Goal: Task Accomplishment & Management: Manage account settings

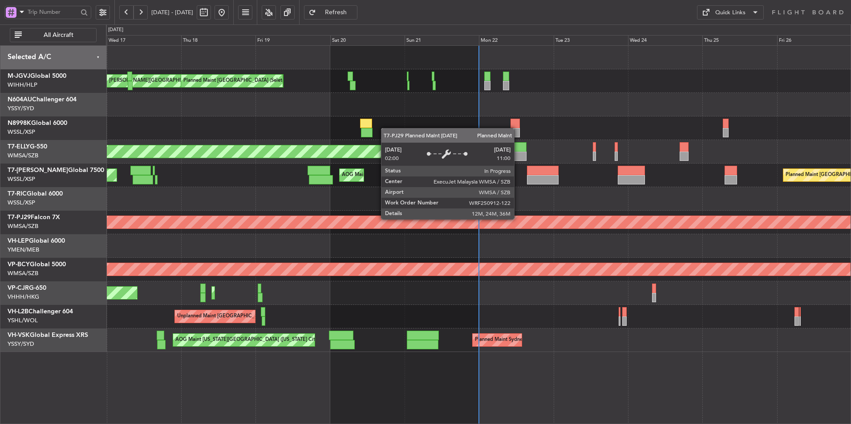
click at [390, 217] on div "Planned Maint [GEOGRAPHIC_DATA] (Sultan [PERSON_NAME] [PERSON_NAME] - Subang)" at bounding box center [668, 222] width 1854 height 12
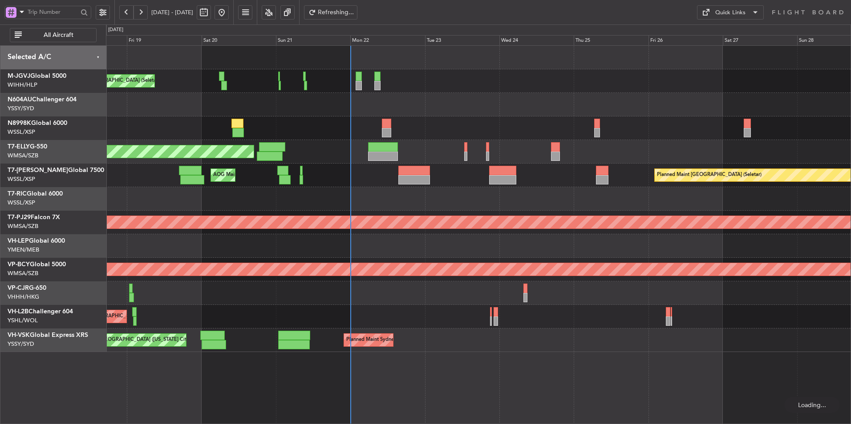
click at [412, 189] on div "[PERSON_NAME][GEOGRAPHIC_DATA] ([PERSON_NAME] Intl) [PERSON_NAME] Jakarta (Hali…" at bounding box center [478, 199] width 744 height 307
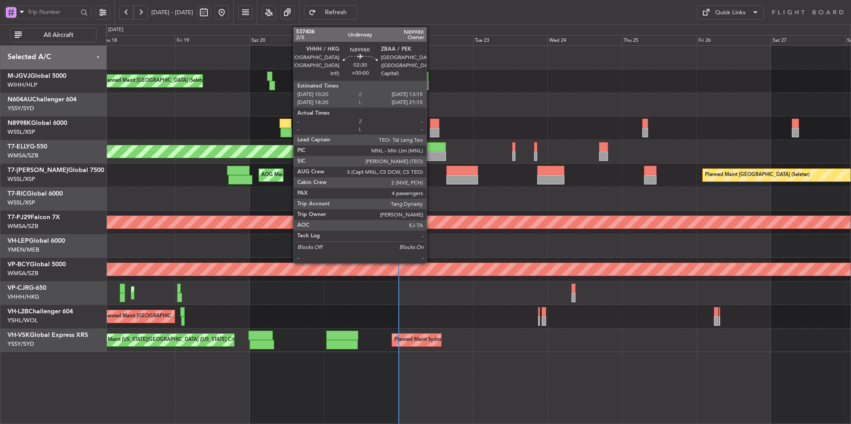
click at [430, 123] on div at bounding box center [434, 123] width 9 height 9
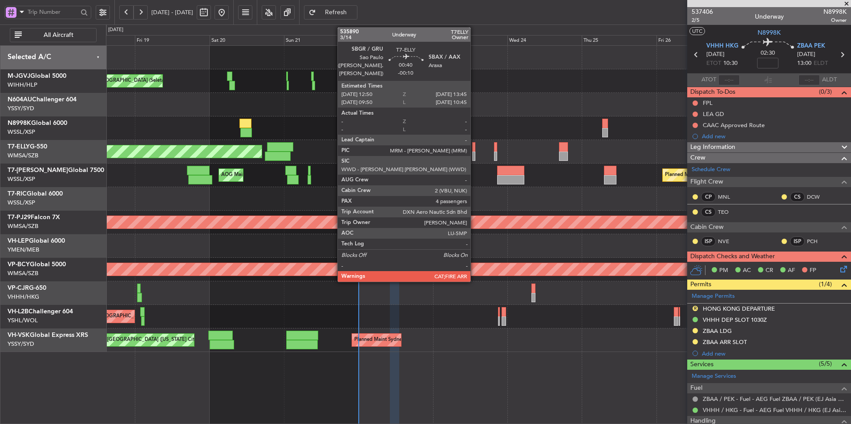
click at [474, 147] on div at bounding box center [473, 146] width 3 height 9
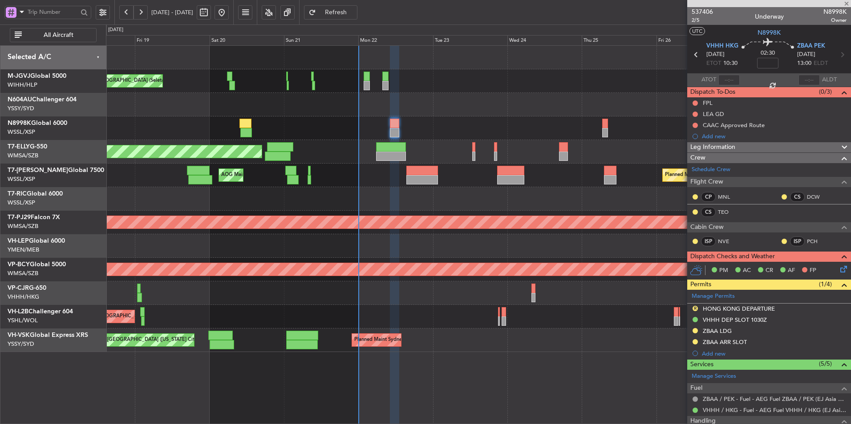
type input "-00:10"
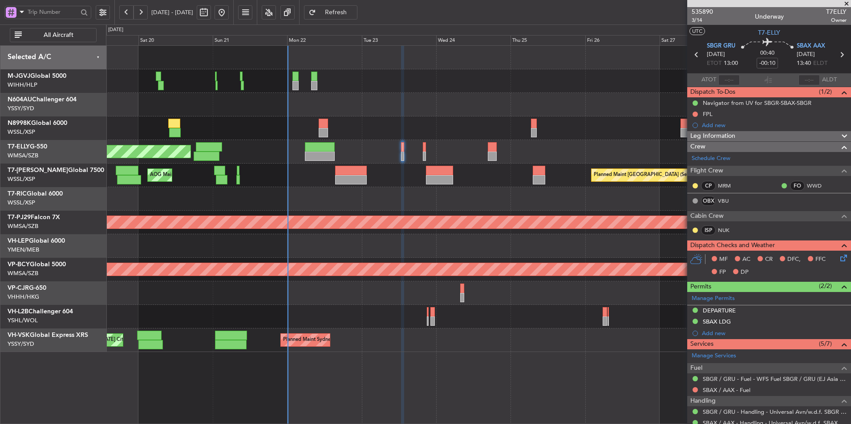
click at [492, 191] on div at bounding box center [478, 199] width 744 height 24
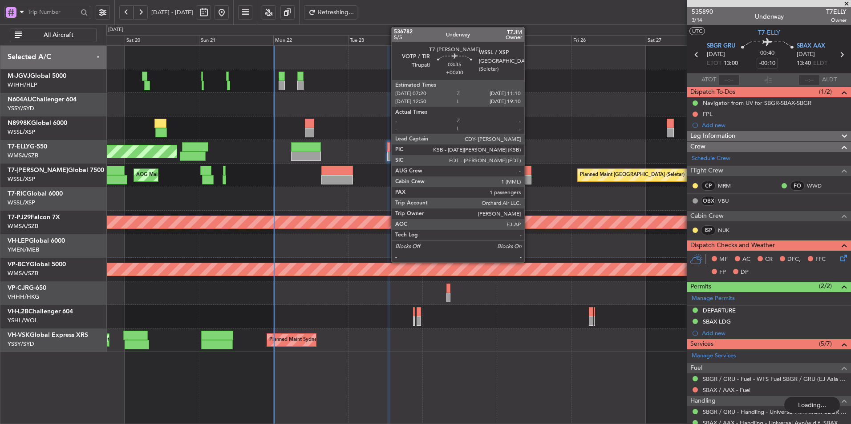
click at [528, 172] on div at bounding box center [525, 170] width 12 height 9
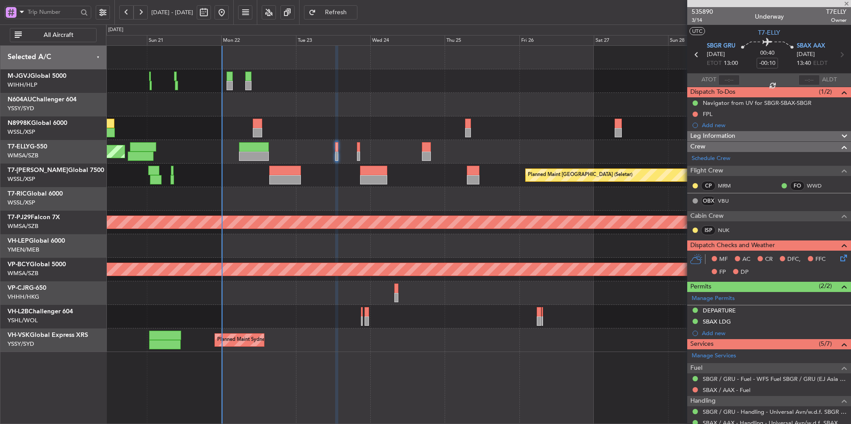
type input "1"
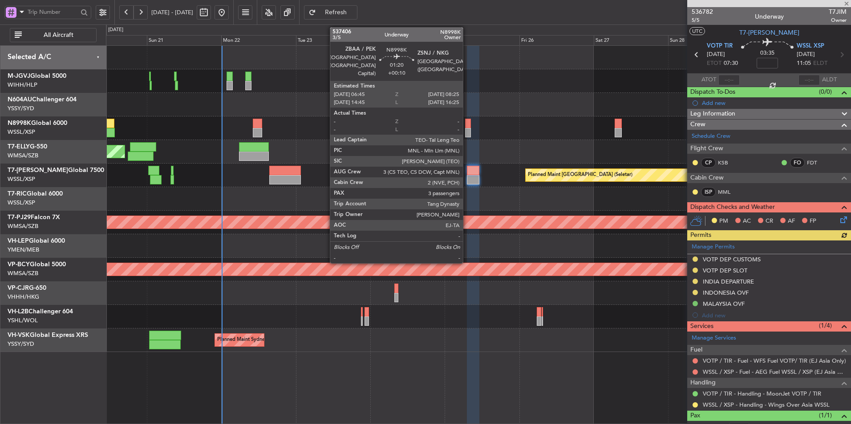
click at [468, 127] on div at bounding box center [467, 123] width 5 height 9
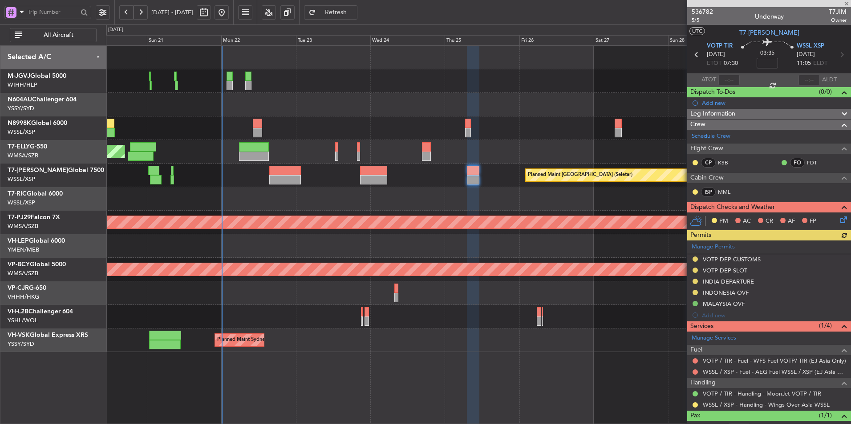
type input "+00:10"
type input "3"
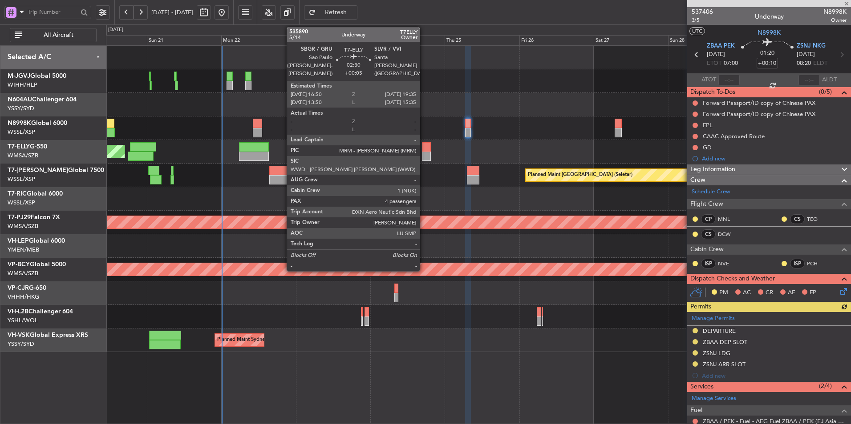
click at [424, 152] on div at bounding box center [426, 156] width 9 height 9
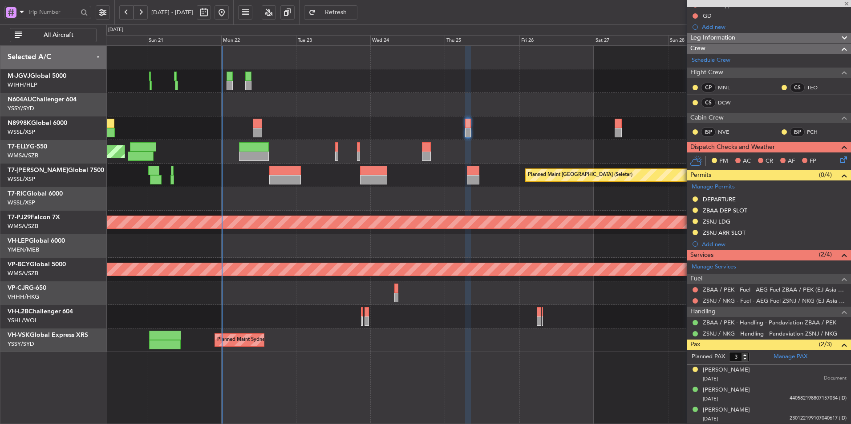
scroll to position [44, 0]
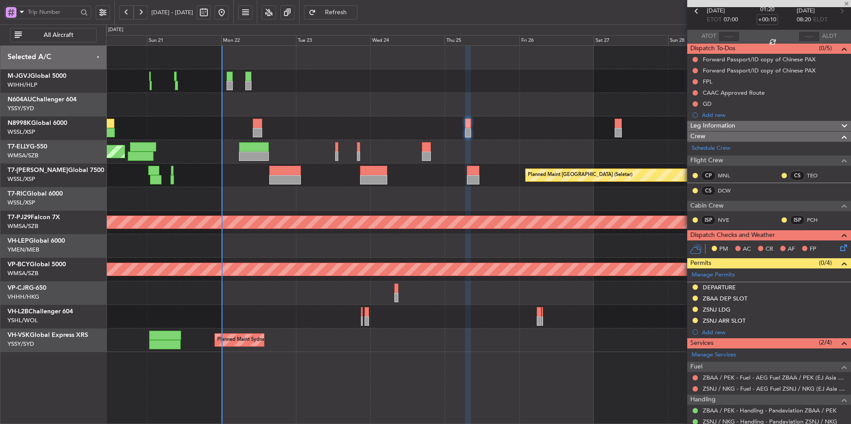
type input "+00:05"
type input "4"
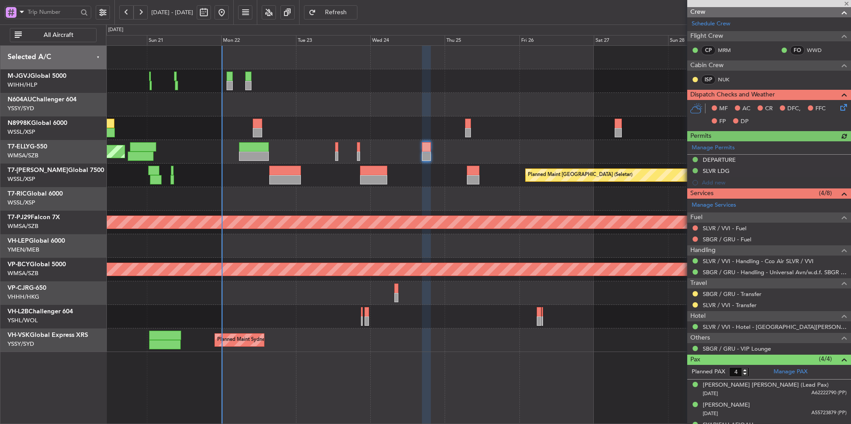
scroll to position [159, 0]
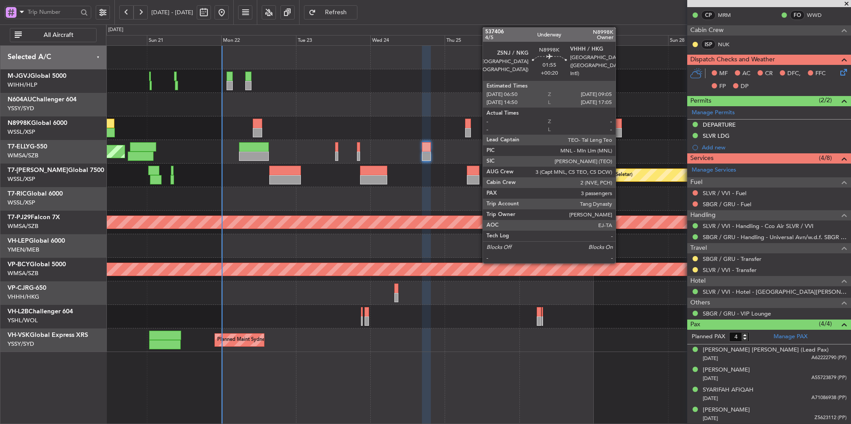
click at [619, 125] on div at bounding box center [617, 123] width 7 height 9
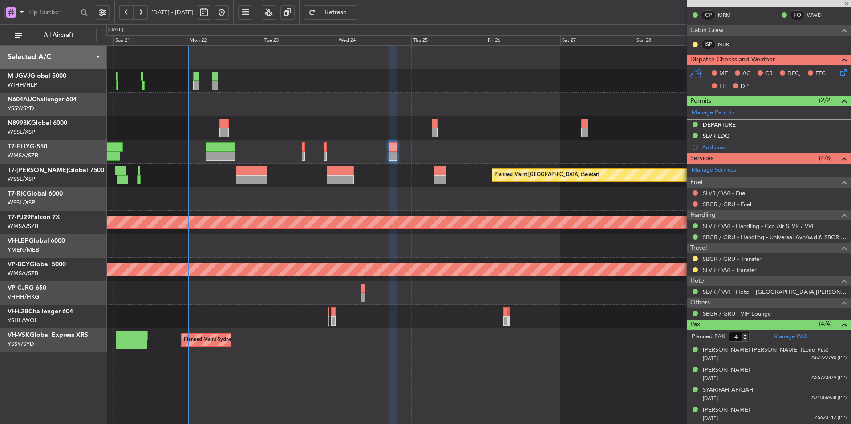
click at [598, 146] on div "Planned Maint Dubai (Dubai Intl) MEL Dubai (Dubai Intl)" at bounding box center [478, 152] width 744 height 24
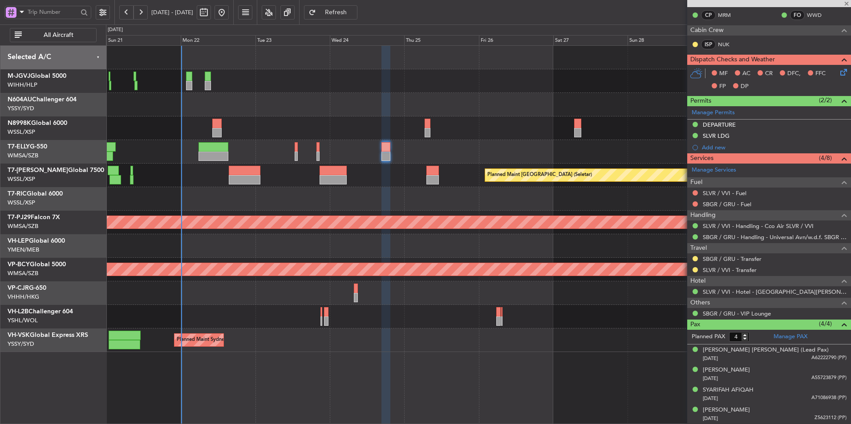
type input "+00:20"
type input "3"
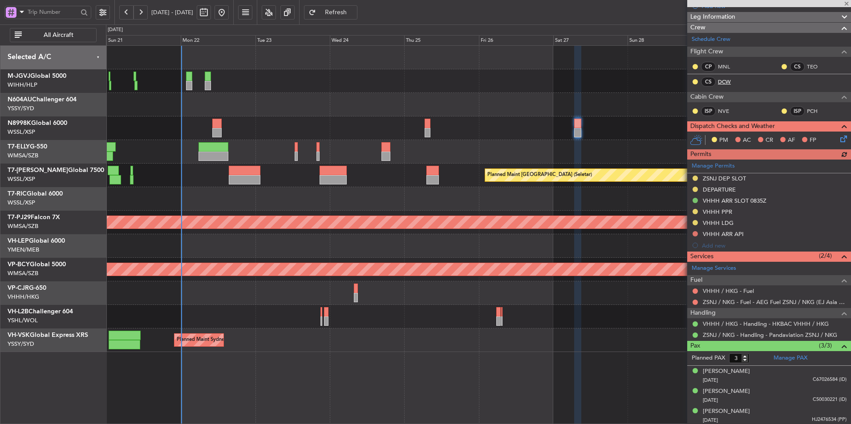
scroll to position [176, 0]
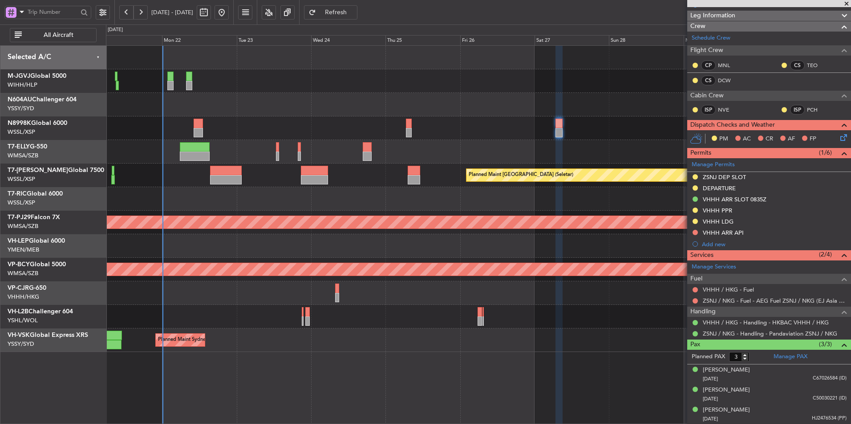
click at [499, 148] on div "Planned Maint Dubai (Dubai Intl) MEL Dubai (Dubai Intl)" at bounding box center [478, 152] width 744 height 24
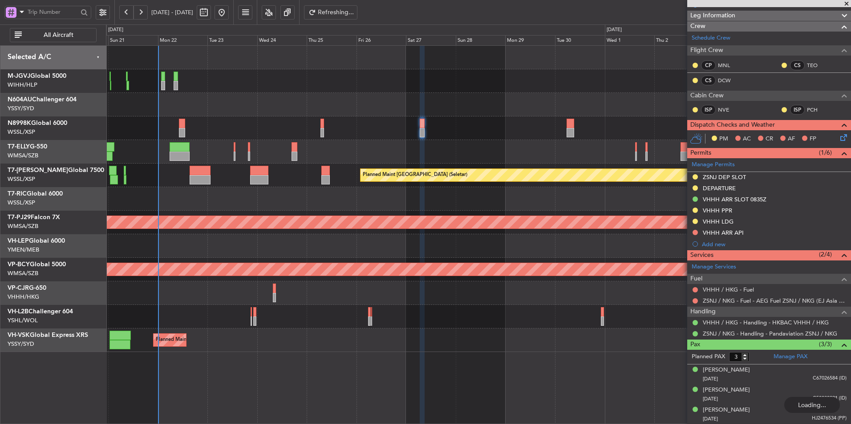
click at [513, 153] on div "Planned Maint Dubai (Dubai Intl) MEL Dubai (Dubai Intl)" at bounding box center [478, 152] width 744 height 24
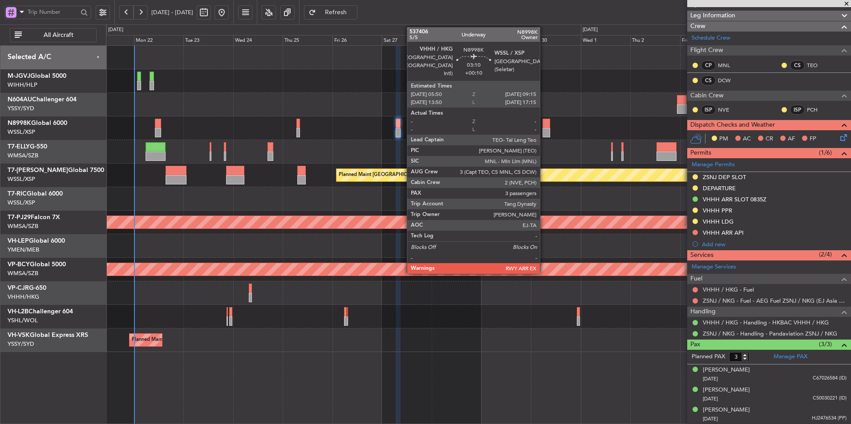
click at [544, 129] on div at bounding box center [545, 132] width 7 height 9
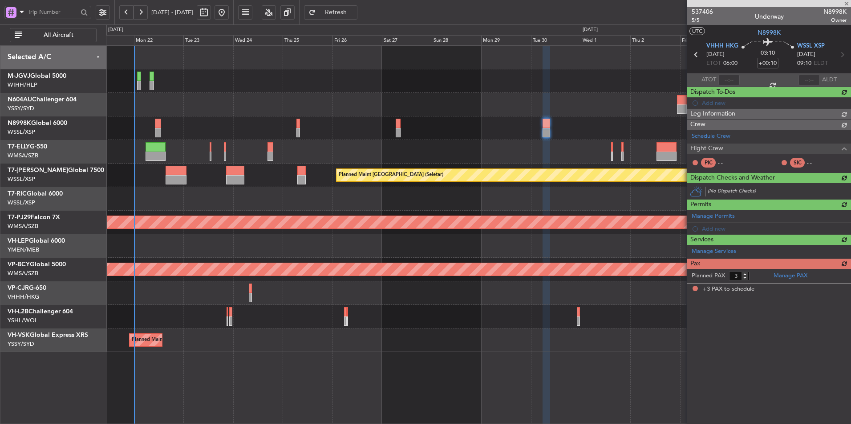
scroll to position [0, 0]
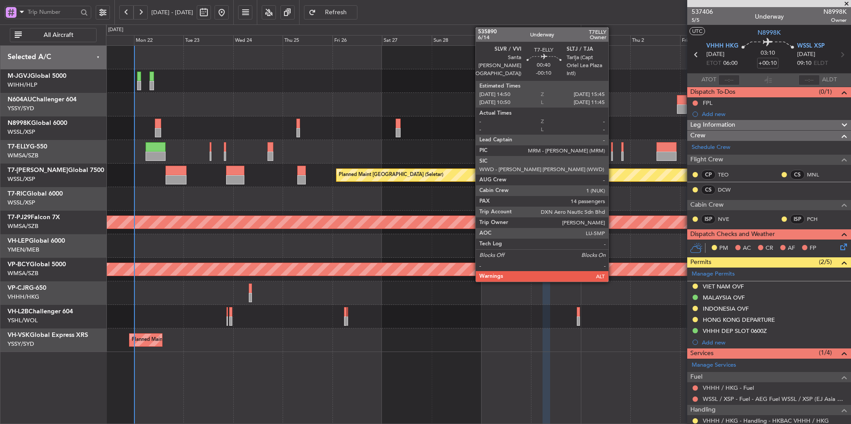
click at [612, 151] on div at bounding box center [612, 146] width 2 height 9
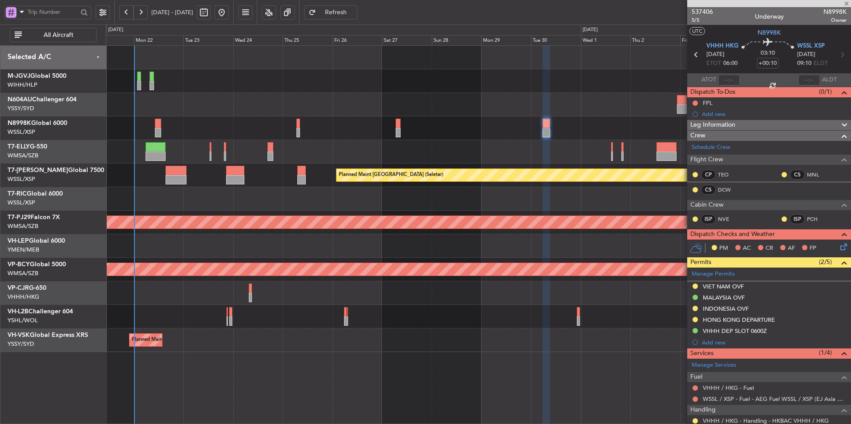
type input "-00:10"
type input "14"
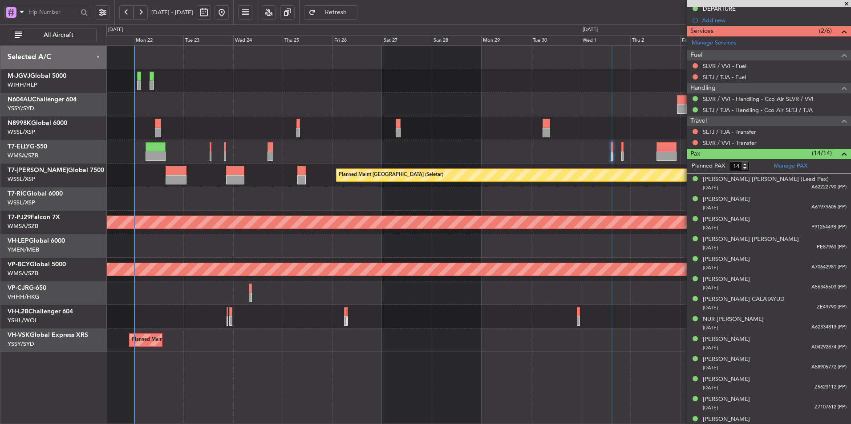
scroll to position [315, 0]
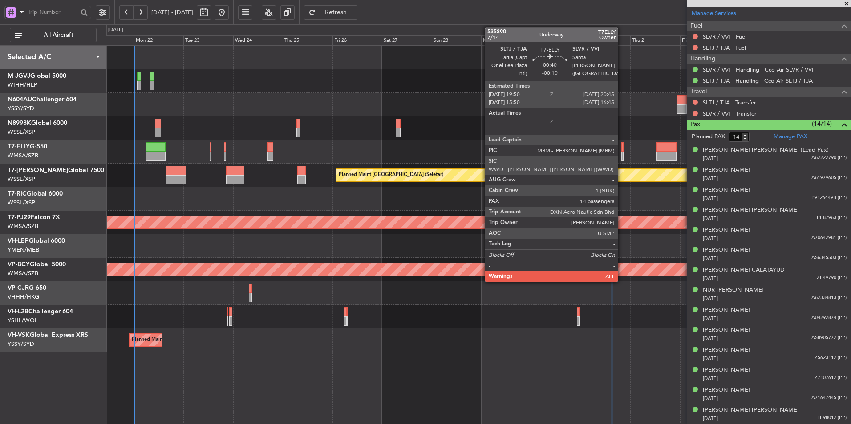
click at [622, 148] on div at bounding box center [622, 146] width 2 height 9
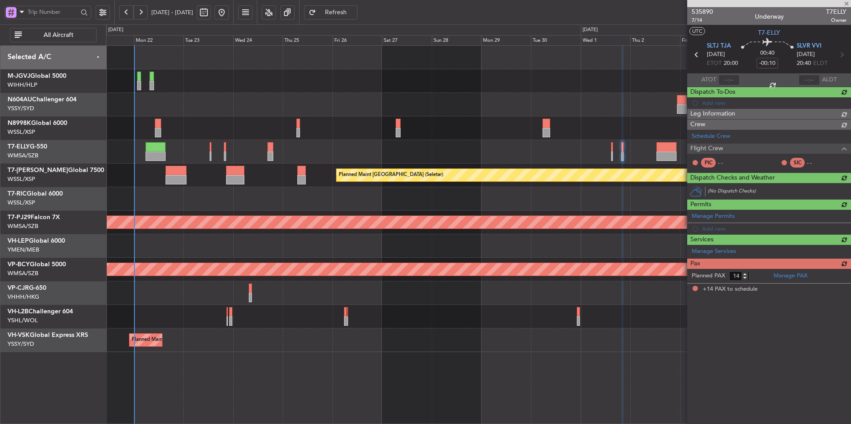
scroll to position [0, 0]
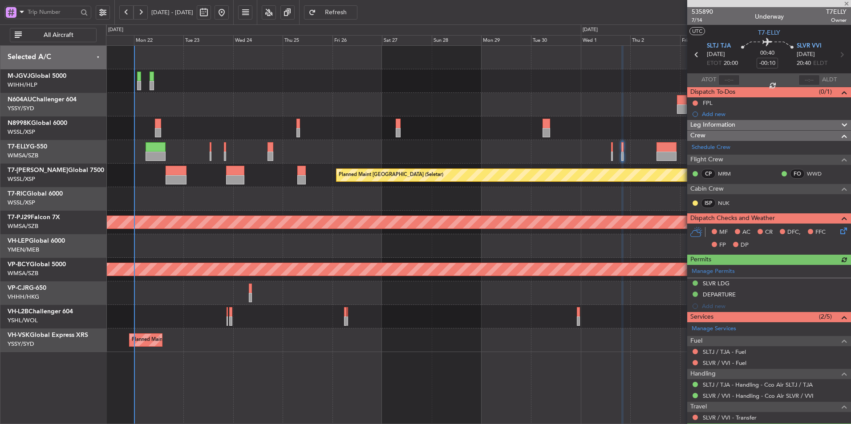
click at [493, 324] on div "Unplanned Maint [GEOGRAPHIC_DATA] ([GEOGRAPHIC_DATA])" at bounding box center [478, 317] width 744 height 24
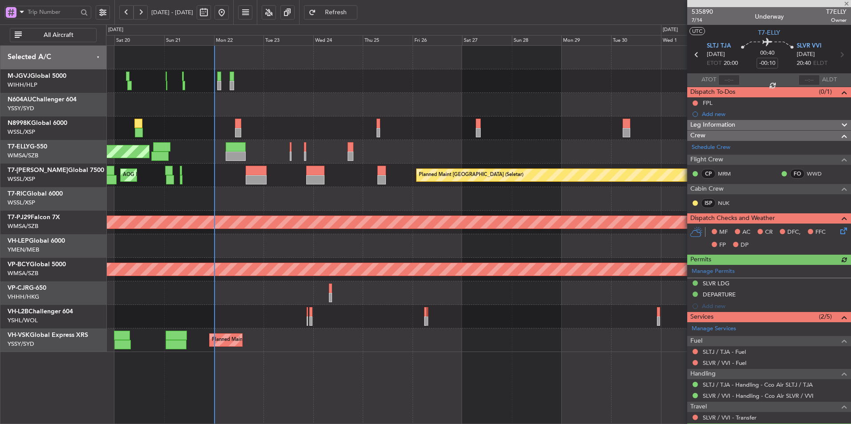
click at [443, 351] on div "Planned Maint Sydney ([PERSON_NAME] Intl) AOG Maint [US_STATE][GEOGRAPHIC_DATA]…" at bounding box center [478, 341] width 744 height 24
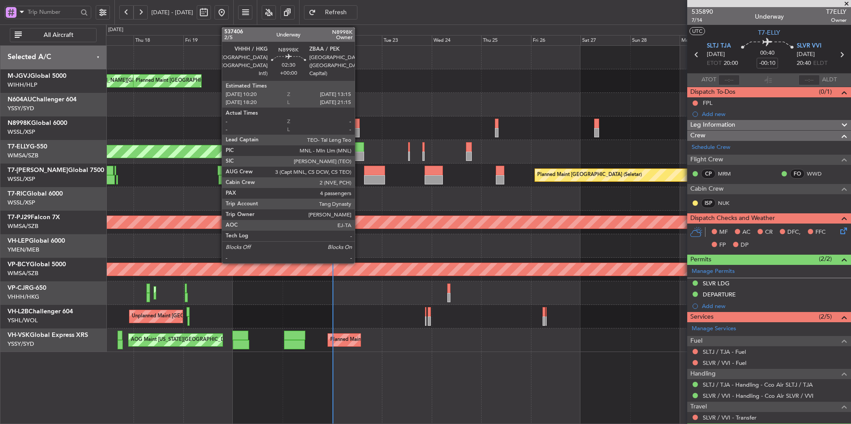
click at [359, 126] on div at bounding box center [356, 123] width 6 height 9
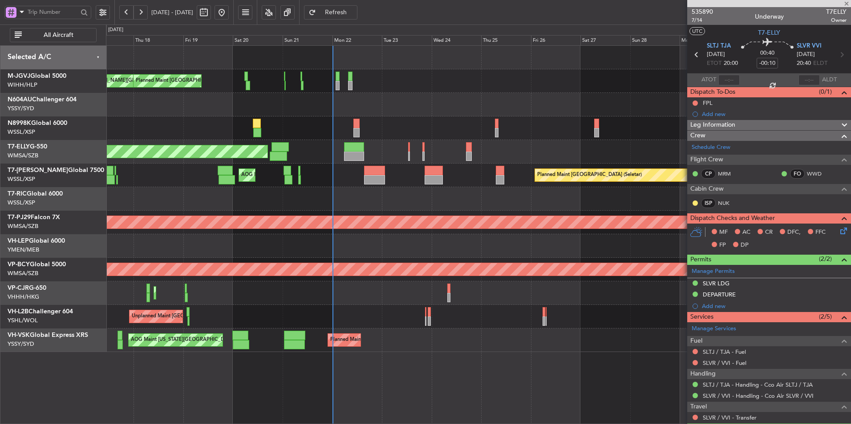
type input "4"
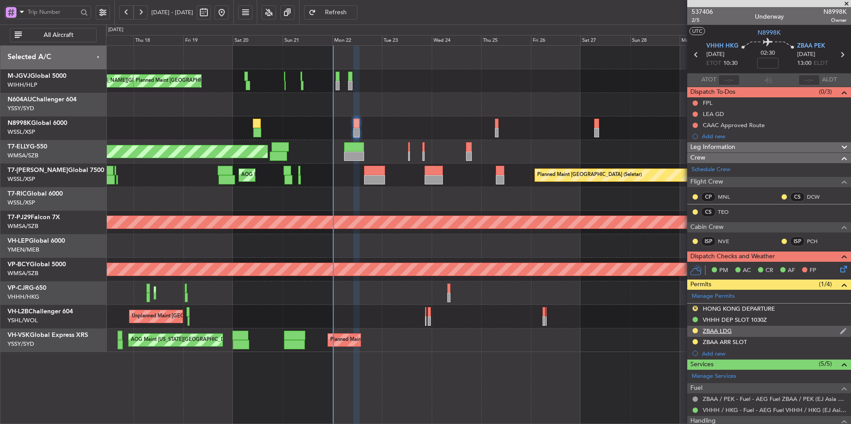
click at [721, 333] on div "ZBAA LDG" at bounding box center [717, 331] width 29 height 8
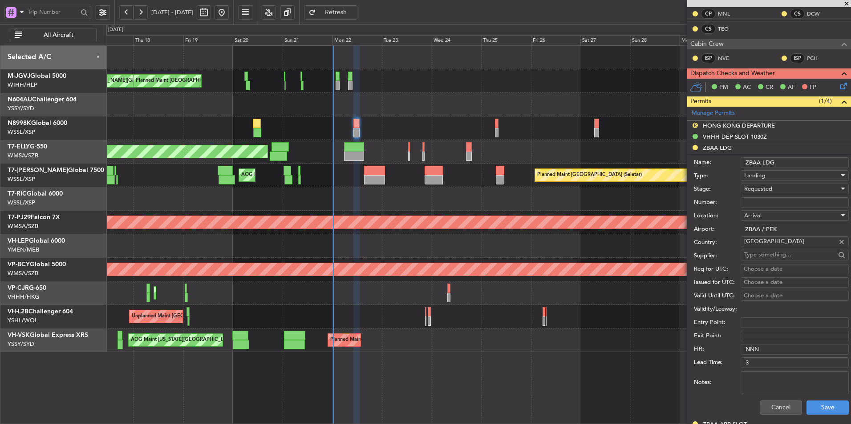
scroll to position [222, 0]
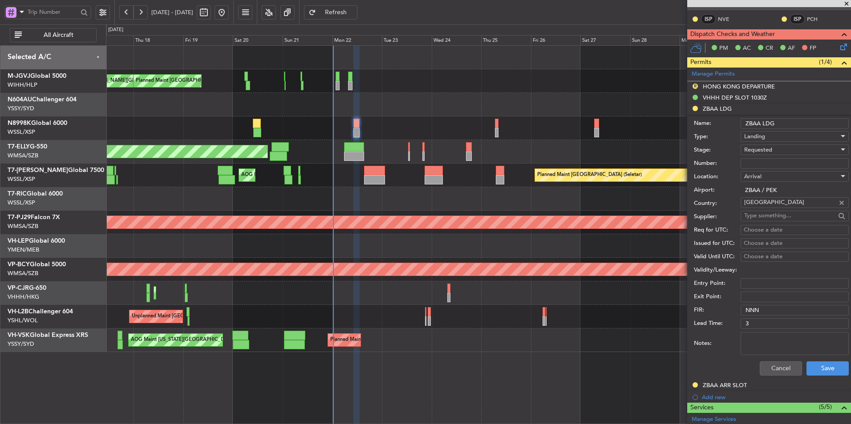
click at [772, 162] on input "Number:" at bounding box center [794, 163] width 108 height 11
paste input "CAD/D0921CM10"
type input "CAD/D0921CM10"
click at [768, 155] on div "Requested" at bounding box center [791, 149] width 95 height 13
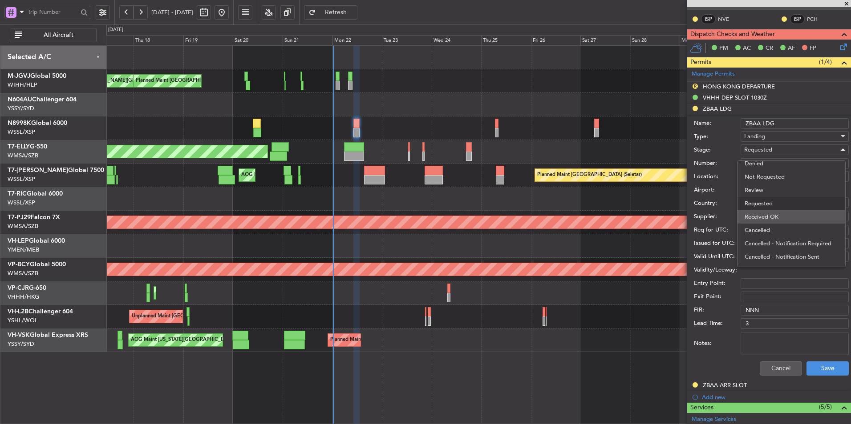
click at [772, 216] on span "Received OK" at bounding box center [790, 216] width 93 height 13
click at [766, 228] on div "Choose a date" at bounding box center [795, 230] width 102 height 9
select select "9"
select select "2025"
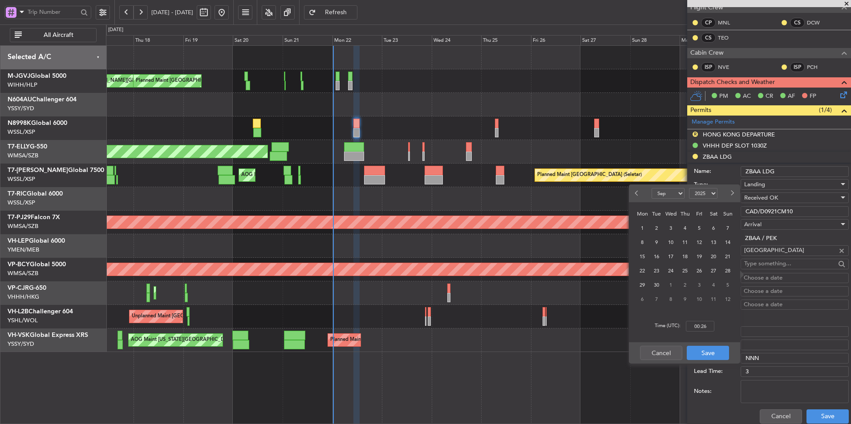
scroll to position [178, 0]
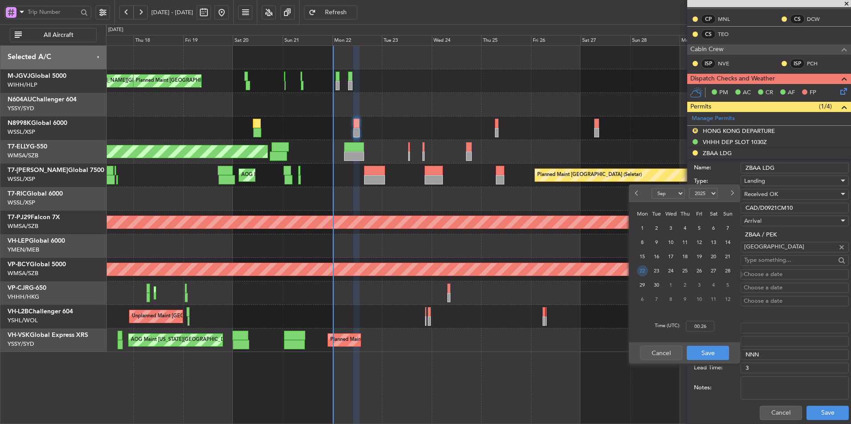
click at [645, 269] on span "22" at bounding box center [642, 271] width 11 height 11
click at [711, 326] on input "00:00" at bounding box center [700, 326] width 28 height 11
type input "10:30"
click at [709, 351] on button "Save" at bounding box center [708, 353] width 42 height 14
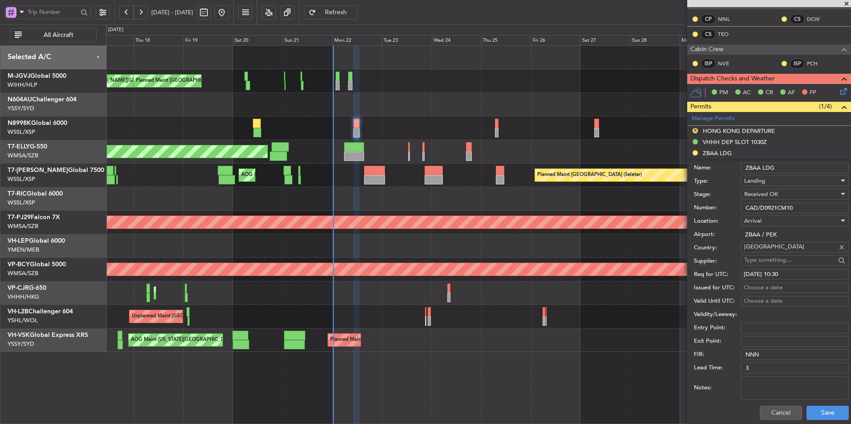
click at [751, 289] on div "Choose a date" at bounding box center [795, 288] width 102 height 9
select select "9"
select select "2025"
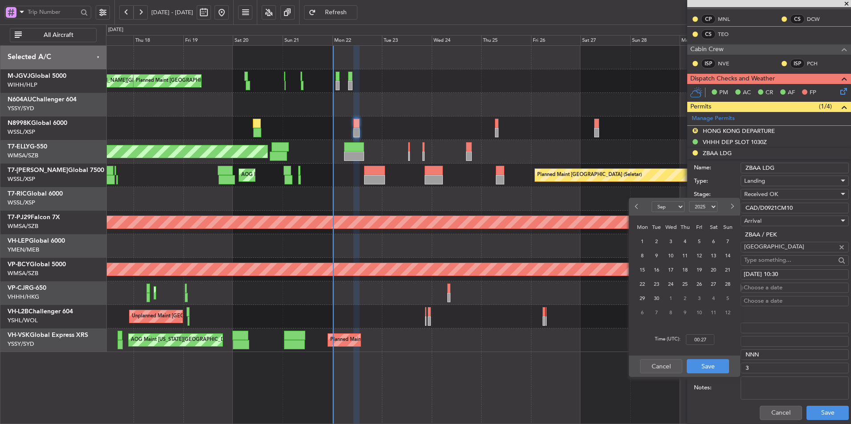
click at [634, 284] on div "22 23 24 25 26 27 28" at bounding box center [684, 284] width 103 height 14
click at [636, 285] on div "22" at bounding box center [642, 284] width 14 height 14
click at [643, 287] on span "22" at bounding box center [642, 284] width 11 height 11
click at [710, 342] on input "00:00" at bounding box center [700, 340] width 28 height 11
type input "10:30"
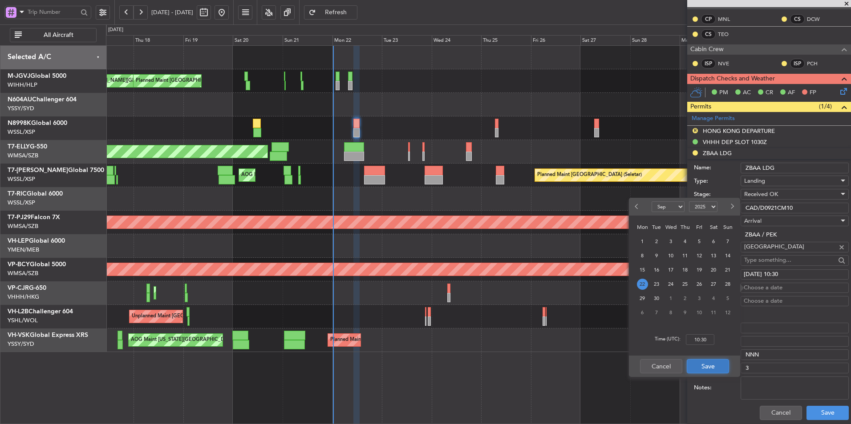
click at [704, 364] on button "Save" at bounding box center [708, 367] width 42 height 14
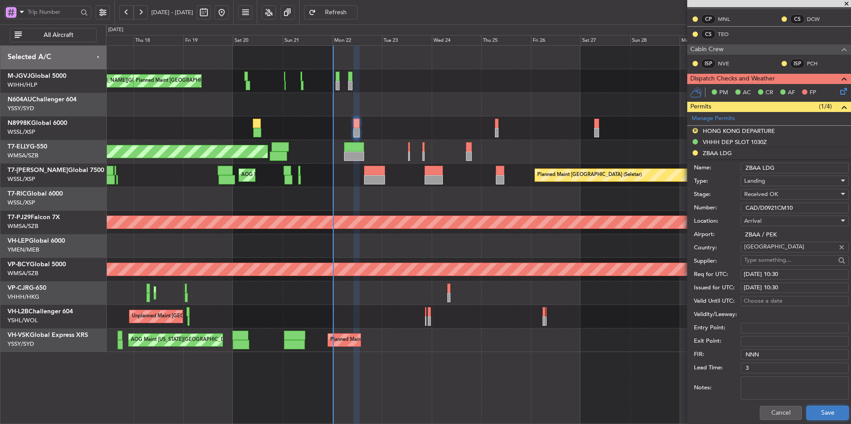
click at [820, 416] on button "Save" at bounding box center [827, 413] width 42 height 14
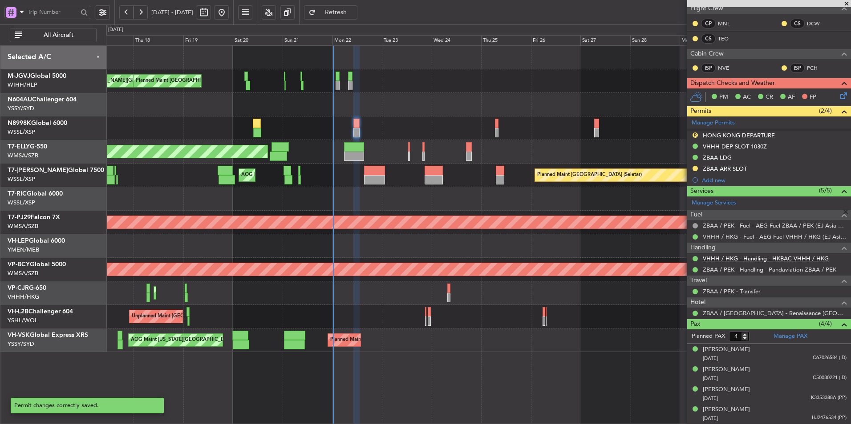
scroll to position [173, 0]
click at [713, 169] on div "ZBAA ARR SLOT" at bounding box center [725, 170] width 44 height 8
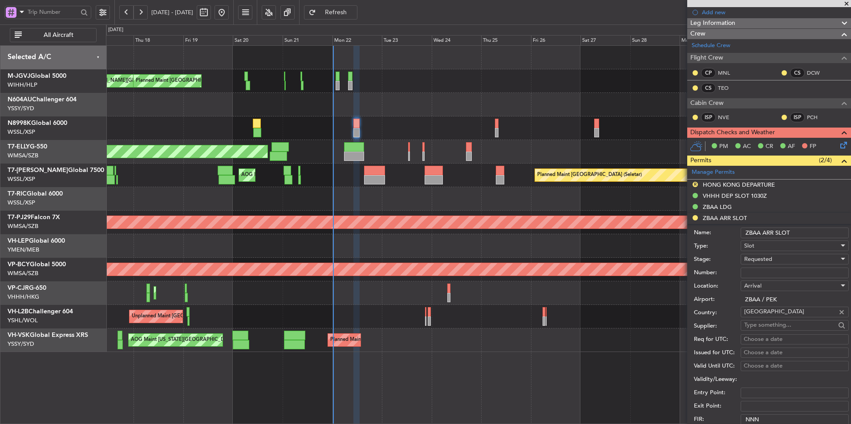
scroll to position [133, 0]
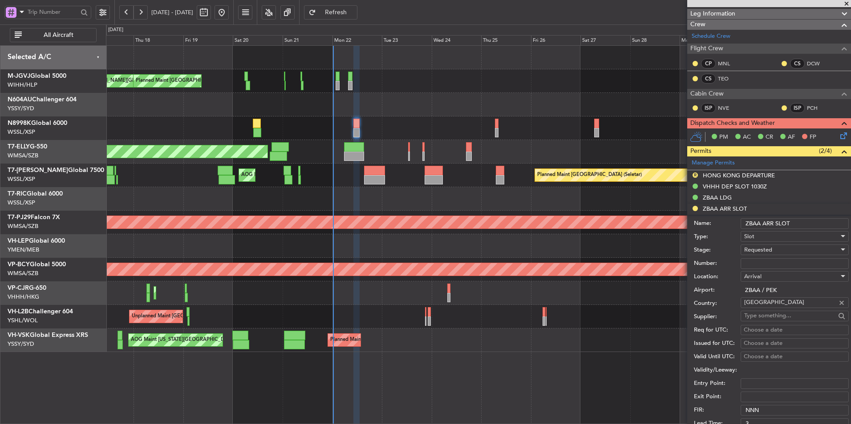
click at [773, 249] on div "Requested" at bounding box center [791, 249] width 95 height 13
click at [773, 318] on span "Received OK" at bounding box center [790, 317] width 93 height 13
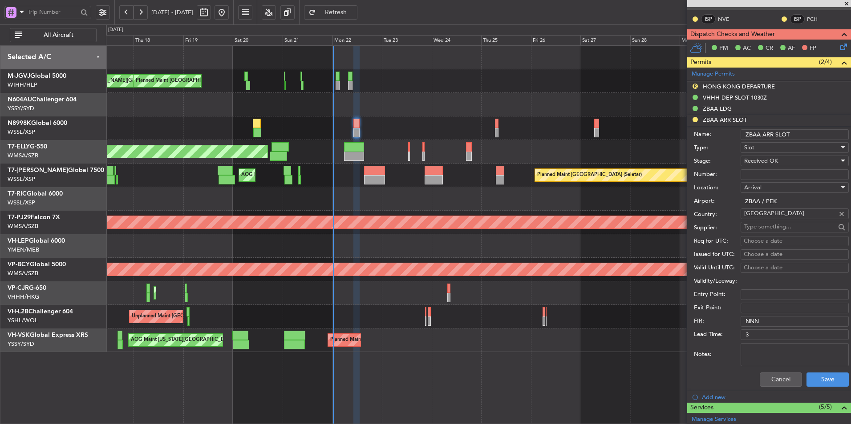
click at [760, 242] on div "Choose a date" at bounding box center [795, 241] width 102 height 9
select select "9"
select select "2025"
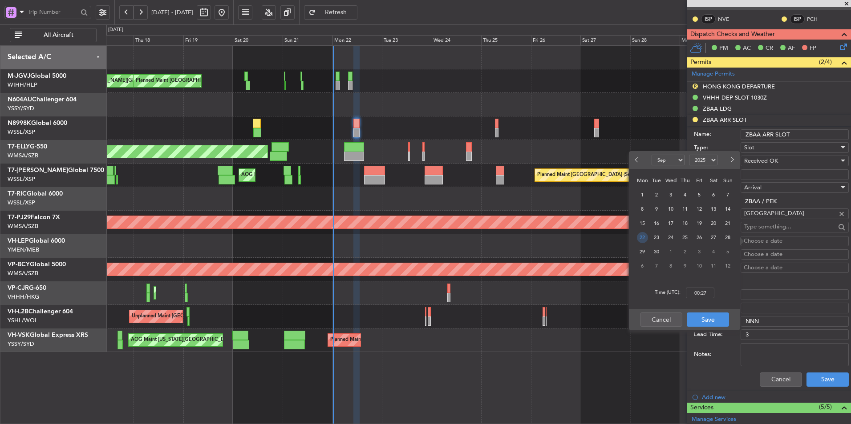
click at [640, 237] on span "22" at bounding box center [642, 237] width 11 height 11
click at [711, 293] on input "00:00" at bounding box center [700, 293] width 28 height 11
click at [722, 295] on div "Time (UTC): 1300" at bounding box center [684, 293] width 111 height 32
type input "13:00"
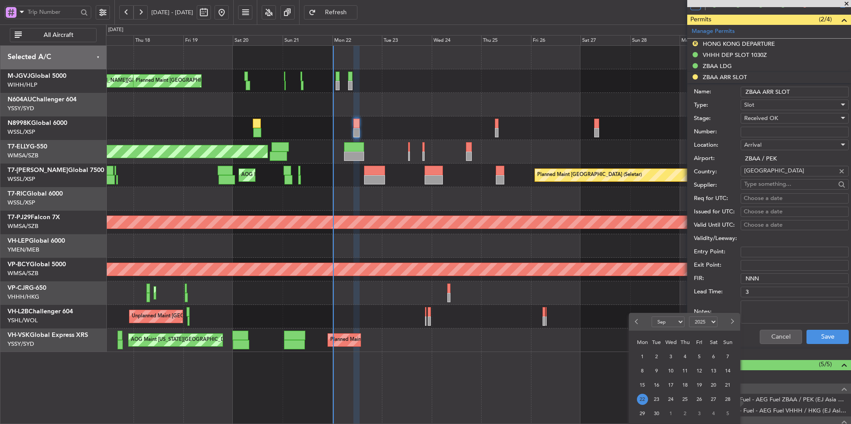
scroll to position [267, 0]
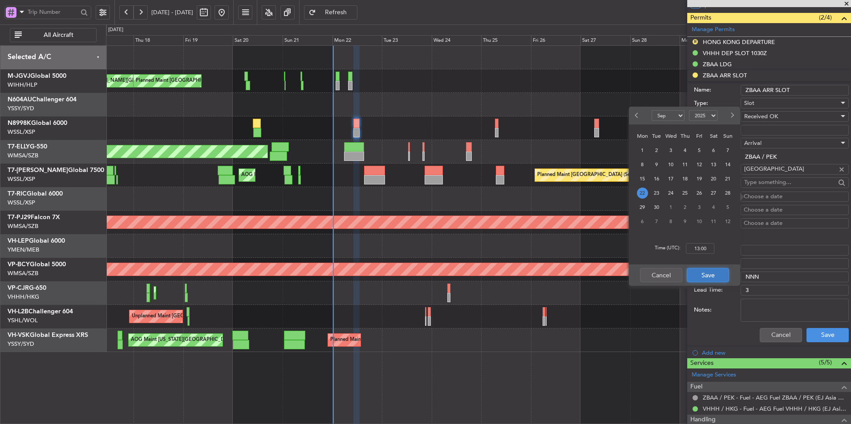
click at [703, 271] on button "Save" at bounding box center [708, 275] width 42 height 14
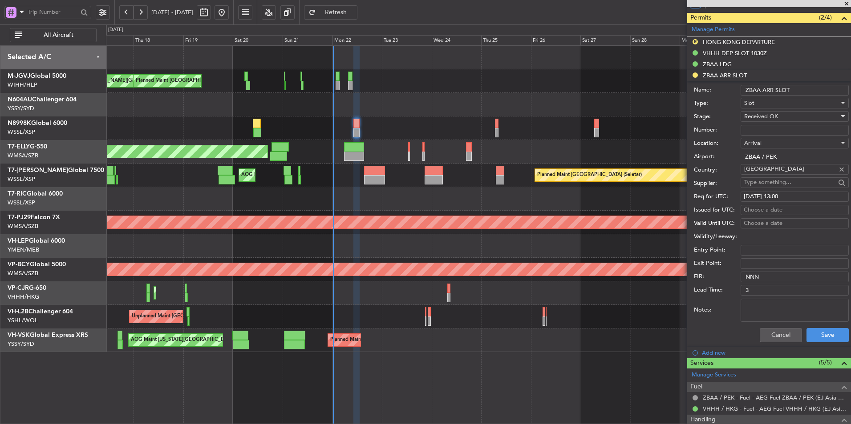
click at [753, 210] on div "Choose a date" at bounding box center [795, 210] width 102 height 9
select select "9"
select select "2025"
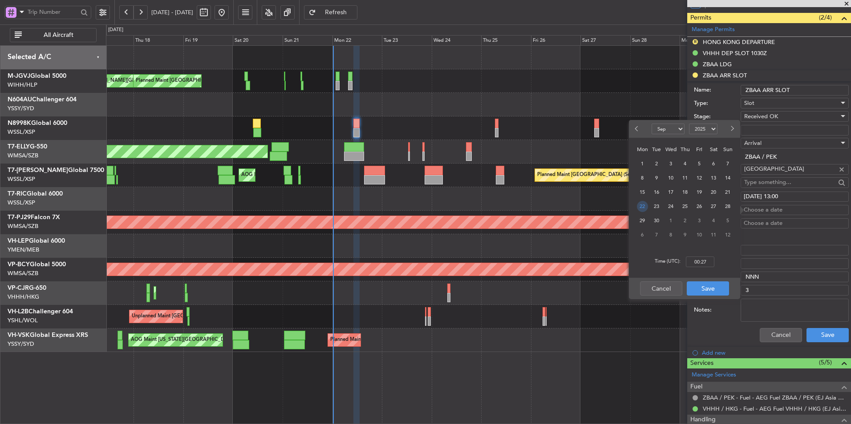
click at [642, 210] on span "22" at bounding box center [642, 206] width 11 height 11
click at [707, 261] on input "00:00" at bounding box center [700, 262] width 28 height 11
type input "13:00"
click at [715, 283] on button "Save" at bounding box center [708, 289] width 42 height 14
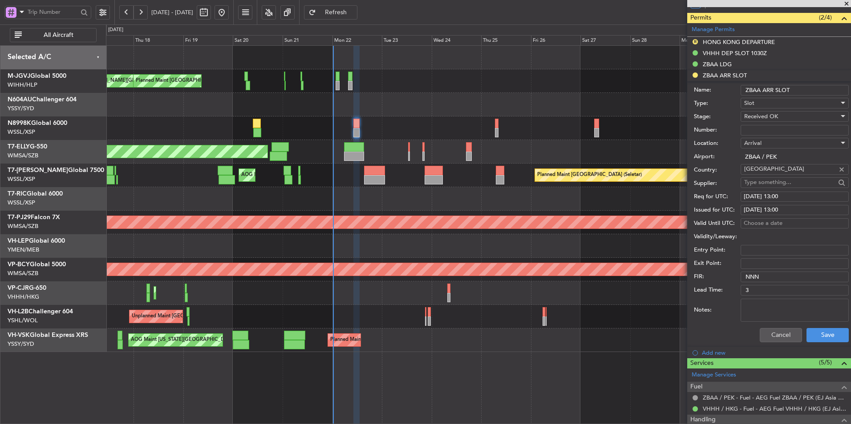
click at [814, 327] on div "Cancel Save" at bounding box center [771, 335] width 155 height 23
click at [814, 330] on button "Save" at bounding box center [827, 335] width 42 height 14
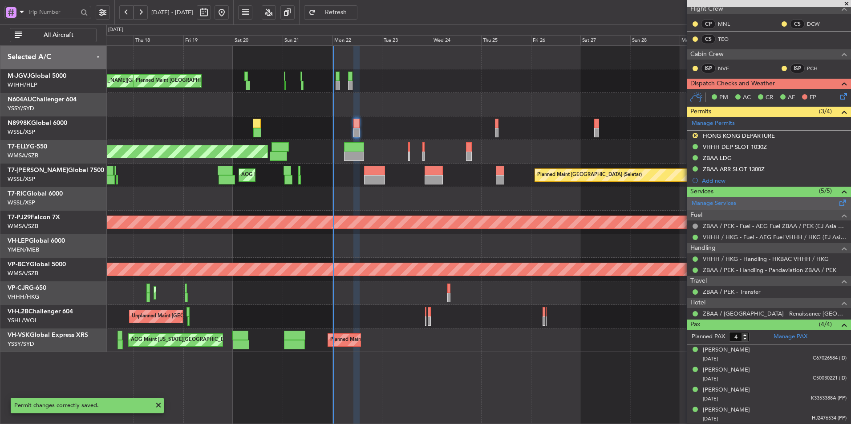
scroll to position [0, 0]
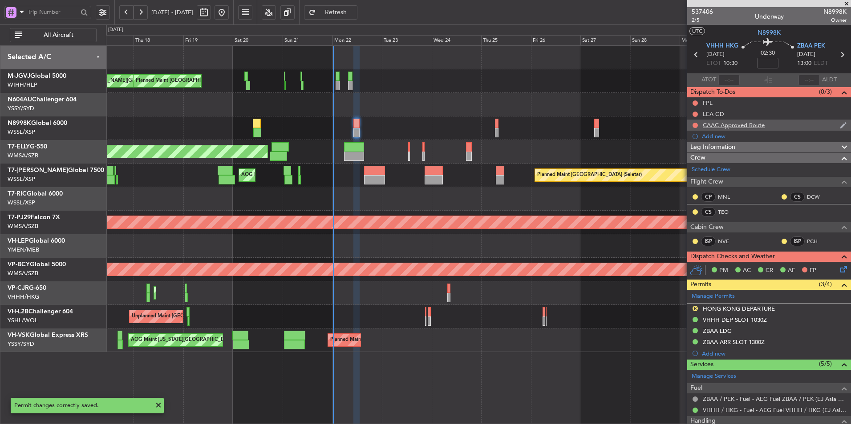
click at [736, 128] on div "CAAC Approved Route" at bounding box center [734, 125] width 62 height 8
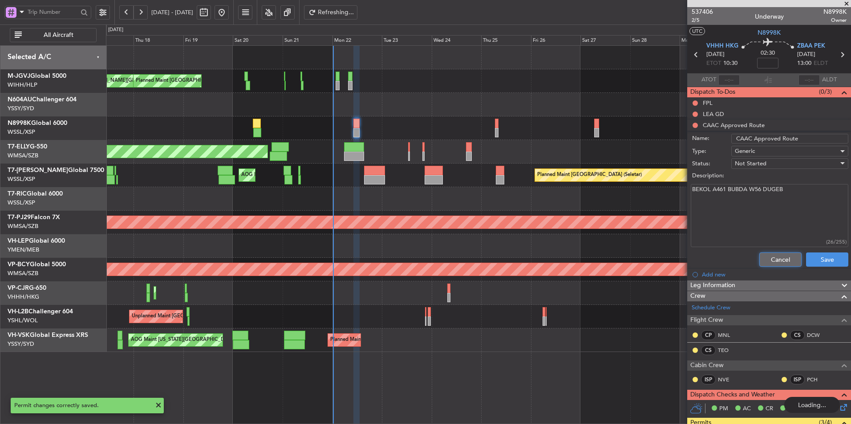
click at [764, 256] on button "Cancel" at bounding box center [780, 260] width 42 height 14
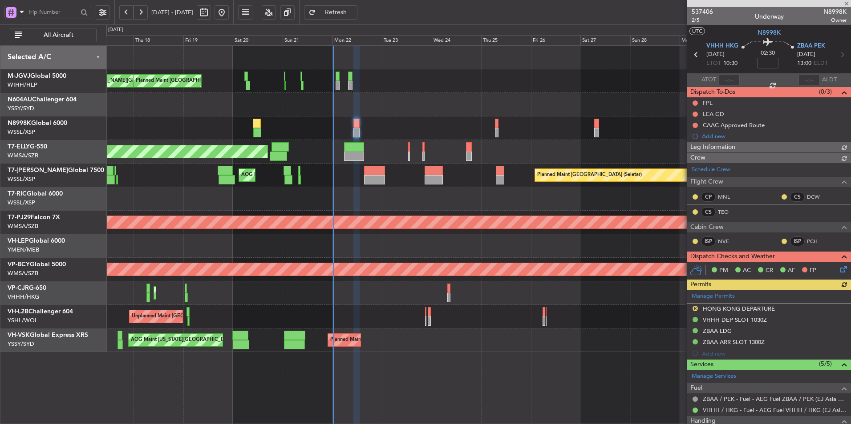
click at [695, 125] on button at bounding box center [694, 125] width 5 height 5
click at [699, 162] on span "Completed" at bounding box center [698, 164] width 29 height 9
click at [368, 194] on div at bounding box center [478, 199] width 744 height 24
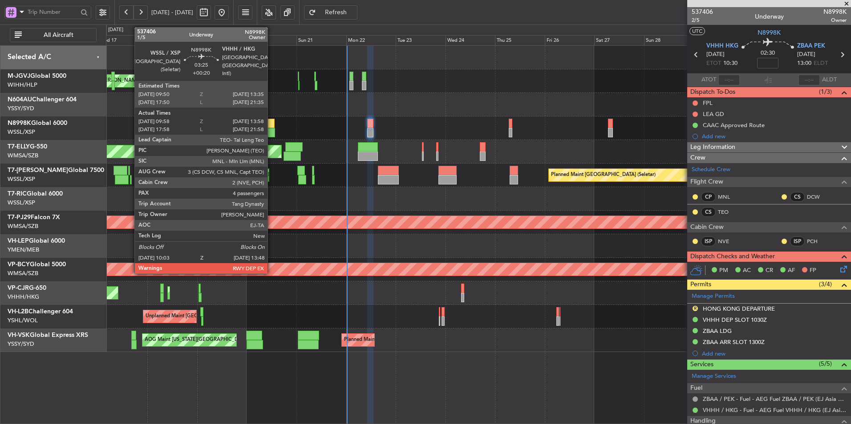
click at [271, 122] on div at bounding box center [271, 123] width 8 height 9
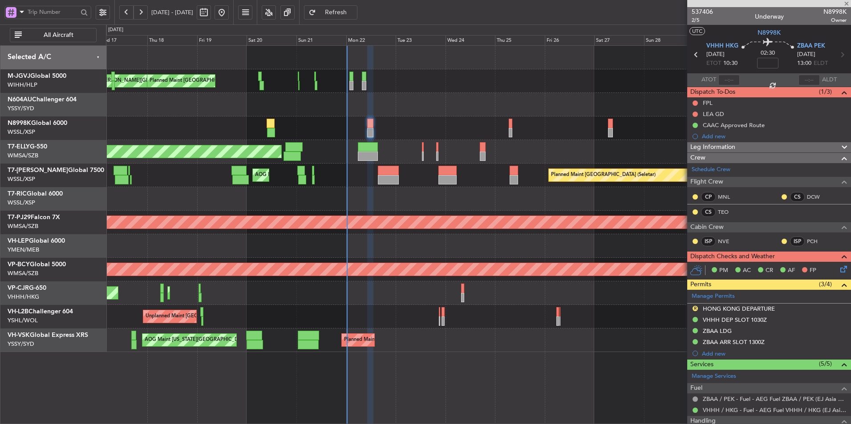
type input "+00:20"
type input "10:08"
type input "13:48"
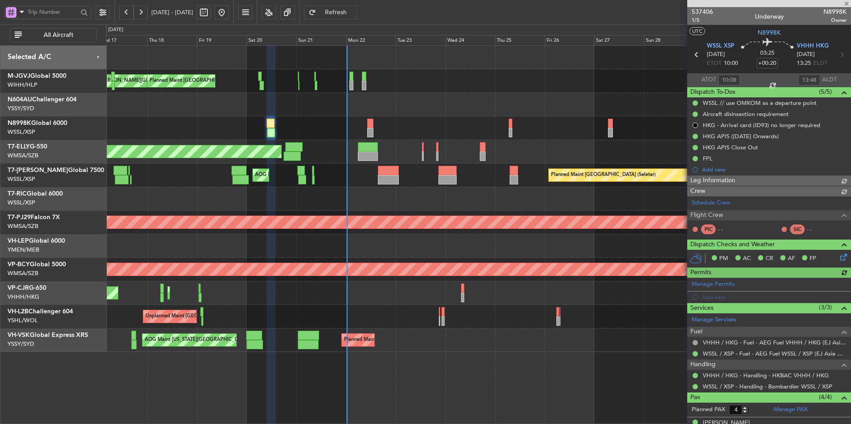
type input "[PERSON_NAME] (BTA)"
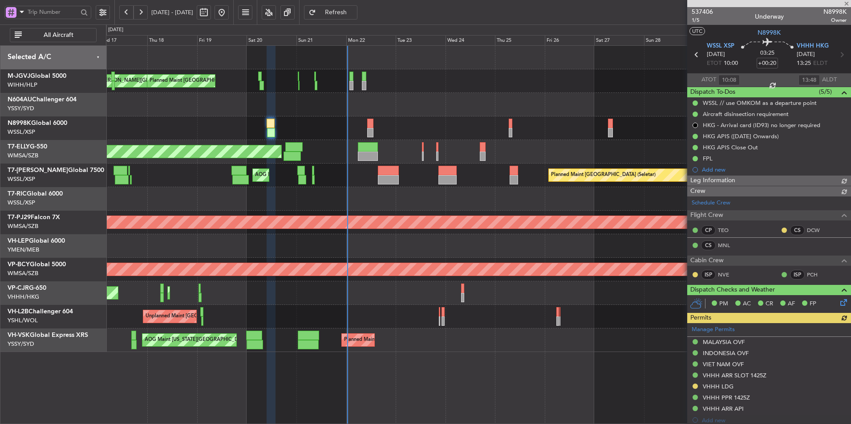
type input "[PERSON_NAME] (BTA)"
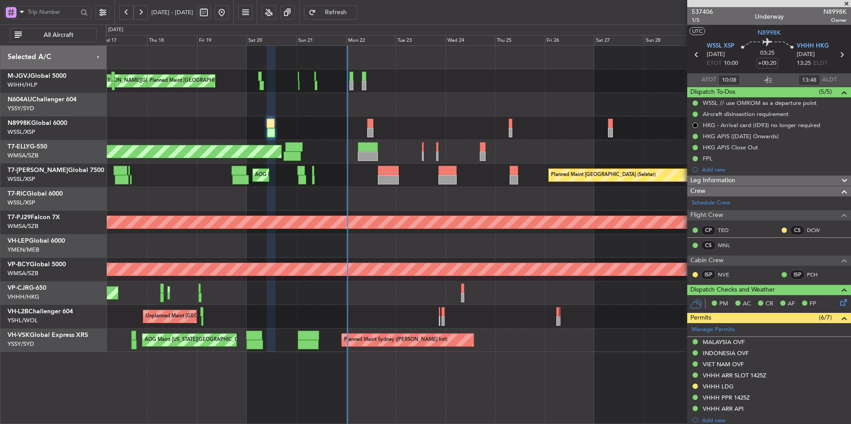
type input "[PERSON_NAME] (BTA)"
click at [397, 206] on div at bounding box center [478, 199] width 744 height 24
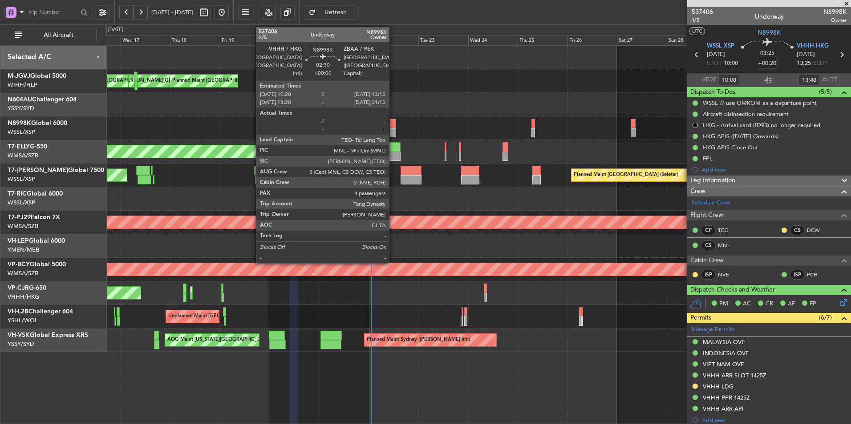
click at [393, 125] on div at bounding box center [393, 123] width 6 height 9
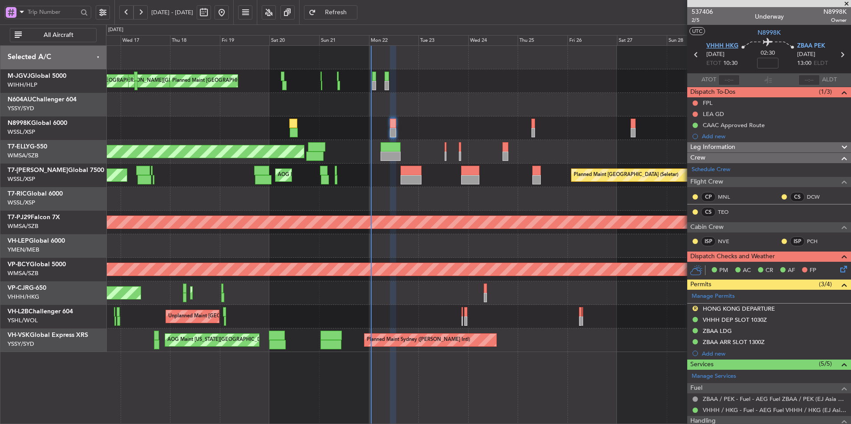
click at [728, 46] on span "VHHH HKG" at bounding box center [722, 46] width 32 height 9
click at [738, 307] on div "HONG KONG DEPARTURE" at bounding box center [739, 309] width 72 height 8
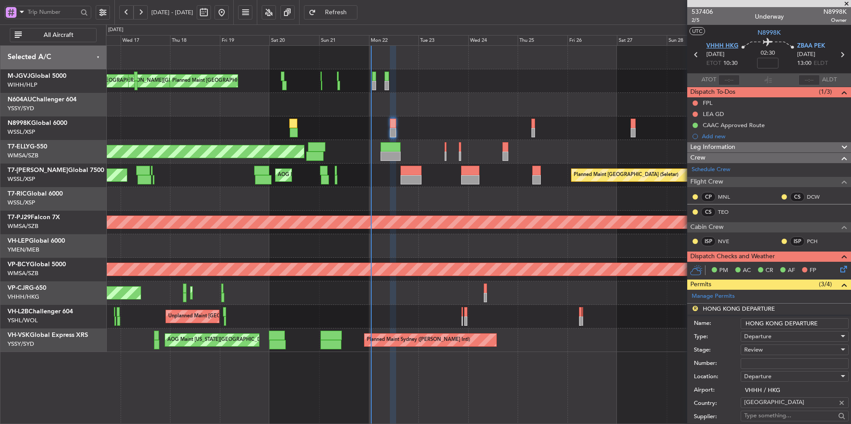
click at [716, 46] on span "VHHH HKG" at bounding box center [722, 46] width 32 height 9
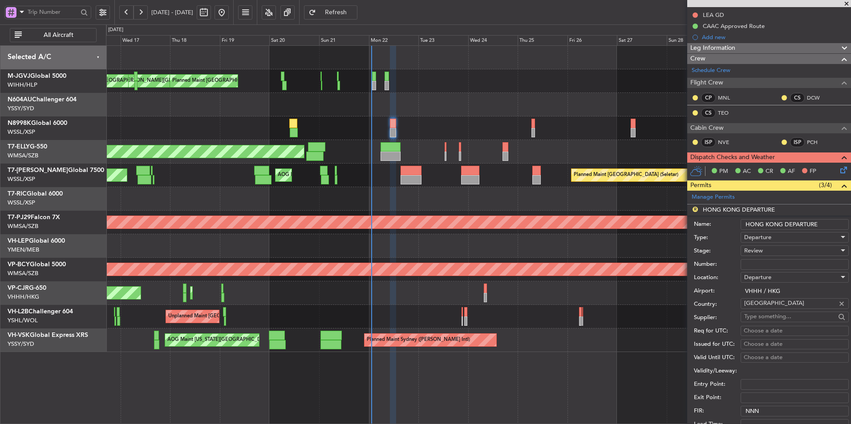
scroll to position [222, 0]
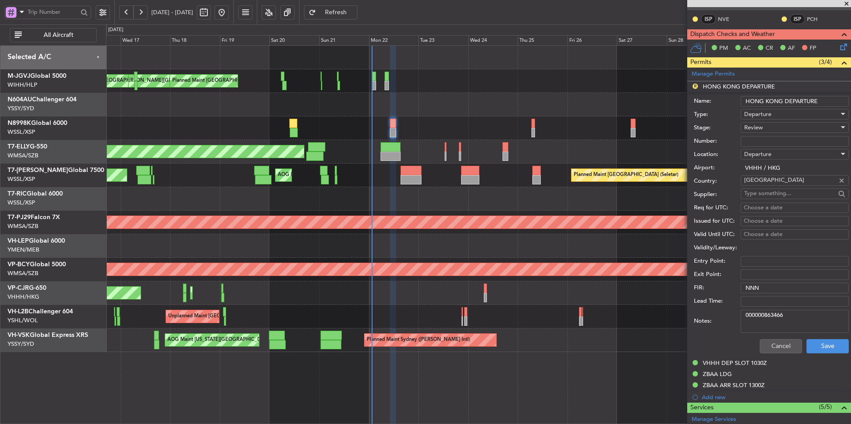
click at [375, 203] on div at bounding box center [478, 199] width 744 height 24
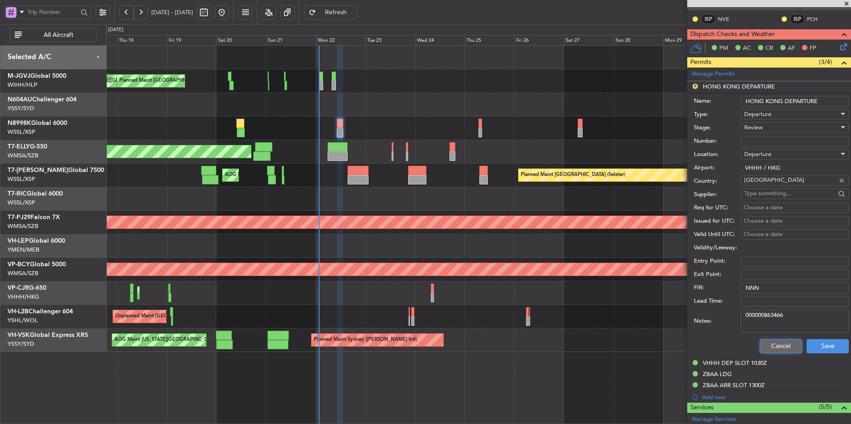
click at [767, 351] on button "Cancel" at bounding box center [781, 347] width 42 height 14
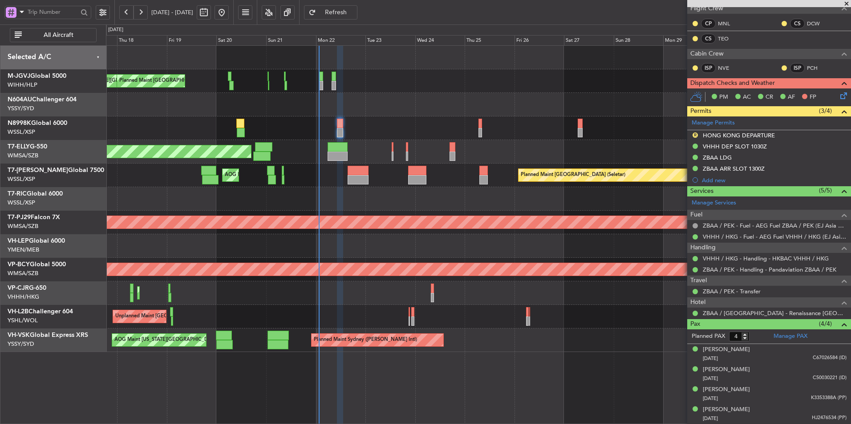
scroll to position [173, 0]
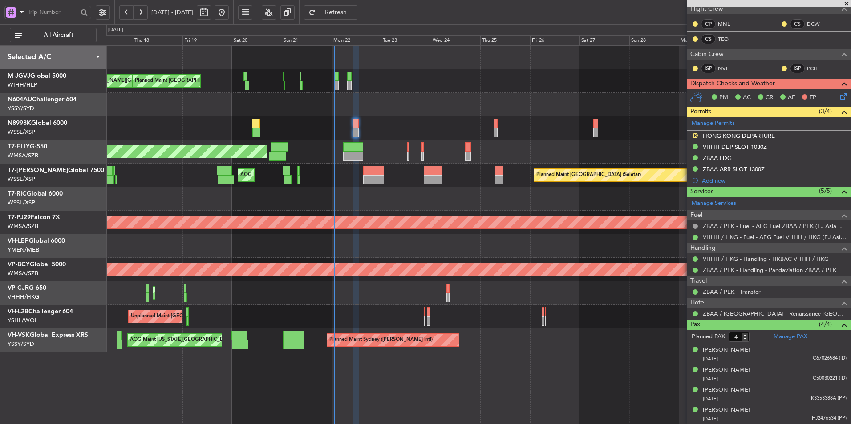
click at [335, 123] on div at bounding box center [478, 129] width 744 height 24
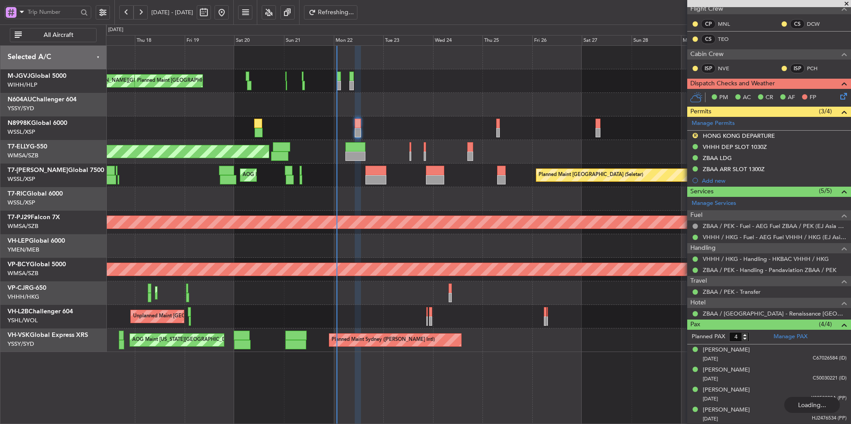
click at [355, 201] on div at bounding box center [478, 199] width 744 height 24
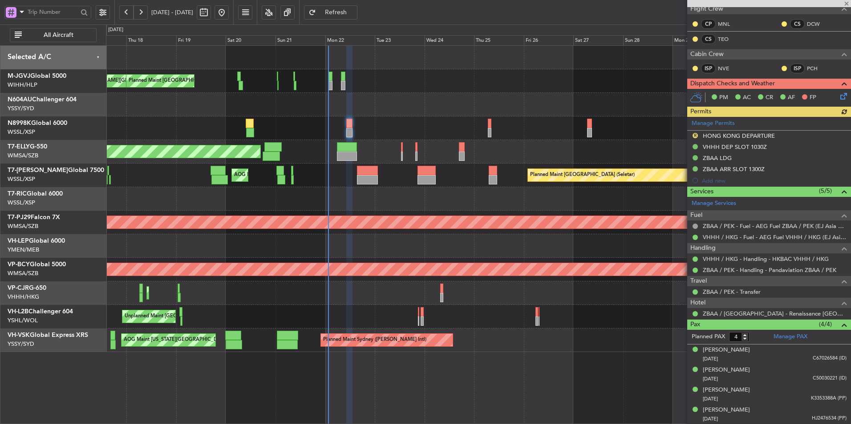
click at [358, 240] on div at bounding box center [478, 246] width 744 height 24
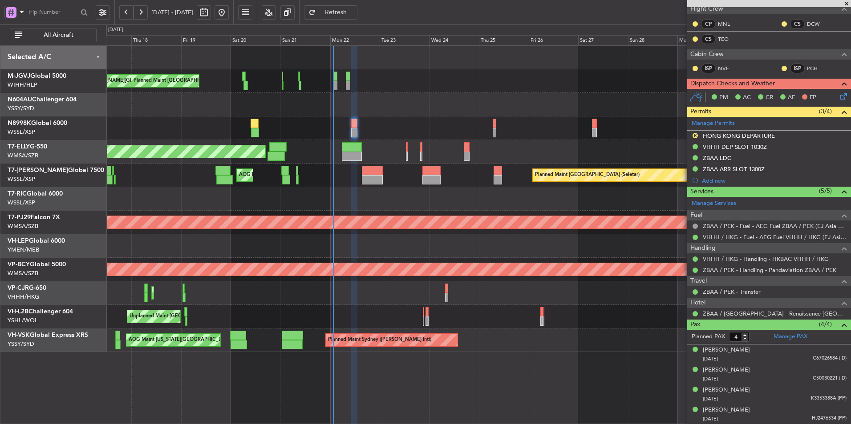
click at [405, 196] on div at bounding box center [478, 199] width 744 height 24
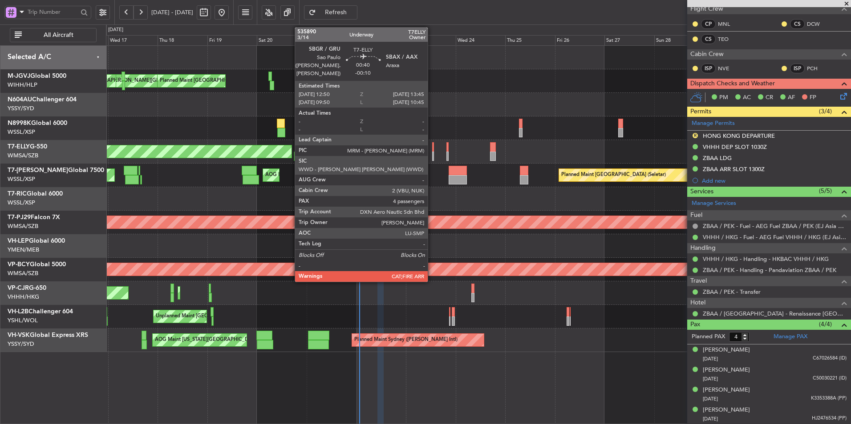
click at [432, 148] on div at bounding box center [433, 146] width 2 height 9
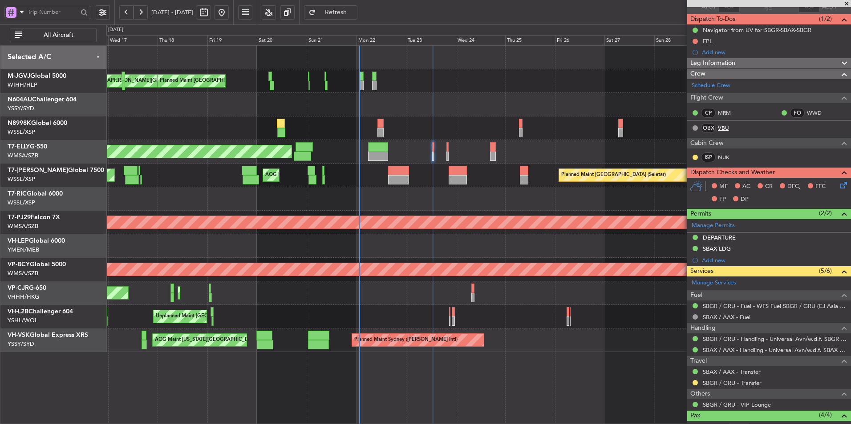
scroll to position [164, 0]
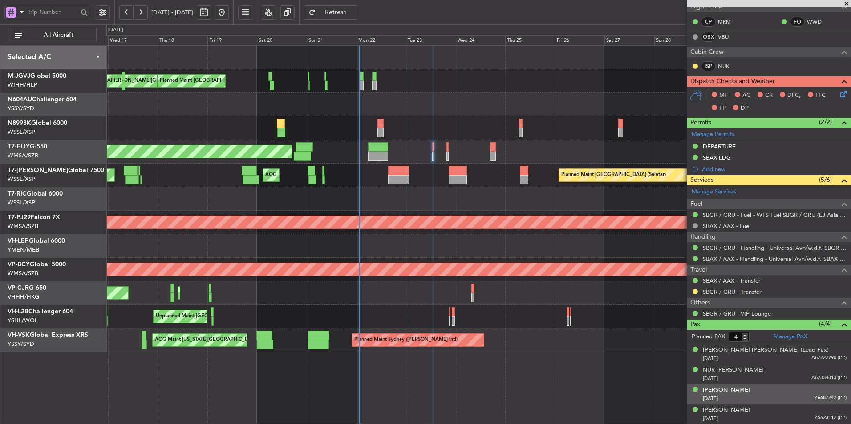
click at [726, 389] on div "Ravi KUMAR" at bounding box center [726, 390] width 47 height 9
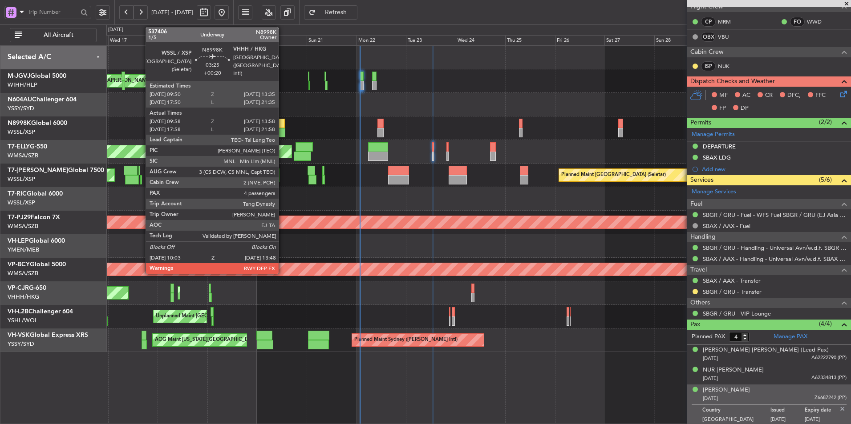
click at [283, 127] on div at bounding box center [281, 123] width 8 height 9
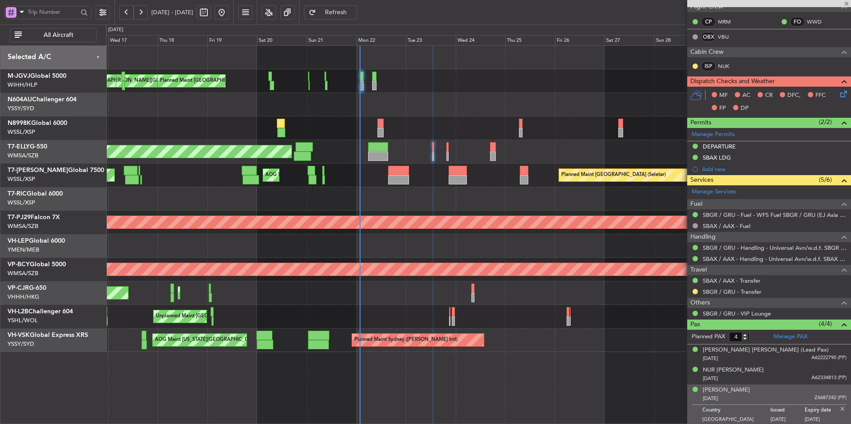
type input "+00:20"
type input "10:08"
type input "13:48"
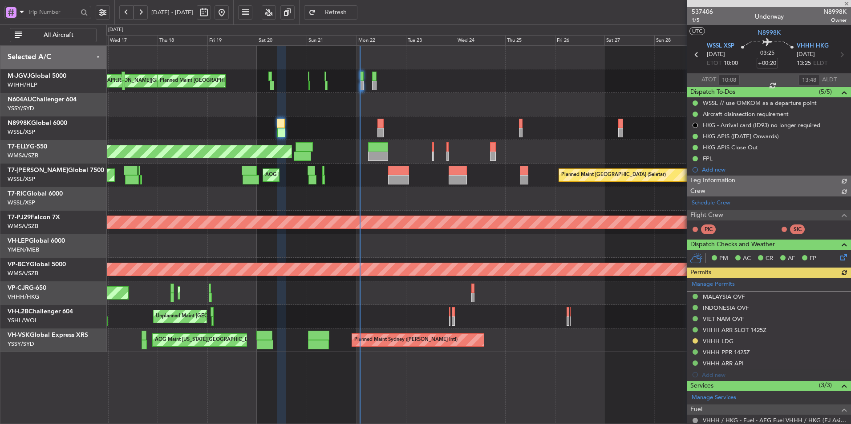
type input "Brien Tan (BTA)"
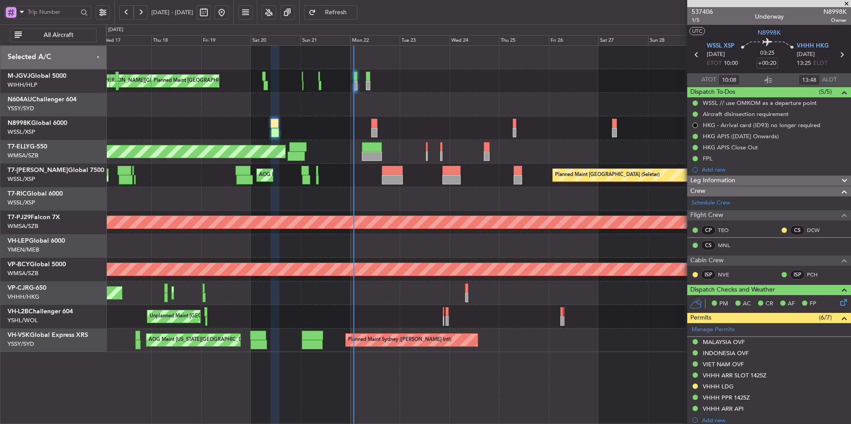
click at [411, 121] on div at bounding box center [478, 129] width 744 height 24
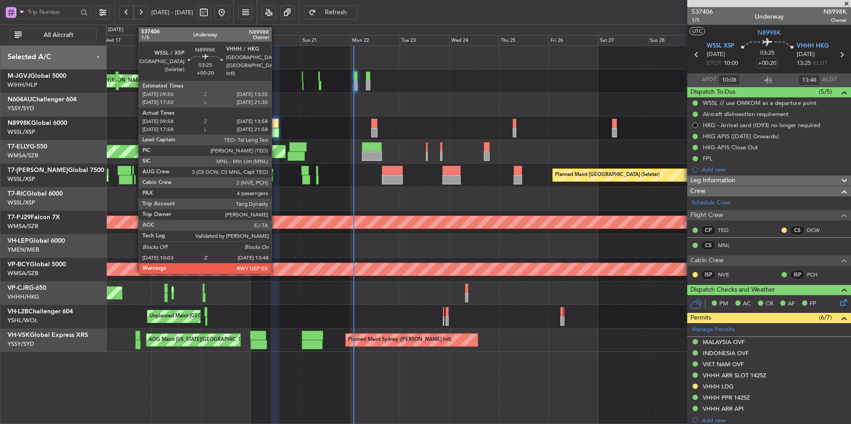
click at [275, 124] on div at bounding box center [275, 123] width 8 height 9
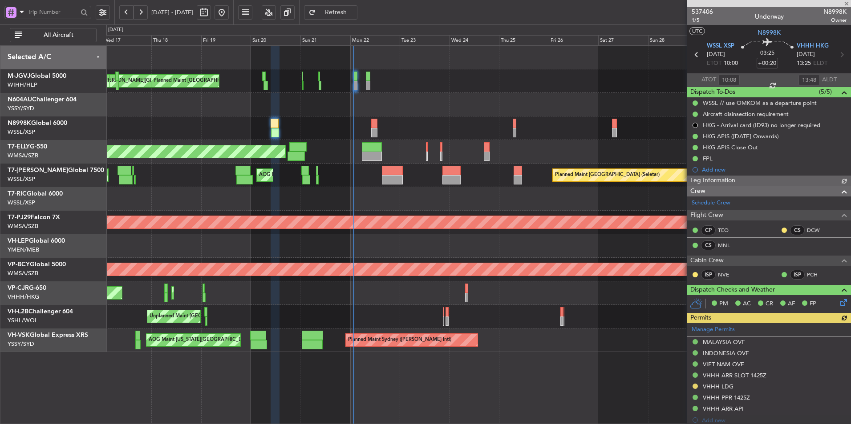
type input "Brien Tan (BTA)"
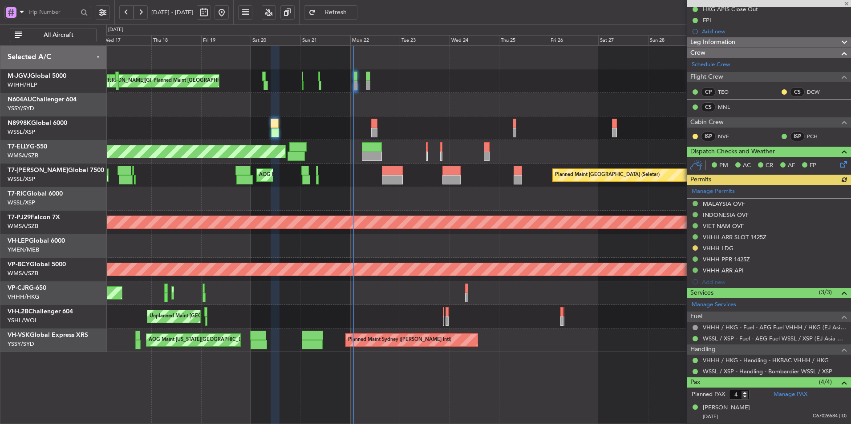
scroll to position [63, 0]
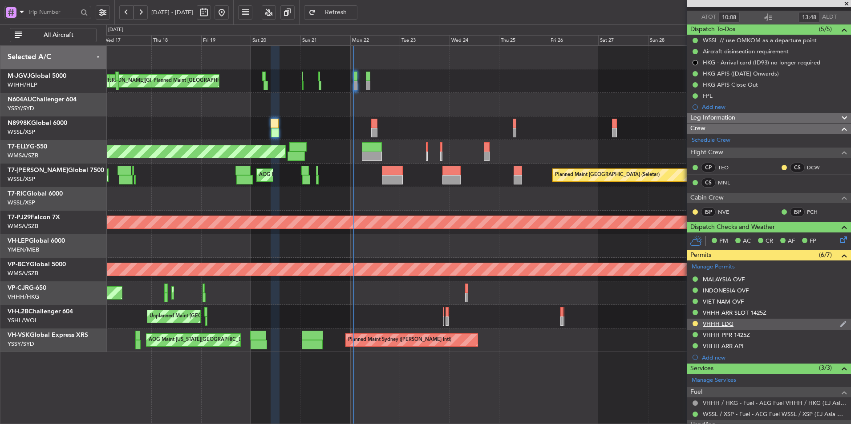
click at [721, 325] on div "VHHH LDG" at bounding box center [718, 324] width 31 height 8
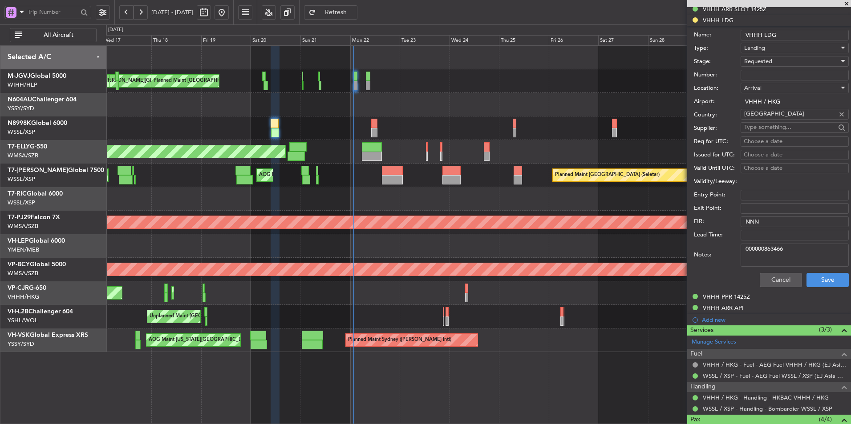
scroll to position [374, 0]
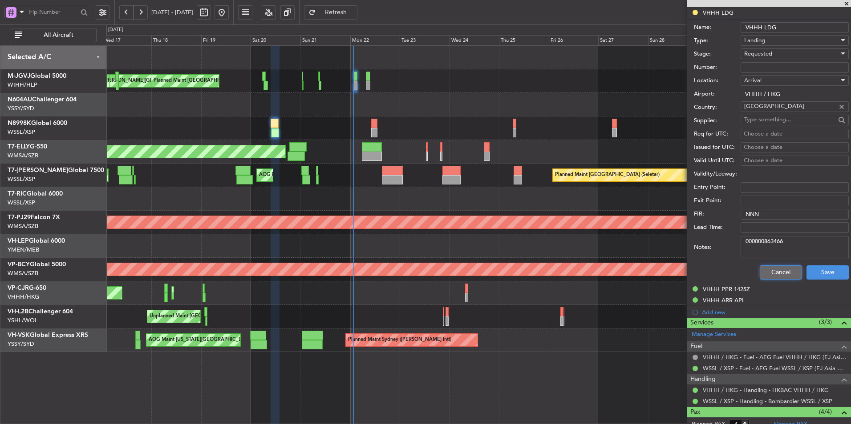
click at [764, 274] on button "Cancel" at bounding box center [781, 273] width 42 height 14
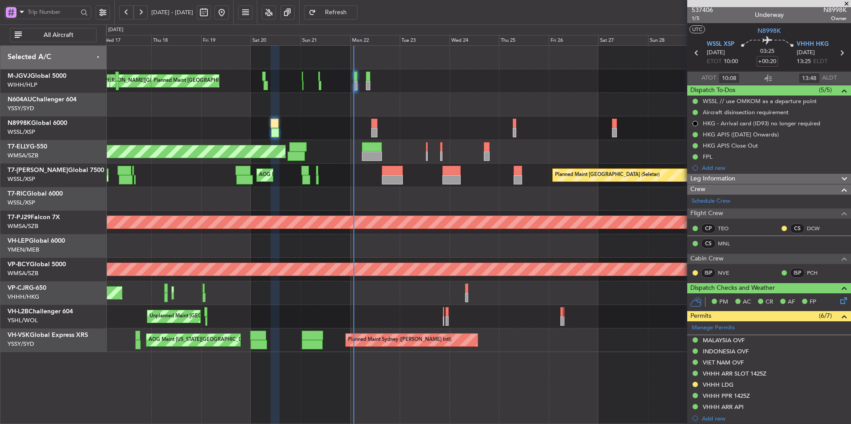
scroll to position [0, 0]
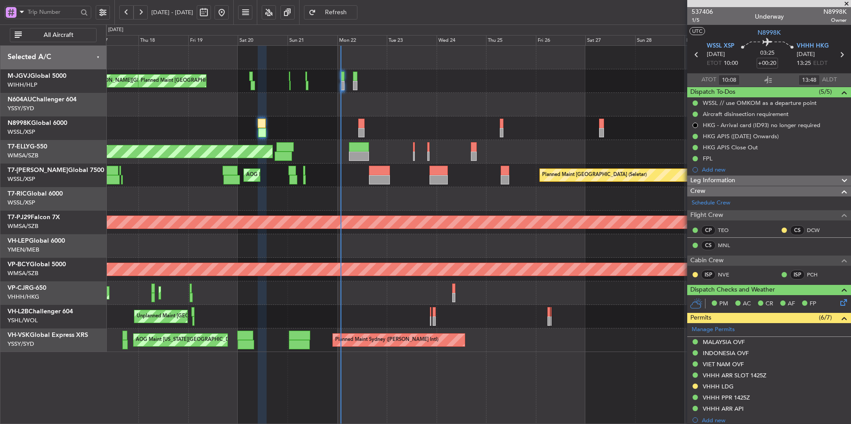
click at [370, 205] on div at bounding box center [478, 199] width 744 height 24
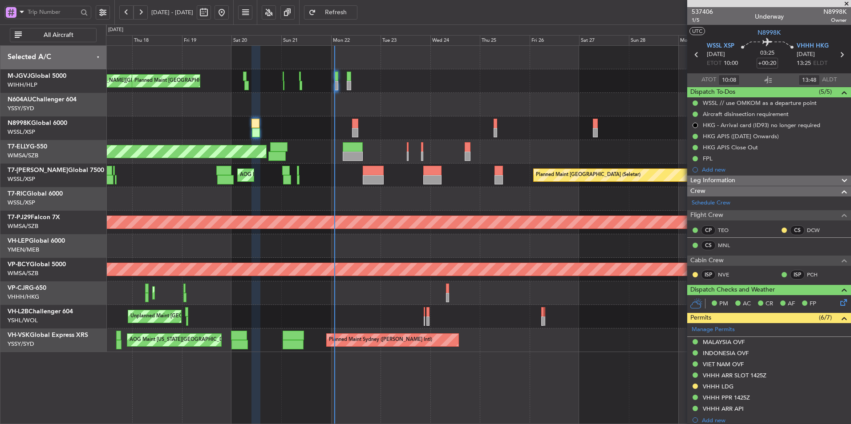
click at [353, 249] on div at bounding box center [478, 246] width 744 height 24
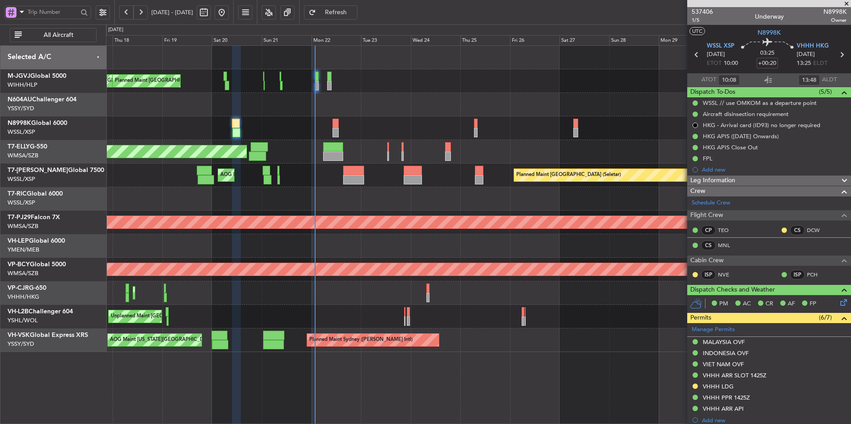
click at [360, 199] on div at bounding box center [478, 199] width 744 height 24
type input "Brien Tan (BTA)"
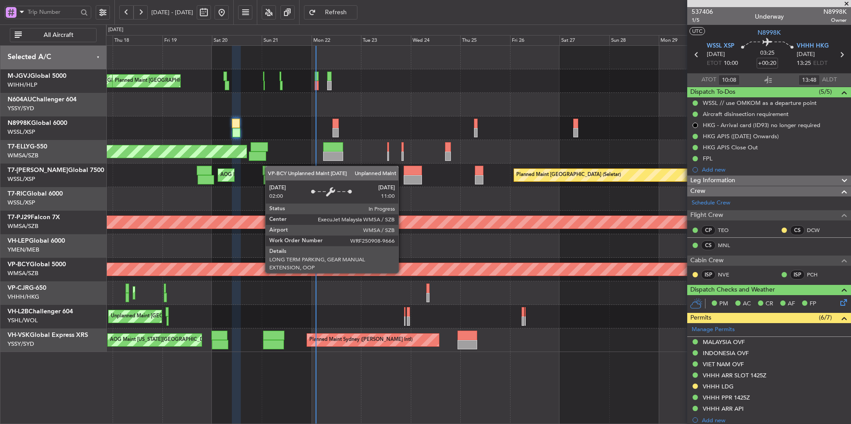
click at [315, 260] on div "Unplanned Maint Kuala Lumpur (Sultan Abdul Aziz Shah - Subang)" at bounding box center [478, 270] width 744 height 24
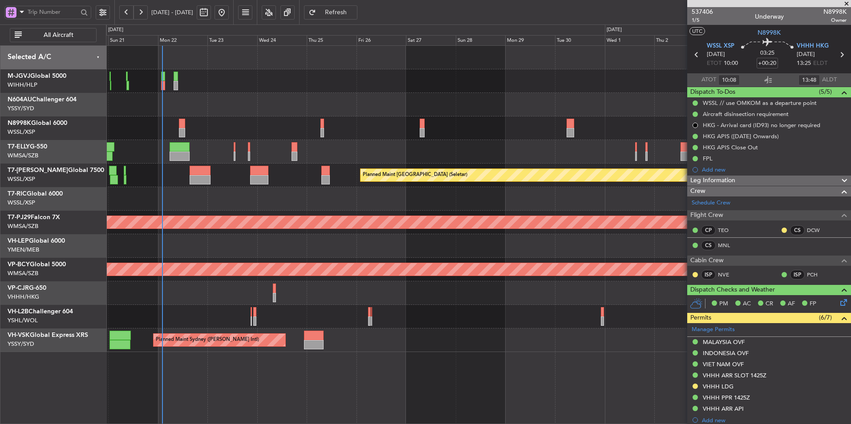
click at [389, 255] on div "Planned Maint Singapore (Seletar) MEL Jakarta (Halim Intl) MEL Jakarta (Halim I…" at bounding box center [478, 199] width 744 height 307
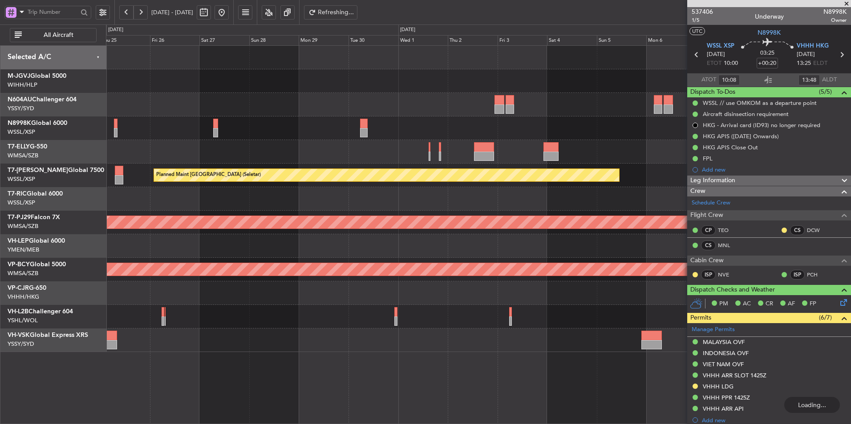
click at [418, 253] on div at bounding box center [478, 246] width 744 height 24
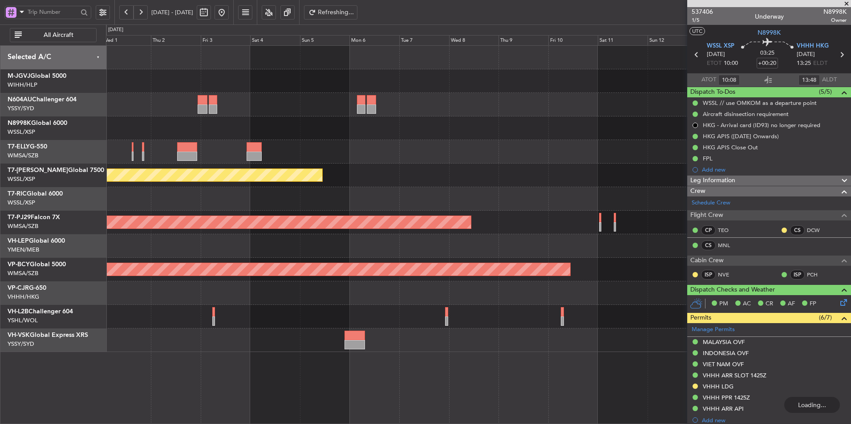
click at [335, 253] on div at bounding box center [478, 246] width 744 height 24
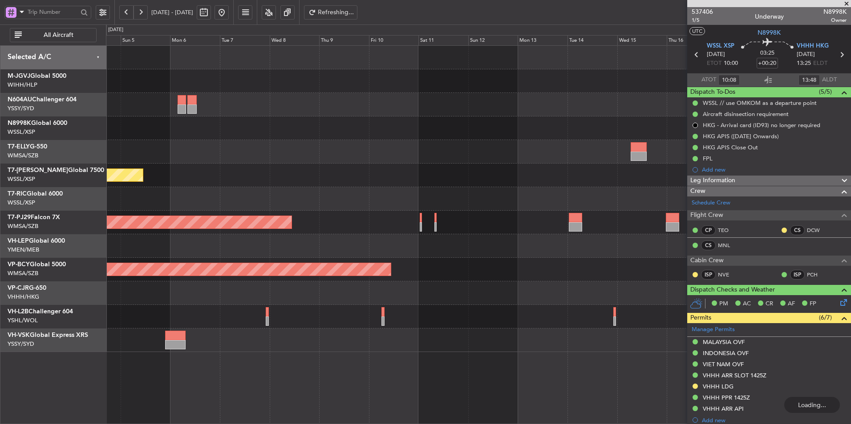
click at [332, 253] on div at bounding box center [478, 246] width 744 height 24
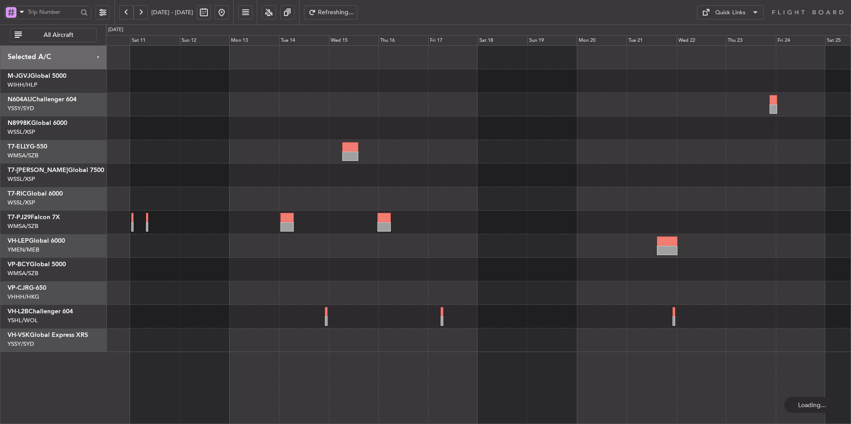
click at [248, 255] on div at bounding box center [478, 246] width 744 height 24
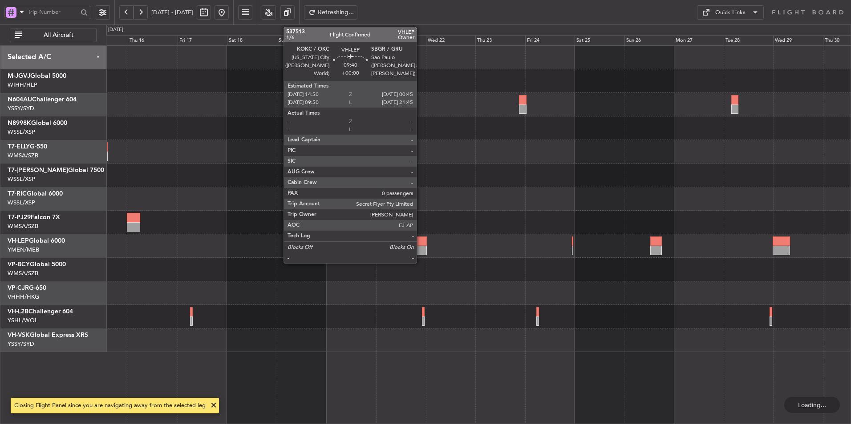
click at [420, 244] on div at bounding box center [416, 241] width 21 height 9
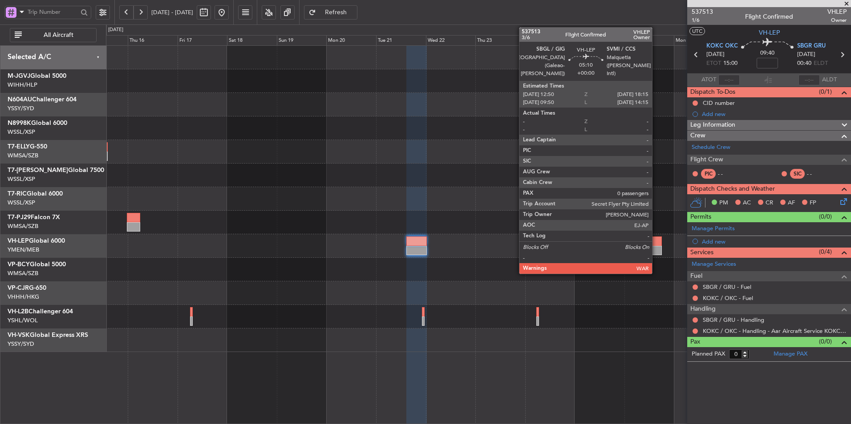
click at [656, 243] on div at bounding box center [656, 241] width 12 height 9
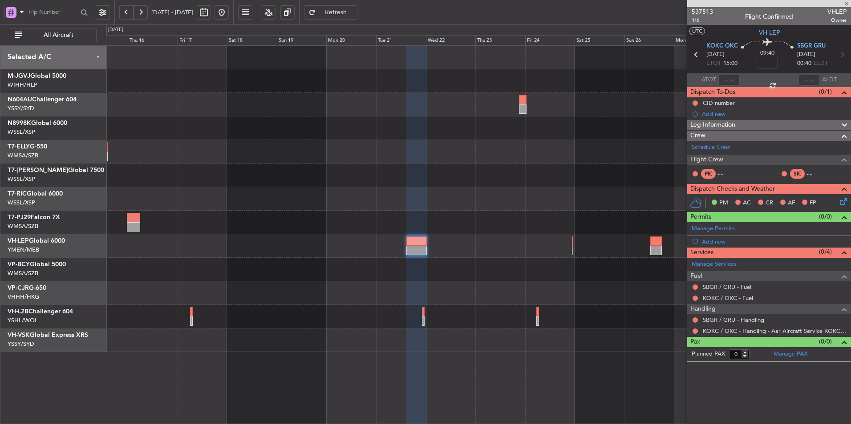
click at [390, 287] on div at bounding box center [478, 294] width 744 height 24
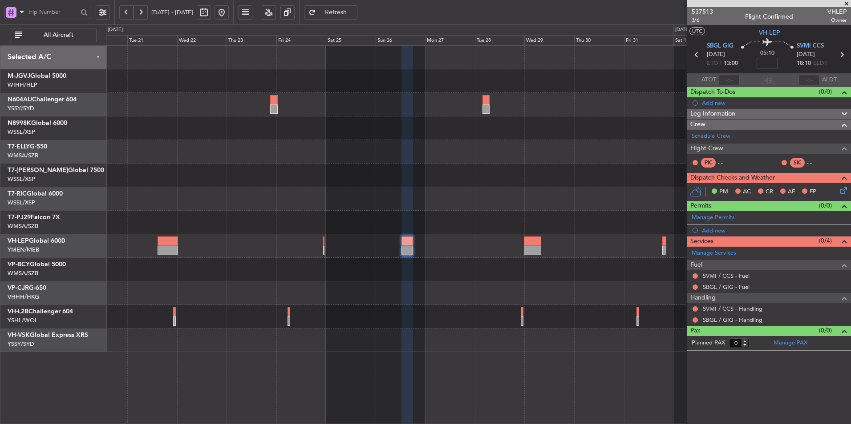
click at [229, 16] on button at bounding box center [221, 12] width 14 height 14
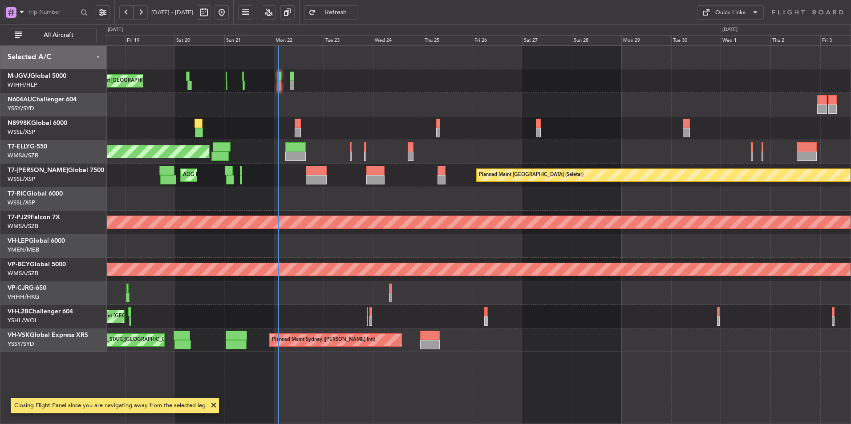
click at [405, 242] on div at bounding box center [478, 246] width 744 height 24
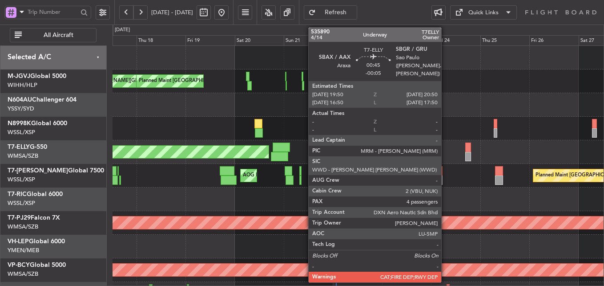
click at [295, 154] on div "MEL Jakarta (Halim Intl) MEL Jakarta (Halim Intl) MEL Jakarta (Halim Intl) Plan…" at bounding box center [358, 199] width 491 height 307
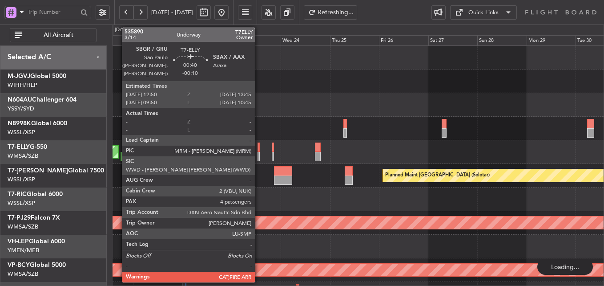
click at [259, 149] on div at bounding box center [259, 146] width 2 height 9
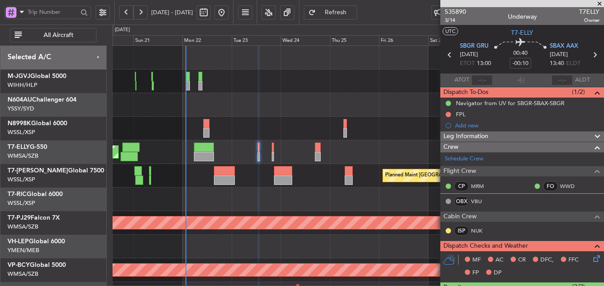
scroll to position [1, 0]
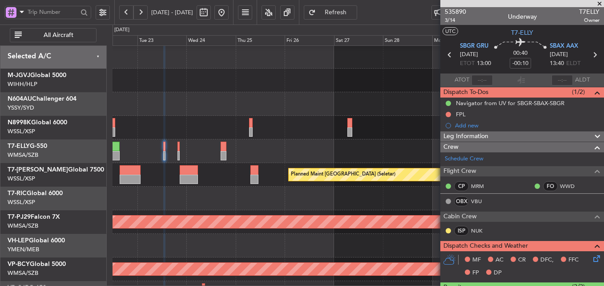
click at [264, 208] on div at bounding box center [358, 198] width 491 height 24
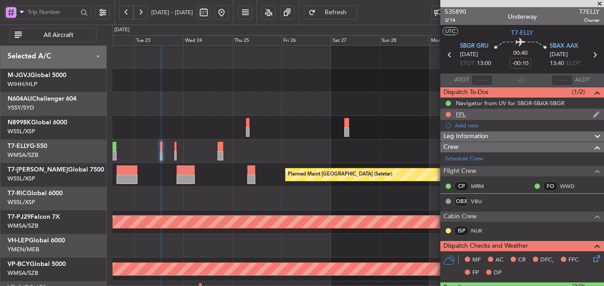
click at [466, 112] on div "FPL" at bounding box center [523, 114] width 164 height 11
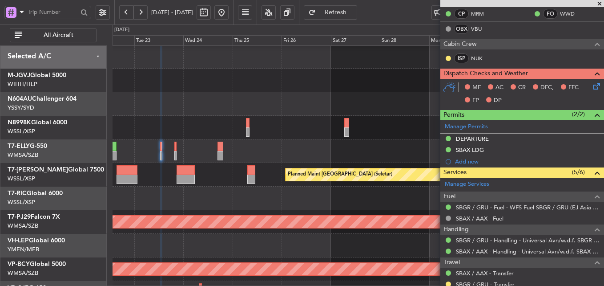
scroll to position [308, 0]
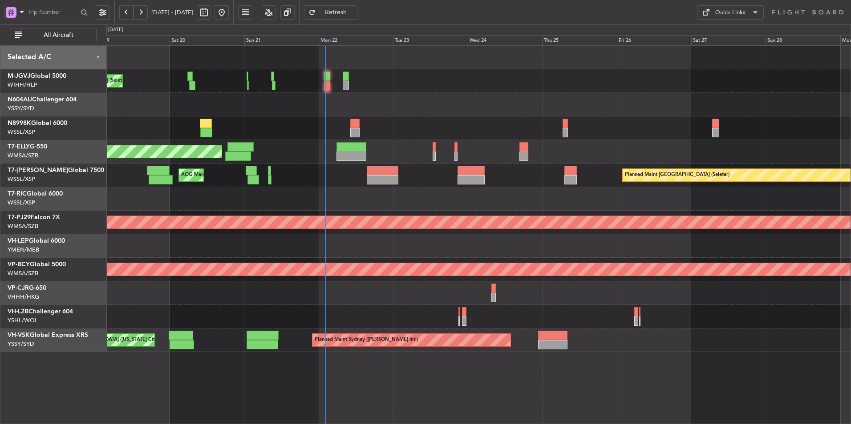
click at [392, 391] on div "[PERSON_NAME][GEOGRAPHIC_DATA] ([PERSON_NAME] Intl) [PERSON_NAME] Jakarta (Hali…" at bounding box center [478, 234] width 745 height 379
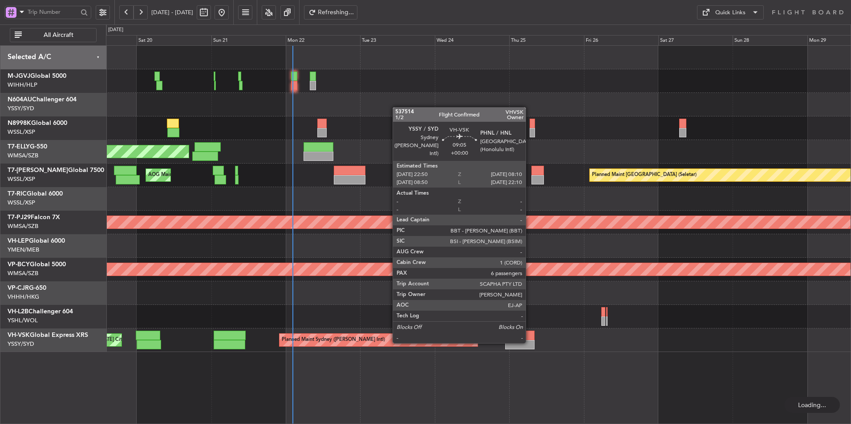
click at [530, 343] on div at bounding box center [519, 344] width 29 height 9
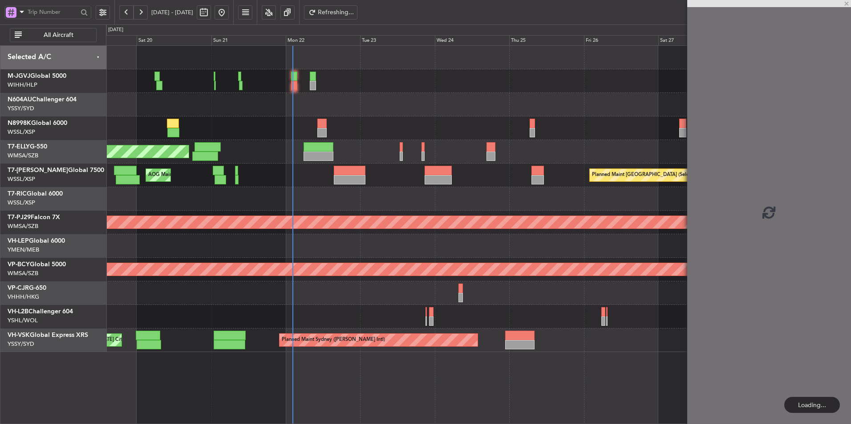
click at [302, 348] on div "Planned Maint Sydney ([PERSON_NAME] Intl) AOG Maint [US_STATE][GEOGRAPHIC_DATA]…" at bounding box center [478, 341] width 744 height 24
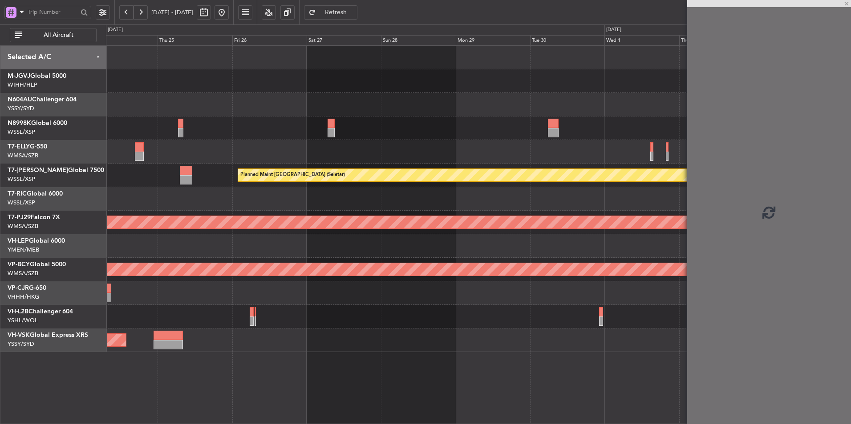
click at [439, 351] on div "Planned Maint Sydney ([PERSON_NAME] Intl)" at bounding box center [478, 341] width 744 height 24
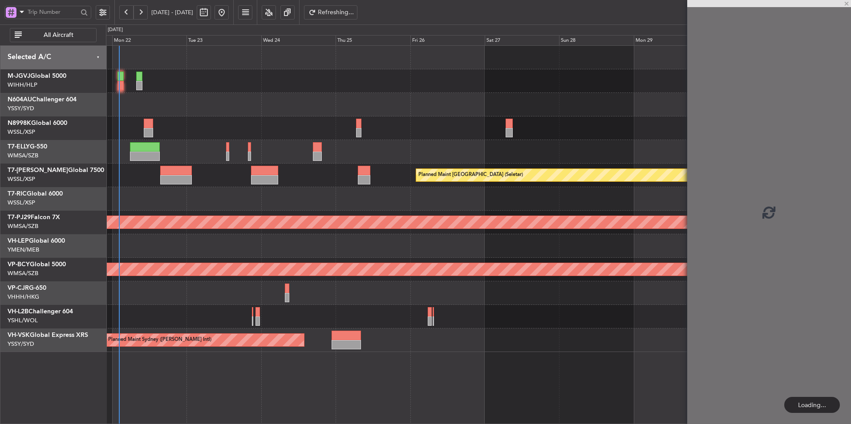
click at [445, 371] on div "Planned Maint [GEOGRAPHIC_DATA] ([GEOGRAPHIC_DATA] Intl) [PERSON_NAME] [GEOGRAP…" at bounding box center [478, 234] width 745 height 379
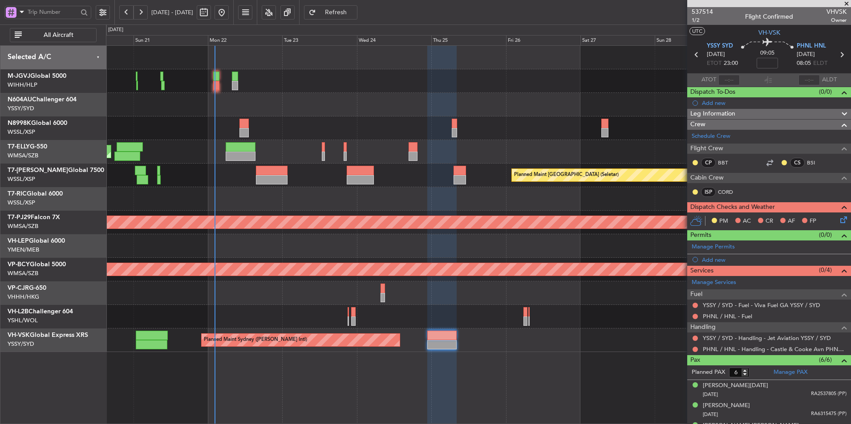
click at [331, 363] on div "[PERSON_NAME][GEOGRAPHIC_DATA] ([PERSON_NAME] Intl) [PERSON_NAME] Jakarta (Hali…" at bounding box center [478, 234] width 745 height 379
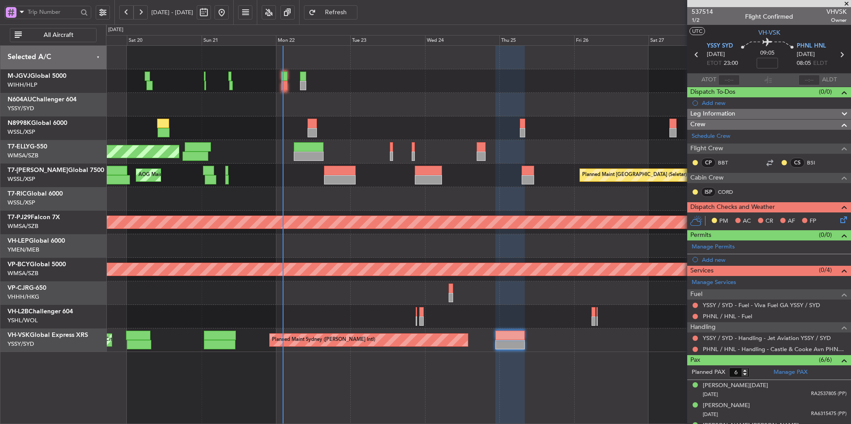
click at [345, 363] on div "Planned Maint [GEOGRAPHIC_DATA] (Seletar) [PERSON_NAME] Jakarta (Halim Intl) [P…" at bounding box center [478, 234] width 745 height 379
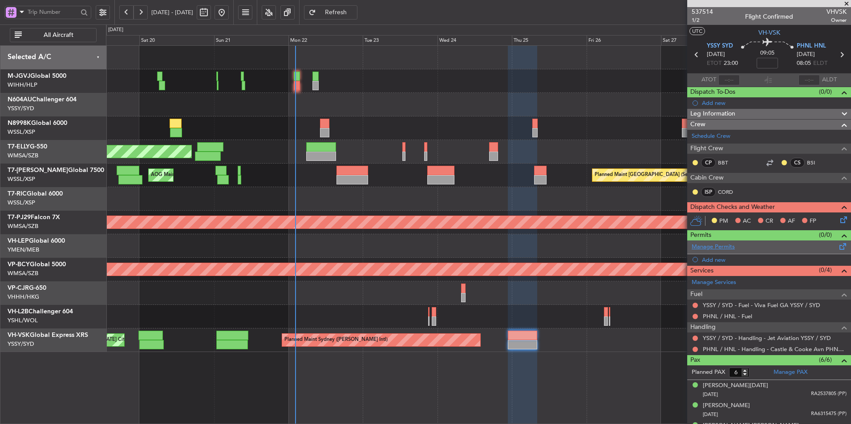
click at [707, 249] on link "Manage Permits" at bounding box center [712, 247] width 43 height 9
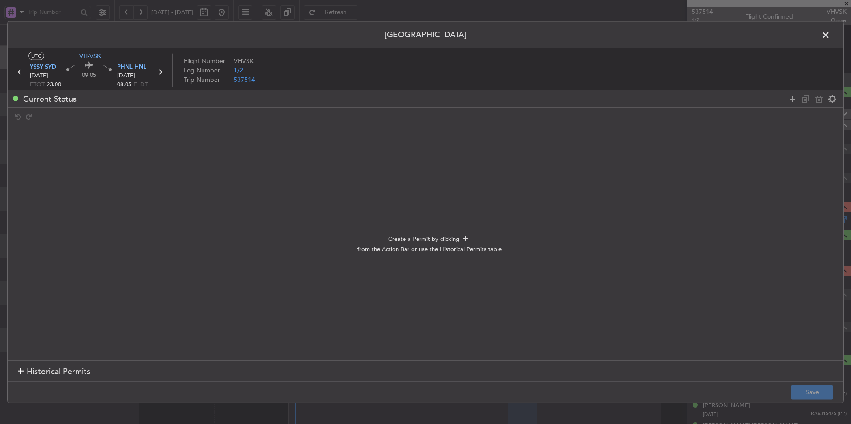
click at [59, 377] on span "Historical Permits" at bounding box center [59, 372] width 64 height 12
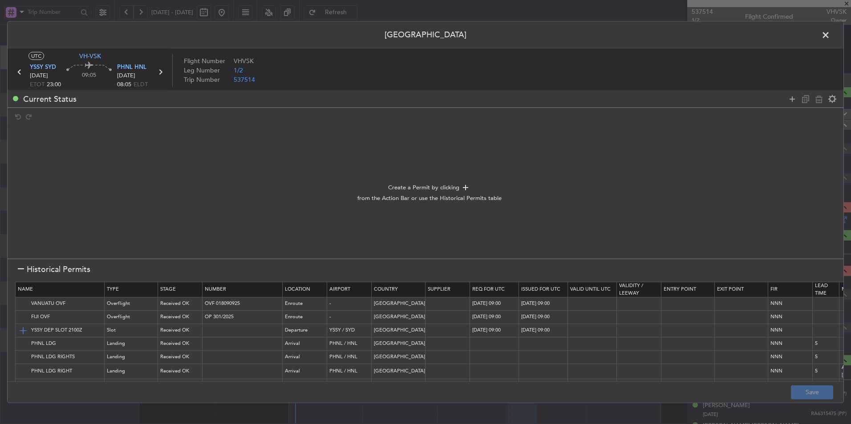
click at [24, 331] on img at bounding box center [23, 330] width 11 height 11
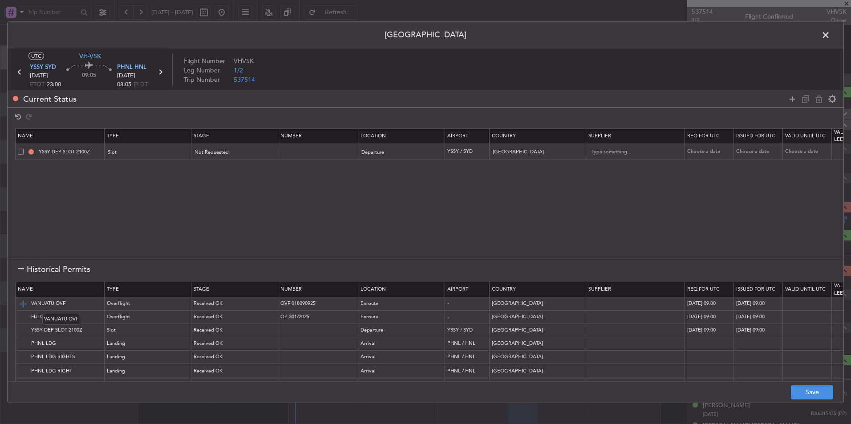
click at [21, 306] on img at bounding box center [23, 304] width 11 height 11
click at [22, 318] on img at bounding box center [23, 317] width 11 height 11
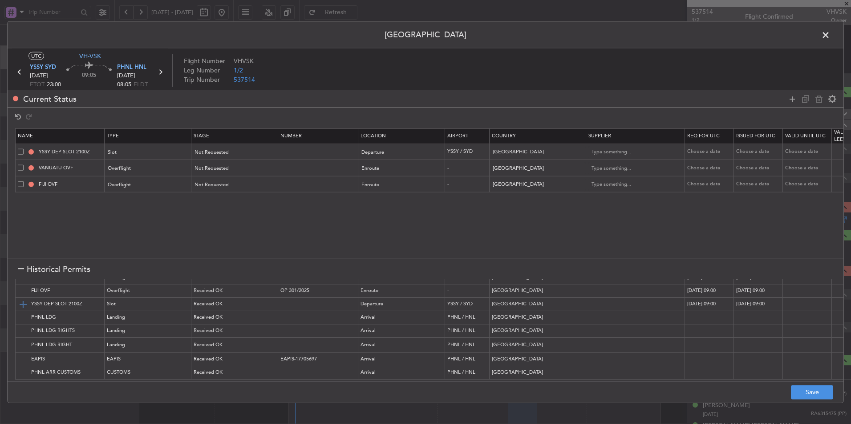
scroll to position [31, 0]
click at [22, 314] on img at bounding box center [23, 317] width 11 height 11
click at [18, 201] on span at bounding box center [21, 201] width 6 height 6
click at [24, 198] on input "checkbox" at bounding box center [24, 198] width 0 height 0
click at [820, 102] on icon at bounding box center [818, 98] width 11 height 11
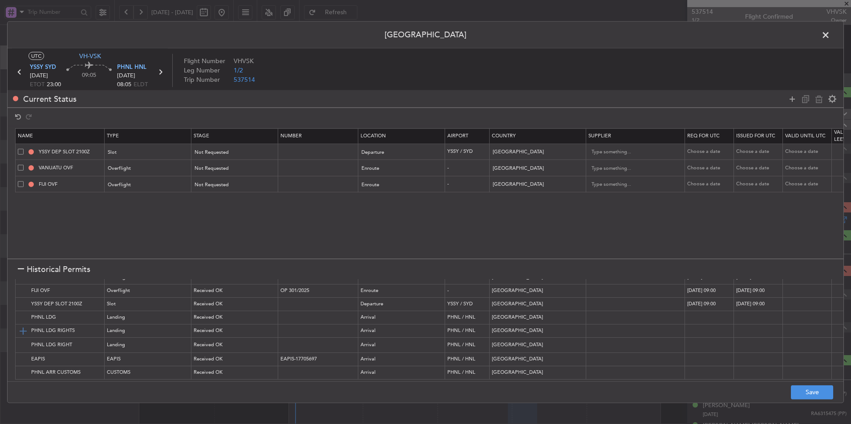
click at [23, 327] on img at bounding box center [23, 331] width 11 height 11
click at [23, 354] on img at bounding box center [23, 359] width 11 height 11
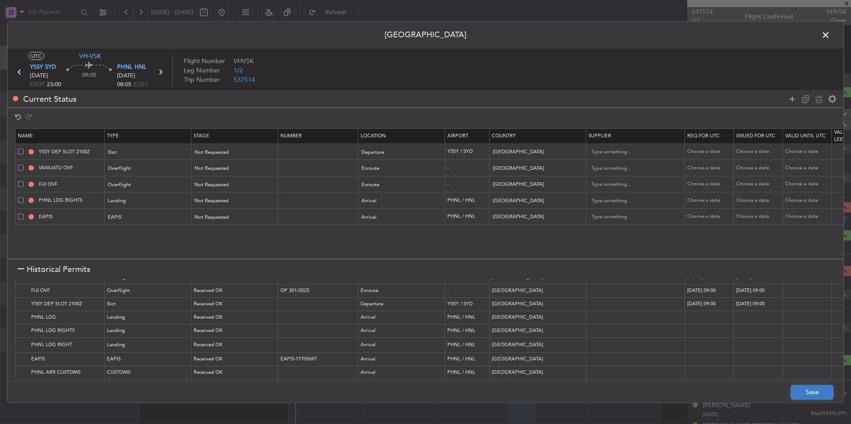
click at [810, 391] on button "Save" at bounding box center [812, 392] width 42 height 14
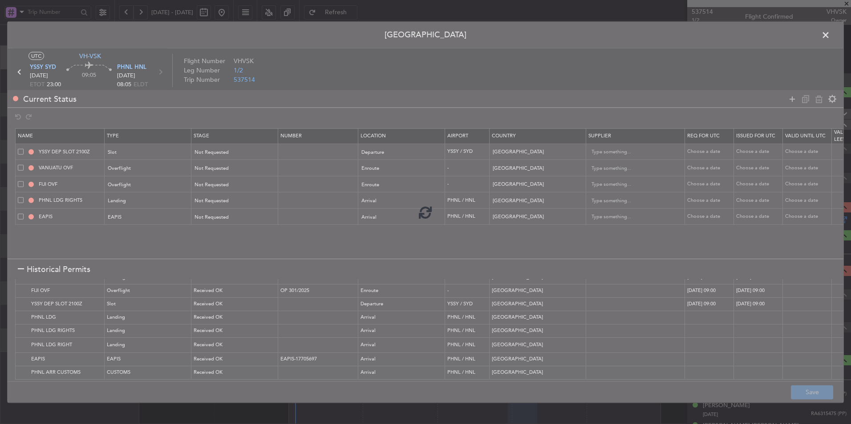
type input "YSSY DEP SLOT"
type input "NNN"
type input "PHNL LDG"
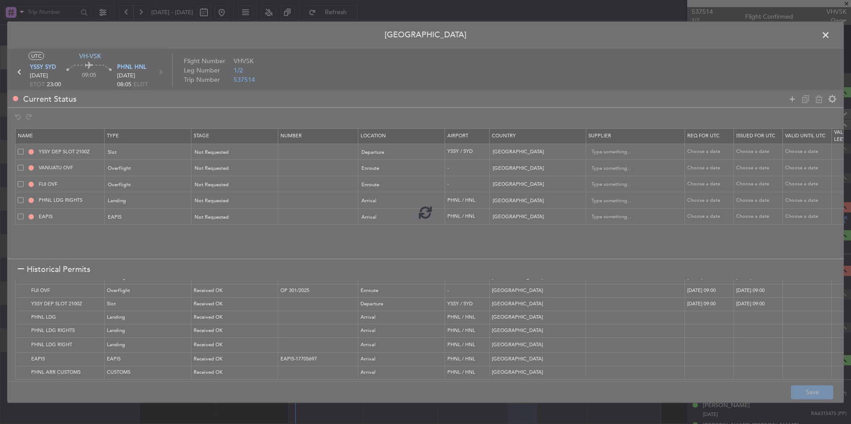
type input "NNN"
type input "5"
type input "NNN"
type input "5"
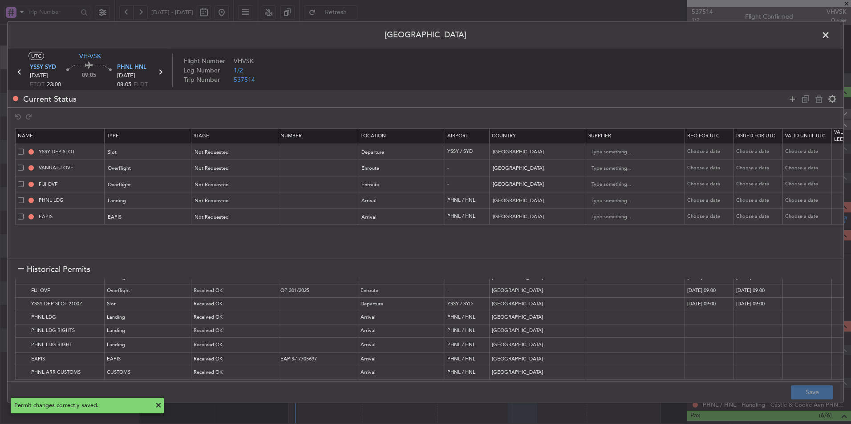
click at [830, 37] on span at bounding box center [830, 37] width 0 height 18
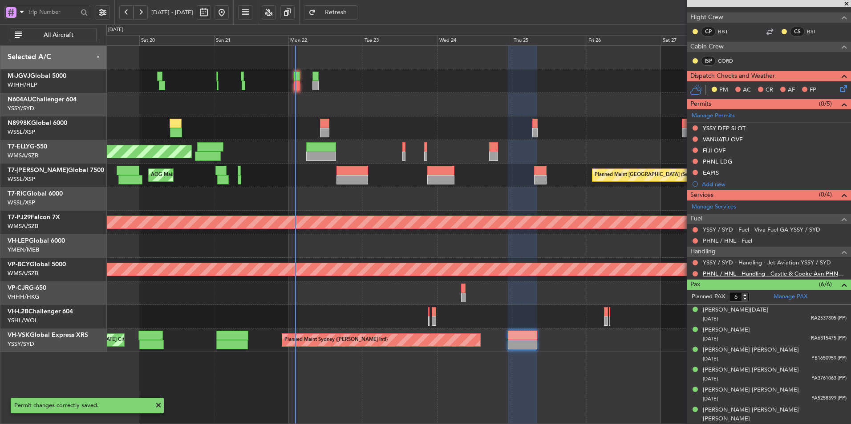
scroll to position [0, 0]
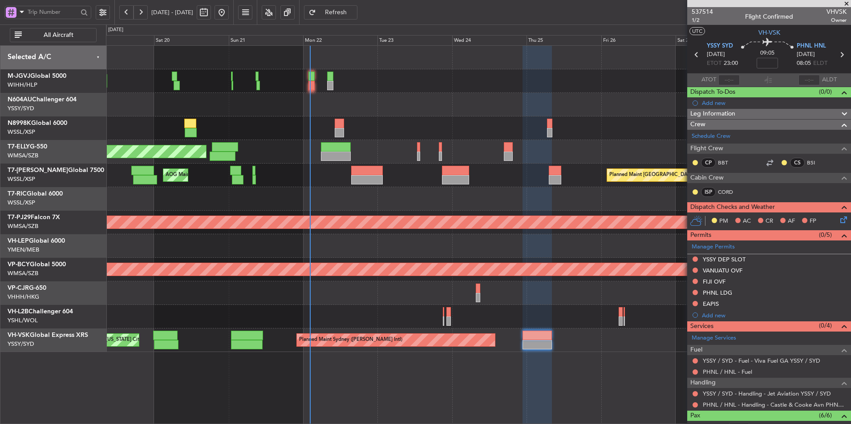
click at [284, 143] on div "MEL Dubai (Dubai Intl) Planned Maint Dubai (Dubai Intl)" at bounding box center [478, 152] width 744 height 24
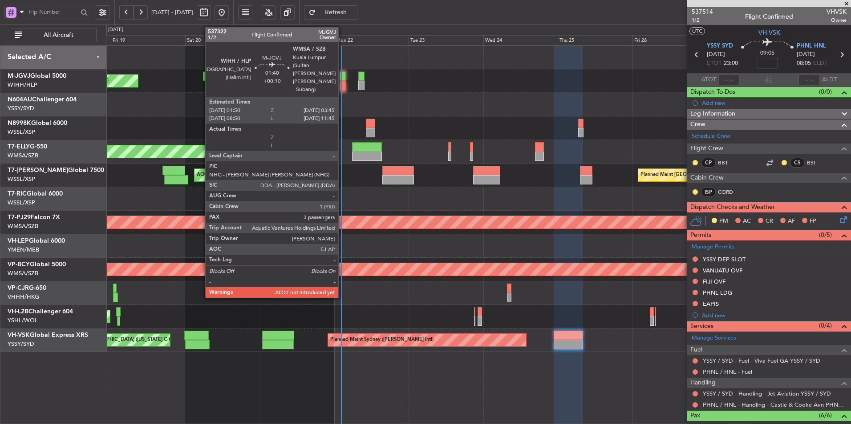
click at [342, 83] on div at bounding box center [343, 85] width 6 height 9
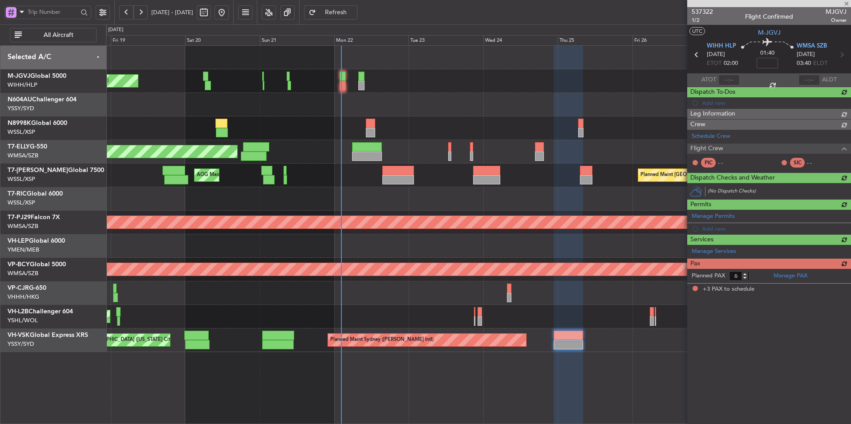
type input "+00:10"
type input "3"
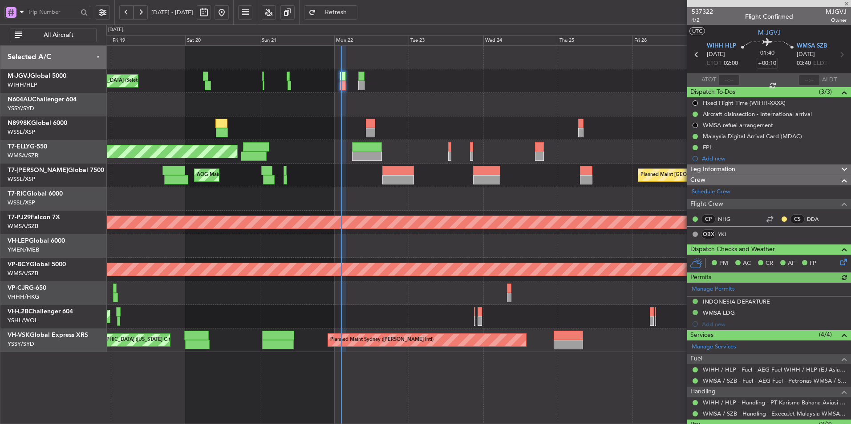
type input "Brien Tan (BTA)"
click at [730, 83] on input "text" at bounding box center [728, 80] width 21 height 11
type input "02:12"
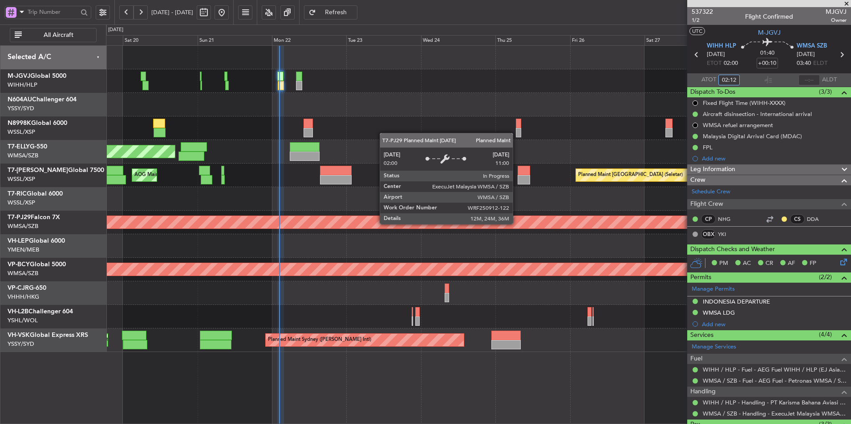
click at [454, 223] on div "Planned Maint [GEOGRAPHIC_DATA] (Sultan [PERSON_NAME] [PERSON_NAME] - Subang)" at bounding box center [515, 222] width 1963 height 12
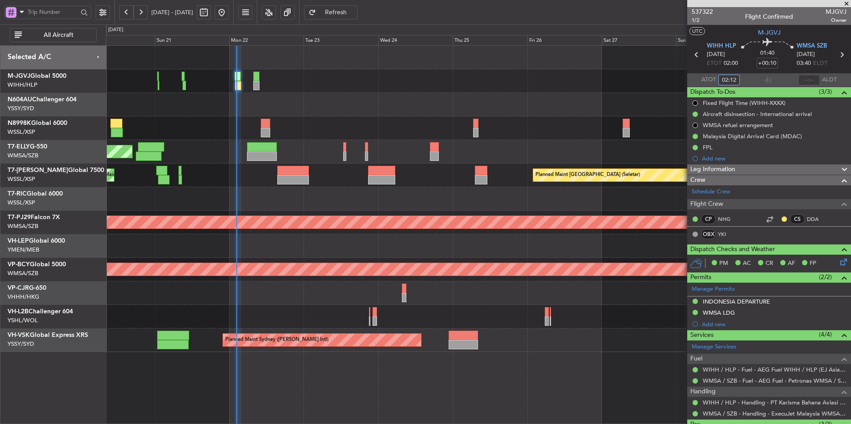
click at [545, 351] on div "Planned Maint Sydney ([PERSON_NAME] Intl) AOG Maint [US_STATE][GEOGRAPHIC_DATA]…" at bounding box center [478, 341] width 744 height 24
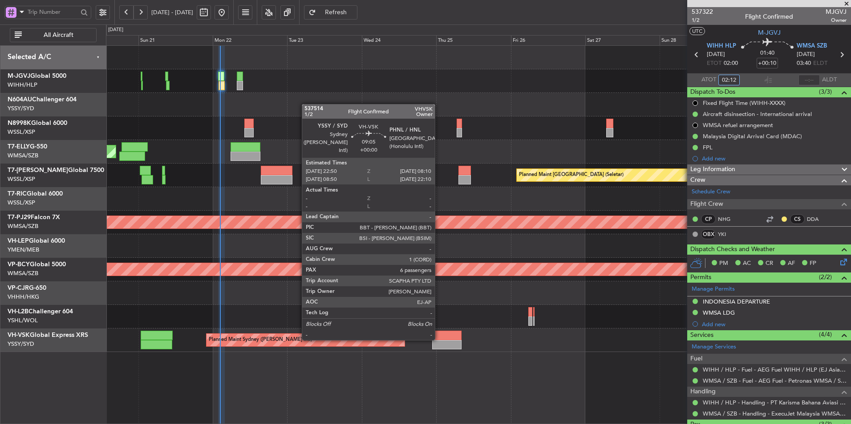
click at [439, 340] on div at bounding box center [446, 335] width 29 height 9
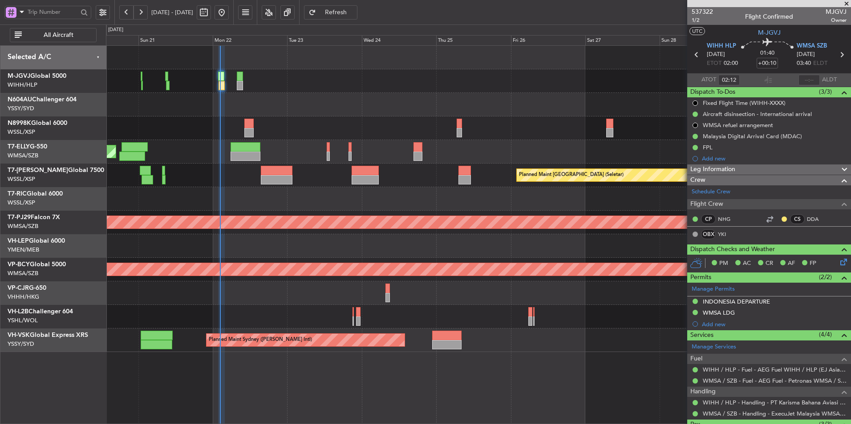
click at [429, 311] on div "Unplanned Maint [GEOGRAPHIC_DATA] ([GEOGRAPHIC_DATA])" at bounding box center [478, 317] width 744 height 24
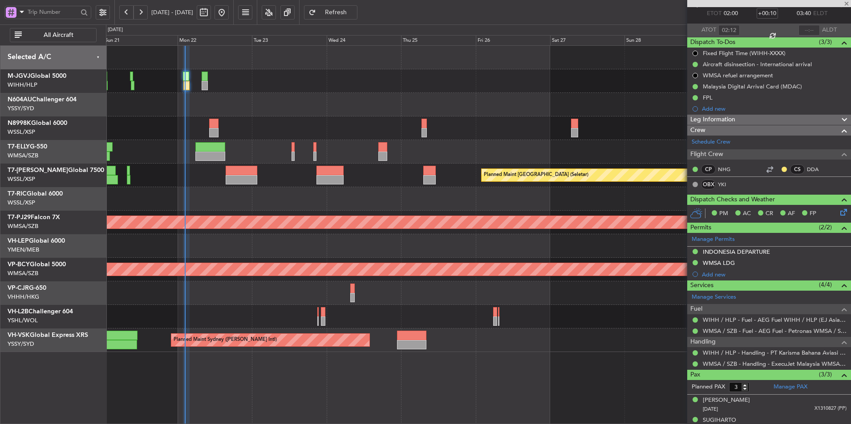
scroll to position [80, 0]
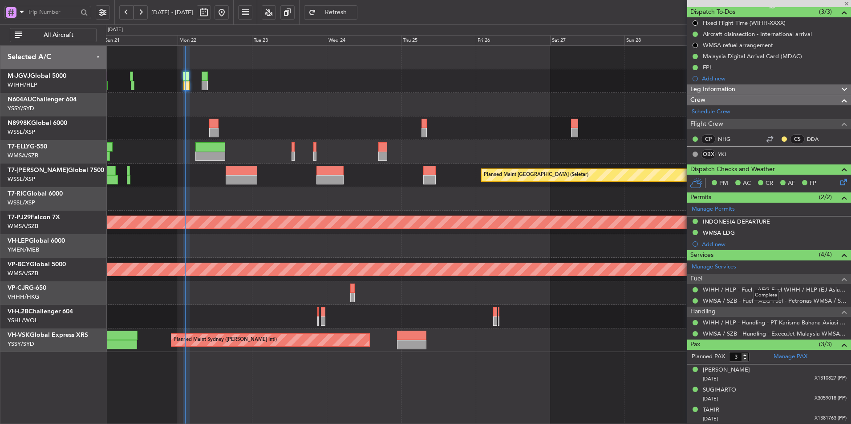
type input "6"
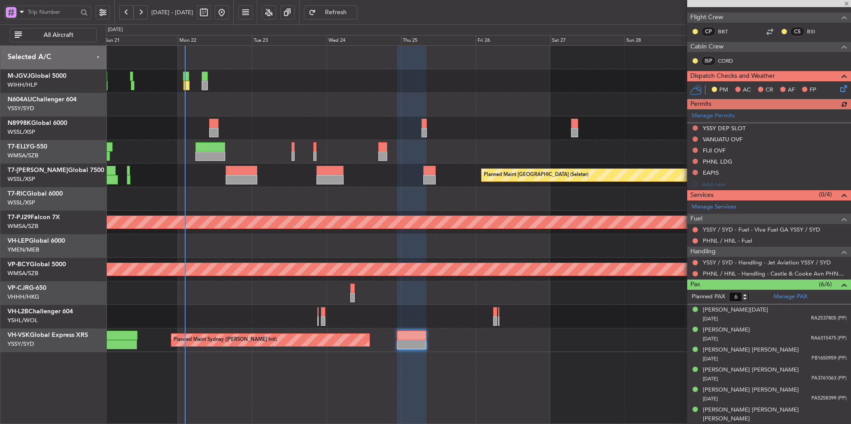
scroll to position [87, 0]
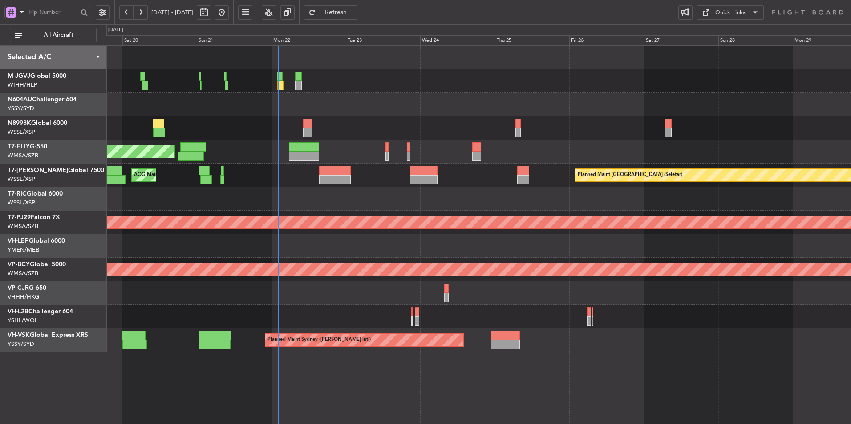
click at [354, 297] on div "Planned Maint [GEOGRAPHIC_DATA] ([GEOGRAPHIC_DATA] Intl) Planned Maint [GEOGRAP…" at bounding box center [478, 294] width 744 height 24
click at [500, 331] on div "Planned Maint Sydney ([PERSON_NAME] Intl) AOG Maint [US_STATE][GEOGRAPHIC_DATA]…" at bounding box center [478, 341] width 744 height 24
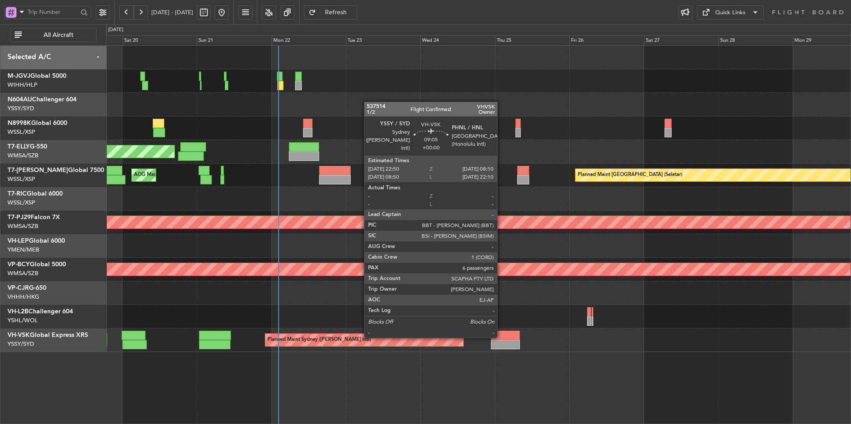
click at [501, 337] on div at bounding box center [505, 335] width 29 height 9
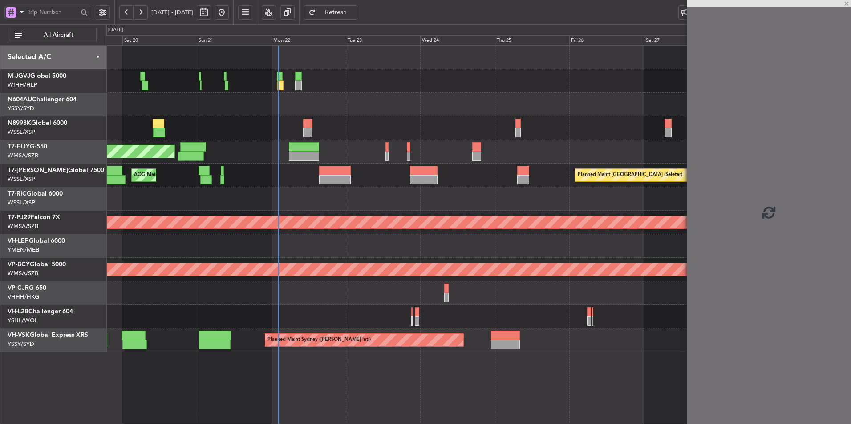
click at [515, 338] on div "Planned Maint Sydney ([PERSON_NAME] Intl) AOG Maint [US_STATE][GEOGRAPHIC_DATA]…" at bounding box center [478, 341] width 744 height 24
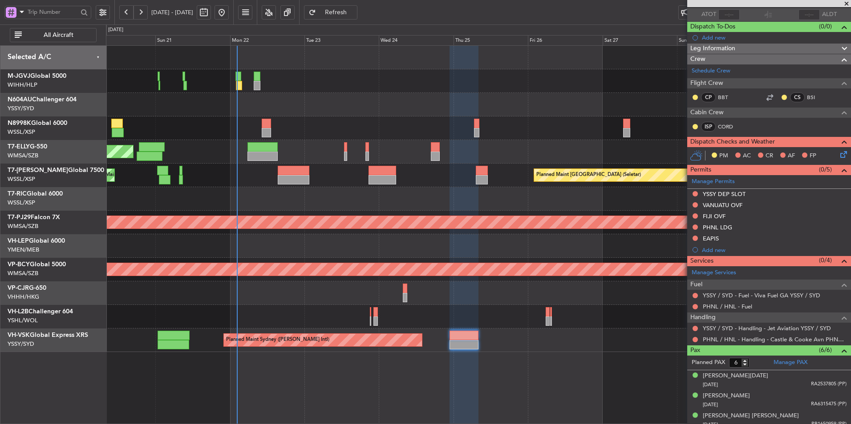
scroll to position [131, 0]
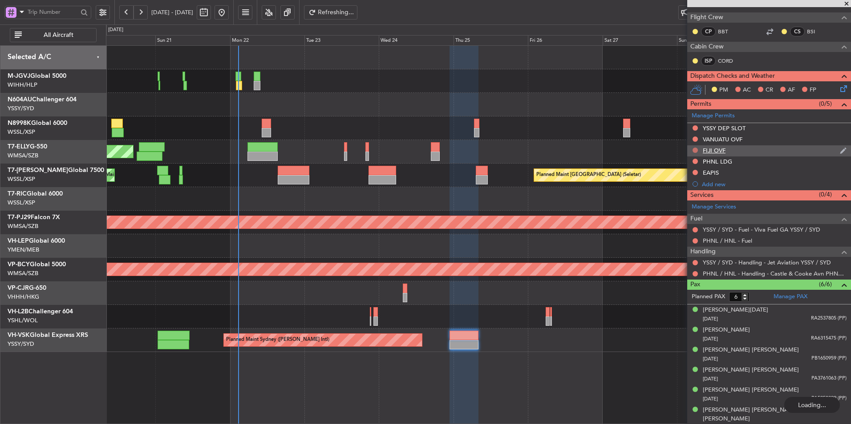
type input "+00:10"
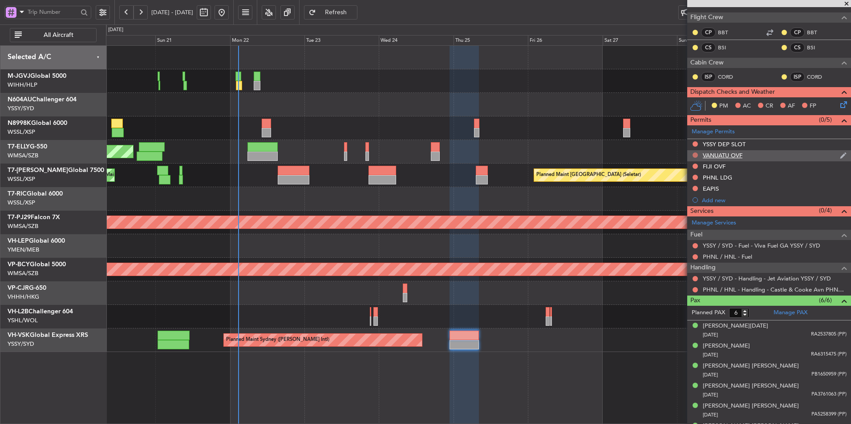
click at [695, 154] on button at bounding box center [694, 155] width 5 height 5
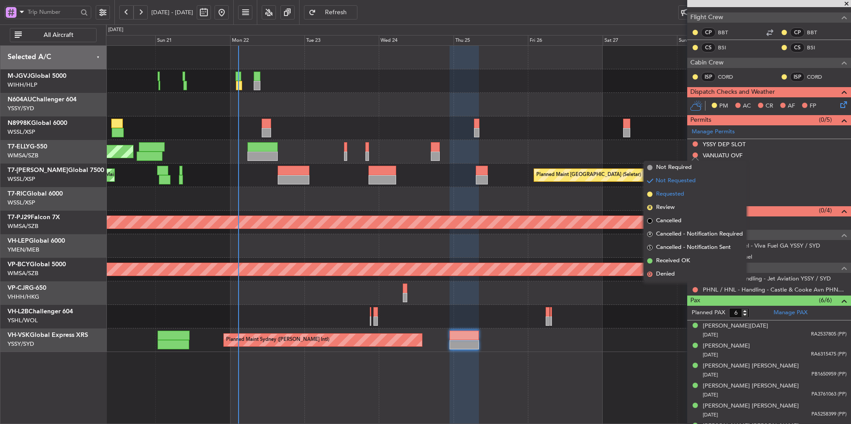
click at [683, 192] on span "Requested" at bounding box center [670, 194] width 28 height 9
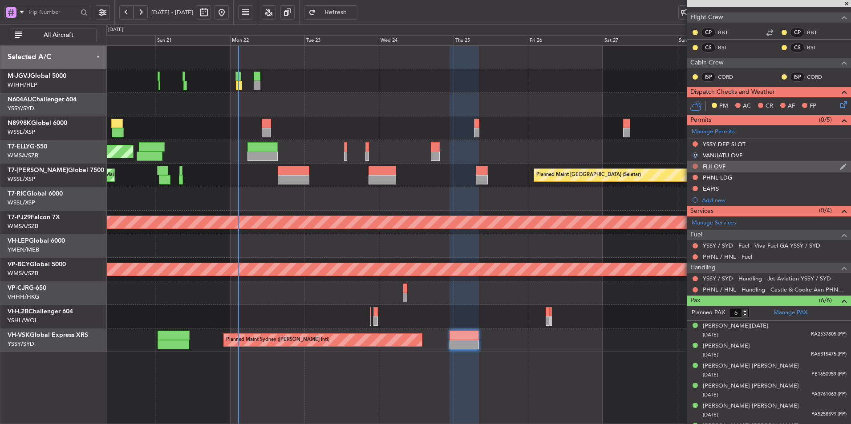
click at [695, 165] on button at bounding box center [694, 166] width 5 height 5
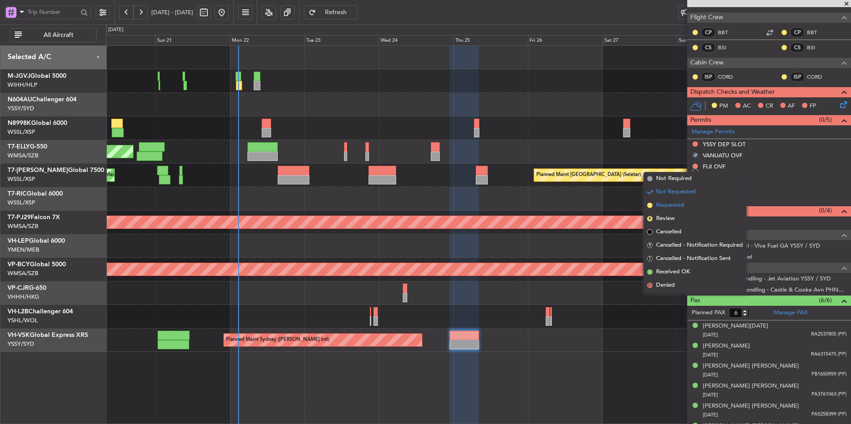
click at [697, 206] on li "Requested" at bounding box center [694, 205] width 103 height 13
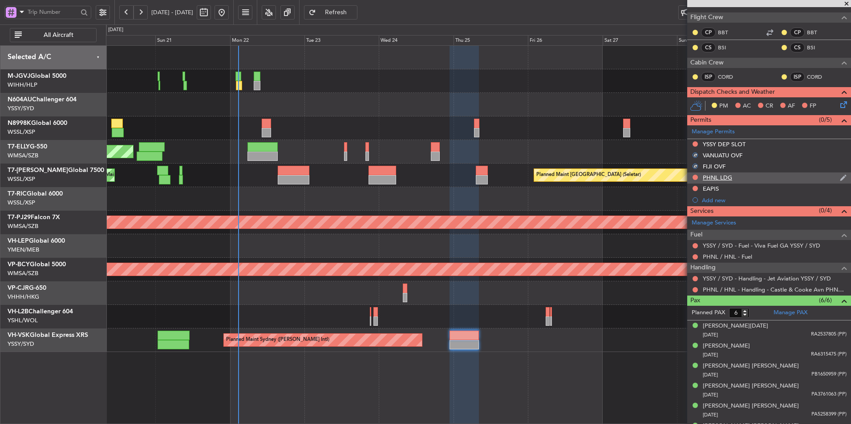
click at [725, 178] on div "PHNL LDG" at bounding box center [717, 178] width 29 height 8
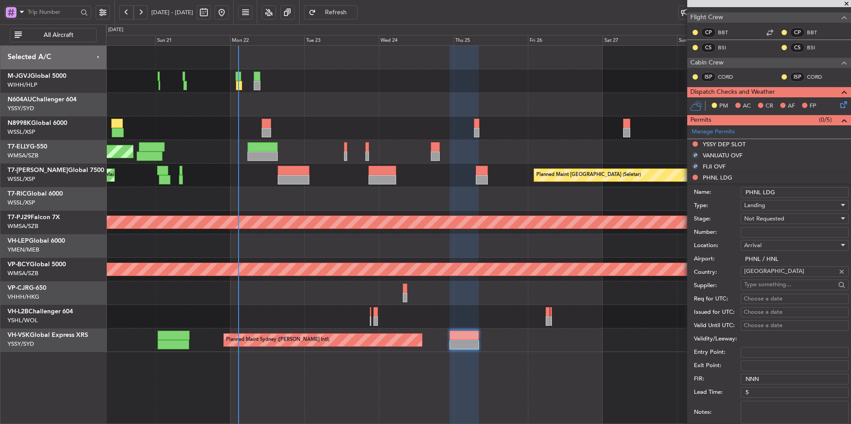
click at [786, 189] on input "PHNL LDG" at bounding box center [794, 192] width 108 height 11
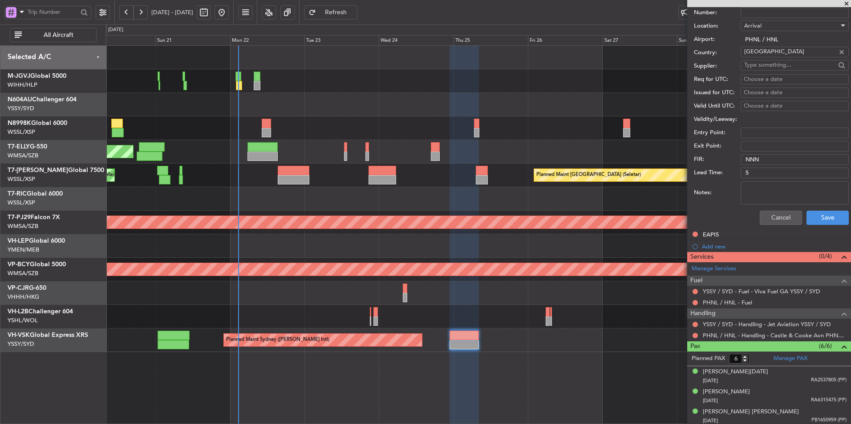
scroll to position [354, 0]
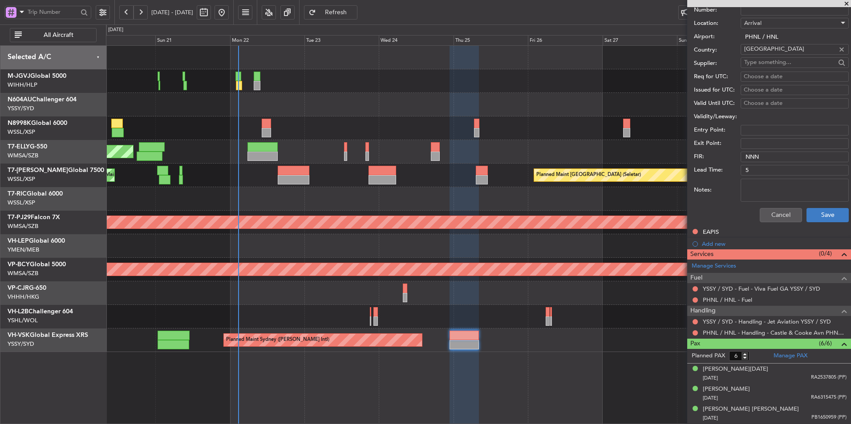
type input "PHNL LDG RIGHTS"
click at [824, 212] on button "Save" at bounding box center [827, 215] width 42 height 14
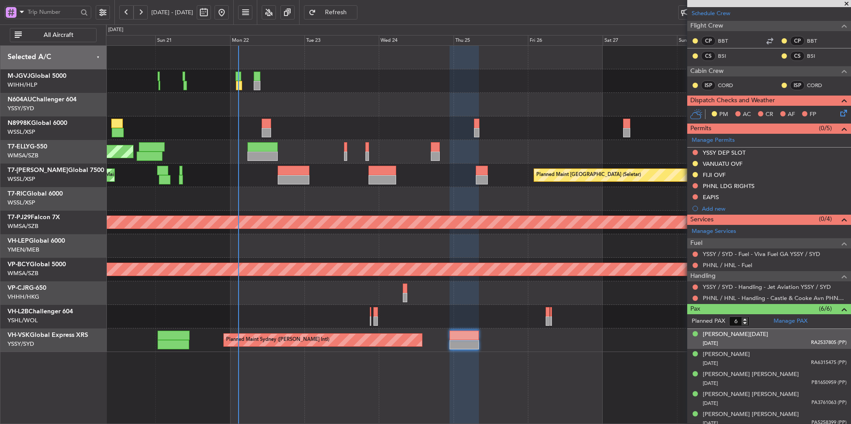
scroll to position [147, 0]
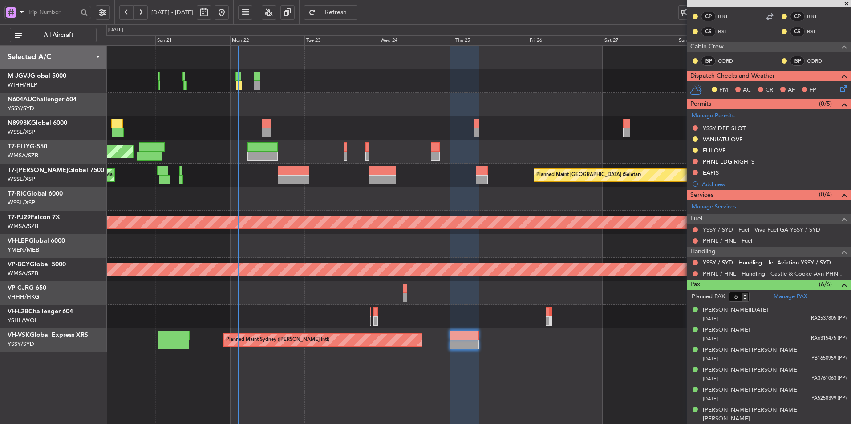
click at [746, 262] on link "YSSY / SYD - Handling - Jet Aviation YSSY / SYD" at bounding box center [767, 263] width 128 height 8
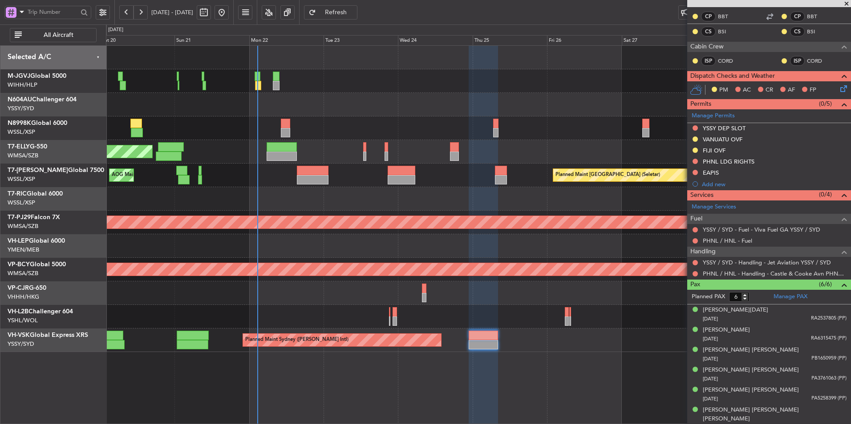
click at [506, 292] on div "Planned Maint [GEOGRAPHIC_DATA] ([GEOGRAPHIC_DATA] Intl)" at bounding box center [478, 294] width 744 height 24
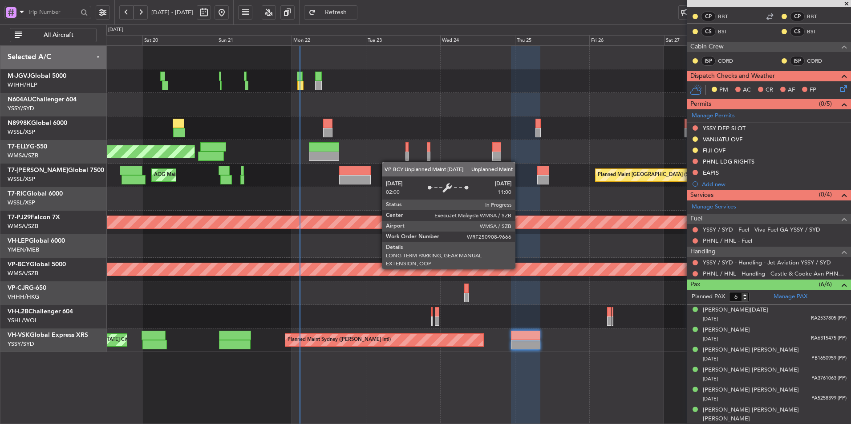
click at [262, 285] on div "Planned Maint [GEOGRAPHIC_DATA] ([GEOGRAPHIC_DATA] Intl) Planned Maint [GEOGRAP…" at bounding box center [478, 294] width 744 height 24
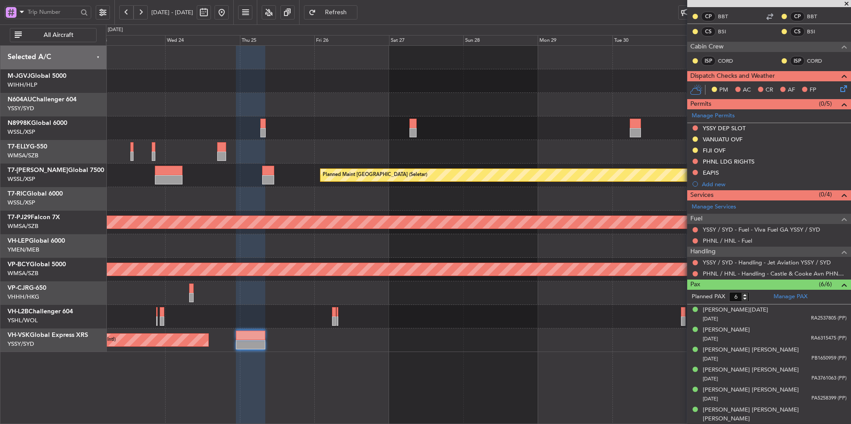
click at [460, 340] on div "Planned Maint Sydney ([PERSON_NAME] Intl)" at bounding box center [478, 341] width 744 height 24
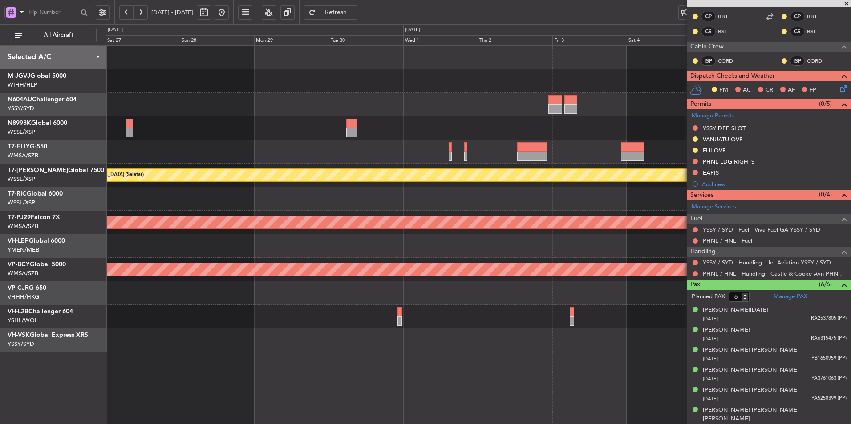
click at [298, 336] on div "Planned Maint Sydney ([PERSON_NAME] Intl)" at bounding box center [478, 341] width 744 height 24
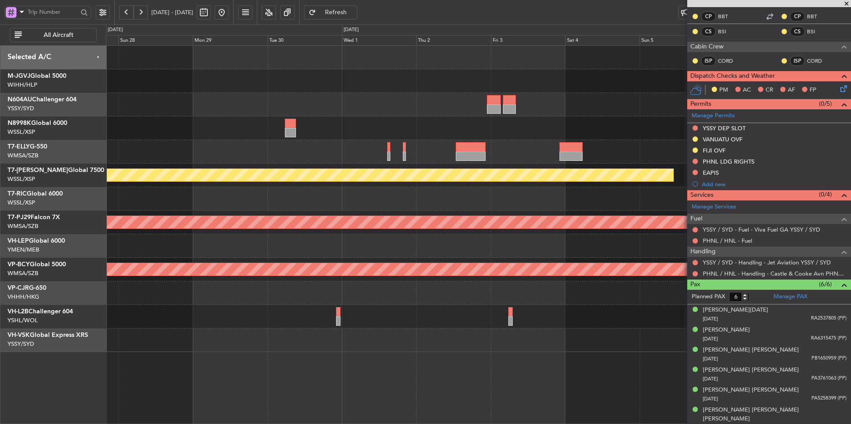
click at [148, 348] on div at bounding box center [478, 341] width 744 height 24
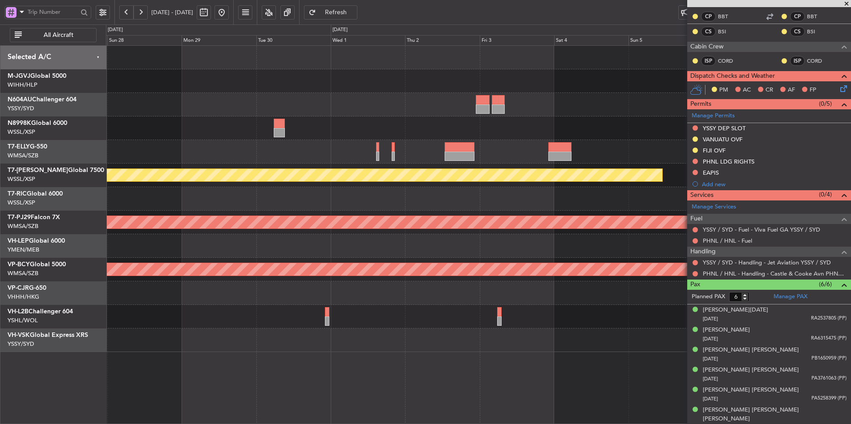
click at [376, 358] on div "Planned Maint [GEOGRAPHIC_DATA] (Seletar) Planned Maint [GEOGRAPHIC_DATA] (Sult…" at bounding box center [478, 234] width 745 height 379
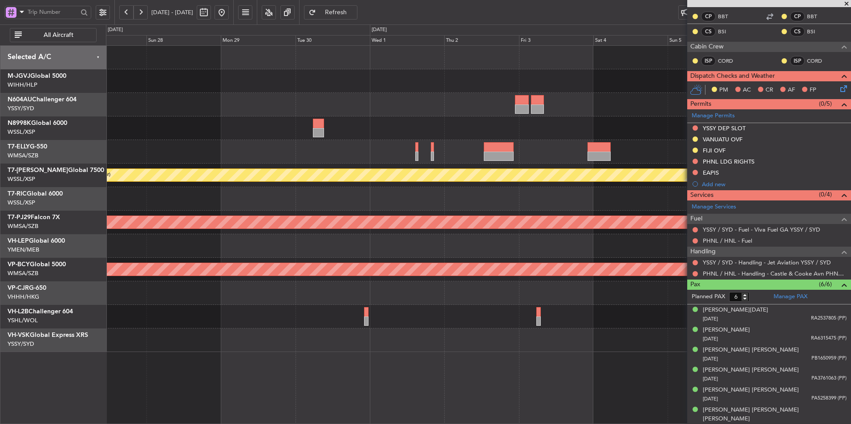
click at [377, 317] on div at bounding box center [478, 317] width 744 height 24
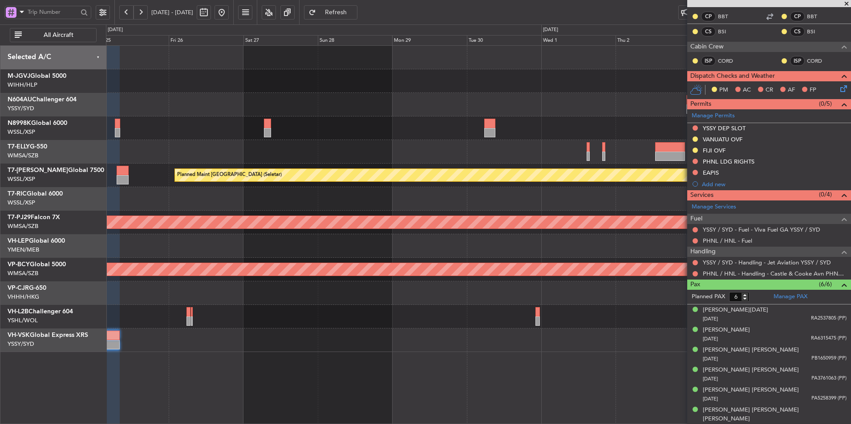
click at [482, 319] on div "Planned Maint [GEOGRAPHIC_DATA] (Seletar) Planned Maint [GEOGRAPHIC_DATA] (Sult…" at bounding box center [478, 199] width 744 height 307
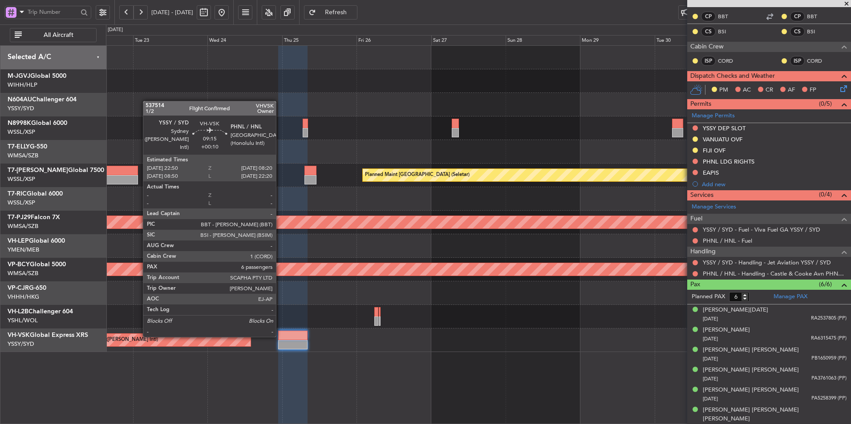
click at [308, 333] on div at bounding box center [293, 335] width 30 height 9
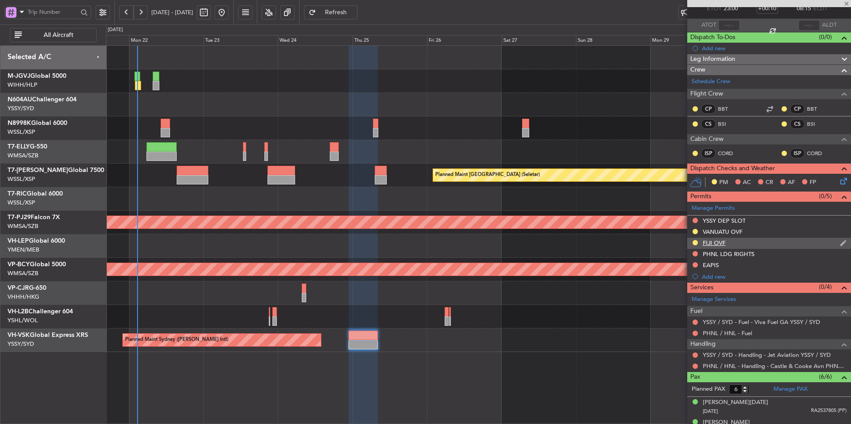
scroll to position [0, 0]
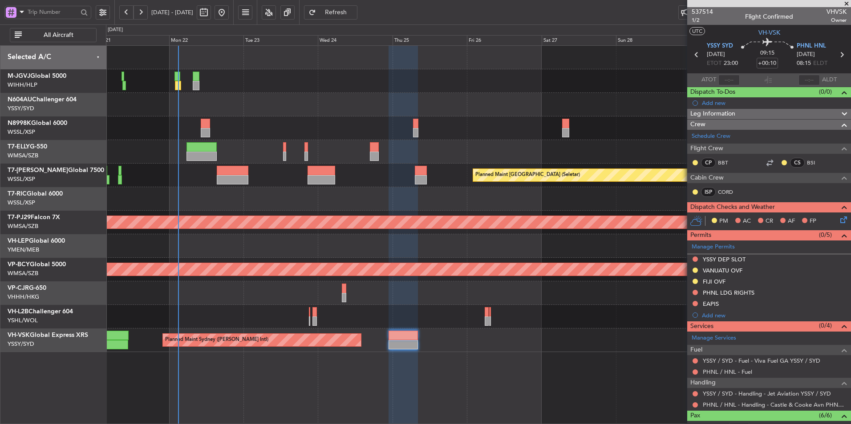
click at [234, 293] on div at bounding box center [478, 294] width 744 height 24
click at [450, 148] on div "Planned Maint Singapore (Seletar) MEL Jakarta (Halim Intl) MEL Jakarta (Halim I…" at bounding box center [478, 199] width 744 height 307
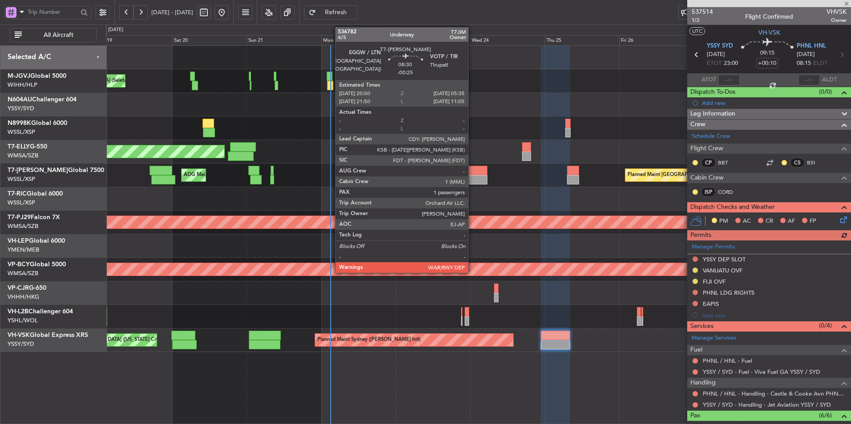
click at [472, 172] on div at bounding box center [474, 170] width 28 height 9
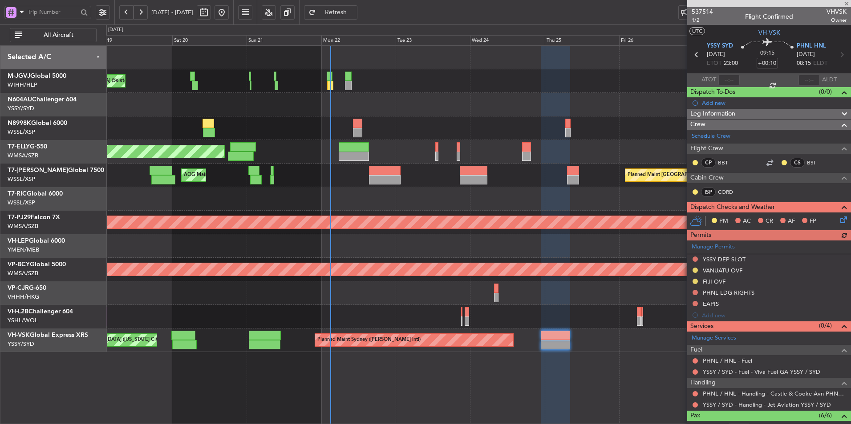
click at [457, 204] on div at bounding box center [478, 199] width 744 height 24
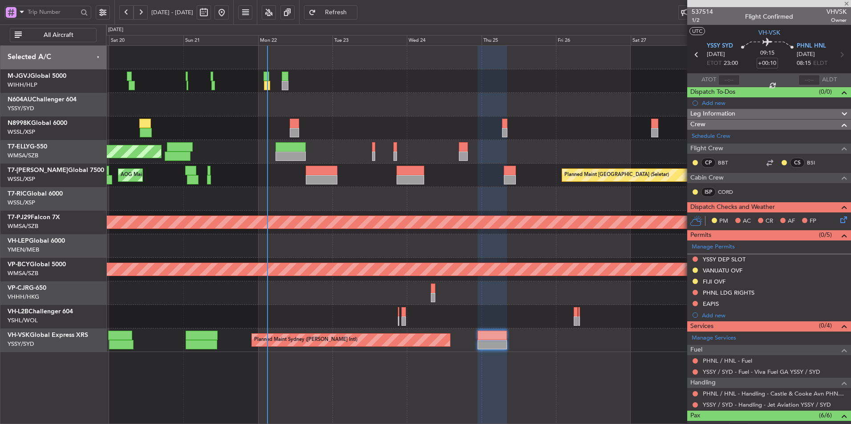
type input "-00:25"
type input "1"
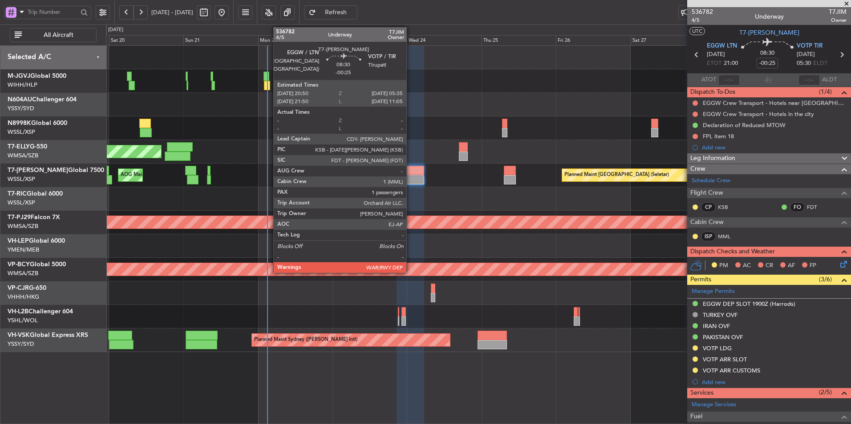
click at [409, 180] on div at bounding box center [410, 179] width 28 height 9
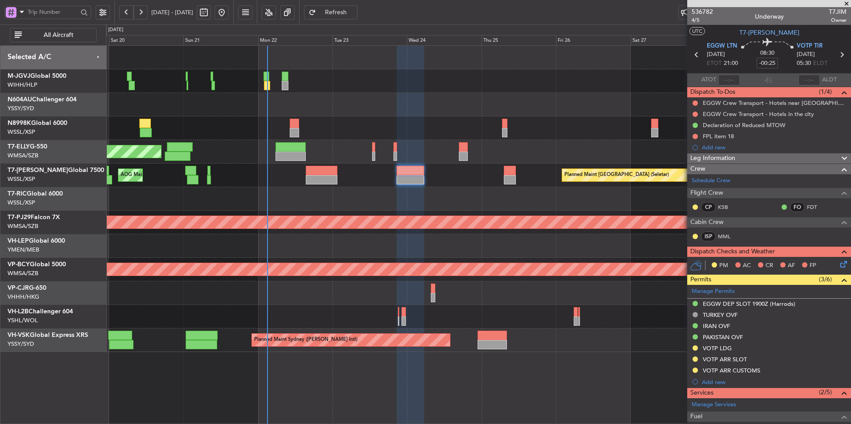
click at [360, 201] on div at bounding box center [478, 199] width 744 height 24
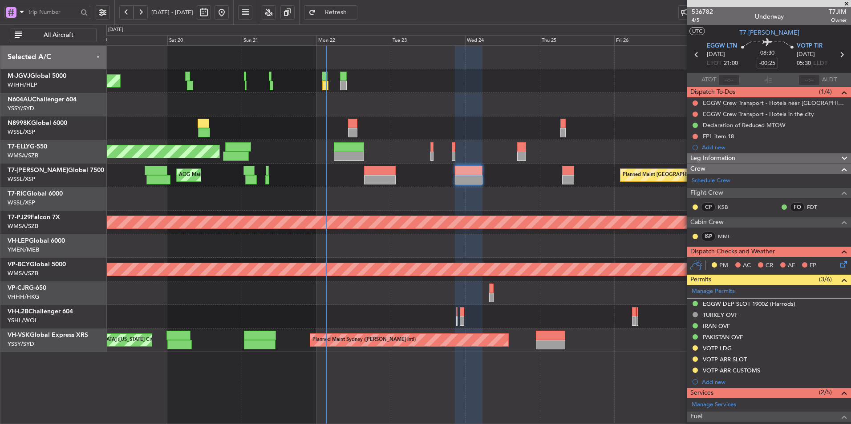
click at [377, 200] on div at bounding box center [478, 199] width 744 height 24
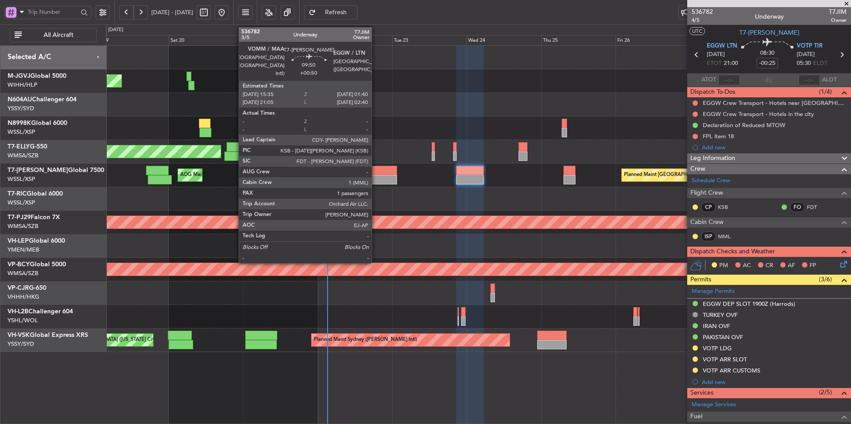
click at [376, 176] on div at bounding box center [381, 179] width 32 height 9
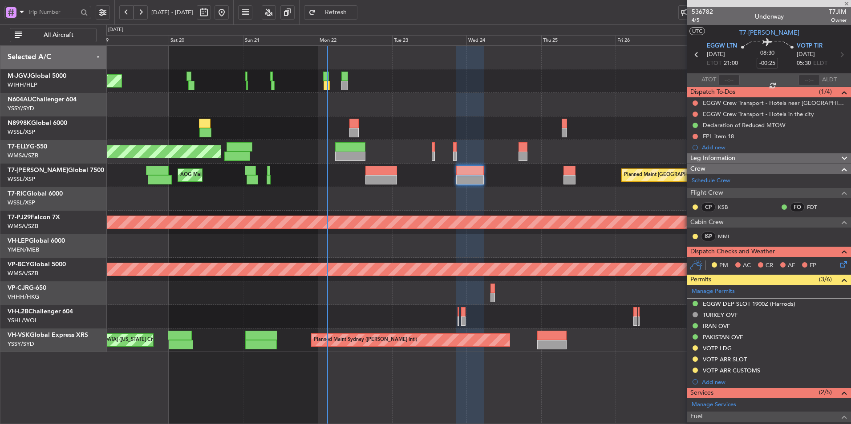
click at [384, 199] on div at bounding box center [478, 199] width 744 height 24
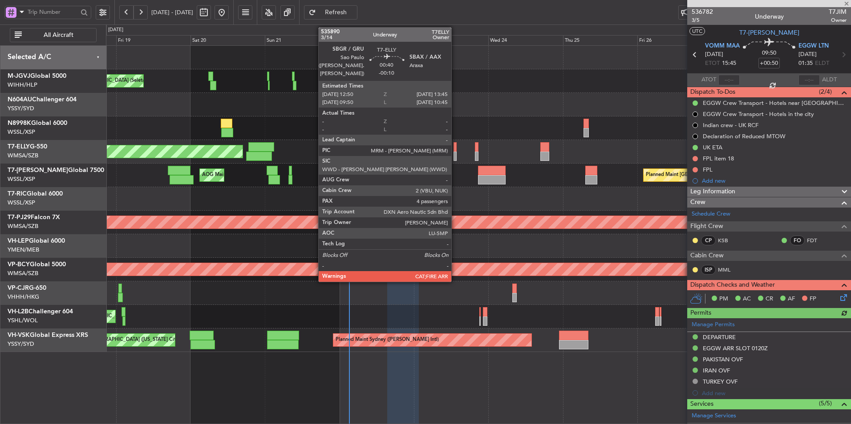
click at [455, 152] on div at bounding box center [454, 156] width 3 height 9
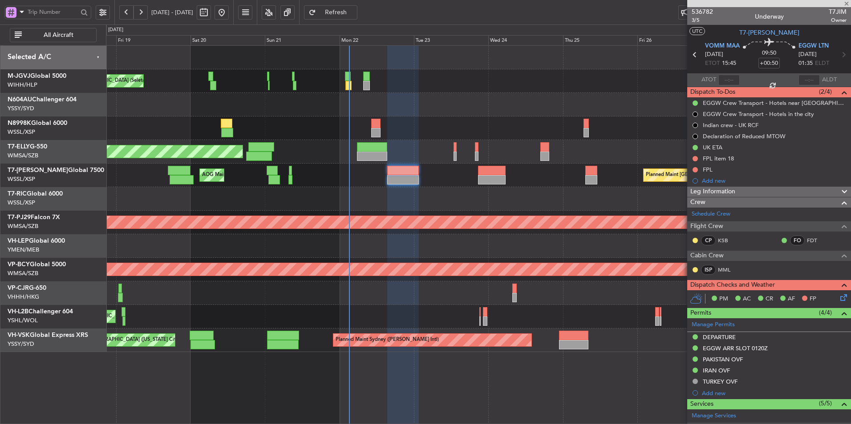
type input "-00:10"
type input "4"
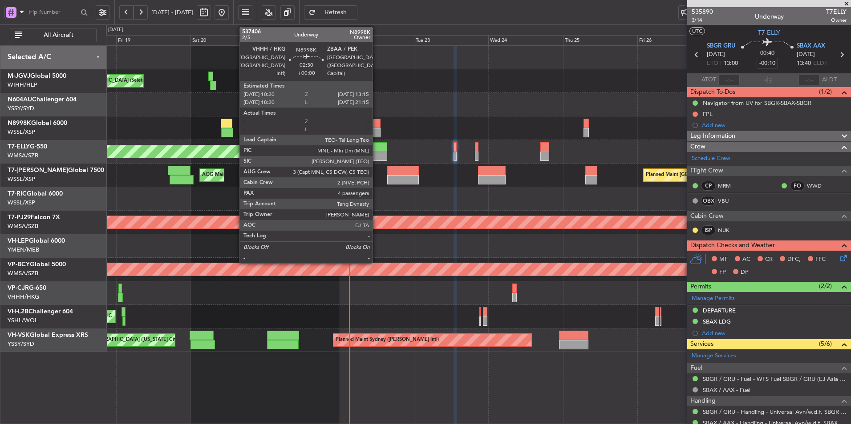
click at [376, 120] on div at bounding box center [375, 123] width 9 height 9
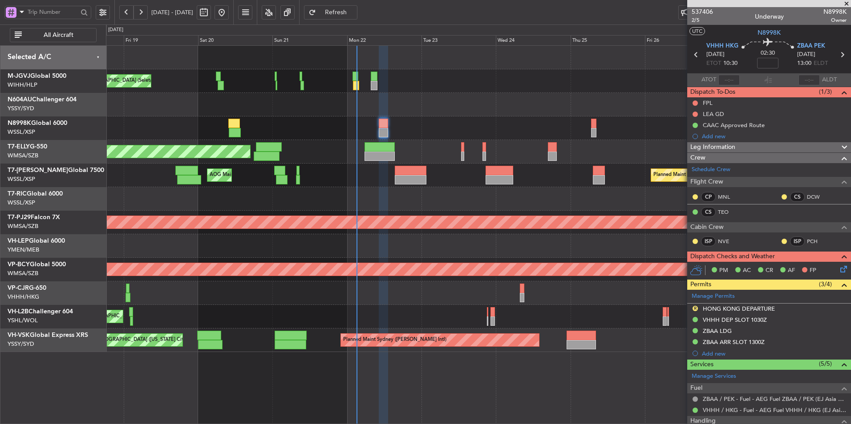
click at [433, 130] on div at bounding box center [478, 129] width 744 height 24
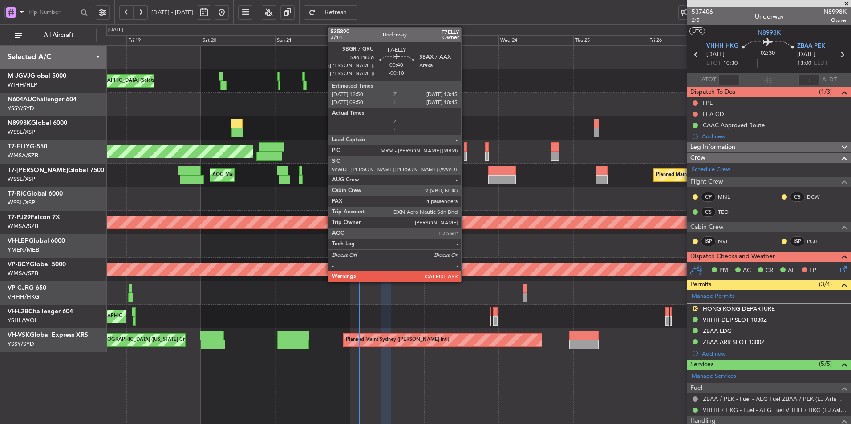
click at [465, 150] on div at bounding box center [465, 146] width 3 height 9
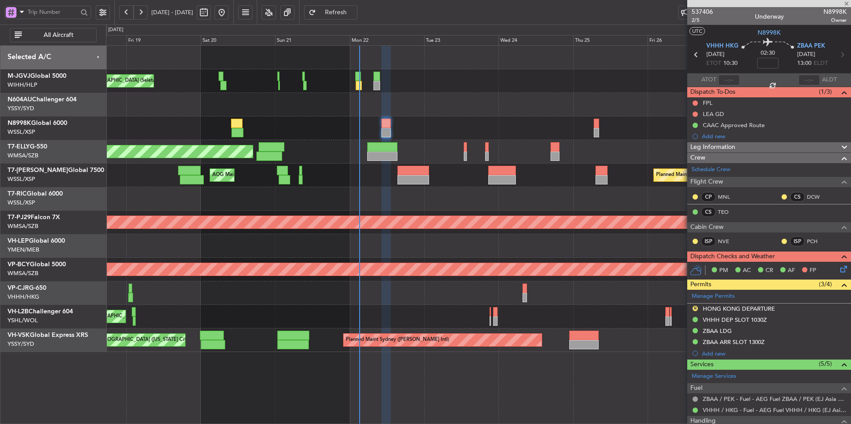
click at [485, 107] on div at bounding box center [478, 105] width 744 height 24
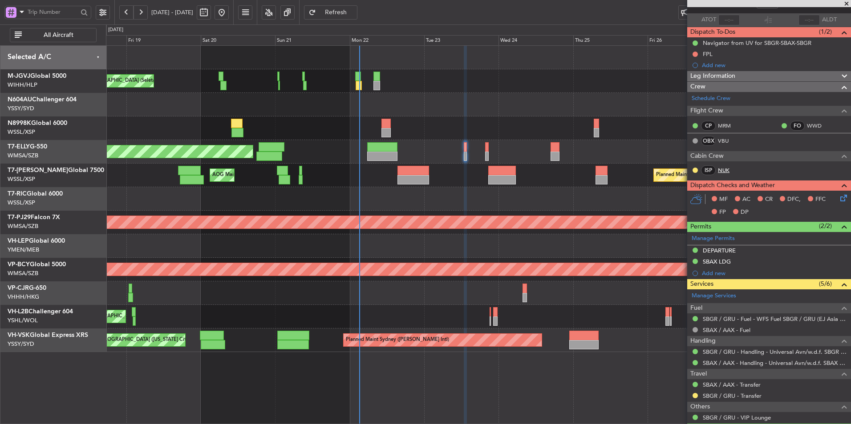
scroll to position [133, 0]
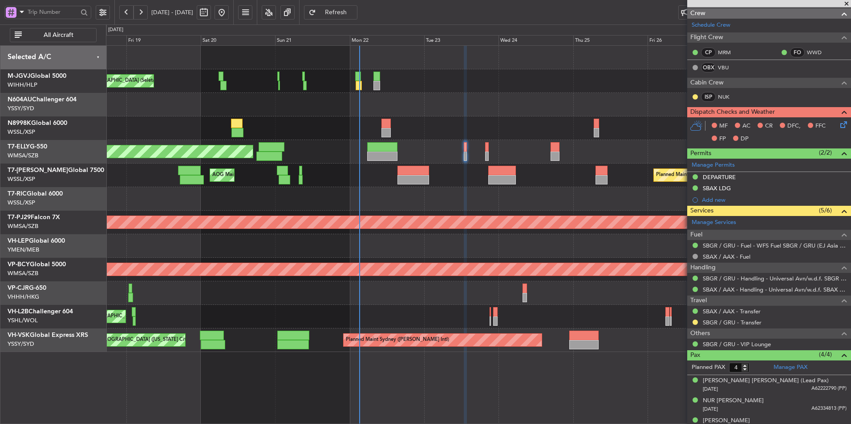
click at [489, 151] on div "MEL Dubai (Dubai Intl) Planned Maint Dubai (Dubai Intl)" at bounding box center [478, 152] width 744 height 24
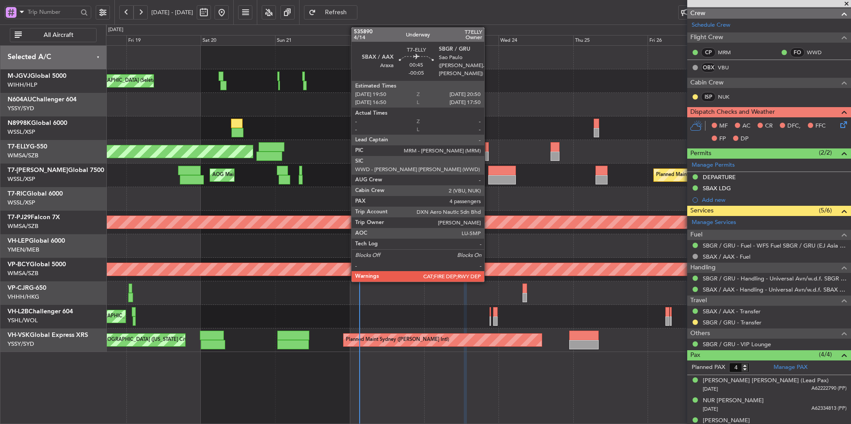
click at [488, 151] on div at bounding box center [486, 146] width 3 height 9
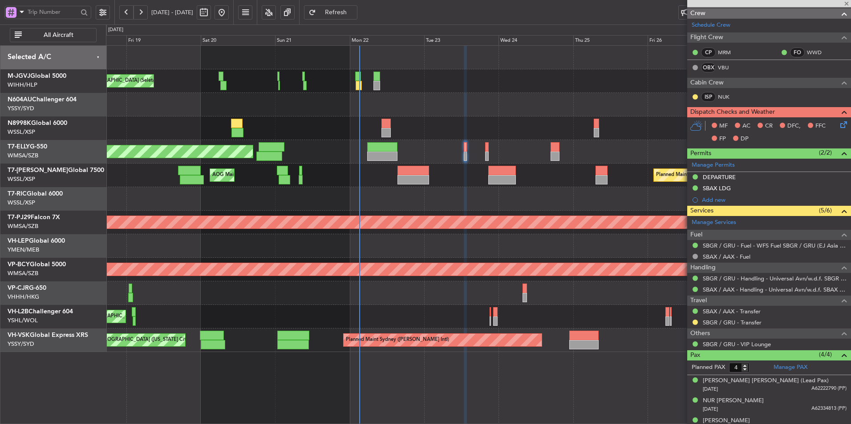
type input "-00:05"
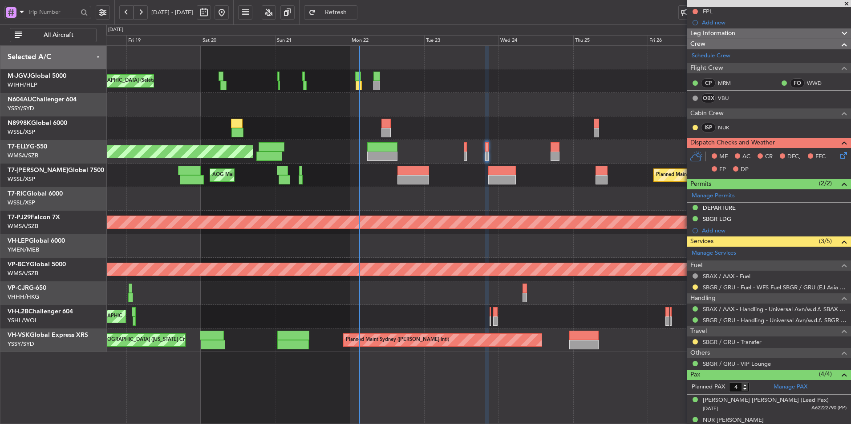
scroll to position [142, 0]
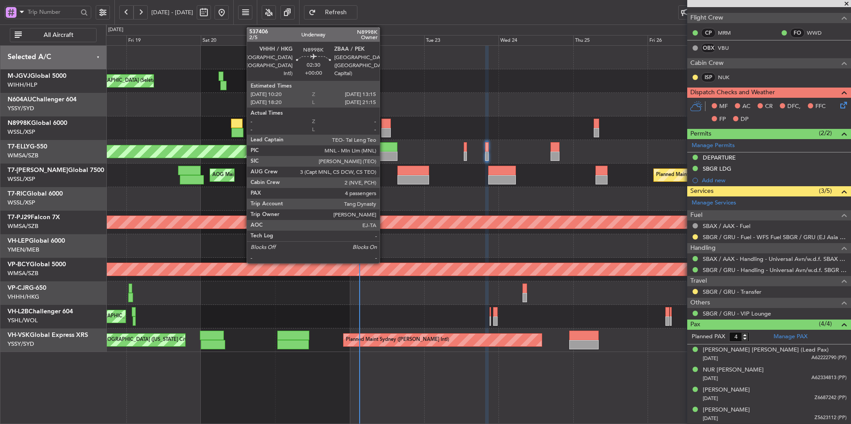
click at [384, 129] on div at bounding box center [385, 132] width 9 height 9
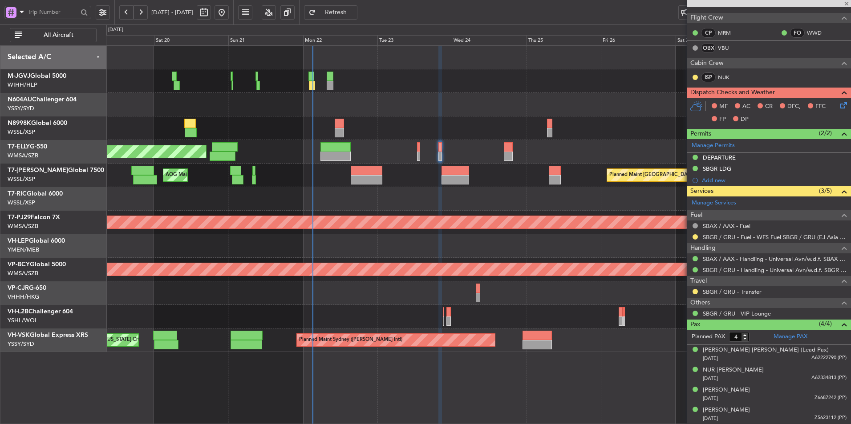
click at [388, 119] on div at bounding box center [478, 129] width 744 height 24
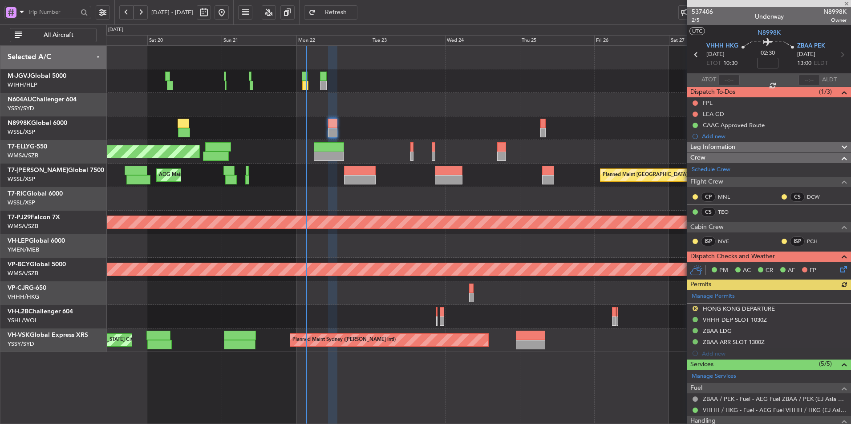
scroll to position [173, 0]
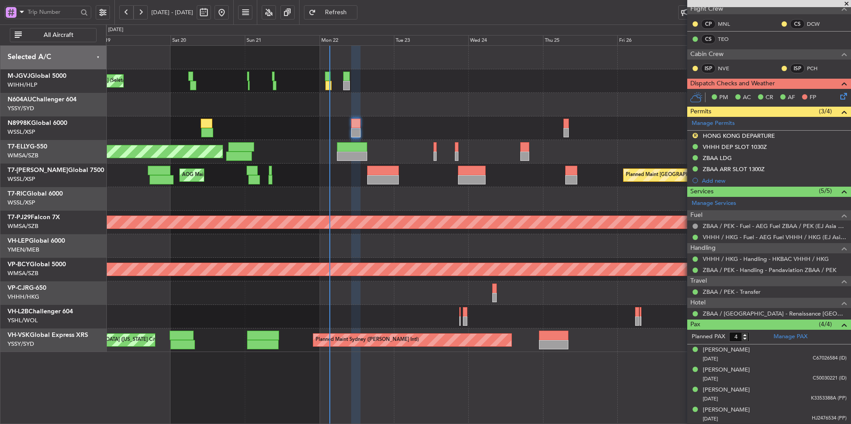
click at [306, 181] on div "Planned Maint Singapore (Seletar) AOG Maint Singapore (Seletar) Planned Maint S…" at bounding box center [478, 176] width 744 height 24
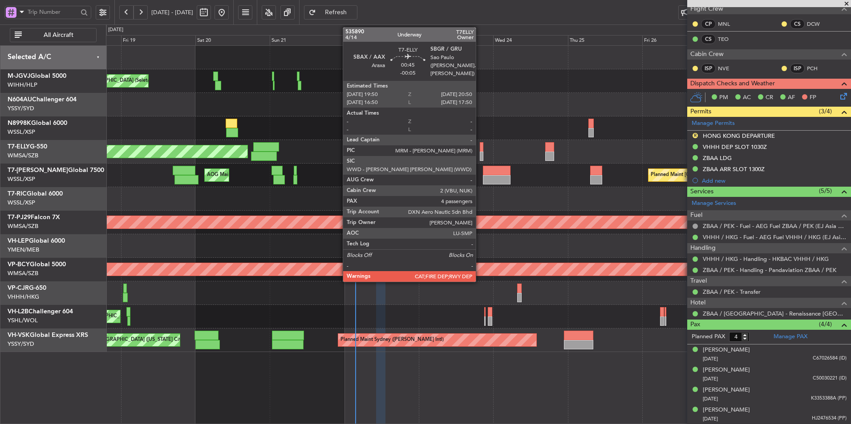
click at [480, 145] on div at bounding box center [481, 146] width 3 height 9
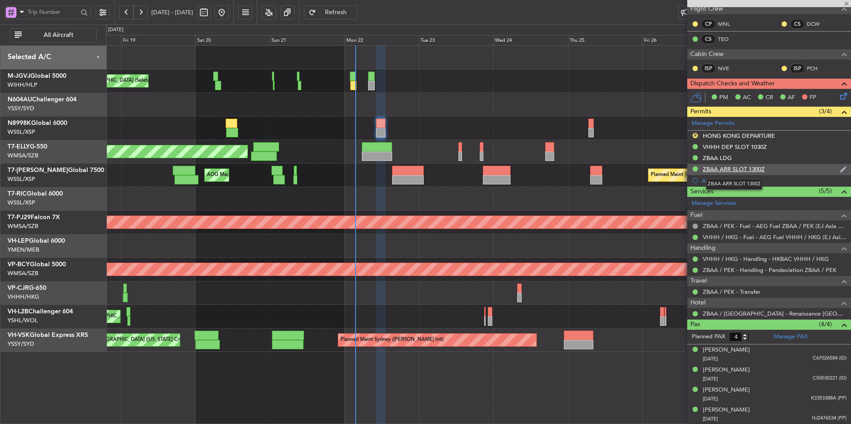
scroll to position [0, 0]
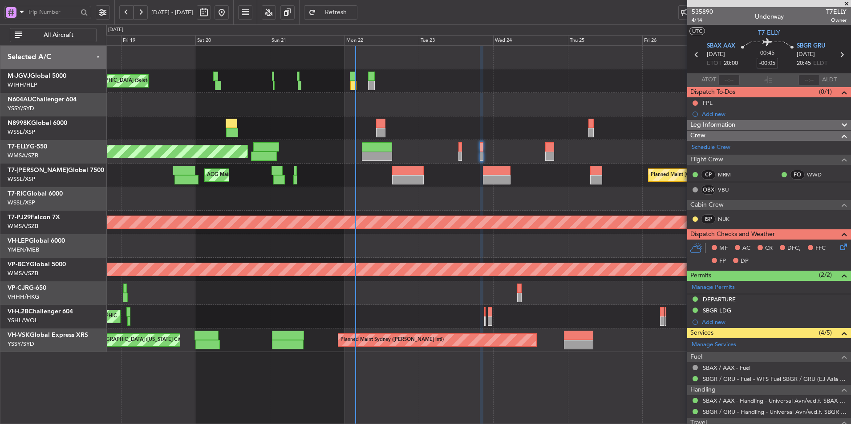
click at [766, 65] on input "-00:05" at bounding box center [766, 63] width 21 height 11
click at [786, 58] on div "00:45 0" at bounding box center [767, 54] width 59 height 33
type input "+00:00"
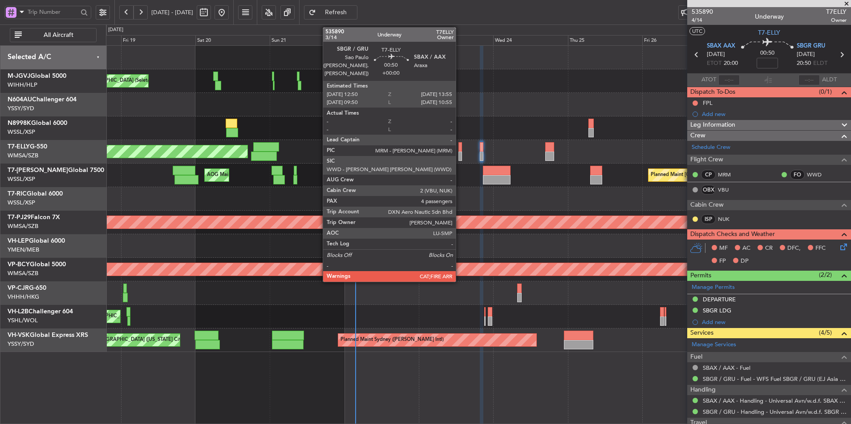
click at [460, 149] on div at bounding box center [460, 146] width 4 height 9
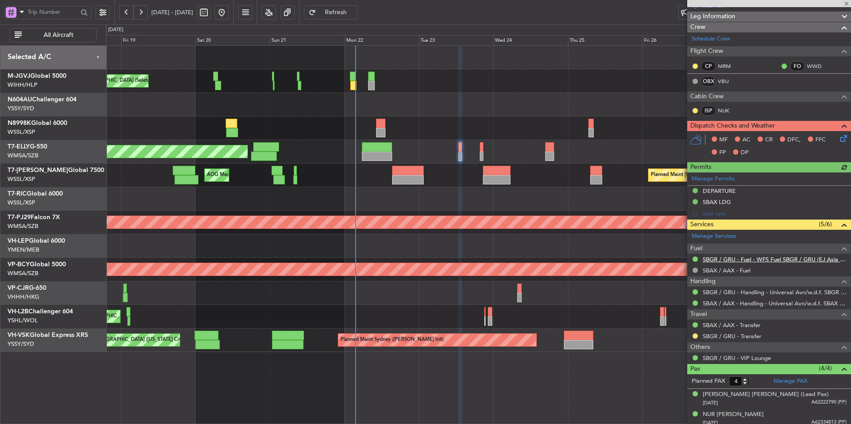
scroll to position [164, 0]
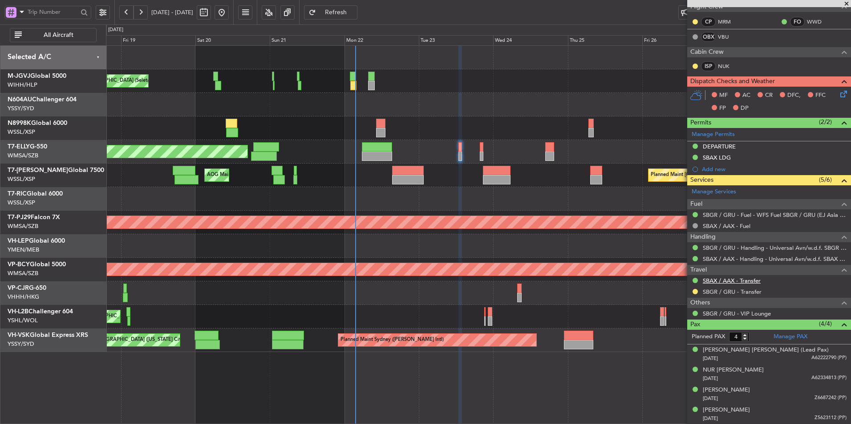
click at [737, 280] on link "SBAX / AAX - Transfer" at bounding box center [732, 281] width 58 height 8
click at [734, 292] on link "SBGR / GRU - Transfer" at bounding box center [732, 292] width 59 height 8
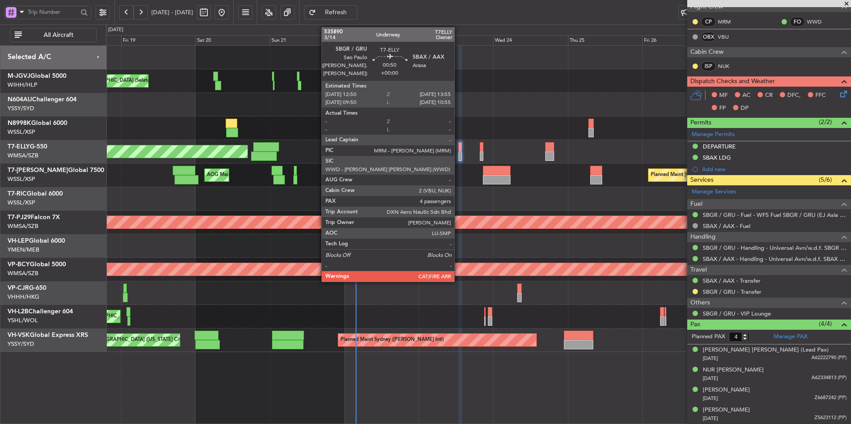
click at [458, 152] on div at bounding box center [460, 156] width 4 height 9
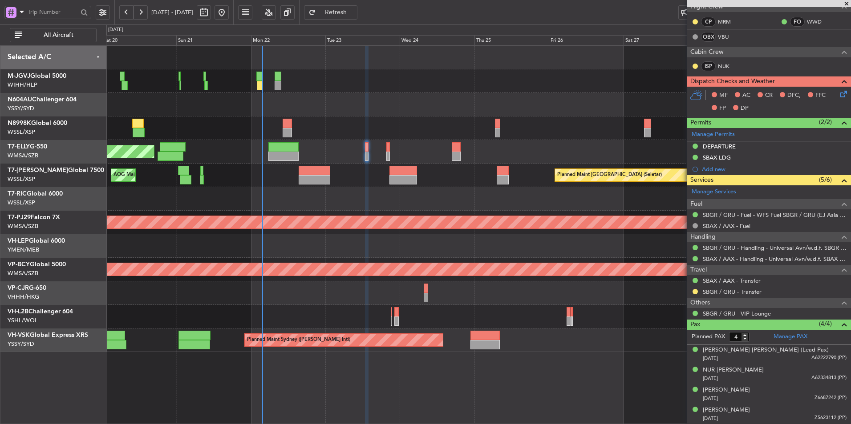
click at [300, 186] on div "Planned Maint Singapore (Seletar) AOG Maint Singapore (Seletar)" at bounding box center [478, 176] width 744 height 24
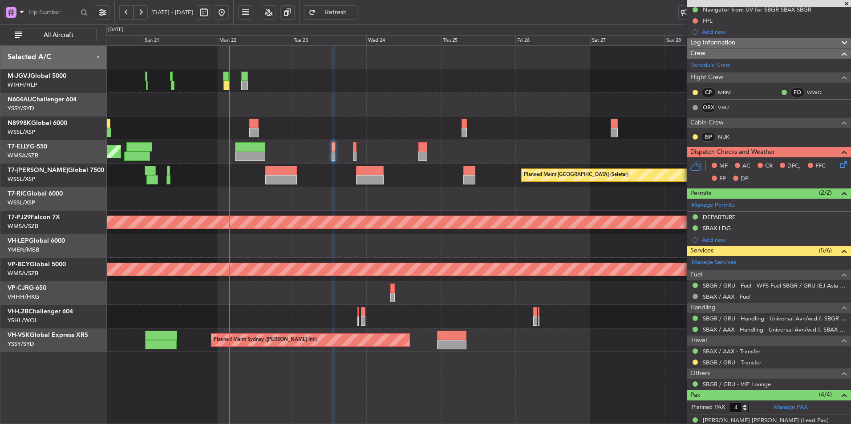
scroll to position [0, 0]
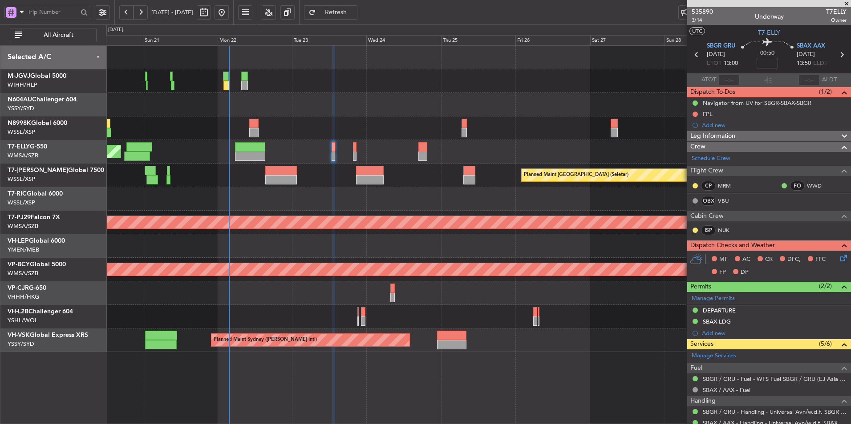
click at [373, 204] on div at bounding box center [478, 199] width 744 height 24
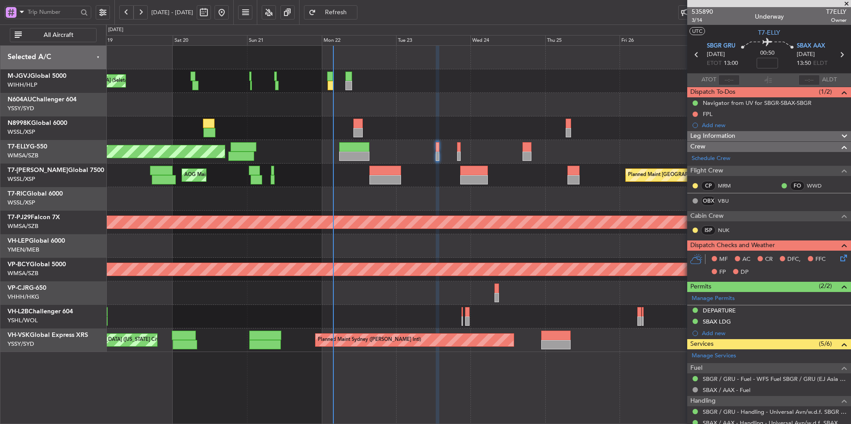
click at [363, 203] on div at bounding box center [478, 199] width 744 height 24
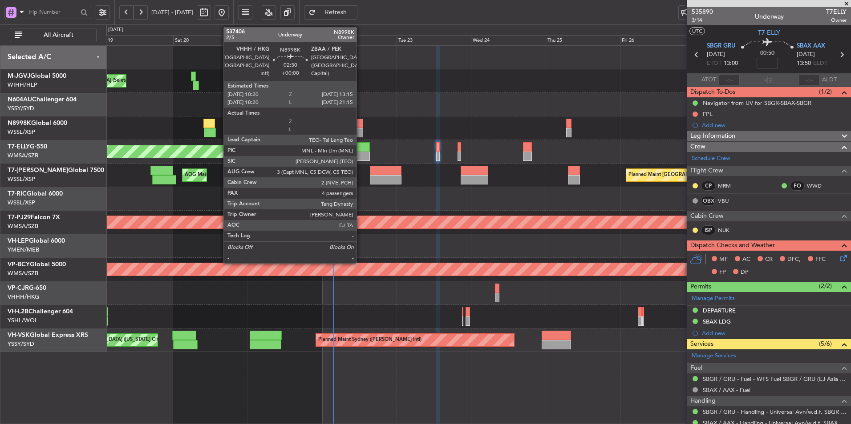
click at [359, 126] on div at bounding box center [358, 123] width 9 height 9
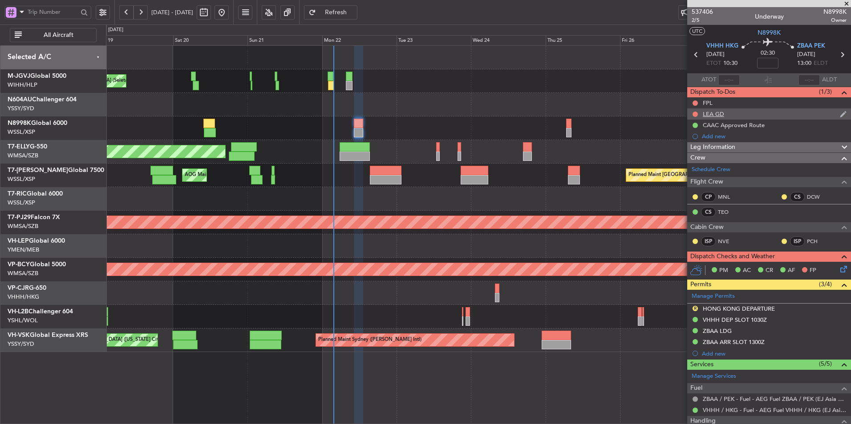
click at [714, 117] on div "LEA GD" at bounding box center [713, 114] width 21 height 8
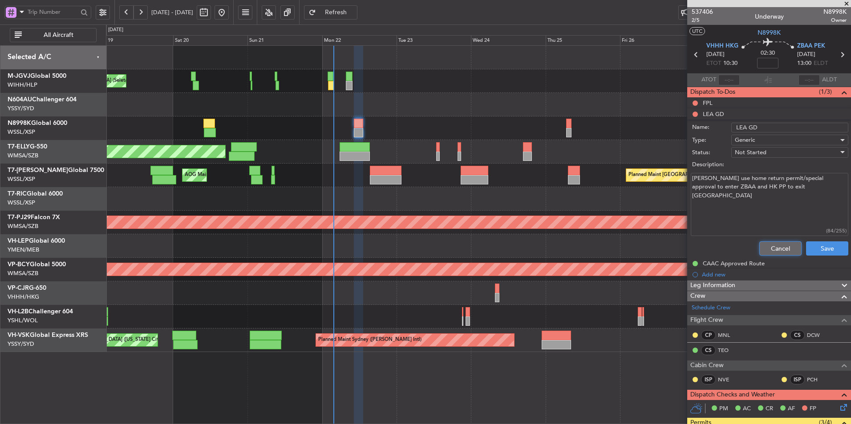
click at [764, 246] on button "Cancel" at bounding box center [780, 249] width 42 height 14
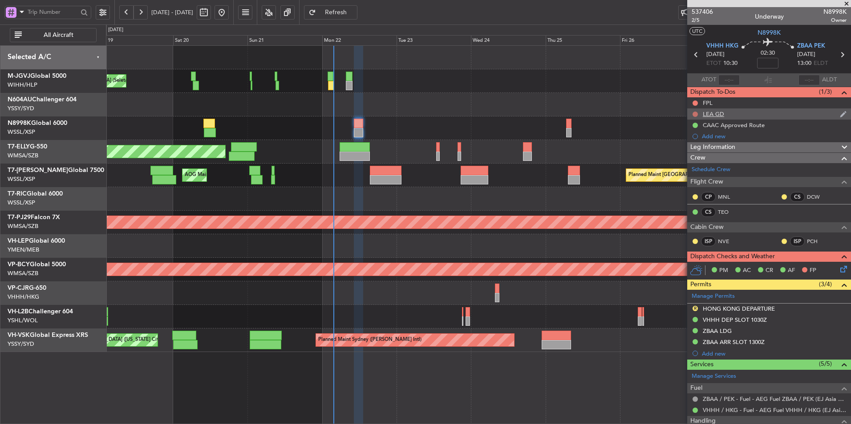
click at [696, 112] on button at bounding box center [694, 114] width 5 height 5
click at [696, 151] on span "Completed" at bounding box center [698, 153] width 29 height 9
click at [697, 102] on button at bounding box center [694, 103] width 5 height 5
click at [695, 142] on span "Completed" at bounding box center [698, 142] width 29 height 9
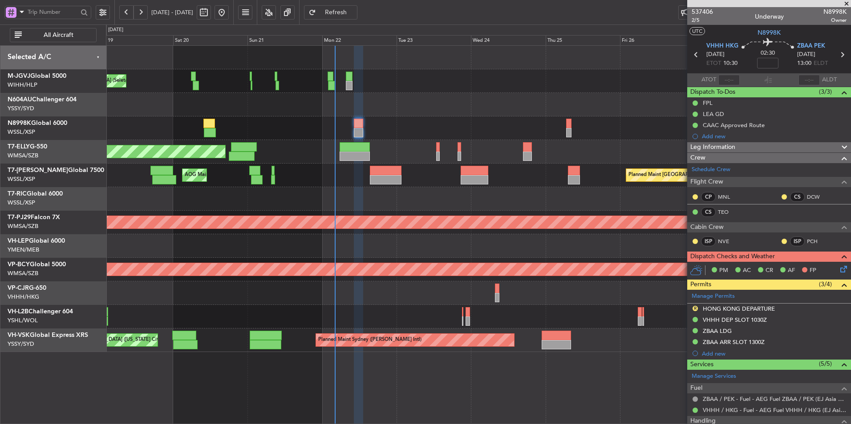
click at [321, 175] on div "Planned Maint Singapore (Seletar) AOG Maint Singapore (Seletar) Planned Maint S…" at bounding box center [478, 176] width 744 height 24
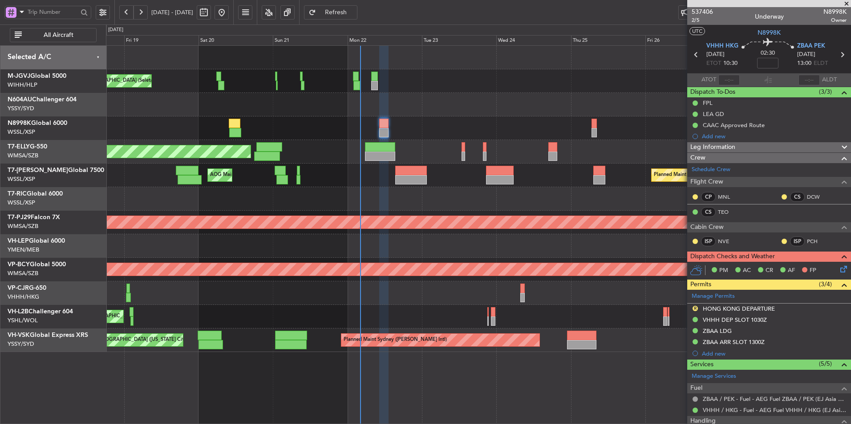
click at [396, 212] on div "MEL Jakarta (Halim Intl) MEL Jakarta (Halim Intl) MEL Jakarta (Halim Intl) Plan…" at bounding box center [478, 199] width 744 height 307
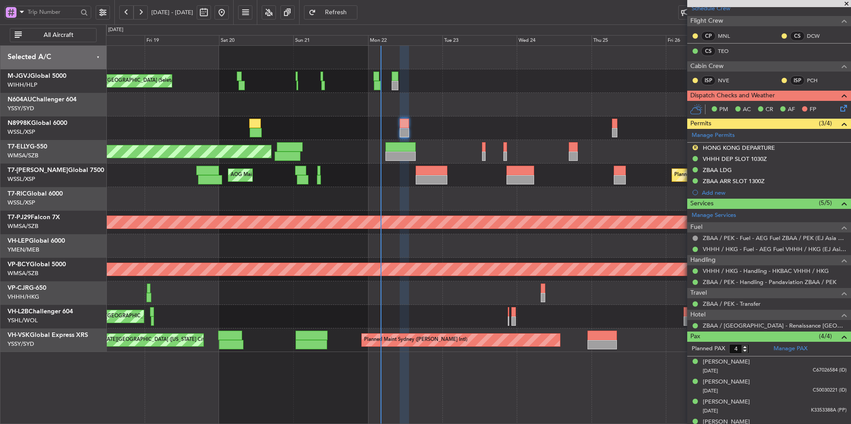
scroll to position [173, 0]
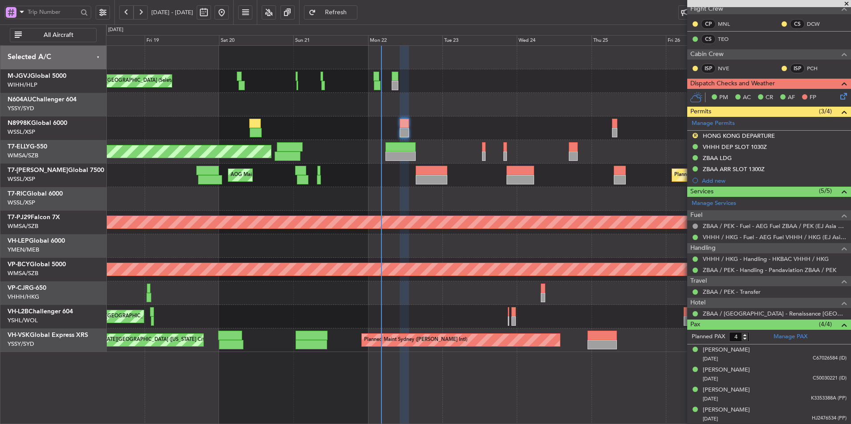
click at [409, 129] on div at bounding box center [478, 129] width 744 height 24
click at [406, 126] on div at bounding box center [404, 123] width 9 height 9
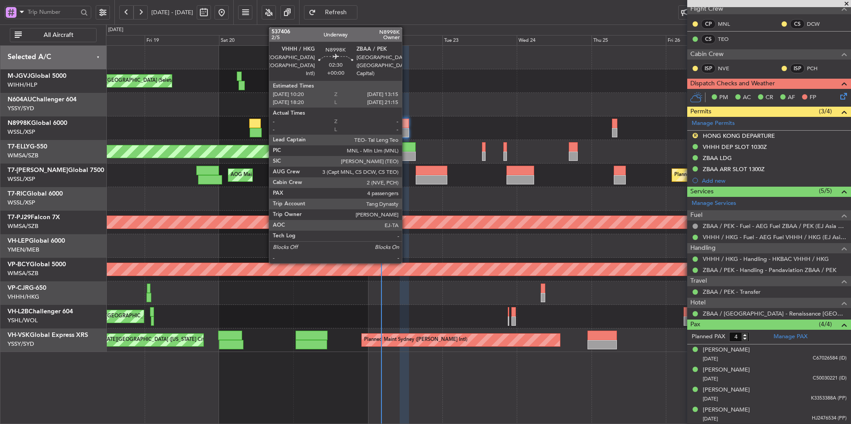
click at [406, 126] on div at bounding box center [404, 123] width 9 height 9
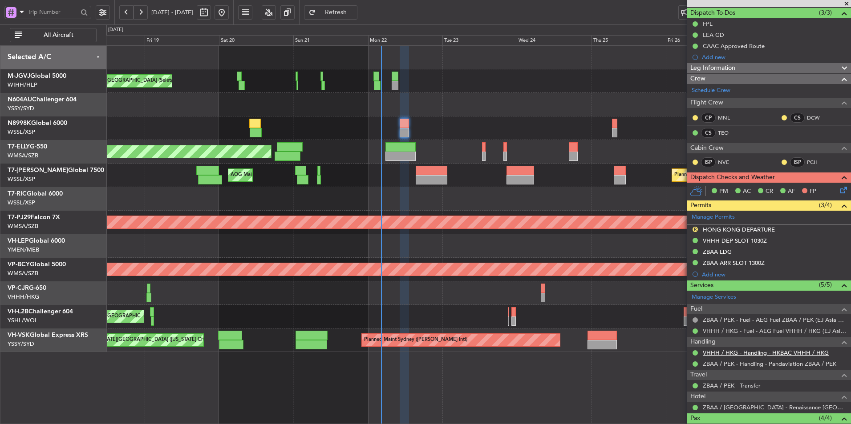
scroll to position [0, 0]
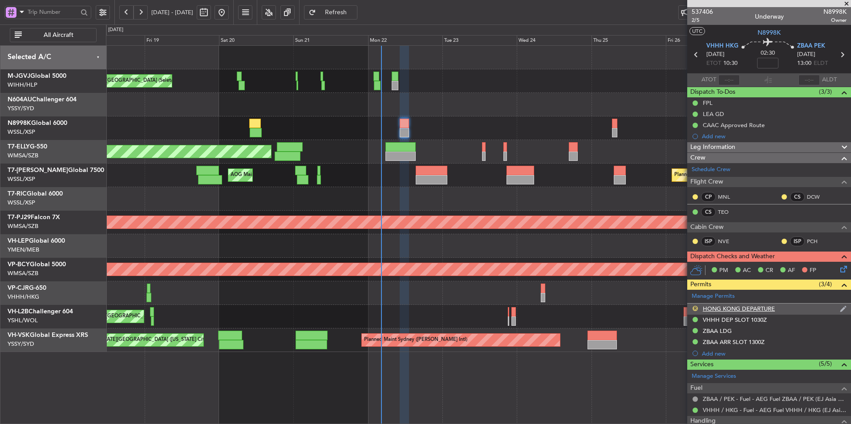
click at [695, 306] on button "R" at bounding box center [694, 308] width 5 height 5
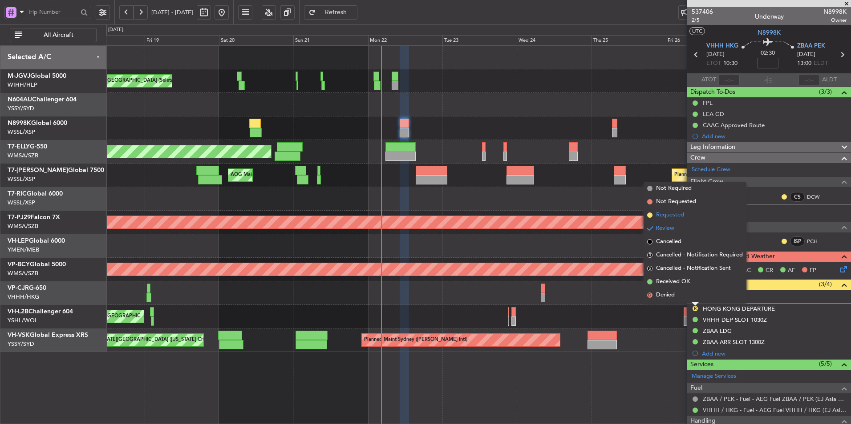
click at [671, 218] on span "Requested" at bounding box center [670, 215] width 28 height 9
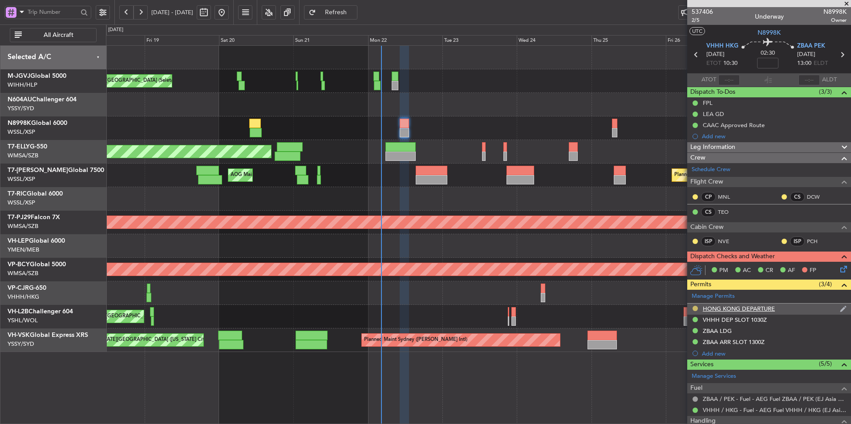
click at [697, 308] on button at bounding box center [694, 308] width 5 height 5
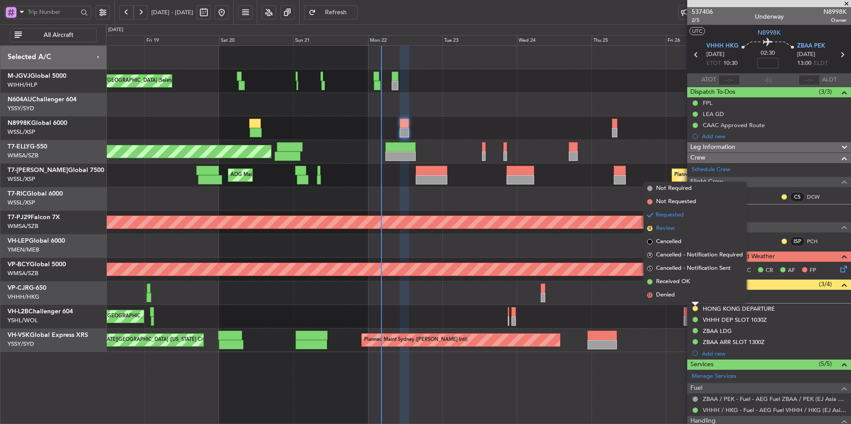
click at [675, 227] on li "R Review" at bounding box center [694, 228] width 103 height 13
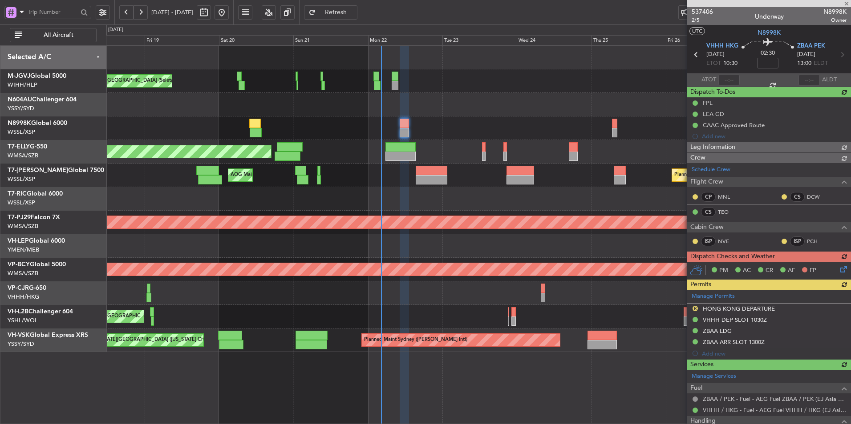
type input "[PERSON_NAME] (HHAFI)"
click at [724, 198] on link "MNL" at bounding box center [728, 197] width 20 height 8
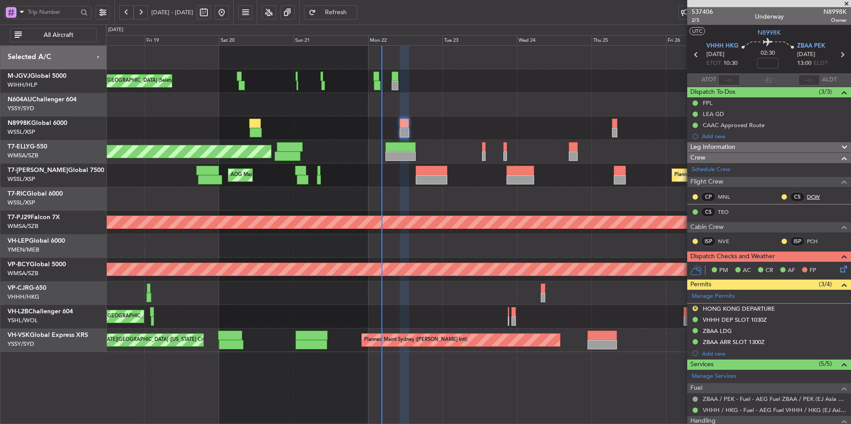
click at [807, 197] on link "DCW" at bounding box center [817, 197] width 20 height 8
click at [721, 211] on link "TEO" at bounding box center [728, 212] width 20 height 8
click at [722, 243] on link "NVE" at bounding box center [728, 242] width 20 height 8
click at [807, 243] on link "PCH" at bounding box center [817, 242] width 20 height 8
click at [444, 190] on div at bounding box center [478, 199] width 744 height 24
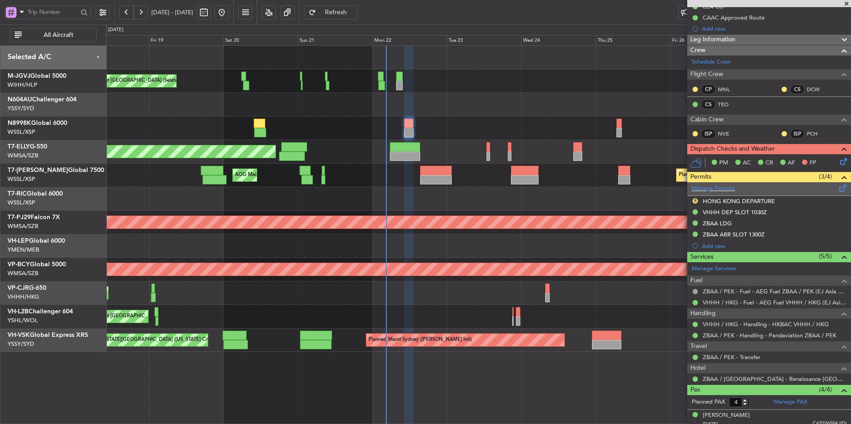
scroll to position [173, 0]
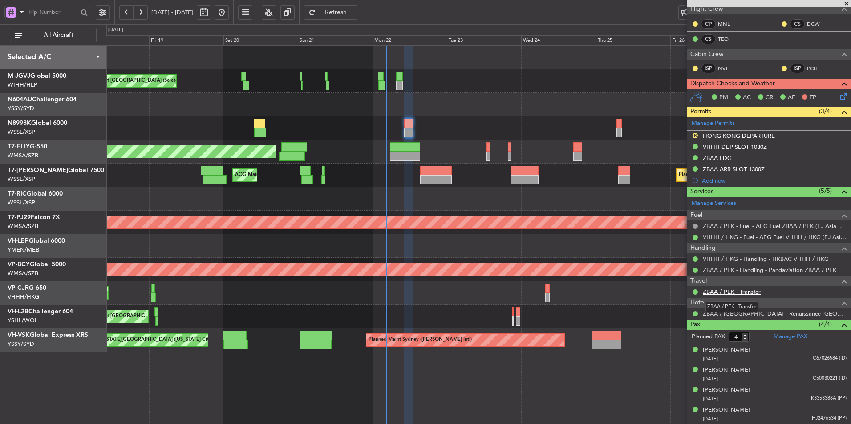
click at [735, 291] on link "ZBAA / PEK - Transfer" at bounding box center [732, 292] width 58 height 8
click at [424, 111] on div at bounding box center [478, 105] width 744 height 24
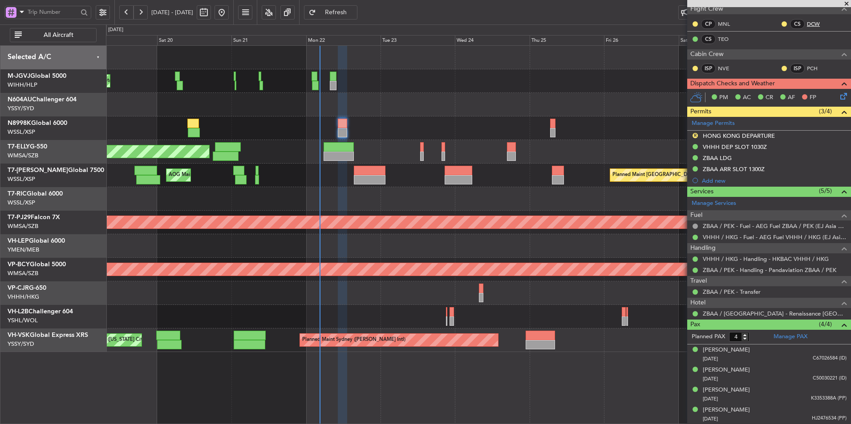
scroll to position [0, 0]
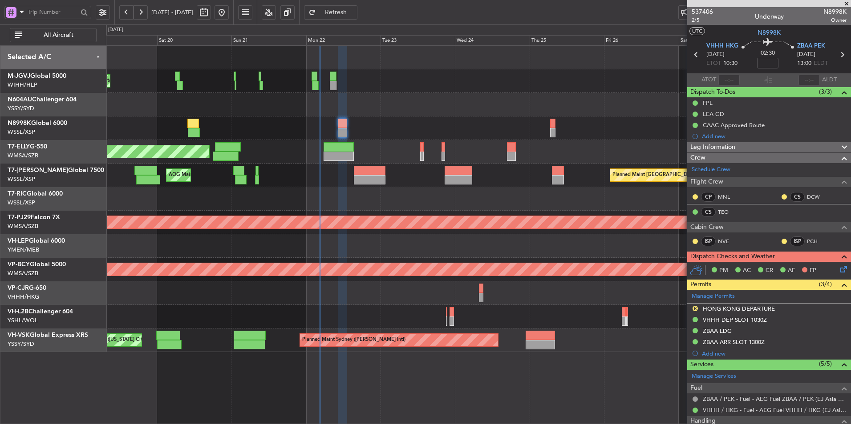
click at [409, 199] on div at bounding box center [478, 199] width 744 height 24
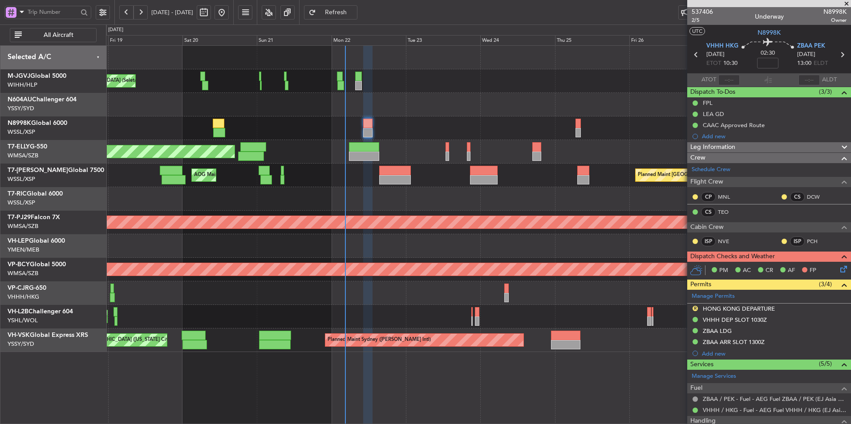
click at [368, 248] on div at bounding box center [478, 246] width 744 height 24
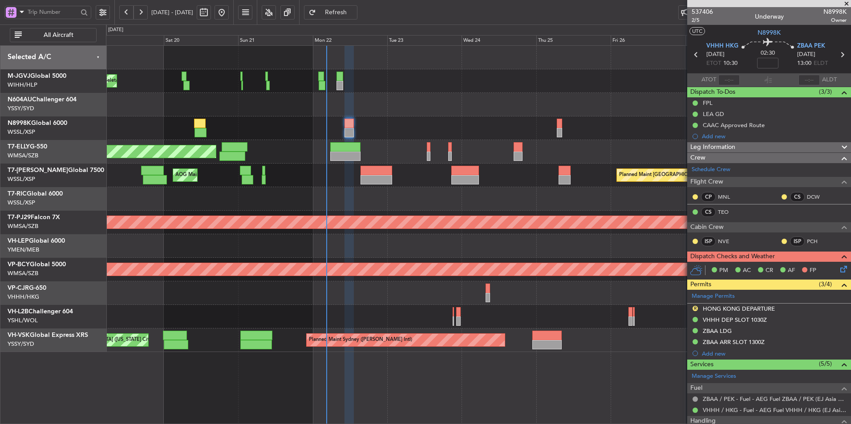
click at [368, 239] on div at bounding box center [478, 246] width 744 height 24
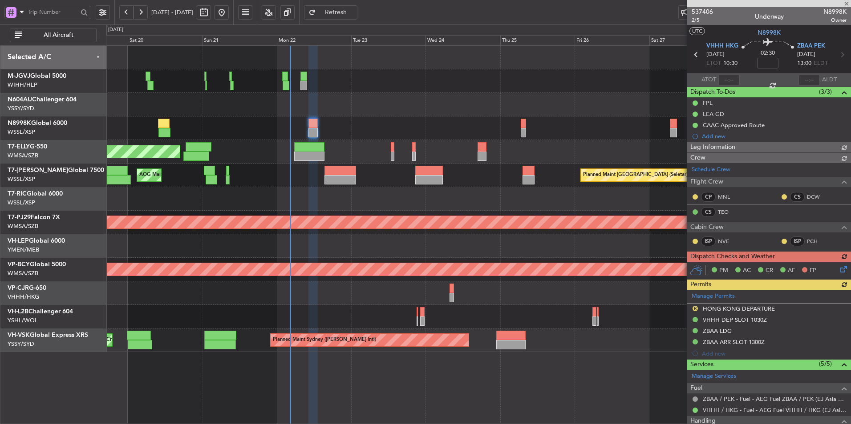
type input "[PERSON_NAME] (HHAFI)"
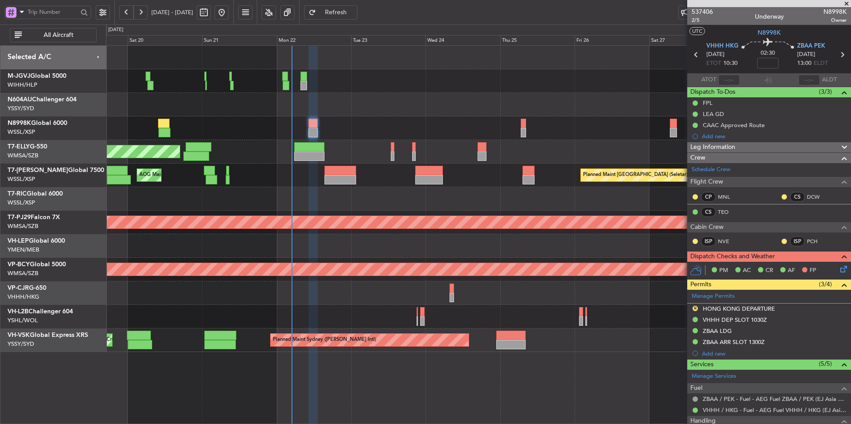
click at [461, 322] on div "Unplanned Maint [GEOGRAPHIC_DATA] ([GEOGRAPHIC_DATA])" at bounding box center [478, 317] width 744 height 24
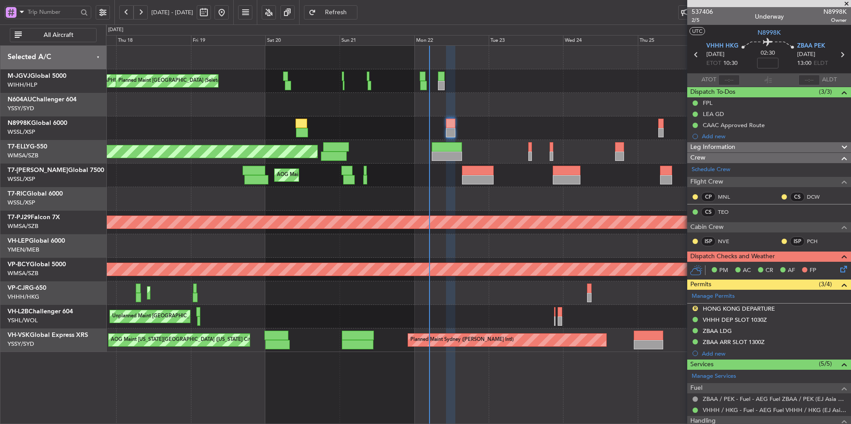
click at [840, 267] on icon at bounding box center [841, 267] width 7 height 7
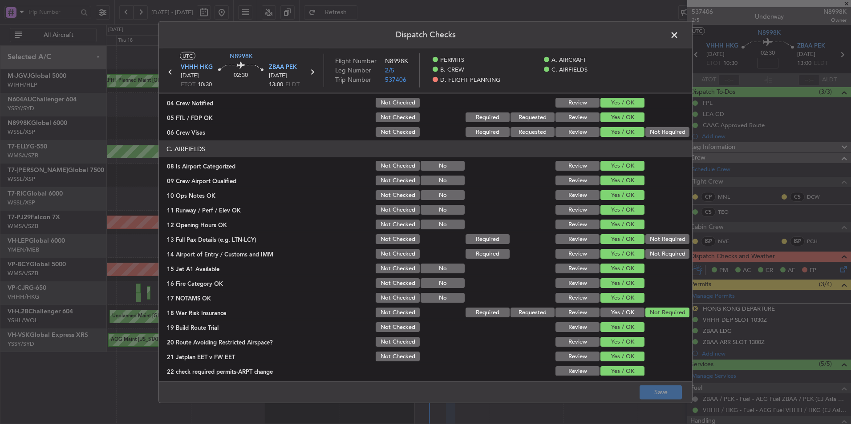
scroll to position [267, 0]
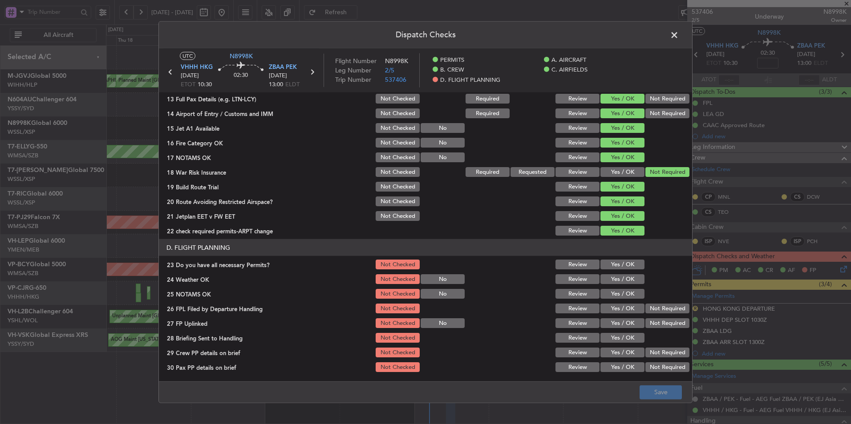
click at [578, 263] on button "Review" at bounding box center [577, 265] width 44 height 10
click at [610, 279] on button "Yes / OK" at bounding box center [622, 280] width 44 height 10
click at [611, 291] on button "Yes / OK" at bounding box center [622, 294] width 44 height 10
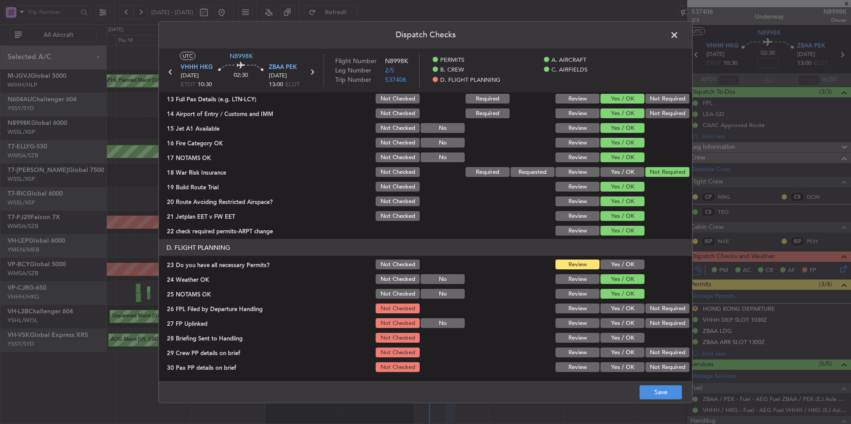
click at [611, 305] on button "Yes / OK" at bounding box center [622, 309] width 44 height 10
click at [614, 318] on div "Yes / OK" at bounding box center [621, 323] width 45 height 12
click at [616, 327] on button "Yes / OK" at bounding box center [622, 324] width 44 height 10
click at [618, 338] on button "Yes / OK" at bounding box center [622, 338] width 44 height 10
click at [618, 352] on button "Yes / OK" at bounding box center [622, 353] width 44 height 10
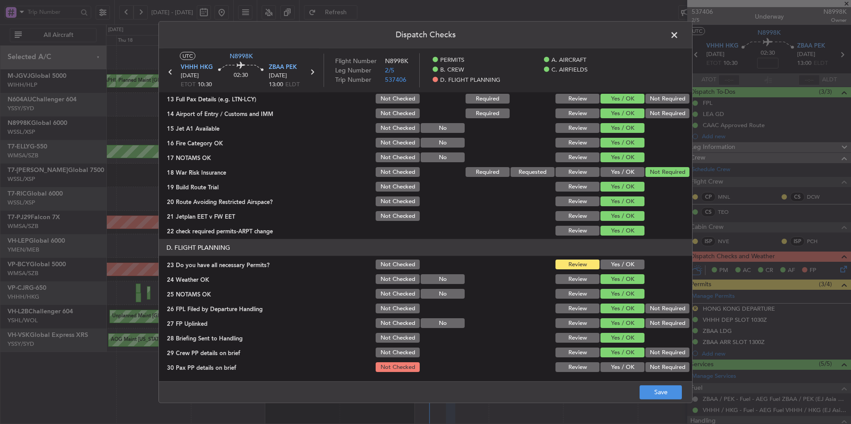
click at [617, 361] on section "D. FLIGHT PLANNING 23 Do you have all necessary Permits? Not Checked Review Yes…" at bounding box center [425, 306] width 533 height 134
click at [617, 365] on button "Yes / OK" at bounding box center [622, 368] width 44 height 10
click at [651, 394] on button "Save" at bounding box center [660, 392] width 42 height 14
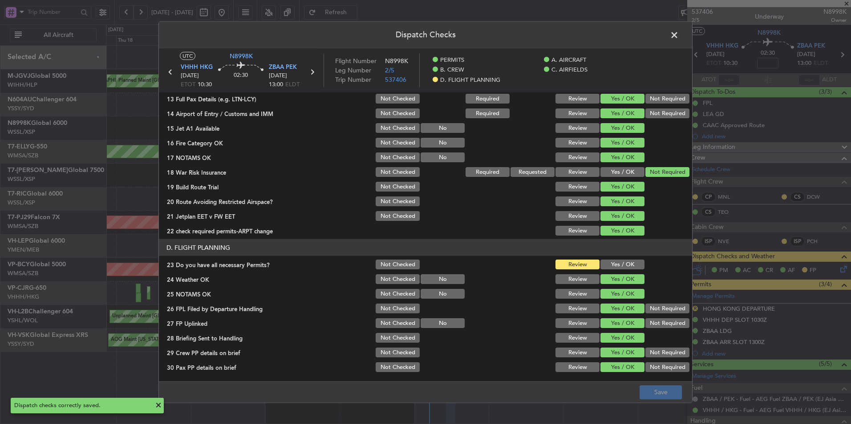
click at [679, 35] on span at bounding box center [679, 37] width 0 height 18
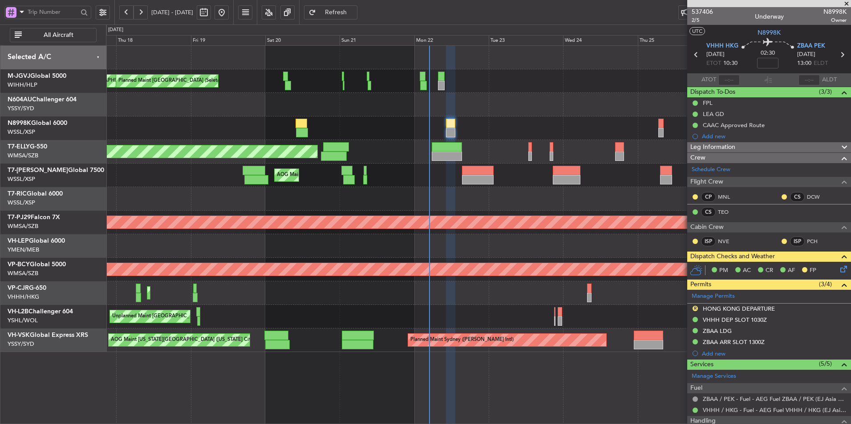
click at [461, 117] on div "MEL Jakarta (Halim Intl) MEL Jakarta (Halim Intl) MEL Jakarta (Halim Intl) Plan…" at bounding box center [478, 199] width 744 height 307
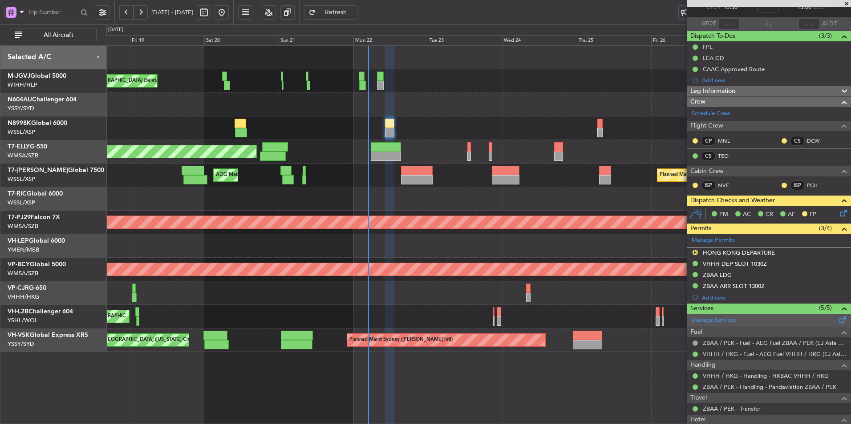
scroll to position [0, 0]
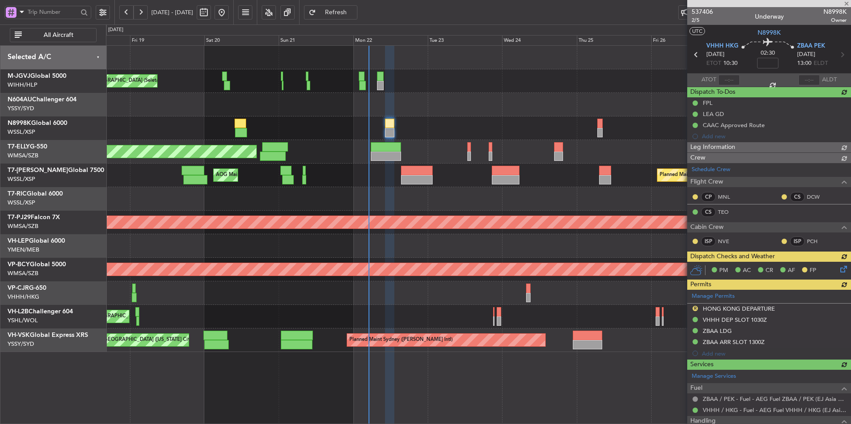
type input "[PERSON_NAME] (HHAFI)"
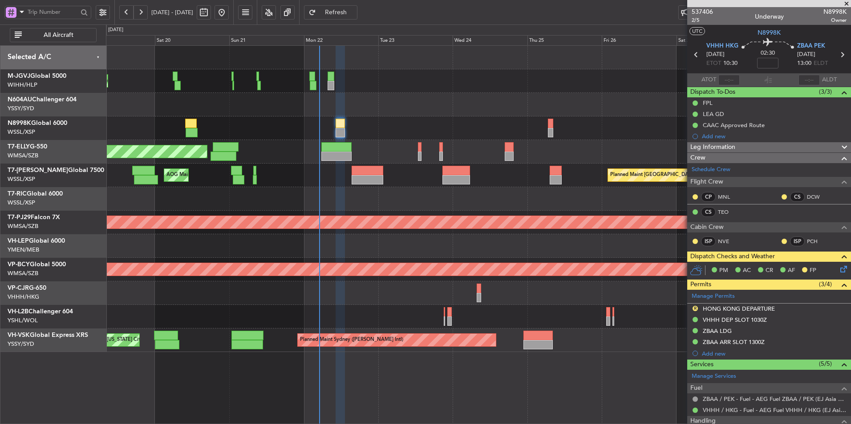
click at [336, 202] on div at bounding box center [478, 199] width 744 height 24
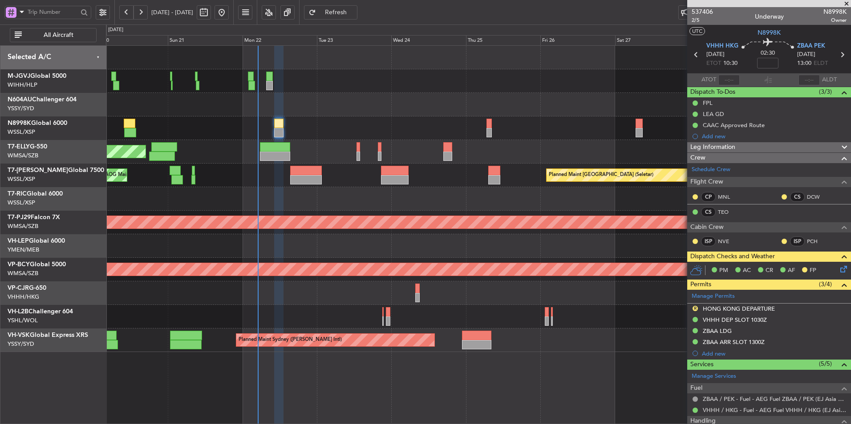
click at [289, 194] on div at bounding box center [478, 199] width 744 height 24
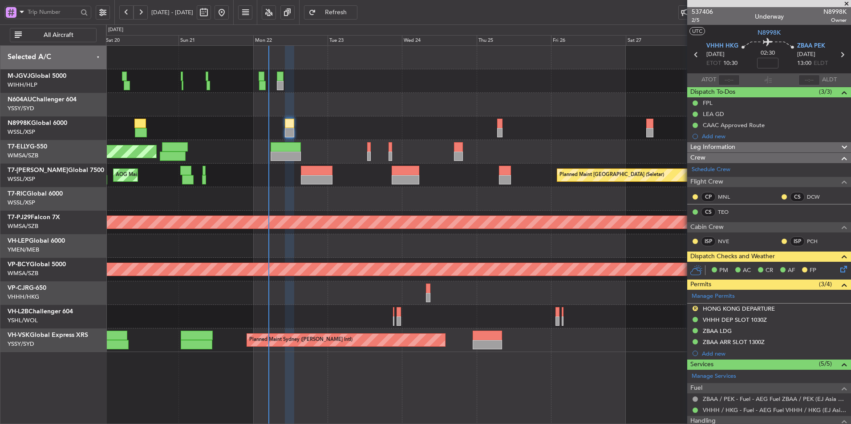
click at [353, 198] on div at bounding box center [478, 199] width 744 height 24
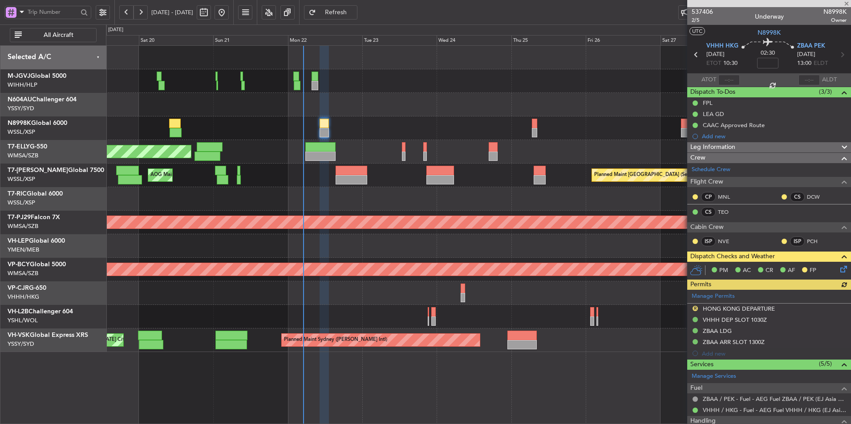
type input "[PERSON_NAME] (HHAFI)"
click at [533, 121] on div at bounding box center [478, 129] width 744 height 24
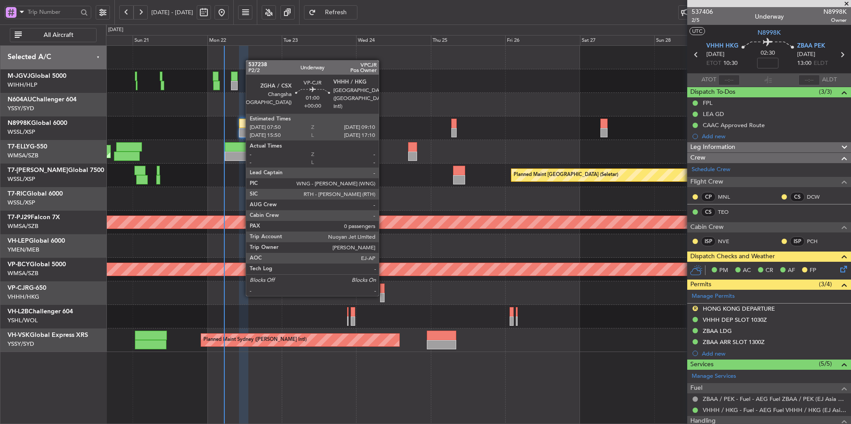
click at [383, 295] on div at bounding box center [382, 297] width 4 height 9
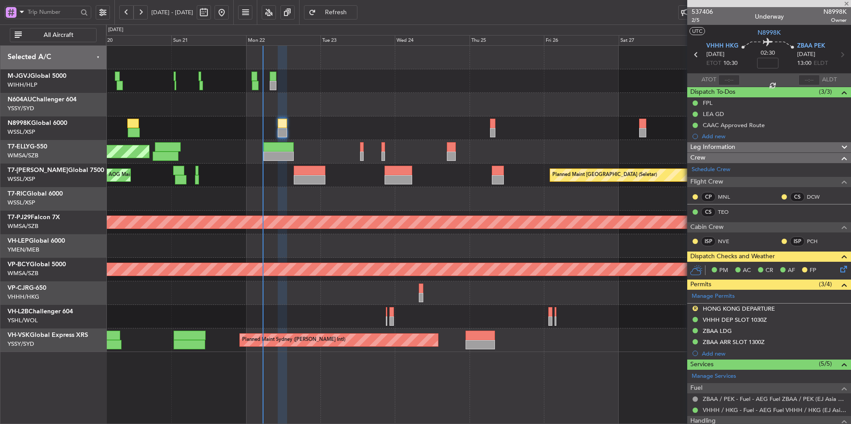
click at [499, 291] on div "Planned Maint [GEOGRAPHIC_DATA] ([GEOGRAPHIC_DATA] Intl)" at bounding box center [478, 294] width 744 height 24
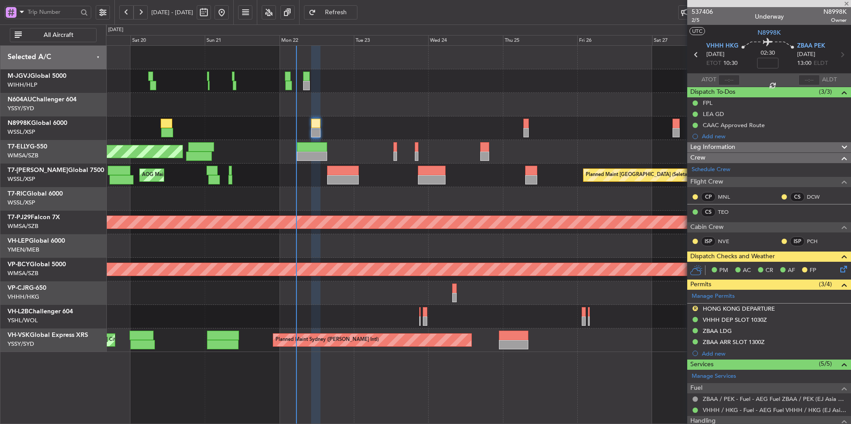
type input "0"
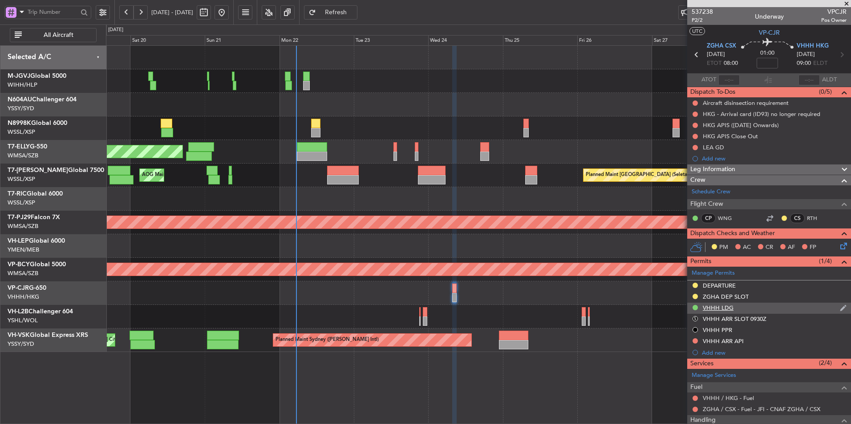
click at [724, 308] on div "VHHH LDG" at bounding box center [718, 308] width 31 height 8
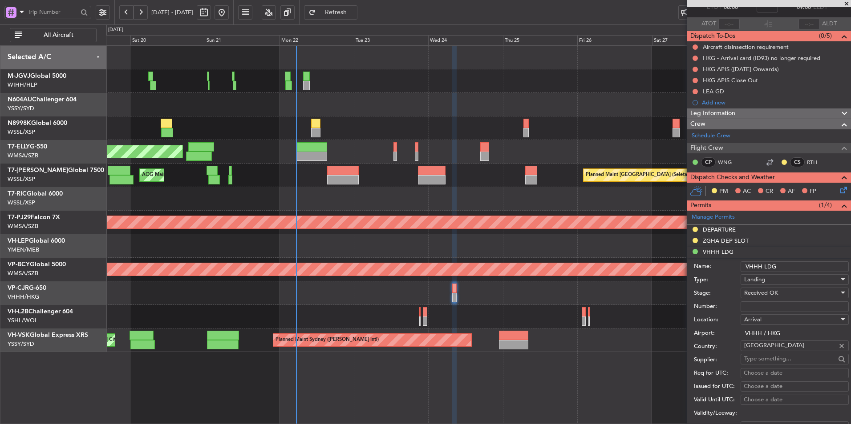
scroll to position [222, 0]
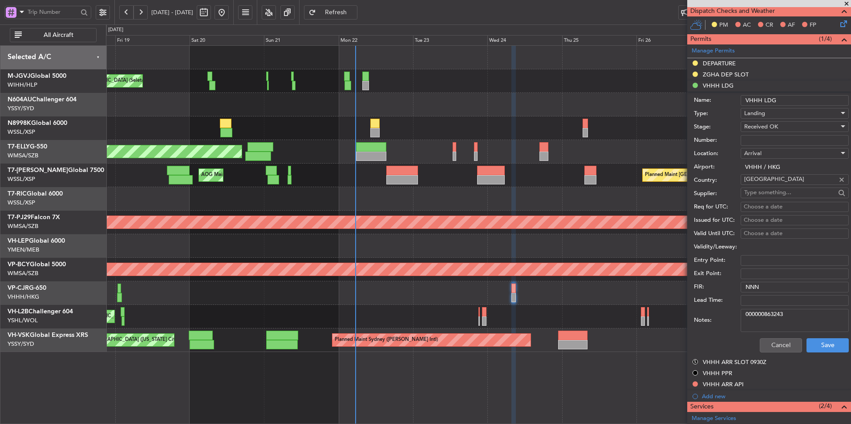
click at [410, 301] on div "Planned Maint [GEOGRAPHIC_DATA] ([GEOGRAPHIC_DATA] Intl) Planned Maint [GEOGRAP…" at bounding box center [478, 294] width 744 height 24
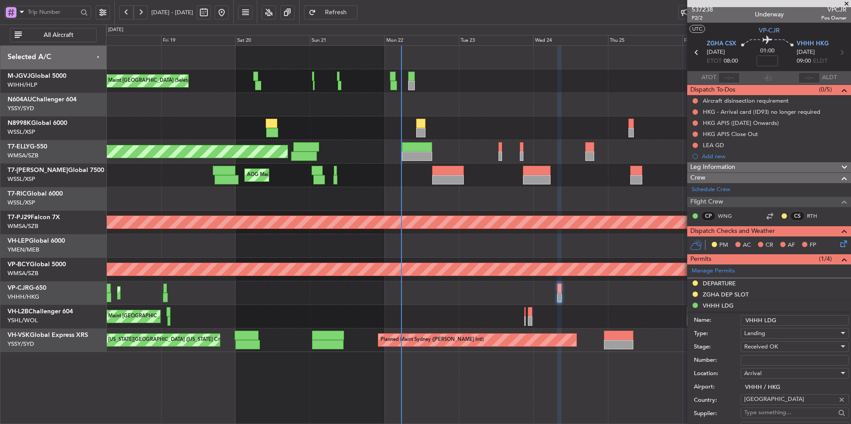
scroll to position [0, 0]
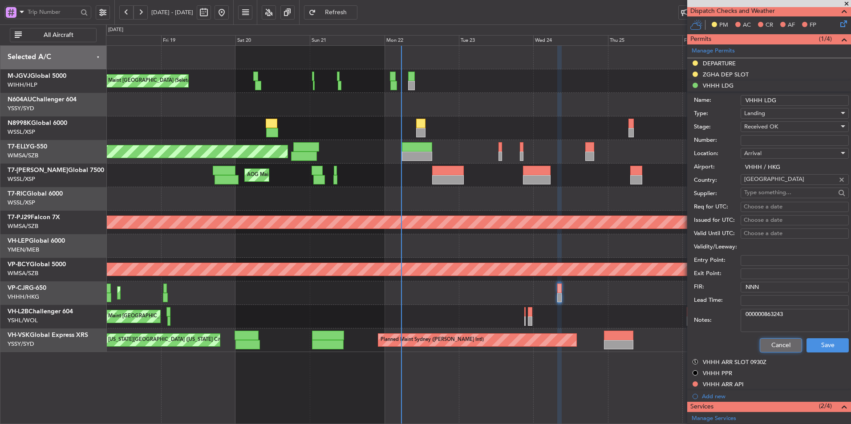
click at [760, 349] on button "Cancel" at bounding box center [781, 346] width 42 height 14
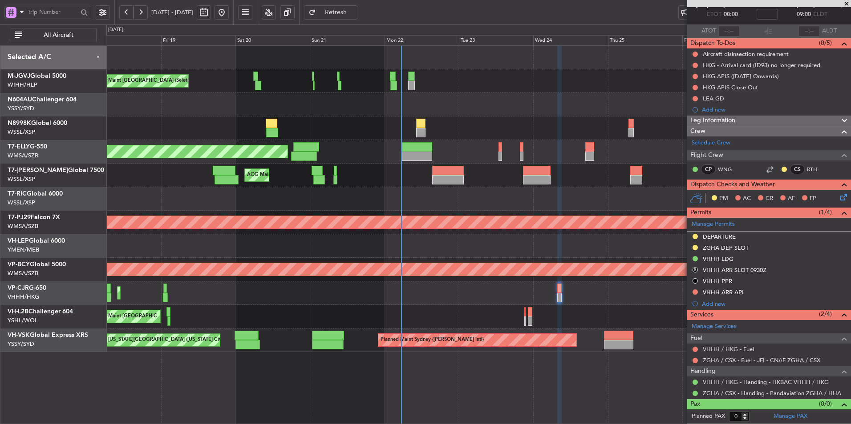
scroll to position [49, 0]
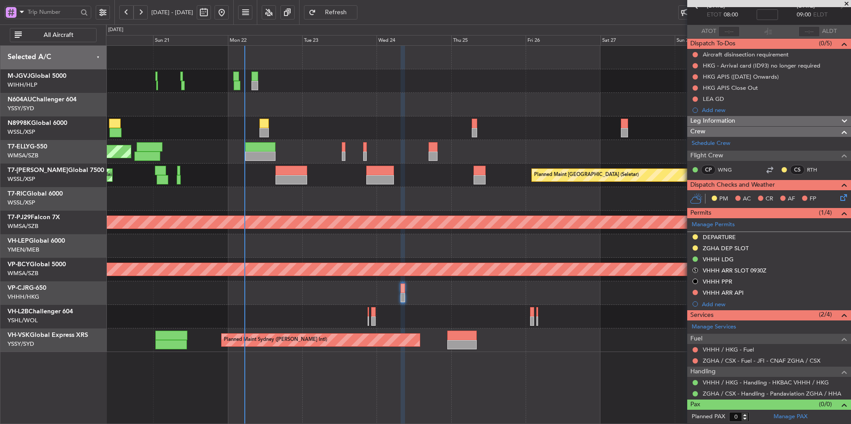
click at [428, 306] on div "Unplanned Maint [GEOGRAPHIC_DATA] ([GEOGRAPHIC_DATA])" at bounding box center [478, 317] width 744 height 24
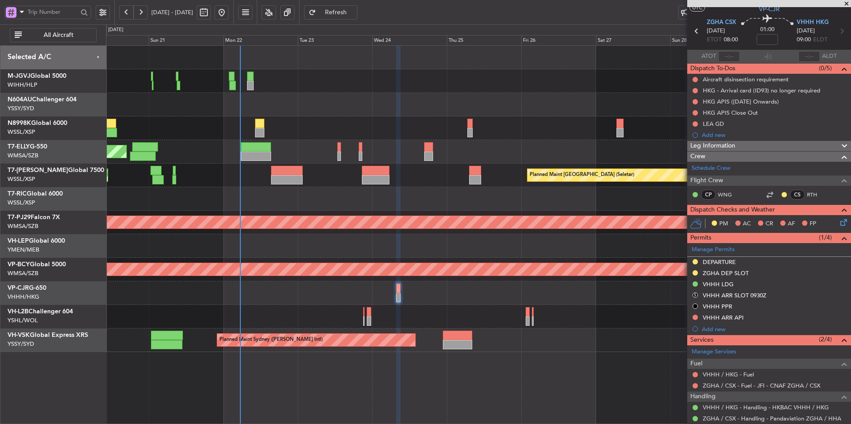
scroll to position [0, 0]
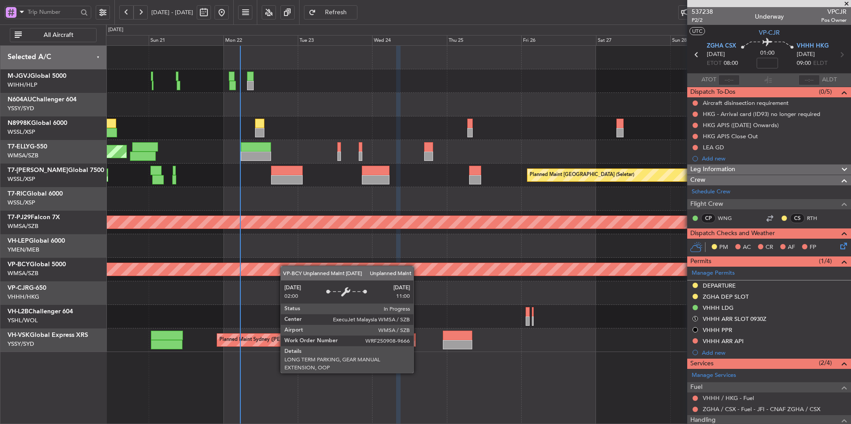
click at [333, 274] on div "Unplanned Maint [GEOGRAPHIC_DATA] (Sultan [PERSON_NAME] [PERSON_NAME] - Subang)" at bounding box center [478, 270] width 744 height 24
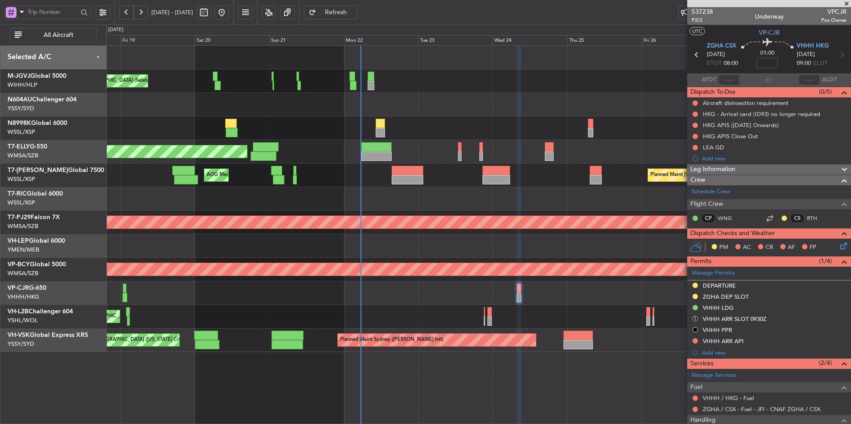
click at [365, 198] on div at bounding box center [478, 199] width 744 height 24
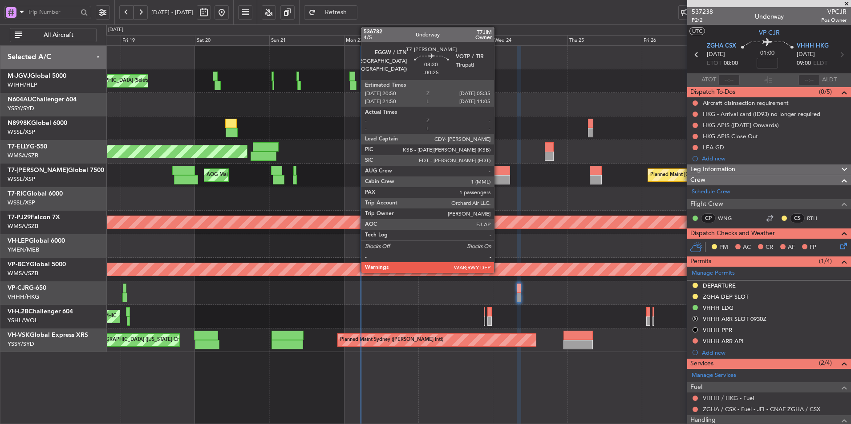
click at [498, 177] on div at bounding box center [496, 179] width 28 height 9
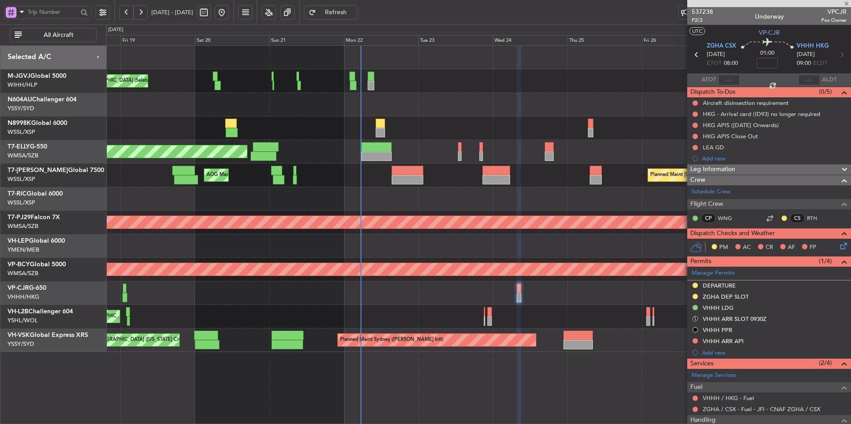
click at [411, 205] on div at bounding box center [478, 199] width 744 height 24
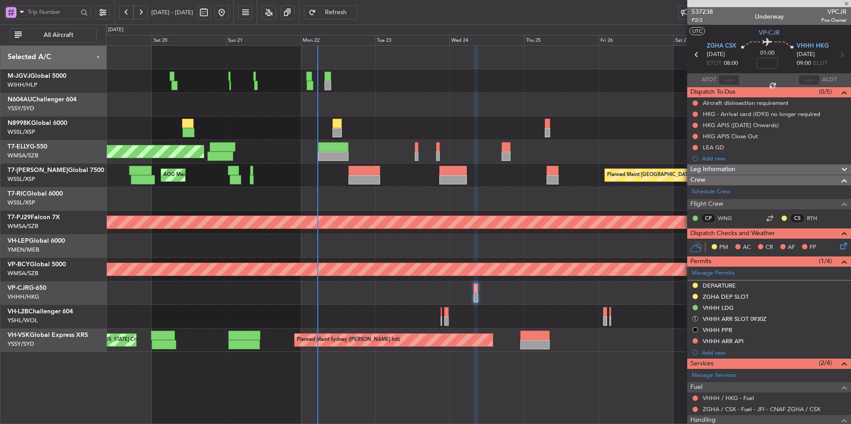
type input "-00:25"
type input "1"
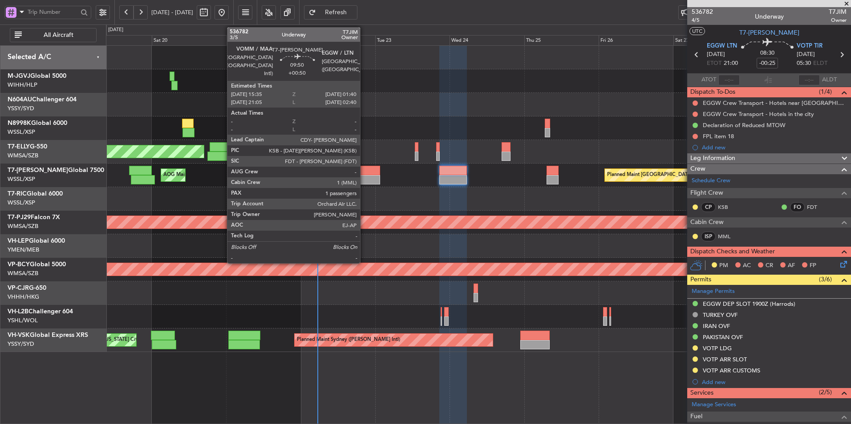
click at [361, 175] on div at bounding box center [364, 170] width 32 height 9
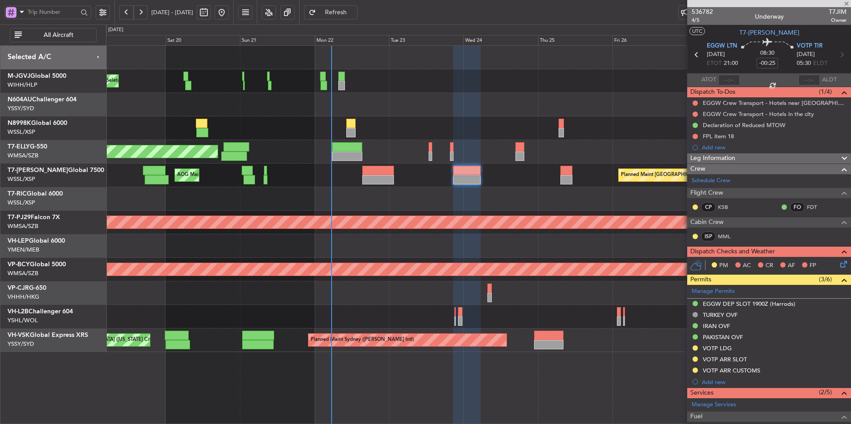
click at [459, 211] on div "MEL Jakarta (Halim Intl) MEL Jakarta (Halim Intl) MEL Jakarta (Halim Intl) Plan…" at bounding box center [478, 199] width 744 height 307
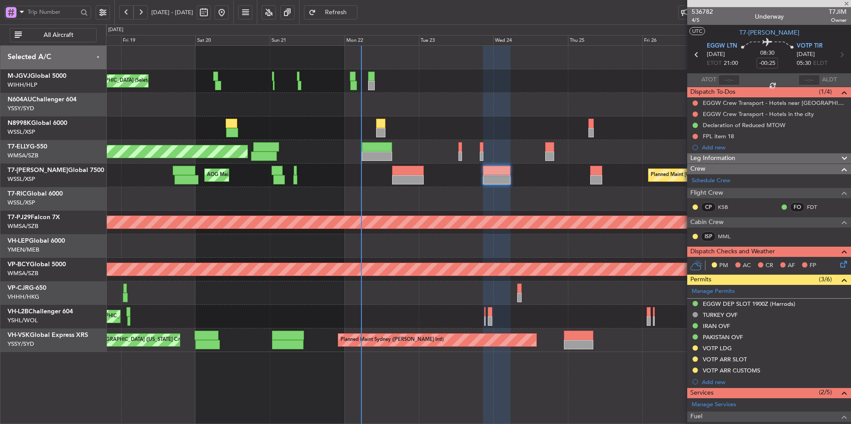
type input "+00:50"
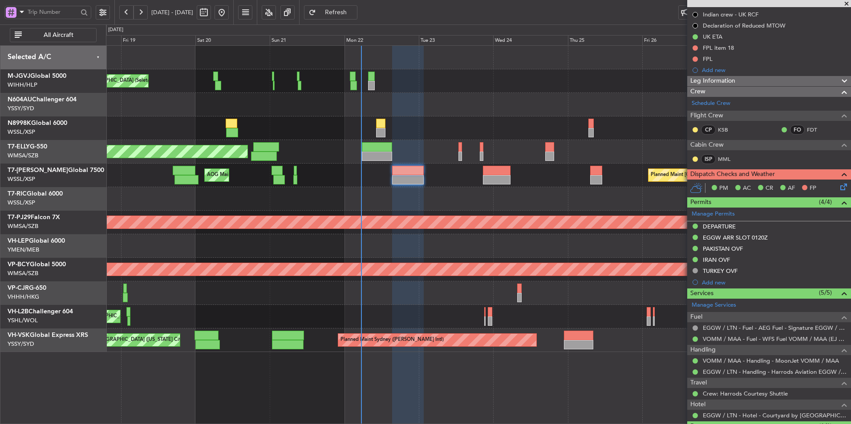
scroll to position [153, 0]
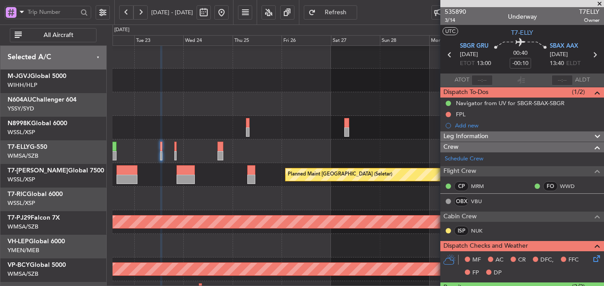
scroll to position [170, 0]
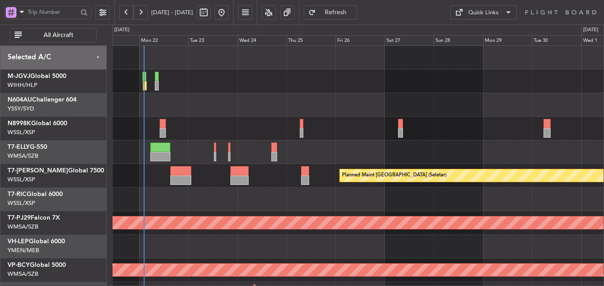
click at [139, 210] on div at bounding box center [358, 199] width 491 height 24
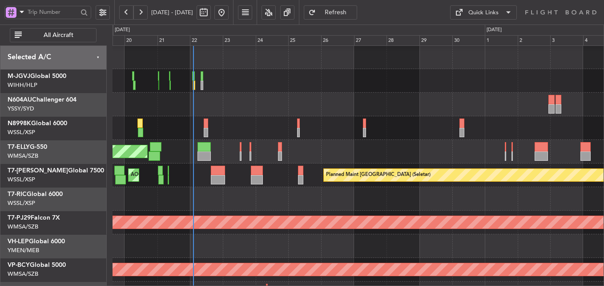
scroll to position [0, 0]
click at [254, 204] on div at bounding box center [358, 199] width 491 height 24
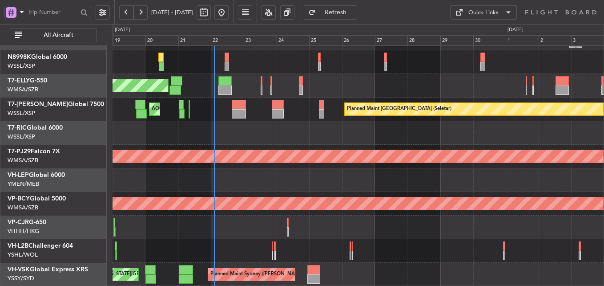
click at [319, 251] on div "Unplanned Maint [GEOGRAPHIC_DATA] ([GEOGRAPHIC_DATA])" at bounding box center [358, 251] width 491 height 24
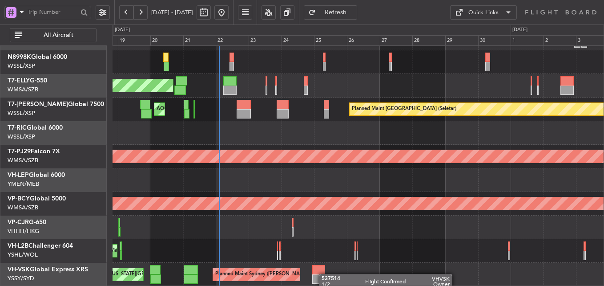
click at [323, 274] on div "Planned Maint Sydney ([PERSON_NAME] Intl) AOG Maint [US_STATE][GEOGRAPHIC_DATA]…" at bounding box center [358, 275] width 491 height 24
click at [317, 270] on div at bounding box center [318, 269] width 13 height 9
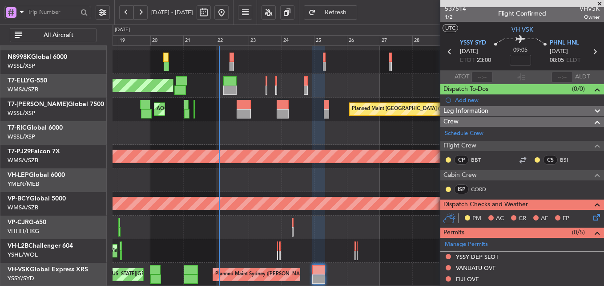
scroll to position [0, 0]
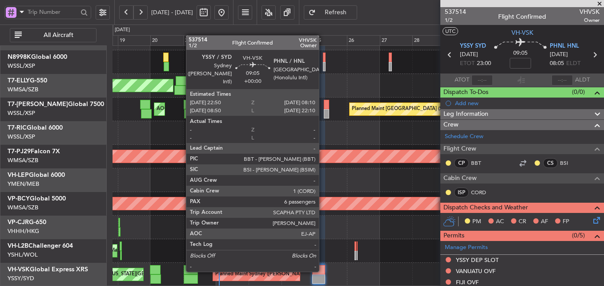
click at [323, 271] on div at bounding box center [318, 269] width 13 height 9
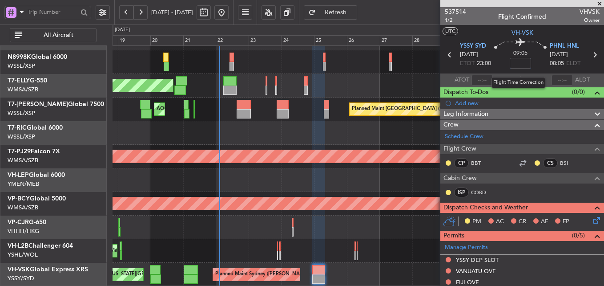
click at [521, 61] on input at bounding box center [520, 63] width 21 height 11
type input "+00:10"
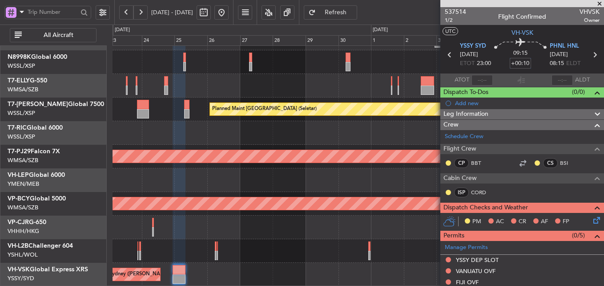
click at [166, 234] on div "MEL Dubai (Dubai Intl) Planned Maint Dubai (Dubai Intl) Planned Maint Singapore…" at bounding box center [358, 133] width 491 height 307
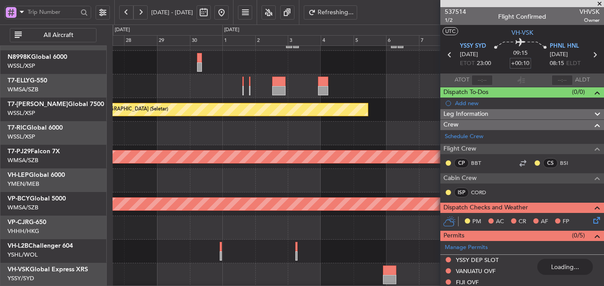
click at [224, 271] on div "Planned Maint Sydney ([PERSON_NAME] Intl)" at bounding box center [358, 275] width 491 height 24
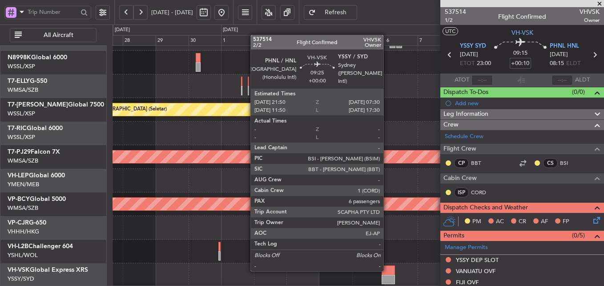
click at [388, 270] on div at bounding box center [388, 269] width 13 height 9
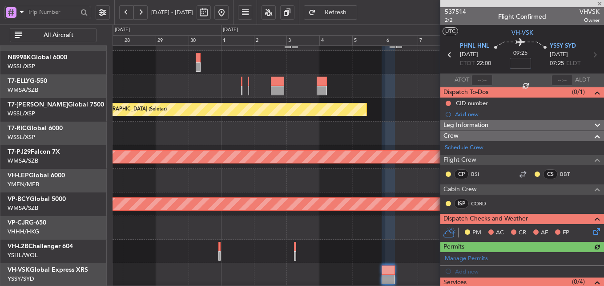
scroll to position [66, 0]
click at [295, 240] on div at bounding box center [358, 251] width 491 height 24
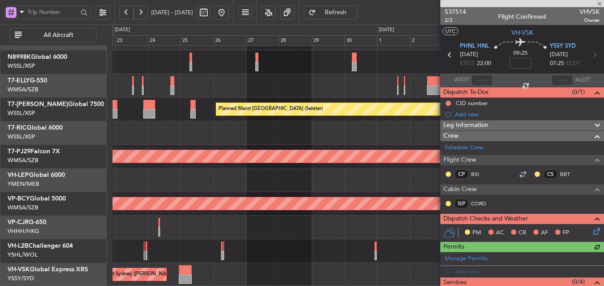
click at [315, 232] on div at bounding box center [358, 227] width 491 height 24
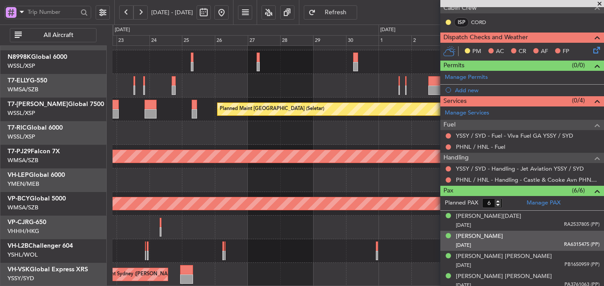
scroll to position [137, 0]
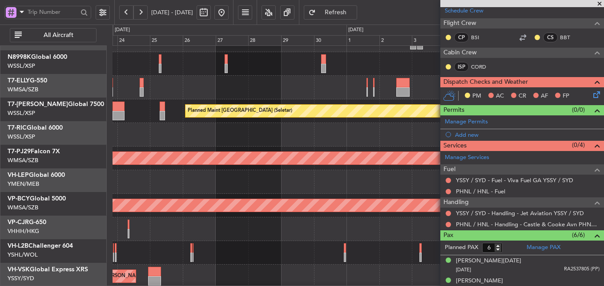
click at [279, 230] on div at bounding box center [358, 229] width 491 height 24
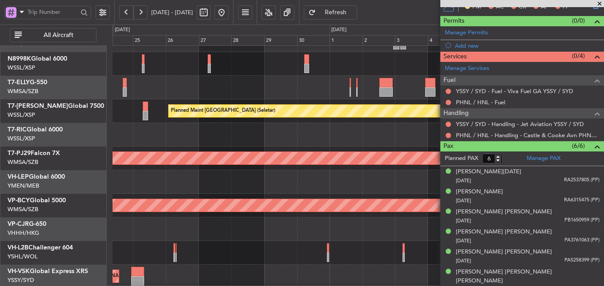
scroll to position [66, 0]
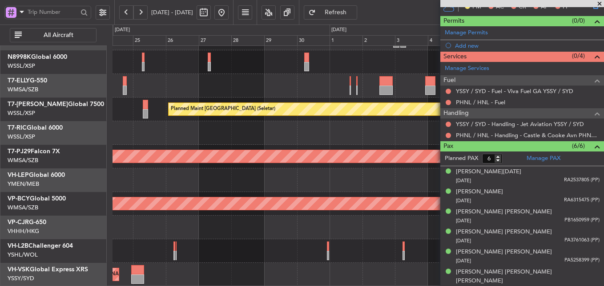
click at [306, 245] on div at bounding box center [358, 251] width 491 height 24
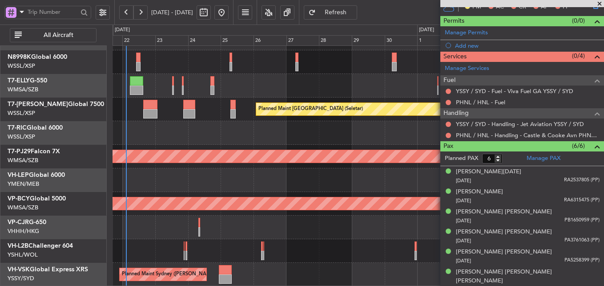
scroll to position [63, 0]
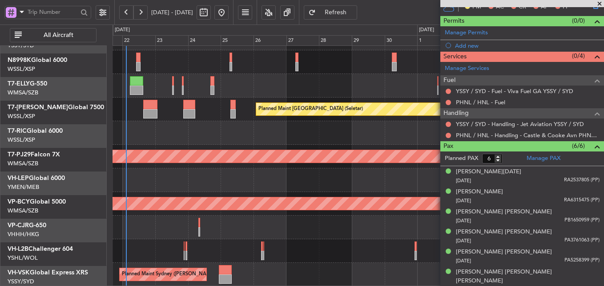
click at [266, 229] on div "Planned Maint [GEOGRAPHIC_DATA] ([GEOGRAPHIC_DATA] Intl)" at bounding box center [358, 227] width 491 height 24
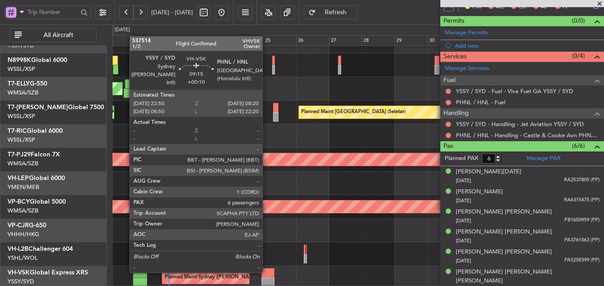
click at [267, 272] on div at bounding box center [268, 272] width 13 height 9
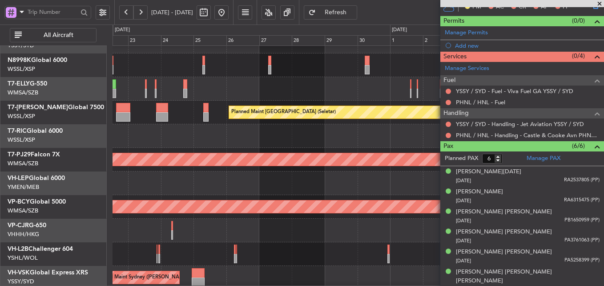
click at [215, 249] on div "Unplanned Maint [GEOGRAPHIC_DATA] ([GEOGRAPHIC_DATA])" at bounding box center [358, 254] width 491 height 24
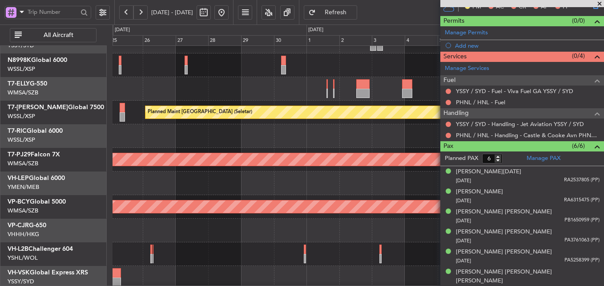
click at [159, 242] on div at bounding box center [358, 254] width 491 height 24
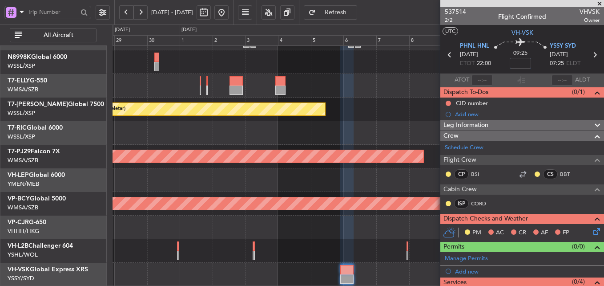
scroll to position [66, 0]
click at [296, 214] on div "Planned Maint Singapore (Seletar) Planned Maint Kuala Lumpur (Sultan Abdul Aziz…" at bounding box center [358, 133] width 491 height 307
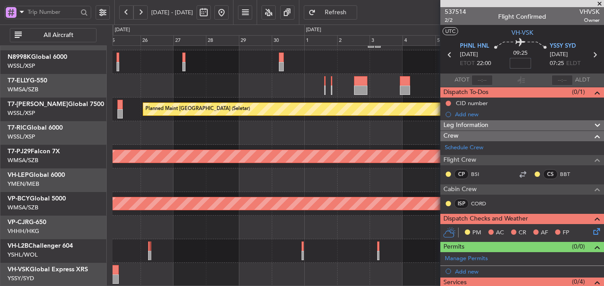
click at [315, 160] on div "Planned Maint Singapore (Seletar) Planned Maint Kuala Lumpur (Sultan Abdul Aziz…" at bounding box center [358, 133] width 491 height 307
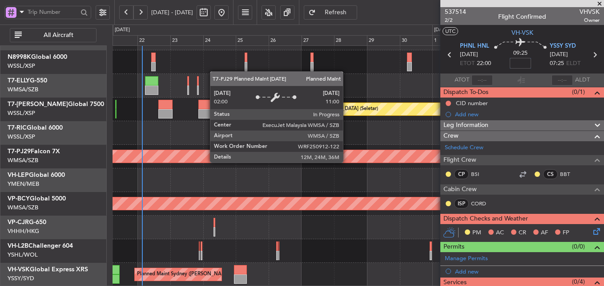
click at [319, 172] on div at bounding box center [358, 180] width 491 height 24
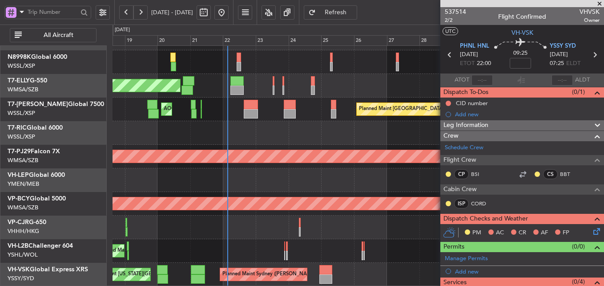
click at [599, 3] on span at bounding box center [599, 4] width 9 height 8
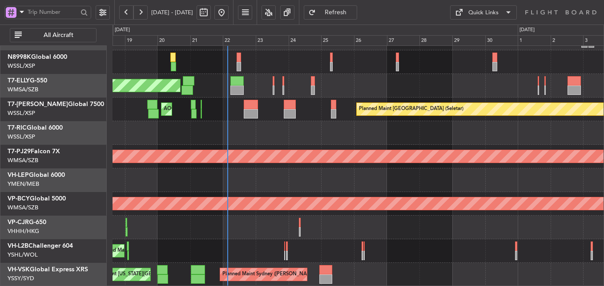
type input "0"
click at [282, 169] on div at bounding box center [358, 180] width 491 height 24
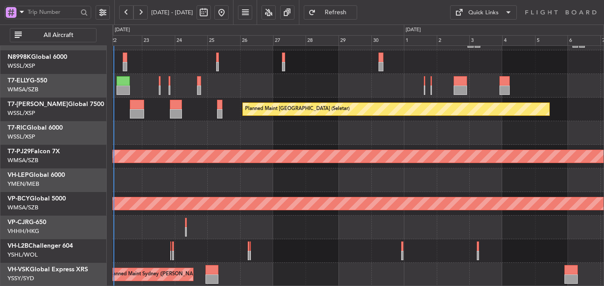
click at [317, 184] on div at bounding box center [358, 180] width 491 height 24
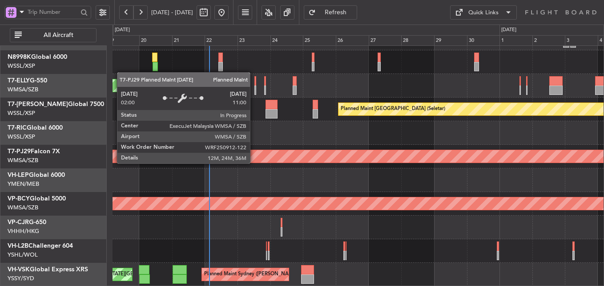
scroll to position [0, 0]
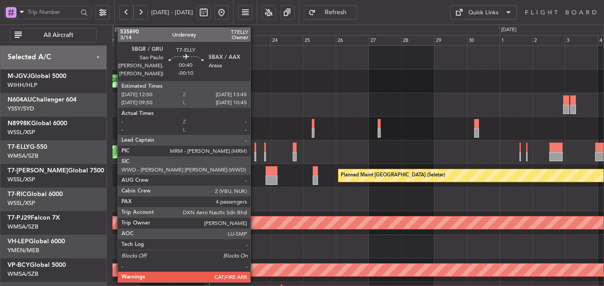
click at [255, 151] on div at bounding box center [255, 146] width 1 height 9
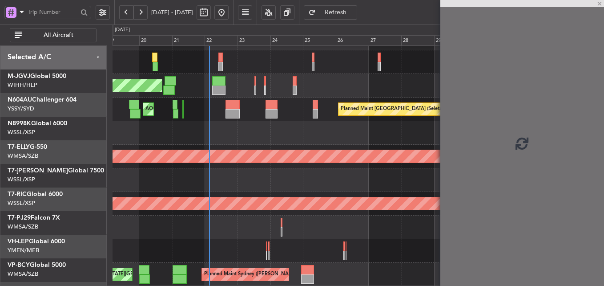
scroll to position [66, 0]
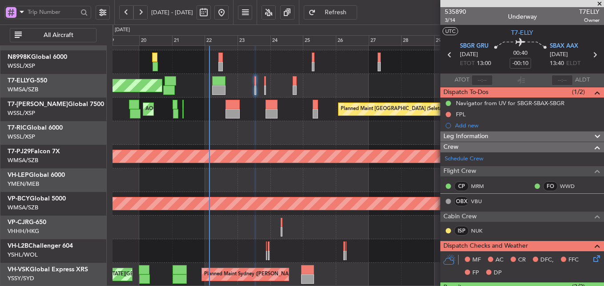
click at [98, 14] on button at bounding box center [103, 12] width 14 height 14
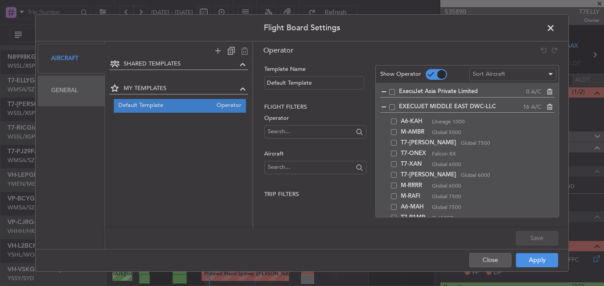
click at [555, 25] on span at bounding box center [555, 30] width 0 height 18
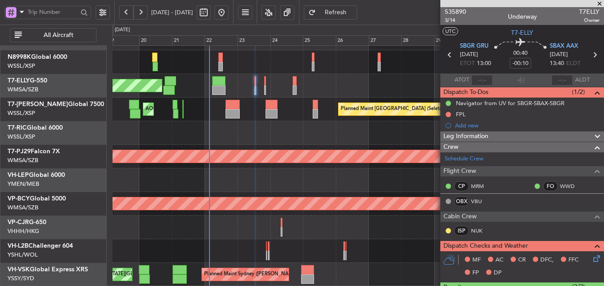
click at [109, 15] on button at bounding box center [103, 12] width 14 height 14
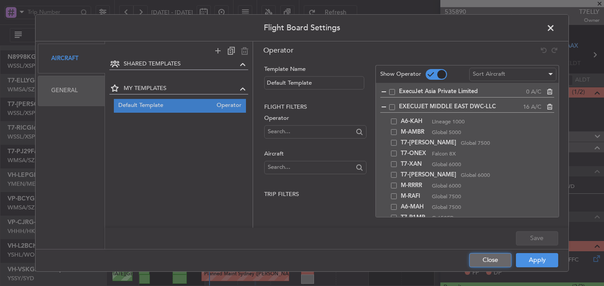
click at [495, 264] on button "Close" at bounding box center [490, 260] width 42 height 14
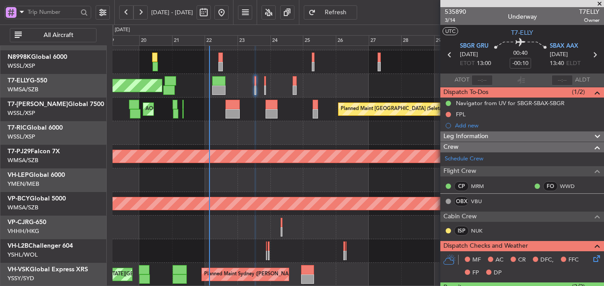
click at [7, 11] on div at bounding box center [11, 12] width 11 height 11
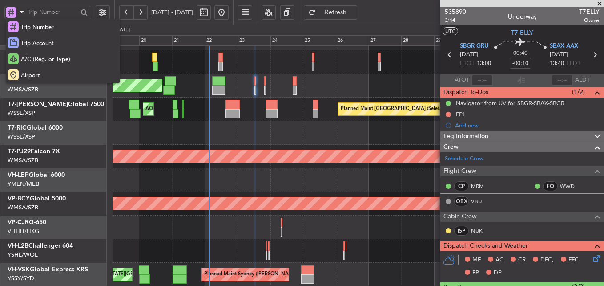
click at [98, 13] on div at bounding box center [302, 143] width 604 height 286
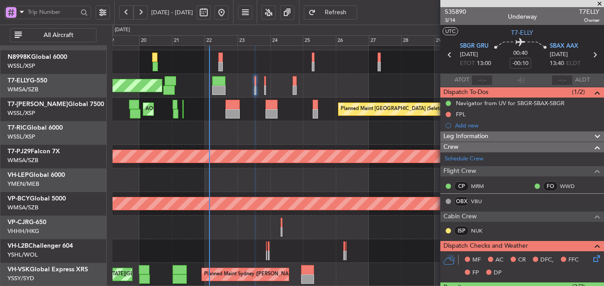
click at [103, 13] on button at bounding box center [103, 12] width 14 height 14
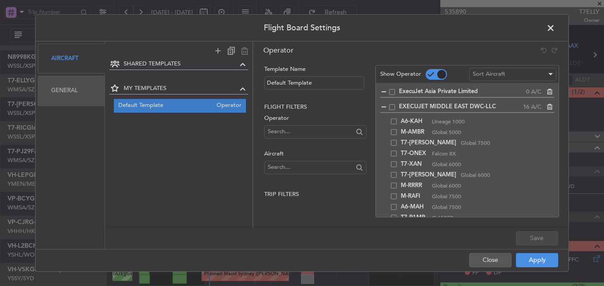
click at [57, 92] on div "General" at bounding box center [71, 91] width 67 height 30
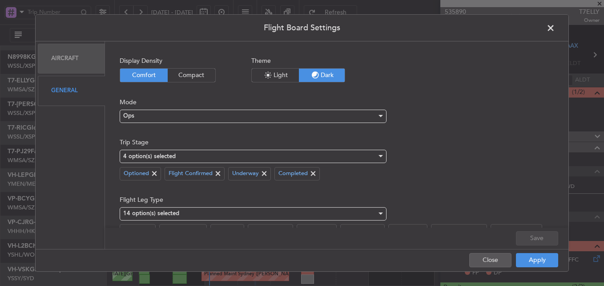
click at [70, 51] on div "Aircraft" at bounding box center [71, 59] width 67 height 30
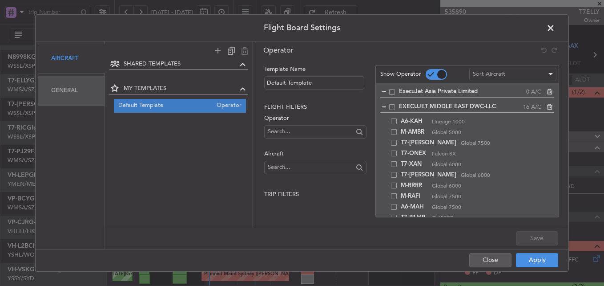
click at [555, 26] on span at bounding box center [555, 30] width 0 height 18
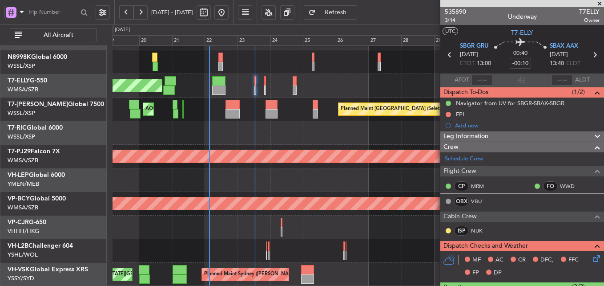
click at [55, 38] on span "All Aircraft" at bounding box center [59, 35] width 70 height 6
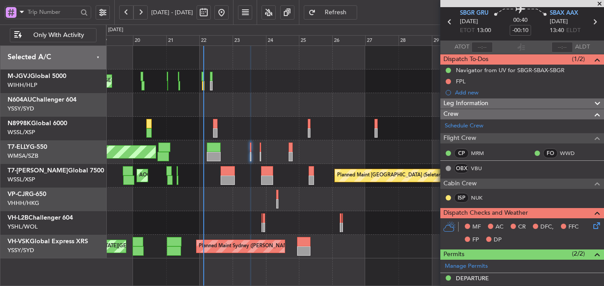
scroll to position [0, 0]
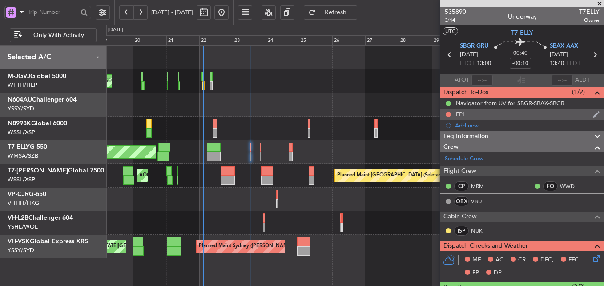
click at [464, 112] on div "FPL" at bounding box center [461, 114] width 10 height 8
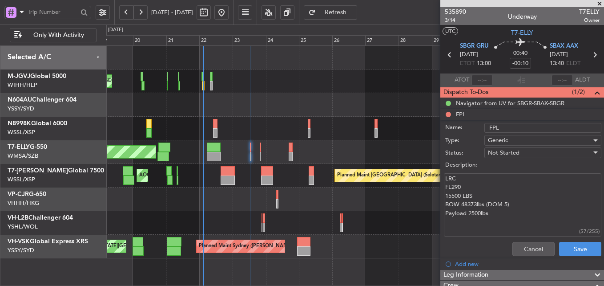
scroll to position [44, 0]
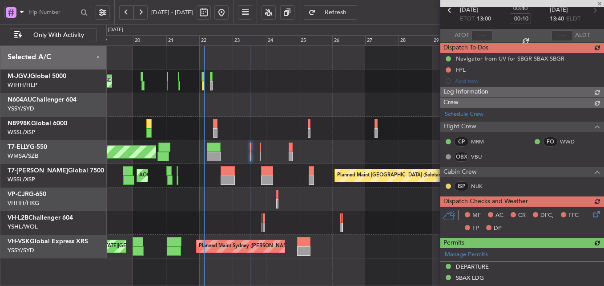
click at [237, 198] on div "Planned Maint [GEOGRAPHIC_DATA] ([GEOGRAPHIC_DATA] Intl) Planned Maint [GEOGRAP…" at bounding box center [355, 199] width 498 height 24
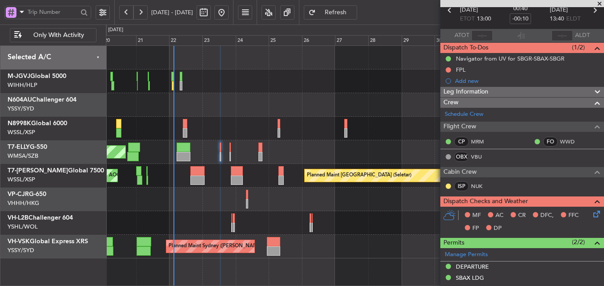
click at [233, 116] on div "MEL Jakarta (Halim Intl) MEL Jakarta (Halim Intl) MEL Jakarta (Halim Intl) Plan…" at bounding box center [355, 152] width 498 height 212
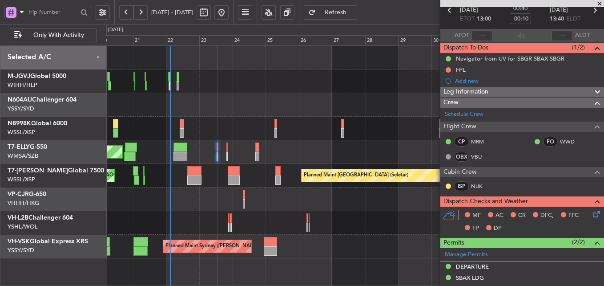
scroll to position [0, 0]
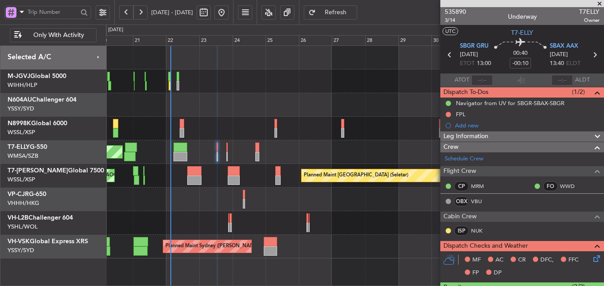
click at [277, 225] on div "Unplanned Maint [GEOGRAPHIC_DATA] ([GEOGRAPHIC_DATA])" at bounding box center [355, 223] width 498 height 24
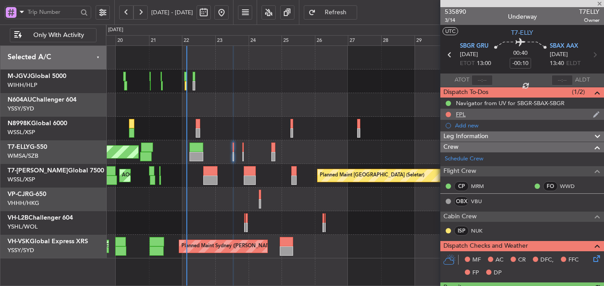
click at [459, 114] on div "FPL" at bounding box center [461, 114] width 10 height 8
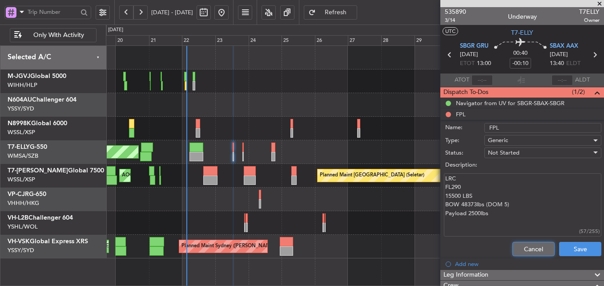
click at [517, 243] on button "Cancel" at bounding box center [534, 249] width 42 height 14
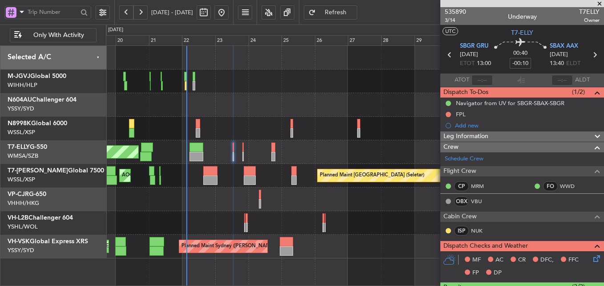
click at [520, 64] on input "-00:10" at bounding box center [520, 63] width 21 height 11
click at [541, 64] on div "00:40 0" at bounding box center [520, 54] width 59 height 33
type input "+00:00"
click at [466, 109] on div "FPL" at bounding box center [523, 114] width 164 height 11
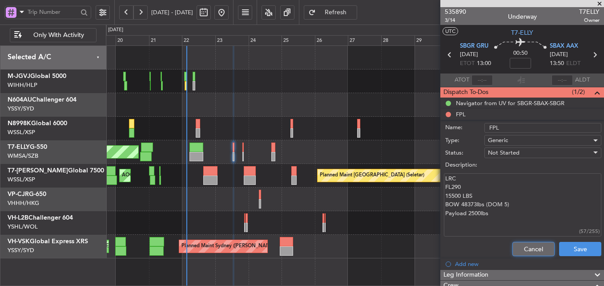
click at [513, 242] on button "Cancel" at bounding box center [534, 249] width 42 height 14
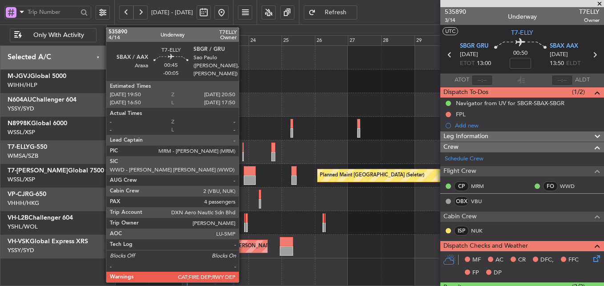
click at [243, 149] on div at bounding box center [244, 146] width 2 height 9
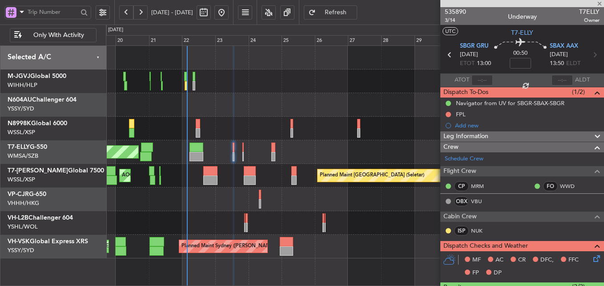
type input "-00:05"
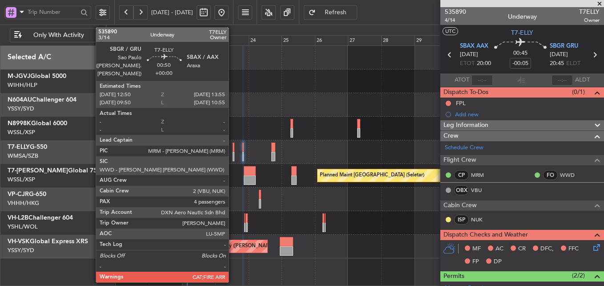
click at [233, 147] on div at bounding box center [234, 146] width 2 height 9
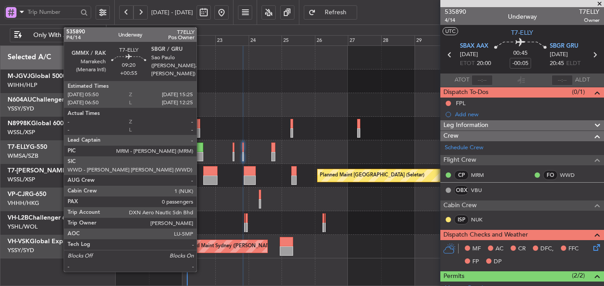
click at [201, 147] on div at bounding box center [196, 146] width 13 height 9
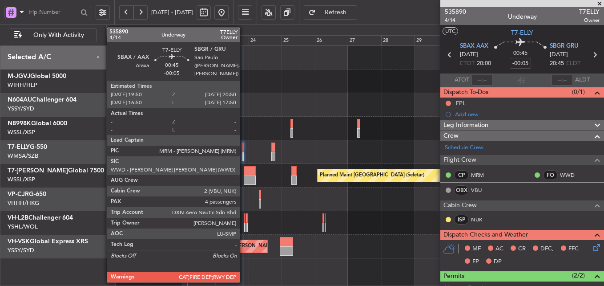
click at [243, 150] on div at bounding box center [244, 146] width 2 height 9
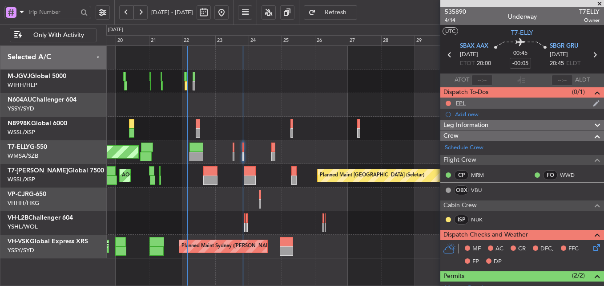
click at [466, 105] on div "FPL" at bounding box center [523, 102] width 164 height 11
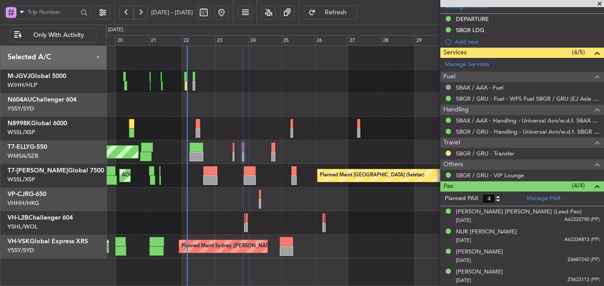
scroll to position [103, 0]
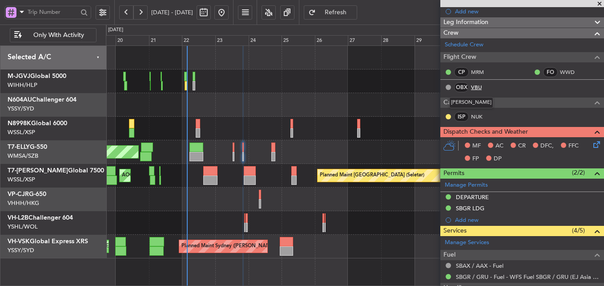
click at [473, 86] on link "VBU" at bounding box center [481, 87] width 20 height 8
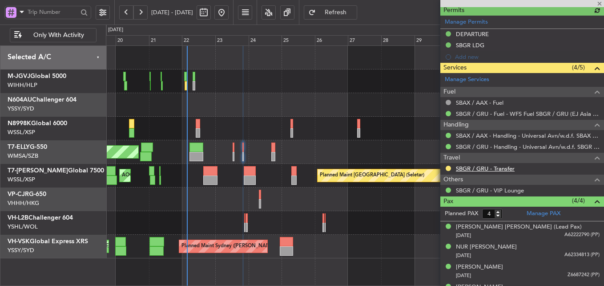
scroll to position [296, 0]
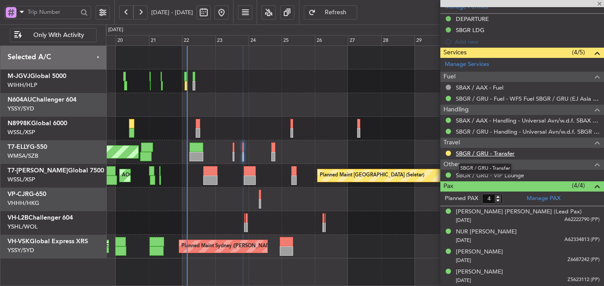
click at [505, 154] on link "SBGR / GRU - Transfer" at bounding box center [485, 154] width 59 height 8
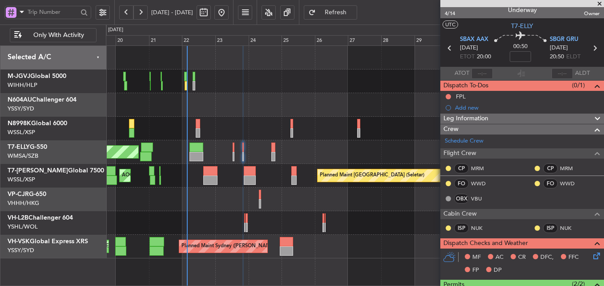
scroll to position [0, 0]
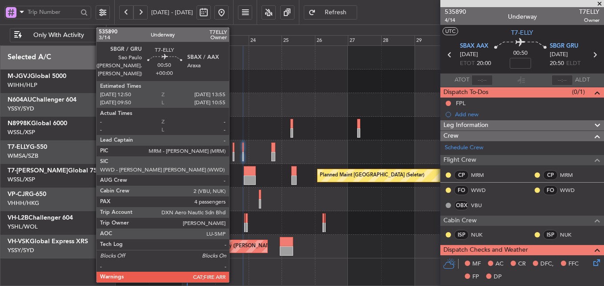
click at [233, 151] on div at bounding box center [234, 146] width 2 height 9
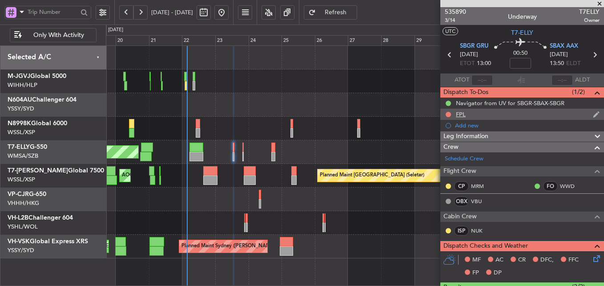
click at [465, 116] on div "FPL" at bounding box center [461, 114] width 10 height 8
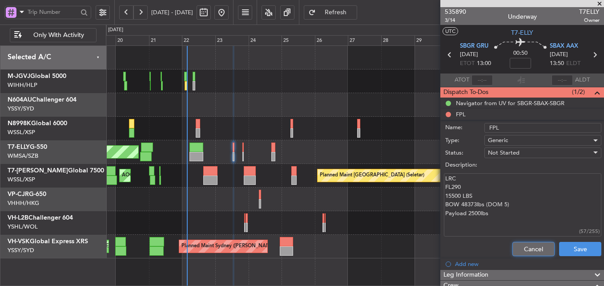
click at [513, 243] on button "Cancel" at bounding box center [534, 249] width 42 height 14
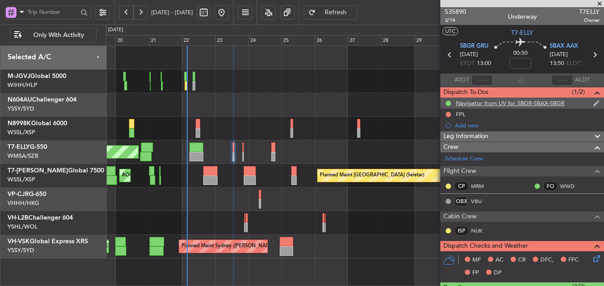
click at [508, 99] on div "Navigator from UV for SBGR-SBAX-SBGR" at bounding box center [510, 103] width 109 height 8
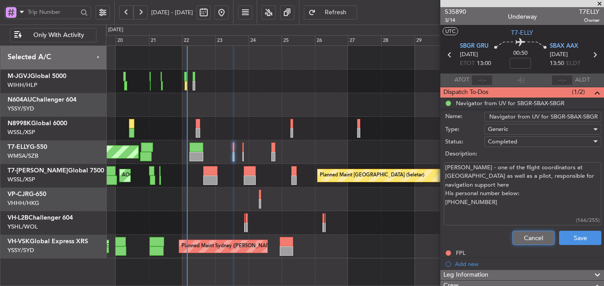
click at [523, 238] on button "Cancel" at bounding box center [534, 237] width 42 height 14
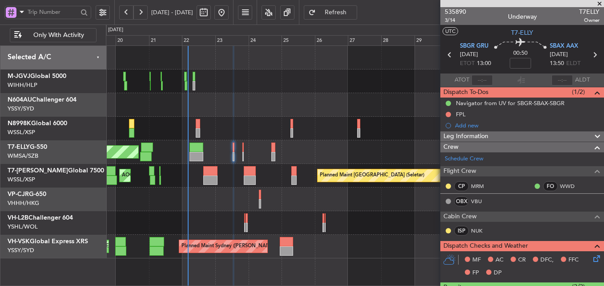
click at [302, 114] on div at bounding box center [355, 105] width 498 height 24
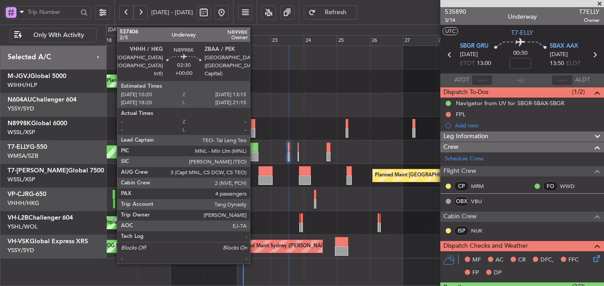
click at [254, 124] on div at bounding box center [253, 123] width 4 height 9
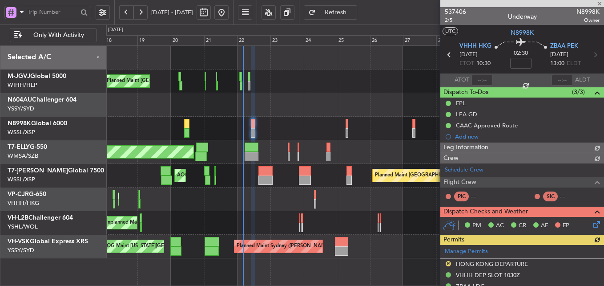
click at [287, 94] on div at bounding box center [355, 105] width 498 height 24
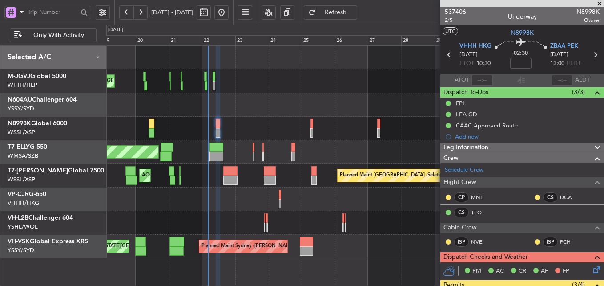
scroll to position [178, 0]
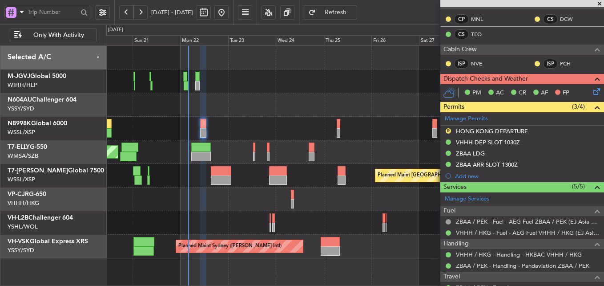
click at [240, 118] on div at bounding box center [355, 129] width 498 height 24
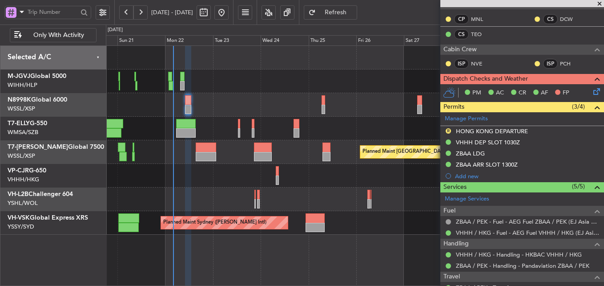
click at [334, 95] on div "MEL Jakarta (Halim Intl) MEL Jakarta (Halim Intl) MEL Jakarta (Halim Intl) Plan…" at bounding box center [355, 140] width 498 height 189
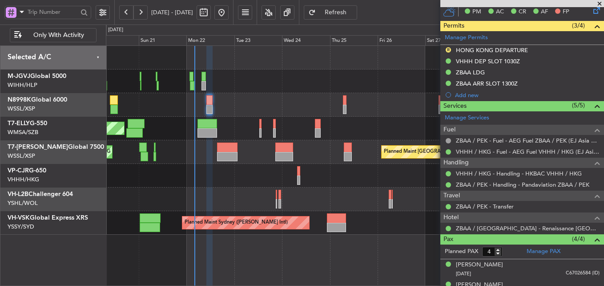
scroll to position [267, 0]
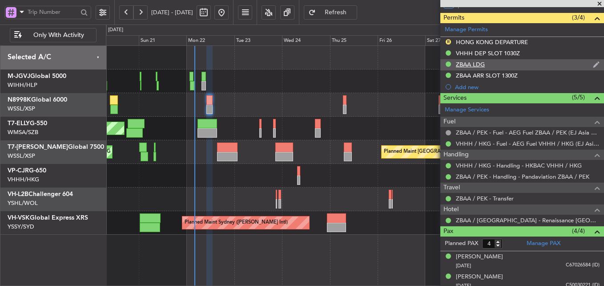
click at [479, 65] on div "ZBAA LDG" at bounding box center [470, 65] width 29 height 8
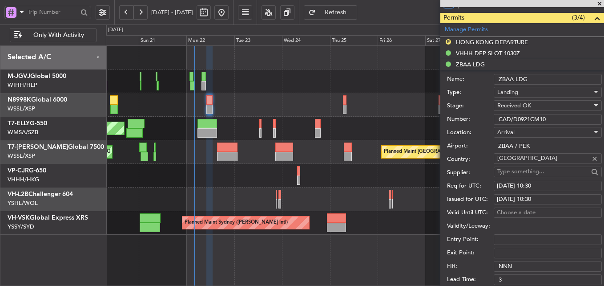
drag, startPoint x: 554, startPoint y: 119, endPoint x: 394, endPoint y: 119, distance: 160.2
click at [408, 119] on fb-app "20 Sep 2025 - 30 Sep 2025 Refresh Quick Links Only With Activity Planned Maint …" at bounding box center [302, 148] width 604 height 275
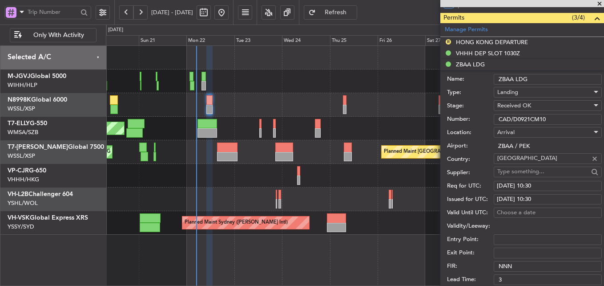
click at [204, 181] on div "Planned Maint [GEOGRAPHIC_DATA] ([GEOGRAPHIC_DATA] Intl)" at bounding box center [355, 176] width 498 height 24
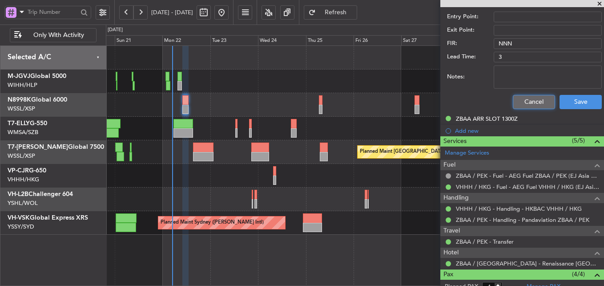
click at [527, 97] on button "Cancel" at bounding box center [534, 102] width 42 height 14
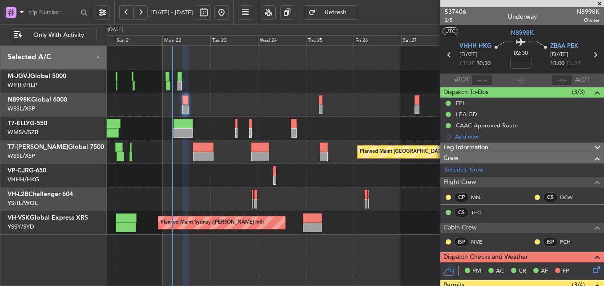
click at [142, 206] on div "Unplanned Maint [GEOGRAPHIC_DATA] ([GEOGRAPHIC_DATA])" at bounding box center [355, 199] width 498 height 24
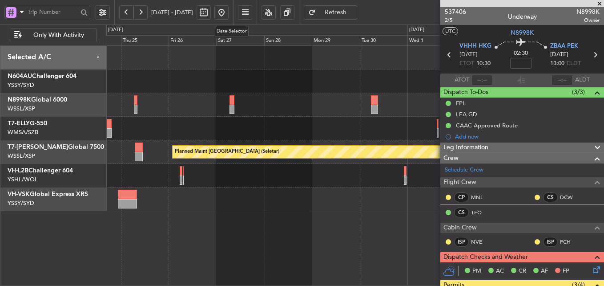
click at [211, 14] on button at bounding box center [204, 12] width 14 height 14
select select "9"
select select "2025"
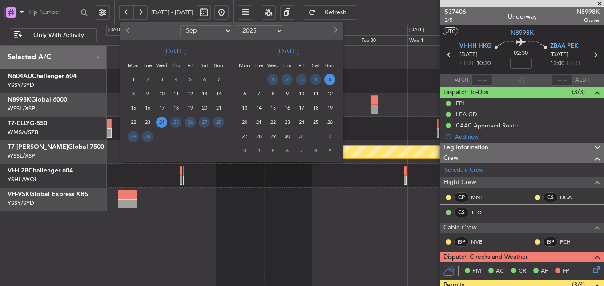
click at [302, 109] on span "17" at bounding box center [301, 107] width 11 height 11
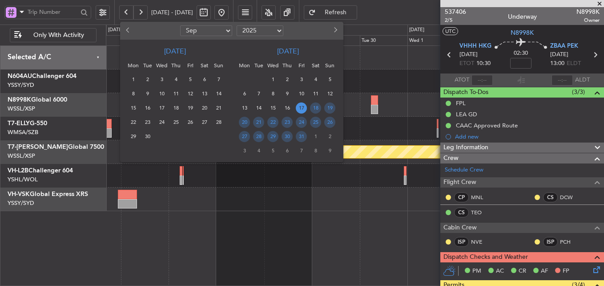
click at [302, 109] on span "17" at bounding box center [301, 107] width 11 height 11
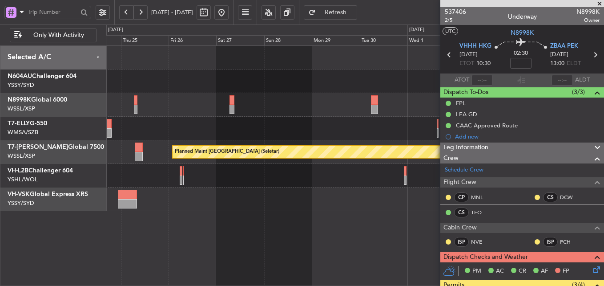
select select "10"
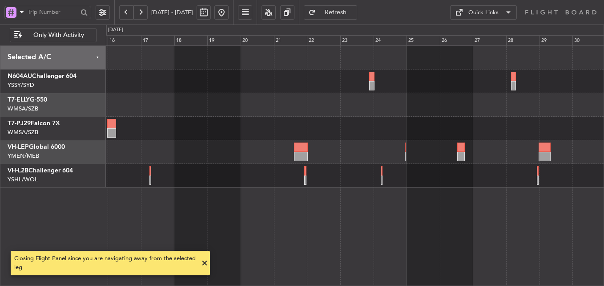
click at [245, 195] on div "Planned Maint Sydney ([PERSON_NAME] Intl)" at bounding box center [355, 165] width 498 height 240
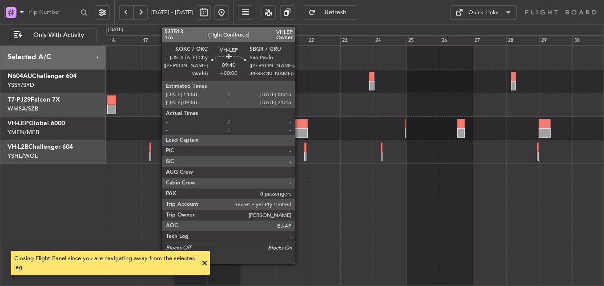
click at [299, 129] on div at bounding box center [301, 132] width 14 height 9
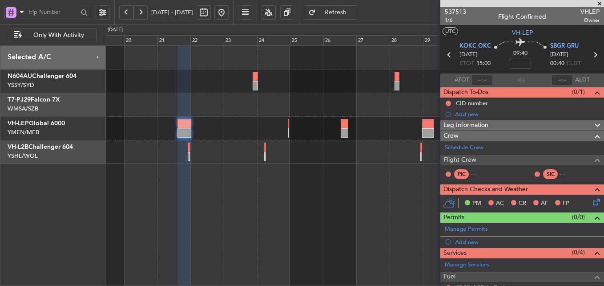
click at [241, 131] on div at bounding box center [355, 129] width 498 height 24
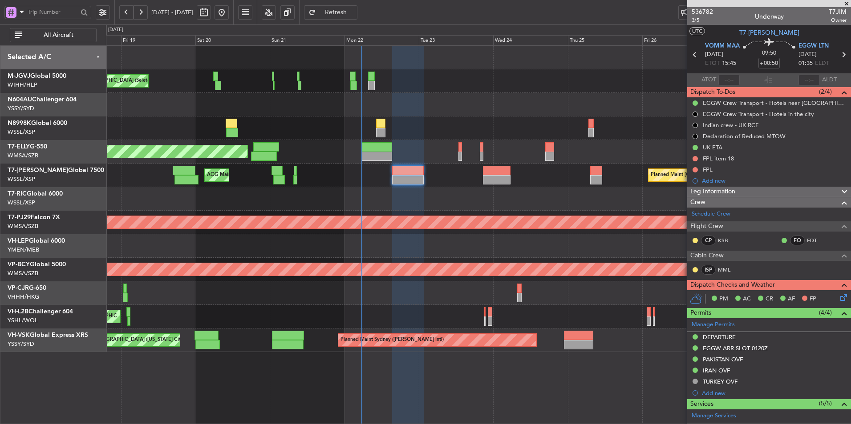
scroll to position [153, 0]
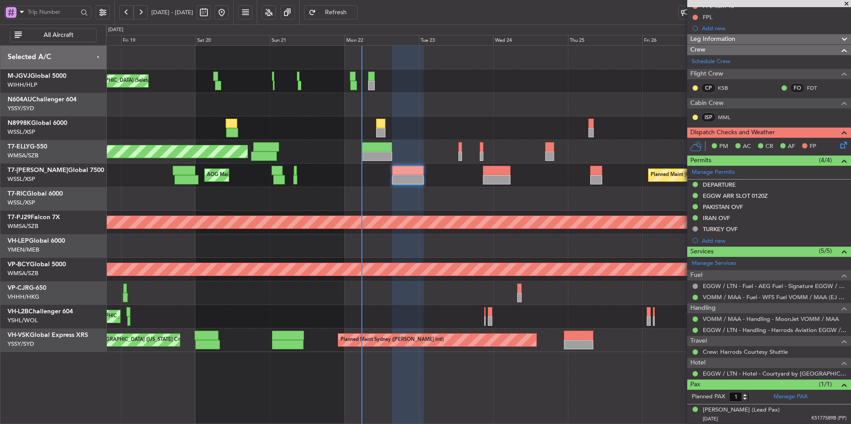
click at [358, 176] on div "Planned Maint [GEOGRAPHIC_DATA] (Seletar) AOG Maint Singapore (Seletar) Planned…" at bounding box center [478, 176] width 744 height 24
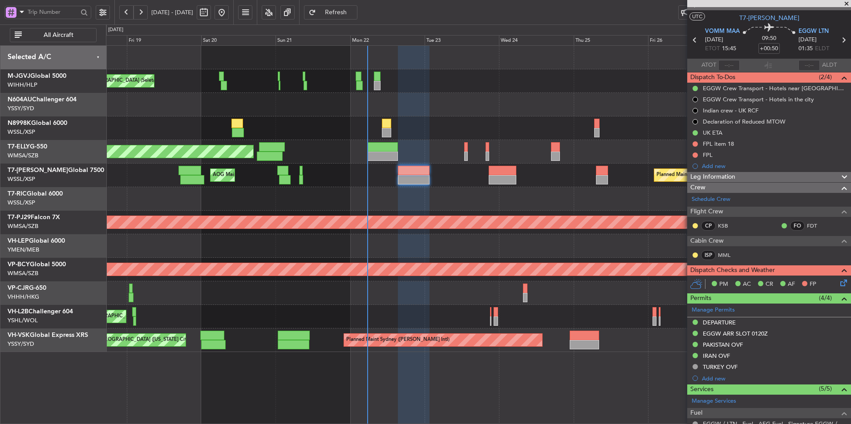
scroll to position [0, 0]
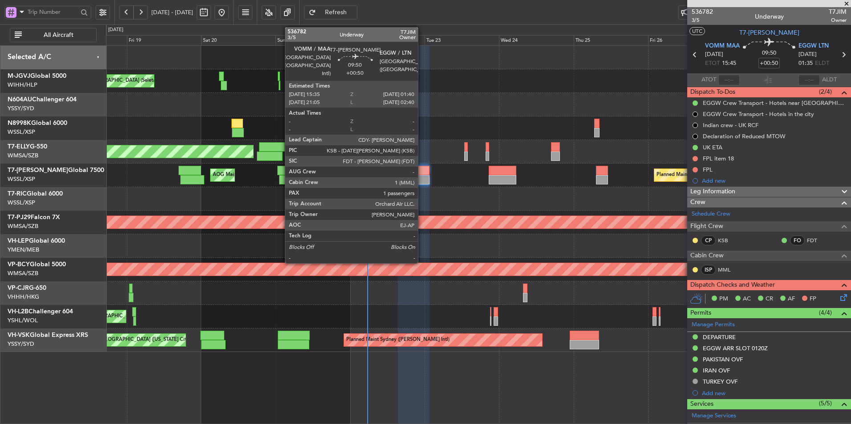
click at [422, 171] on div at bounding box center [414, 170] width 32 height 9
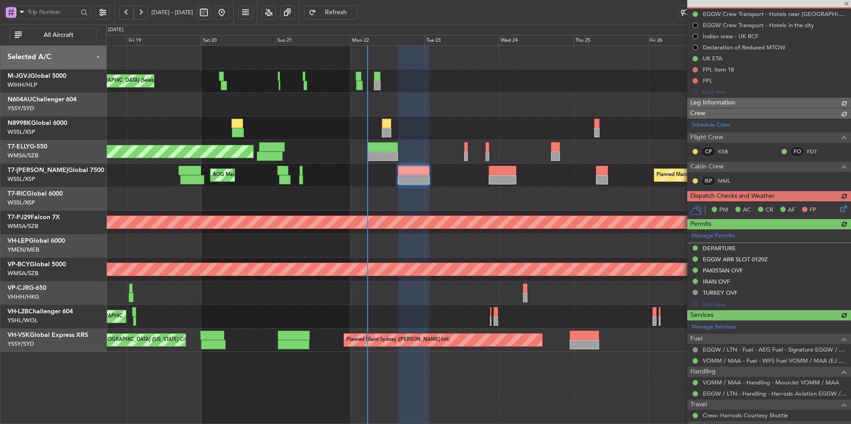
scroll to position [153, 0]
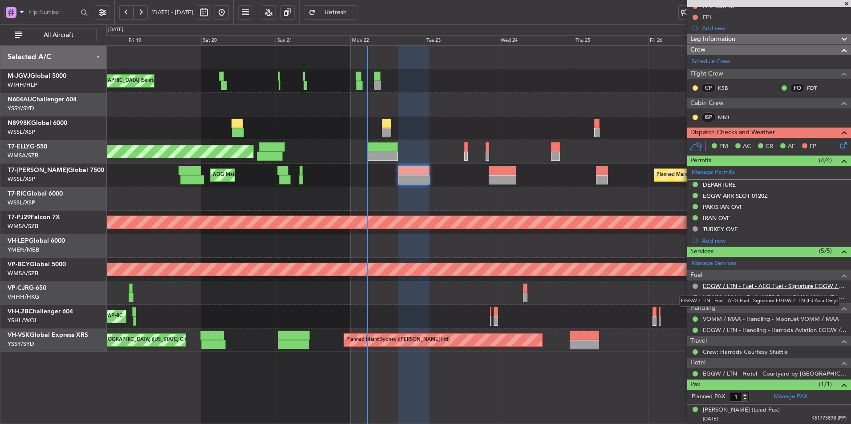
click at [746, 287] on link "EGGW / LTN - Fuel - AEG Fuel - Signature EGGW / LTN (EJ Asia Only)" at bounding box center [775, 287] width 144 height 8
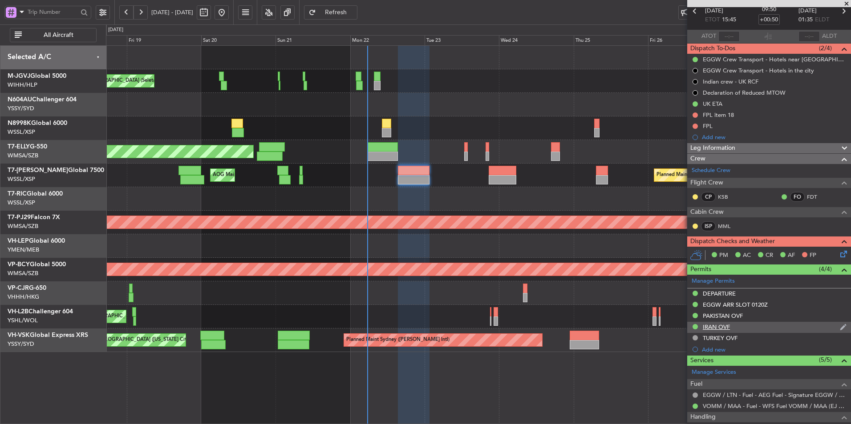
scroll to position [0, 0]
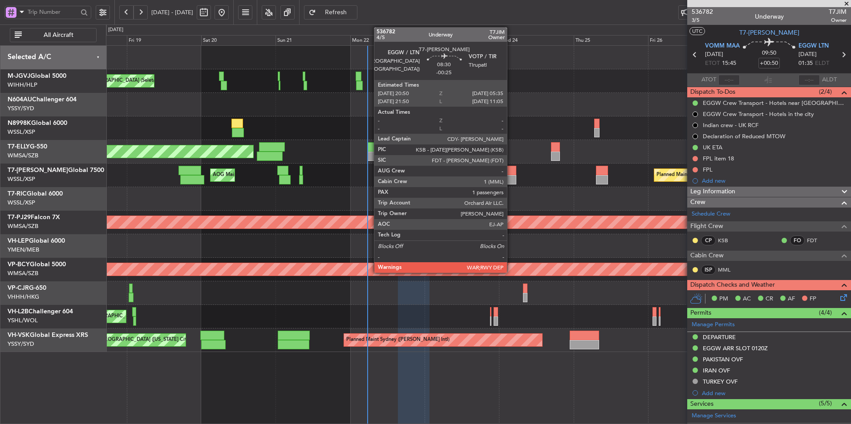
click at [511, 175] on div at bounding box center [503, 170] width 28 height 9
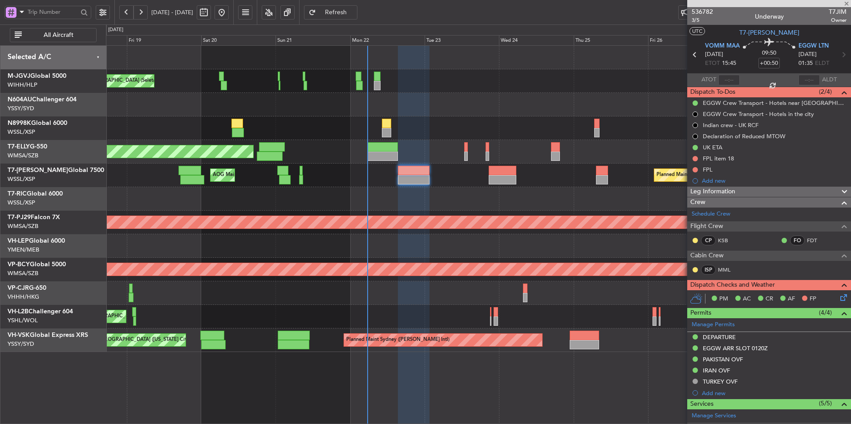
type input "-00:25"
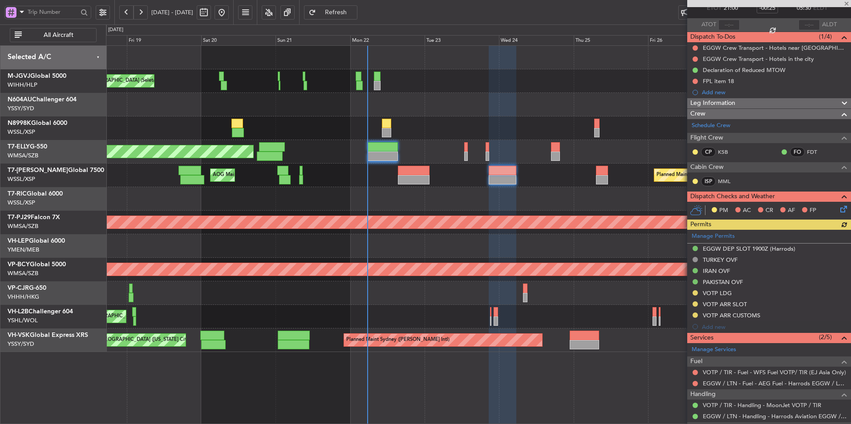
scroll to position [120, 0]
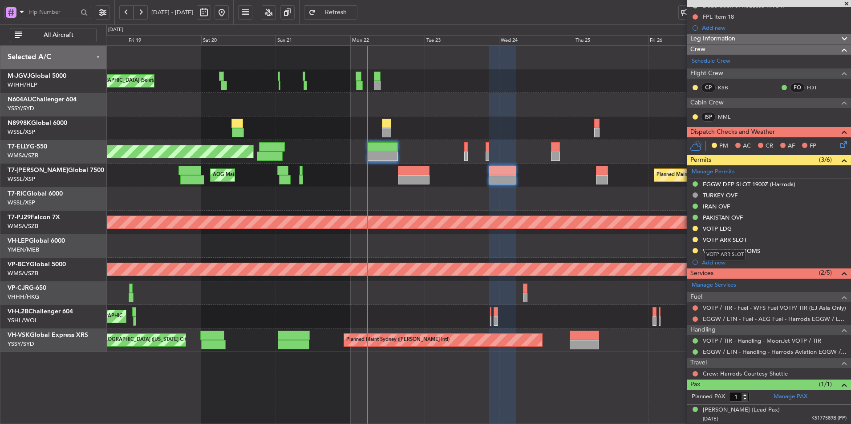
click at [724, 240] on div "VOTP ARR SLOT" at bounding box center [725, 240] width 44 height 8
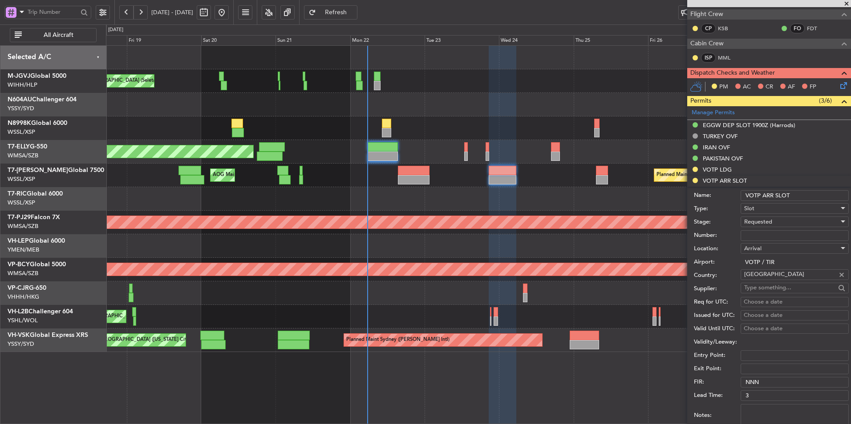
scroll to position [209, 0]
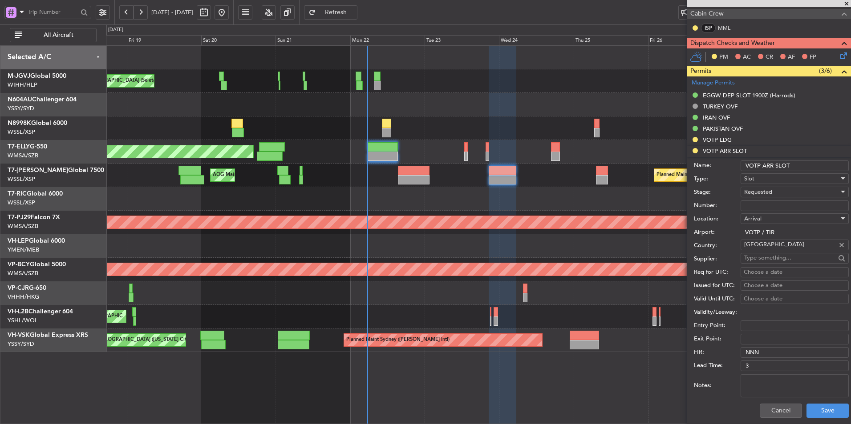
click at [784, 194] on div "Requested" at bounding box center [791, 192] width 95 height 13
click at [777, 258] on span "Received OK" at bounding box center [790, 259] width 93 height 13
click at [762, 275] on div "Choose a date" at bounding box center [795, 272] width 102 height 9
select select "9"
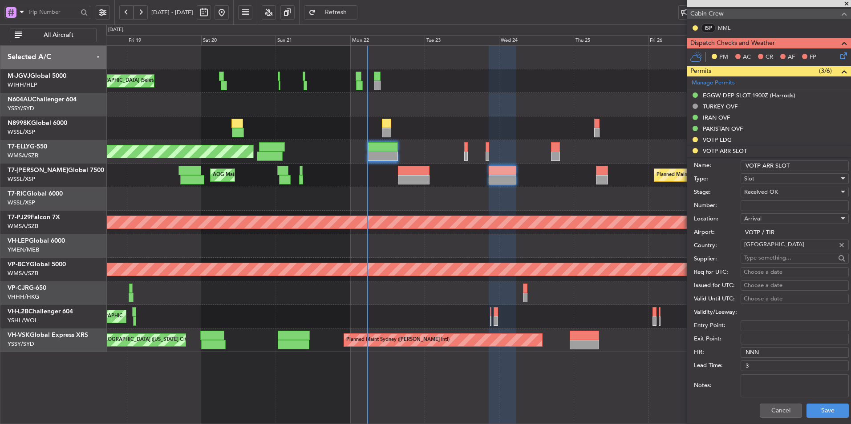
select select "2025"
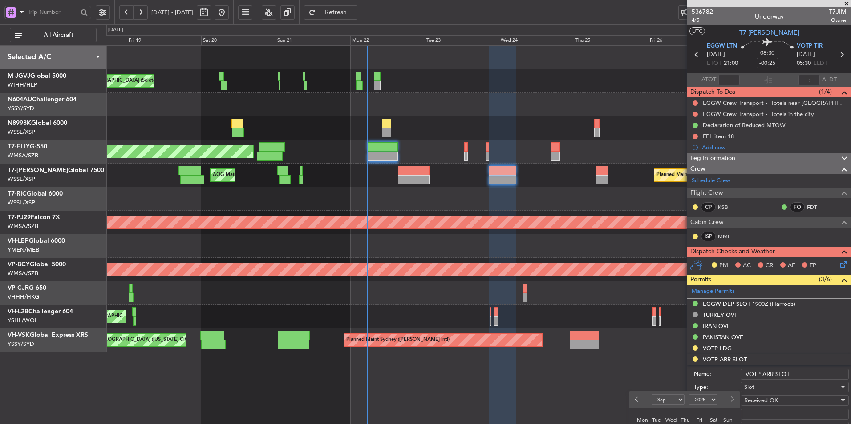
scroll to position [267, 0]
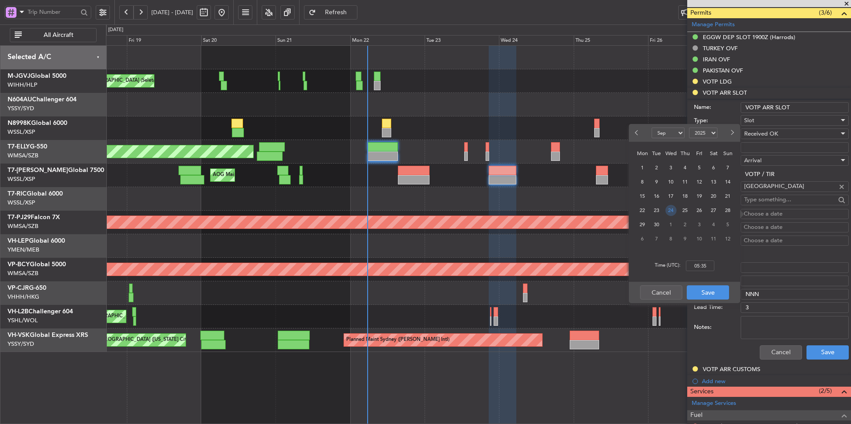
click at [672, 211] on span "24" at bounding box center [670, 210] width 11 height 11
click at [704, 270] on input "00:00" at bounding box center [700, 266] width 28 height 11
type input "05:30"
click at [707, 288] on button "Save" at bounding box center [708, 293] width 42 height 14
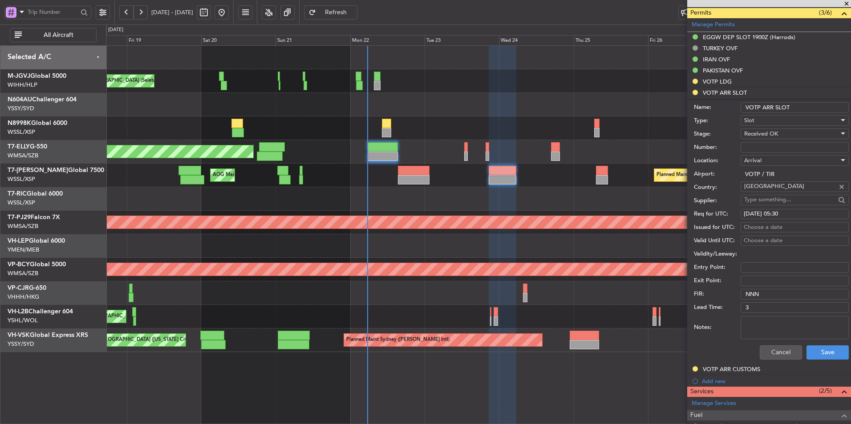
click at [753, 227] on div "Choose a date" at bounding box center [795, 227] width 102 height 9
select select "9"
select select "2025"
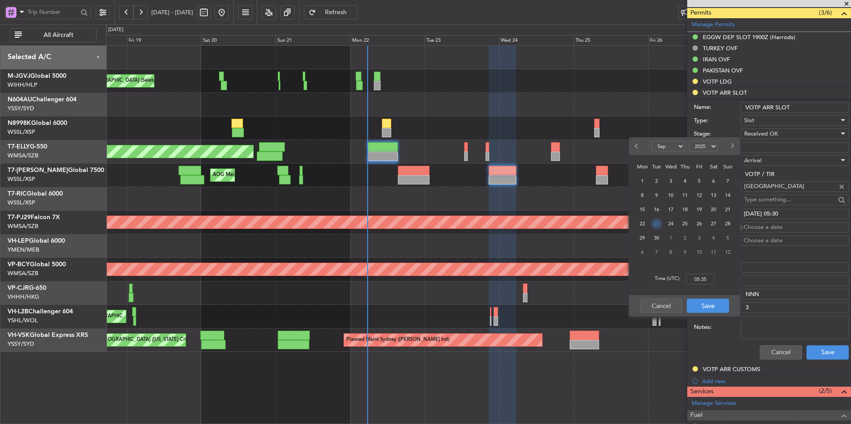
click at [659, 224] on span "23" at bounding box center [656, 223] width 11 height 11
click at [667, 222] on span "24" at bounding box center [670, 223] width 11 height 11
click at [707, 279] on input "00:00" at bounding box center [700, 279] width 28 height 11
type input "05:30"
click at [713, 297] on div "Cancel Save" at bounding box center [684, 305] width 111 height 21
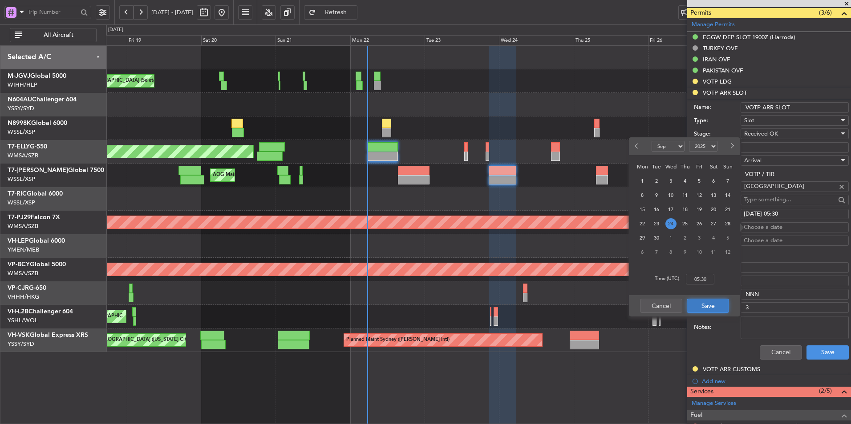
click at [717, 302] on button "Save" at bounding box center [708, 306] width 42 height 14
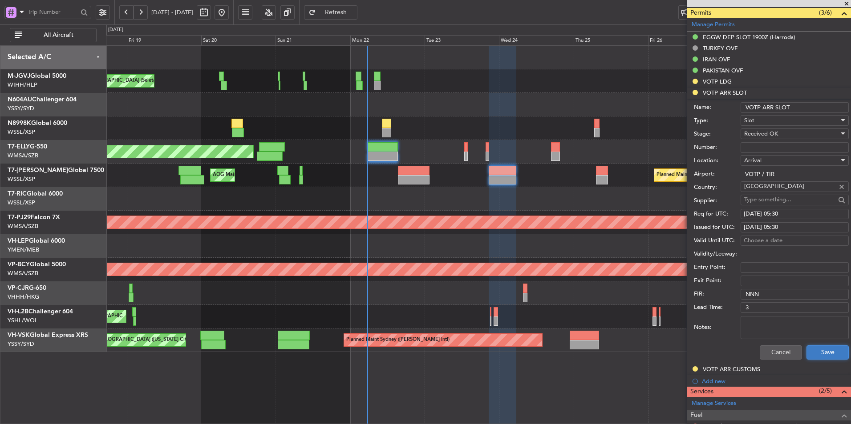
click at [810, 349] on button "Save" at bounding box center [827, 353] width 42 height 14
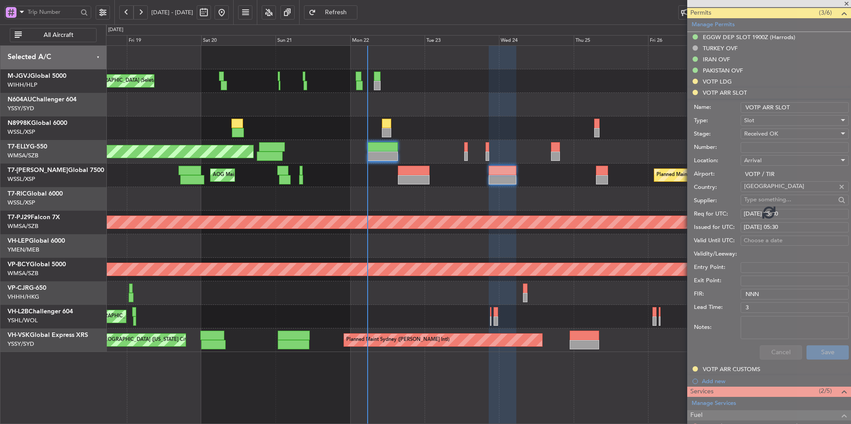
scroll to position [120, 0]
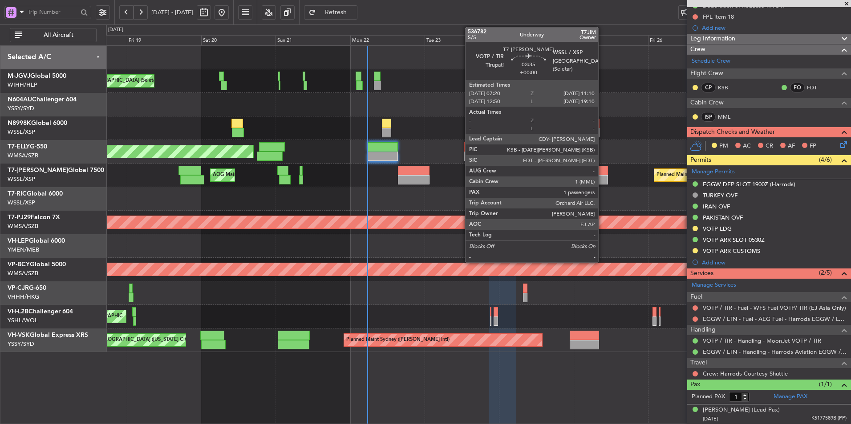
click at [602, 177] on div at bounding box center [602, 179] width 12 height 9
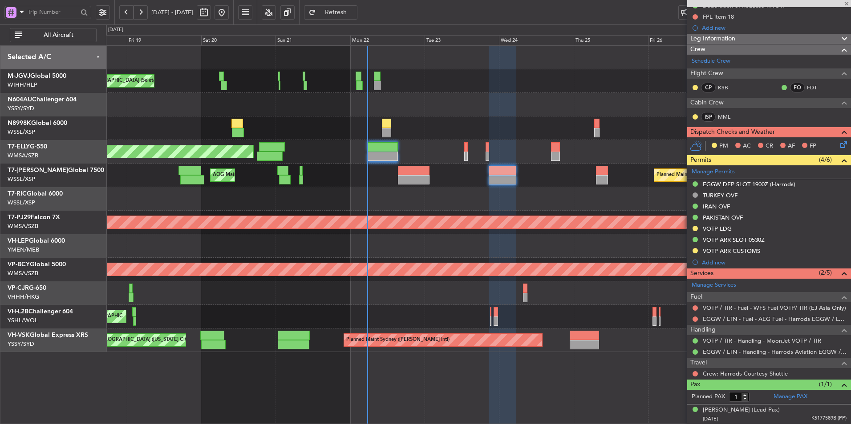
scroll to position [0, 0]
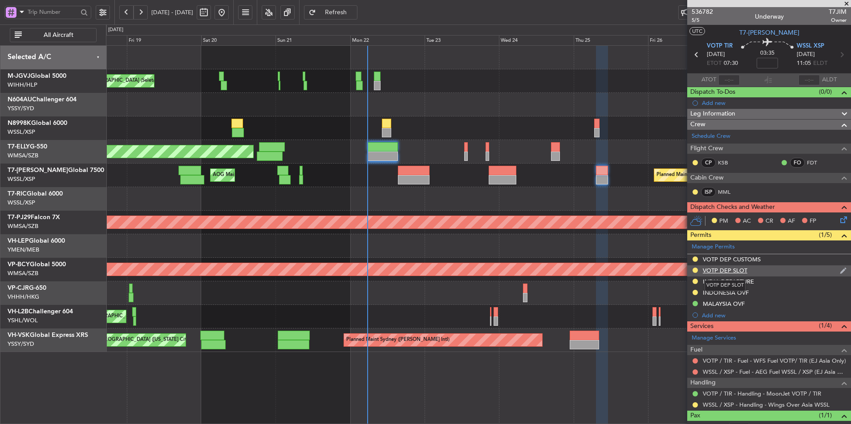
click at [721, 269] on div "VOTP DEP SLOT" at bounding box center [725, 271] width 44 height 8
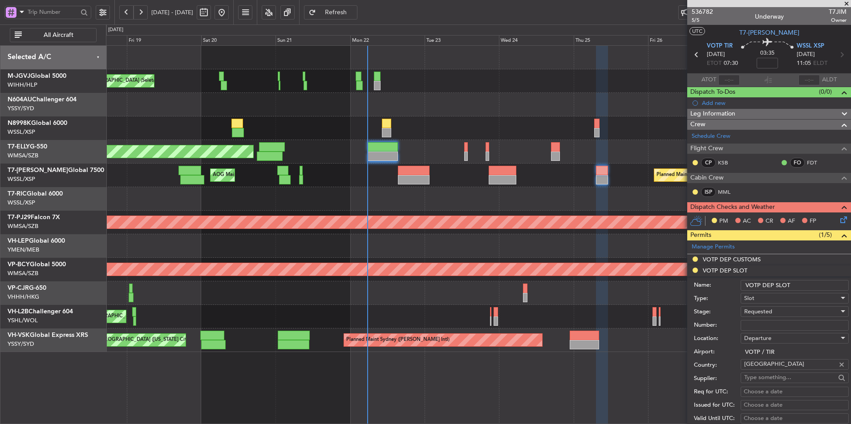
scroll to position [89, 0]
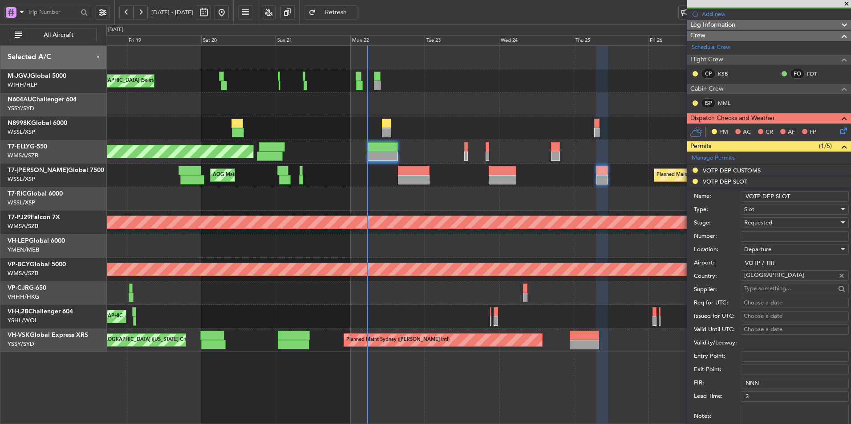
click at [775, 228] on div "Requested" at bounding box center [791, 222] width 95 height 13
click at [775, 287] on span "Received OK" at bounding box center [790, 289] width 93 height 13
click at [761, 305] on div "Choose a date" at bounding box center [795, 303] width 102 height 9
select select "9"
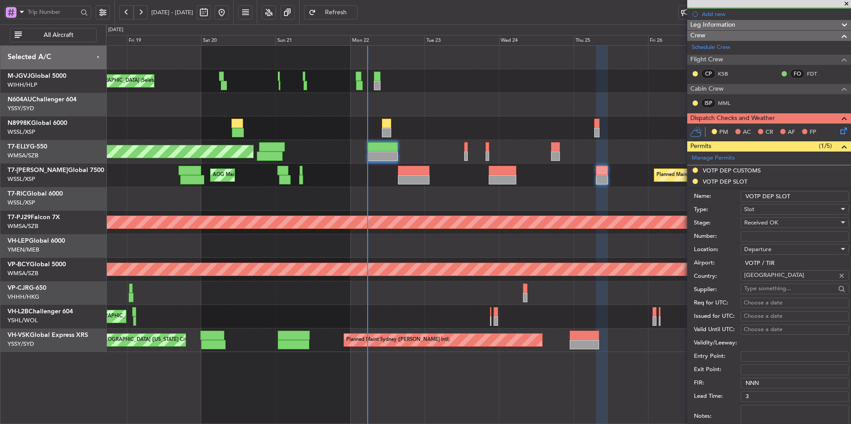
select select "2025"
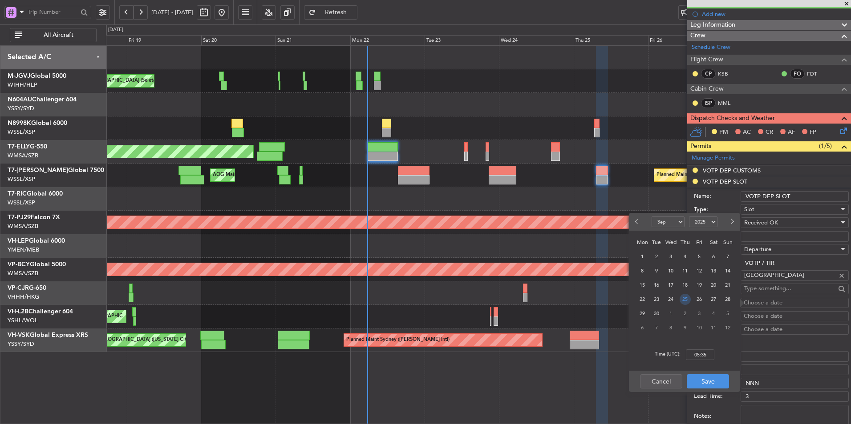
click at [684, 300] on span "25" at bounding box center [684, 299] width 11 height 11
click at [711, 350] on input "00:00" at bounding box center [700, 355] width 28 height 11
type input "07:30"
click at [704, 382] on button "Save" at bounding box center [708, 382] width 42 height 14
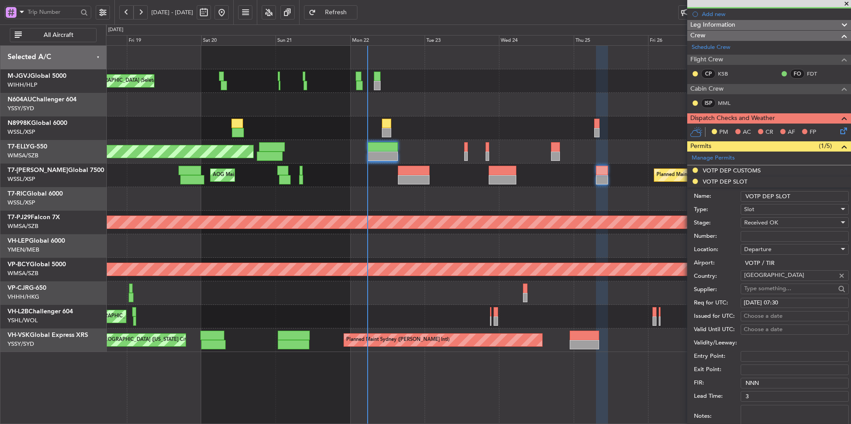
click at [764, 319] on div "Choose a date" at bounding box center [795, 316] width 102 height 9
select select "9"
select select "2025"
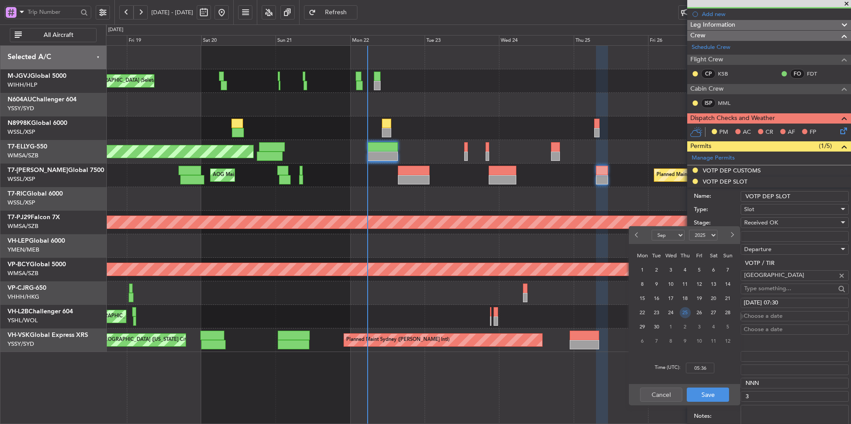
click at [683, 311] on span "25" at bounding box center [684, 312] width 11 height 11
click at [708, 370] on input "00:00" at bounding box center [700, 368] width 28 height 11
type input "07:30"
click at [710, 394] on button "Save" at bounding box center [708, 395] width 42 height 14
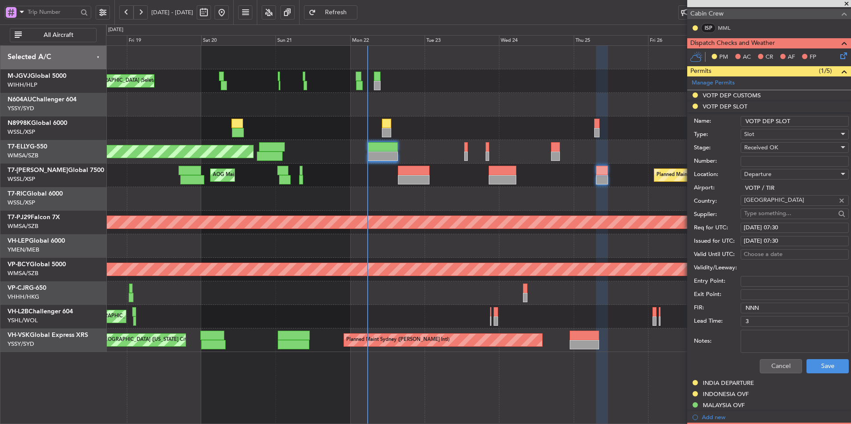
scroll to position [178, 0]
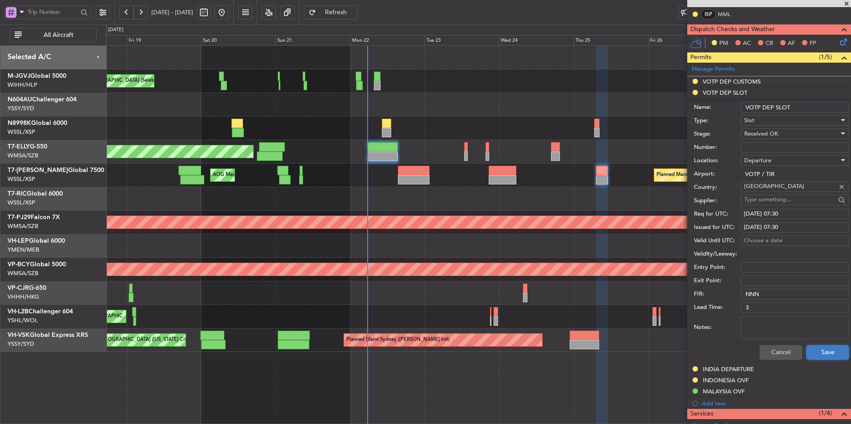
click at [819, 355] on button "Save" at bounding box center [827, 353] width 42 height 14
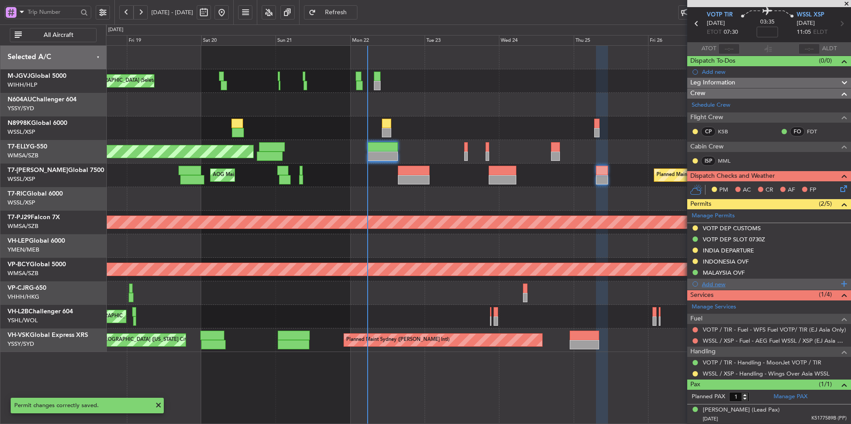
scroll to position [0, 0]
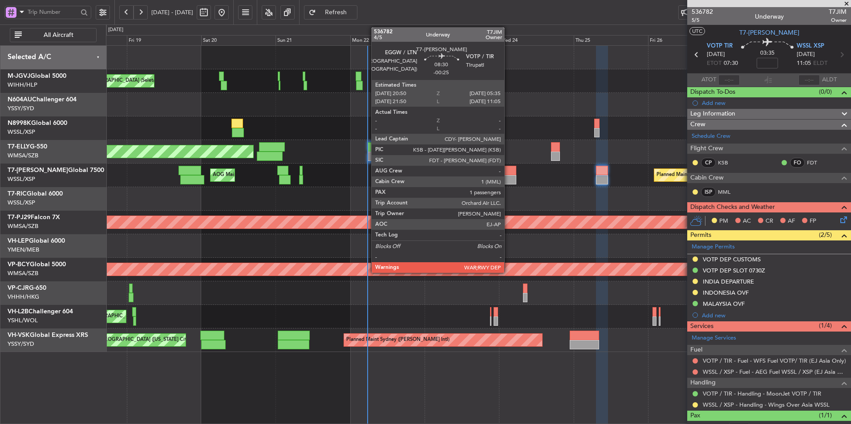
click at [508, 178] on div at bounding box center [503, 179] width 28 height 9
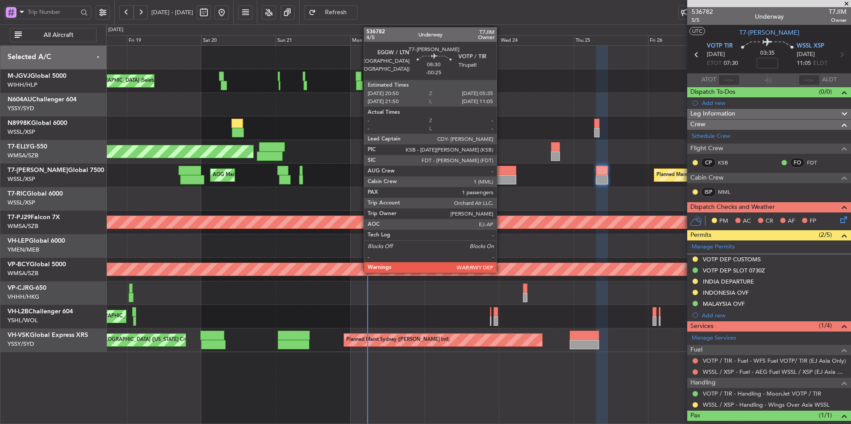
click at [501, 174] on div at bounding box center [503, 170] width 28 height 9
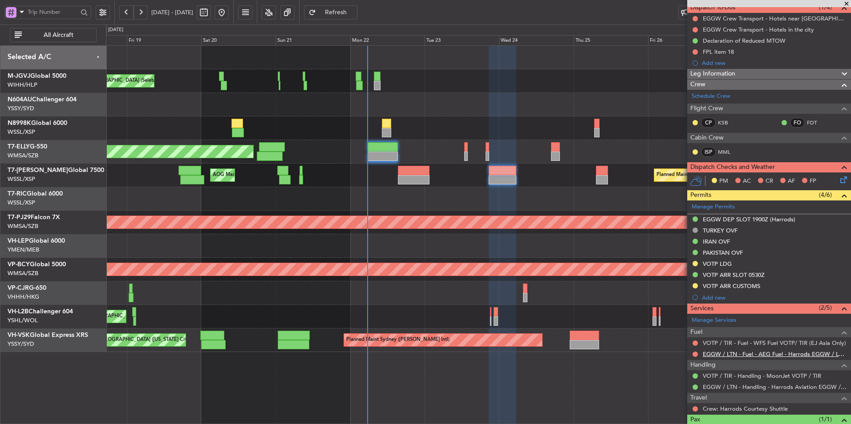
scroll to position [120, 0]
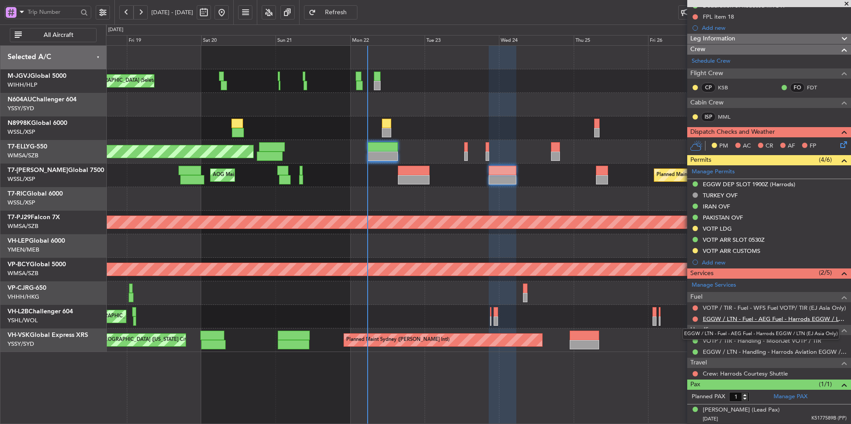
click at [789, 321] on link "EGGW / LTN - Fuel - AEG Fuel - Harrods EGGW / LTN (EJ Asia Only)" at bounding box center [775, 319] width 144 height 8
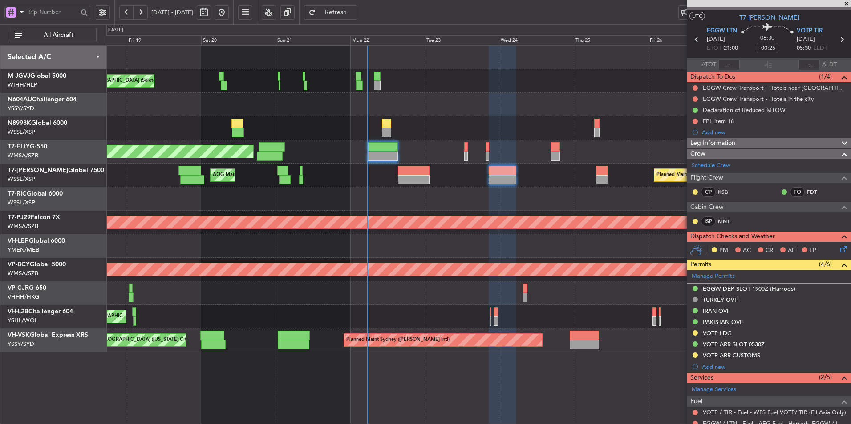
scroll to position [0, 0]
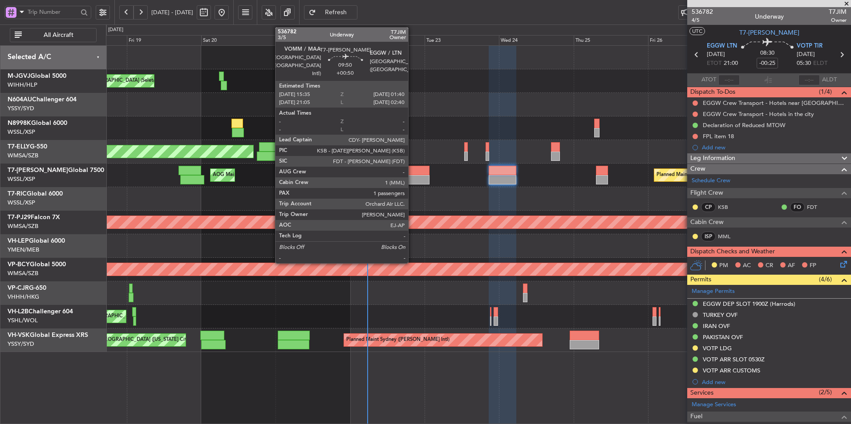
click at [412, 171] on div at bounding box center [414, 170] width 32 height 9
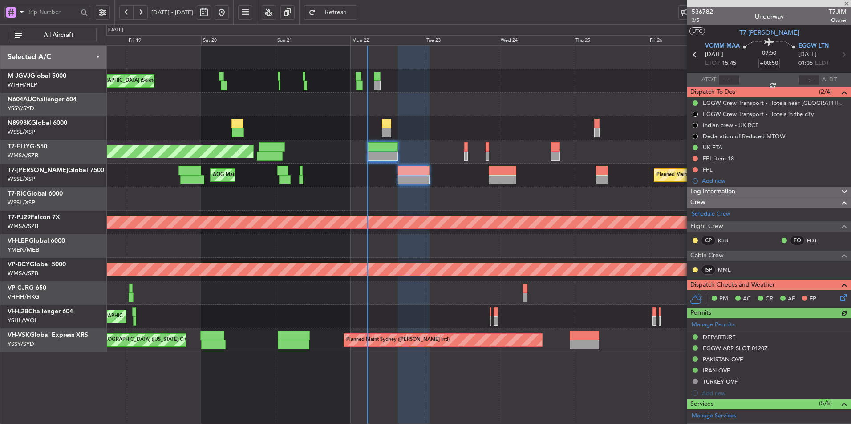
scroll to position [153, 0]
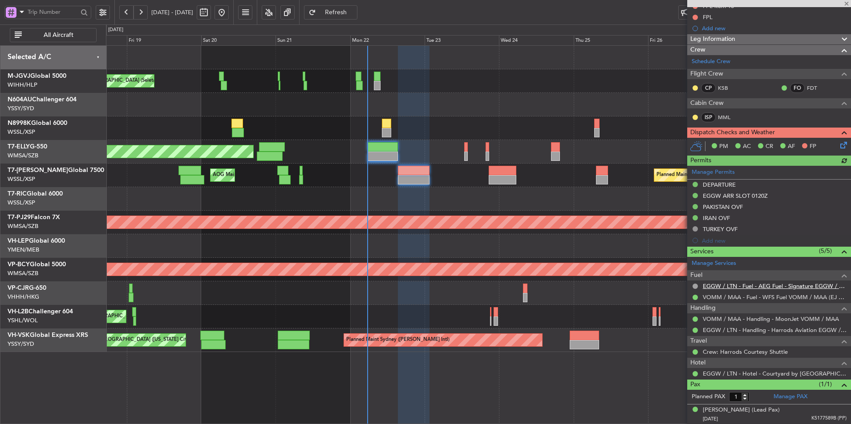
click at [782, 286] on link "EGGW / LTN - Fuel - AEG Fuel - Signature EGGW / LTN (EJ Asia Only)" at bounding box center [775, 287] width 144 height 8
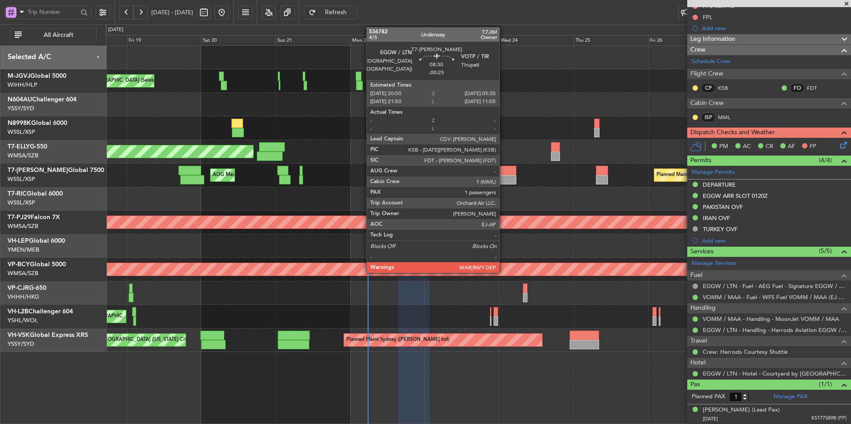
click at [501, 173] on div at bounding box center [503, 170] width 28 height 9
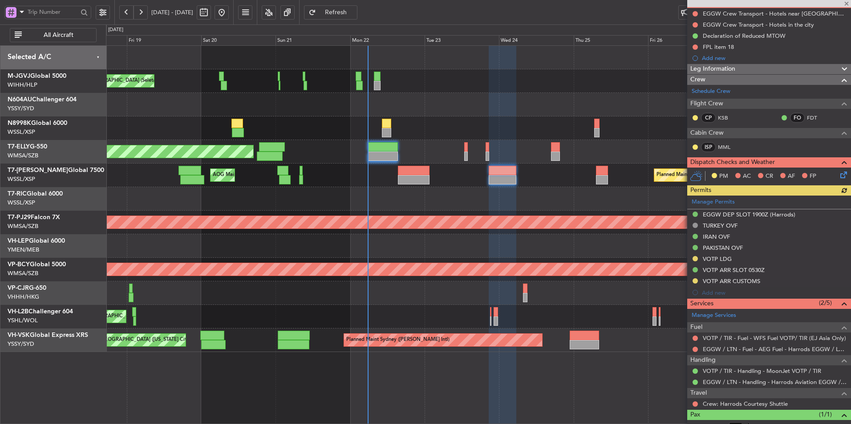
scroll to position [120, 0]
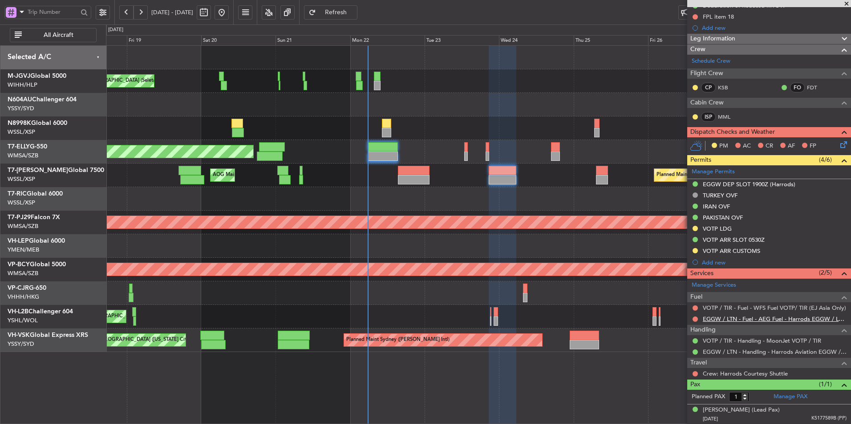
click at [748, 319] on link "EGGW / LTN - Fuel - AEG Fuel - Harrods EGGW / LTN (EJ Asia Only)" at bounding box center [775, 319] width 144 height 8
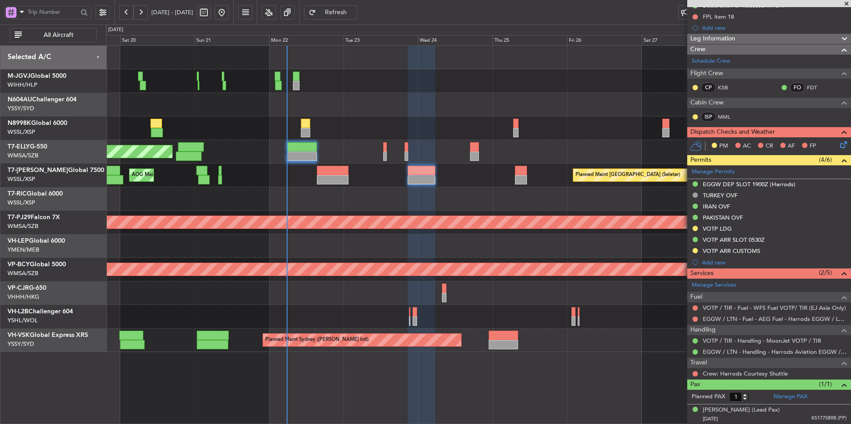
click at [312, 197] on div at bounding box center [478, 199] width 744 height 24
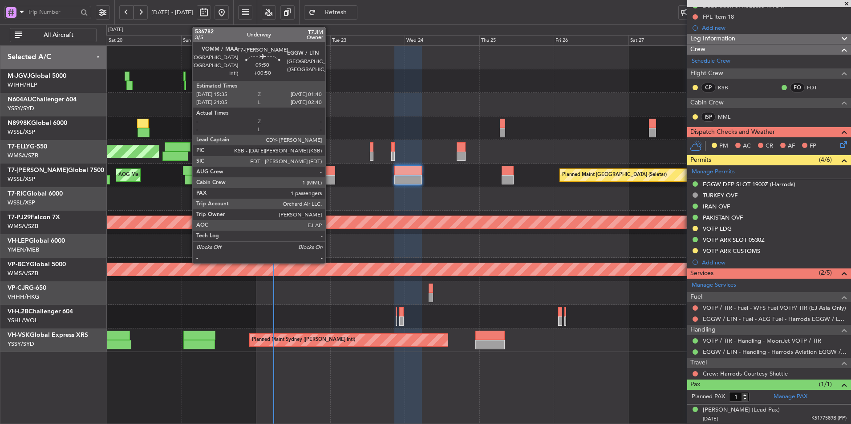
click at [329, 170] on div at bounding box center [319, 170] width 32 height 9
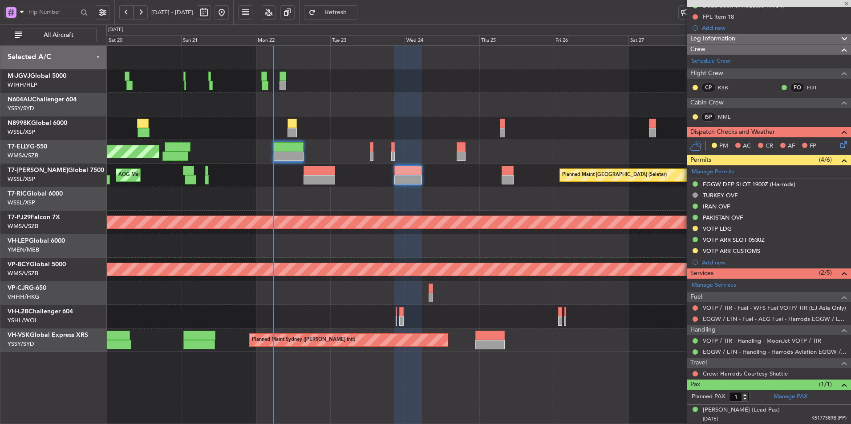
click at [258, 192] on div at bounding box center [478, 199] width 744 height 24
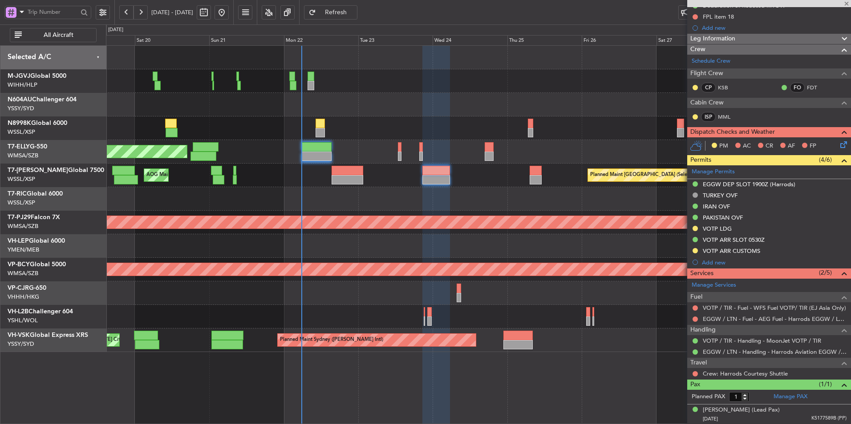
type input "+00:50"
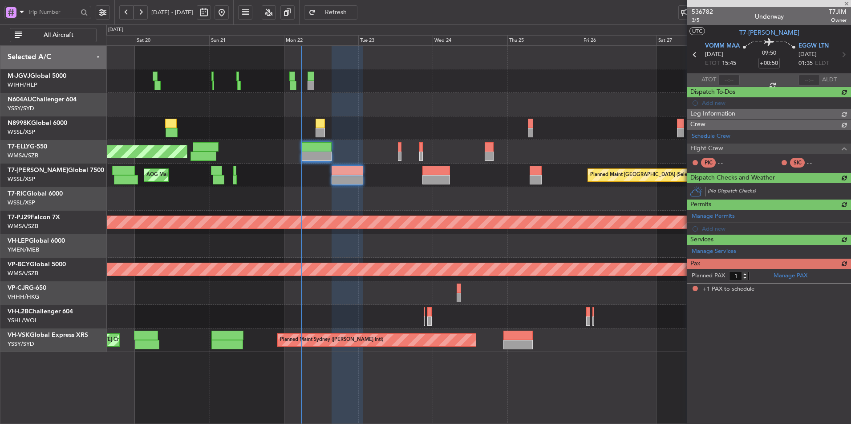
scroll to position [0, 0]
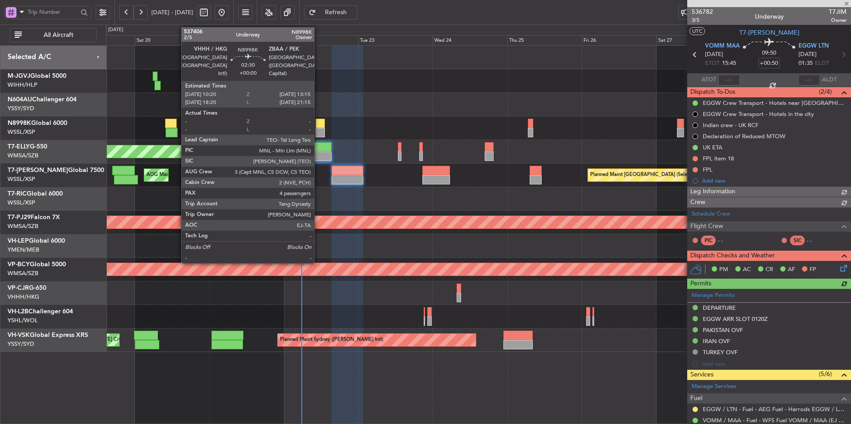
click at [318, 129] on div at bounding box center [319, 132] width 9 height 9
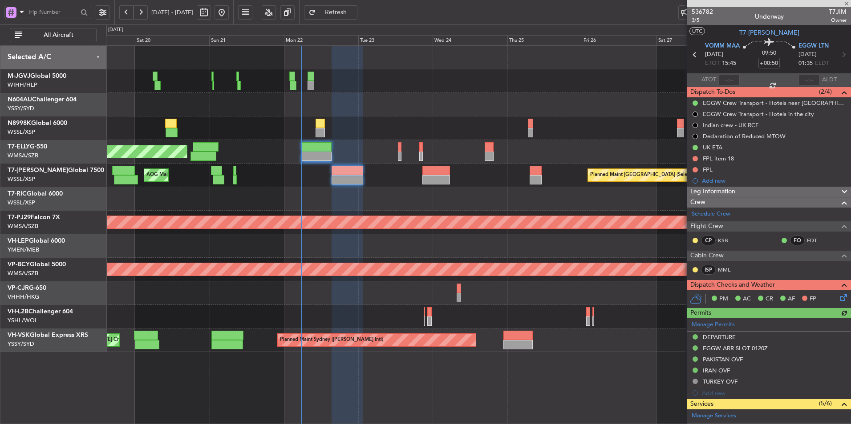
type input "4"
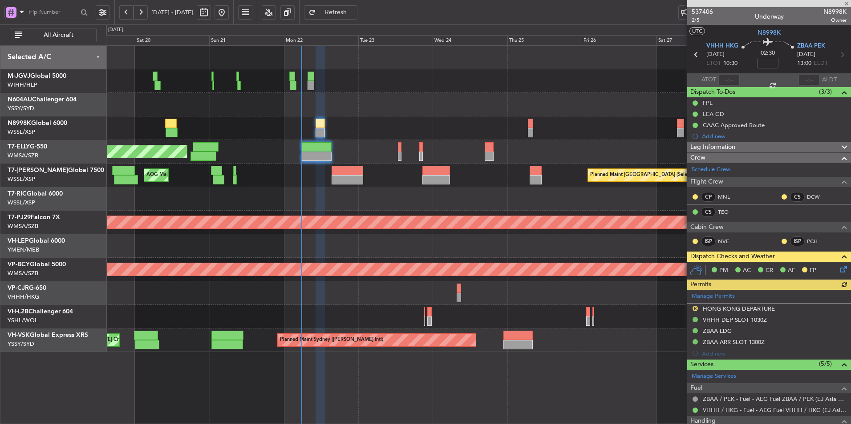
type input "Hafiz Sapuwan (HHAFI)"
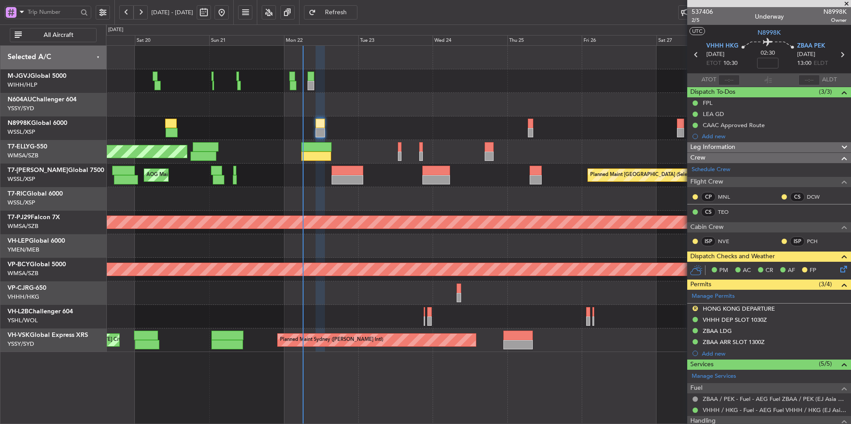
type input "Hafiz Sapuwan (HHAFI)"
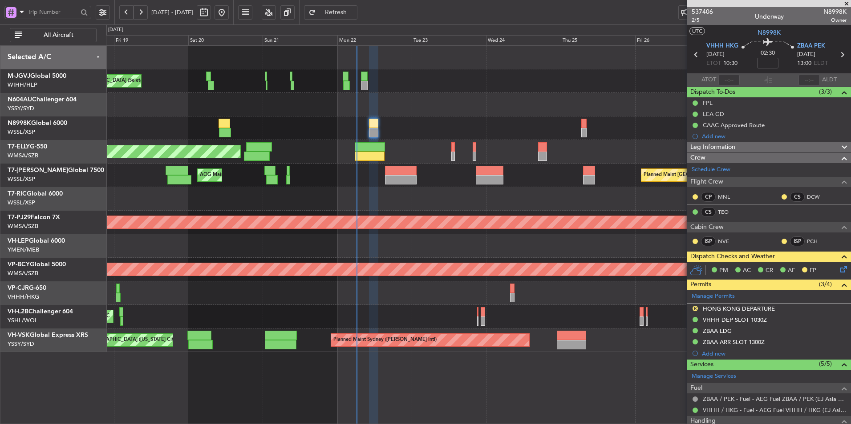
click at [356, 206] on div at bounding box center [478, 199] width 744 height 24
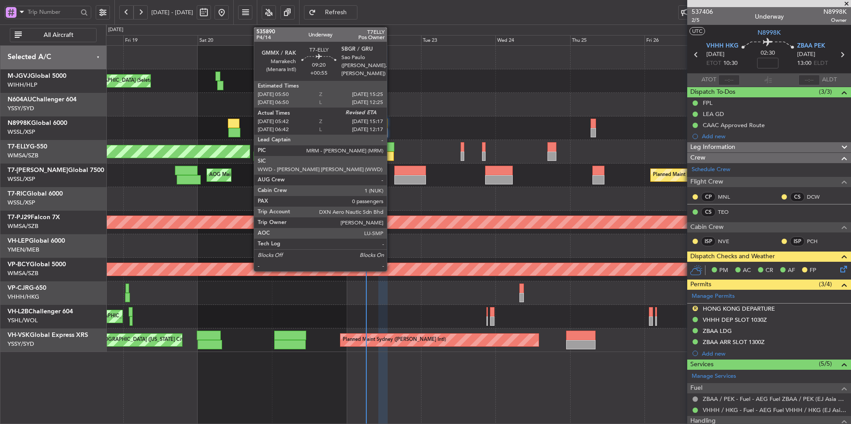
click at [383, 150] on div at bounding box center [379, 146] width 30 height 9
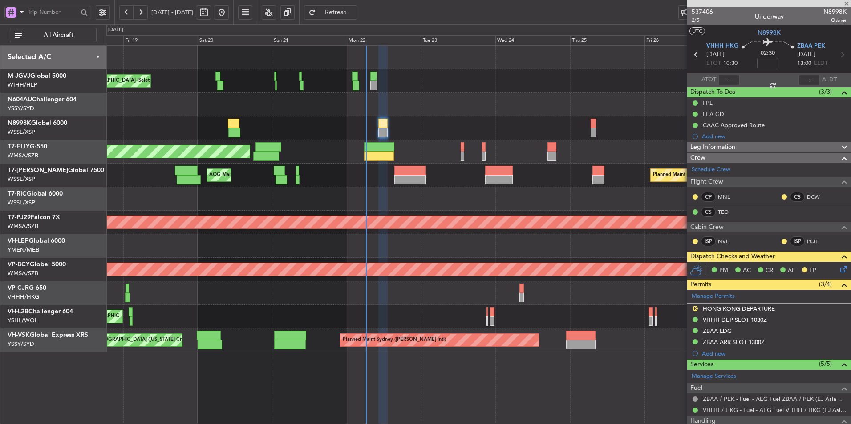
type input "+00:55"
type input "05:52"
type input "0"
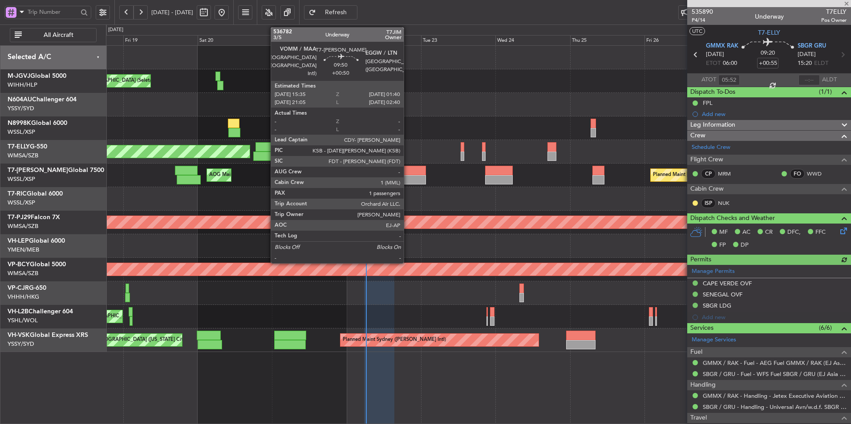
click at [408, 174] on div at bounding box center [410, 170] width 32 height 9
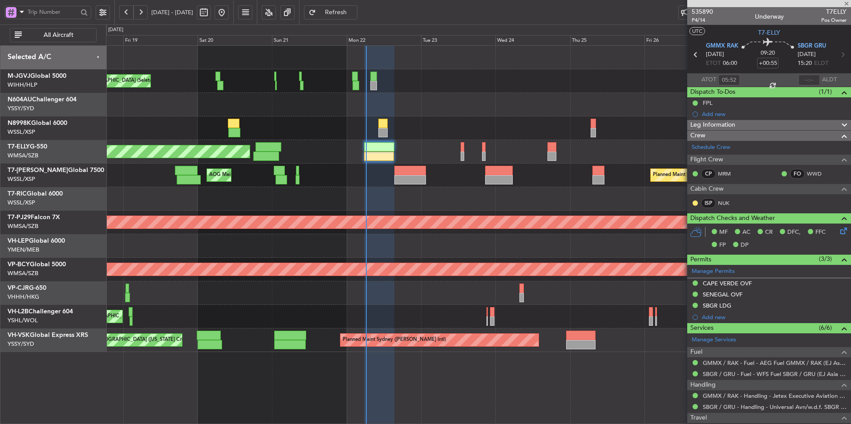
type input "+00:50"
type input "1"
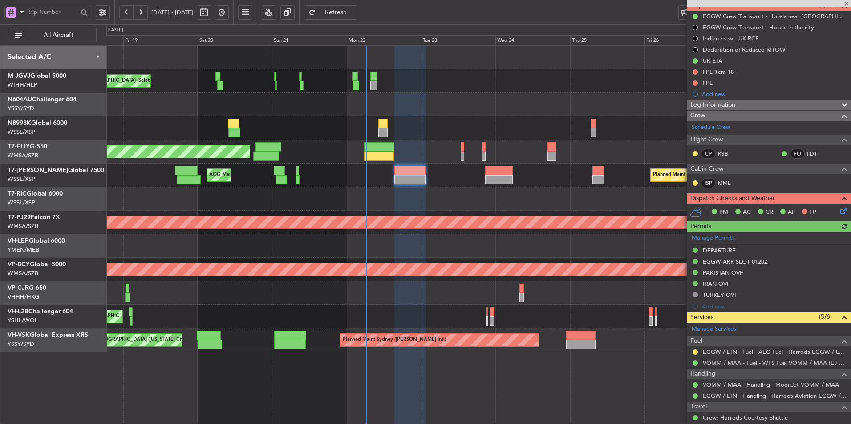
scroll to position [19, 0]
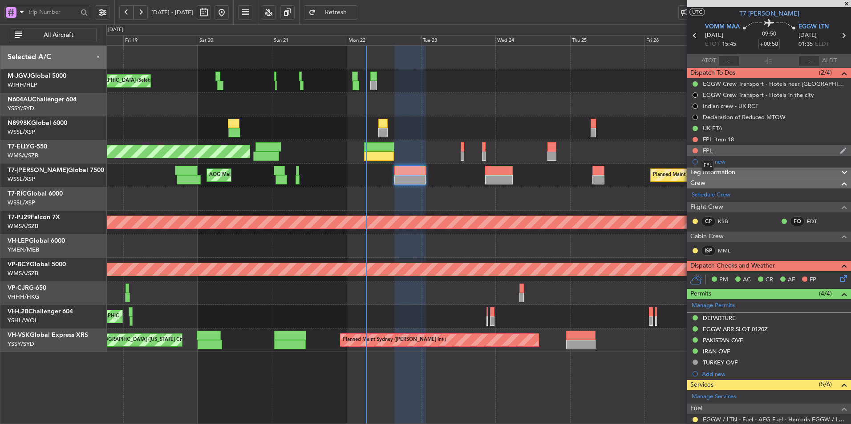
click at [711, 150] on div "FPL" at bounding box center [708, 151] width 10 height 8
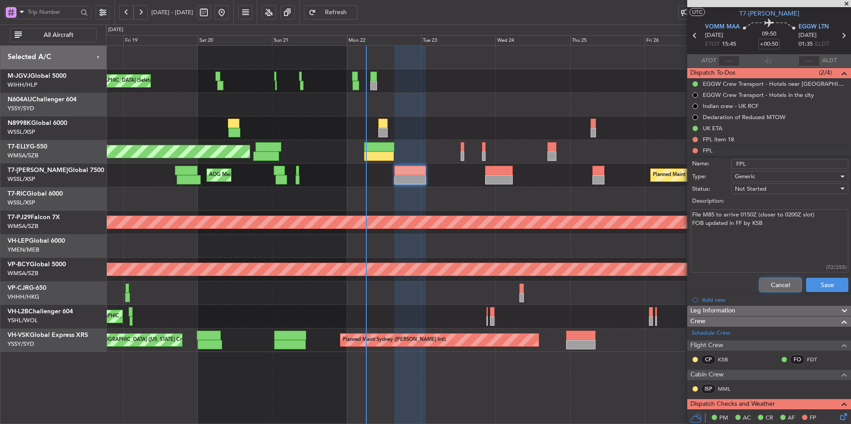
click at [767, 283] on button "Cancel" at bounding box center [780, 285] width 42 height 14
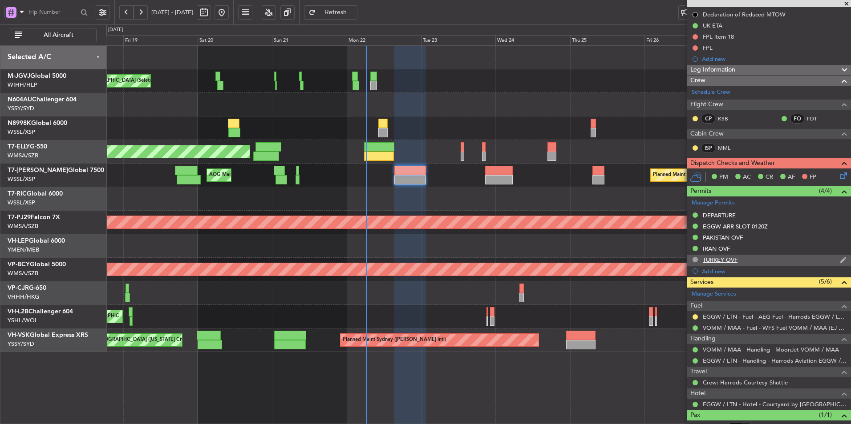
scroll to position [153, 0]
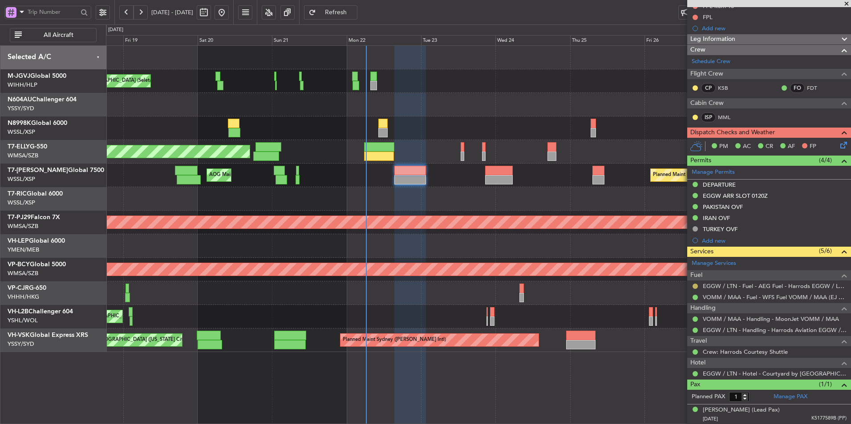
click at [695, 286] on button at bounding box center [694, 286] width 5 height 5
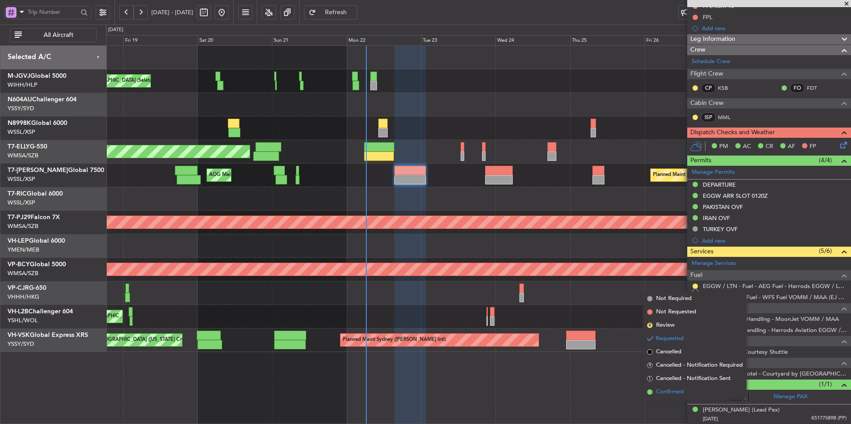
click at [667, 393] on span "Confirmed" at bounding box center [670, 392] width 28 height 9
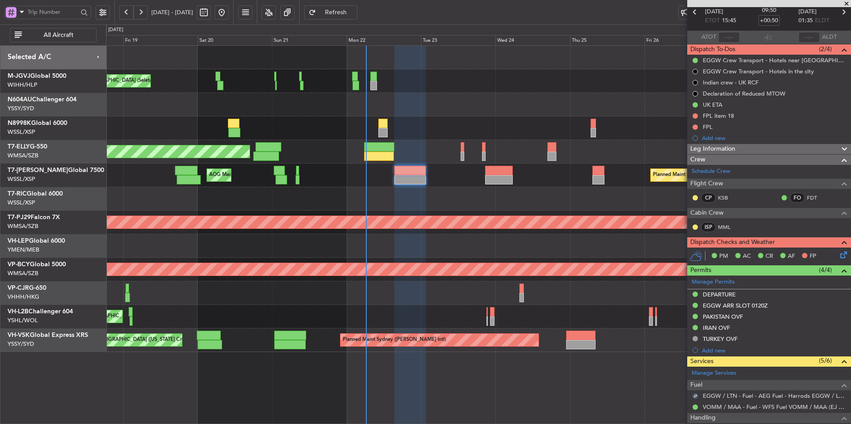
scroll to position [89, 0]
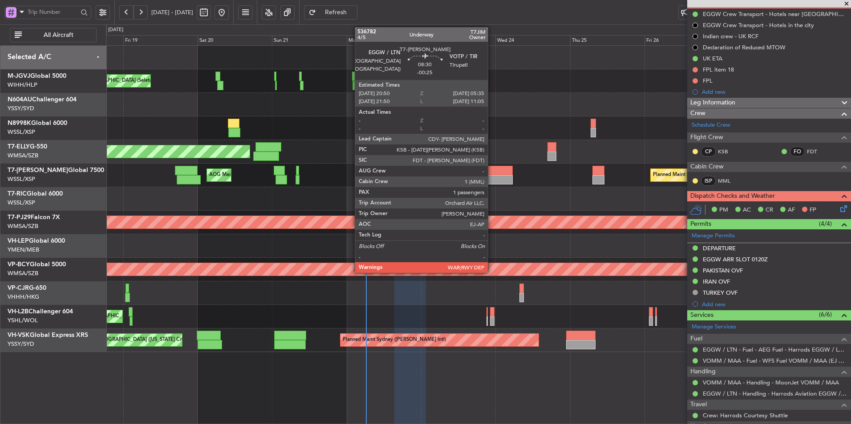
click at [492, 178] on div at bounding box center [499, 179] width 28 height 9
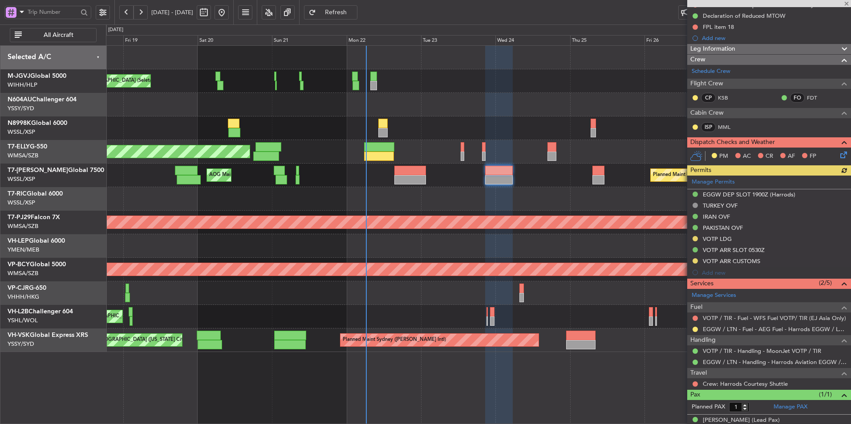
scroll to position [120, 0]
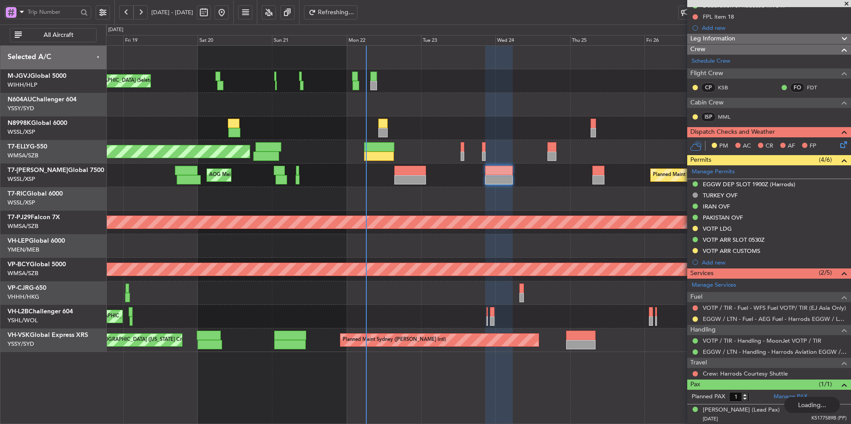
click at [699, 319] on div "EGGW / LTN - Fuel - AEG Fuel - Harrods EGGW / LTN (EJ Asia Only)" at bounding box center [769, 319] width 164 height 11
click at [695, 319] on button at bounding box center [694, 319] width 5 height 5
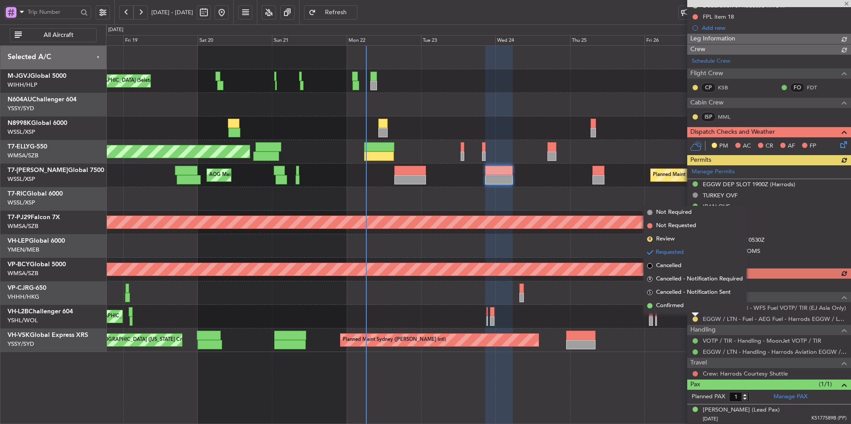
click at [667, 307] on span "Confirmed" at bounding box center [670, 306] width 28 height 9
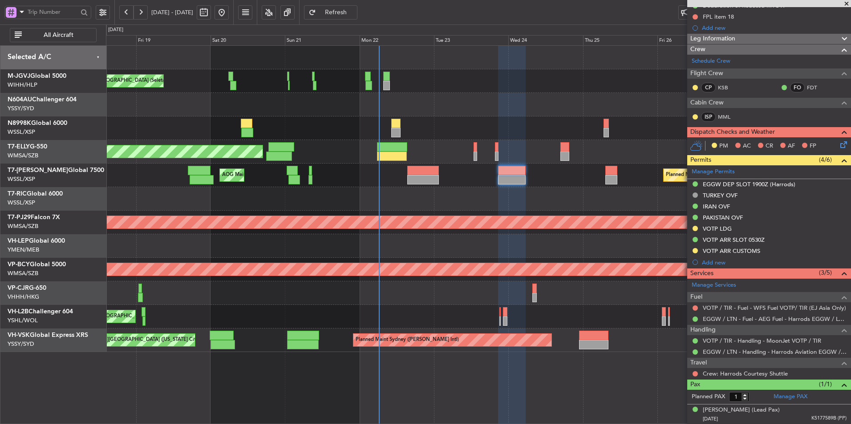
click at [400, 194] on div at bounding box center [478, 199] width 744 height 24
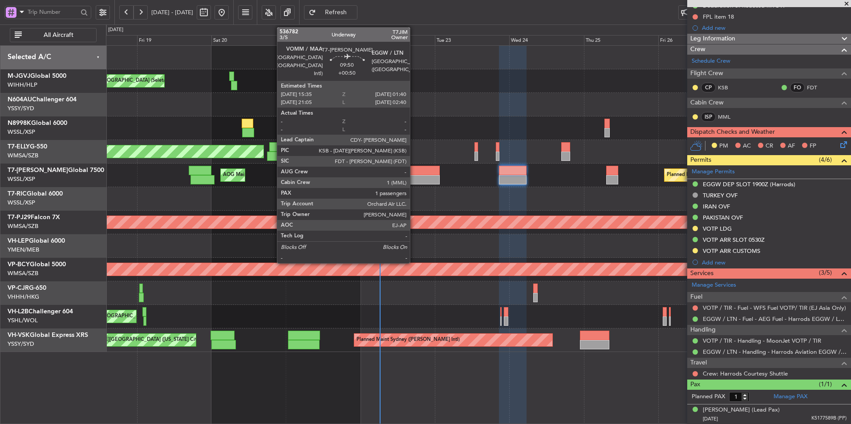
click at [422, 177] on div at bounding box center [424, 179] width 32 height 9
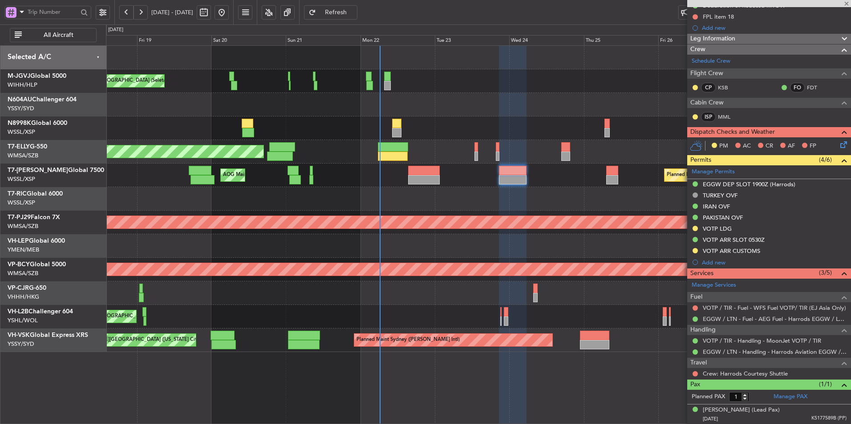
click at [430, 210] on div at bounding box center [478, 199] width 744 height 24
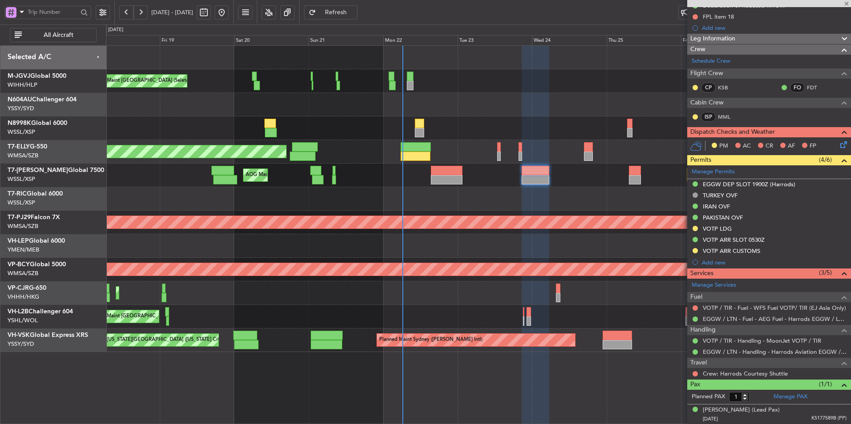
type input "+00:50"
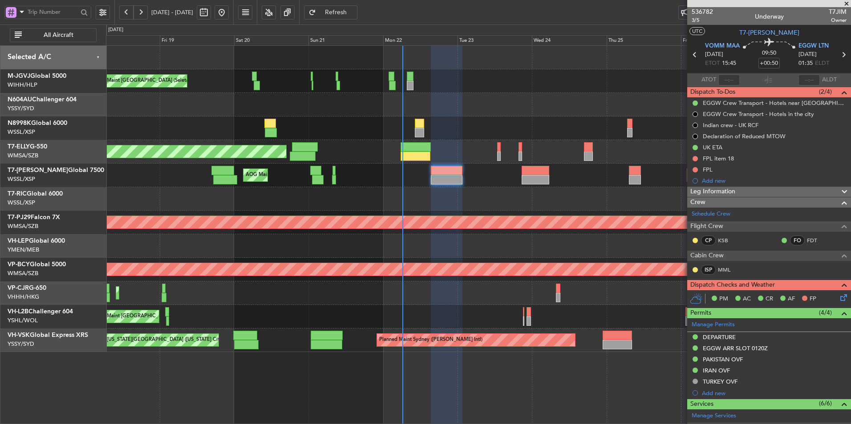
click at [384, 182] on div "Planned Maint Singapore (Seletar) AOG Maint Singapore (Seletar) Planned Maint S…" at bounding box center [478, 176] width 744 height 24
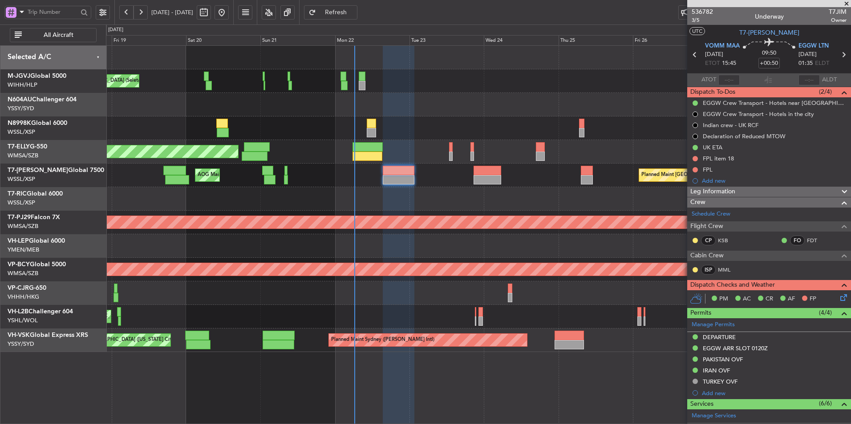
click at [438, 198] on div at bounding box center [478, 199] width 744 height 24
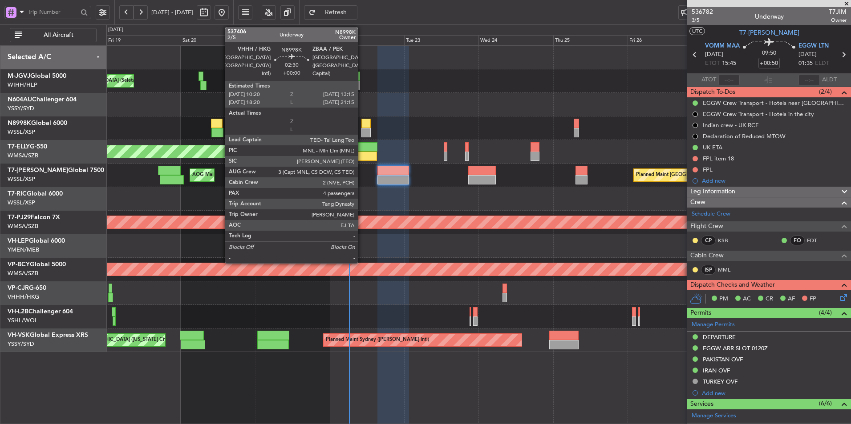
click at [362, 126] on div at bounding box center [365, 123] width 9 height 9
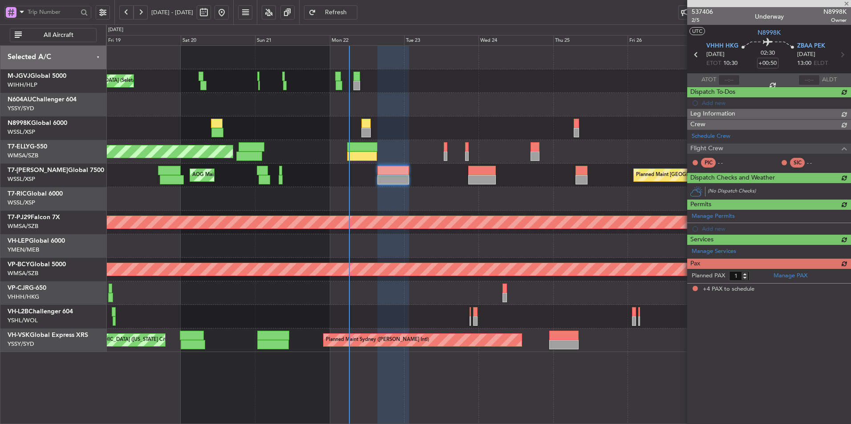
type input "4"
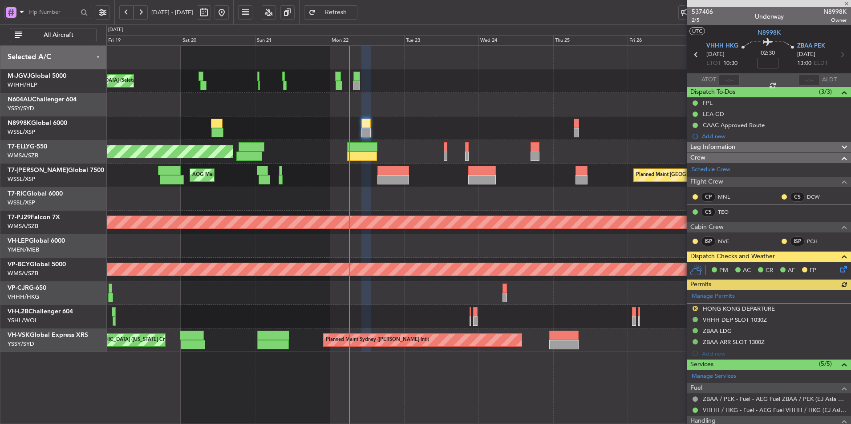
type input "[PERSON_NAME] (HHAFI)"
click at [388, 206] on div at bounding box center [478, 199] width 744 height 24
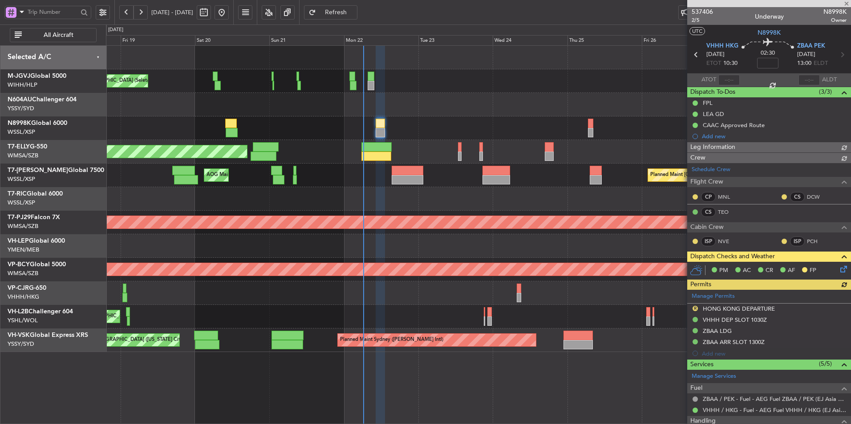
type input "[PERSON_NAME] (HHAFI)"
click at [695, 305] on div "R" at bounding box center [694, 308] width 7 height 7
click at [695, 309] on button "R" at bounding box center [694, 308] width 5 height 5
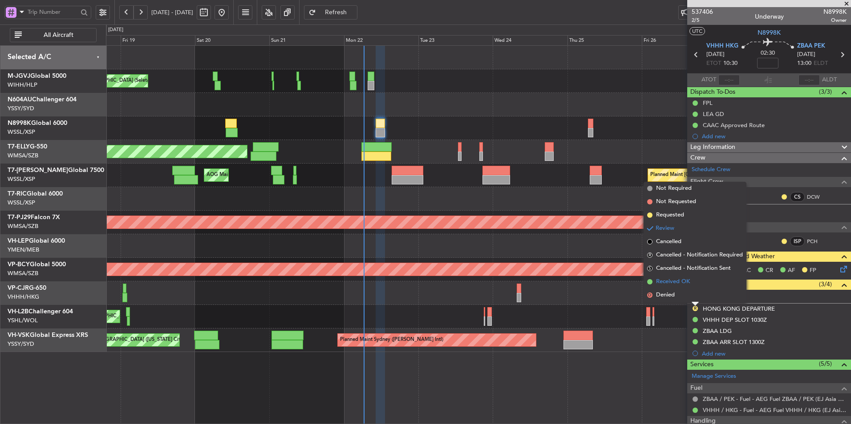
click at [673, 276] on li "Received OK" at bounding box center [694, 281] width 103 height 13
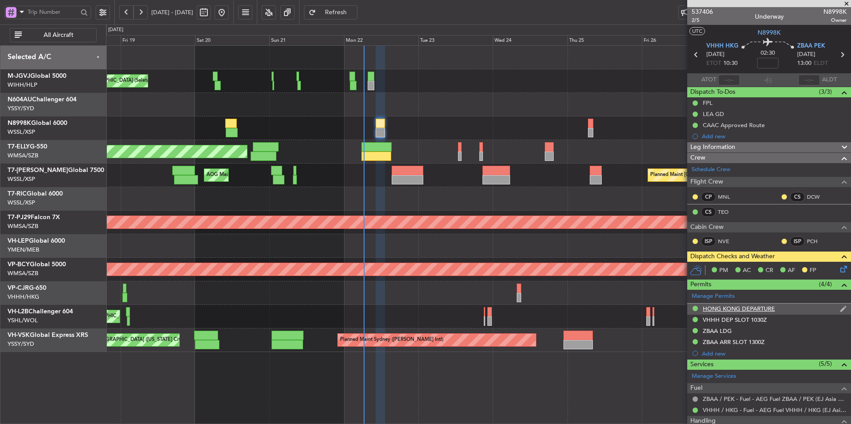
click at [752, 311] on div "HONG KONG DEPARTURE" at bounding box center [739, 309] width 72 height 8
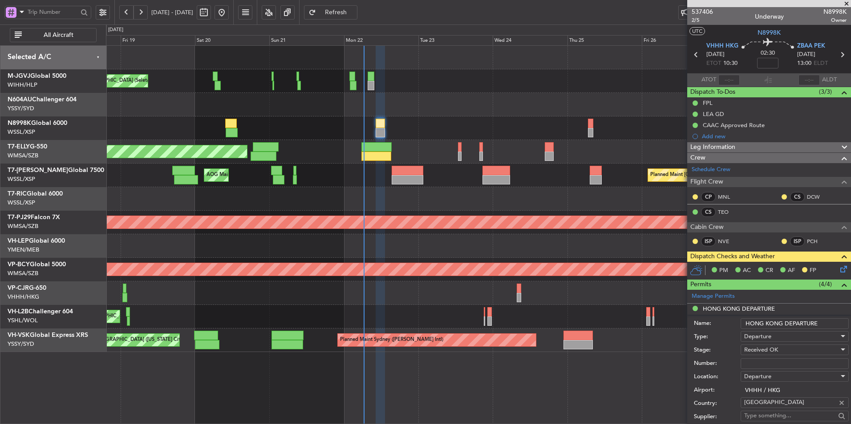
scroll to position [178, 0]
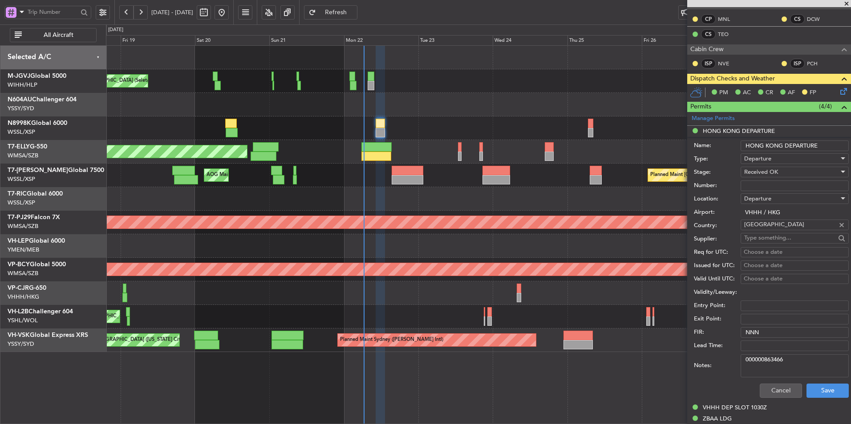
click at [790, 364] on textarea "000000863466" at bounding box center [794, 366] width 108 height 23
type textarea "000000863725"
click at [818, 387] on button "Save" at bounding box center [827, 391] width 42 height 14
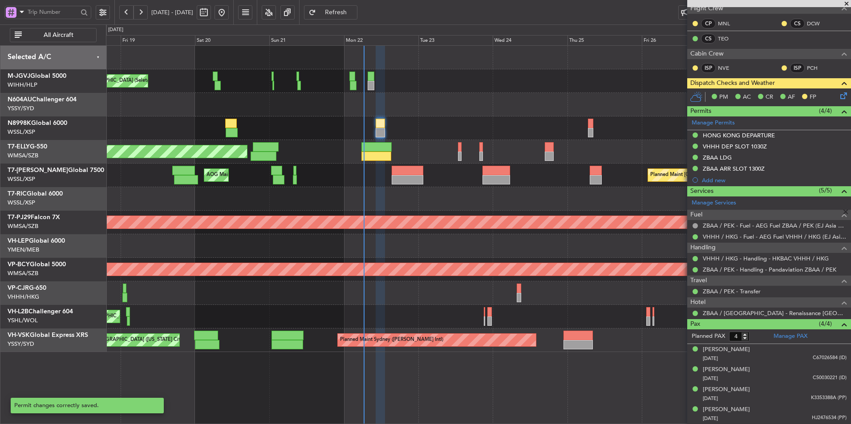
scroll to position [173, 0]
type input "[PERSON_NAME] (HHAFI)"
click at [838, 93] on icon at bounding box center [841, 94] width 7 height 7
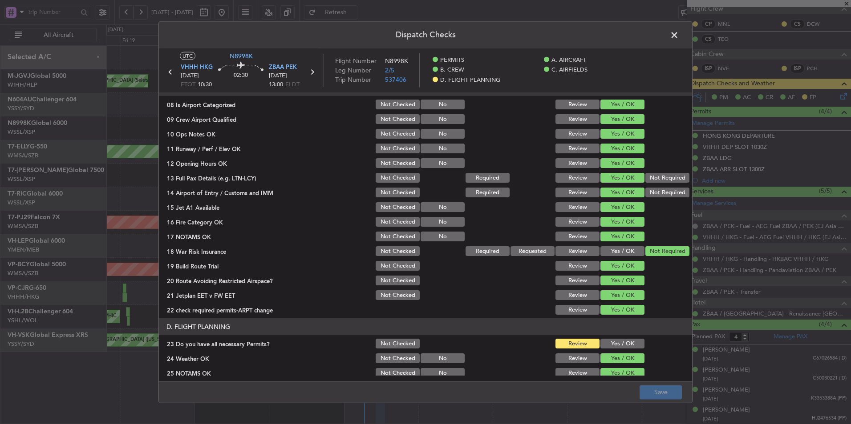
scroll to position [267, 0]
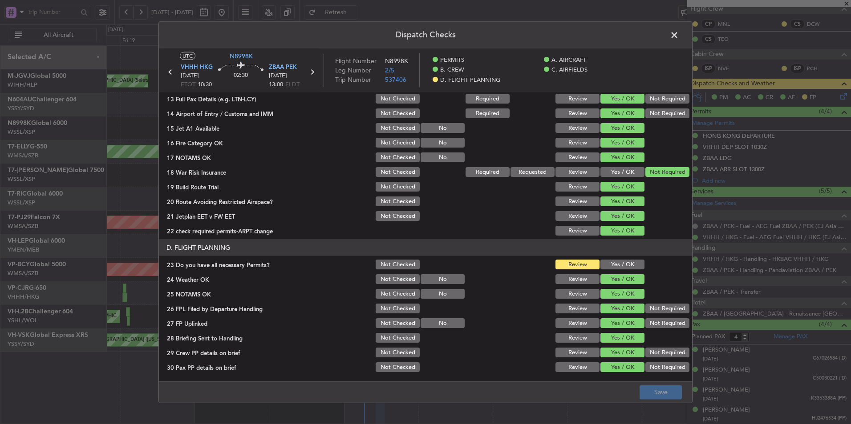
click at [617, 266] on button "Yes / OK" at bounding box center [622, 265] width 44 height 10
click at [575, 369] on button "Review" at bounding box center [577, 368] width 44 height 10
click at [675, 394] on button "Save" at bounding box center [660, 392] width 42 height 14
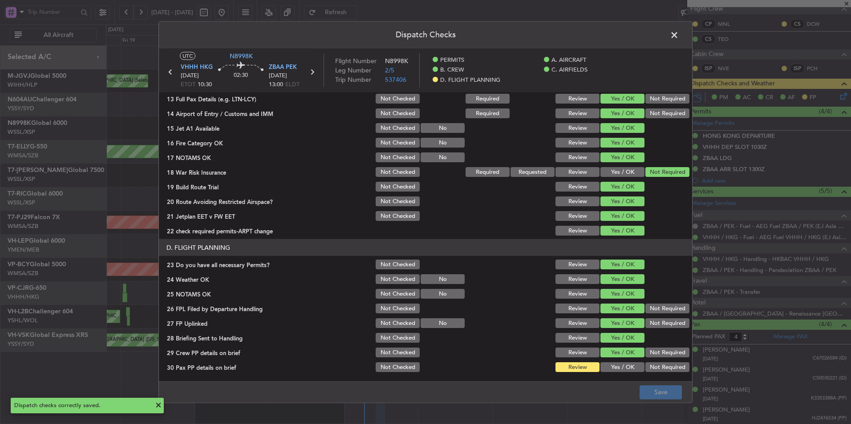
click at [679, 32] on span at bounding box center [679, 37] width 0 height 18
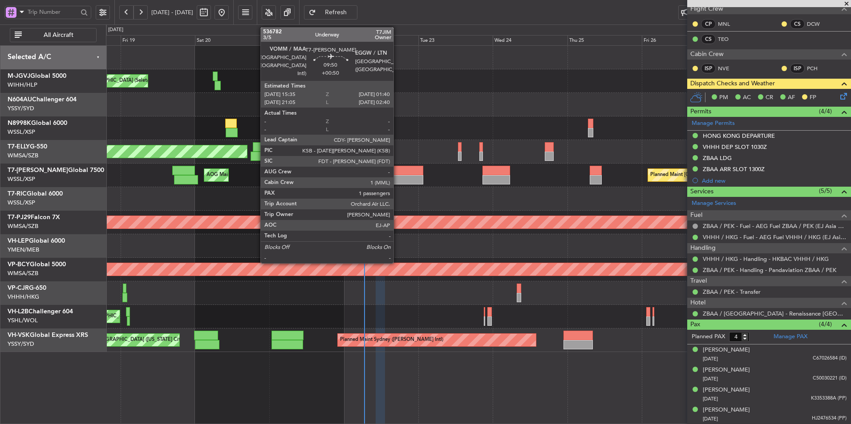
click at [402, 174] on div at bounding box center [408, 170] width 32 height 9
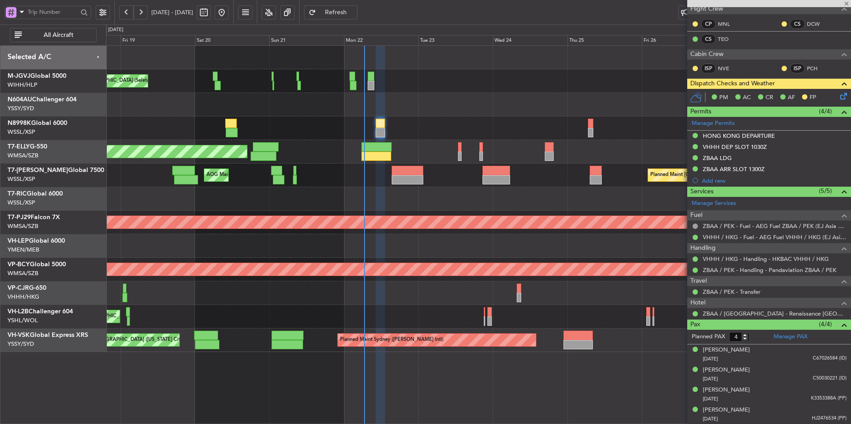
type input "+00:50"
type input "1"
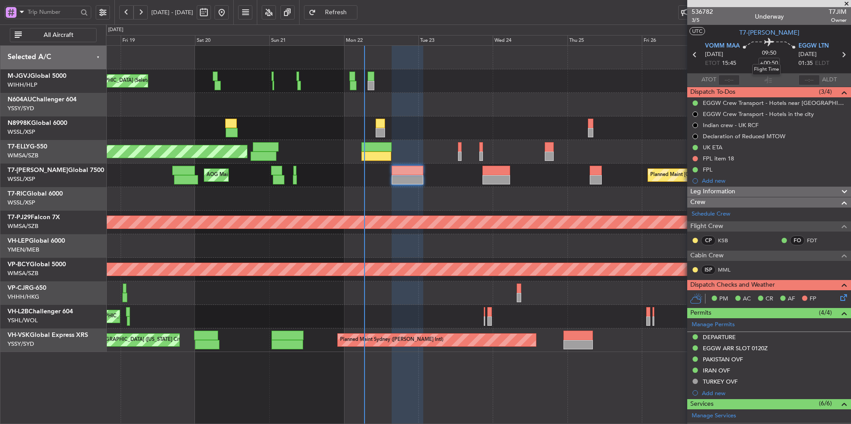
click at [768, 64] on mat-tooltip-component "Flight Time" at bounding box center [766, 70] width 41 height 24
click at [765, 63] on input "+00:50" at bounding box center [768, 63] width 21 height 11
click at [787, 62] on div "09:50 0" at bounding box center [769, 54] width 59 height 33
type input "+00:00"
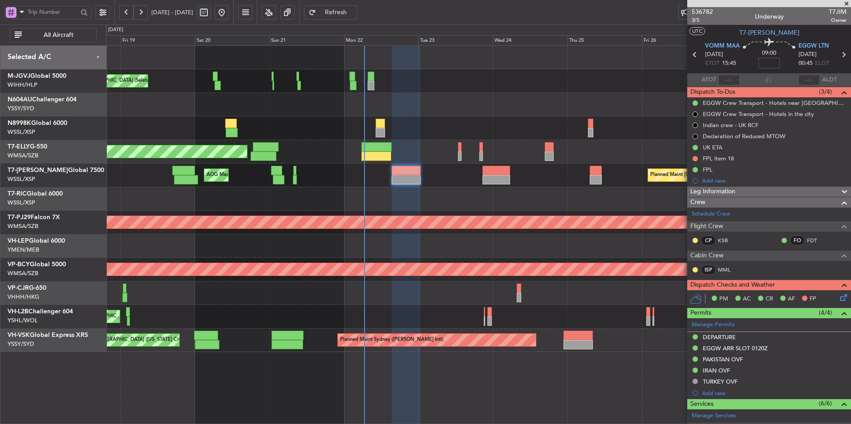
click at [766, 59] on input at bounding box center [768, 63] width 21 height 11
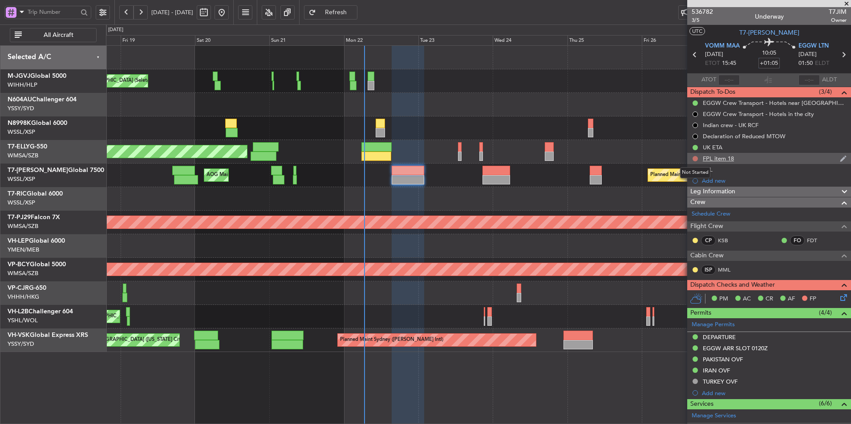
type input "+01:05"
click at [694, 158] on button at bounding box center [694, 158] width 5 height 5
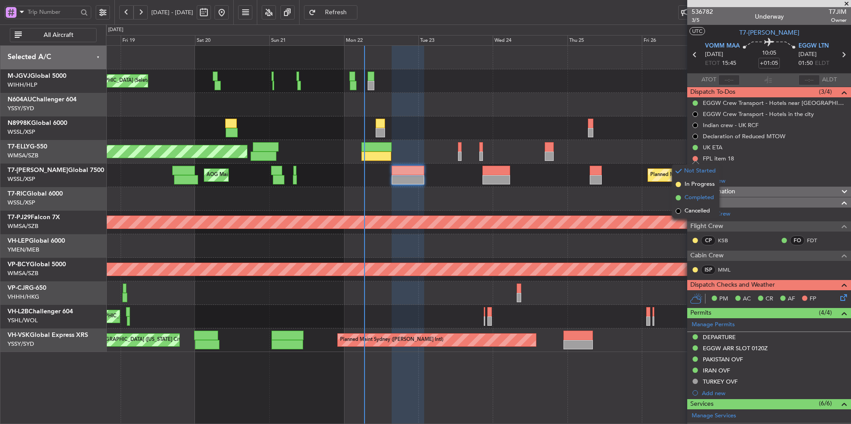
click at [702, 199] on span "Completed" at bounding box center [698, 198] width 29 height 9
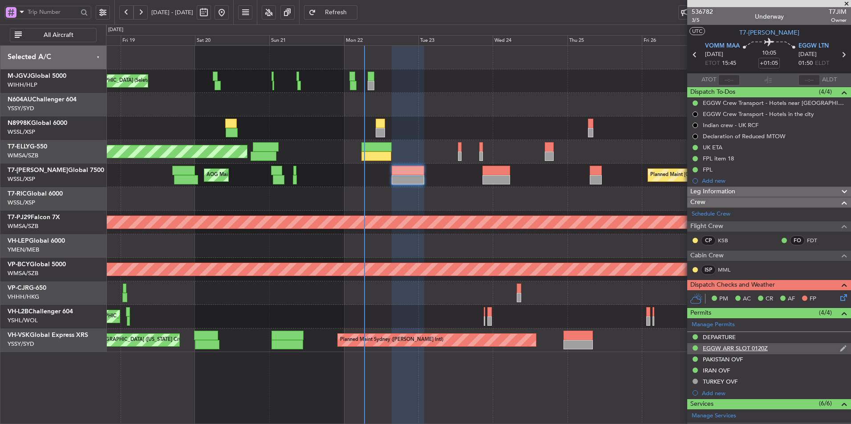
click at [753, 352] on mat-tooltip-component "EGGW ARR SLOT 0120Z" at bounding box center [735, 364] width 72 height 24
click at [721, 348] on div "EGGW ARR SLOT 0120Z" at bounding box center [735, 349] width 65 height 8
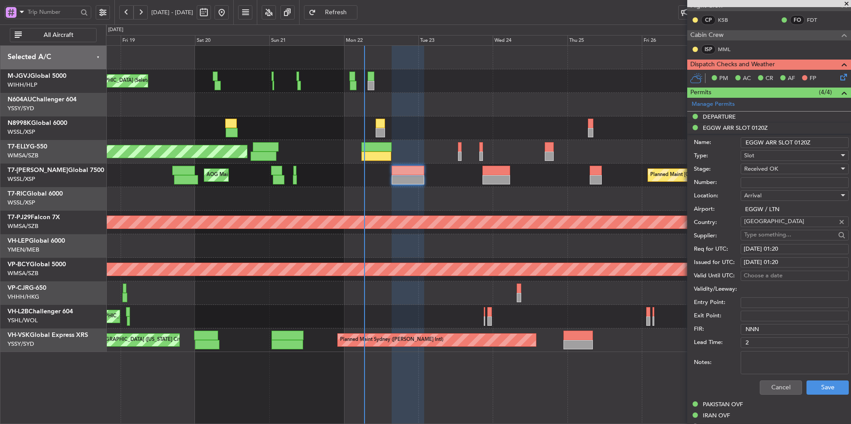
scroll to position [222, 0]
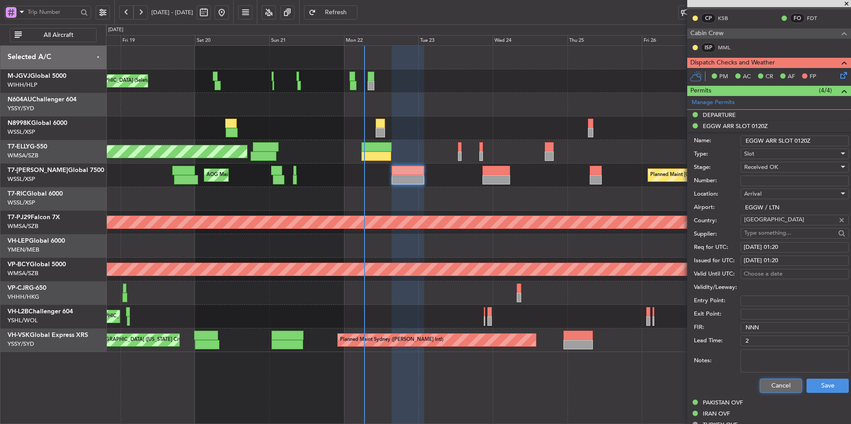
click at [761, 388] on button "Cancel" at bounding box center [781, 386] width 42 height 14
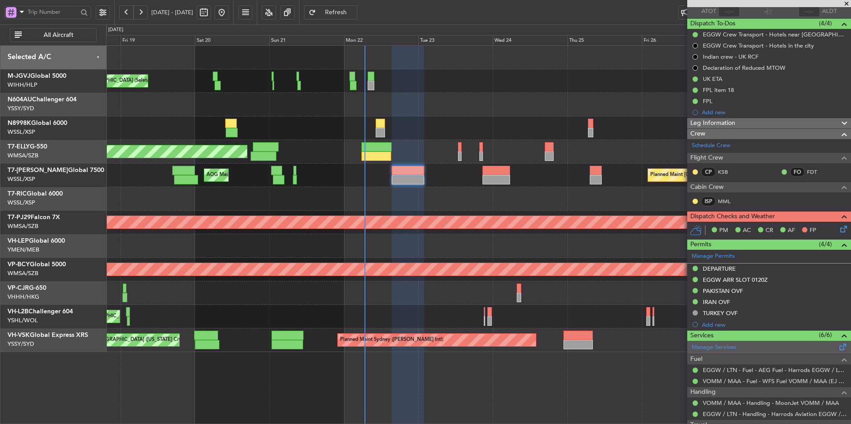
scroll to position [89, 0]
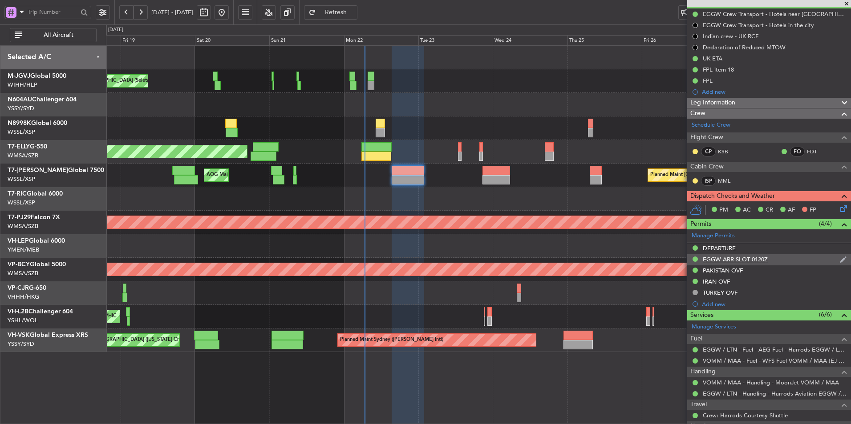
click at [760, 259] on div "EGGW ARR SLOT 0120Z" at bounding box center [735, 260] width 65 height 8
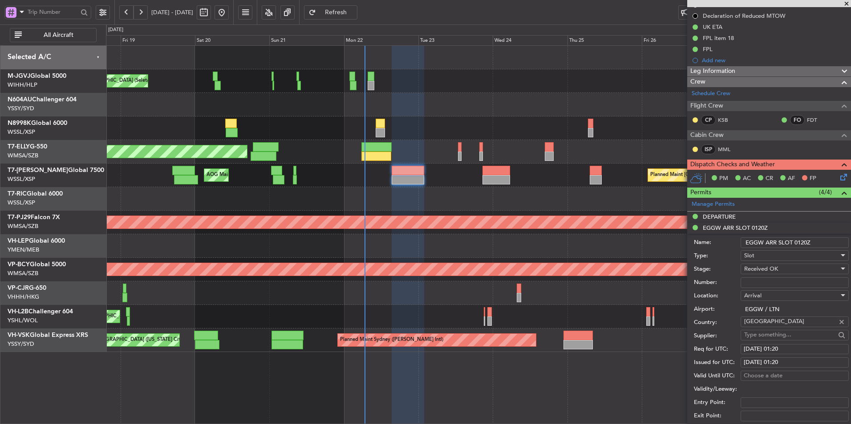
scroll to position [133, 0]
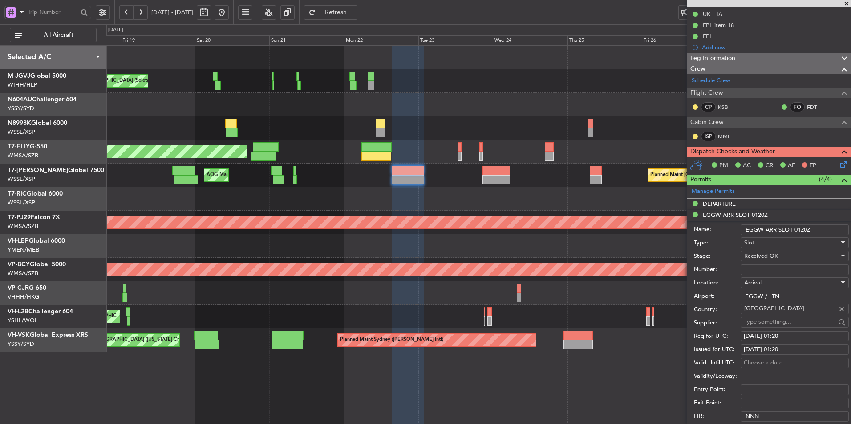
click at [792, 342] on div "Req for UTC: 23/09/2025 01:20" at bounding box center [771, 336] width 155 height 13
click at [790, 338] on div "23/09/2025 01:20" at bounding box center [795, 336] width 102 height 9
select select "9"
select select "2025"
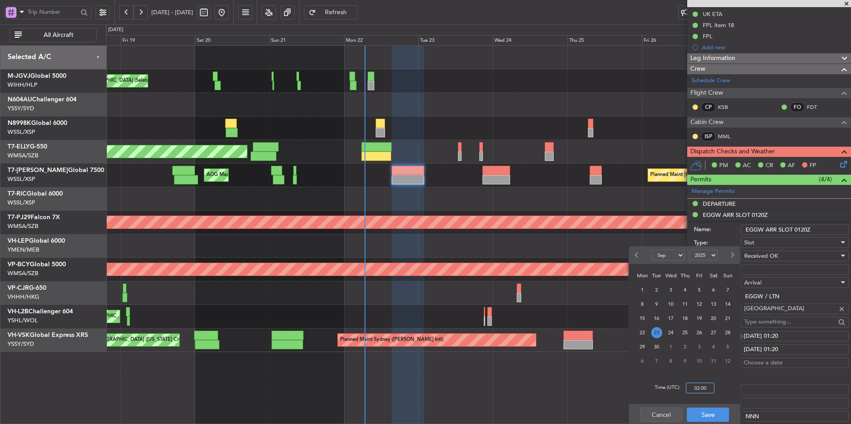
type input "02:00"
click at [710, 412] on button "Save" at bounding box center [708, 415] width 42 height 14
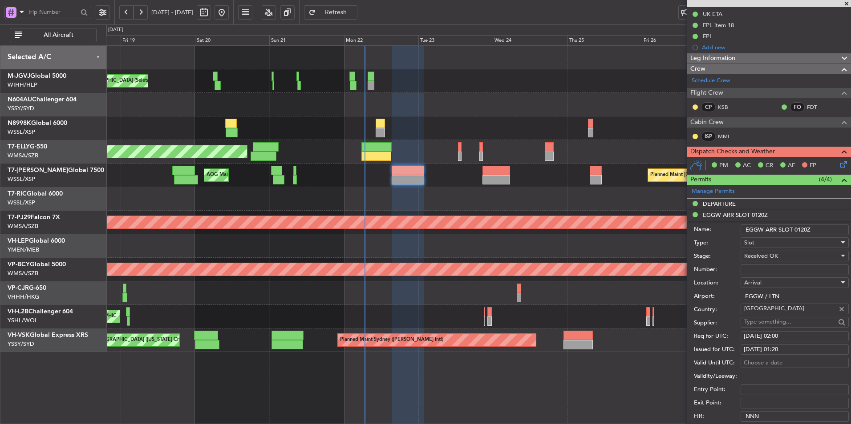
click at [794, 352] on div "23/09/2025 01:20" at bounding box center [795, 350] width 102 height 9
select select "9"
select select "2025"
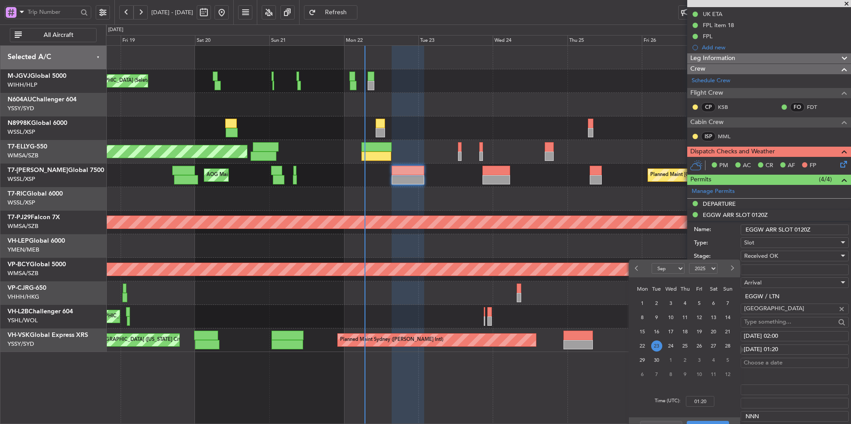
click at [715, 400] on div "Time (UTC): 01:20" at bounding box center [684, 402] width 111 height 32
click at [710, 400] on input "01:20" at bounding box center [700, 401] width 28 height 11
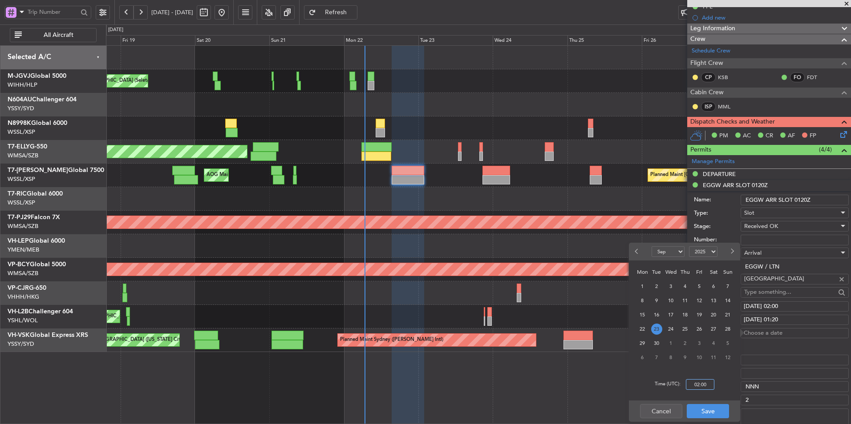
scroll to position [178, 0]
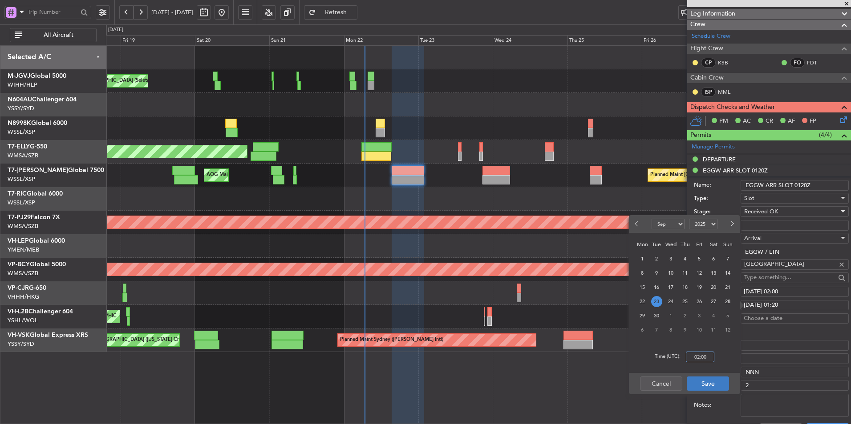
type input "02:00"
click at [715, 386] on button "Save" at bounding box center [708, 384] width 42 height 14
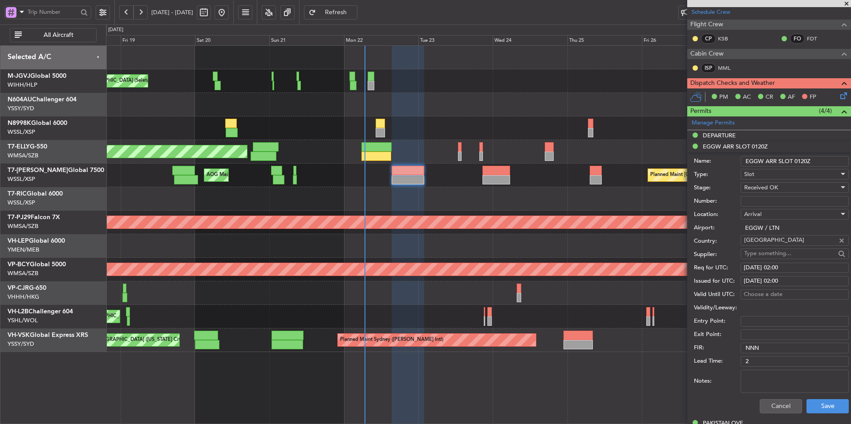
scroll to position [222, 0]
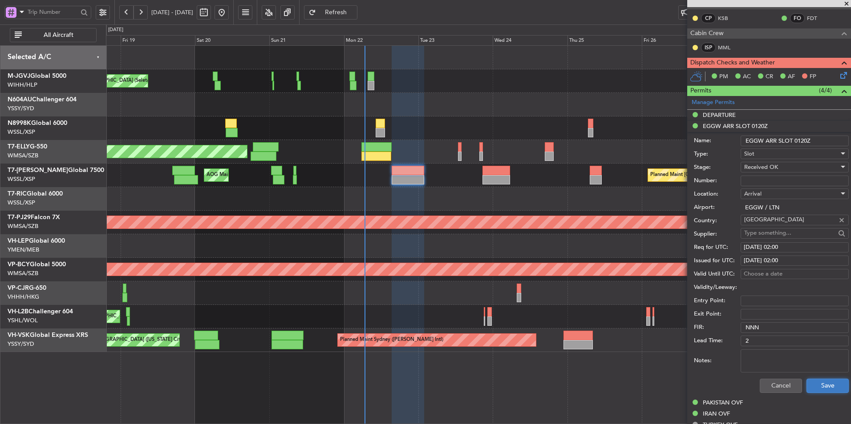
click at [820, 389] on button "Save" at bounding box center [827, 386] width 42 height 14
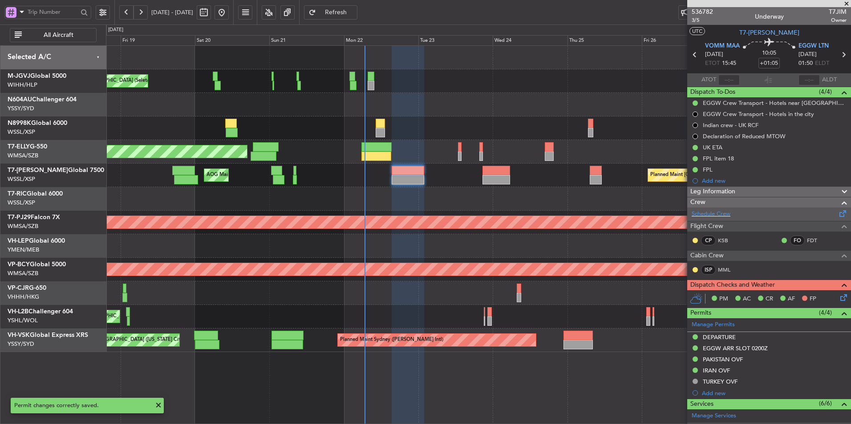
scroll to position [133, 0]
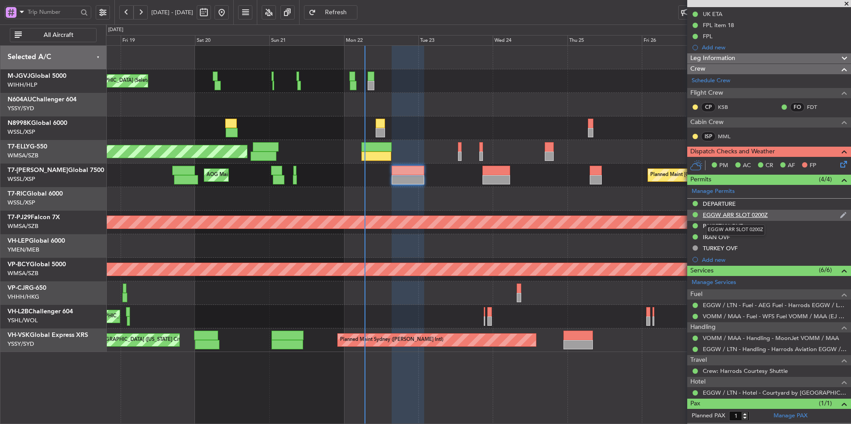
click at [739, 214] on div "EGGW ARR SLOT 0200Z" at bounding box center [735, 215] width 65 height 8
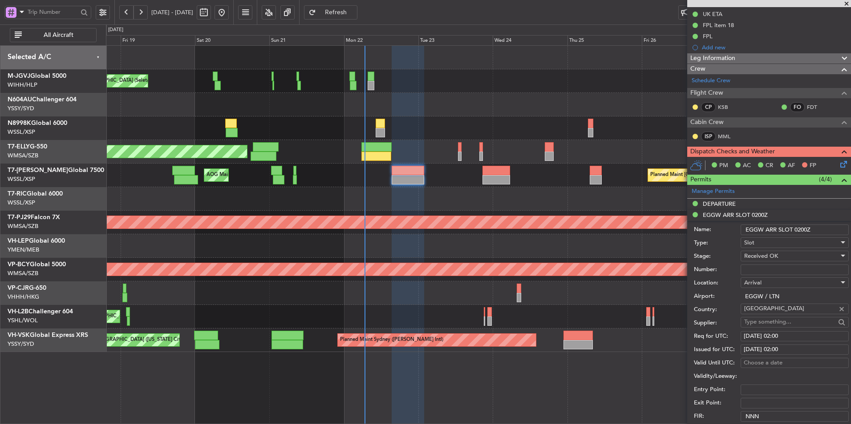
click at [765, 268] on input "Number:" at bounding box center [794, 270] width 108 height 11
paste input "MVI143"
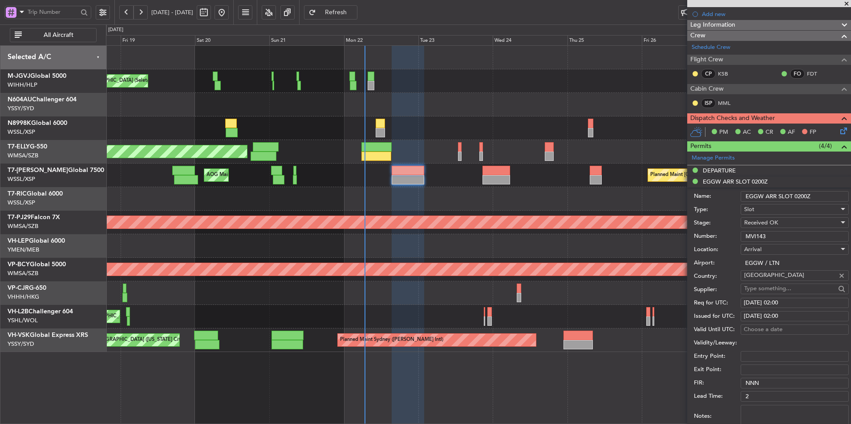
scroll to position [222, 0]
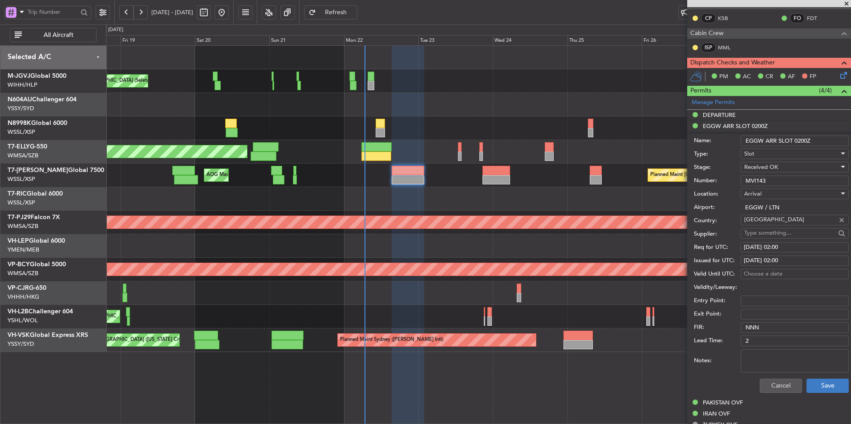
type input "MVI143"
click at [819, 382] on button "Save" at bounding box center [827, 386] width 42 height 14
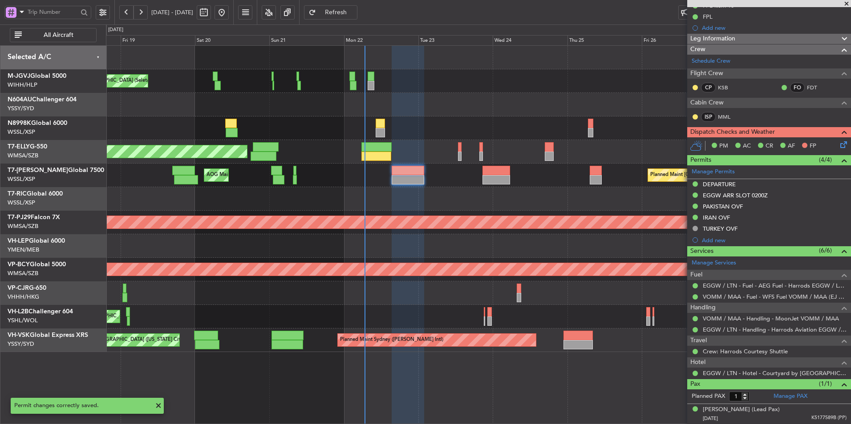
scroll to position [153, 0]
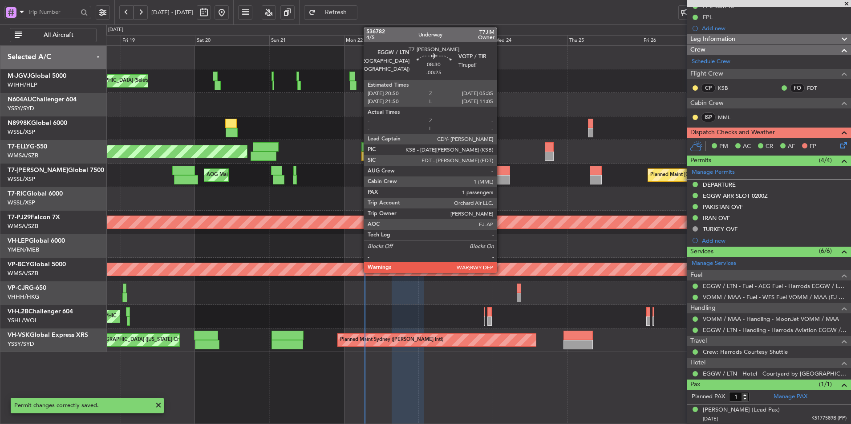
click at [501, 175] on div at bounding box center [496, 179] width 28 height 9
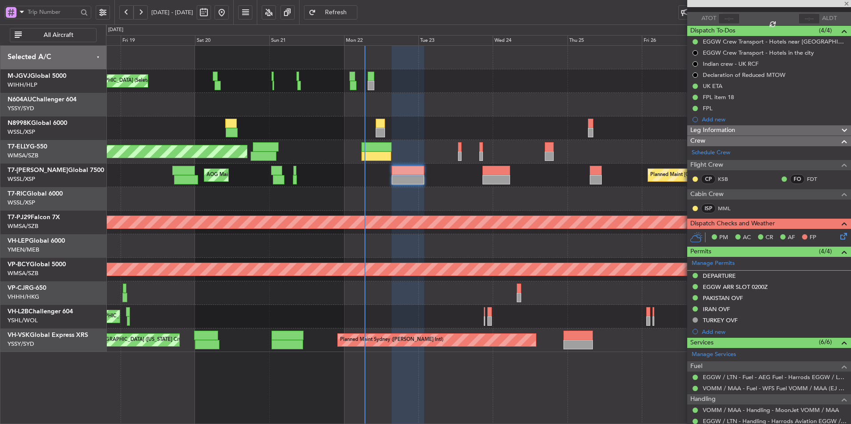
scroll to position [0, 0]
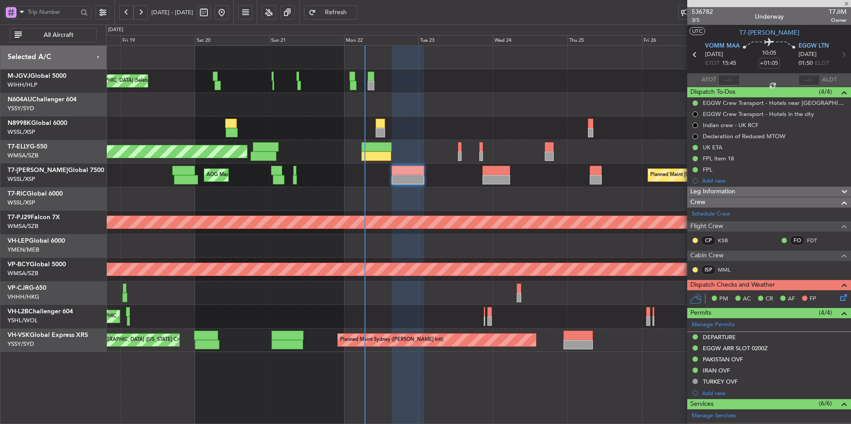
type input "-00:25"
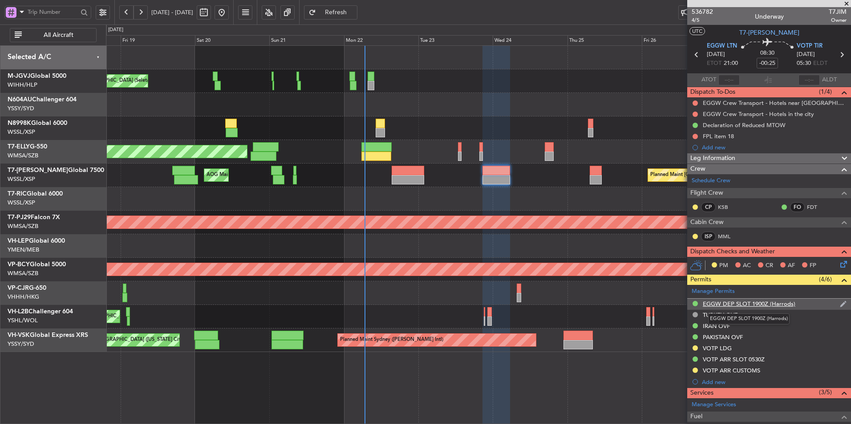
click at [761, 303] on div "EGGW DEP SLOT 1900Z (Harrods)" at bounding box center [749, 304] width 93 height 8
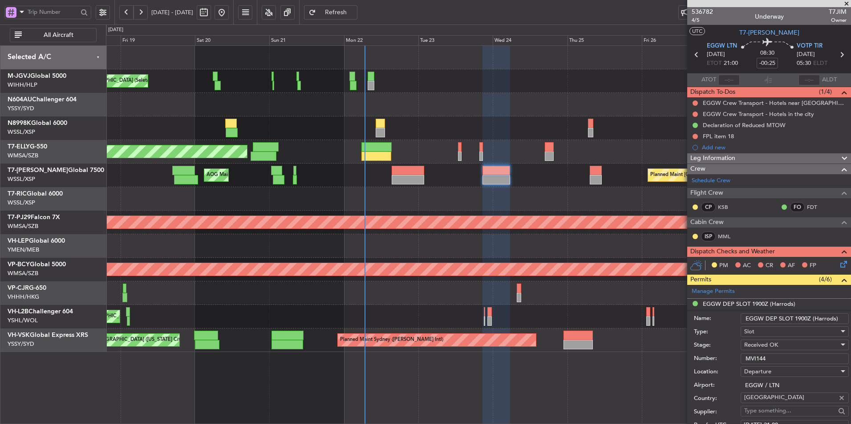
drag, startPoint x: 812, startPoint y: 318, endPoint x: 852, endPoint y: 326, distance: 41.2
click at [850, 326] on html "18 Sep 2025 - 28 Sep 2025 Refresh Quick Links All Aircraft MEL Jakarta (Halim I…" at bounding box center [425, 212] width 851 height 424
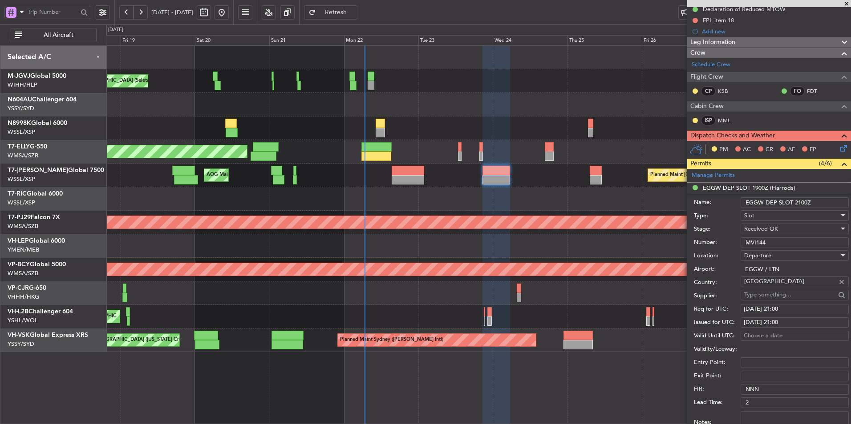
scroll to position [178, 0]
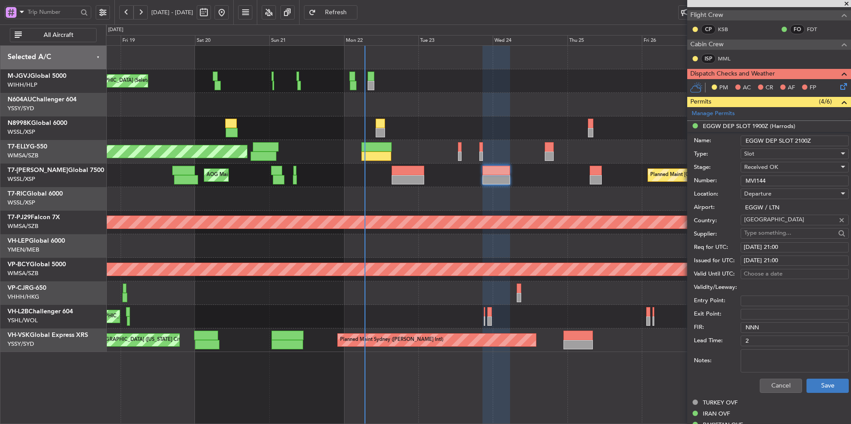
type input "EGGW DEP SLOT 2100Z"
click at [816, 380] on button "Save" at bounding box center [827, 386] width 42 height 14
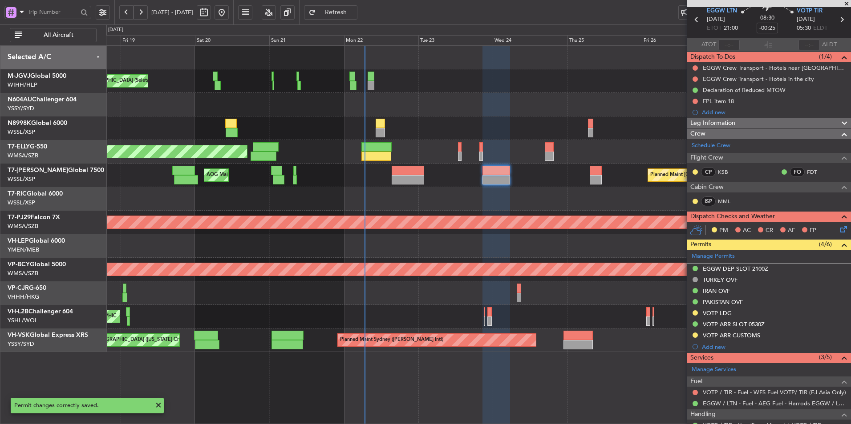
scroll to position [0, 0]
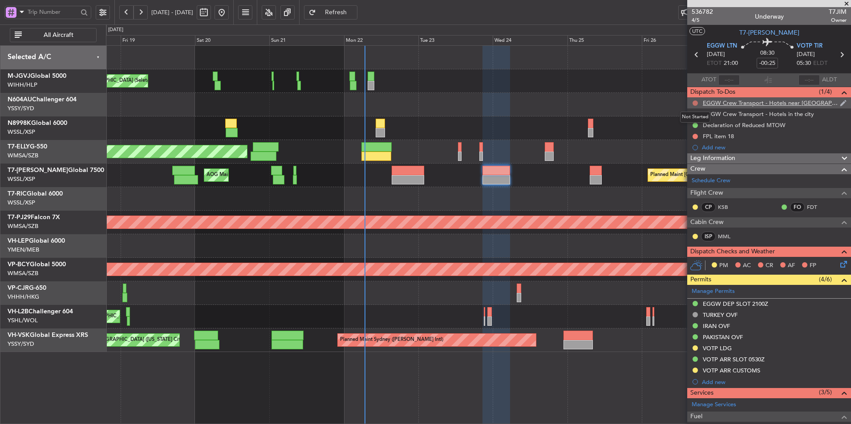
click at [695, 102] on button at bounding box center [694, 103] width 5 height 5
click at [693, 127] on span "In Progress" at bounding box center [699, 129] width 30 height 9
click at [695, 113] on button at bounding box center [694, 114] width 5 height 5
click at [688, 169] on span "Cancelled" at bounding box center [696, 166] width 25 height 9
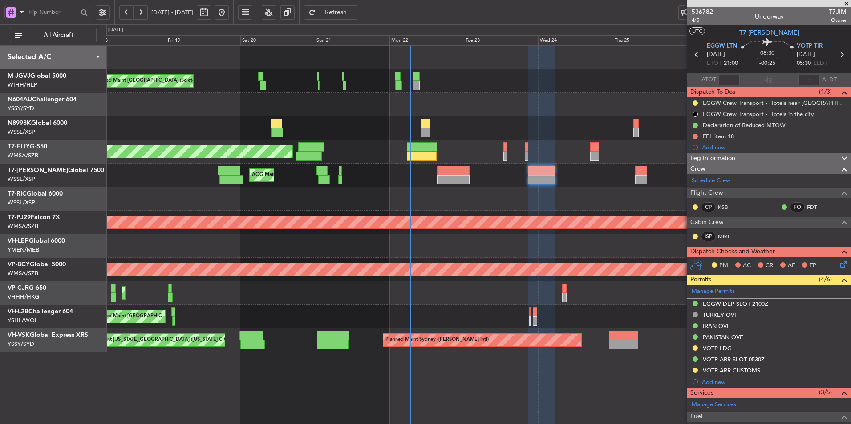
click at [496, 215] on div "Planned Maint [GEOGRAPHIC_DATA] (Sultan [PERSON_NAME] [PERSON_NAME] - Subang)" at bounding box center [478, 223] width 744 height 24
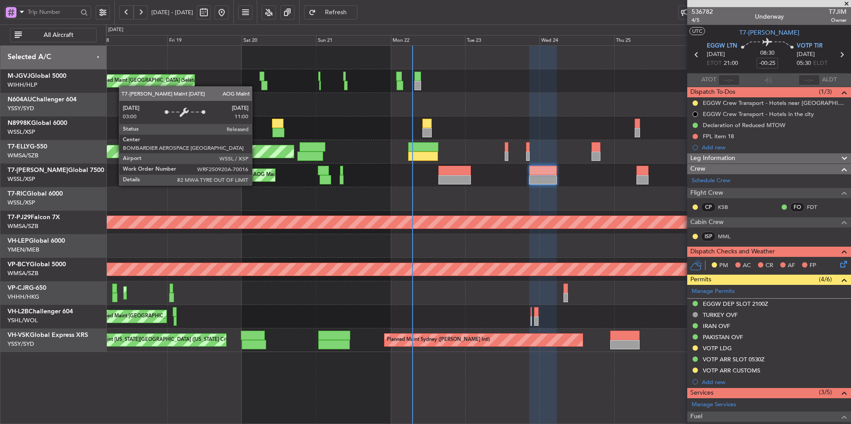
click at [319, 178] on div "AOG Maint [GEOGRAPHIC_DATA] (Seletar)" at bounding box center [302, 175] width 98 height 13
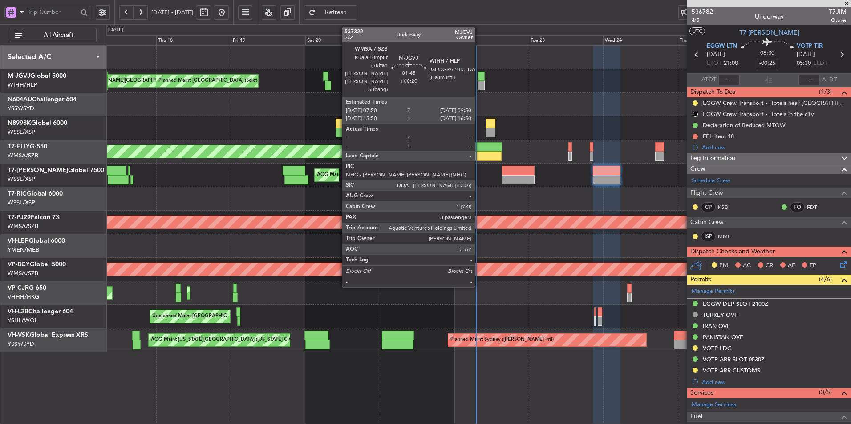
click at [479, 81] on div at bounding box center [481, 76] width 6 height 9
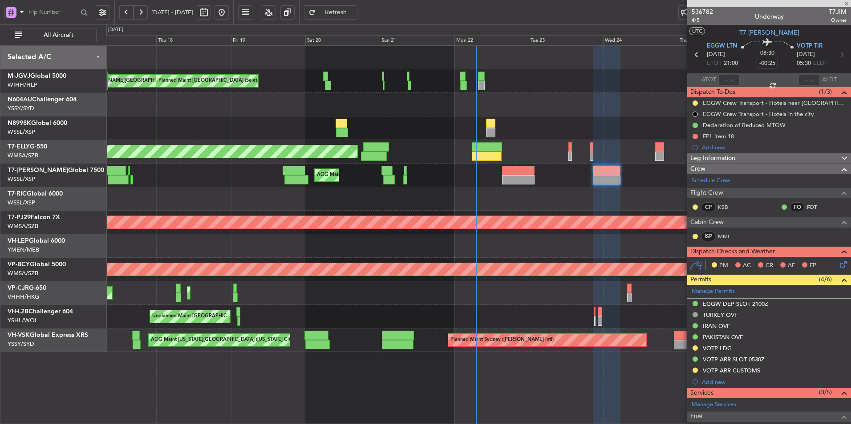
type input "+00:20"
type input "3"
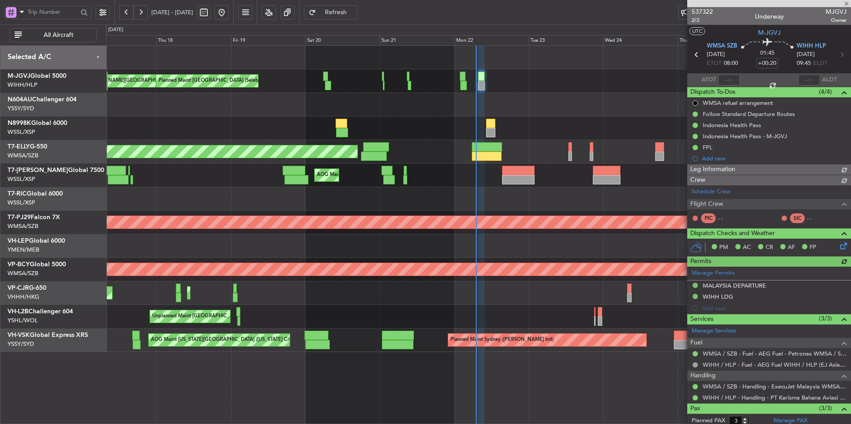
type input "[PERSON_NAME] (BTA)"
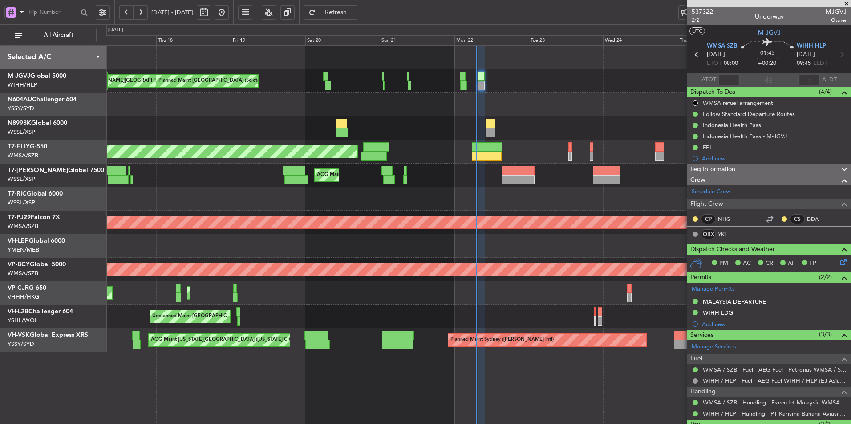
click at [395, 183] on div "Planned Maint Singapore (Seletar) AOG Maint Singapore (Seletar) Planned Maint S…" at bounding box center [478, 176] width 744 height 24
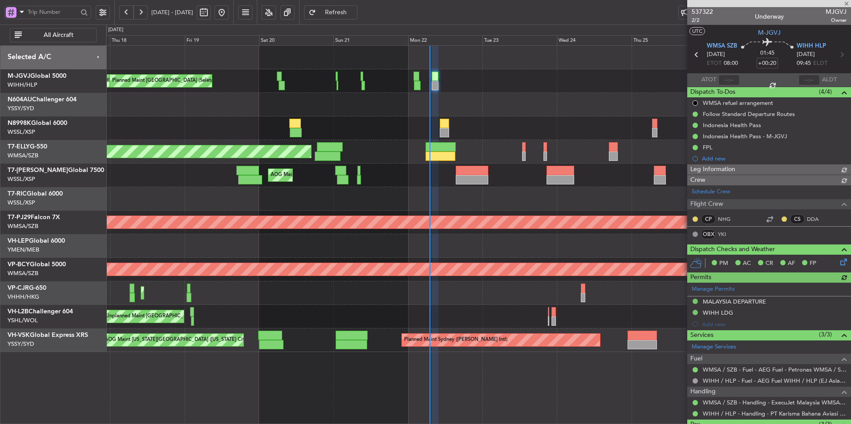
type input "[PERSON_NAME] (BTA)"
click at [407, 187] on div "MEL Jakarta (Halim Intl) MEL Jakarta (Halim Intl) MEL Jakarta (Halim Intl) Plan…" at bounding box center [478, 199] width 744 height 307
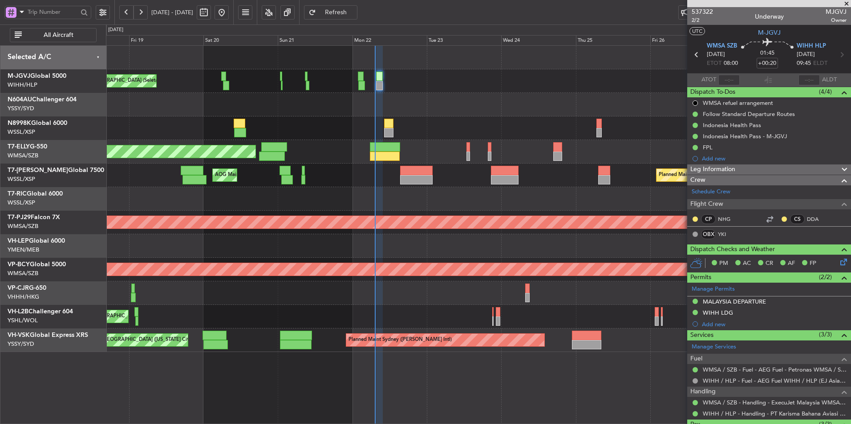
click at [334, 205] on div at bounding box center [478, 199] width 744 height 24
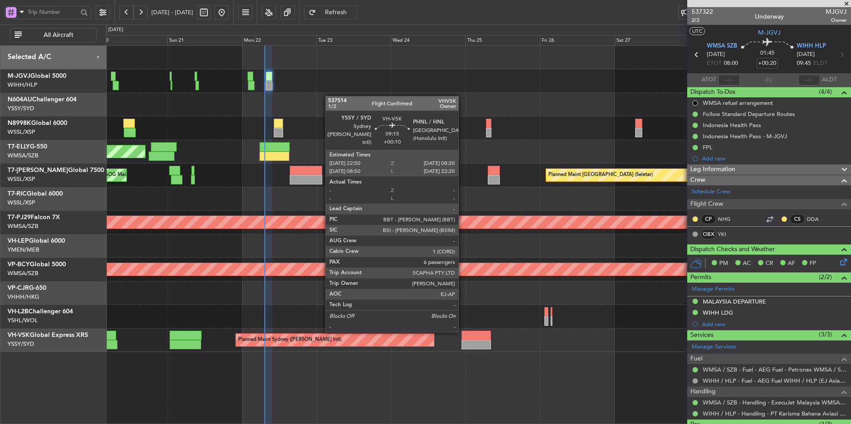
click at [462, 332] on div at bounding box center [476, 335] width 30 height 9
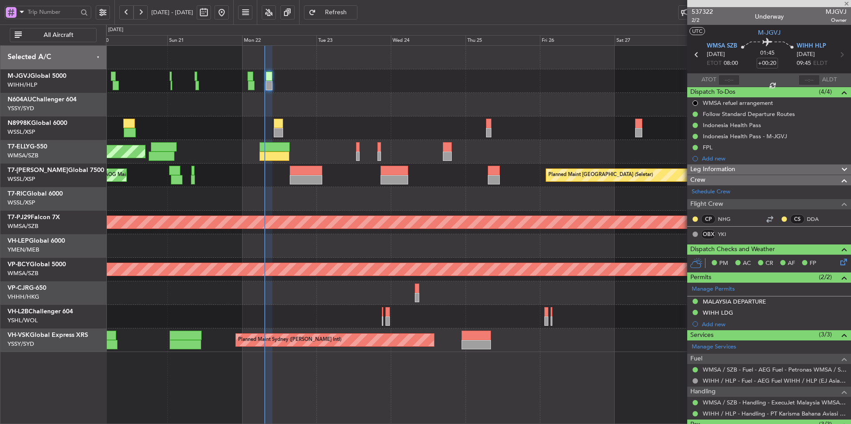
type input "+00:10"
type input "6"
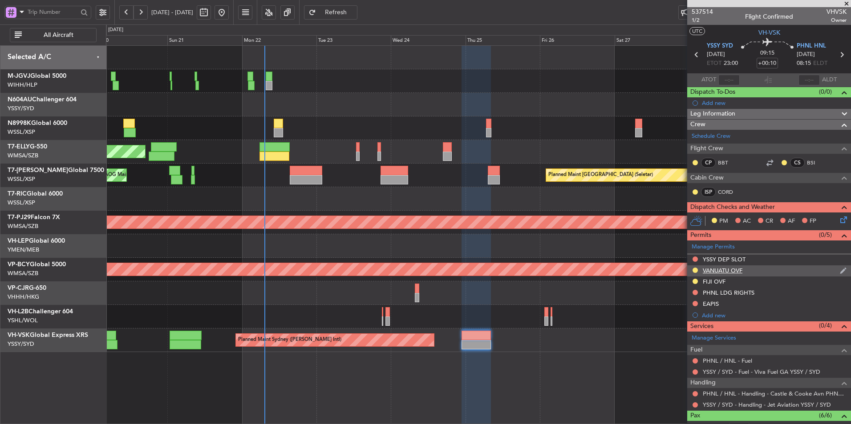
click at [727, 273] on div "VANUATU OVF" at bounding box center [723, 271] width 40 height 8
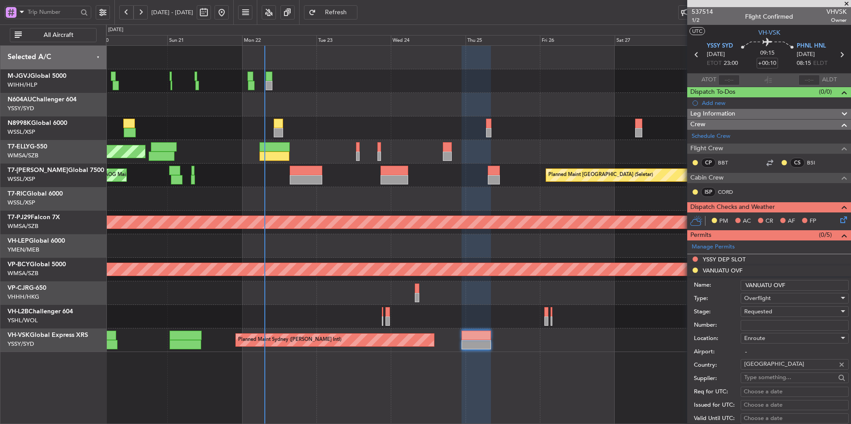
click at [770, 320] on input "Number:" at bounding box center [794, 325] width 108 height 11
paste input "020220925"
type input "020220925"
click at [781, 313] on div "Requested" at bounding box center [791, 311] width 95 height 13
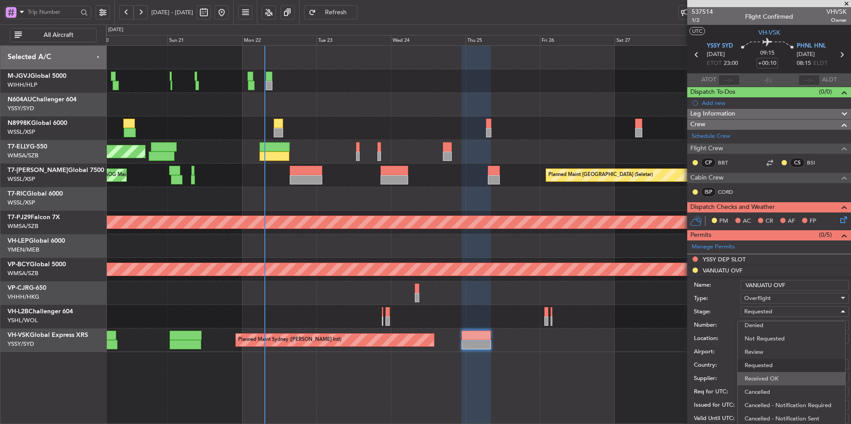
click at [777, 378] on span "Received OK" at bounding box center [790, 378] width 93 height 13
click at [765, 393] on div "Choose a date" at bounding box center [795, 392] width 102 height 9
select select "9"
select select "2025"
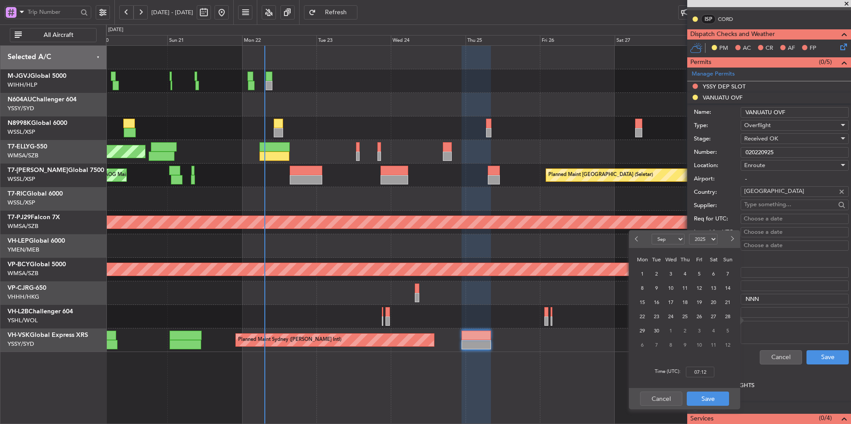
scroll to position [178, 0]
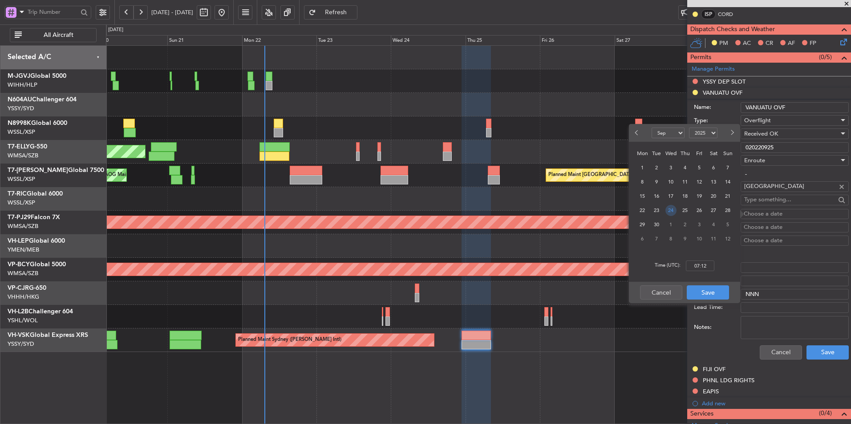
click at [674, 209] on span "24" at bounding box center [670, 210] width 11 height 11
click at [711, 267] on input "00:00" at bounding box center [700, 266] width 28 height 11
click at [728, 274] on div "Time (UTC): 2300" at bounding box center [684, 266] width 111 height 32
type input "23:00"
click at [705, 291] on button "Save" at bounding box center [708, 293] width 42 height 14
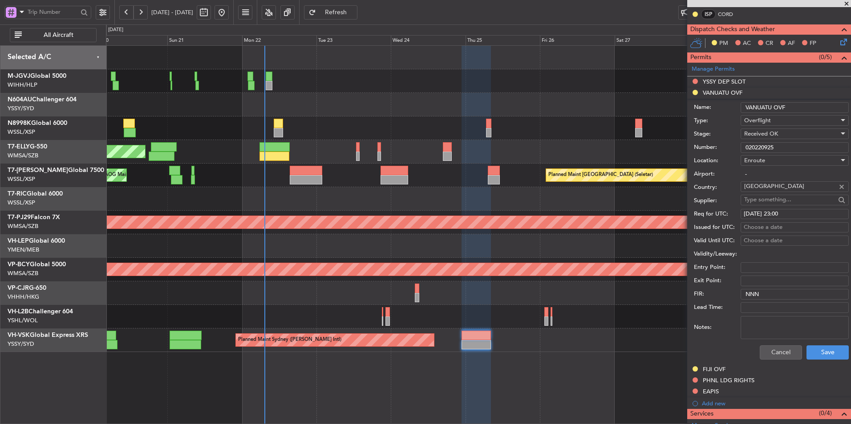
click at [746, 228] on div "Choose a date" at bounding box center [795, 227] width 102 height 9
select select "9"
select select "2025"
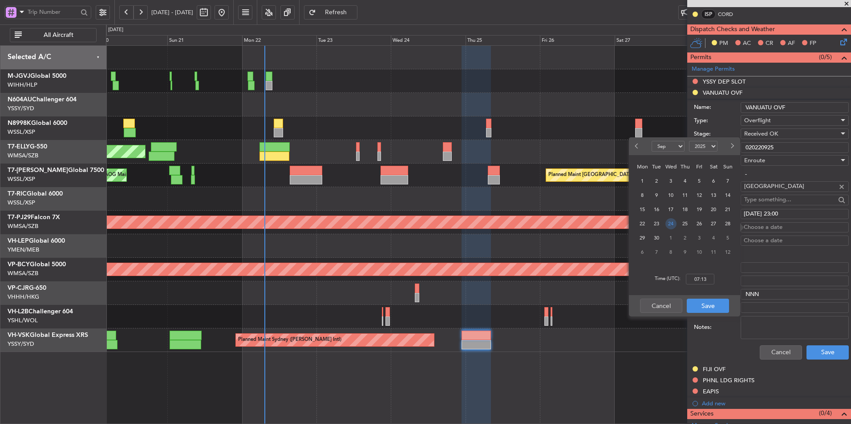
click at [674, 225] on span "24" at bounding box center [670, 223] width 11 height 11
click at [708, 275] on input "00:00" at bounding box center [700, 279] width 28 height 11
click at [720, 275] on div "Time (UTC): 2300" at bounding box center [684, 279] width 111 height 32
type input "23:00"
click at [706, 304] on button "Save" at bounding box center [708, 306] width 42 height 14
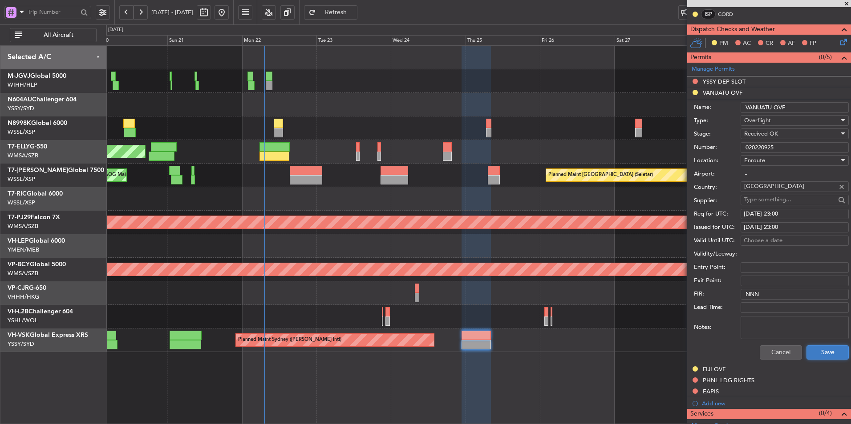
click at [824, 356] on button "Save" at bounding box center [827, 353] width 42 height 14
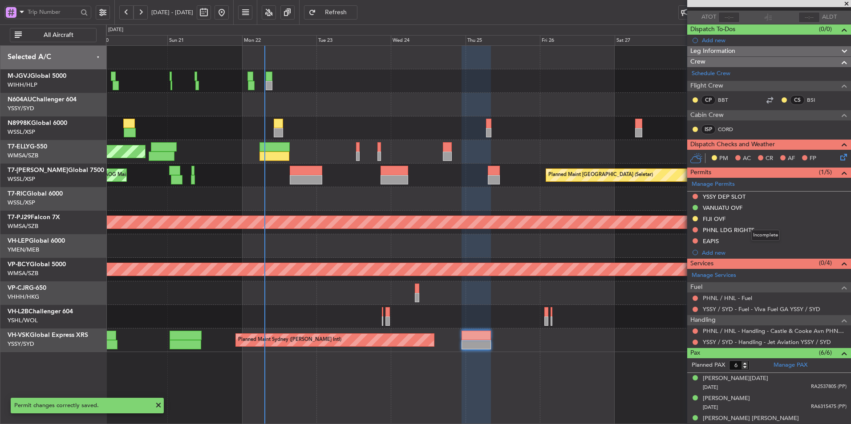
scroll to position [0, 0]
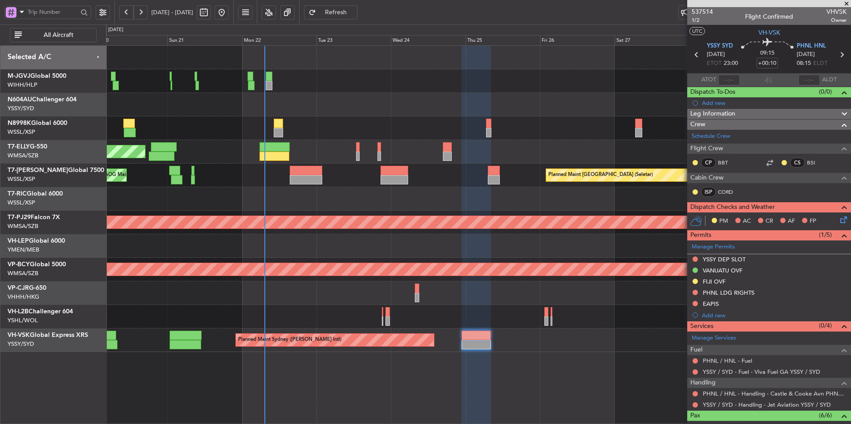
click at [847, 0] on span at bounding box center [846, 4] width 9 height 8
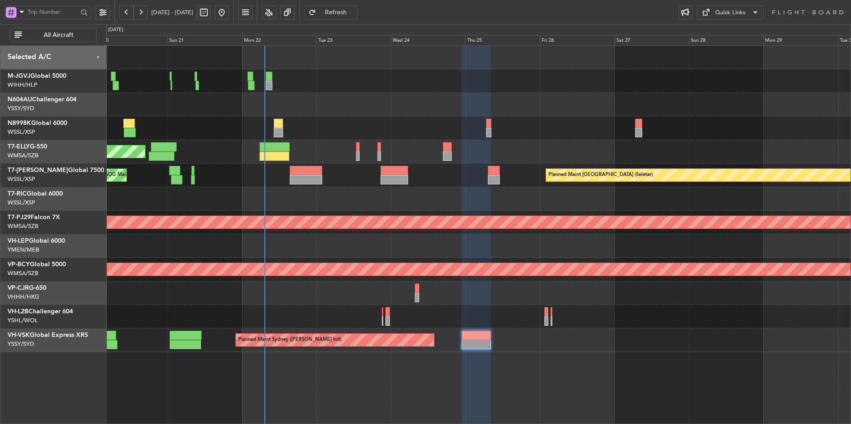
type input "0"
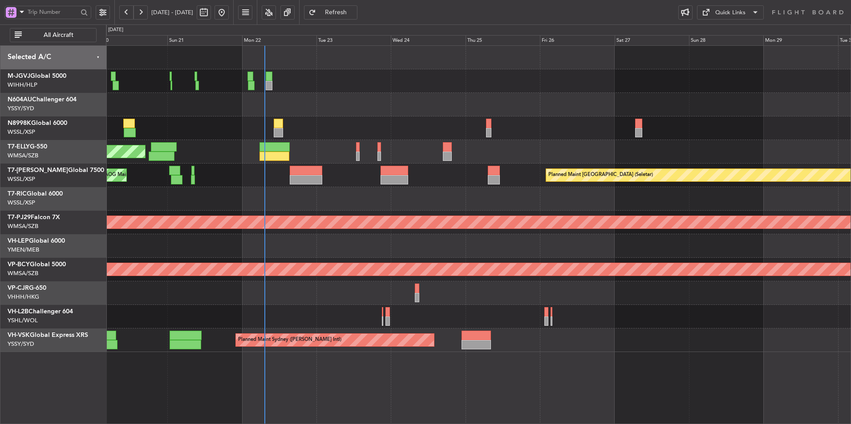
click at [750, 16] on span at bounding box center [755, 12] width 11 height 11
click at [745, 36] on button "Trip Builder" at bounding box center [730, 33] width 67 height 21
click at [336, 305] on div "Unplanned Maint [GEOGRAPHIC_DATA] ([GEOGRAPHIC_DATA])" at bounding box center [478, 317] width 744 height 24
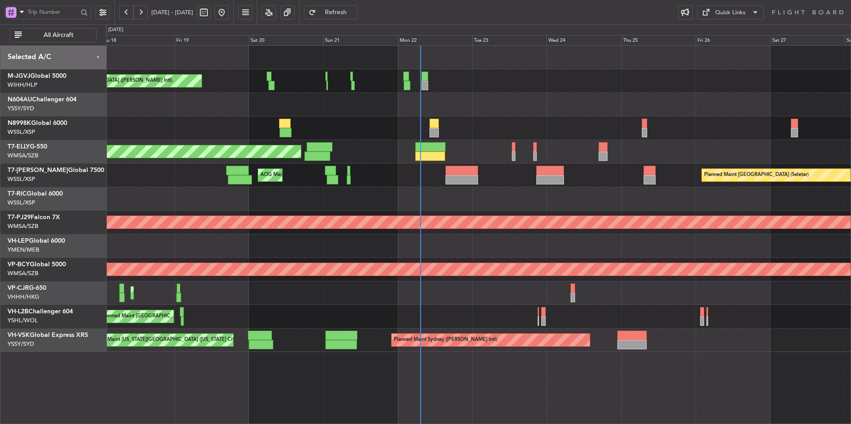
click at [372, 299] on div "Planned Maint [GEOGRAPHIC_DATA] ([GEOGRAPHIC_DATA] Intl) Planned Maint [GEOGRAP…" at bounding box center [478, 294] width 744 height 24
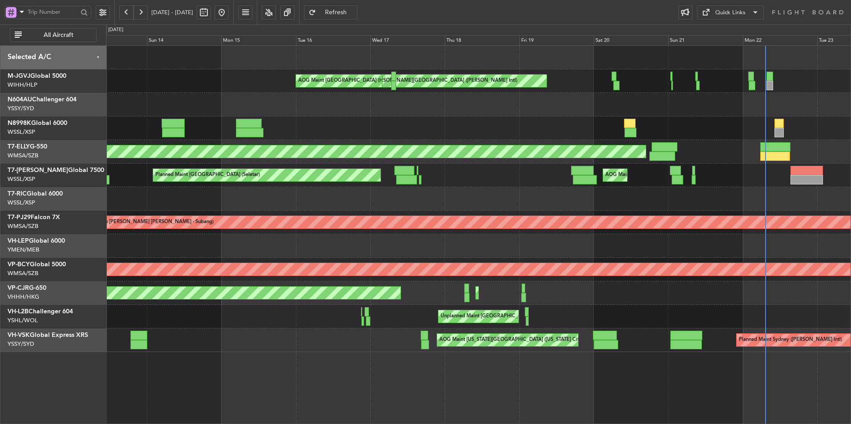
click at [383, 303] on div "Planned Maint Singapore (Seletar) MEL Jakarta (Halim Intl) MEL Jakarta (Halim I…" at bounding box center [478, 199] width 744 height 307
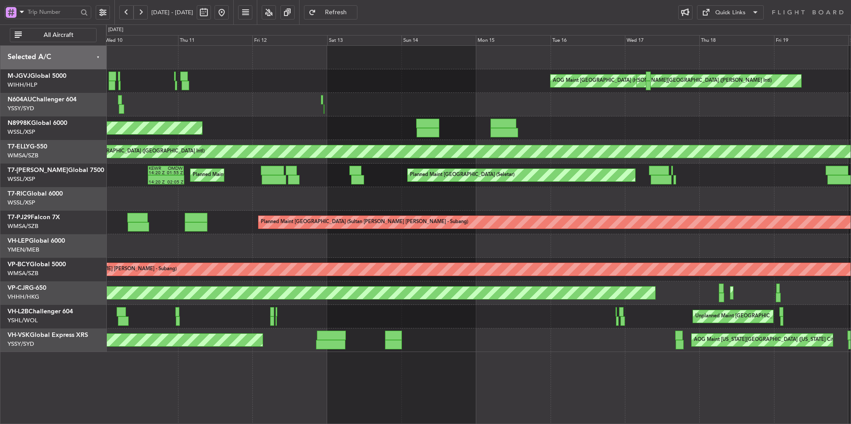
click at [382, 311] on div "Unplanned Maint [GEOGRAPHIC_DATA] ([GEOGRAPHIC_DATA])" at bounding box center [478, 317] width 744 height 24
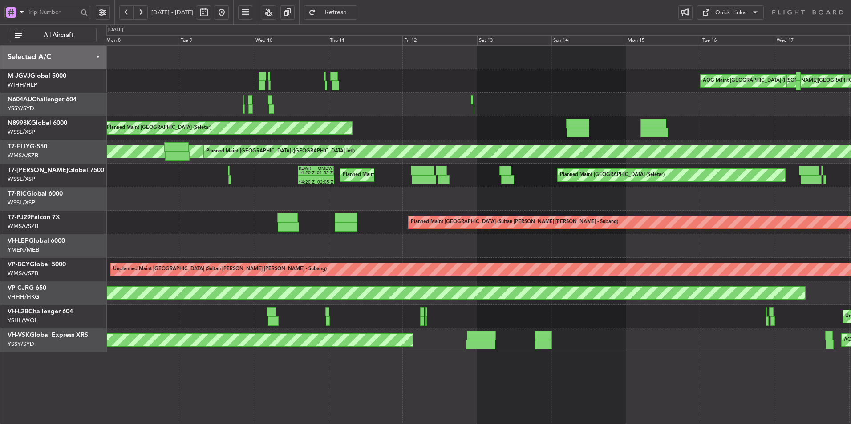
click at [361, 315] on div "Unplanned Maint [GEOGRAPHIC_DATA] ([GEOGRAPHIC_DATA])" at bounding box center [478, 317] width 744 height 24
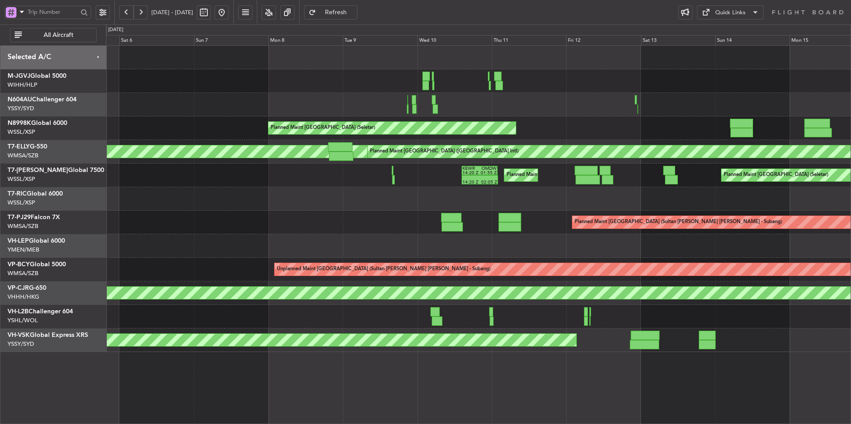
click at [356, 317] on div "Unplanned Maint [GEOGRAPHIC_DATA] ([GEOGRAPHIC_DATA])" at bounding box center [478, 317] width 744 height 24
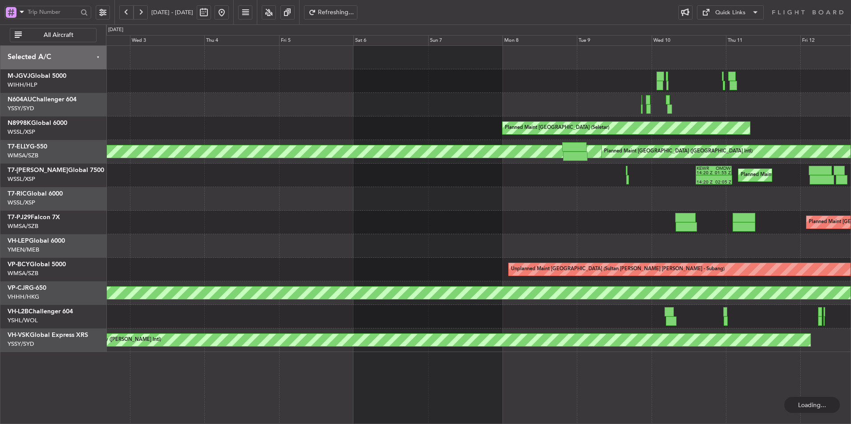
click at [330, 319] on div at bounding box center [478, 317] width 744 height 24
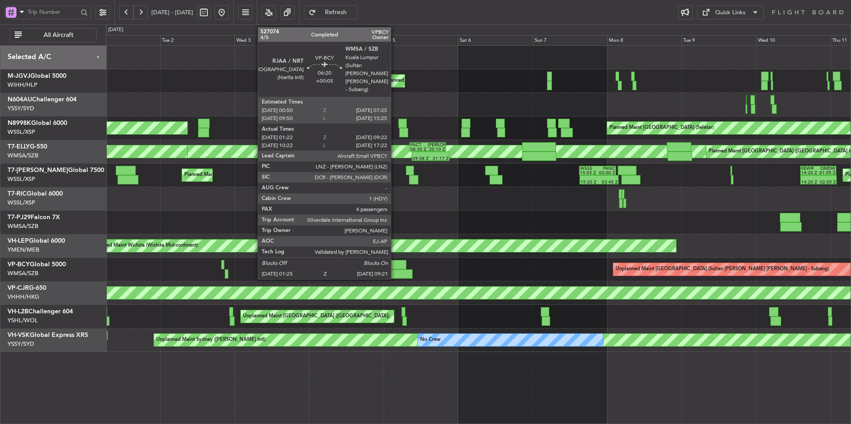
click at [395, 261] on div at bounding box center [396, 264] width 20 height 9
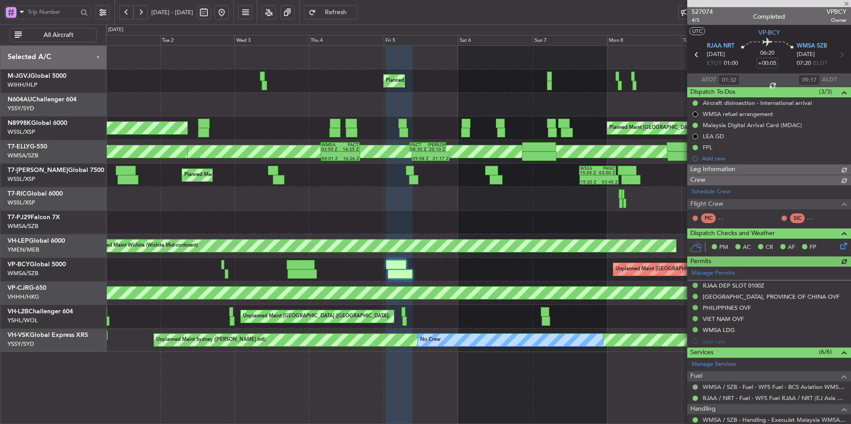
type input "[PERSON_NAME] (BTA)"
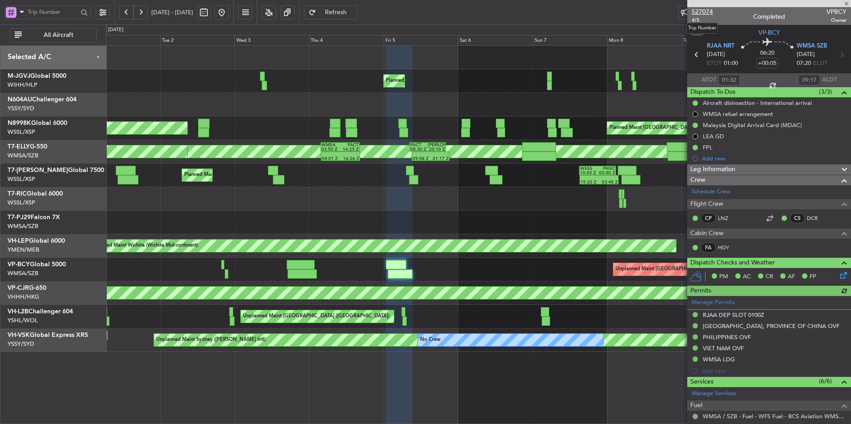
click at [708, 12] on span "527074" at bounding box center [701, 11] width 21 height 9
type input "[PERSON_NAME] (BTA)"
click at [354, 13] on span "Refresh" at bounding box center [336, 12] width 36 height 6
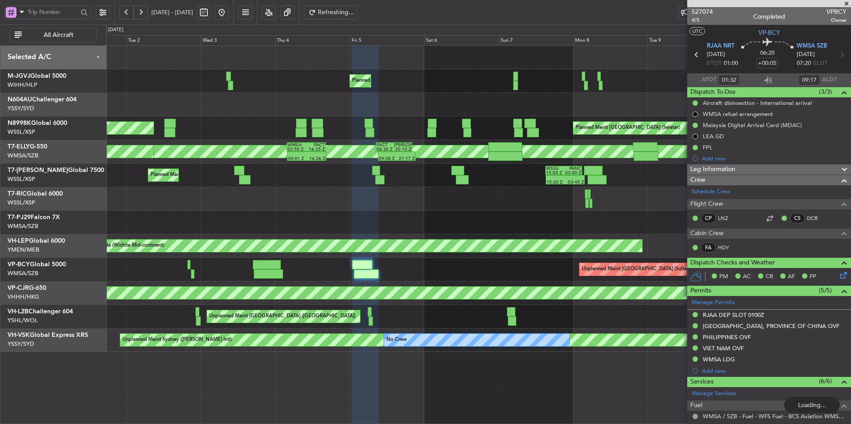
click at [362, 210] on div at bounding box center [478, 199] width 744 height 24
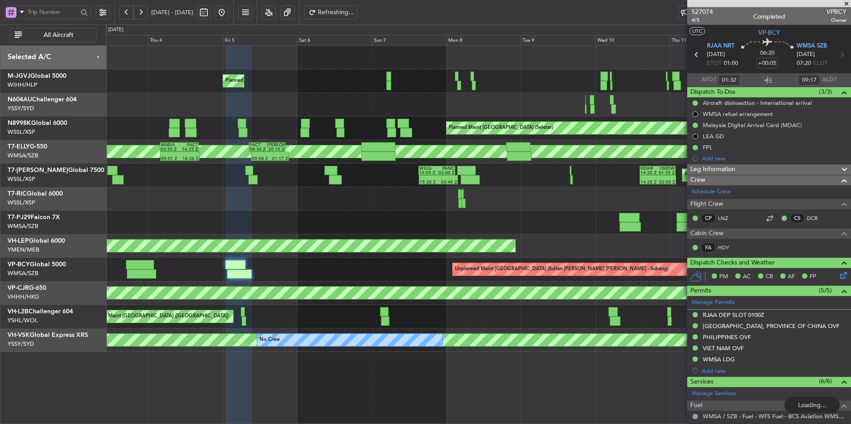
click at [273, 220] on div "Planned Maint Singapore (Seletar) Planned Maint Singapore (Seletar) Planned Mai…" at bounding box center [478, 199] width 744 height 307
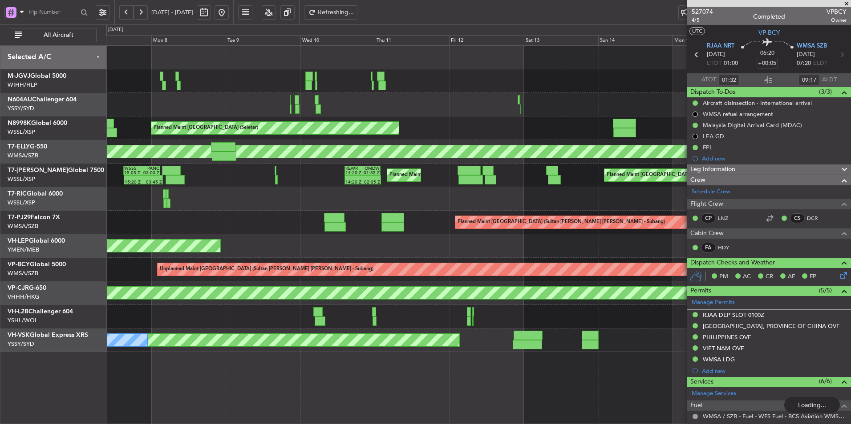
click at [330, 198] on div at bounding box center [478, 199] width 744 height 24
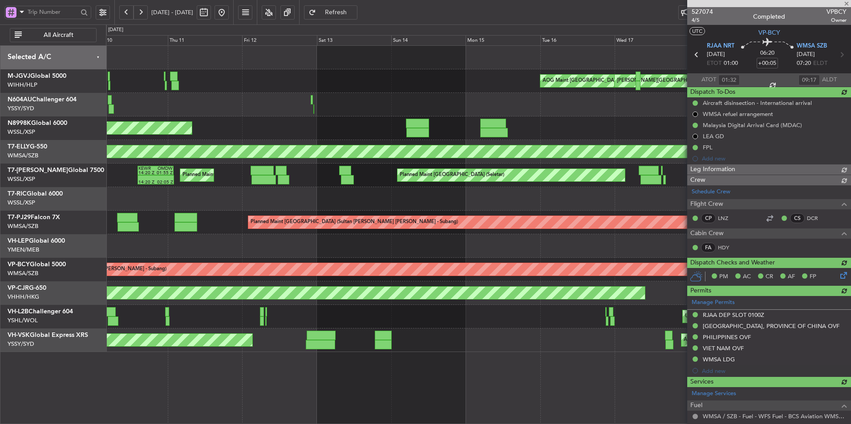
click at [229, 15] on button at bounding box center [221, 12] width 14 height 14
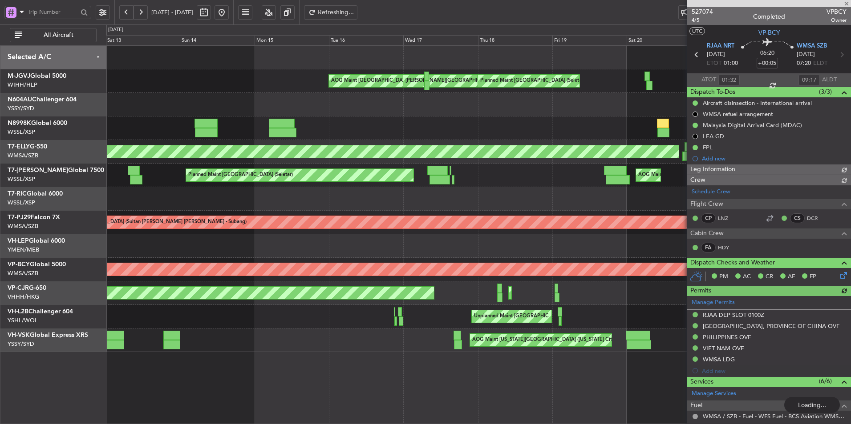
type input "[PERSON_NAME] (BTA)"
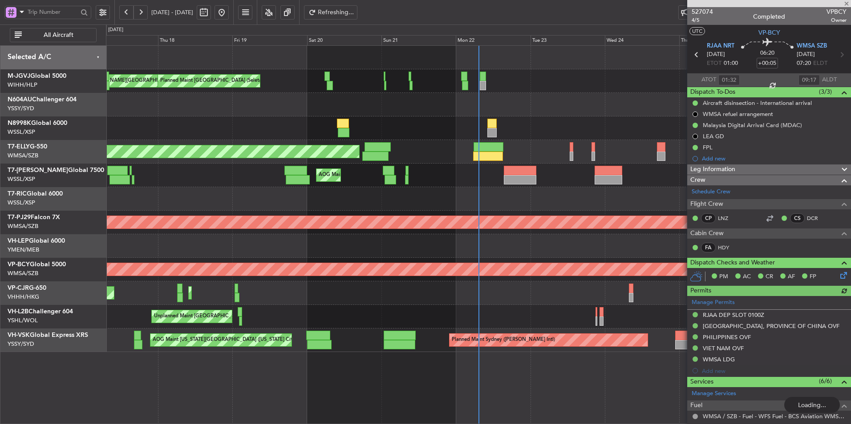
click at [287, 198] on div at bounding box center [478, 199] width 744 height 24
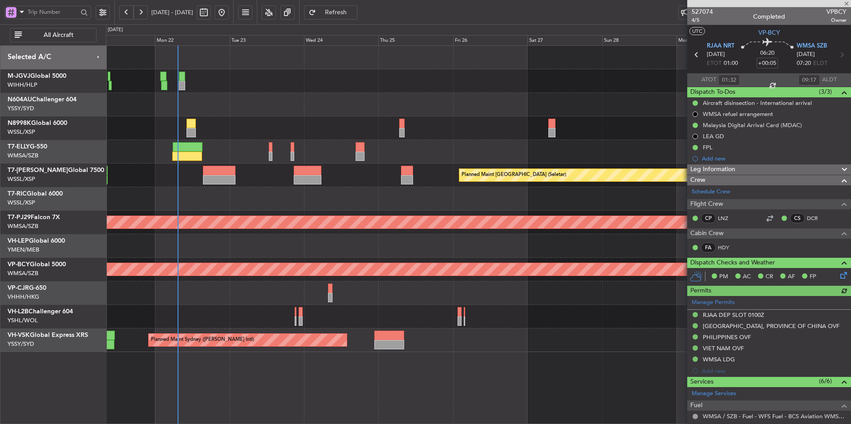
click at [200, 204] on div at bounding box center [478, 199] width 744 height 24
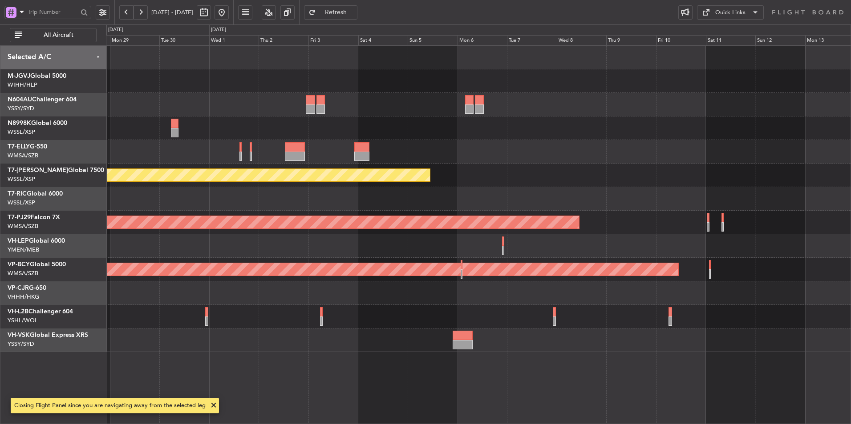
click at [469, 191] on div "Planned Maint Singapore (Seletar) Planned Maint Kuala Lumpur (Sultan Abdul Aziz…" at bounding box center [478, 199] width 744 height 307
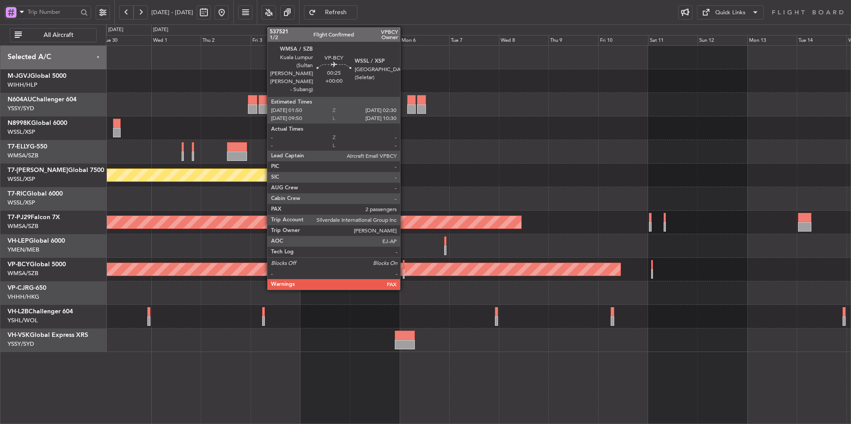
click at [404, 267] on div at bounding box center [404, 264] width 2 height 9
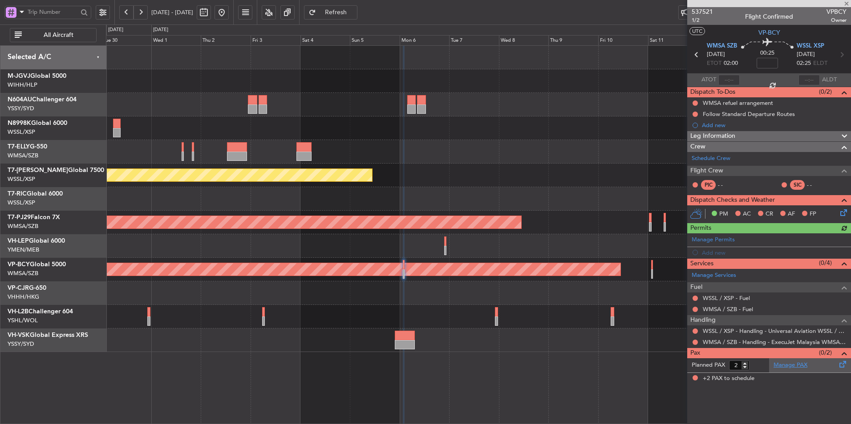
click at [783, 366] on link "Manage PAX" at bounding box center [790, 365] width 34 height 9
click at [47, 266] on link "VP-BCY Global 5000" at bounding box center [37, 265] width 58 height 6
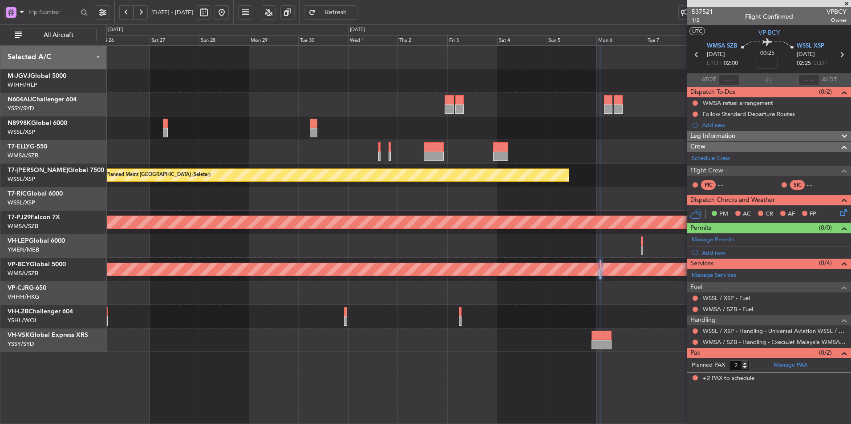
click at [382, 252] on div at bounding box center [478, 246] width 744 height 24
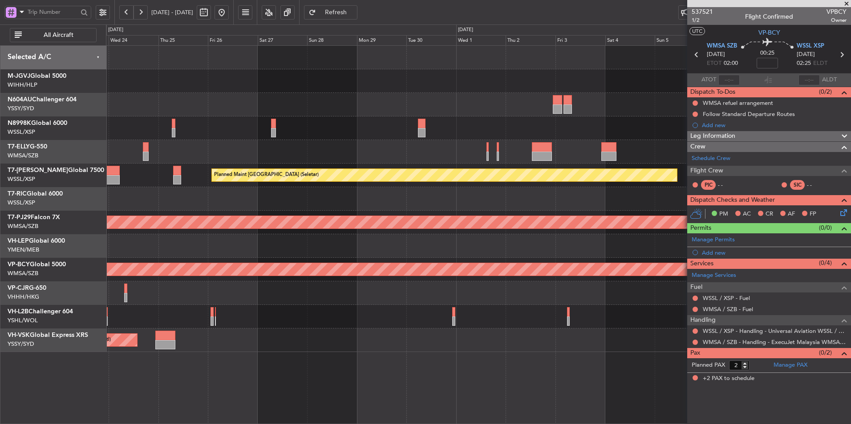
click at [380, 245] on div at bounding box center [478, 246] width 744 height 24
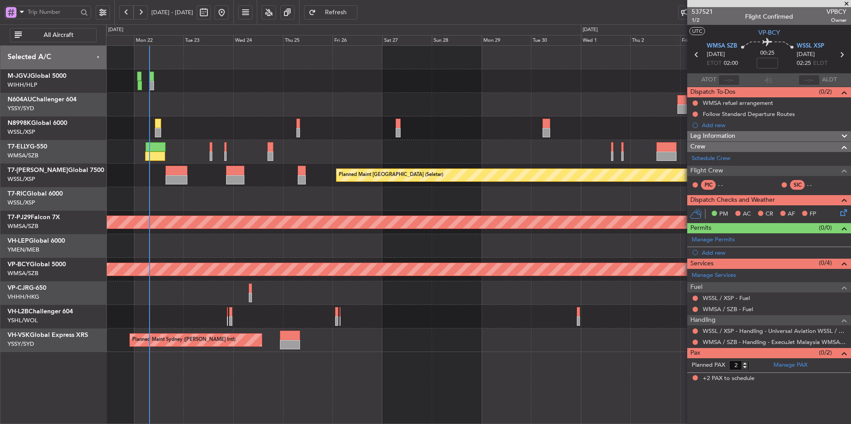
click at [363, 244] on div at bounding box center [478, 246] width 744 height 24
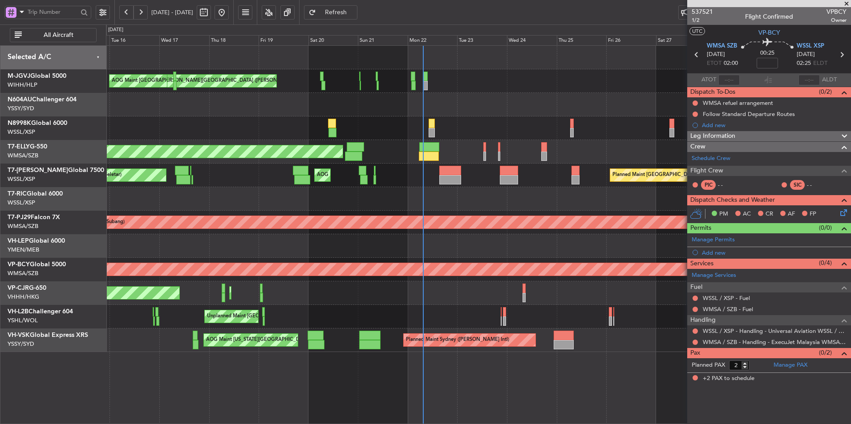
click at [350, 250] on div at bounding box center [478, 246] width 744 height 24
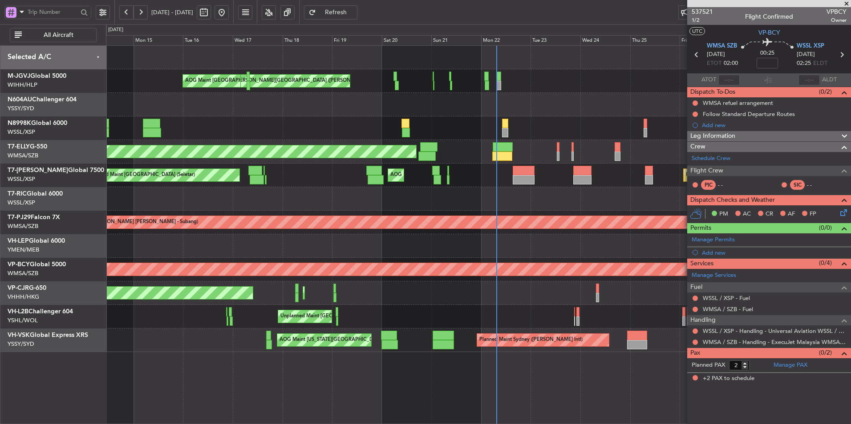
click at [421, 239] on div at bounding box center [478, 246] width 744 height 24
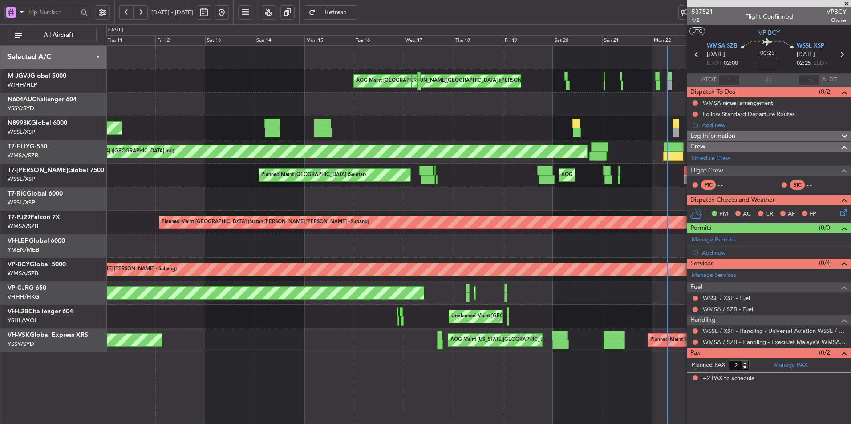
click at [399, 240] on div "Unplanned Maint Wichita (Wichita Mid-continent)" at bounding box center [478, 246] width 744 height 24
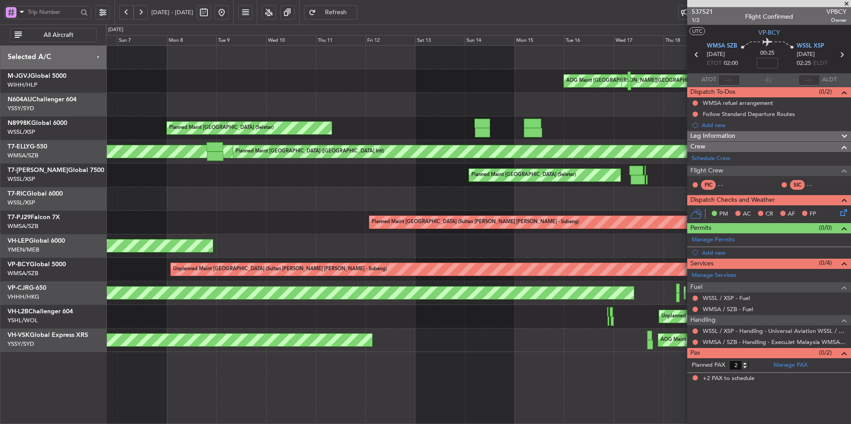
click at [390, 243] on div "Unplanned Maint Wichita (Wichita Mid-continent)" at bounding box center [478, 246] width 744 height 24
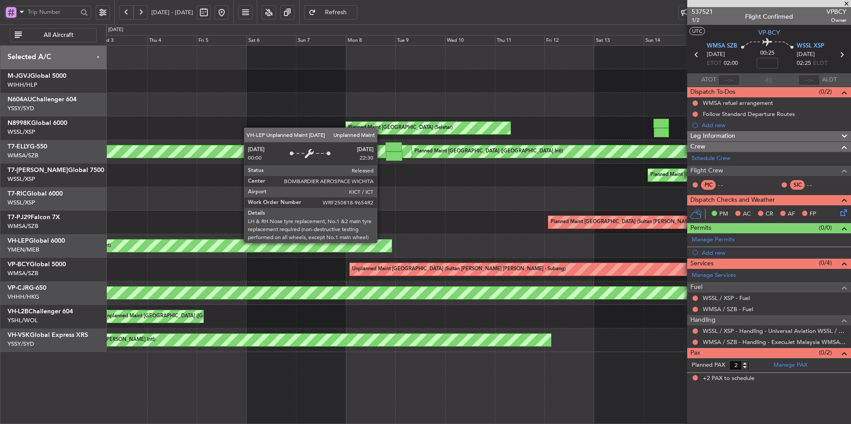
click at [382, 241] on div "Unplanned Maint Wichita (Wichita Mid-continent)" at bounding box center [194, 246] width 393 height 12
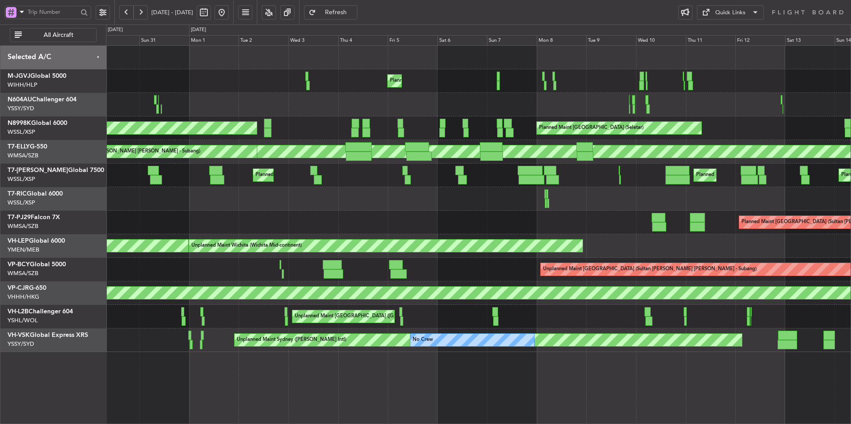
click at [461, 268] on div "Unplanned Maint Kuala Lumpur (Sultan Abdul Aziz Shah - Subang) Planned Maint Va…" at bounding box center [478, 270] width 744 height 24
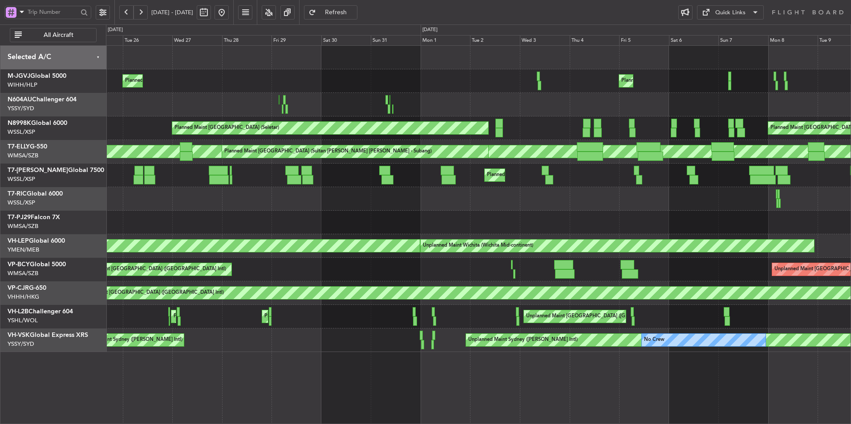
click at [467, 275] on div "Unplanned Maint Kuala Lumpur (Sultan Abdul Aziz Shah - Subang) Planned Maint Va…" at bounding box center [478, 270] width 744 height 24
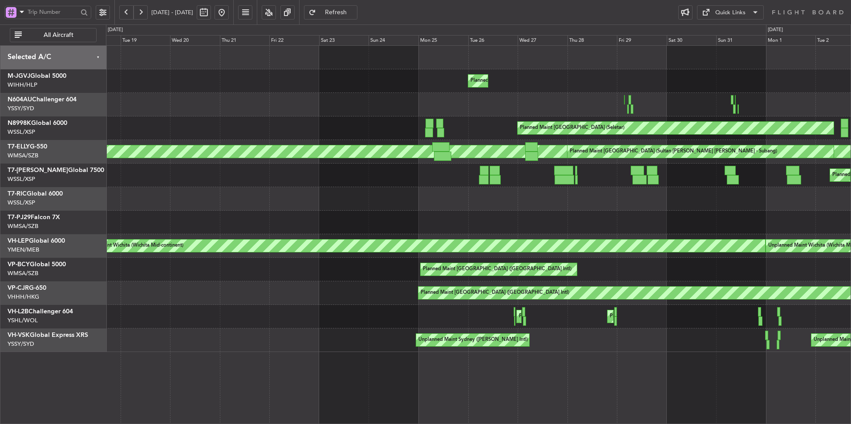
click at [440, 275] on div "Planned Maint Vancouver (Vancouver Intl)" at bounding box center [478, 270] width 744 height 24
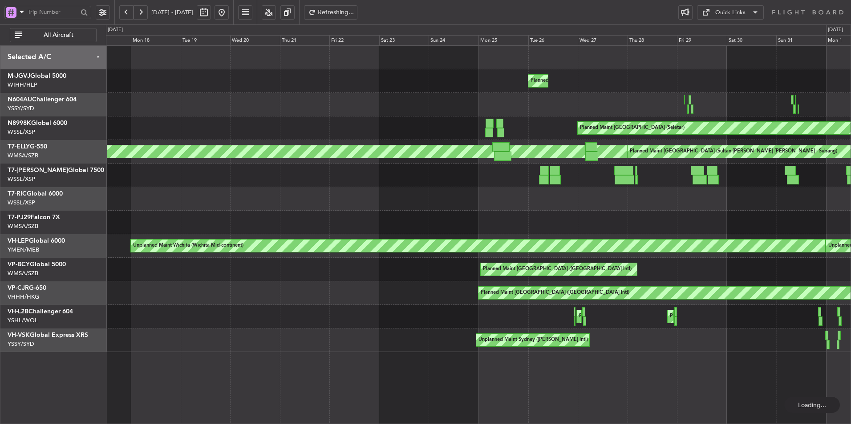
click at [381, 275] on div "Planned Maint Vancouver (Vancouver Intl)" at bounding box center [478, 270] width 744 height 24
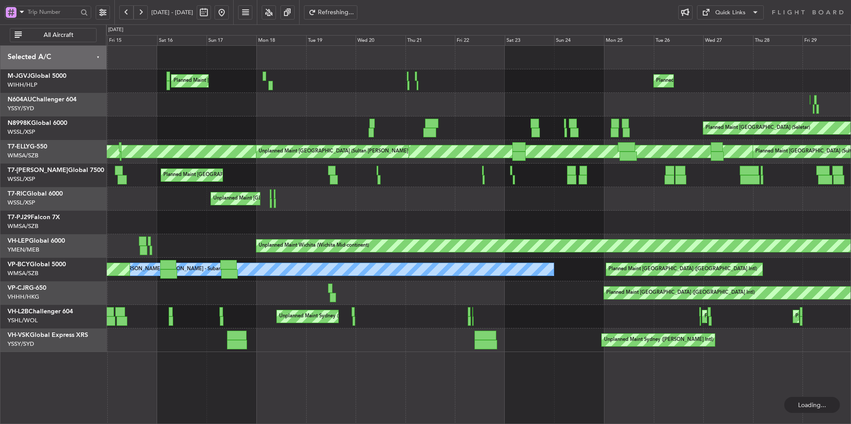
click at [534, 271] on div "Planned Maint Jakarta (Halim Intl) Planned Maint Singapore (Seletar) Planned Ma…" at bounding box center [478, 199] width 744 height 307
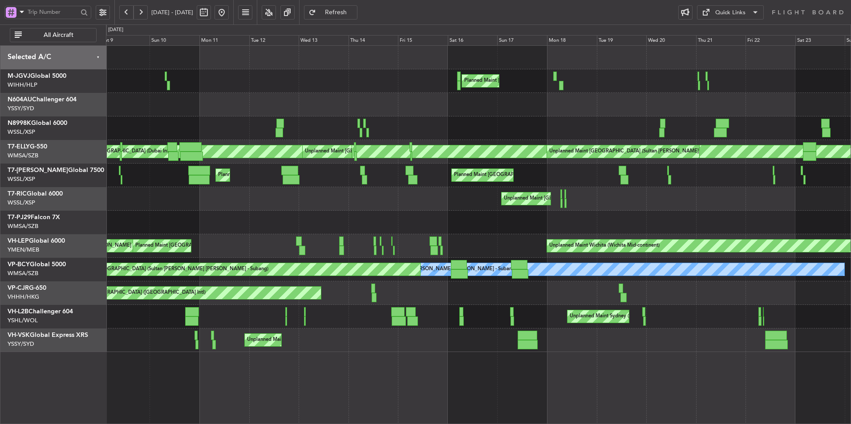
click at [471, 277] on div "Planned Maint Singapore (Seletar) Planned Maint Jakarta (Halim Intl) Planned Ma…" at bounding box center [478, 199] width 744 height 307
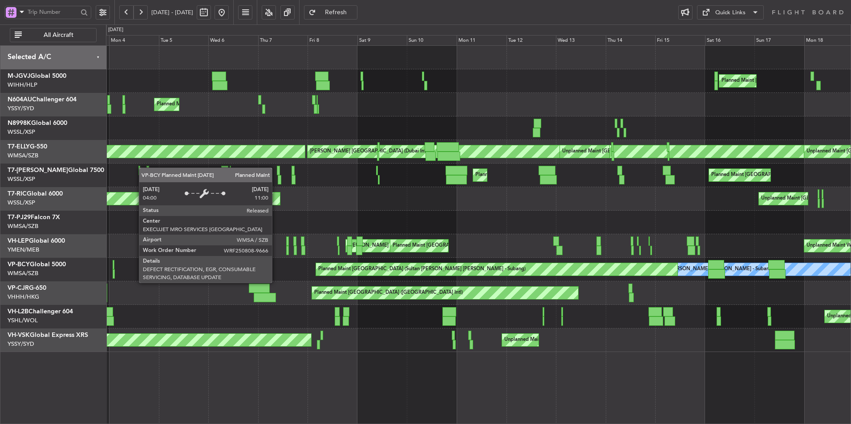
click at [424, 274] on div "Planned Maint [GEOGRAPHIC_DATA] (Sultan [PERSON_NAME] [PERSON_NAME] - Subang)" at bounding box center [421, 269] width 207 height 13
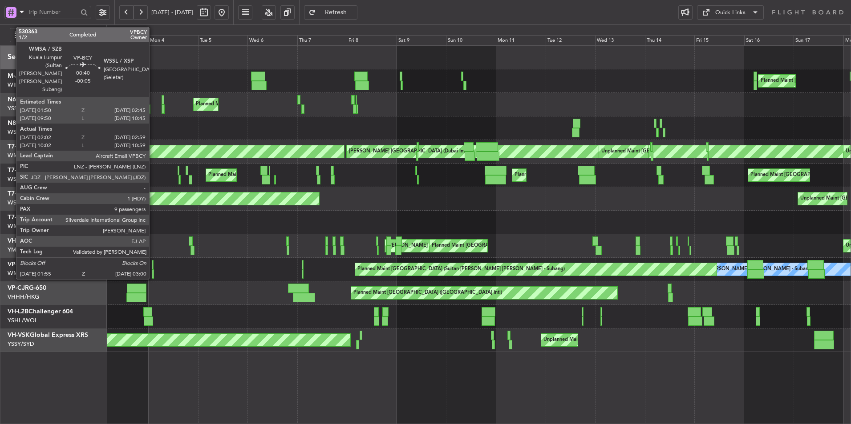
click at [153, 265] on div at bounding box center [153, 264] width 2 height 9
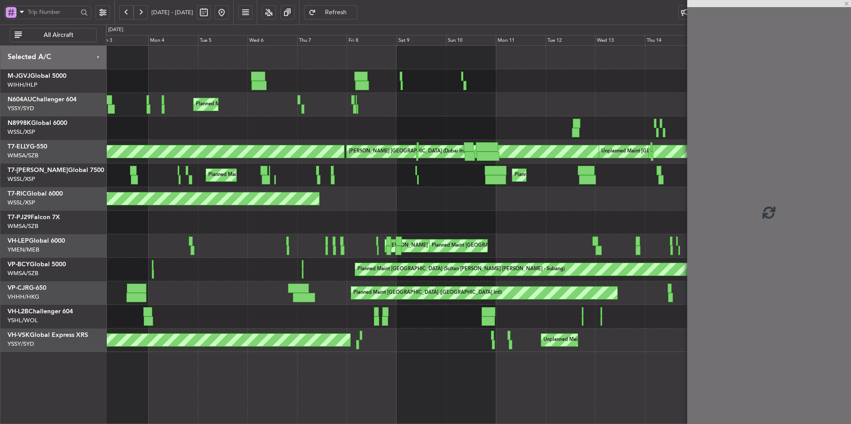
click at [297, 276] on div "MEL Kuala Lumpur (Sultan Abdul Aziz Shah - Subang) Planned Maint Kuala Lumpur (…" at bounding box center [478, 270] width 744 height 24
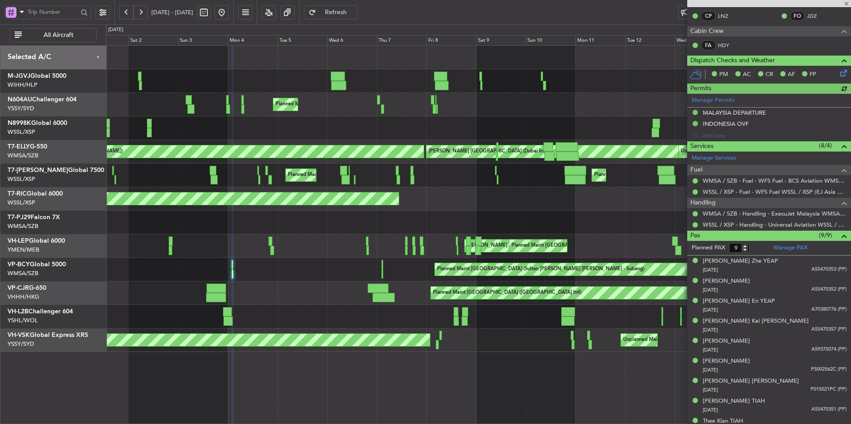
scroll to position [191, 0]
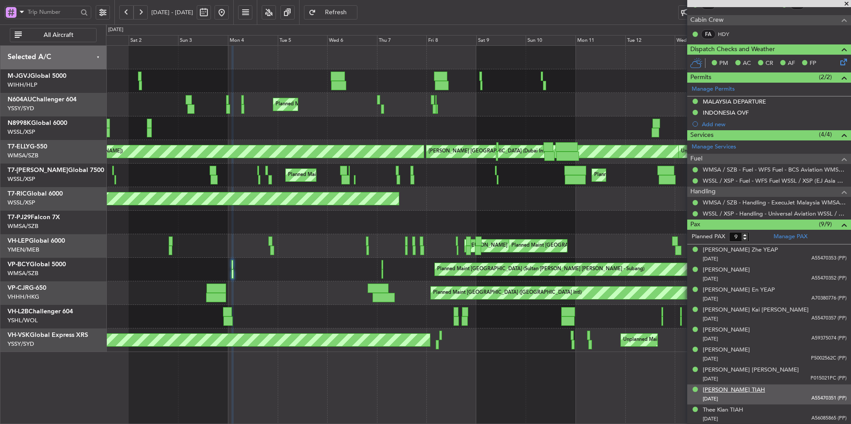
click at [731, 387] on div "Sook Lin TIAH" at bounding box center [734, 390] width 62 height 9
drag, startPoint x: 251, startPoint y: 10, endPoint x: 312, endPoint y: 46, distance: 70.4
click at [229, 10] on button at bounding box center [221, 12] width 14 height 14
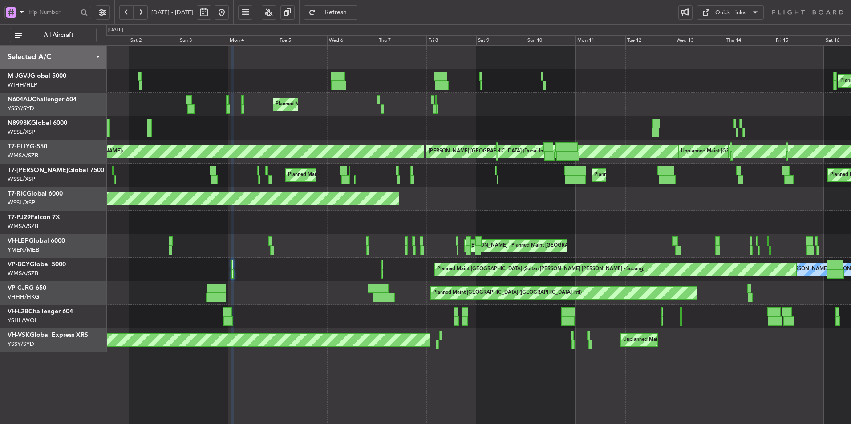
scroll to position [0, 0]
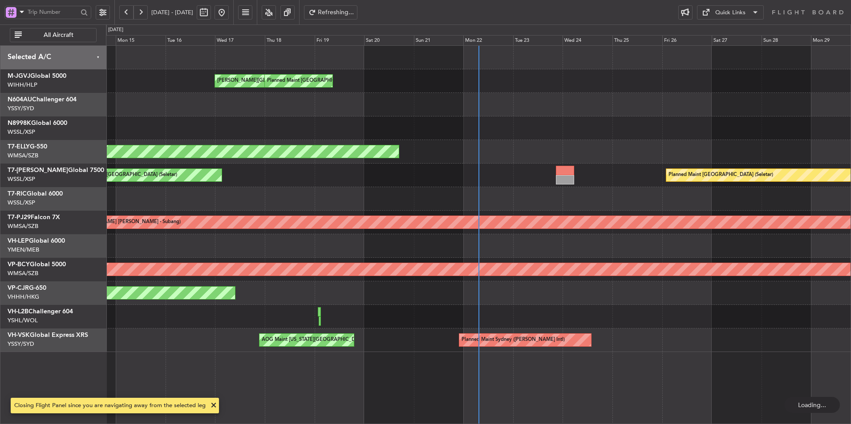
click at [370, 192] on div at bounding box center [478, 199] width 744 height 24
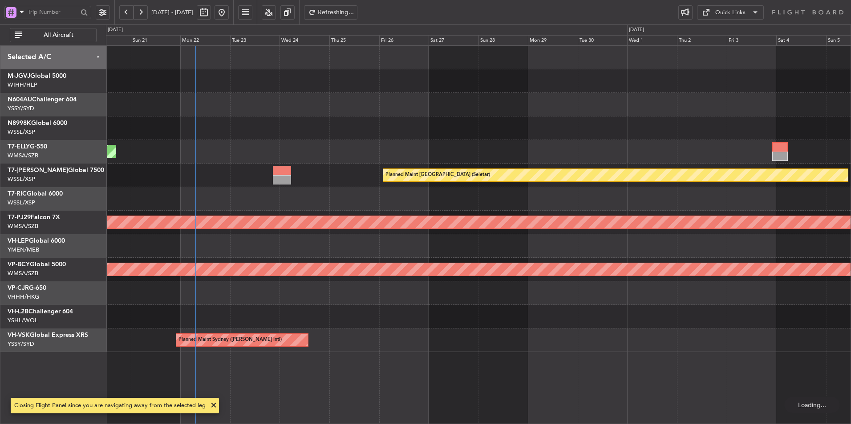
click at [218, 196] on div at bounding box center [478, 199] width 744 height 24
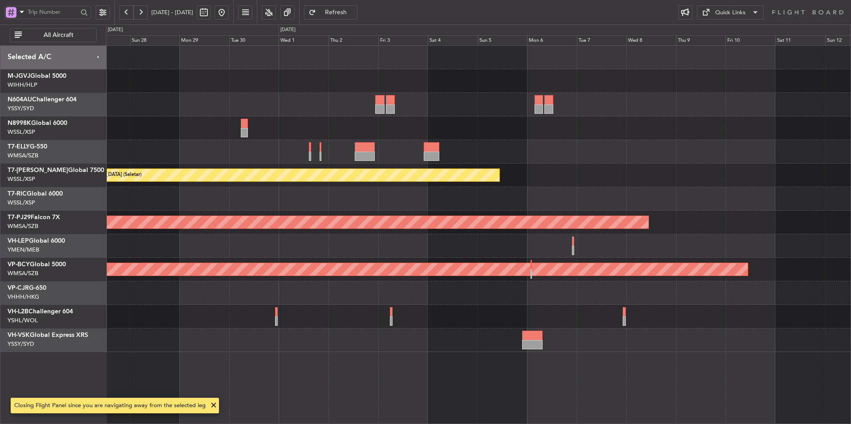
click at [332, 206] on div at bounding box center [478, 199] width 744 height 24
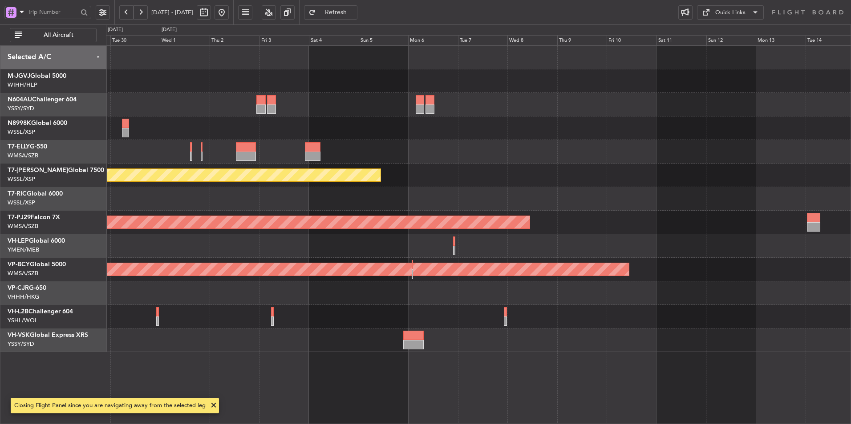
click at [415, 187] on div "Planned Maint [GEOGRAPHIC_DATA] (Seletar)" at bounding box center [478, 176] width 744 height 24
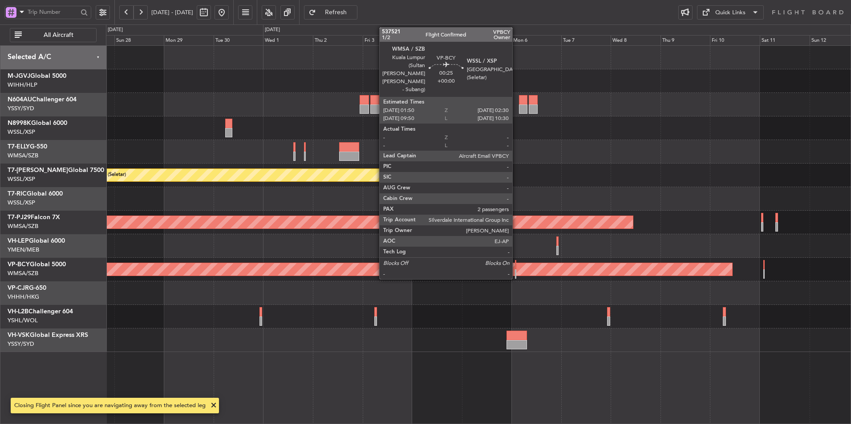
click at [516, 268] on div at bounding box center [516, 264] width 2 height 9
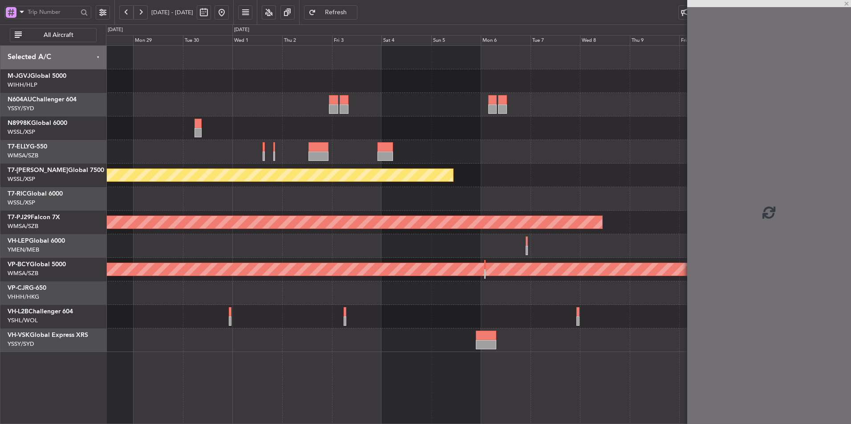
click at [429, 295] on div at bounding box center [478, 294] width 744 height 24
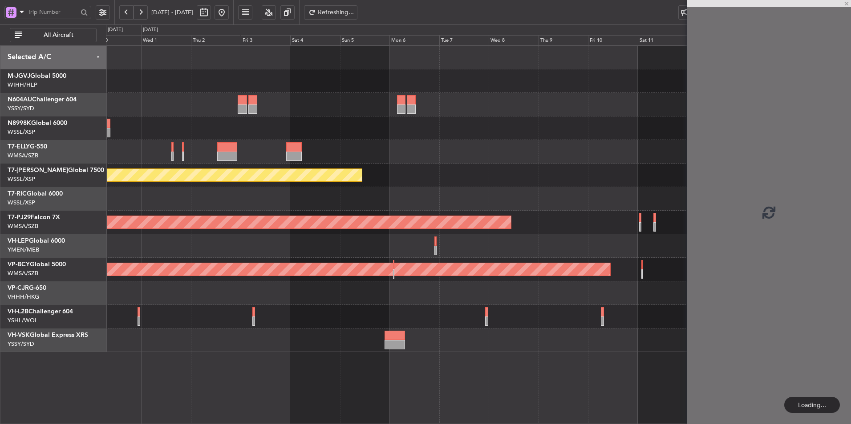
click at [345, 298] on div at bounding box center [478, 294] width 744 height 24
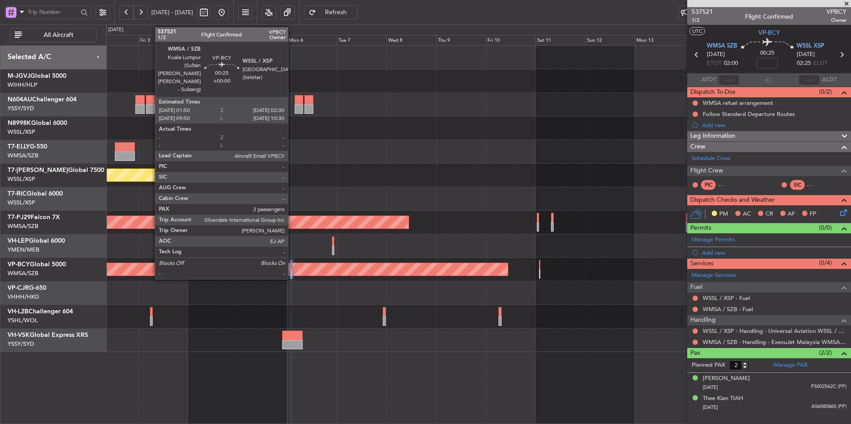
click at [292, 268] on div at bounding box center [292, 264] width 2 height 9
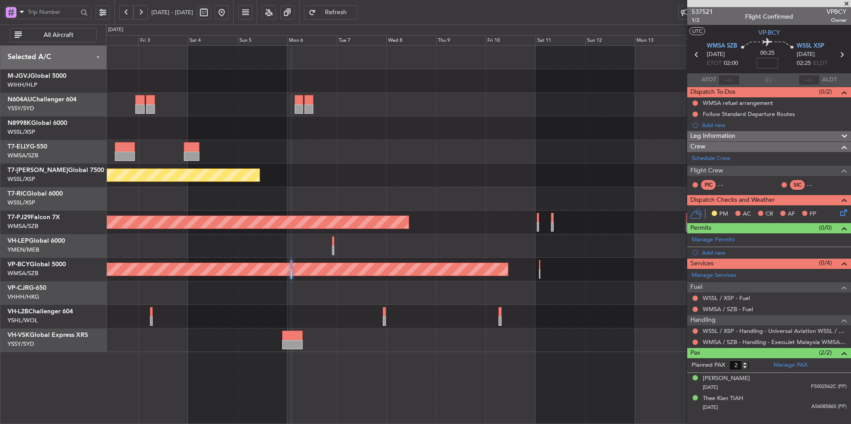
click at [769, 65] on input at bounding box center [766, 63] width 21 height 11
type input "+00:05"
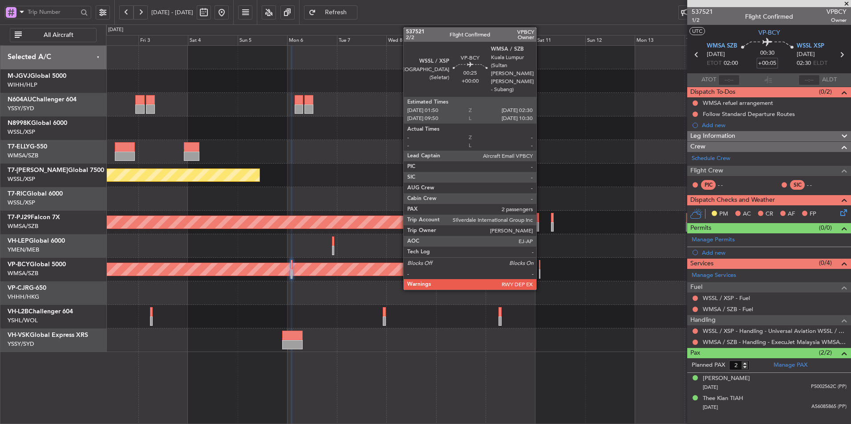
click at [540, 273] on div at bounding box center [540, 274] width 2 height 9
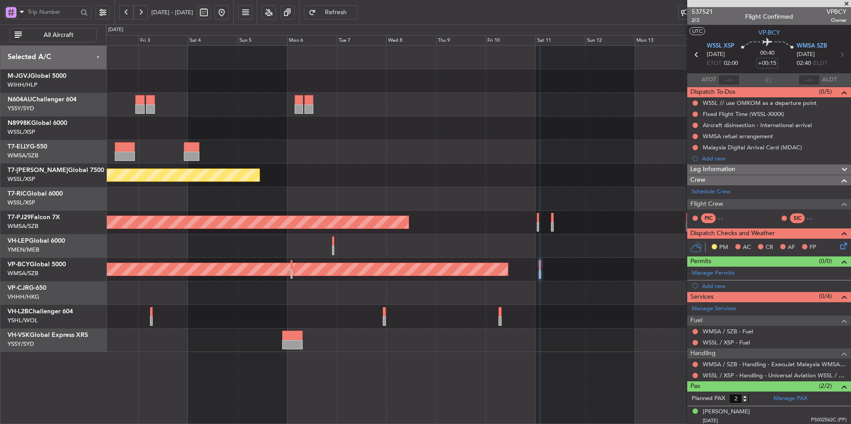
type input "+00:15"
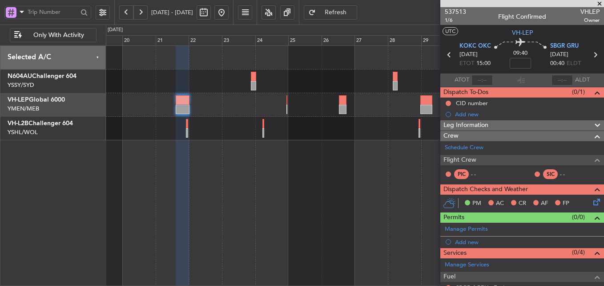
click at [269, 177] on div "Planned Maint Sydney ([PERSON_NAME] Intl)" at bounding box center [355, 165] width 498 height 240
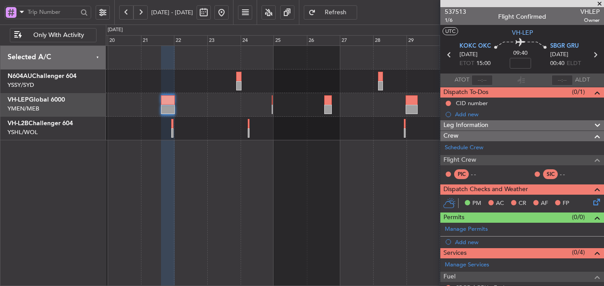
click at [243, 177] on div "Planned Maint Sydney ([PERSON_NAME] Intl)" at bounding box center [355, 165] width 498 height 240
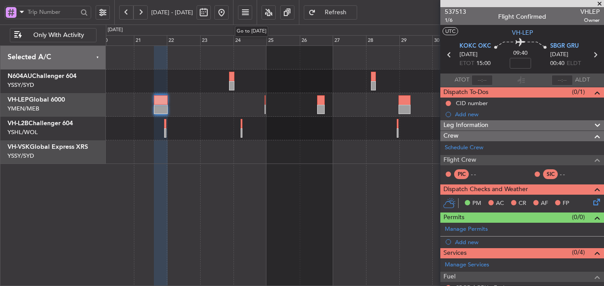
click at [229, 9] on button at bounding box center [221, 12] width 14 height 14
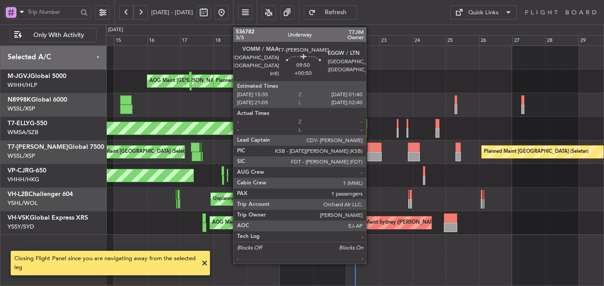
click at [371, 155] on div at bounding box center [375, 156] width 14 height 9
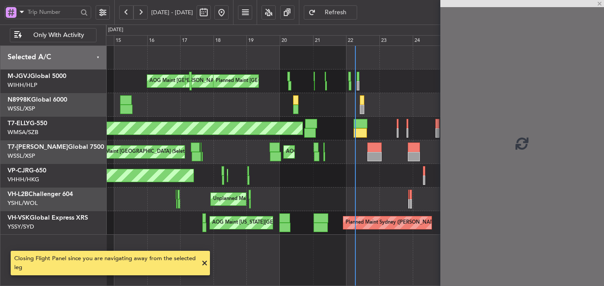
click at [272, 188] on div "MEL Jakarta (Halim Intl) MEL Jakarta (Halim Intl) MEL Jakarta (Halim Intl) Plan…" at bounding box center [355, 140] width 498 height 189
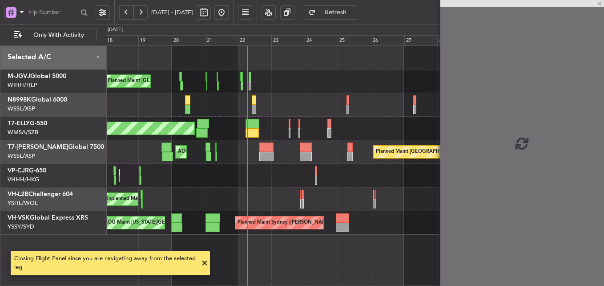
click at [201, 198] on div "Unplanned Maint Melbourne (Essendon)" at bounding box center [355, 199] width 498 height 24
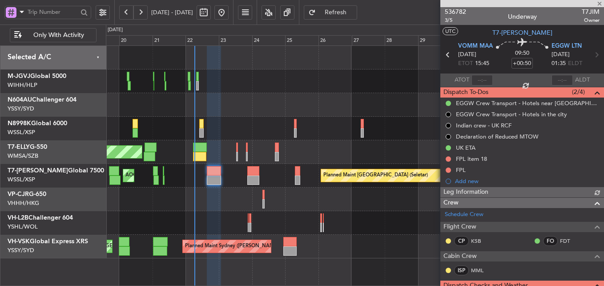
click at [220, 211] on div "MEL Jakarta (Halim Intl) MEL Jakarta (Halim Intl) MEL Jakarta (Halim Intl) AOG …" at bounding box center [355, 152] width 498 height 212
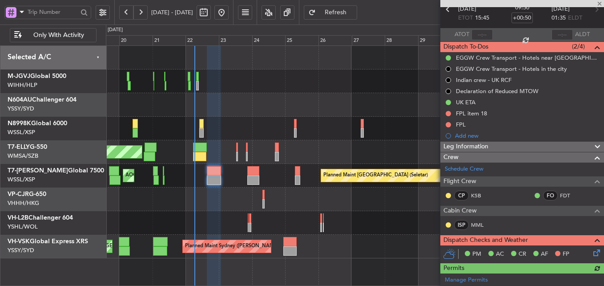
scroll to position [44, 0]
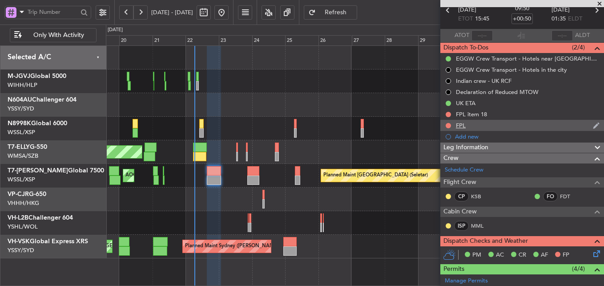
click at [462, 121] on div "FPL" at bounding box center [461, 125] width 10 height 8
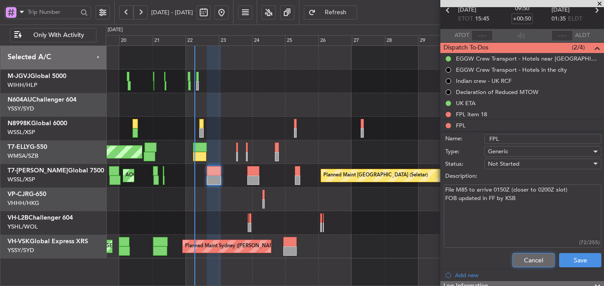
click at [525, 259] on button "Cancel" at bounding box center [534, 260] width 42 height 14
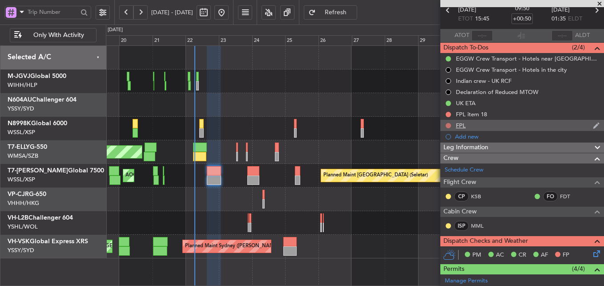
click at [448, 123] on button at bounding box center [448, 125] width 5 height 5
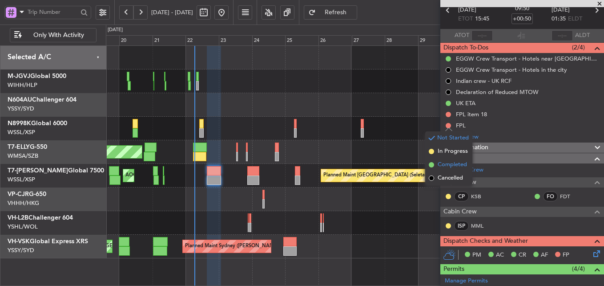
click at [450, 165] on span "Completed" at bounding box center [452, 164] width 29 height 9
click at [471, 117] on div "FPL item 18" at bounding box center [523, 114] width 164 height 11
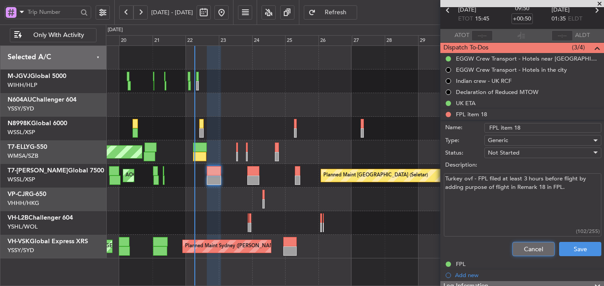
click at [513, 249] on button "Cancel" at bounding box center [534, 249] width 42 height 14
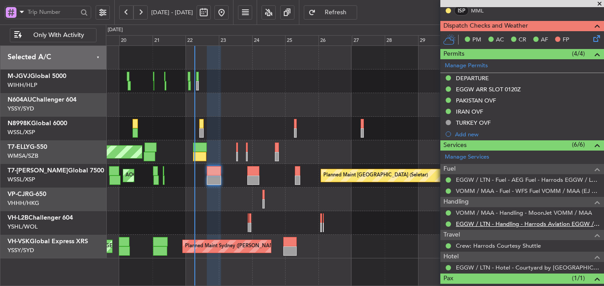
scroll to position [247, 0]
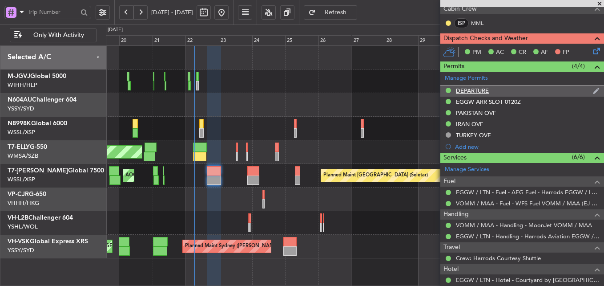
click at [473, 90] on div "DEPARTURE" at bounding box center [472, 91] width 33 height 8
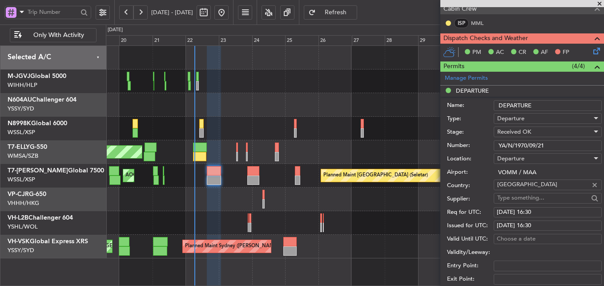
drag, startPoint x: 547, startPoint y: 143, endPoint x: 426, endPoint y: 138, distance: 121.1
click at [437, 138] on fb-app "19 Sep 2025 - 04 Oct 2025 Refresh Quick Links Only With Activity MEL Jakarta (H…" at bounding box center [302, 148] width 604 height 275
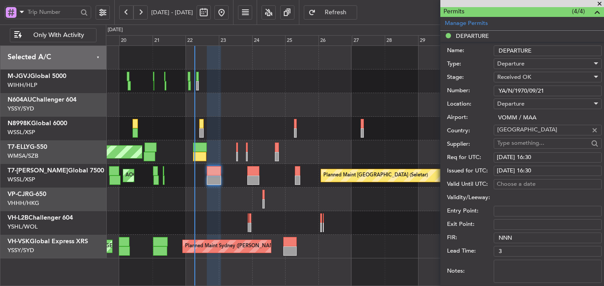
scroll to position [336, 0]
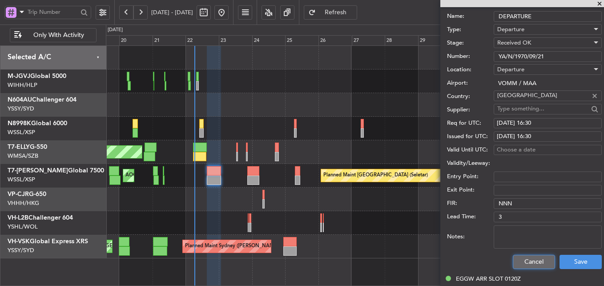
click at [524, 260] on button "Cancel" at bounding box center [534, 262] width 42 height 14
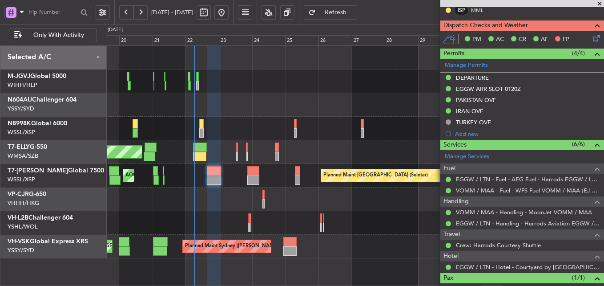
scroll to position [247, 0]
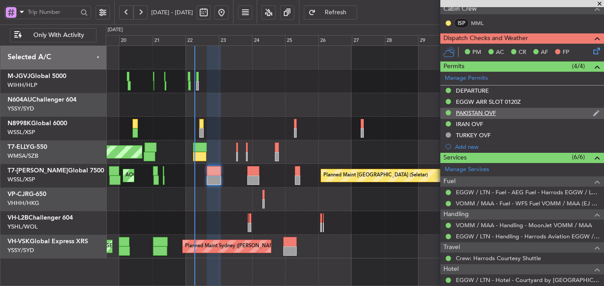
click at [485, 112] on div "PAKISTAN OVF" at bounding box center [476, 113] width 40 height 8
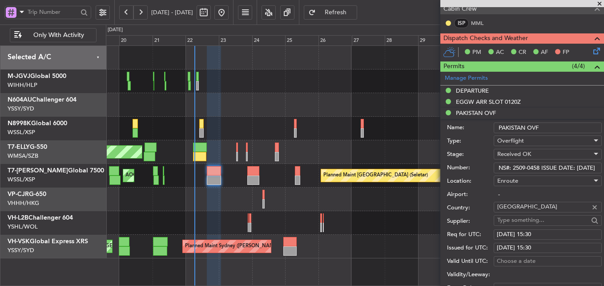
click at [544, 167] on input "NS#: 2509-0458 ISSUE DATE: 18-SEP-2025" at bounding box center [548, 167] width 108 height 11
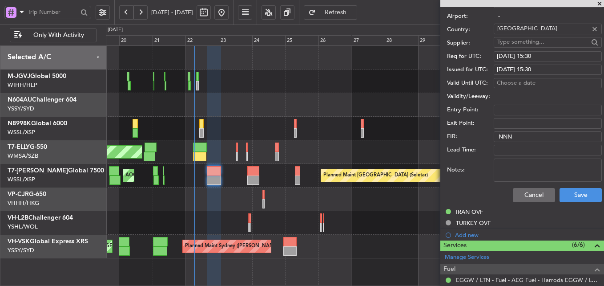
drag, startPoint x: 526, startPoint y: 205, endPoint x: 522, endPoint y: 198, distance: 7.2
click at [526, 205] on div "Cancel Save" at bounding box center [524, 194] width 155 height 23
click at [522, 198] on button "Cancel" at bounding box center [534, 195] width 42 height 14
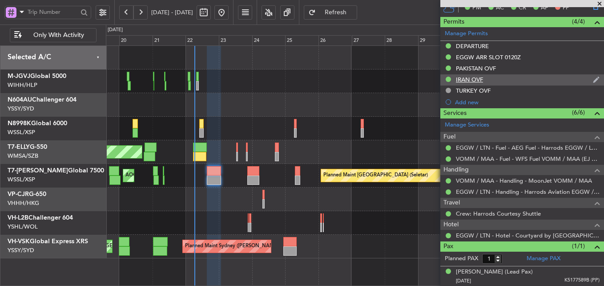
click at [473, 78] on div "IRAN OVF" at bounding box center [469, 80] width 27 height 8
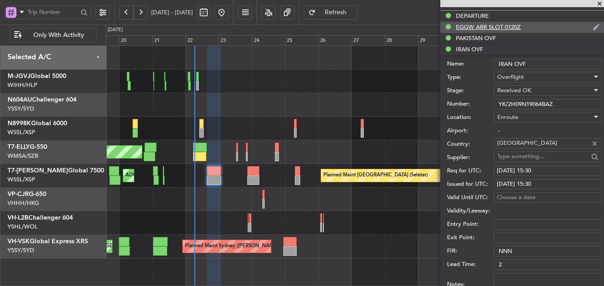
scroll to position [247, 0]
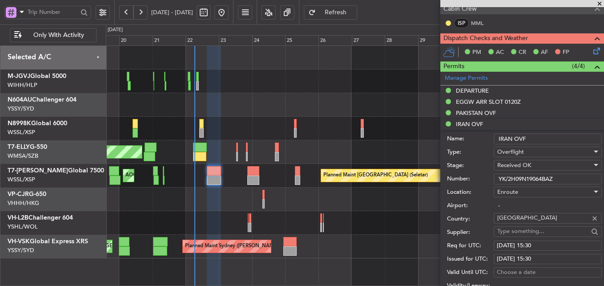
drag, startPoint x: 565, startPoint y: 178, endPoint x: 412, endPoint y: 177, distance: 152.6
click at [416, 177] on fb-app "19 Sep 2025 - 04 Oct 2025 Refresh Quick Links Only With Activity MEL Jakarta (H…" at bounding box center [302, 148] width 604 height 275
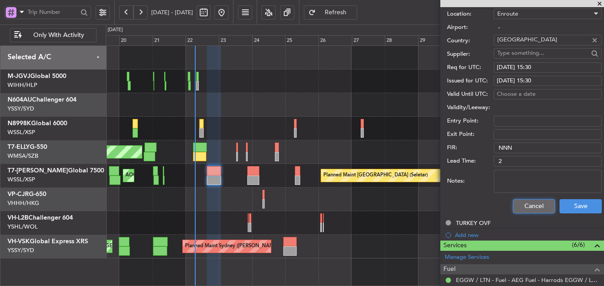
click at [517, 205] on button "Cancel" at bounding box center [534, 206] width 42 height 14
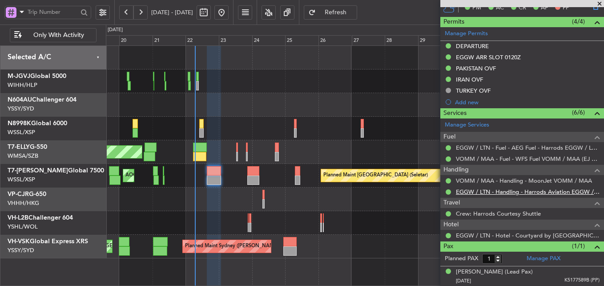
scroll to position [69, 0]
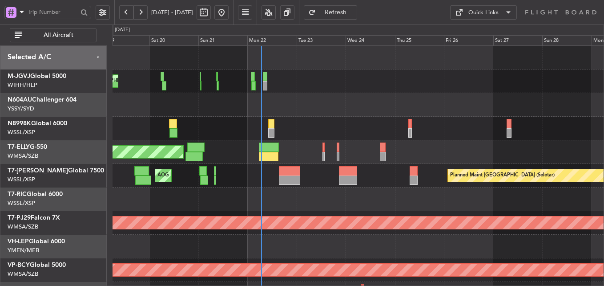
click at [308, 127] on div at bounding box center [358, 129] width 491 height 24
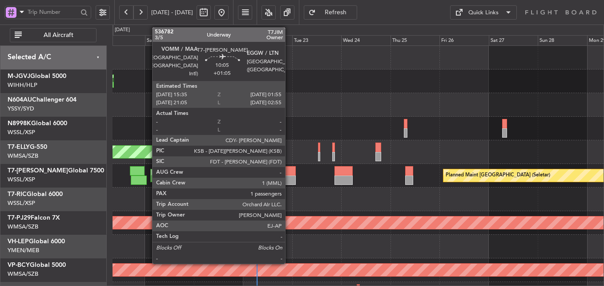
click at [287, 168] on div at bounding box center [285, 170] width 21 height 9
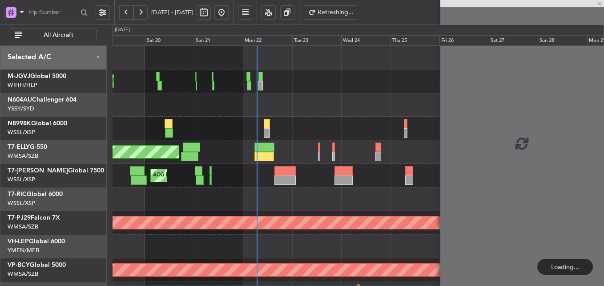
click at [280, 120] on div at bounding box center [358, 129] width 491 height 24
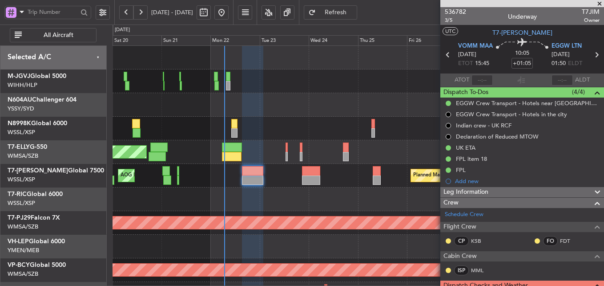
scroll to position [133, 0]
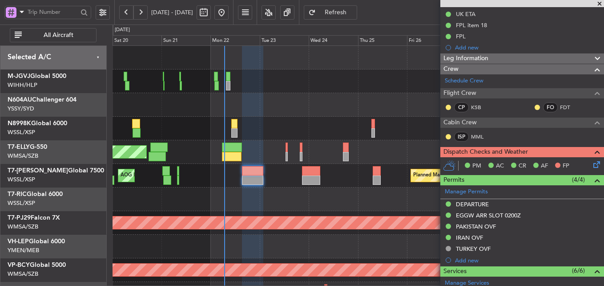
click at [380, 201] on div at bounding box center [358, 199] width 491 height 24
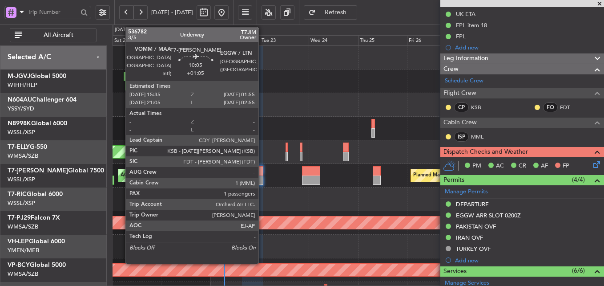
click at [256, 172] on div at bounding box center [252, 170] width 21 height 9
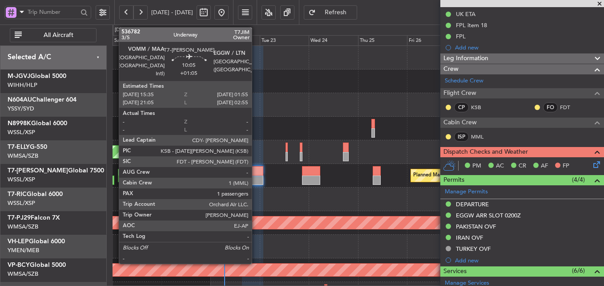
click at [256, 172] on div at bounding box center [252, 170] width 21 height 9
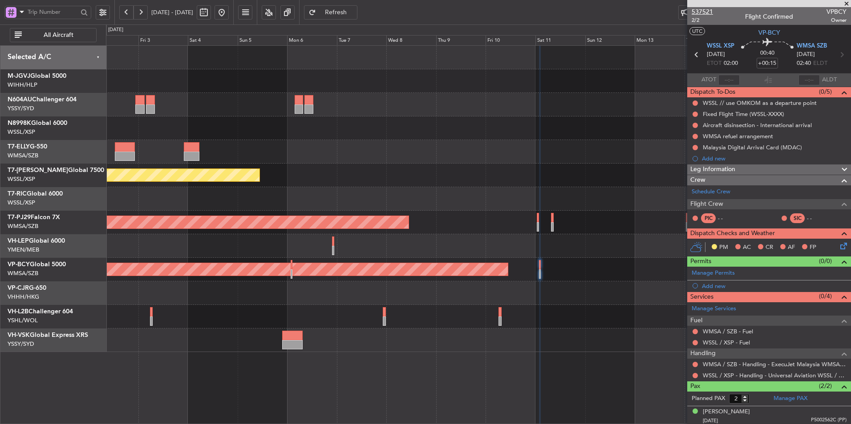
click at [709, 9] on span "537521" at bounding box center [701, 11] width 21 height 9
click at [421, 194] on div "Planned Maint [GEOGRAPHIC_DATA] (Seletar) Planned Maint [GEOGRAPHIC_DATA] (Sult…" at bounding box center [478, 199] width 744 height 307
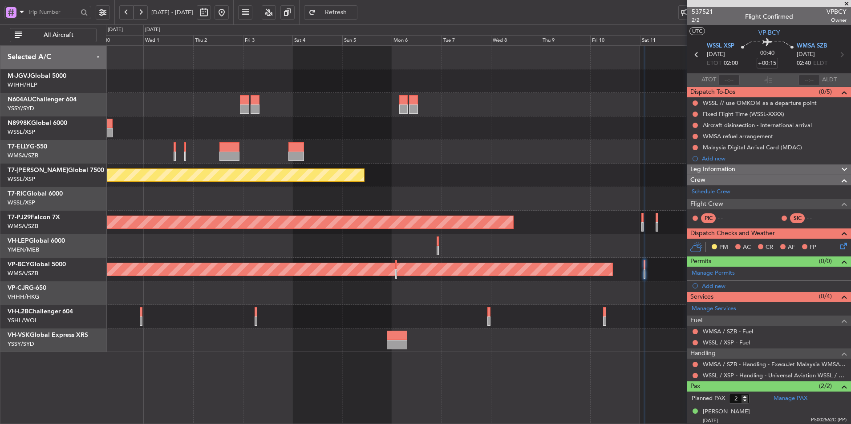
click at [432, 93] on div "Planned Maint [GEOGRAPHIC_DATA] (Seletar) Planned Maint [GEOGRAPHIC_DATA] (Sult…" at bounding box center [478, 199] width 744 height 307
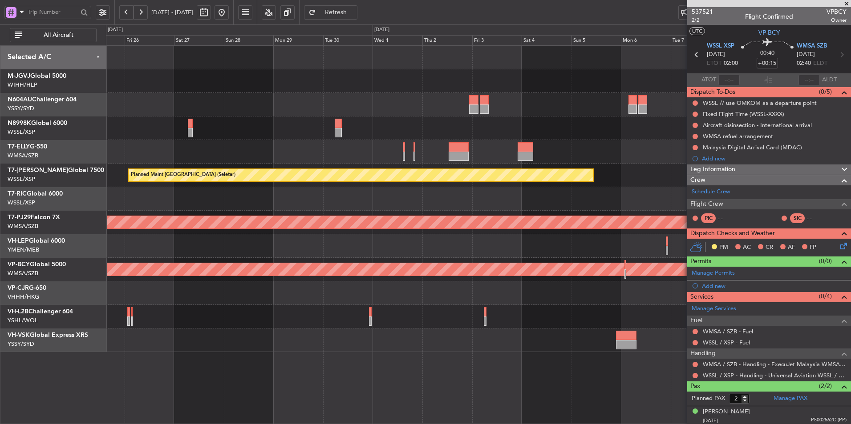
click at [534, 88] on div at bounding box center [478, 81] width 744 height 24
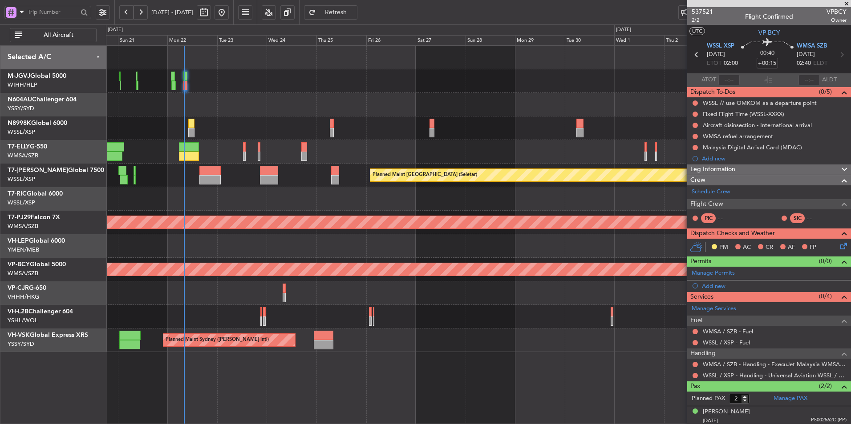
click at [463, 88] on div "Planned Maint [GEOGRAPHIC_DATA] (Seletar) [PERSON_NAME] Jakarta (Halim Intl) [P…" at bounding box center [478, 81] width 744 height 24
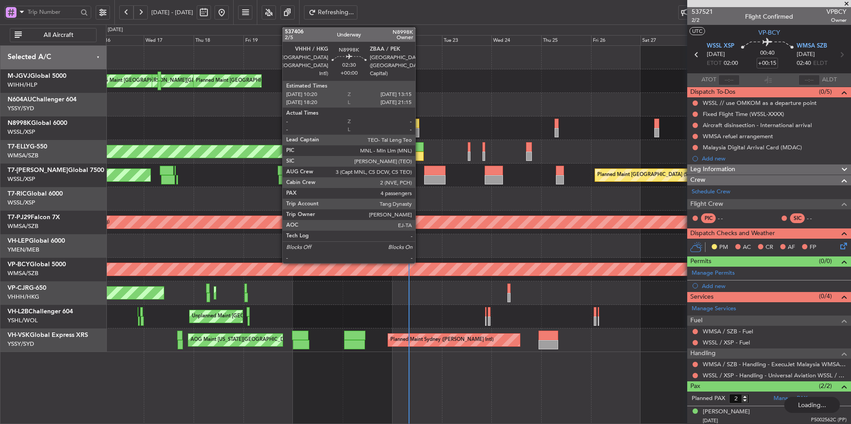
click at [418, 121] on div at bounding box center [416, 123] width 6 height 9
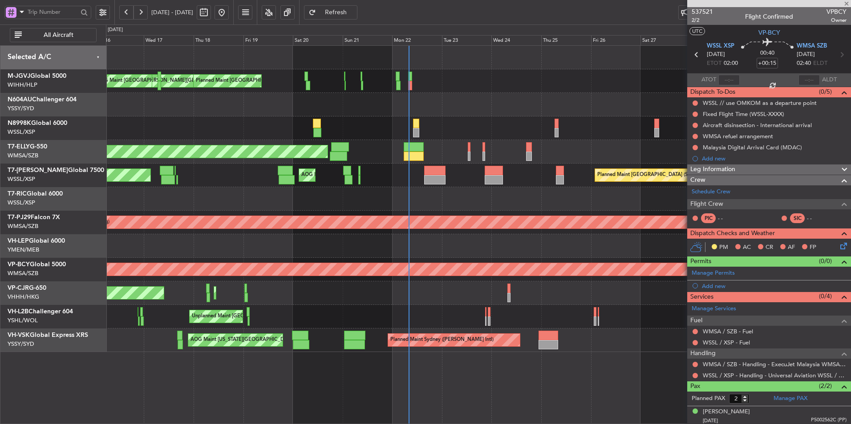
type input "4"
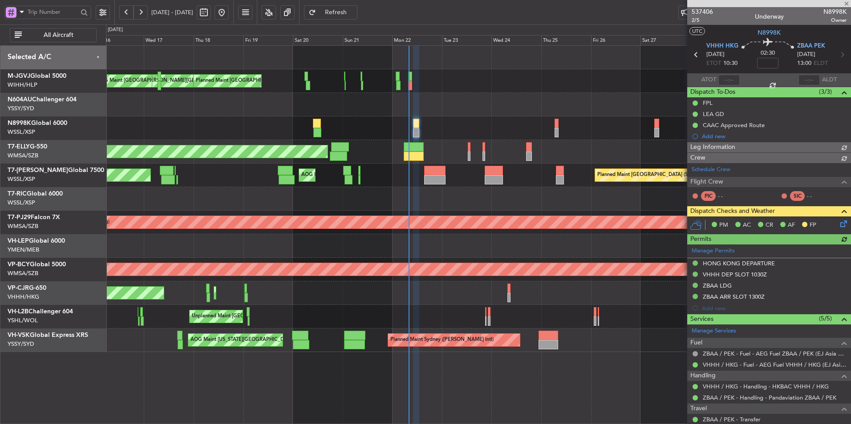
type input "[PERSON_NAME] (HHAFI)"
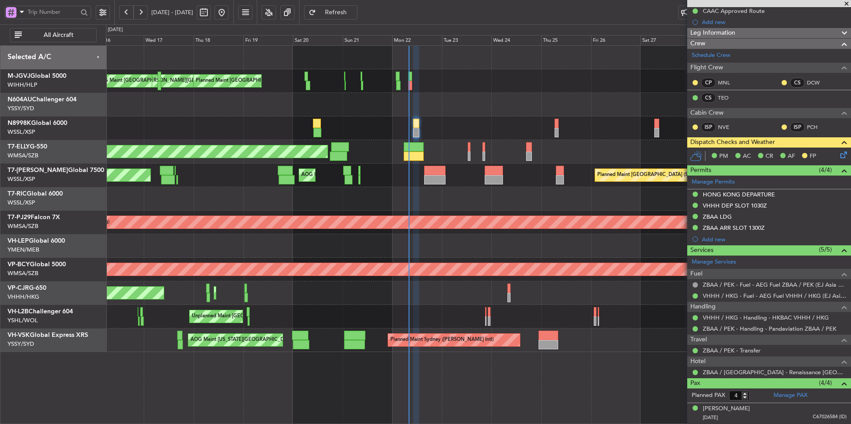
scroll to position [173, 0]
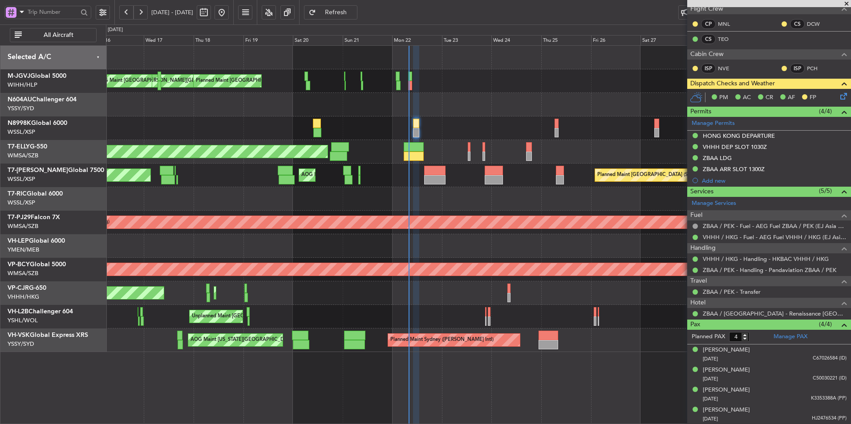
click at [502, 121] on div at bounding box center [478, 129] width 744 height 24
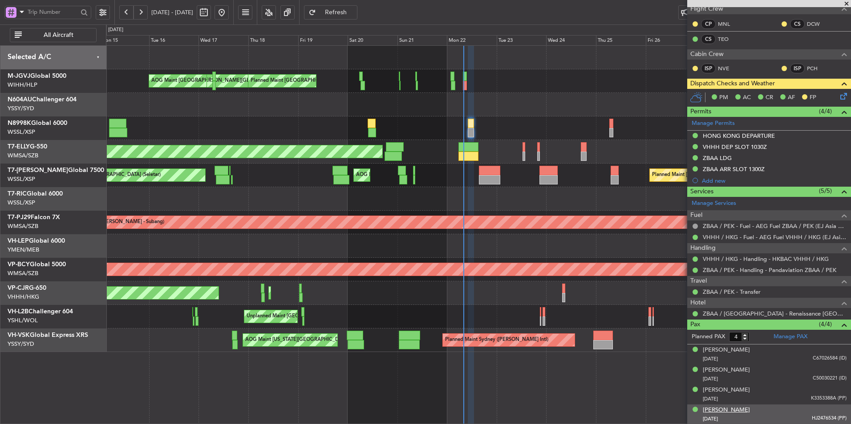
click at [746, 412] on div "[PERSON_NAME]" at bounding box center [726, 410] width 47 height 9
click at [786, 339] on link "Manage PAX" at bounding box center [790, 337] width 34 height 9
type input "[PERSON_NAME] (HHAFI)"
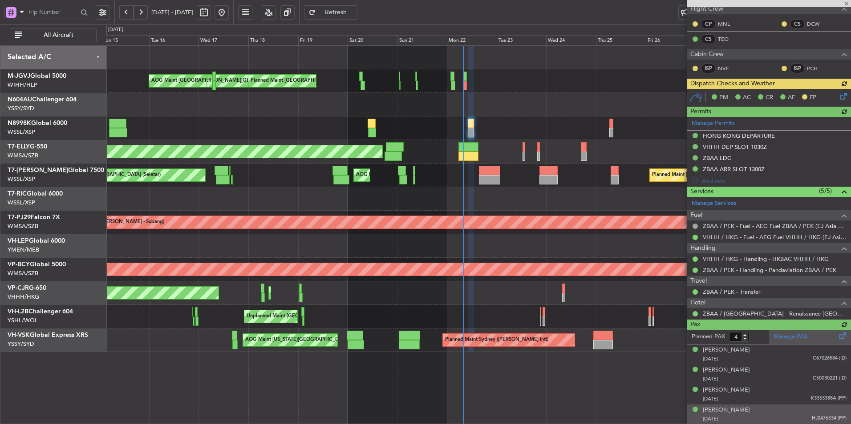
type input "[PERSON_NAME] (HHAFI)"
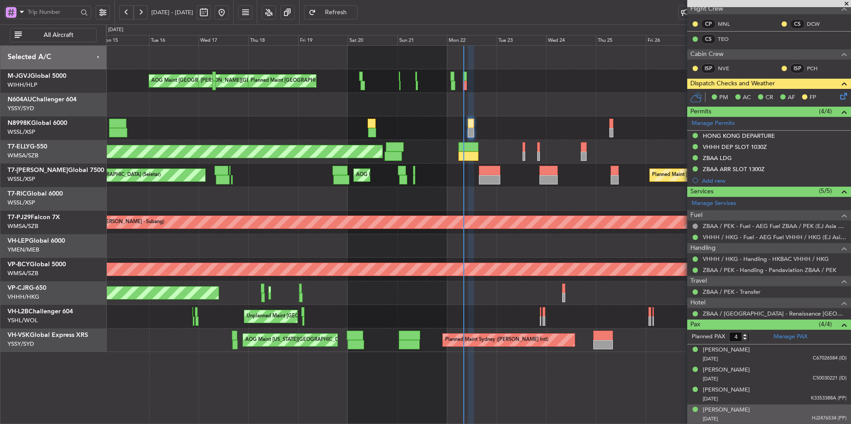
click at [416, 127] on div at bounding box center [478, 129] width 744 height 24
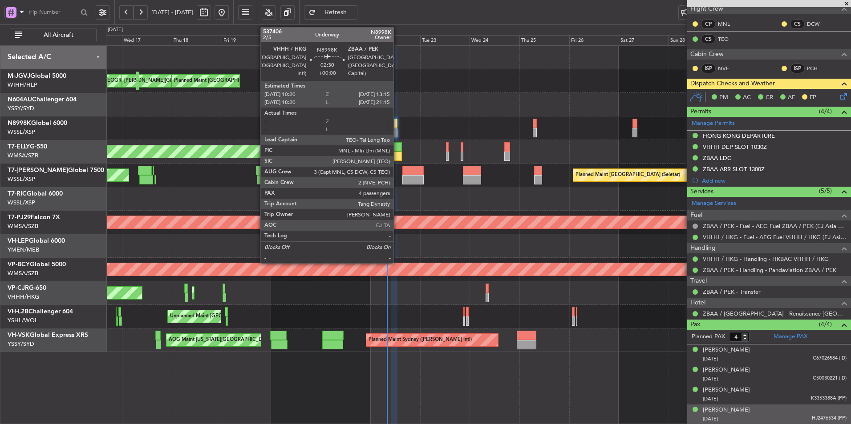
click at [397, 124] on div at bounding box center [394, 123] width 6 height 9
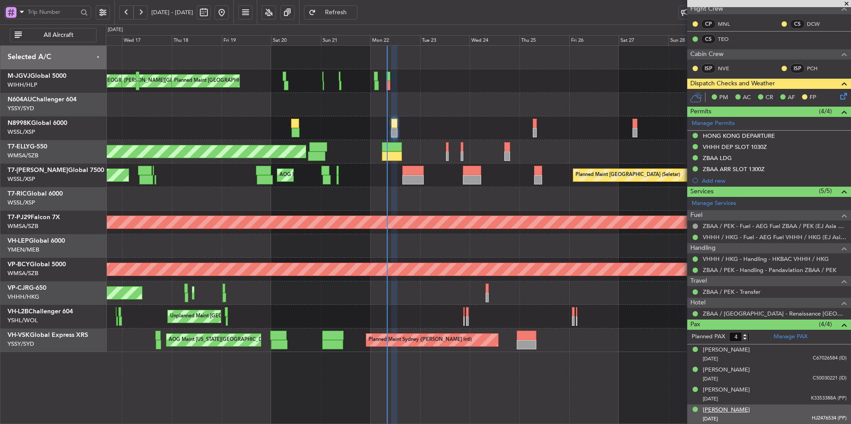
click at [729, 410] on div "[PERSON_NAME]" at bounding box center [726, 410] width 47 height 9
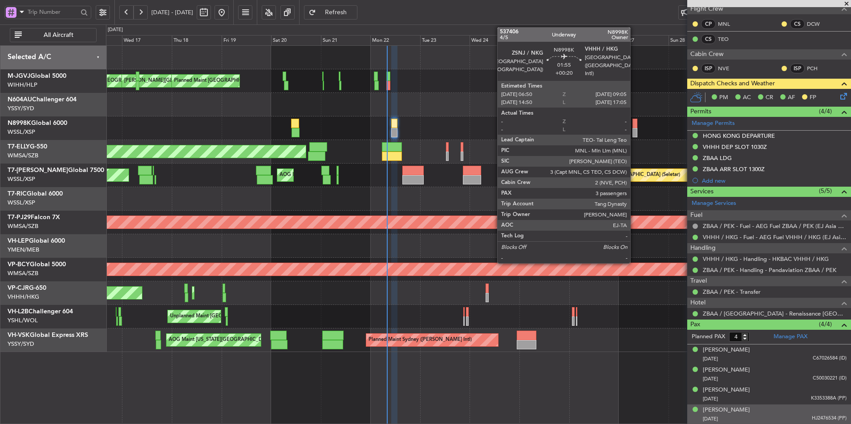
click at [634, 129] on div at bounding box center [634, 132] width 5 height 9
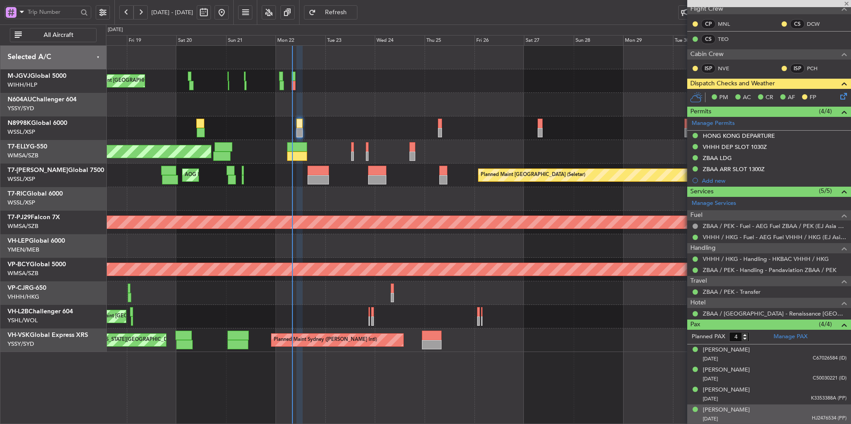
click at [404, 85] on div "[PERSON_NAME][GEOGRAPHIC_DATA] ([PERSON_NAME] Intl) [PERSON_NAME] Jakarta (Hali…" at bounding box center [478, 81] width 744 height 24
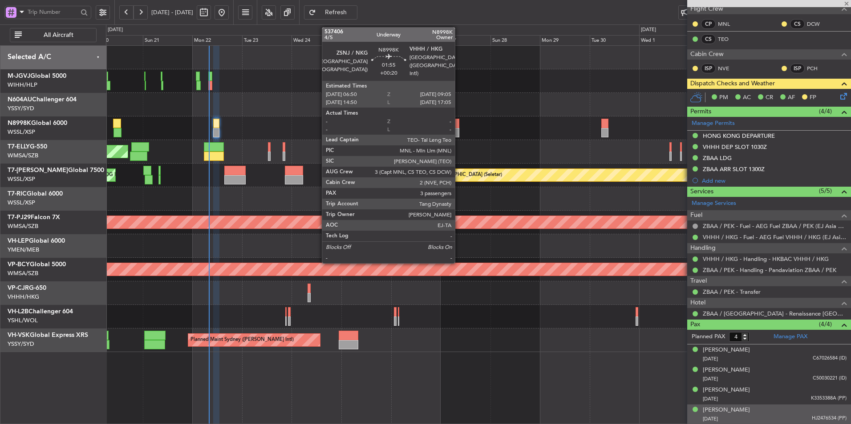
click at [457, 122] on div at bounding box center [456, 123] width 5 height 9
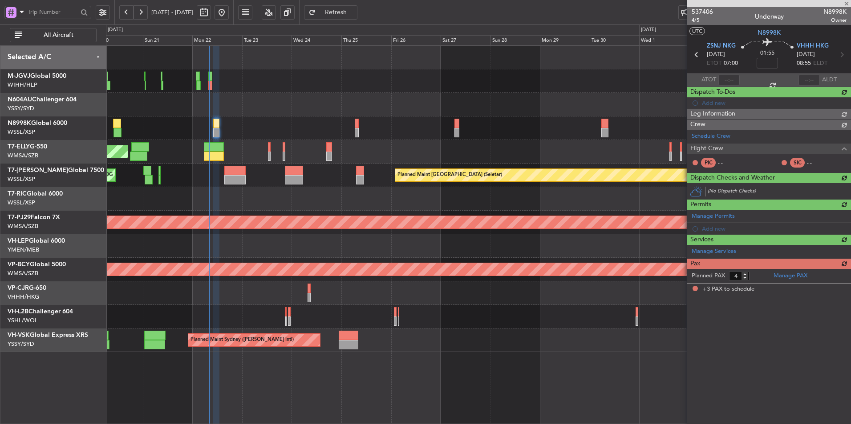
type input "+00:20"
type input "3"
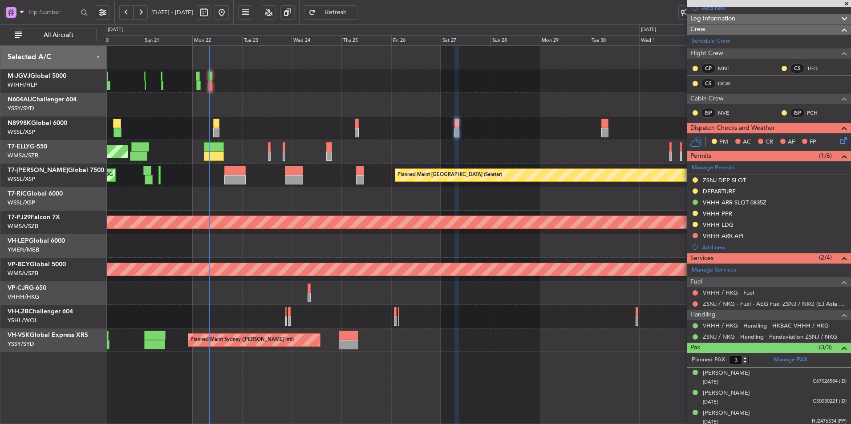
scroll to position [0, 0]
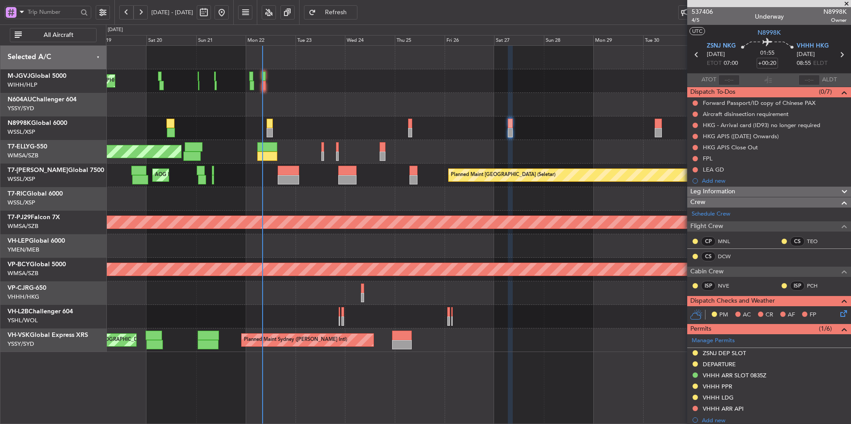
click at [403, 139] on div at bounding box center [478, 129] width 744 height 24
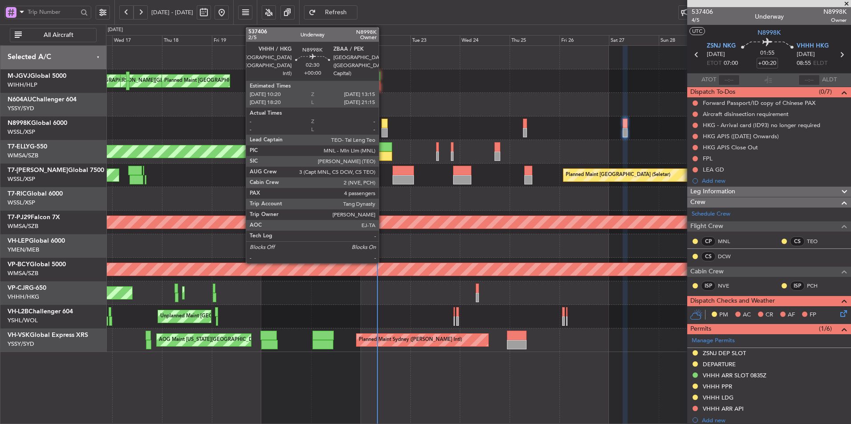
click at [383, 128] on div at bounding box center [384, 123] width 6 height 9
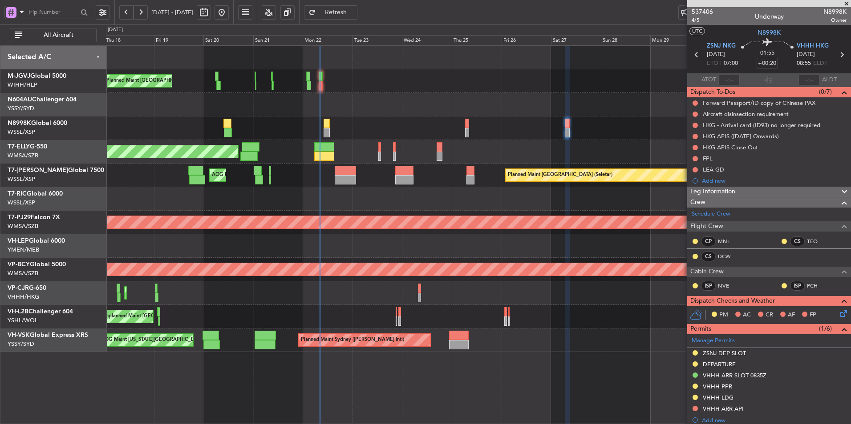
click at [337, 103] on div at bounding box center [478, 105] width 744 height 24
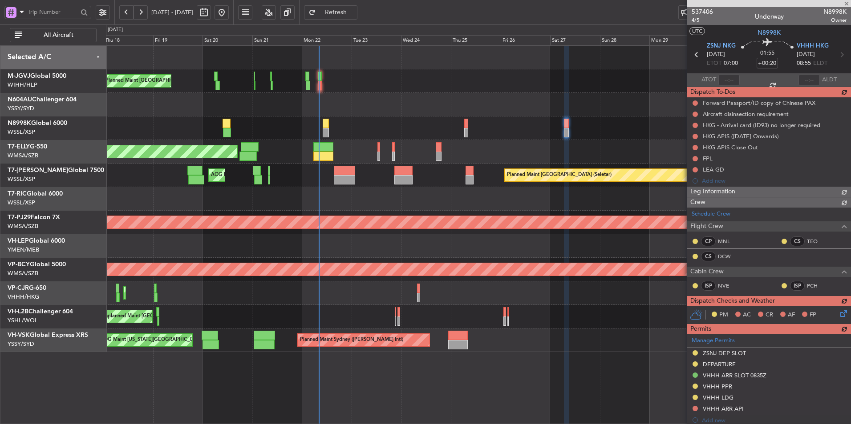
click at [301, 206] on div at bounding box center [478, 199] width 744 height 24
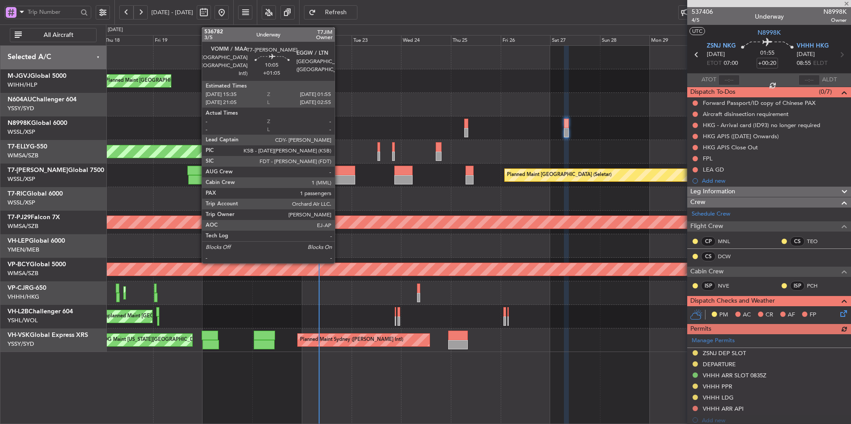
click at [339, 176] on div at bounding box center [345, 179] width 22 height 9
type input "+01:05"
type input "1"
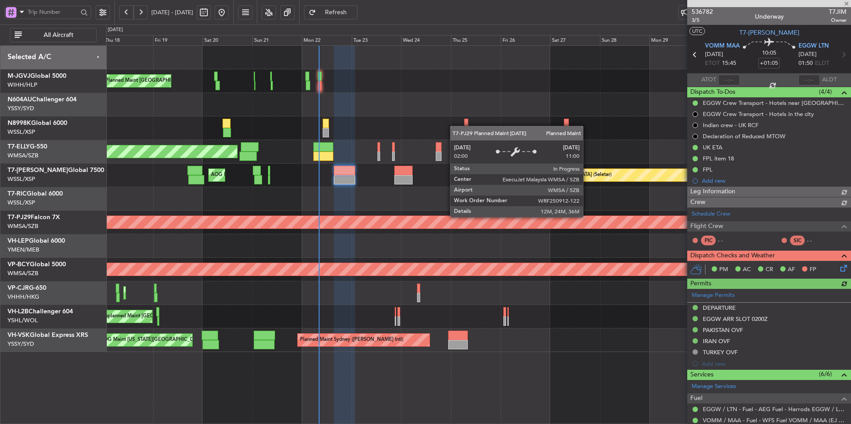
type input "[PERSON_NAME] (HHAFI)"
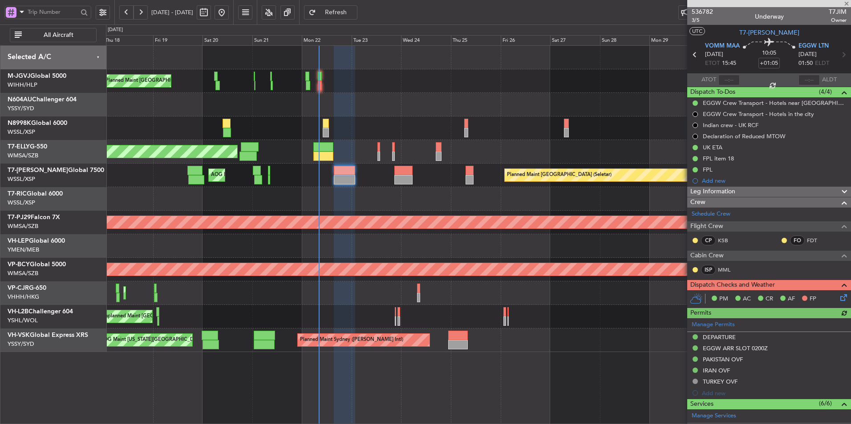
click at [422, 200] on div at bounding box center [478, 199] width 744 height 24
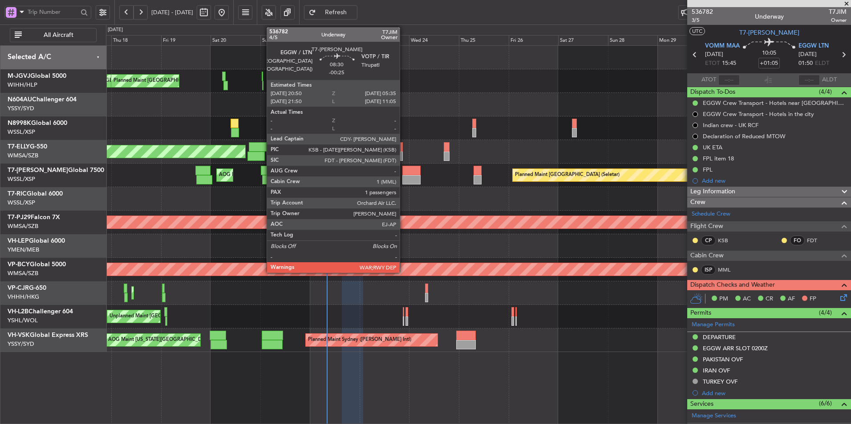
click at [404, 178] on div at bounding box center [411, 179] width 18 height 9
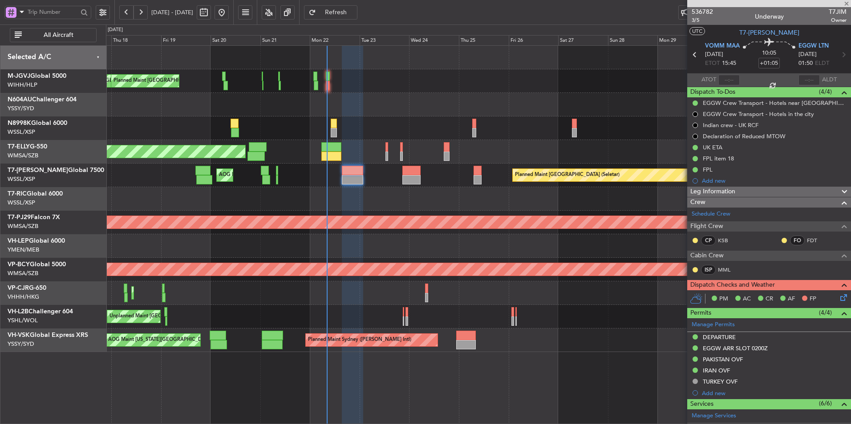
type input "-00:25"
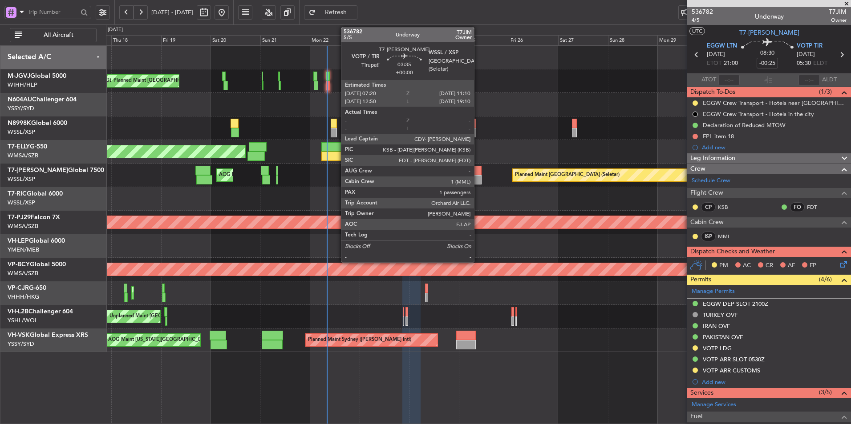
click at [478, 170] on div at bounding box center [477, 170] width 8 height 9
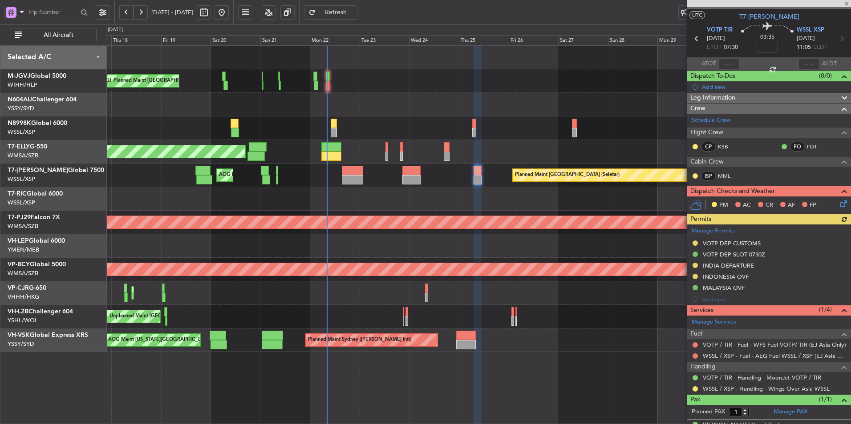
scroll to position [31, 0]
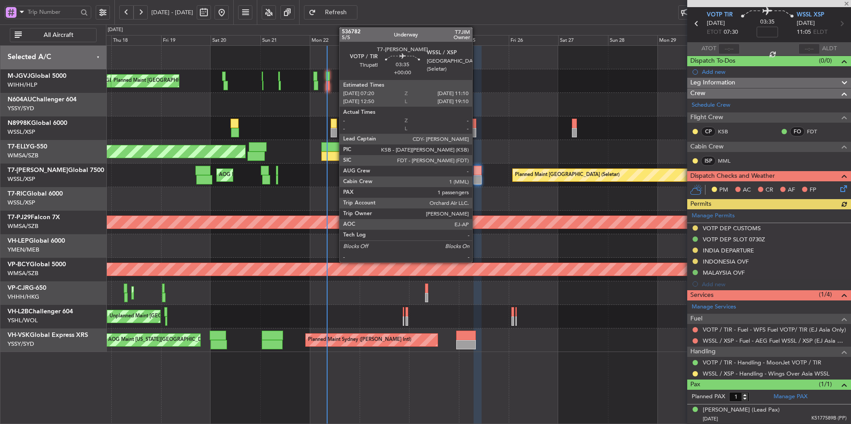
click at [476, 172] on div at bounding box center [477, 170] width 8 height 9
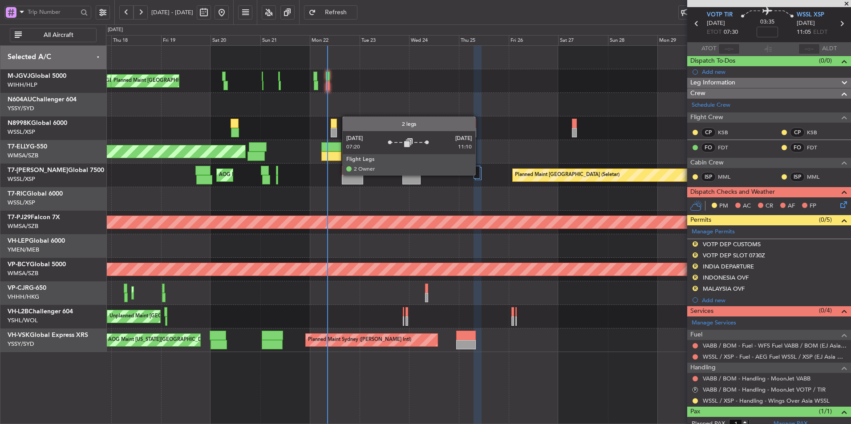
click at [479, 174] on div at bounding box center [476, 172] width 7 height 13
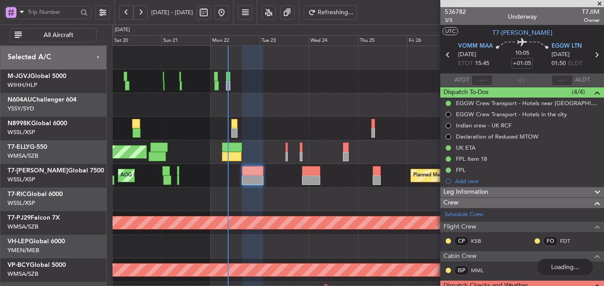
scroll to position [133, 0]
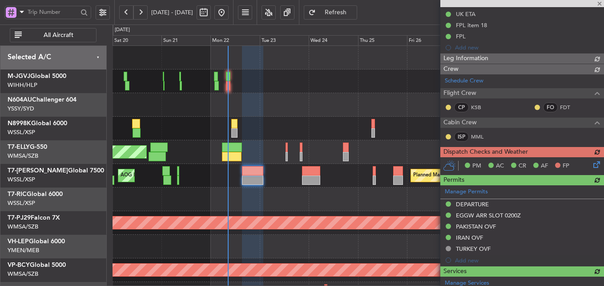
click at [263, 75] on div "Planned Maint [GEOGRAPHIC_DATA] (Seletar) [PERSON_NAME] Jakarta (Halim Intl) [P…" at bounding box center [358, 81] width 491 height 24
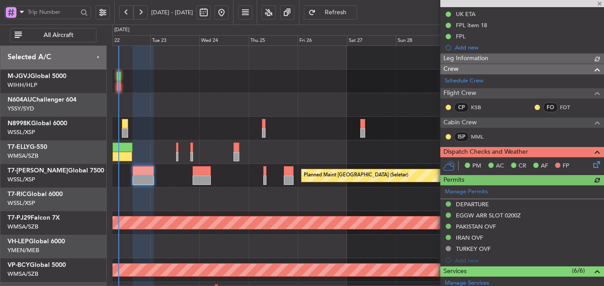
type input "[PERSON_NAME] (HHAFI)"
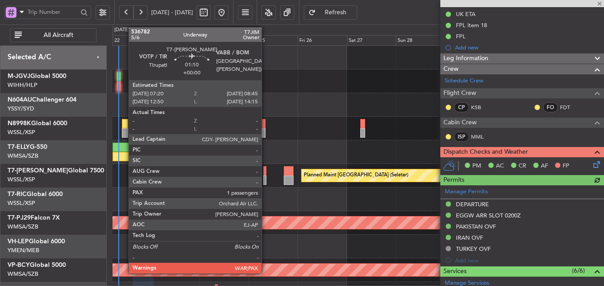
click at [266, 173] on div at bounding box center [264, 170] width 3 height 9
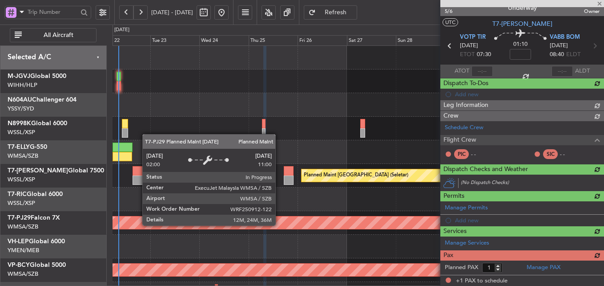
scroll to position [67, 0]
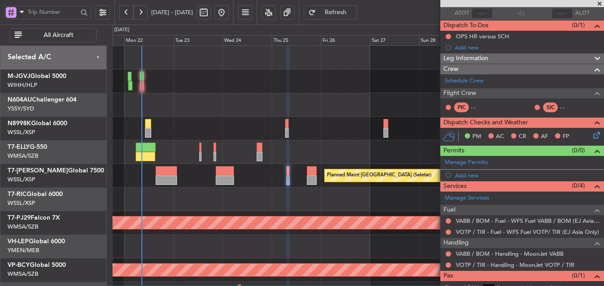
click at [283, 198] on div at bounding box center [358, 199] width 491 height 24
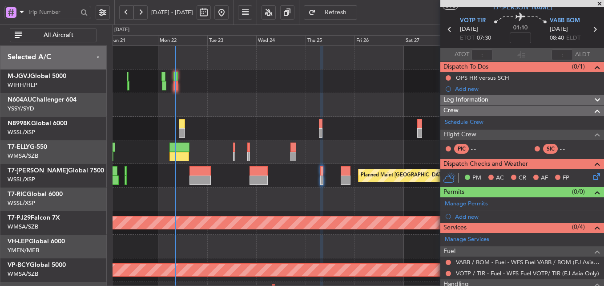
scroll to position [0, 0]
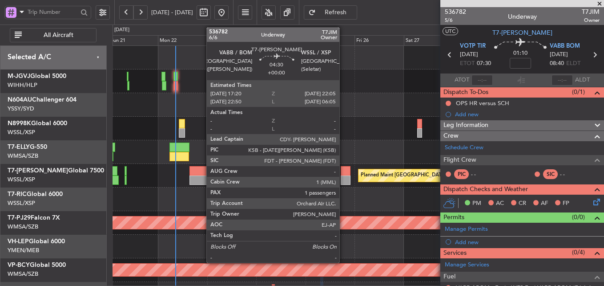
click at [344, 175] on div at bounding box center [346, 170] width 10 height 9
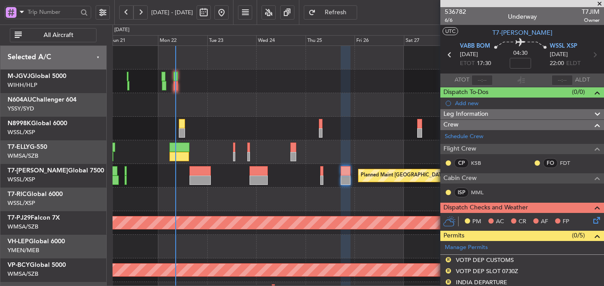
click at [247, 98] on div at bounding box center [358, 105] width 491 height 24
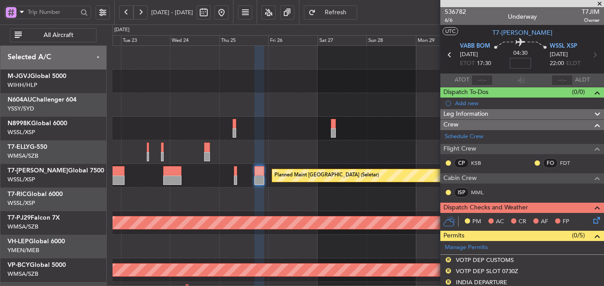
click at [524, 60] on input at bounding box center [520, 63] width 21 height 11
type input "+00:15"
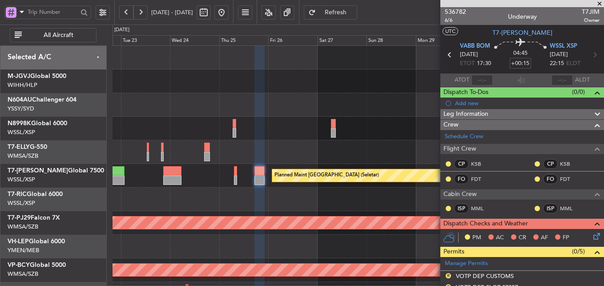
click at [333, 96] on div at bounding box center [358, 105] width 491 height 24
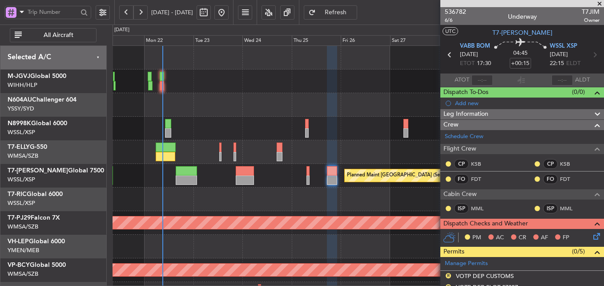
click at [467, 102] on div "Add new" at bounding box center [527, 103] width 145 height 8
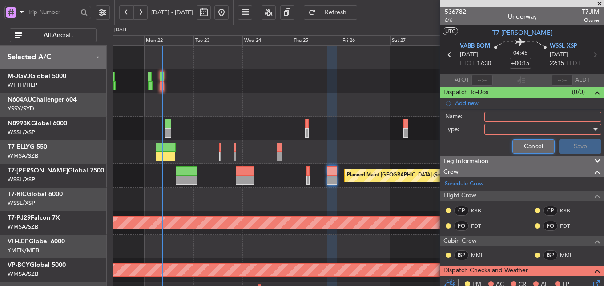
click at [520, 141] on button "Cancel" at bounding box center [534, 146] width 42 height 14
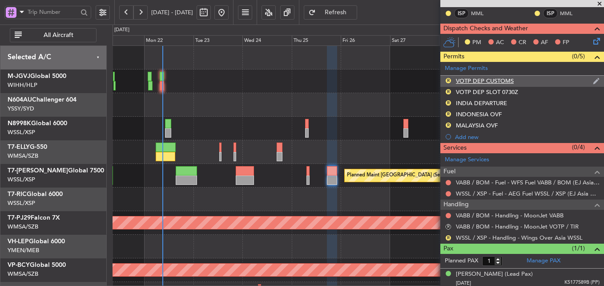
scroll to position [197, 0]
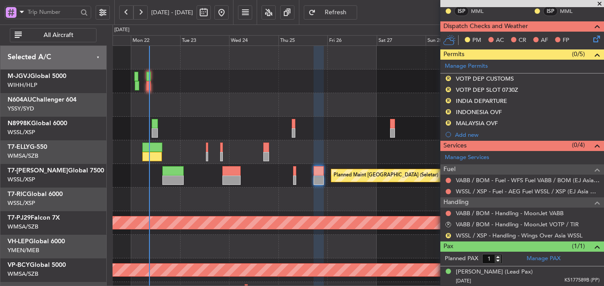
click at [337, 200] on div at bounding box center [358, 199] width 491 height 24
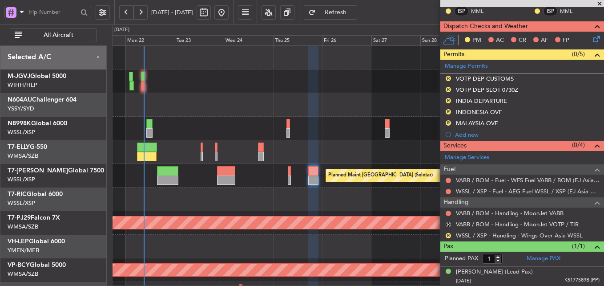
click at [179, 98] on div "[PERSON_NAME][GEOGRAPHIC_DATA] ([PERSON_NAME] Intl) [PERSON_NAME] Jakarta (Hali…" at bounding box center [358, 199] width 491 height 307
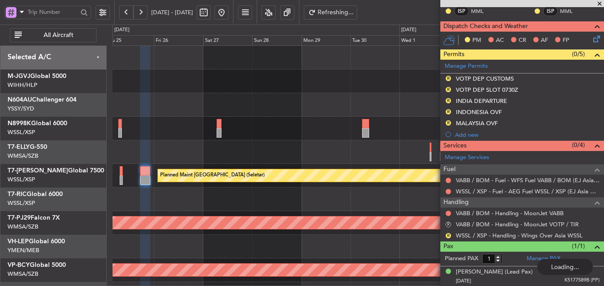
click at [229, 12] on button at bounding box center [221, 12] width 14 height 14
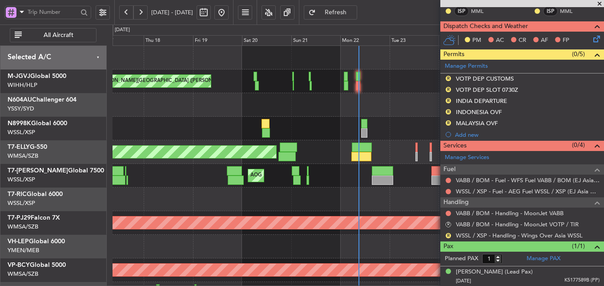
click at [211, 17] on button at bounding box center [204, 12] width 14 height 14
select select "9"
select select "2025"
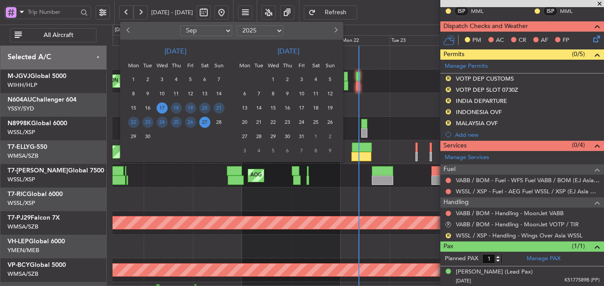
click at [262, 120] on span "21" at bounding box center [259, 122] width 11 height 11
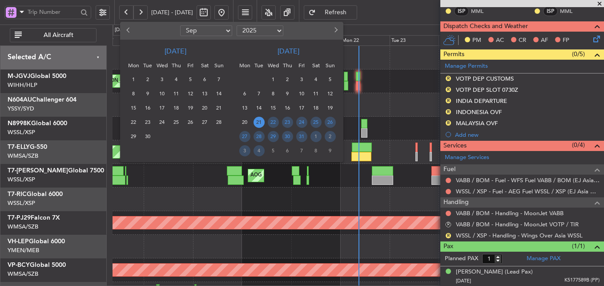
click at [262, 120] on span "21" at bounding box center [259, 122] width 11 height 11
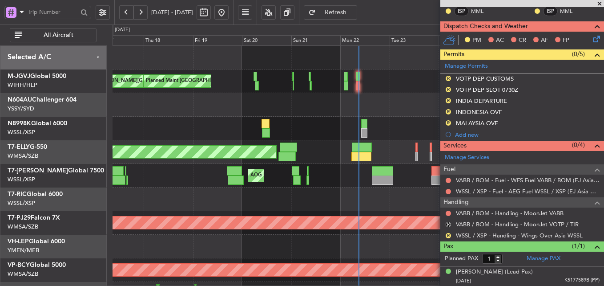
select select "10"
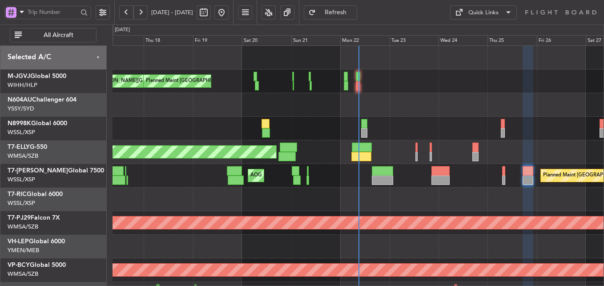
scroll to position [0, 0]
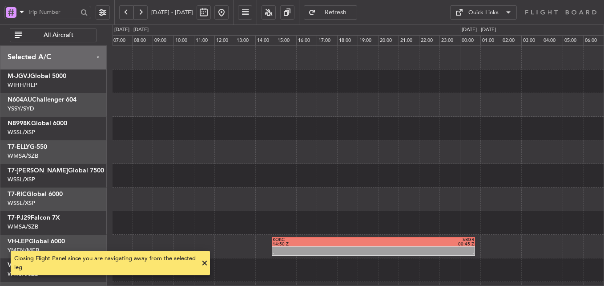
click at [232, 178] on div at bounding box center [358, 176] width 491 height 24
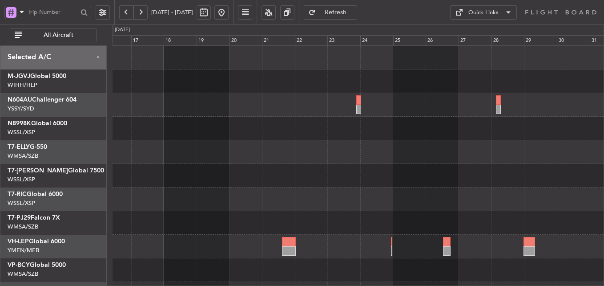
scroll to position [66, 0]
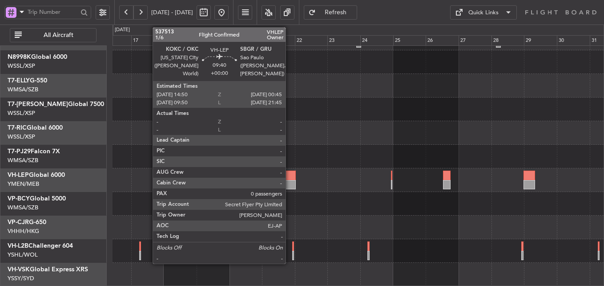
click at [290, 181] on div at bounding box center [289, 184] width 14 height 9
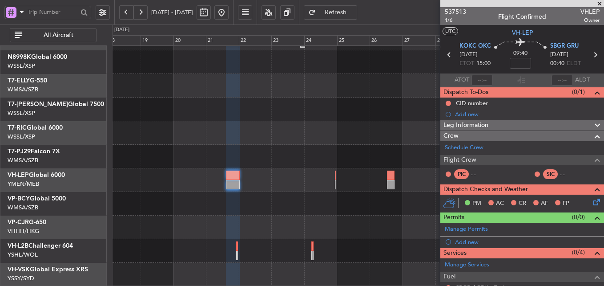
click at [305, 122] on div at bounding box center [358, 133] width 491 height 24
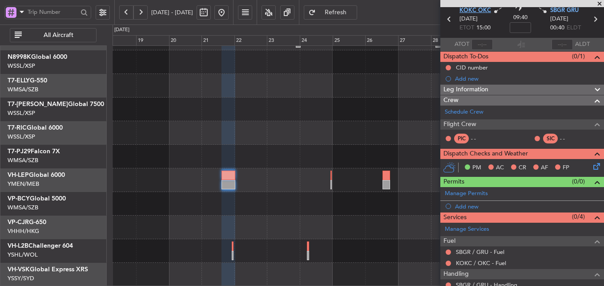
scroll to position [0, 0]
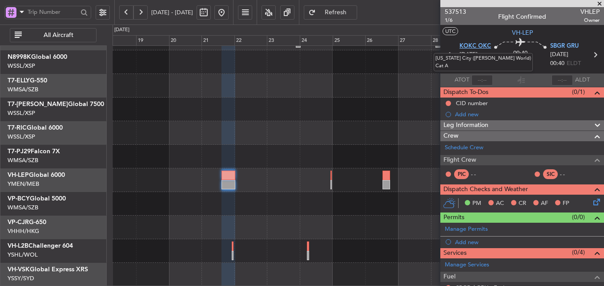
click at [380, 62] on div at bounding box center [358, 62] width 491 height 24
click at [469, 45] on span "KOKC OKC" at bounding box center [476, 46] width 32 height 9
click at [512, 66] on input at bounding box center [520, 63] width 21 height 11
click at [307, 124] on div at bounding box center [358, 133] width 491 height 24
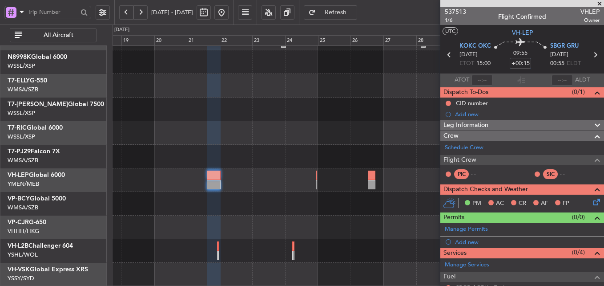
type input "+00:15"
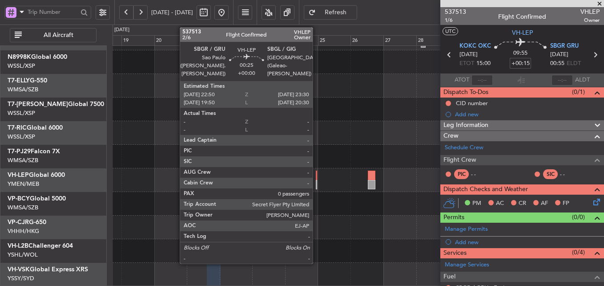
click at [317, 180] on div at bounding box center [316, 184] width 1 height 9
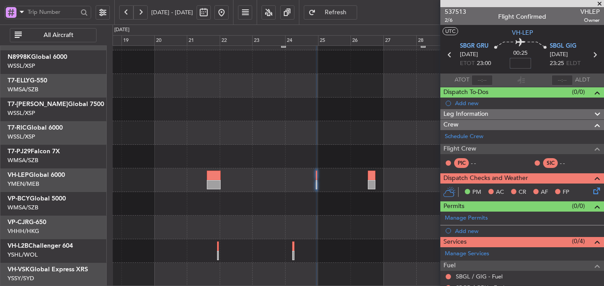
scroll to position [60, 0]
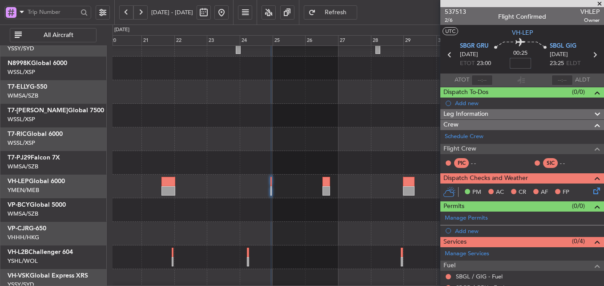
click at [303, 117] on div at bounding box center [358, 116] width 491 height 24
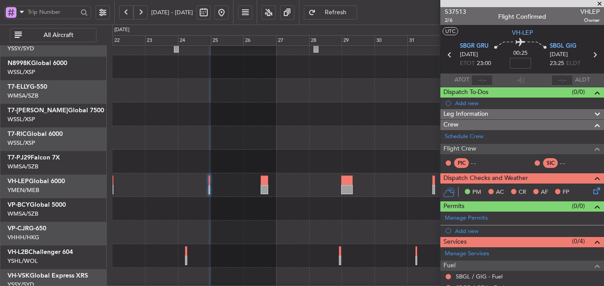
scroll to position [61, 0]
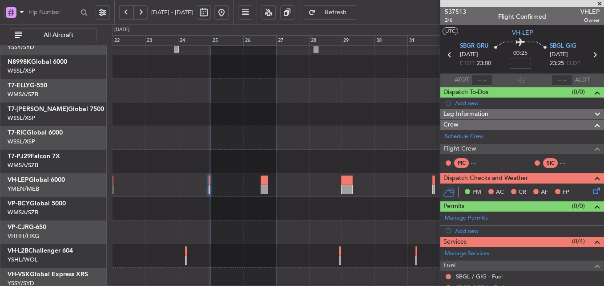
click at [291, 131] on div at bounding box center [358, 138] width 491 height 24
click at [519, 65] on input at bounding box center [520, 63] width 21 height 11
type input "+00:10"
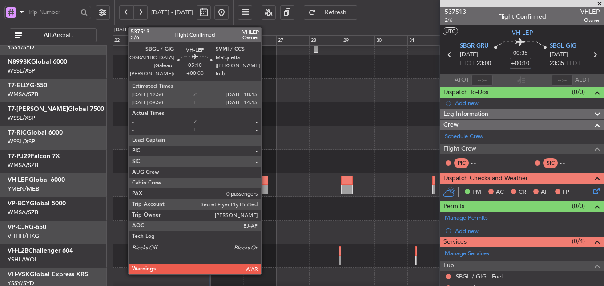
click at [265, 182] on div at bounding box center [265, 179] width 8 height 9
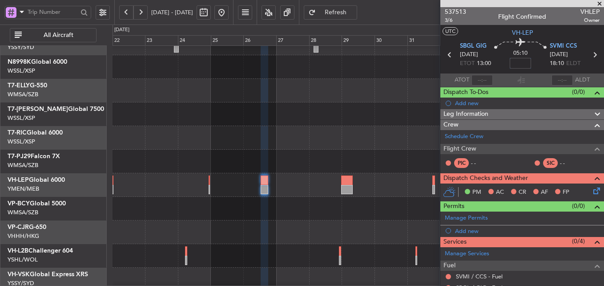
click at [276, 126] on div at bounding box center [358, 138] width 491 height 24
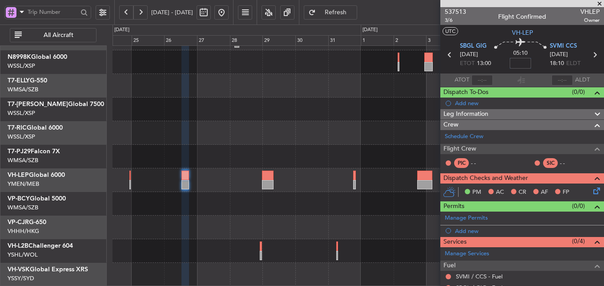
scroll to position [66, 0]
click at [265, 132] on div at bounding box center [358, 133] width 491 height 24
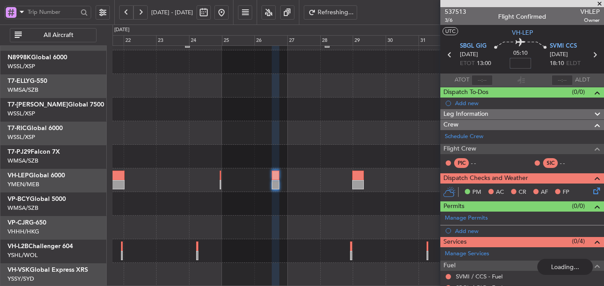
scroll to position [66, 0]
click at [363, 211] on div "Planned Maint Sydney ([PERSON_NAME] Intl)" at bounding box center [358, 133] width 491 height 307
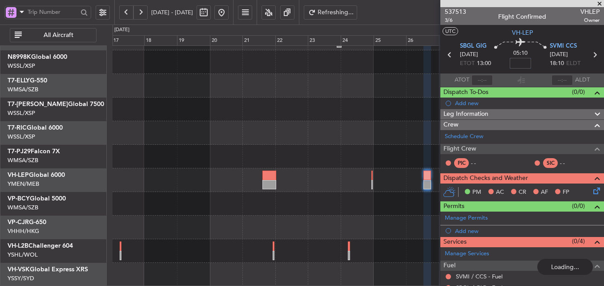
click at [342, 211] on div at bounding box center [358, 204] width 491 height 24
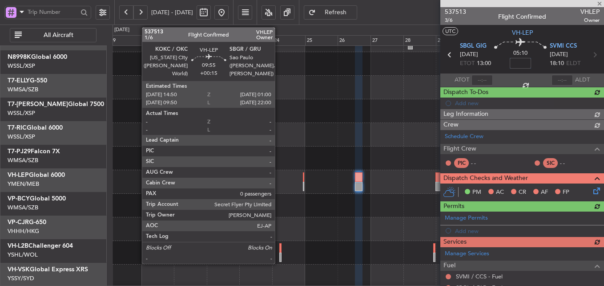
click at [210, 207] on div at bounding box center [358, 206] width 491 height 24
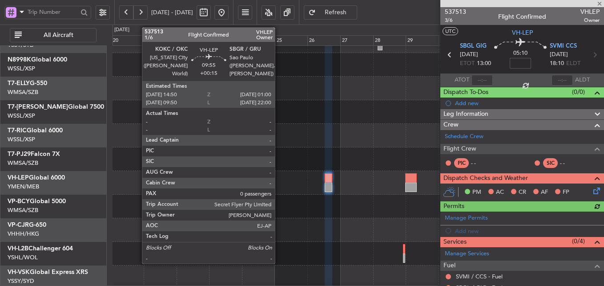
click at [239, 204] on div at bounding box center [358, 206] width 491 height 24
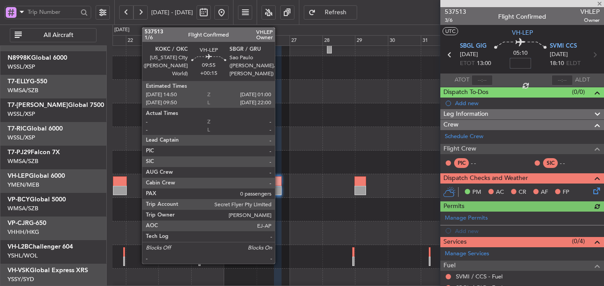
click at [301, 127] on div at bounding box center [358, 139] width 491 height 24
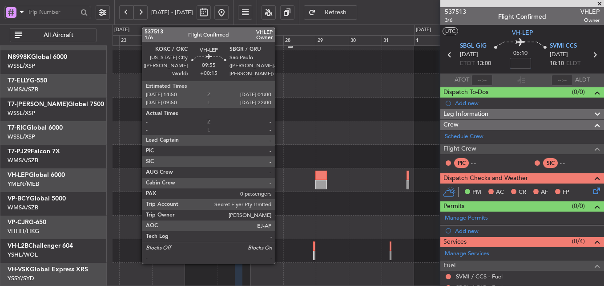
click at [319, 137] on div at bounding box center [358, 133] width 491 height 24
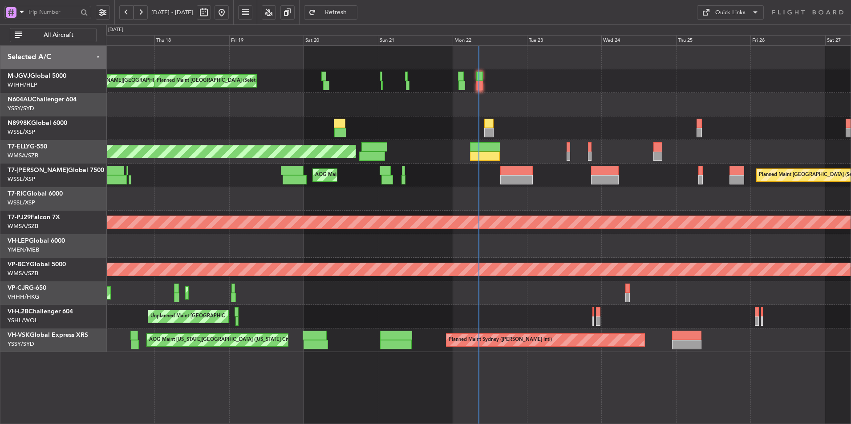
click at [353, 194] on div at bounding box center [478, 199] width 744 height 24
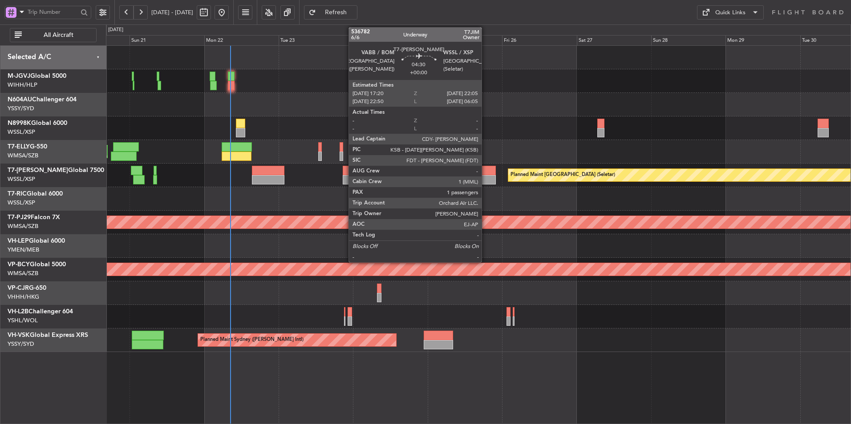
click at [485, 174] on div at bounding box center [488, 170] width 15 height 9
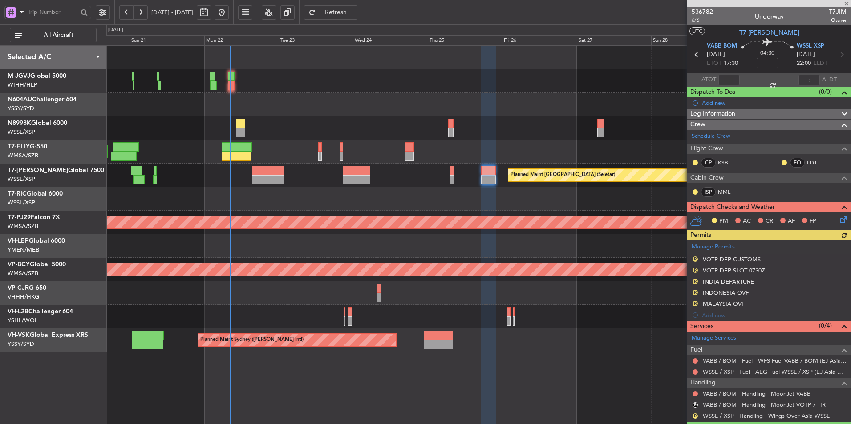
click at [441, 202] on div at bounding box center [478, 199] width 744 height 24
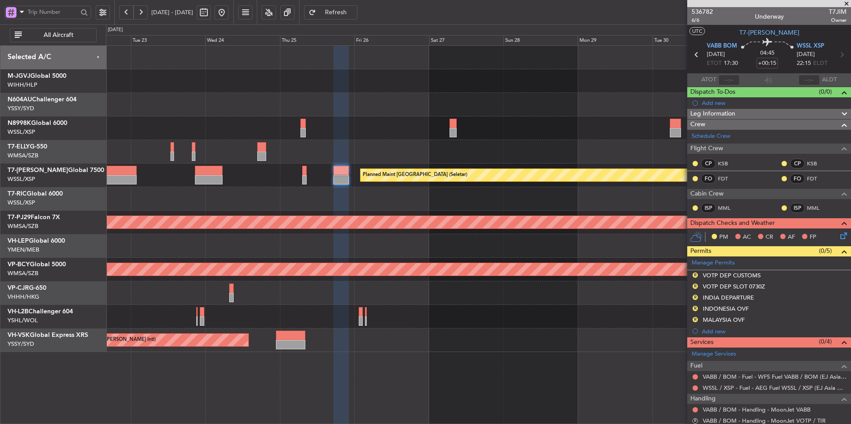
click at [411, 201] on div at bounding box center [478, 199] width 744 height 24
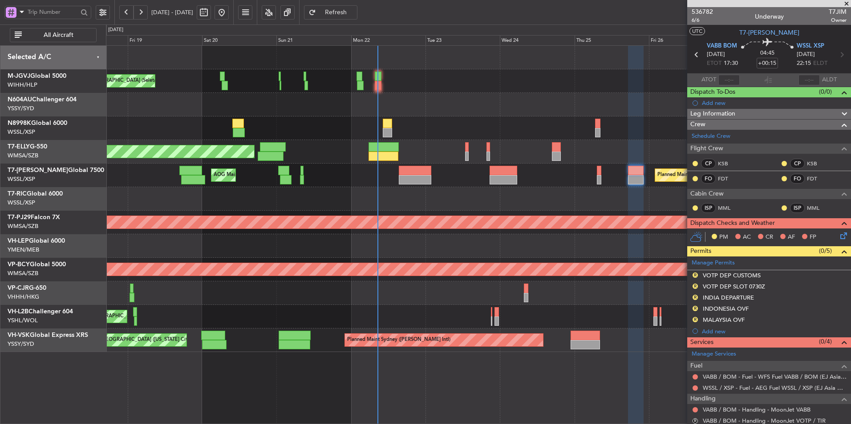
click at [410, 198] on div at bounding box center [478, 199] width 744 height 24
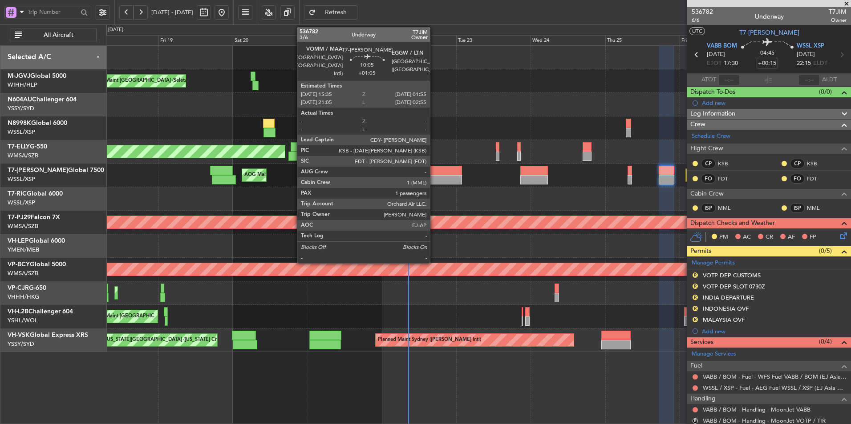
click at [434, 177] on div at bounding box center [445, 179] width 32 height 9
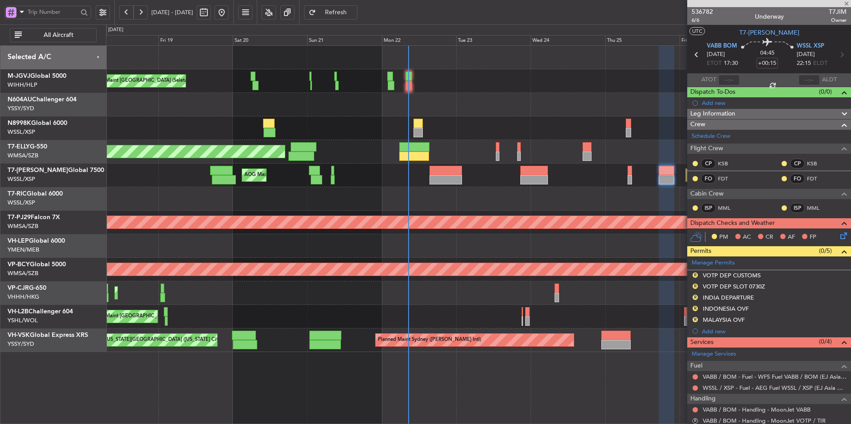
click at [375, 202] on div at bounding box center [478, 199] width 744 height 24
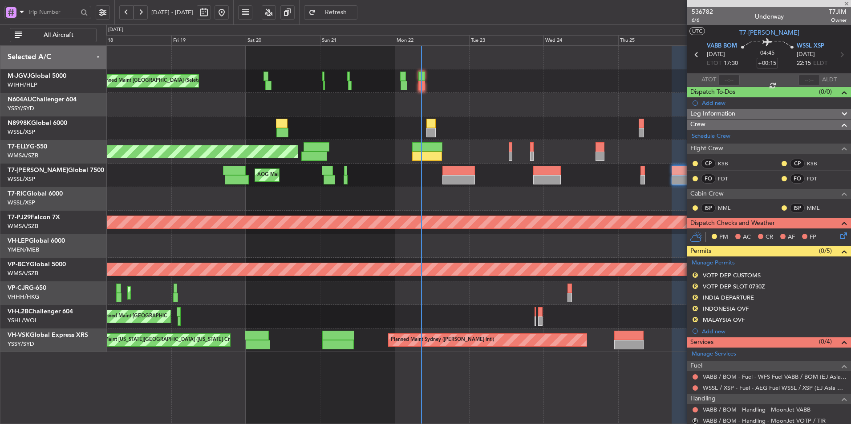
type input "+01:05"
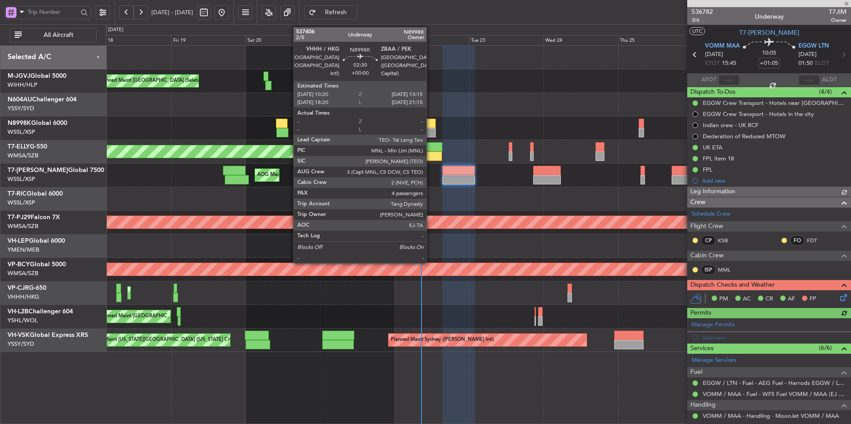
type input "[PERSON_NAME] (HHAFI)"
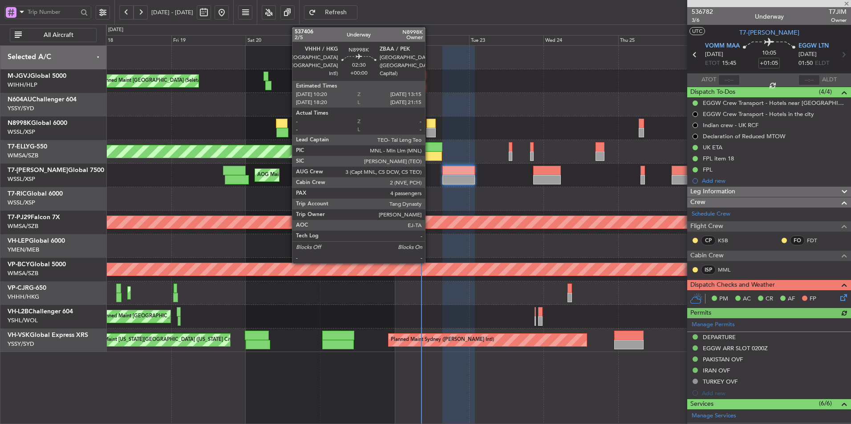
click at [429, 127] on div at bounding box center [430, 123] width 9 height 9
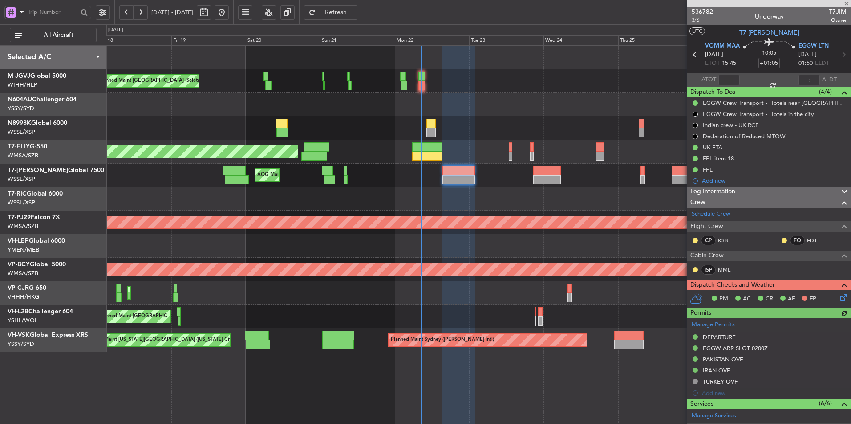
type input "4"
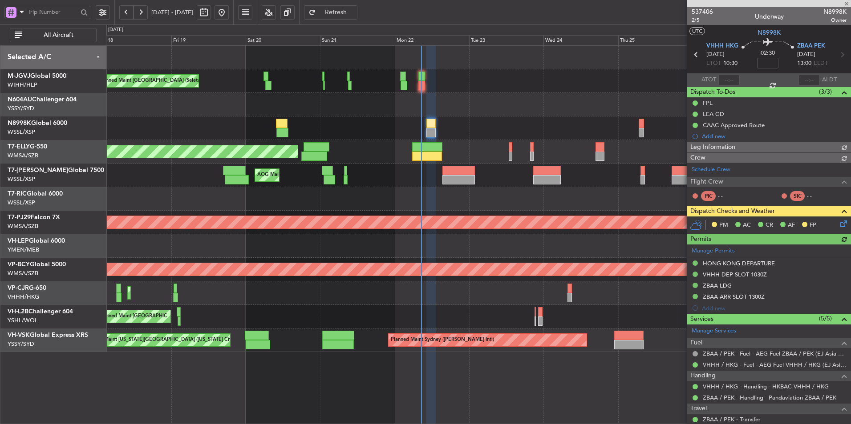
type input "[PERSON_NAME] (HHAFI)"
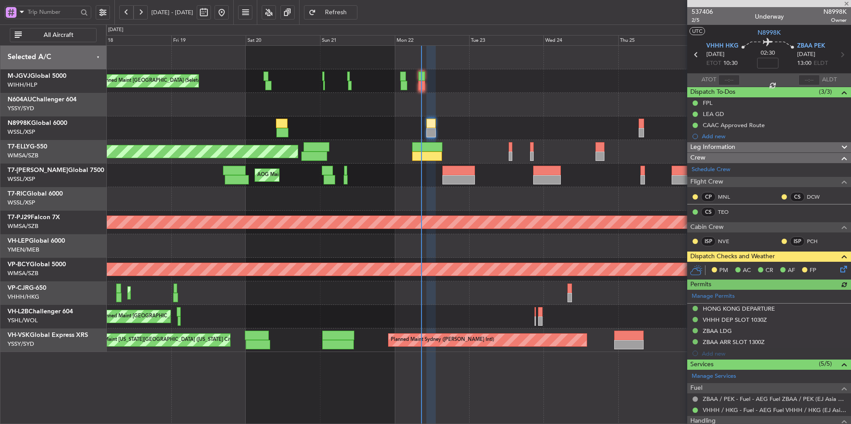
click at [841, 267] on icon at bounding box center [841, 267] width 7 height 7
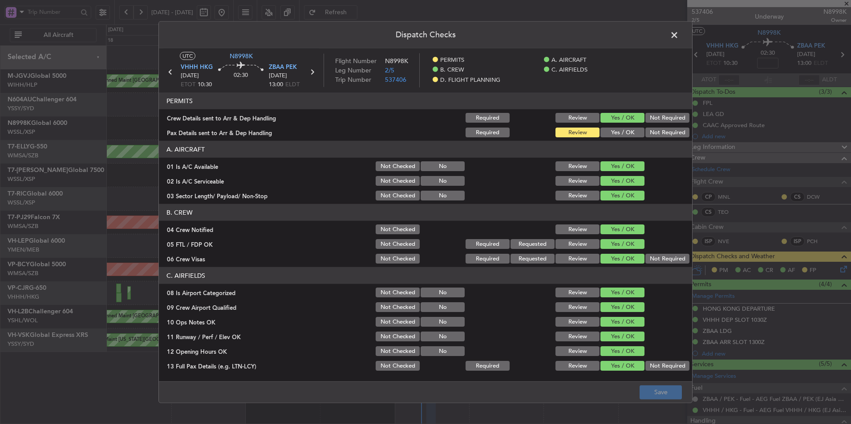
click at [623, 132] on button "Yes / OK" at bounding box center [622, 133] width 44 height 10
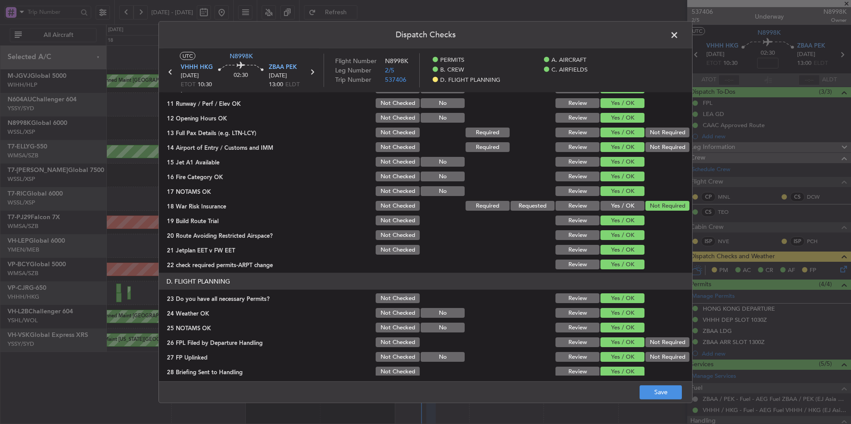
scroll to position [267, 0]
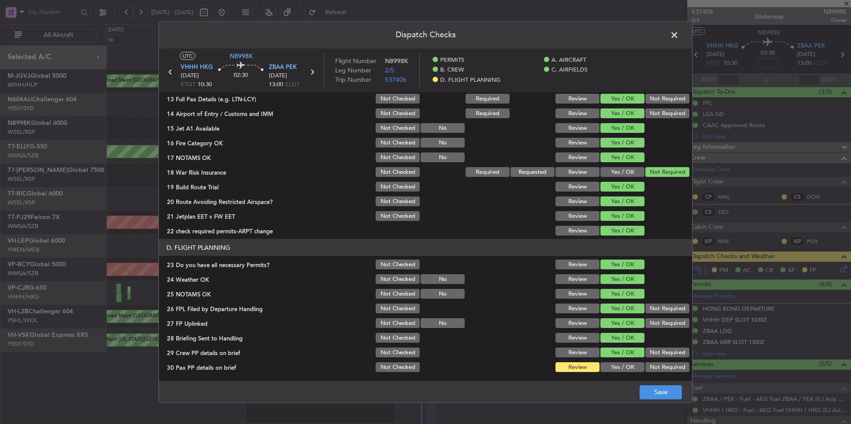
click at [613, 367] on button "Yes / OK" at bounding box center [622, 368] width 44 height 10
click at [659, 392] on button "Save" at bounding box center [660, 392] width 42 height 14
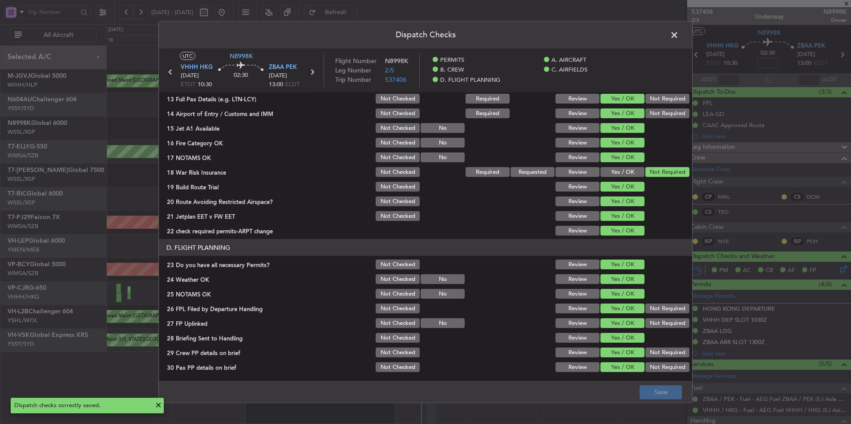
click at [679, 34] on span at bounding box center [679, 37] width 0 height 18
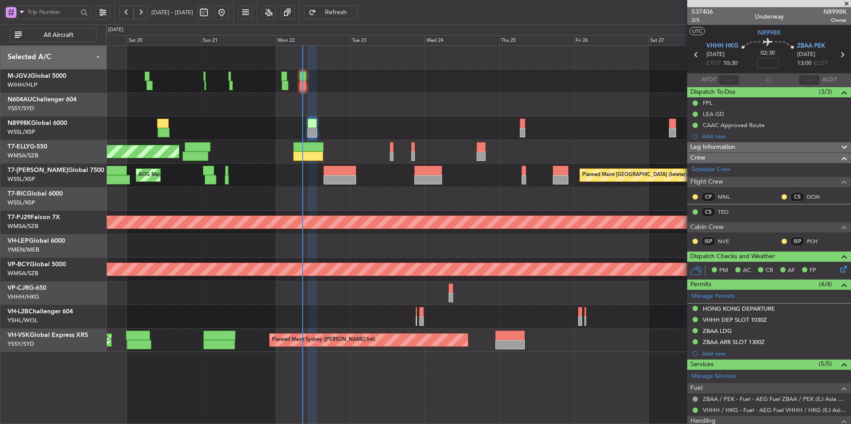
click at [485, 181] on div "Planned Maint [GEOGRAPHIC_DATA] (Seletar) AOG Maint Singapore (Seletar)" at bounding box center [478, 176] width 744 height 24
click at [461, 120] on div at bounding box center [478, 129] width 744 height 24
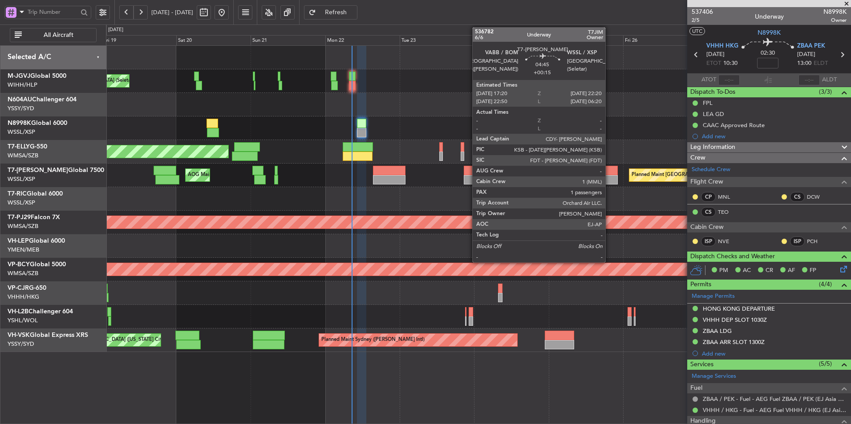
click at [610, 176] on div at bounding box center [610, 179] width 16 height 9
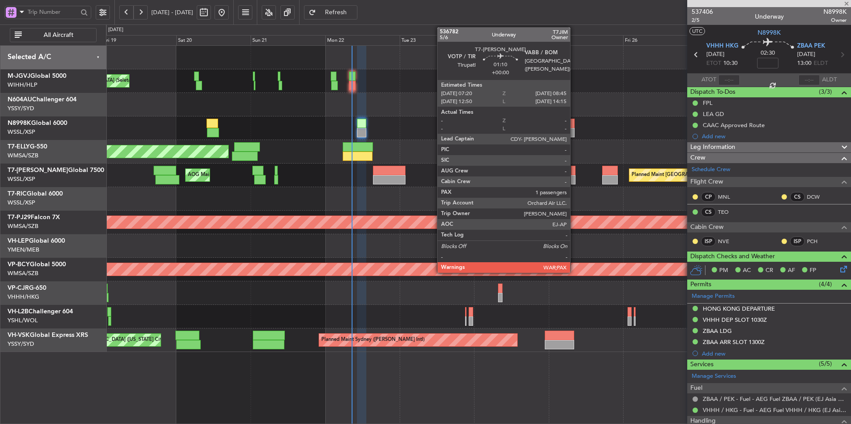
type input "+00:15"
type input "1"
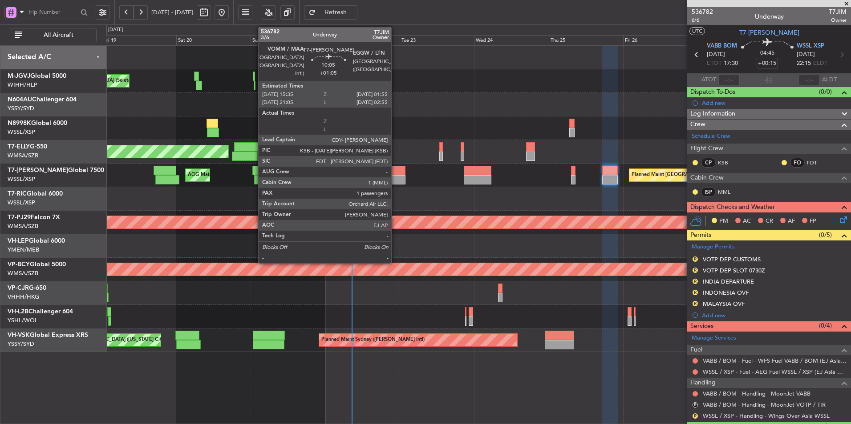
click at [395, 171] on div at bounding box center [389, 170] width 32 height 9
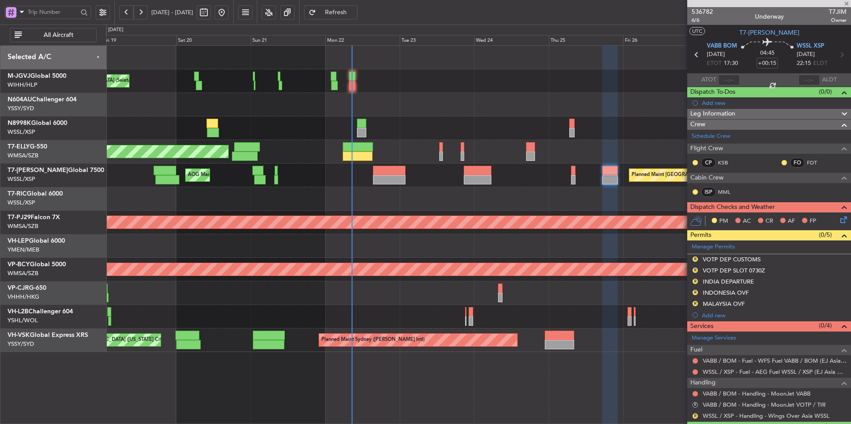
type input "+01:05"
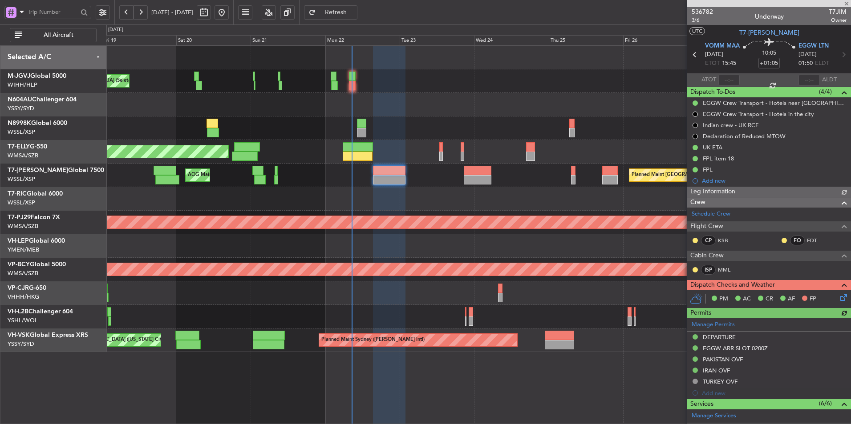
type input "[PERSON_NAME] (HHAFI)"
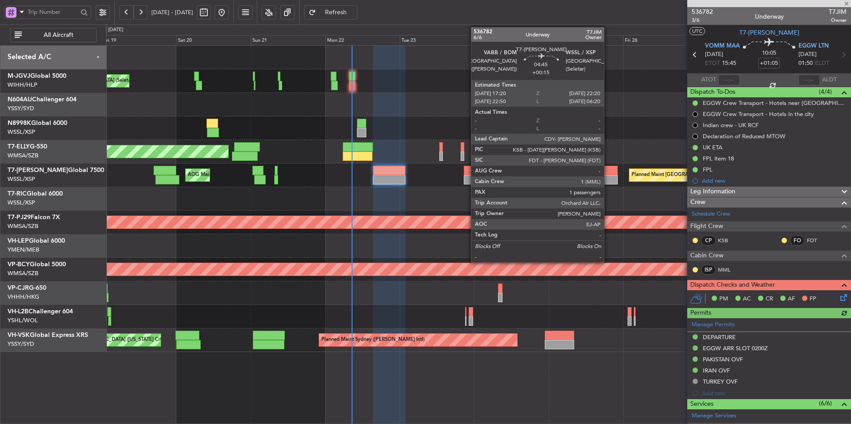
click at [610, 180] on div at bounding box center [610, 179] width 16 height 9
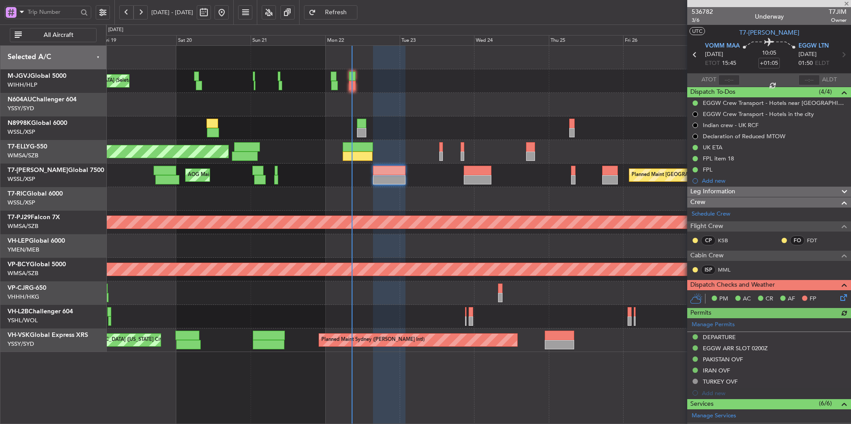
click at [479, 105] on div at bounding box center [478, 105] width 744 height 24
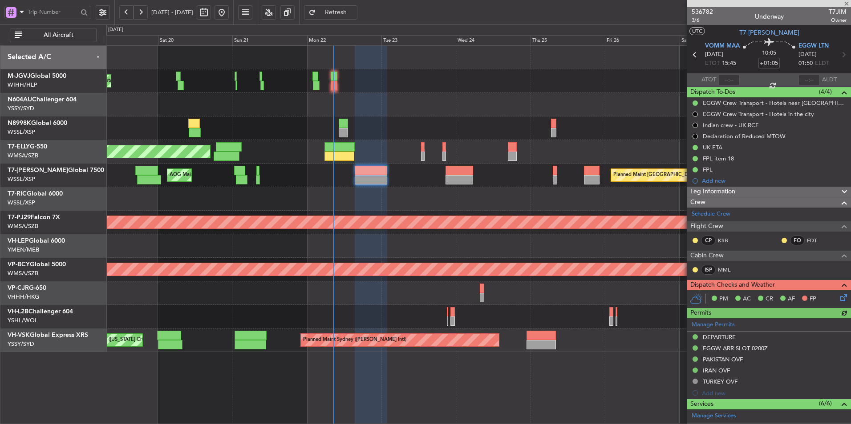
type input "+00:15"
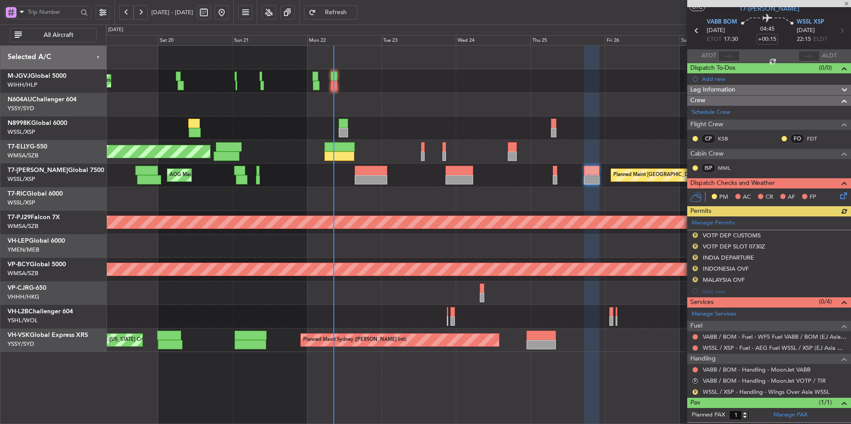
scroll to position [42, 0]
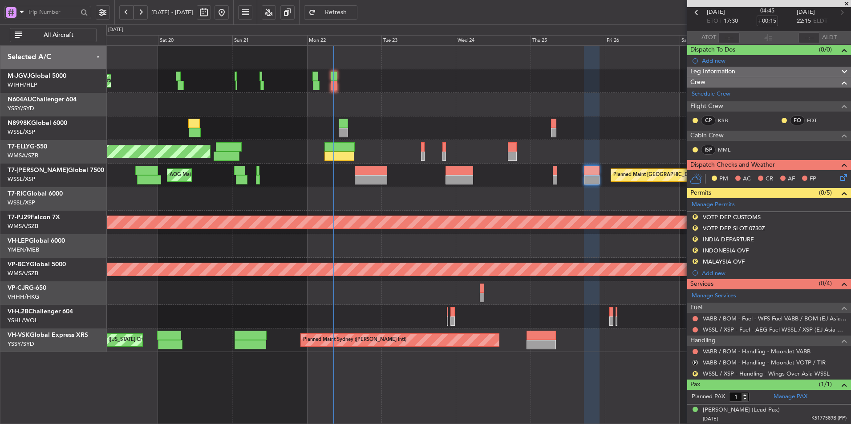
click at [422, 116] on div at bounding box center [478, 105] width 744 height 24
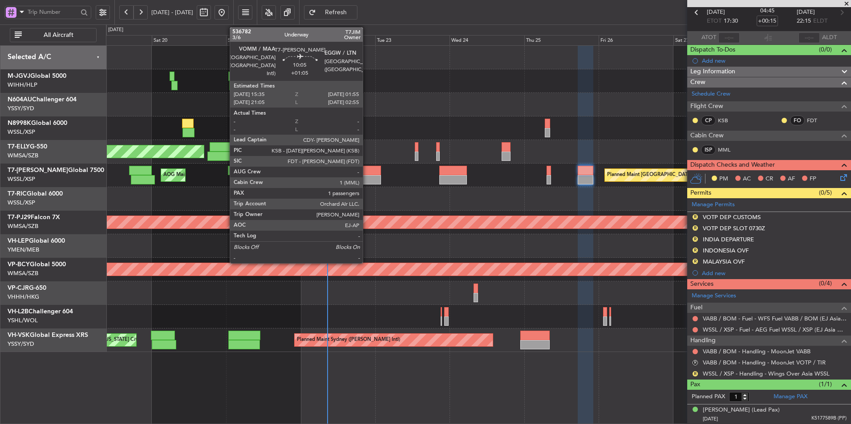
click at [367, 182] on div at bounding box center [364, 179] width 32 height 9
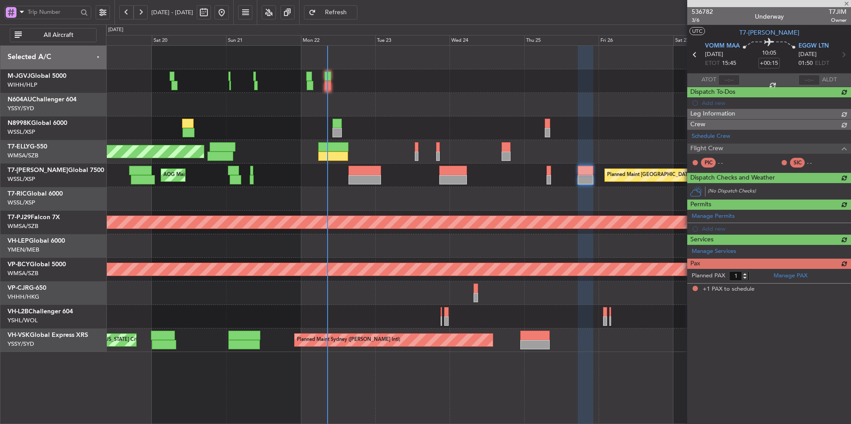
type input "+01:05"
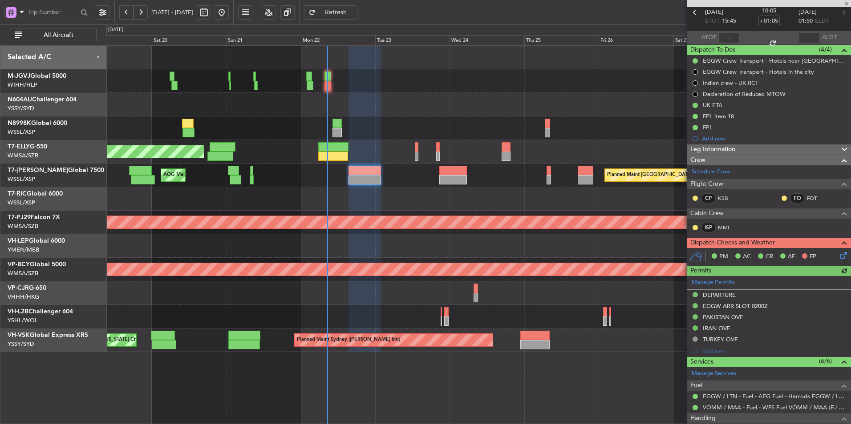
type input "[PERSON_NAME] (HHAFI)"
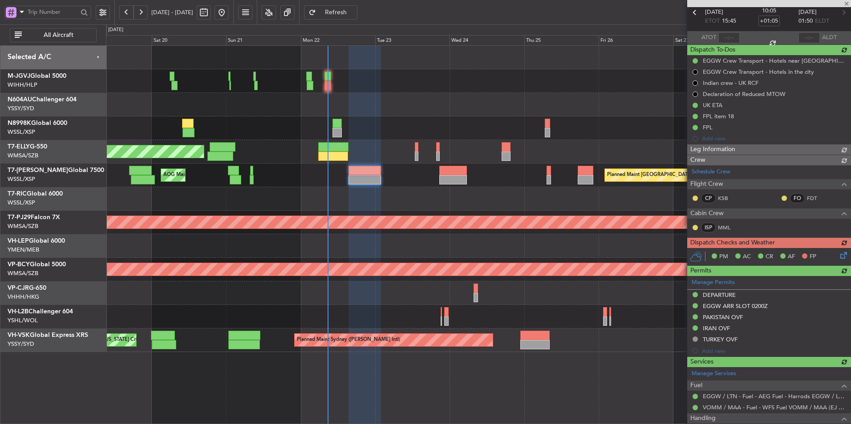
scroll to position [0, 0]
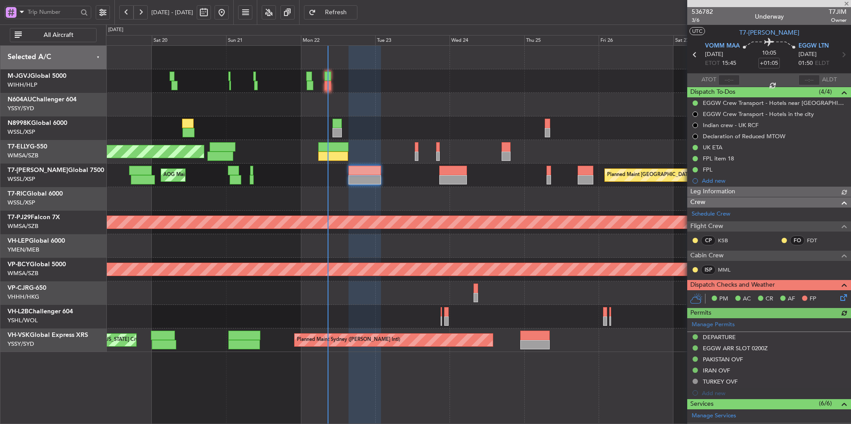
type input "[PERSON_NAME] (HHAFI)"
click at [425, 126] on div at bounding box center [478, 129] width 744 height 24
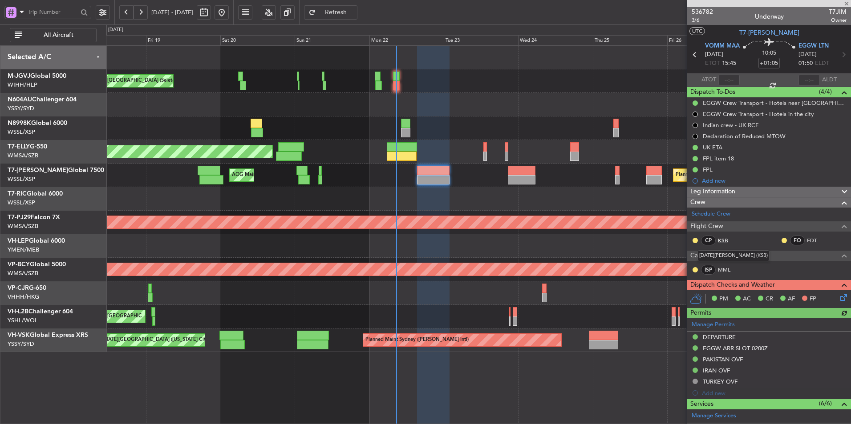
click at [726, 239] on link "KSB" at bounding box center [728, 241] width 20 height 8
click at [809, 238] on link "FDT" at bounding box center [817, 241] width 20 height 8
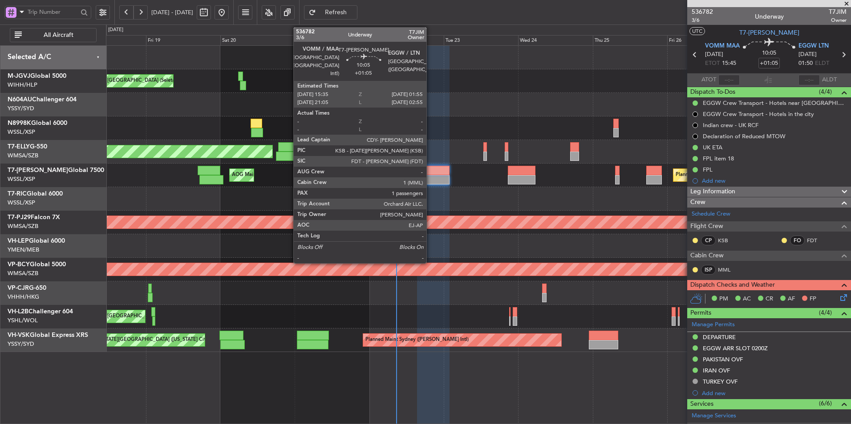
click at [431, 176] on div at bounding box center [433, 179] width 32 height 9
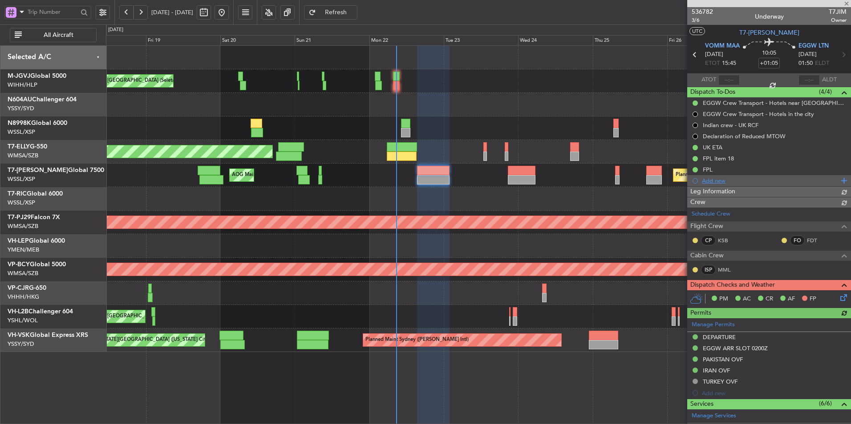
type input "[PERSON_NAME] (HHAFI)"
click at [728, 149] on div "UK ETA" at bounding box center [769, 147] width 164 height 11
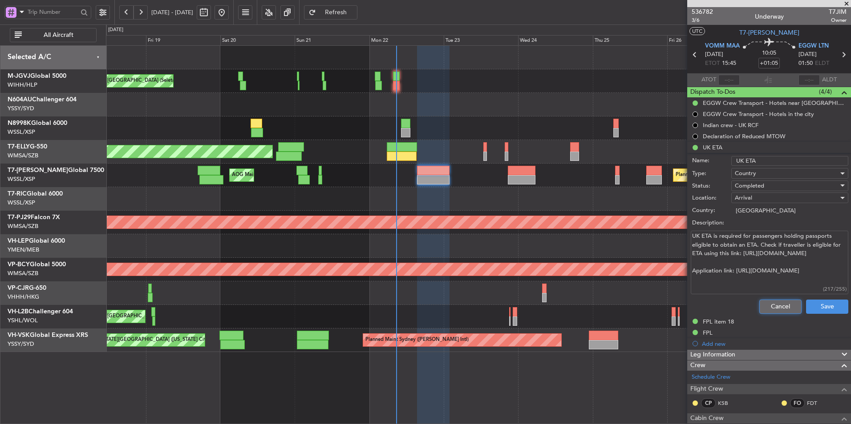
click at [763, 305] on button "Cancel" at bounding box center [780, 307] width 42 height 14
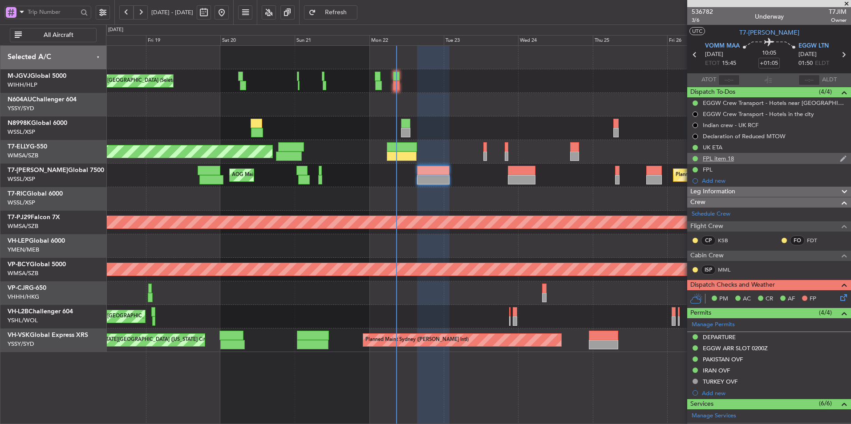
click at [711, 159] on div "FPL item 18" at bounding box center [718, 159] width 31 height 8
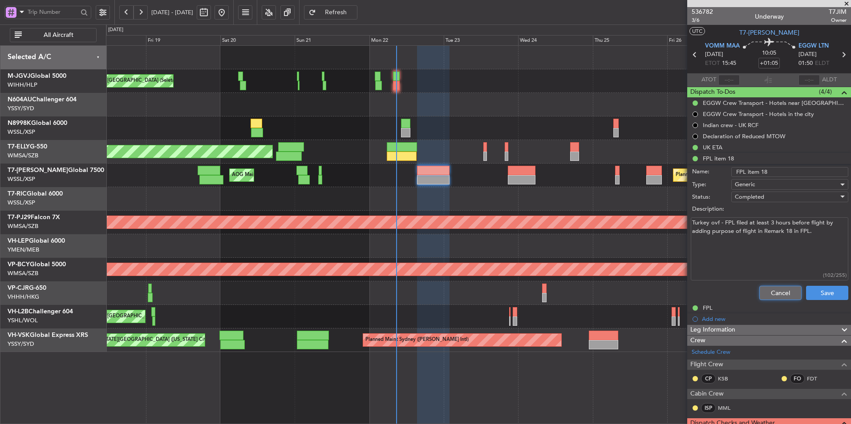
click at [771, 290] on button "Cancel" at bounding box center [780, 293] width 42 height 14
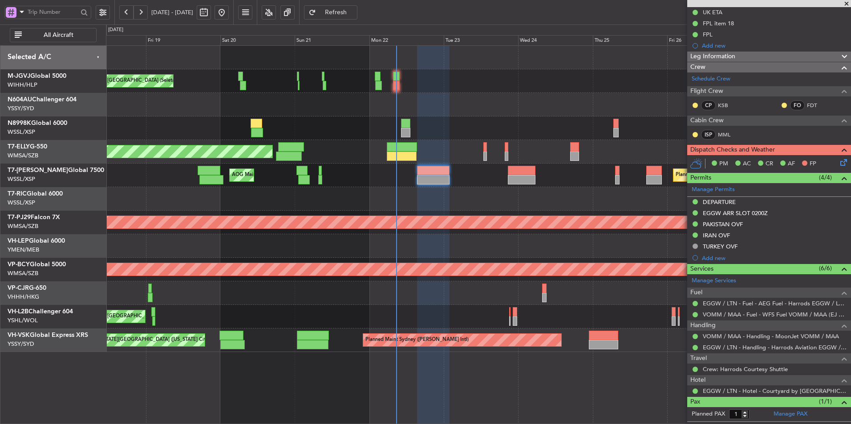
scroll to position [153, 0]
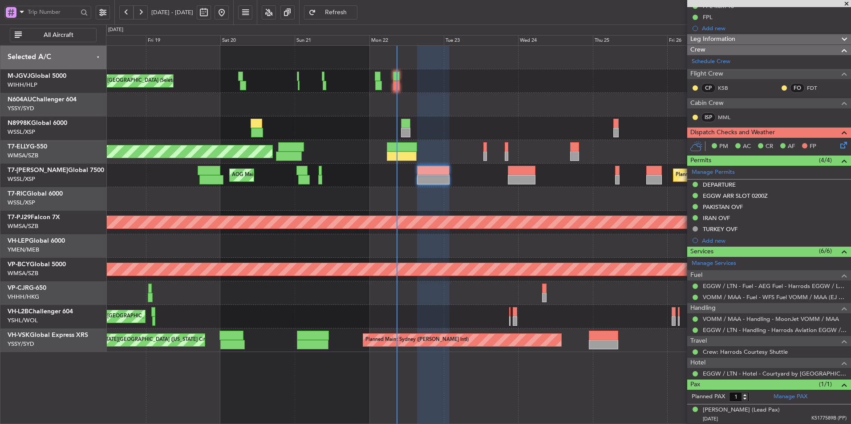
click at [218, 282] on div "Planned Maint [GEOGRAPHIC_DATA] ([GEOGRAPHIC_DATA] Intl) Planned Maint [GEOGRAP…" at bounding box center [478, 294] width 744 height 24
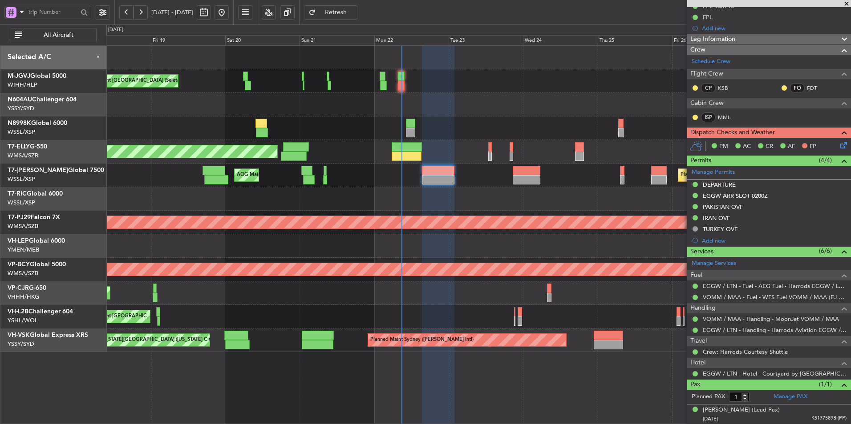
click at [838, 145] on icon at bounding box center [841, 143] width 7 height 7
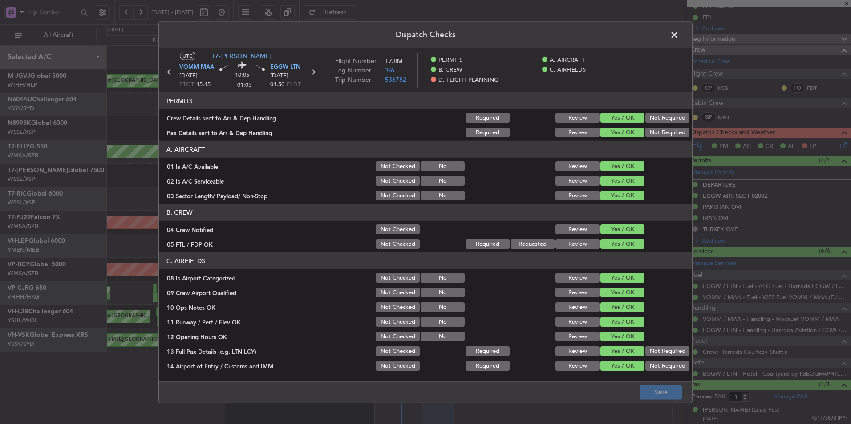
scroll to position [238, 0]
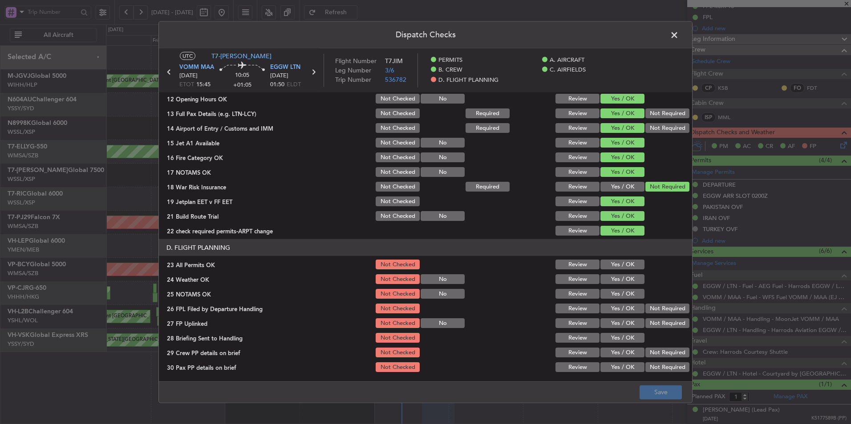
click at [614, 264] on button "Yes / OK" at bounding box center [622, 265] width 44 height 10
click at [617, 283] on button "Yes / OK" at bounding box center [622, 280] width 44 height 10
click at [616, 296] on button "Yes / OK" at bounding box center [622, 294] width 44 height 10
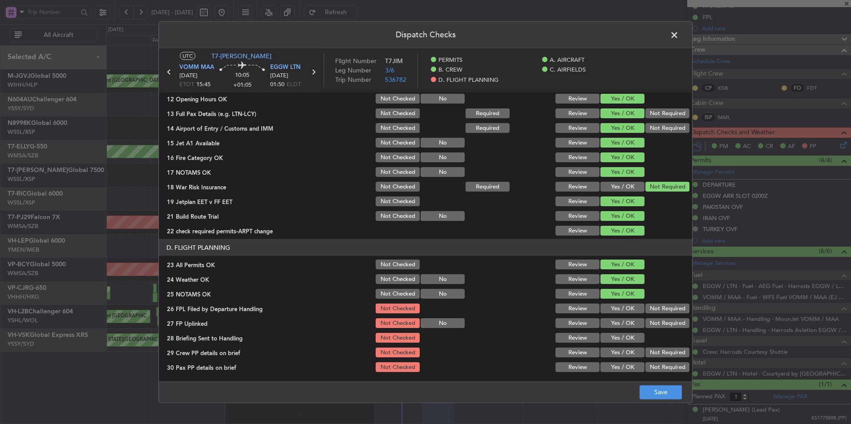
click at [616, 305] on button "Yes / OK" at bounding box center [622, 309] width 44 height 10
click at [616, 327] on button "Yes / OK" at bounding box center [622, 324] width 44 height 10
click at [617, 338] on button "Yes / OK" at bounding box center [622, 338] width 44 height 10
click at [617, 353] on button "Yes / OK" at bounding box center [622, 353] width 44 height 10
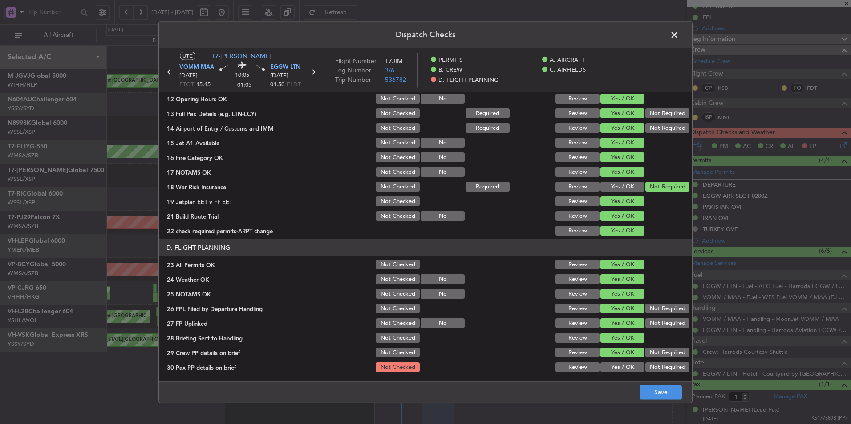
click at [617, 366] on button "Yes / OK" at bounding box center [622, 368] width 44 height 10
click at [639, 390] on button "Save" at bounding box center [660, 392] width 42 height 14
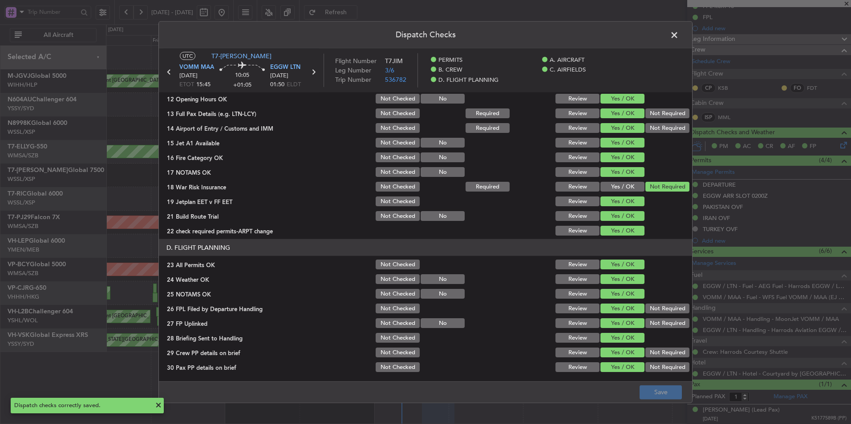
click at [679, 33] on span at bounding box center [679, 37] width 0 height 18
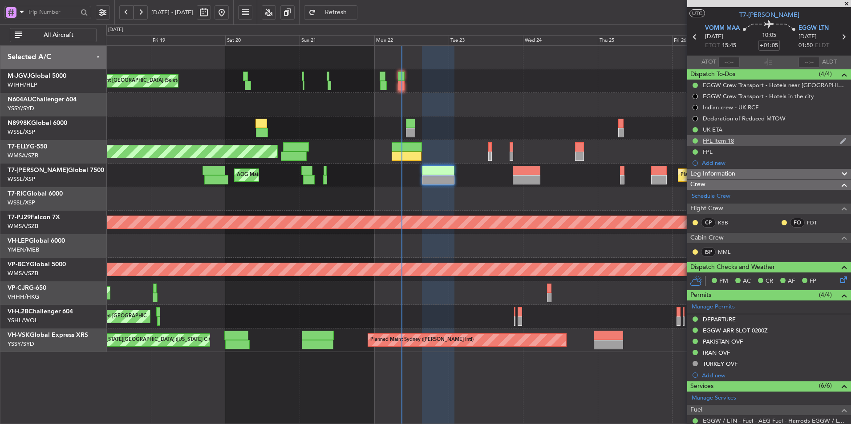
scroll to position [0, 0]
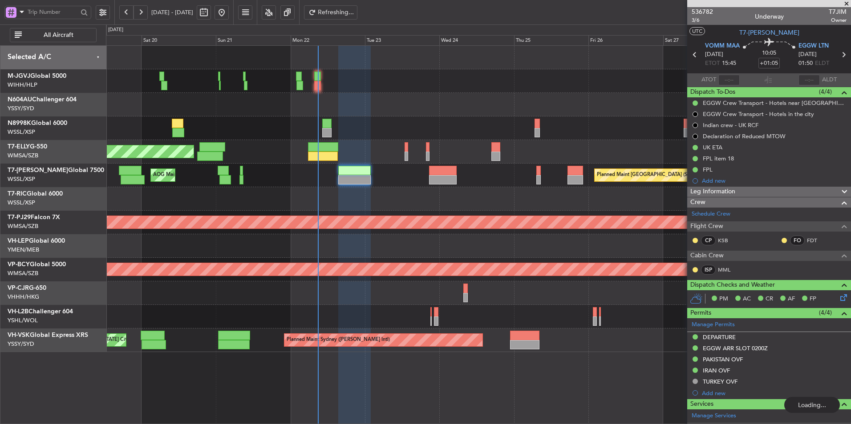
click at [349, 206] on div at bounding box center [478, 199] width 744 height 24
type input "[PERSON_NAME] (HHAFI)"
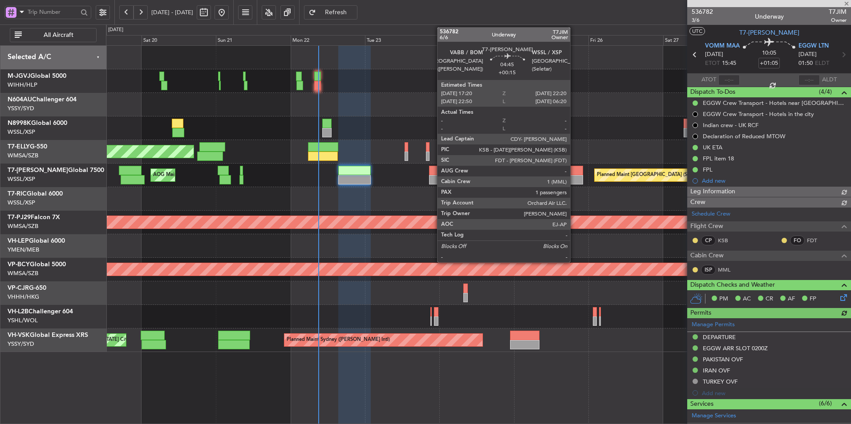
type input "[PERSON_NAME] (HHAFI)"
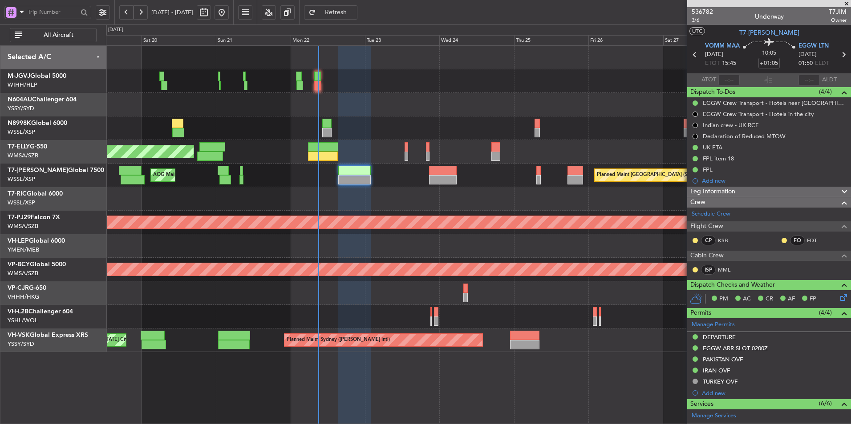
type input "[PERSON_NAME] (HHAFI)"
click at [333, 95] on div at bounding box center [478, 105] width 744 height 24
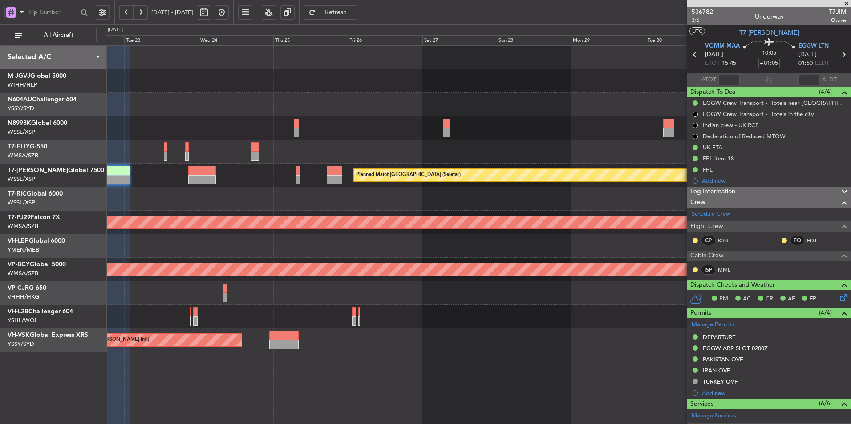
click at [470, 104] on div at bounding box center [478, 105] width 744 height 24
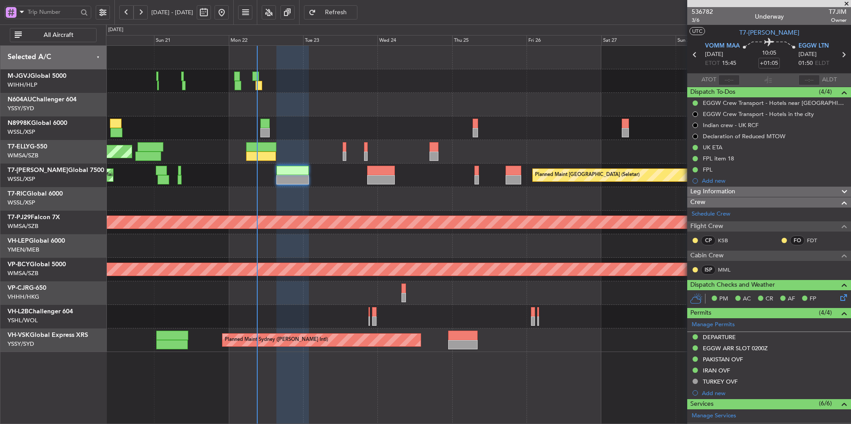
click at [313, 97] on div at bounding box center [478, 105] width 744 height 24
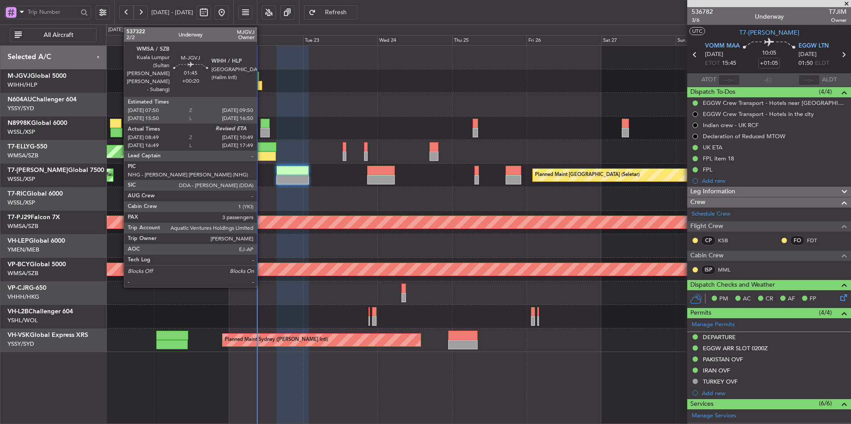
click at [261, 84] on div at bounding box center [258, 85] width 6 height 9
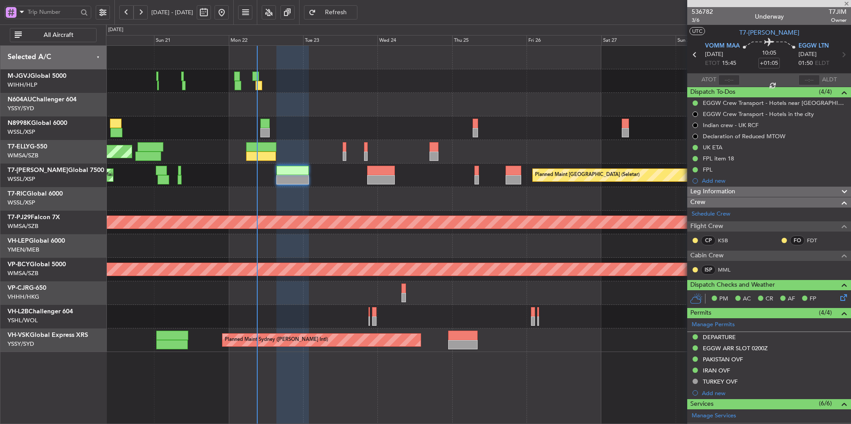
type input "+00:20"
type input "08:59"
type input "3"
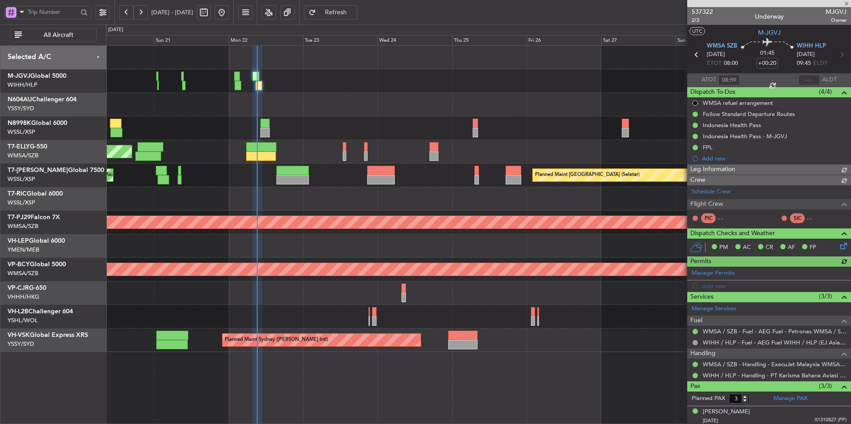
type input "[PERSON_NAME] (BTA)"
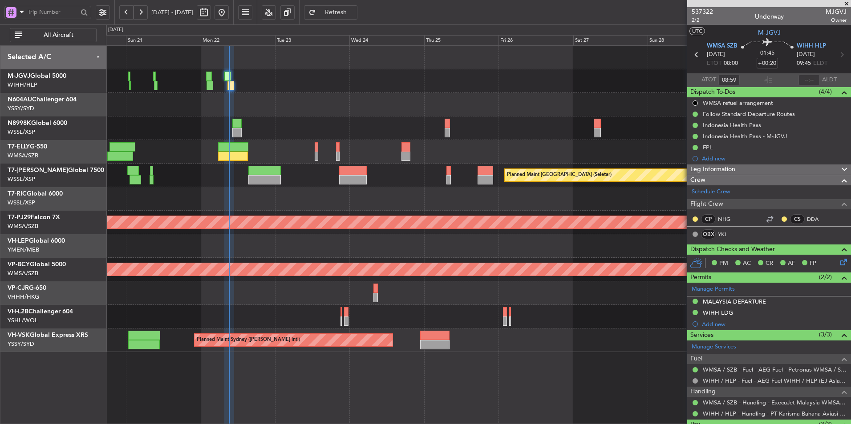
click at [287, 221] on div "[PERSON_NAME][GEOGRAPHIC_DATA] ([PERSON_NAME] Intl) [PERSON_NAME] Jakarta (Hali…" at bounding box center [478, 199] width 744 height 307
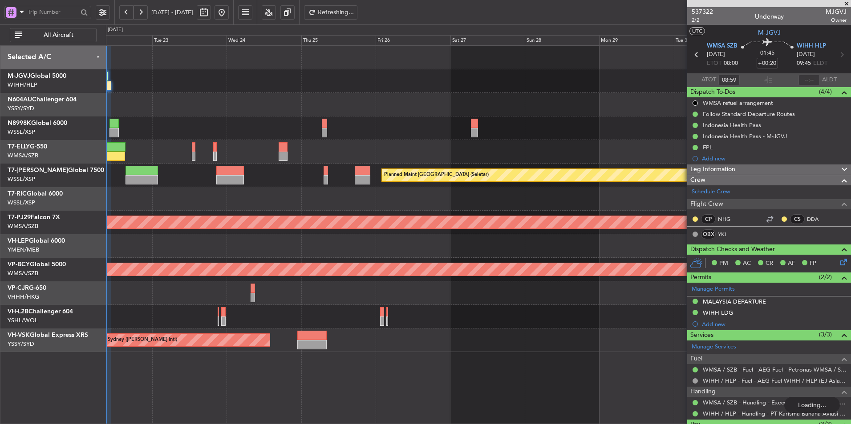
click at [392, 221] on div "Planned Maint [GEOGRAPHIC_DATA] (Sultan [PERSON_NAME] [PERSON_NAME] - Subang)" at bounding box center [478, 223] width 744 height 24
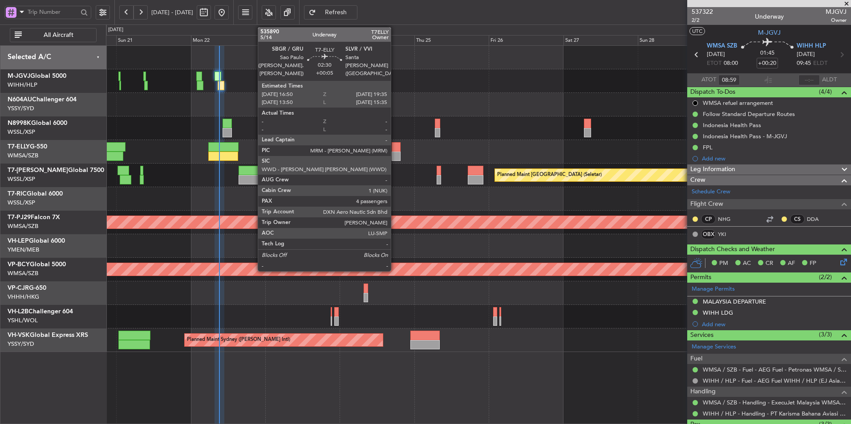
click at [395, 155] on div at bounding box center [396, 156] width 9 height 9
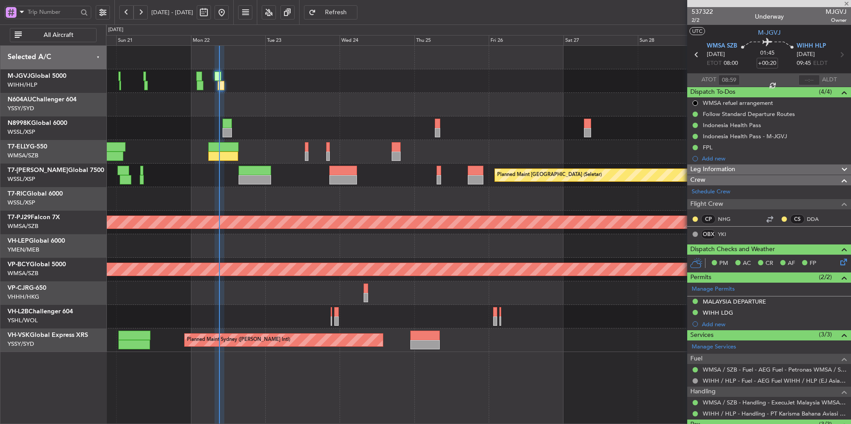
type input "+00:05"
type input "4"
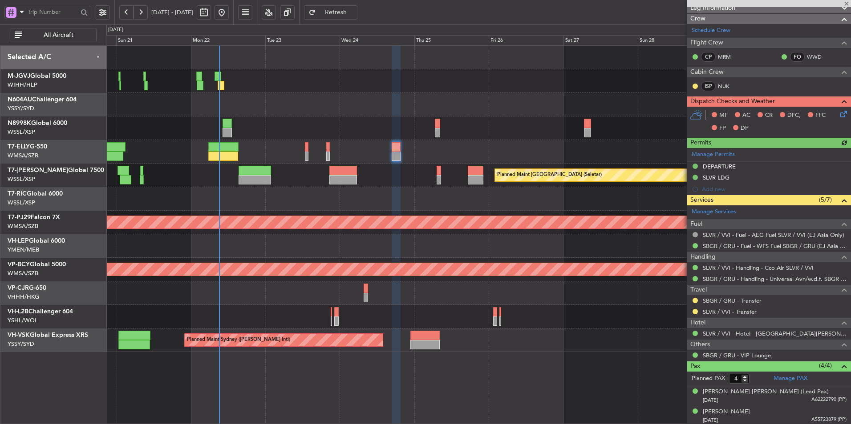
scroll to position [159, 0]
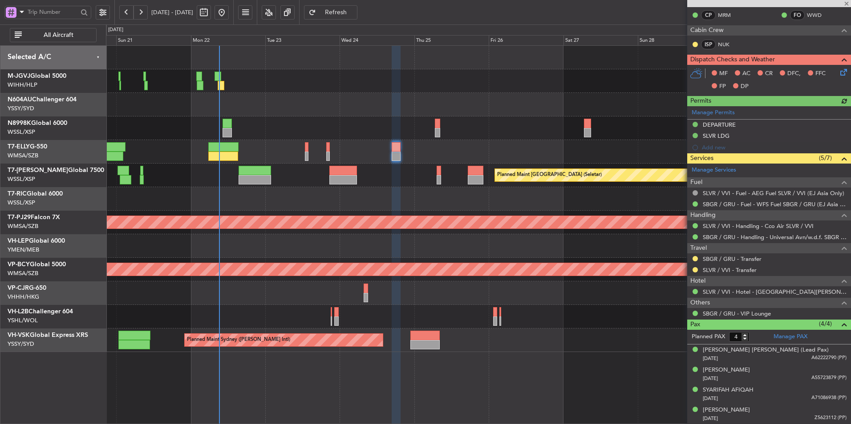
click at [369, 200] on div at bounding box center [478, 199] width 744 height 24
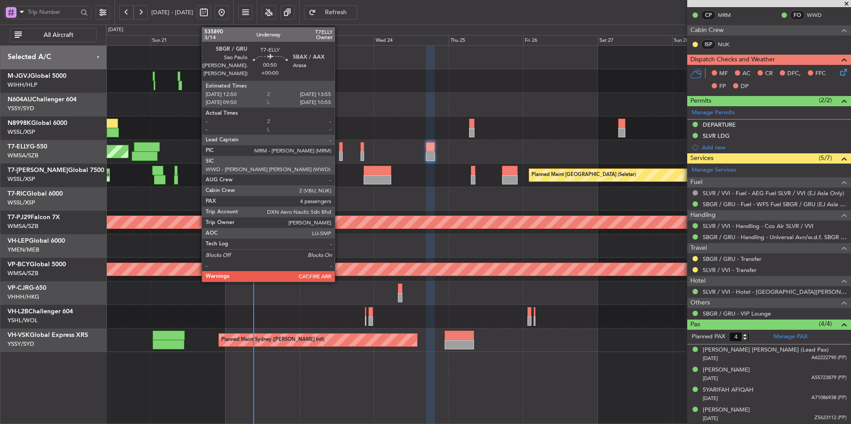
click at [339, 151] on div at bounding box center [341, 146] width 4 height 9
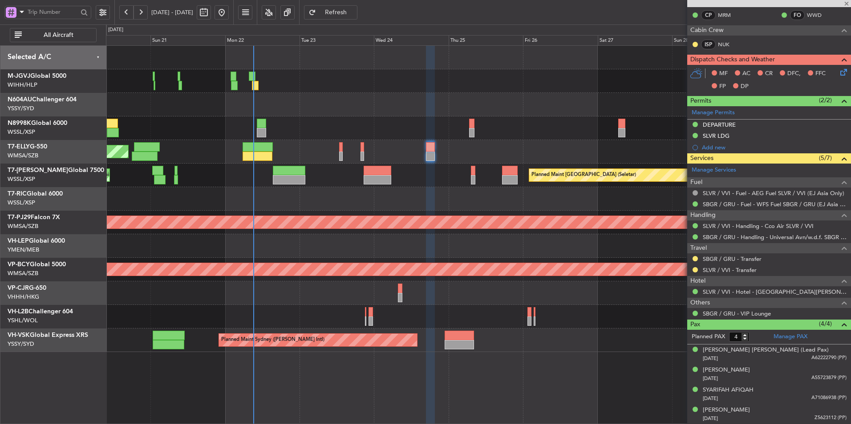
scroll to position [0, 0]
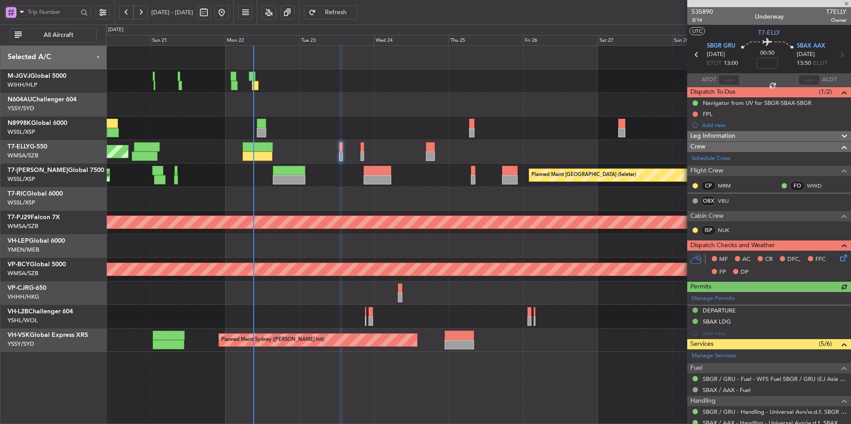
click at [369, 193] on div at bounding box center [478, 199] width 744 height 24
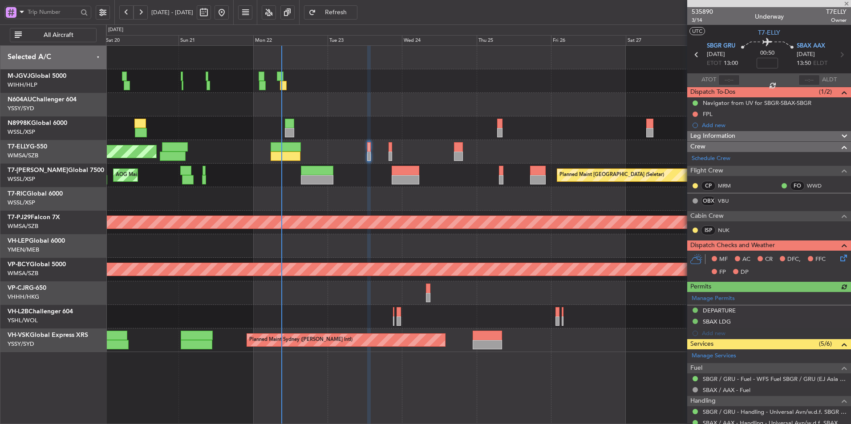
scroll to position [164, 0]
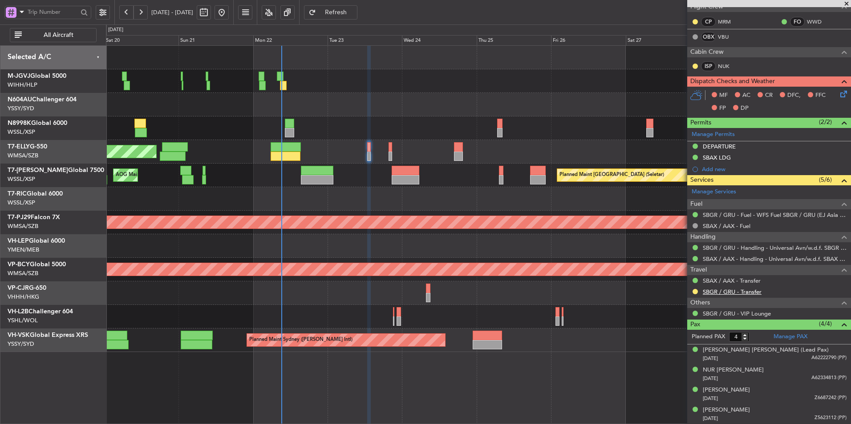
click at [728, 293] on link "SBGR / GRU - Transfer" at bounding box center [732, 292] width 59 height 8
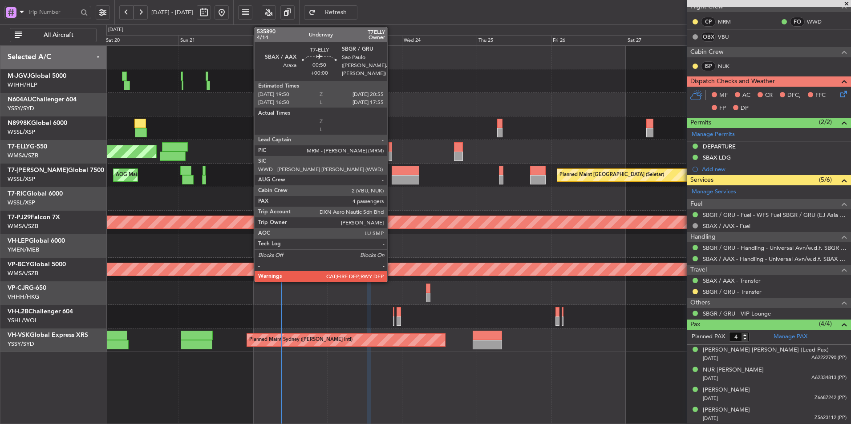
click at [391, 150] on div at bounding box center [390, 146] width 4 height 9
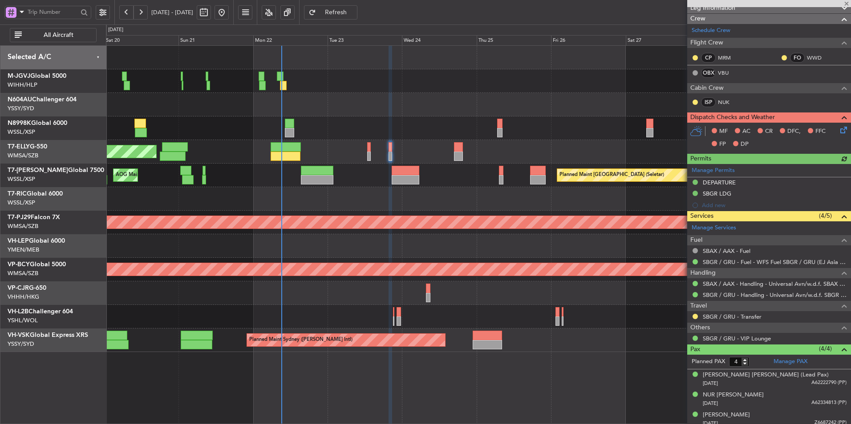
scroll to position [142, 0]
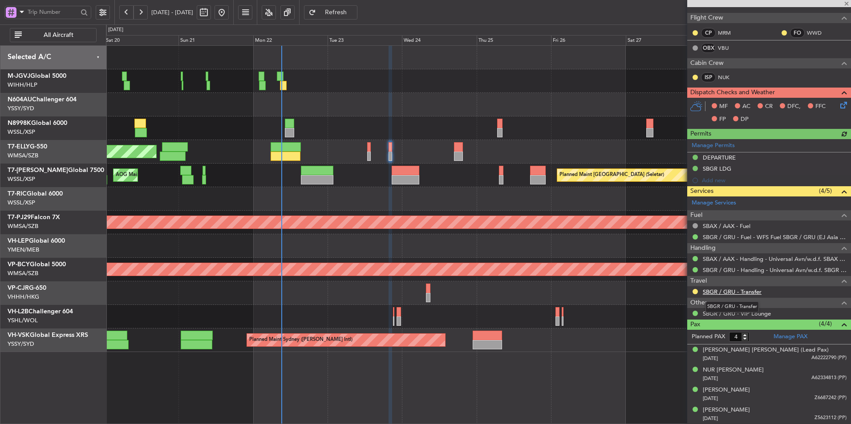
click at [751, 292] on link "SBGR / GRU - Transfer" at bounding box center [732, 292] width 59 height 8
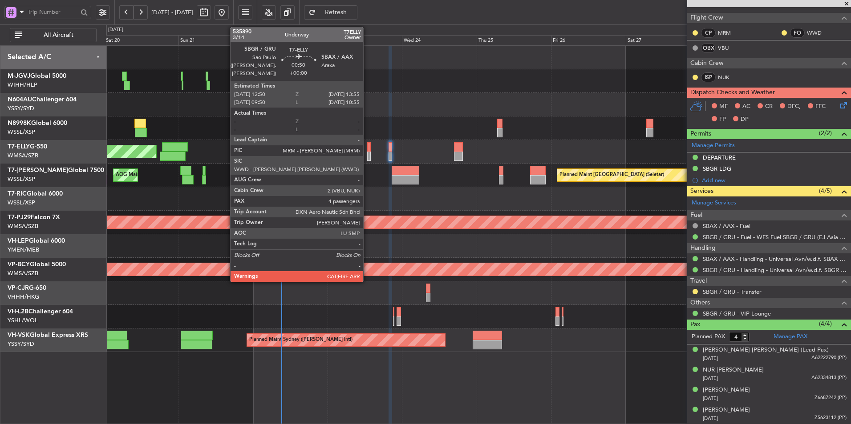
click at [367, 150] on div at bounding box center [369, 146] width 4 height 9
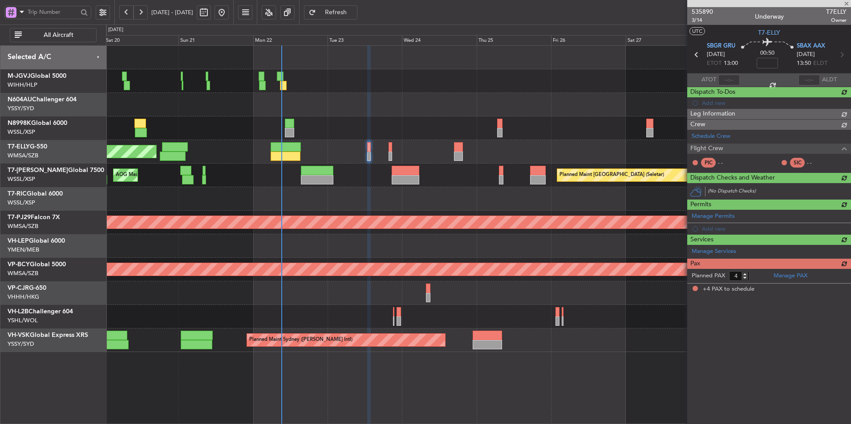
scroll to position [0, 0]
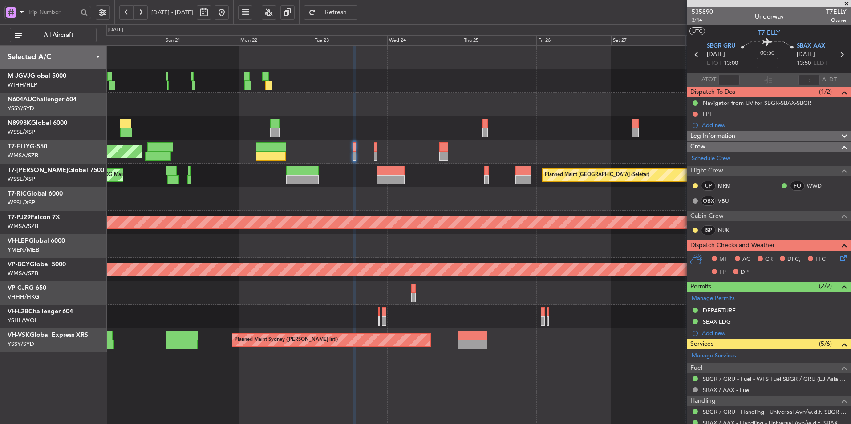
click at [513, 141] on div "Planned Maint [GEOGRAPHIC_DATA] (Seletar) [PERSON_NAME] Jakarta (Halim Intl) [P…" at bounding box center [478, 199] width 744 height 307
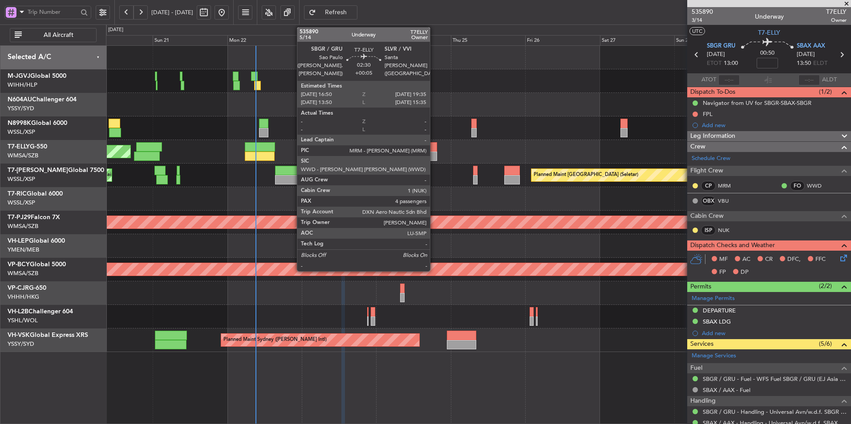
click at [434, 146] on div at bounding box center [432, 146] width 9 height 9
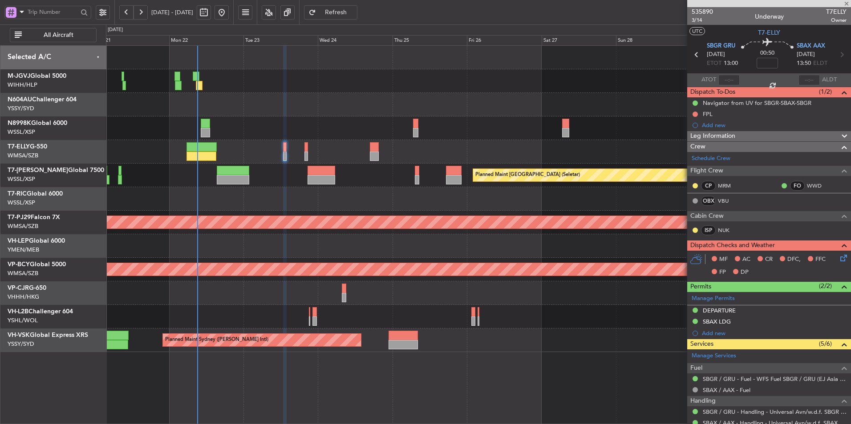
click at [477, 152] on div "[PERSON_NAME] [GEOGRAPHIC_DATA] (Dubai Intl) Planned Maint [GEOGRAPHIC_DATA] ([…" at bounding box center [478, 152] width 744 height 24
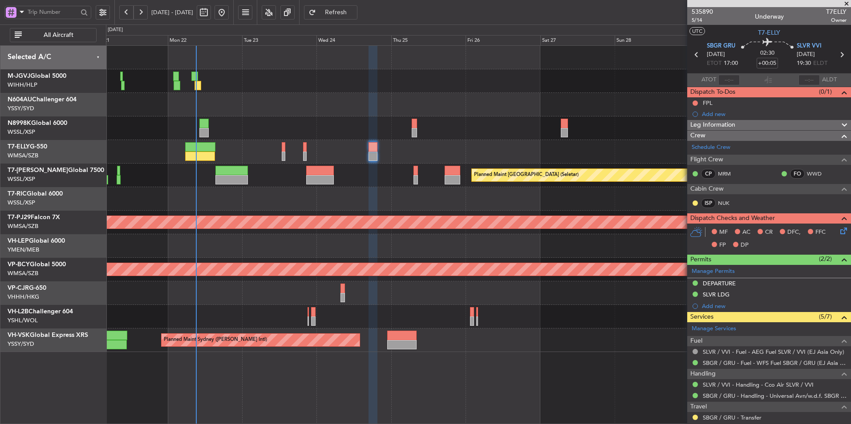
scroll to position [159, 0]
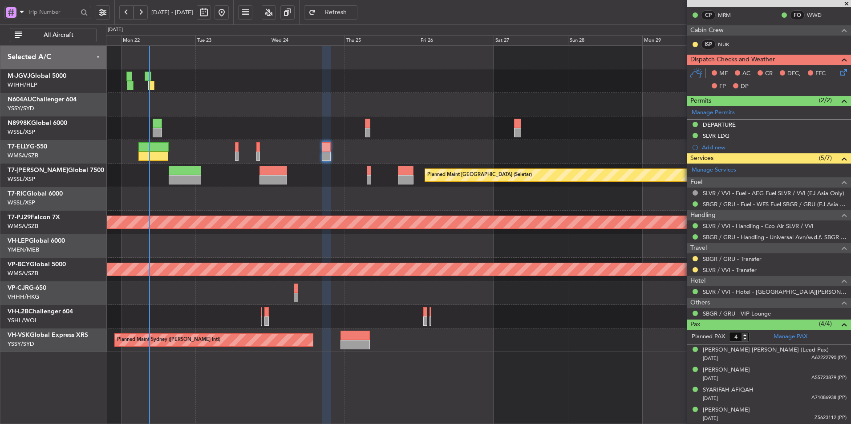
click at [488, 156] on div "[PERSON_NAME] [GEOGRAPHIC_DATA] (Dubai Intl) Planned Maint [GEOGRAPHIC_DATA] ([…" at bounding box center [478, 152] width 744 height 24
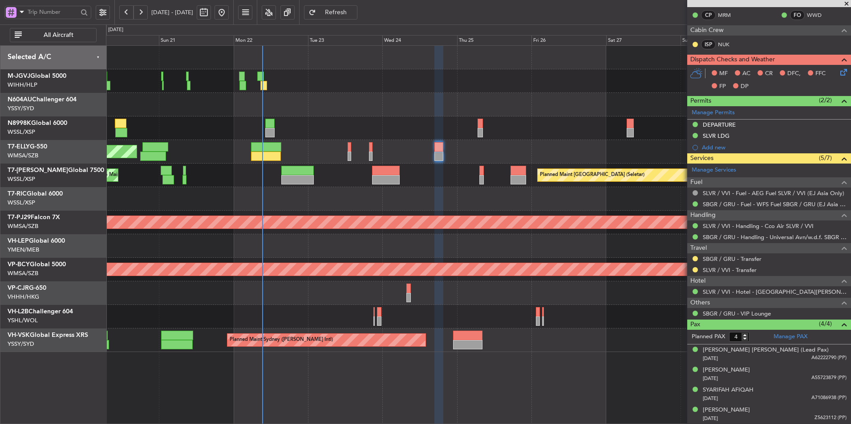
click at [505, 153] on div "[PERSON_NAME] [GEOGRAPHIC_DATA] (Dubai Intl) Planned Maint [GEOGRAPHIC_DATA] ([…" at bounding box center [478, 152] width 744 height 24
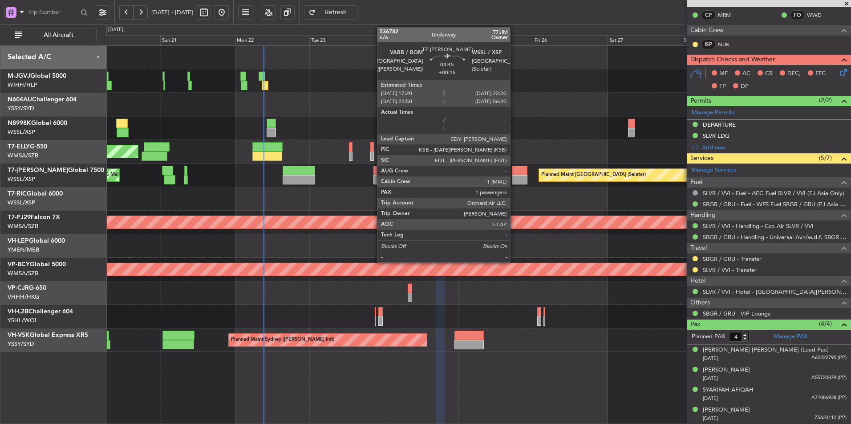
click at [323, 178] on div "AOG Maint [GEOGRAPHIC_DATA] (Seletar) Planned Maint [GEOGRAPHIC_DATA] (Seletar)" at bounding box center [478, 176] width 744 height 24
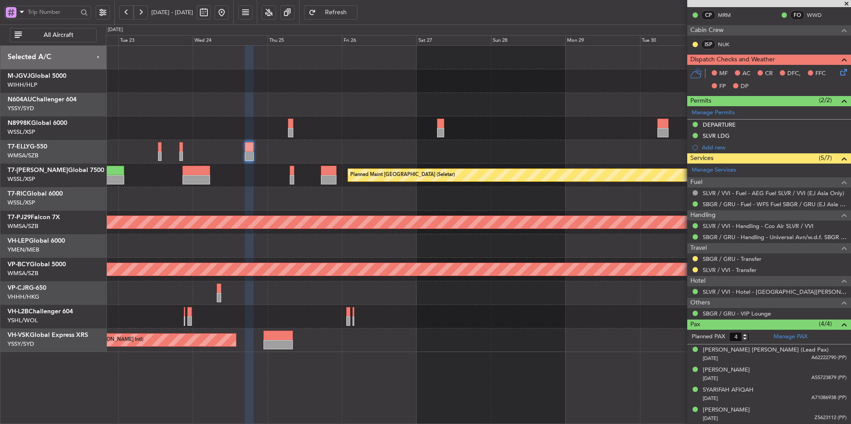
click at [321, 151] on div "[PERSON_NAME] [GEOGRAPHIC_DATA] (Dubai Intl) Planned Maint [GEOGRAPHIC_DATA] ([…" at bounding box center [478, 152] width 744 height 24
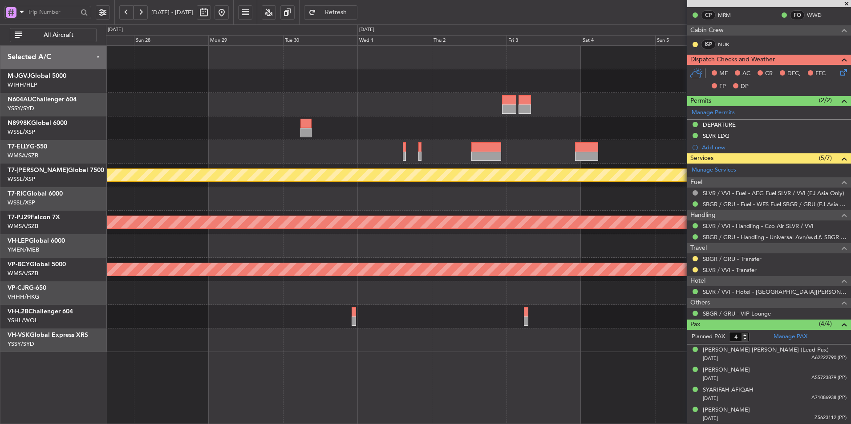
click at [339, 156] on div at bounding box center [478, 152] width 744 height 24
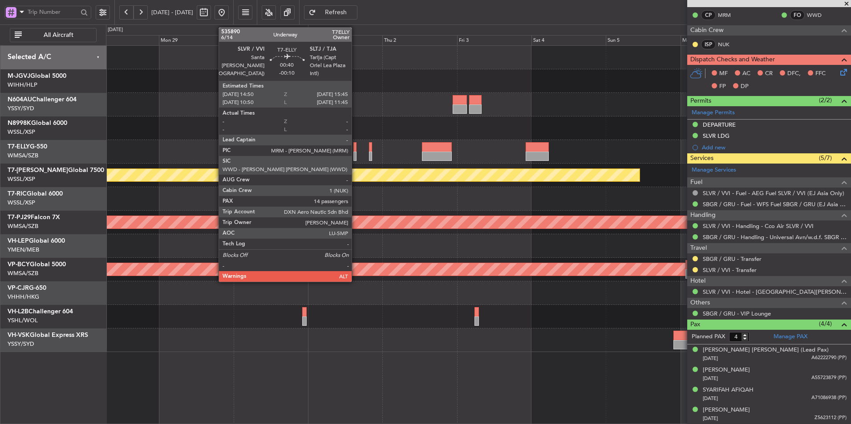
click at [356, 149] on div at bounding box center [354, 146] width 3 height 9
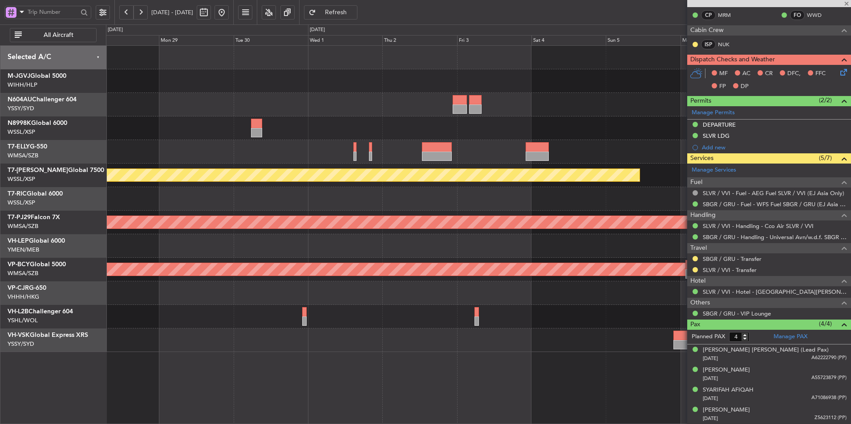
type input "-00:10"
type input "14"
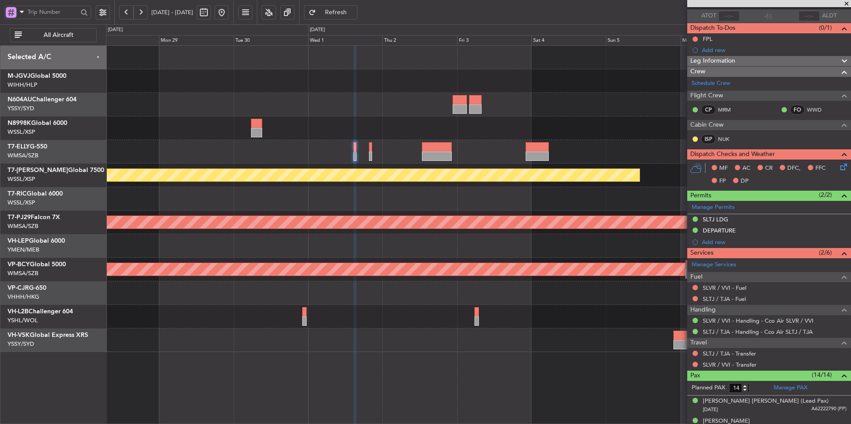
scroll to position [0, 0]
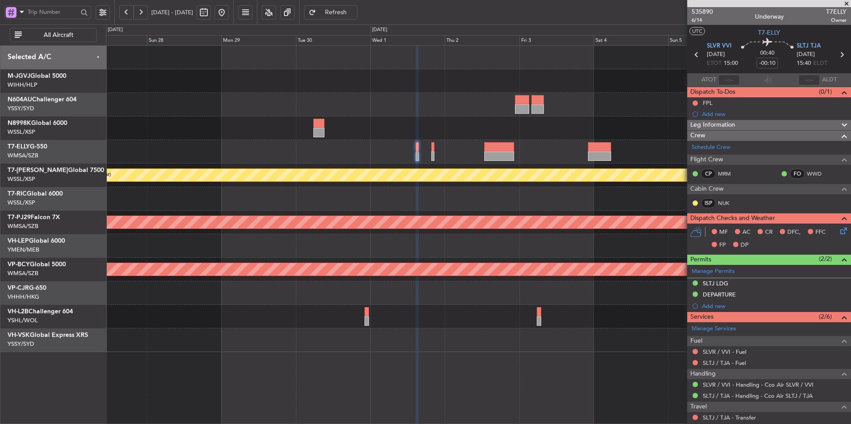
click at [376, 194] on div at bounding box center [478, 199] width 744 height 24
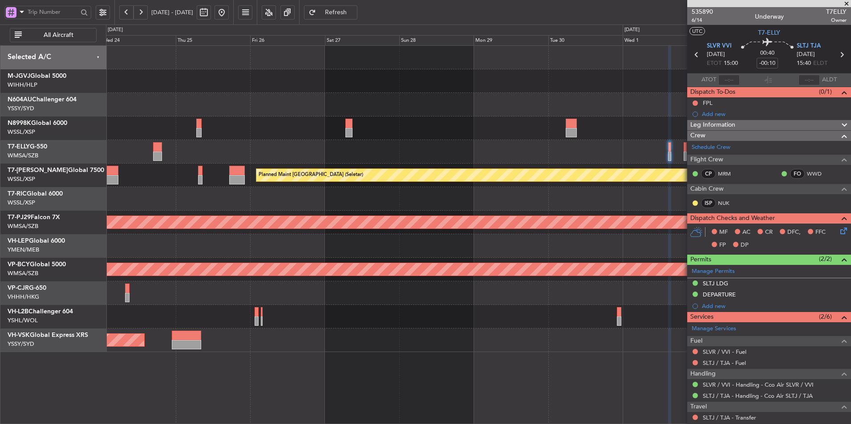
click at [561, 202] on div at bounding box center [478, 199] width 744 height 24
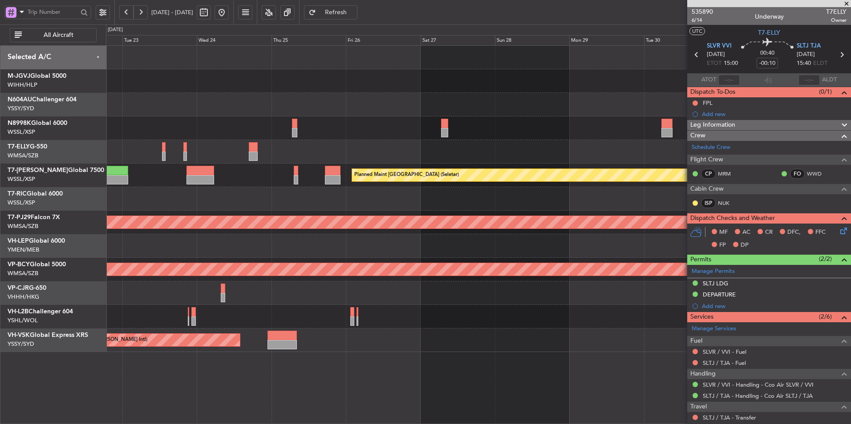
click at [513, 208] on div at bounding box center [478, 199] width 744 height 24
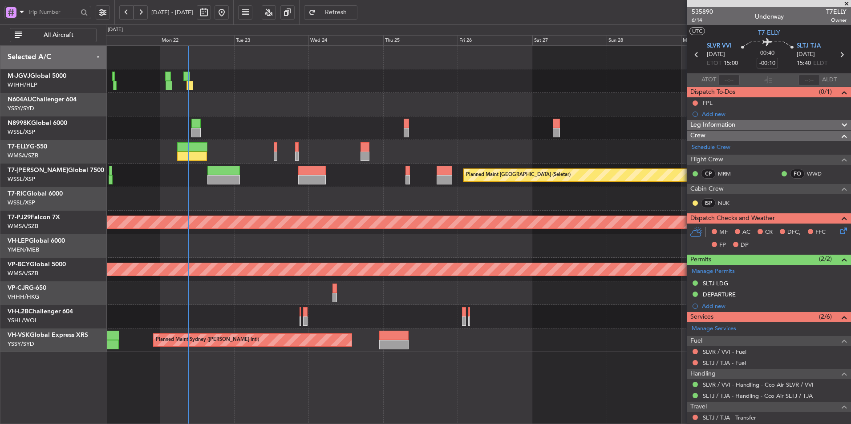
click at [563, 211] on div "[PERSON_NAME][GEOGRAPHIC_DATA] ([PERSON_NAME] Intl) [PERSON_NAME] Jakarta (Hali…" at bounding box center [478, 199] width 744 height 307
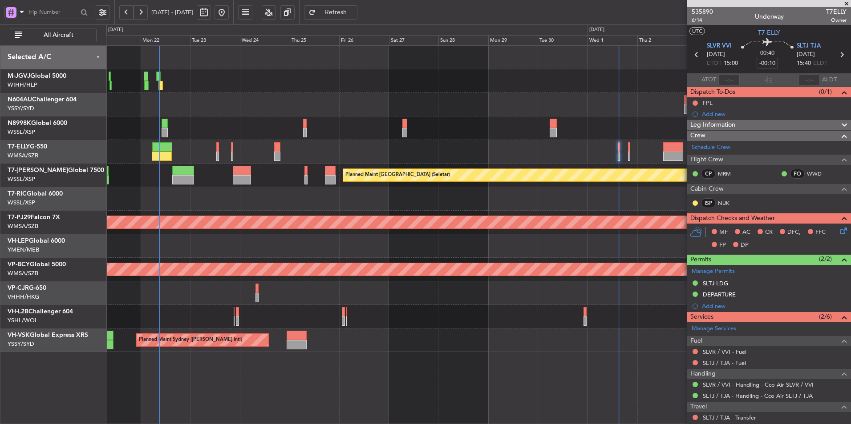
click at [314, 201] on div at bounding box center [478, 199] width 744 height 24
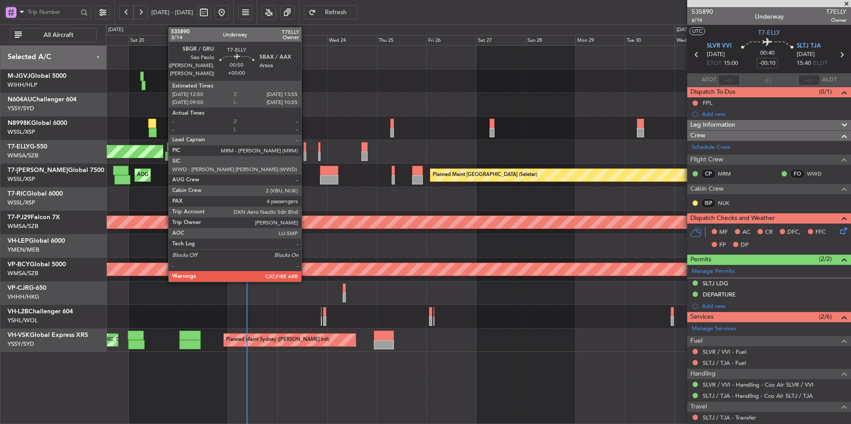
click at [305, 150] on div at bounding box center [304, 146] width 3 height 9
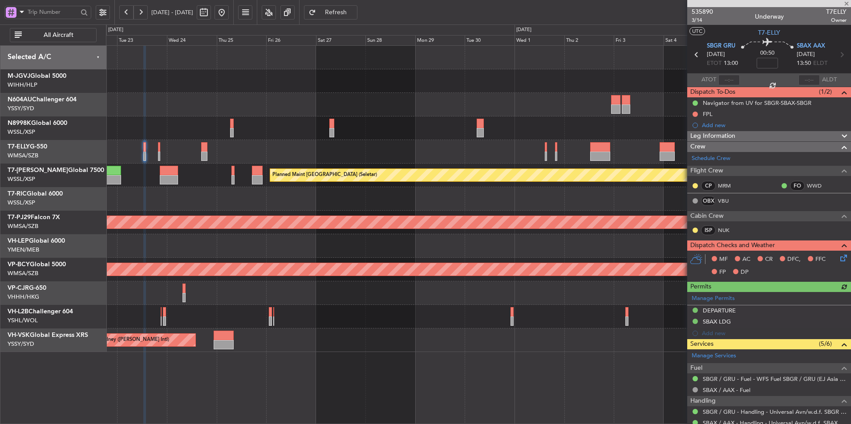
click at [369, 146] on div "[PERSON_NAME] [GEOGRAPHIC_DATA] (Dubai Intl) Planned Maint [GEOGRAPHIC_DATA] ([…" at bounding box center [478, 152] width 744 height 24
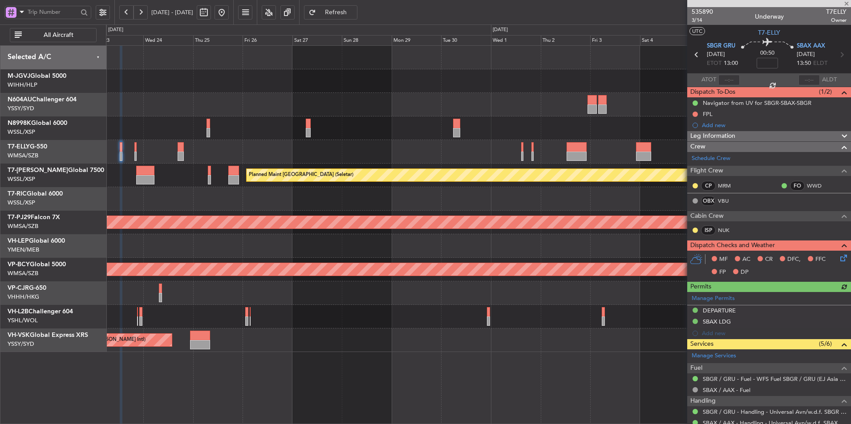
click at [302, 149] on div "[PERSON_NAME] [GEOGRAPHIC_DATA] (Dubai Intl) Planned Maint [GEOGRAPHIC_DATA] ([…" at bounding box center [478, 152] width 744 height 24
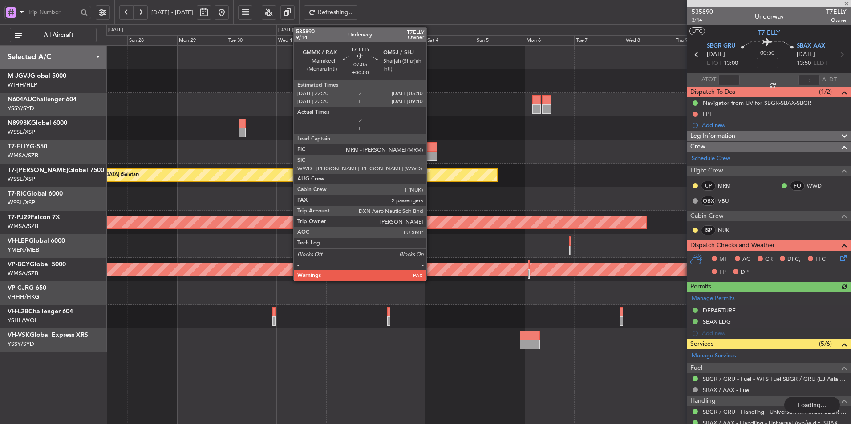
click at [429, 151] on div at bounding box center [429, 146] width 16 height 9
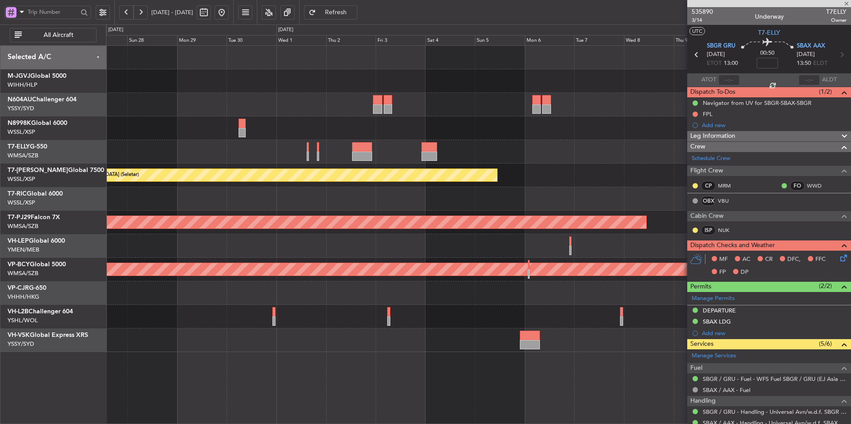
type input "2"
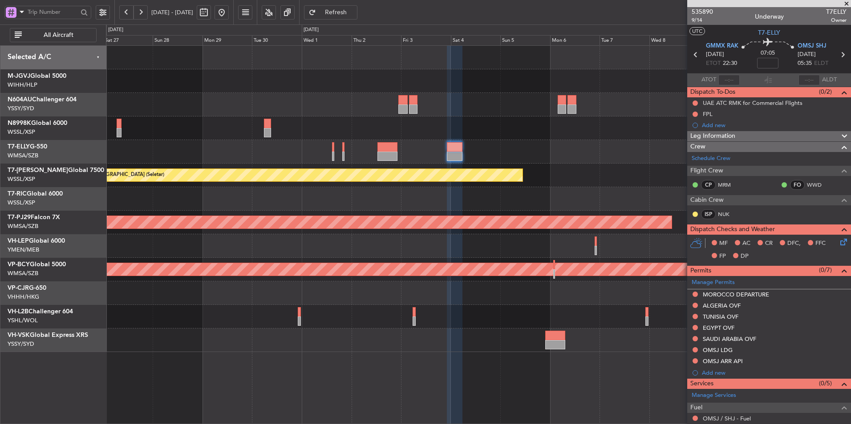
click at [485, 200] on div at bounding box center [478, 199] width 744 height 24
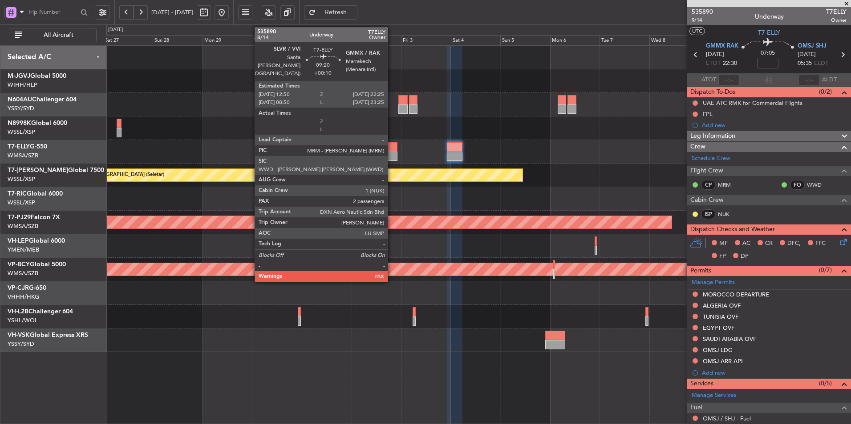
click at [392, 154] on div at bounding box center [387, 156] width 20 height 9
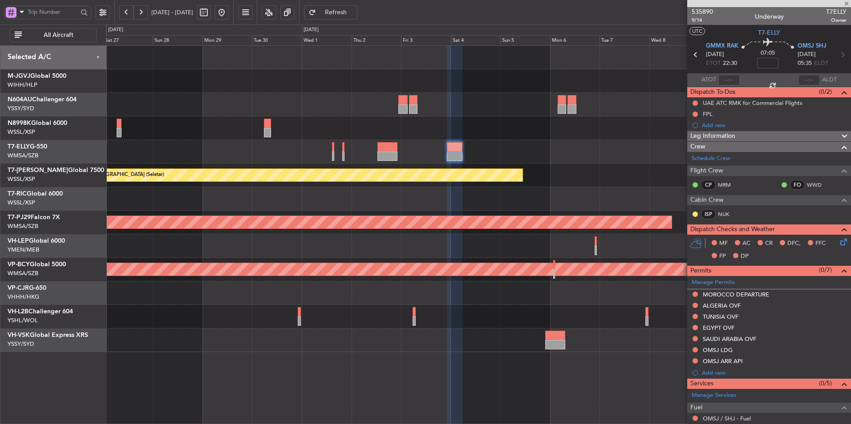
type input "+00:10"
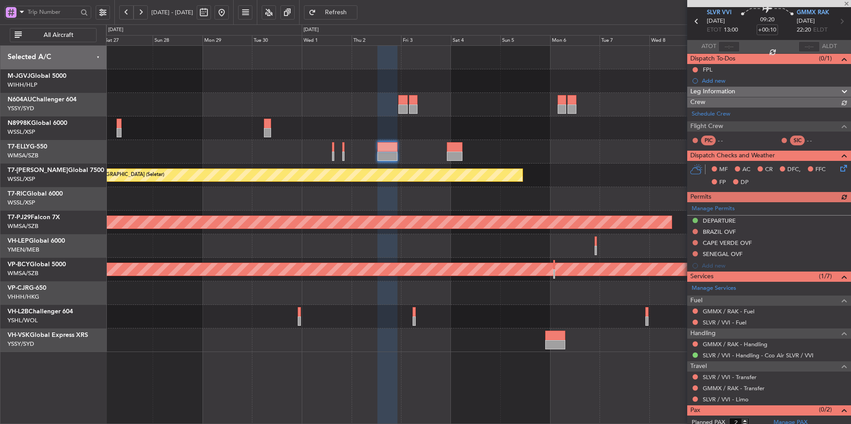
scroll to position [50, 0]
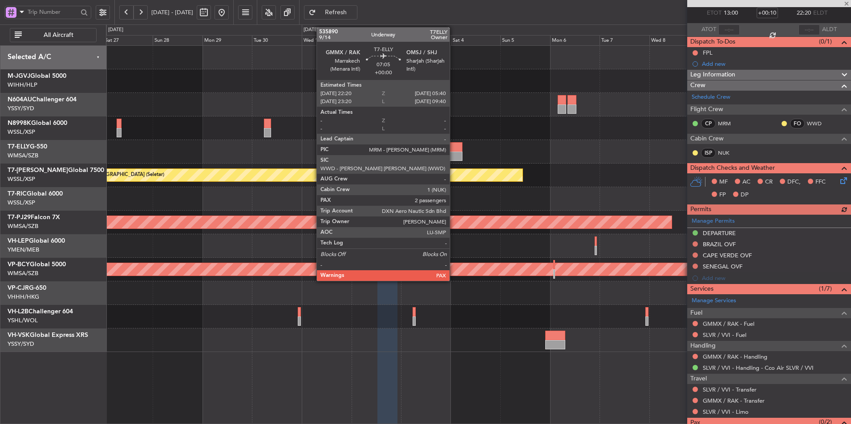
click at [454, 146] on div at bounding box center [455, 146] width 16 height 9
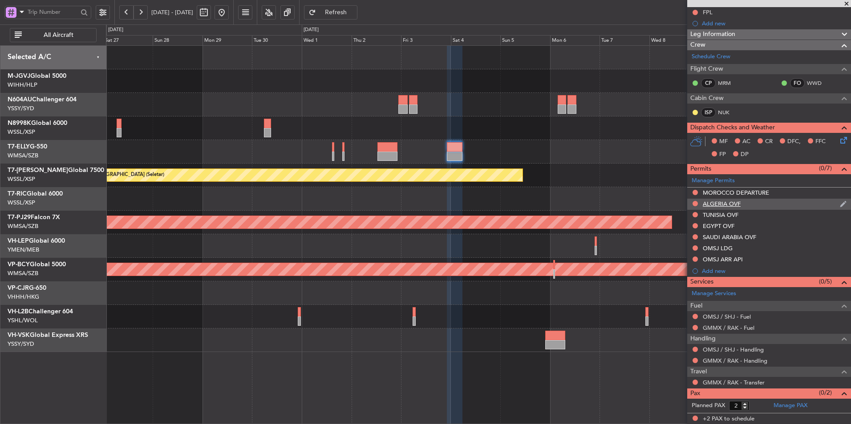
scroll to position [57, 0]
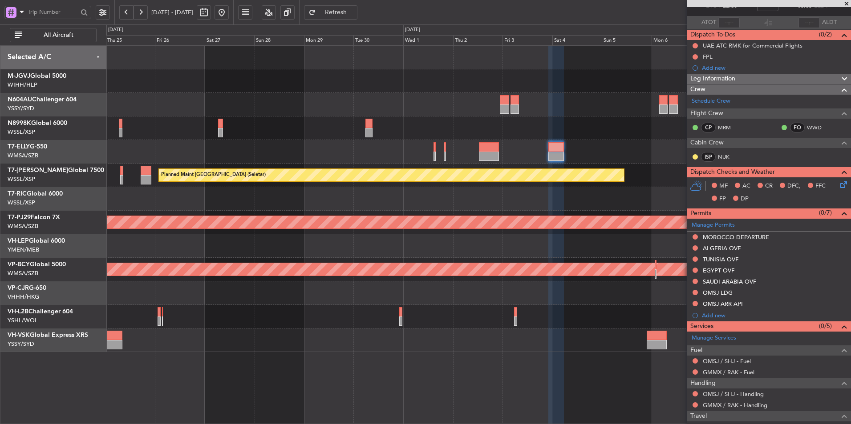
click at [462, 211] on div "Planned Maint [GEOGRAPHIC_DATA] (Seletar) Planned Maint [GEOGRAPHIC_DATA] (Sult…" at bounding box center [478, 199] width 744 height 307
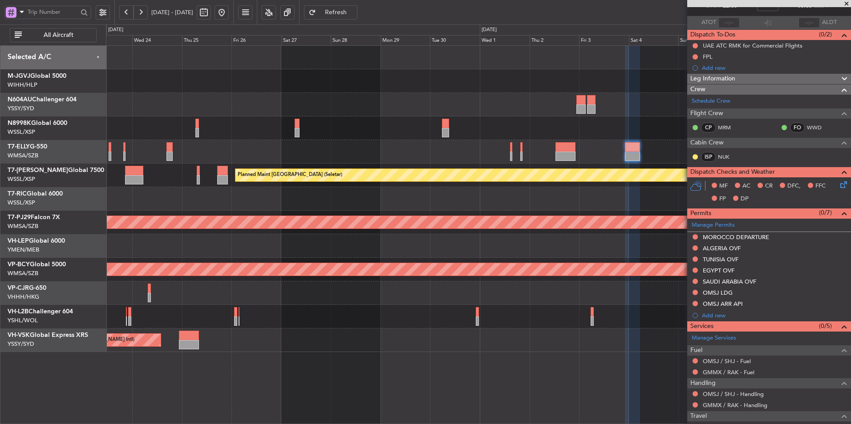
click at [442, 141] on div "Planned Maint [GEOGRAPHIC_DATA] ([GEOGRAPHIC_DATA] Intl) [PERSON_NAME] [GEOGRAP…" at bounding box center [478, 199] width 744 height 307
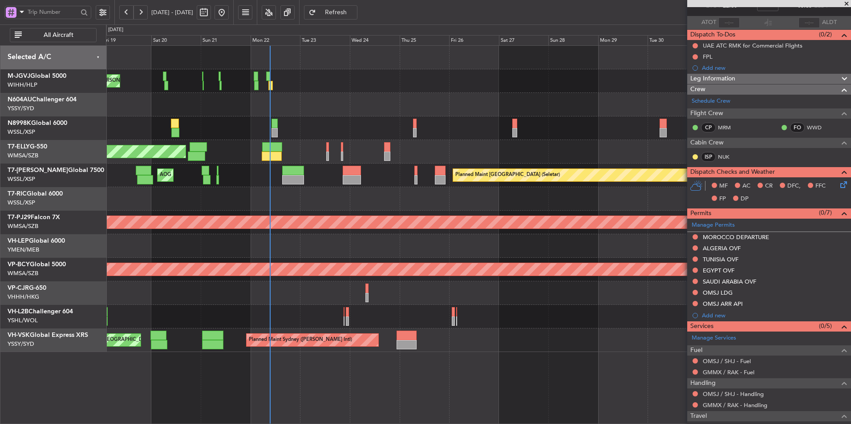
click at [348, 107] on div at bounding box center [478, 105] width 744 height 24
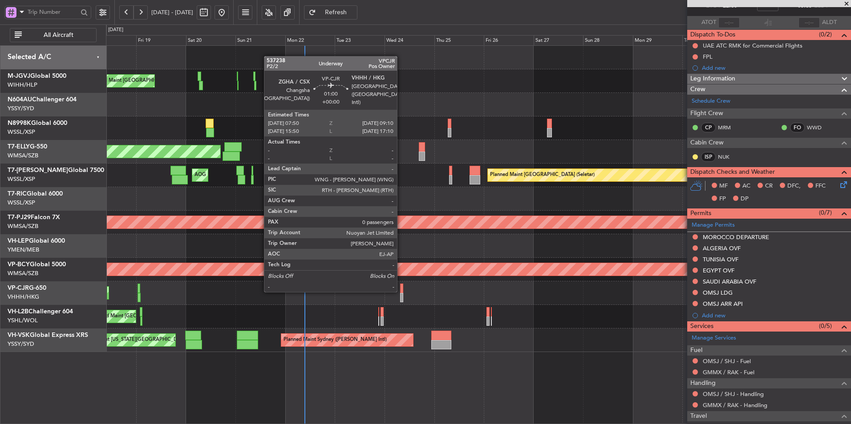
click at [401, 291] on div at bounding box center [401, 288] width 3 height 9
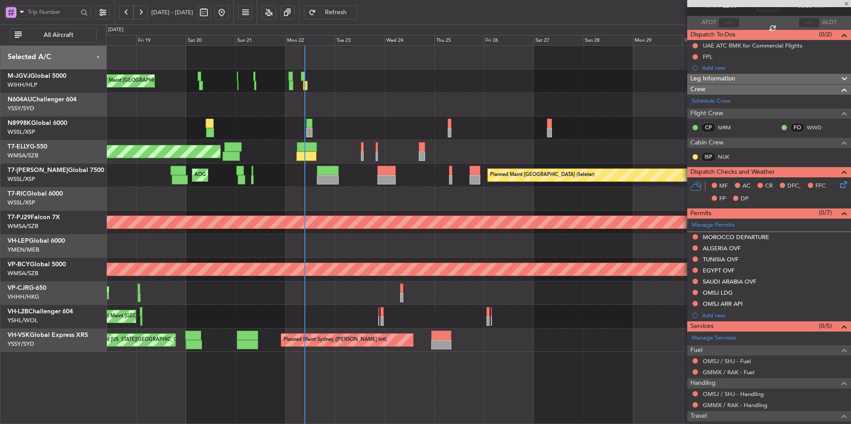
click at [426, 299] on div "Planned Maint [GEOGRAPHIC_DATA] ([GEOGRAPHIC_DATA] Intl) Planned Maint [GEOGRAP…" at bounding box center [478, 294] width 744 height 24
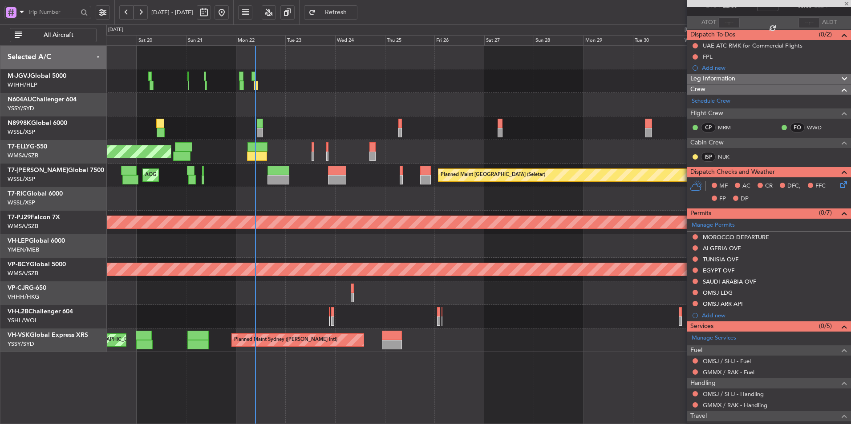
type input "0"
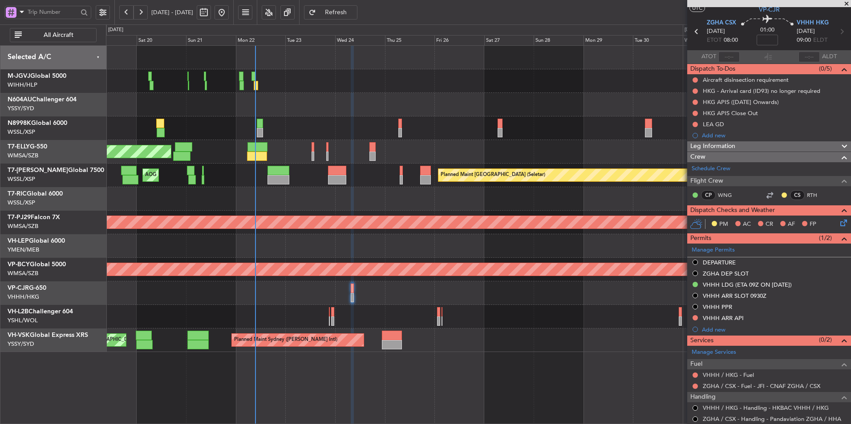
scroll to position [0, 0]
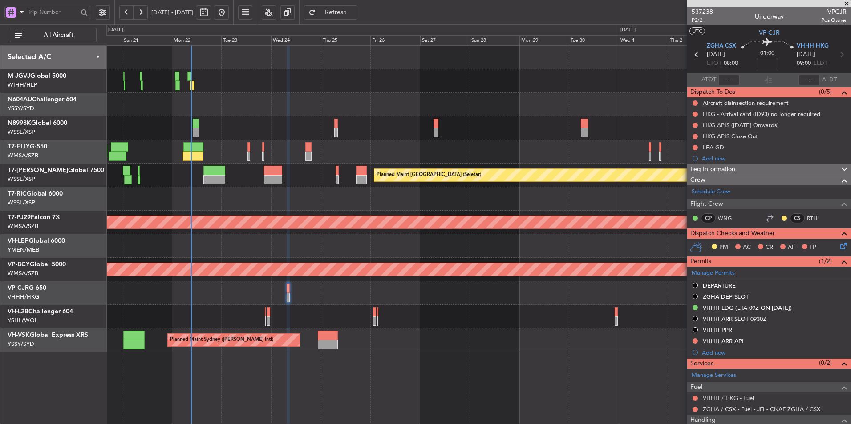
click at [481, 309] on div "Unplanned Maint [GEOGRAPHIC_DATA] ([GEOGRAPHIC_DATA])" at bounding box center [478, 317] width 744 height 24
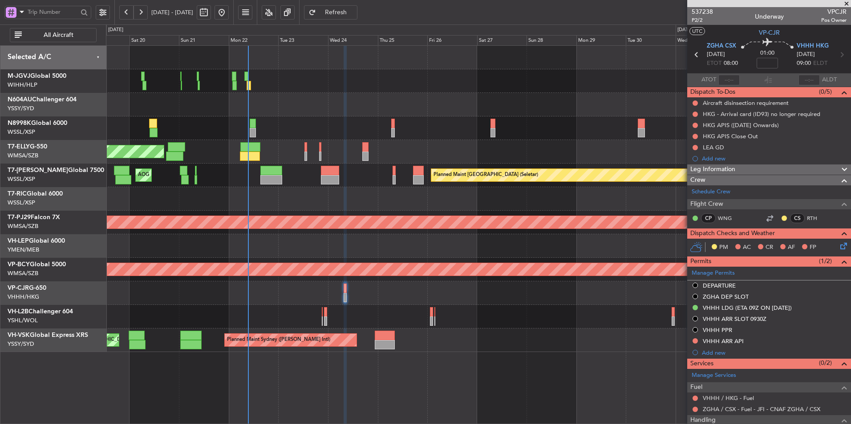
click at [459, 296] on div "Planned Maint [GEOGRAPHIC_DATA] ([GEOGRAPHIC_DATA] Intl) Planned Maint [GEOGRAP…" at bounding box center [478, 294] width 744 height 24
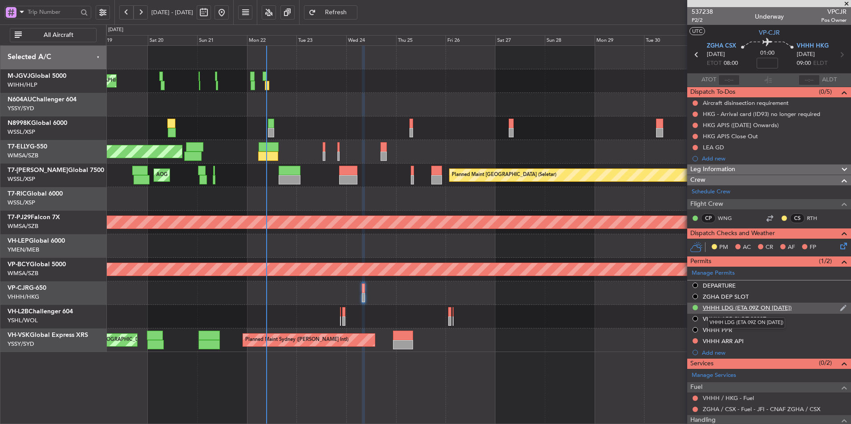
click at [772, 311] on div "VHHH LDG (ETA 09Z ON [DATE])" at bounding box center [747, 308] width 89 height 8
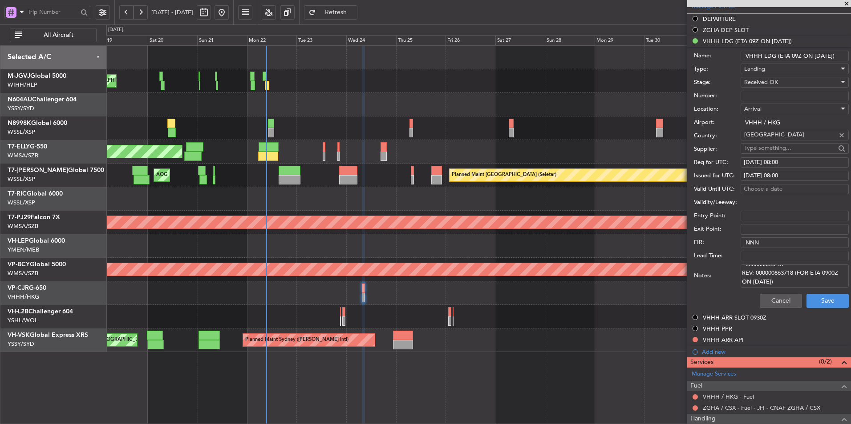
scroll to position [311, 0]
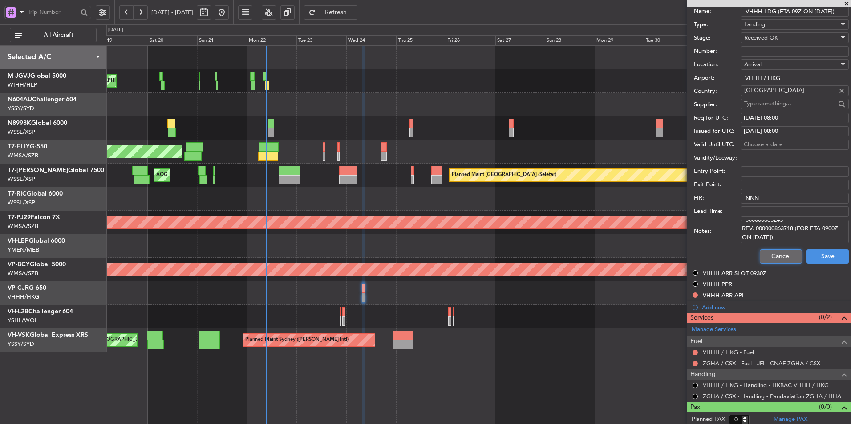
click at [779, 262] on button "Cancel" at bounding box center [781, 257] width 42 height 14
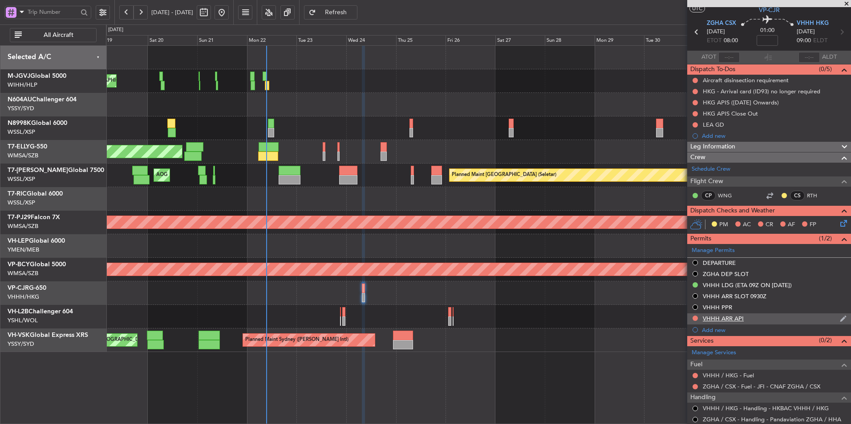
scroll to position [0, 0]
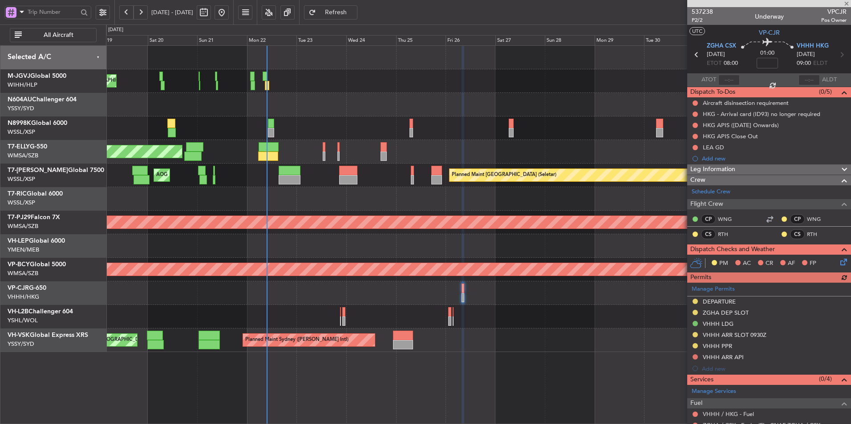
click at [385, 190] on div at bounding box center [478, 199] width 744 height 24
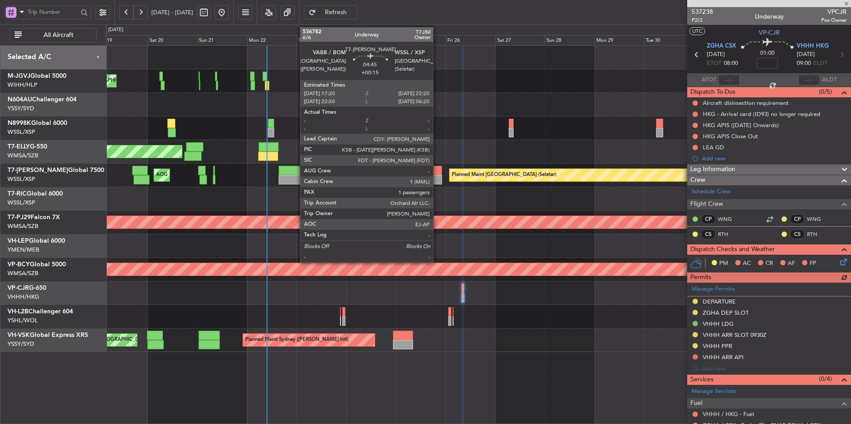
click at [437, 176] on div at bounding box center [436, 179] width 11 height 9
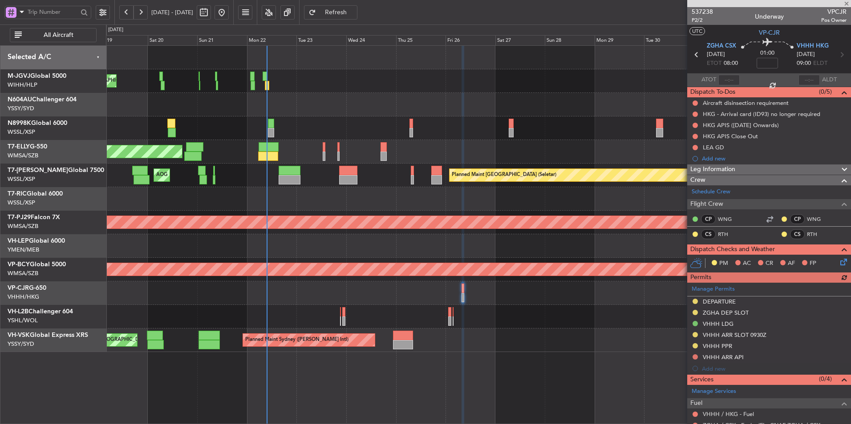
click at [437, 204] on div at bounding box center [478, 199] width 744 height 24
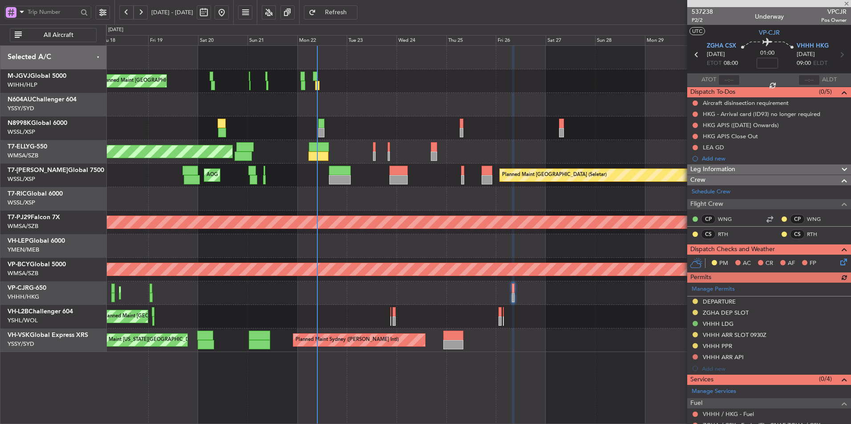
type input "+00:15"
type input "1"
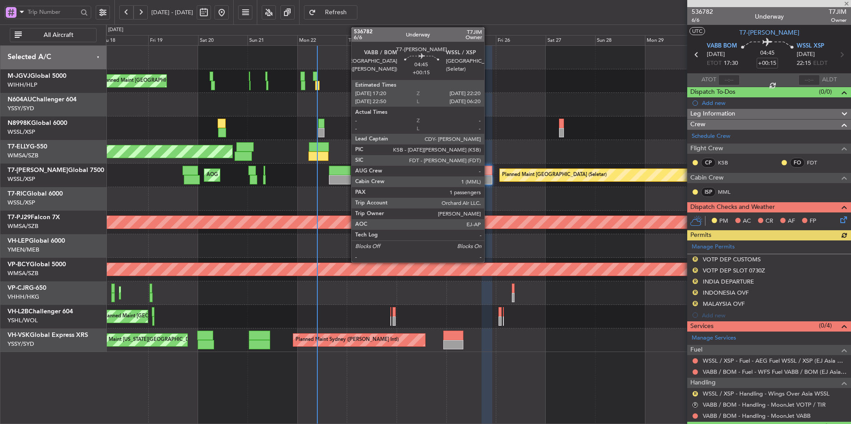
click at [488, 171] on div at bounding box center [486, 170] width 11 height 9
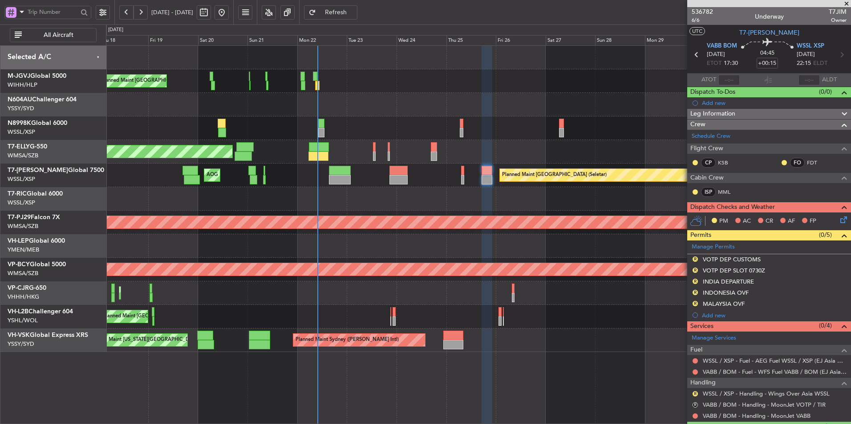
click at [357, 7] on button "Refresh" at bounding box center [330, 12] width 53 height 14
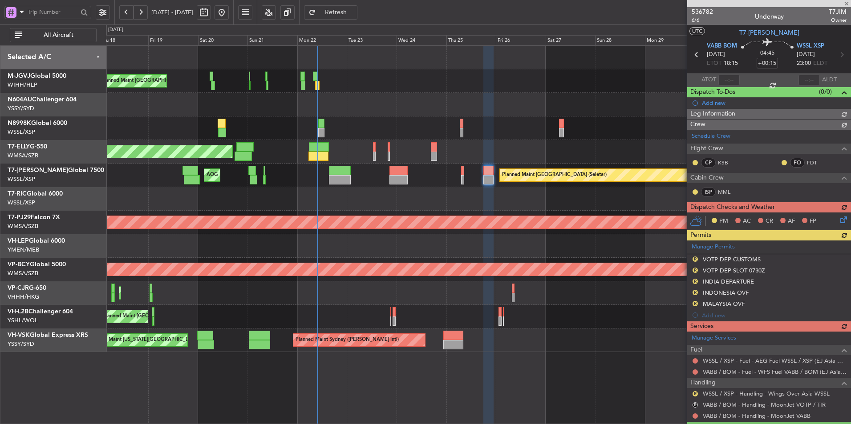
click at [463, 193] on div at bounding box center [478, 199] width 744 height 24
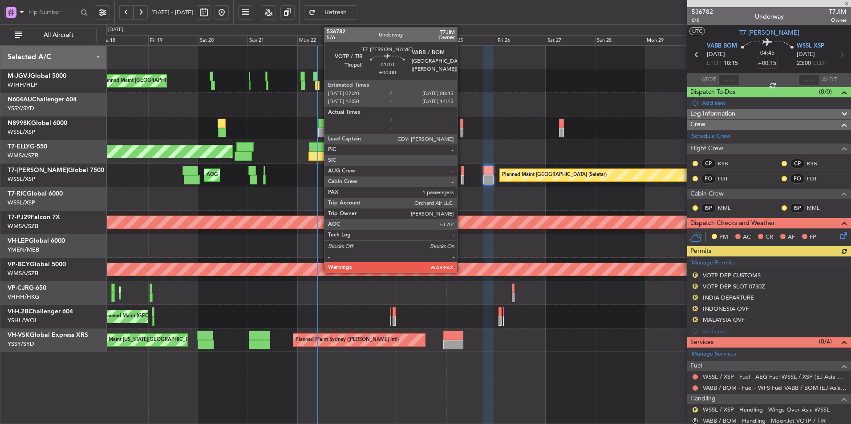
click at [461, 175] on div at bounding box center [462, 170] width 3 height 9
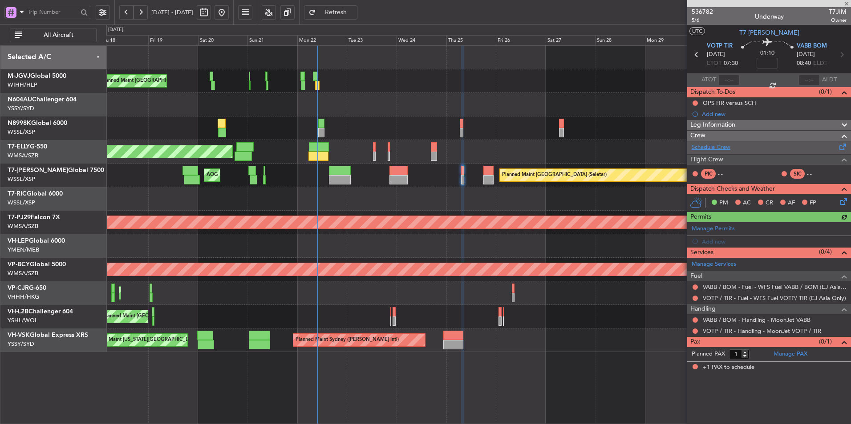
click at [720, 148] on link "Schedule Crew" at bounding box center [710, 147] width 39 height 9
click at [371, 150] on div "Planned Maint [GEOGRAPHIC_DATA] ([GEOGRAPHIC_DATA] Intl) [PERSON_NAME] [GEOGRAP…" at bounding box center [478, 152] width 744 height 24
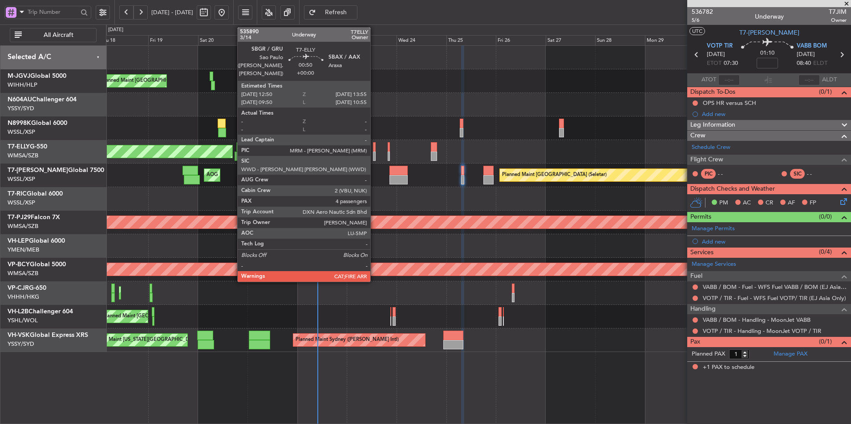
click at [374, 151] on div at bounding box center [374, 146] width 3 height 9
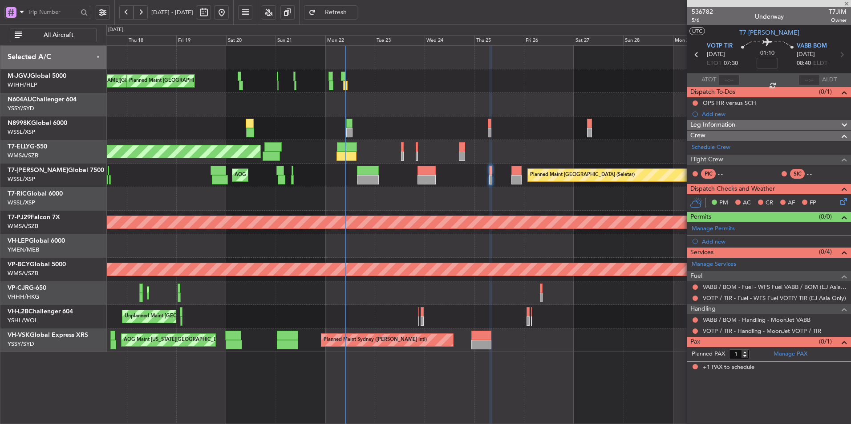
click at [437, 115] on div at bounding box center [478, 105] width 744 height 24
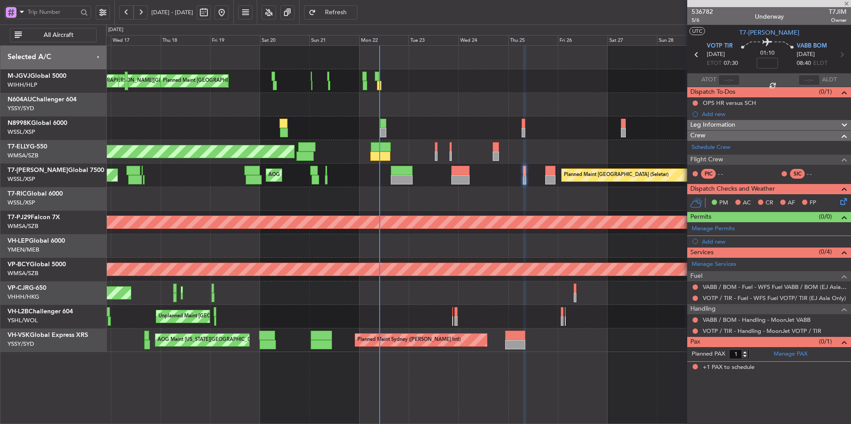
type input "4"
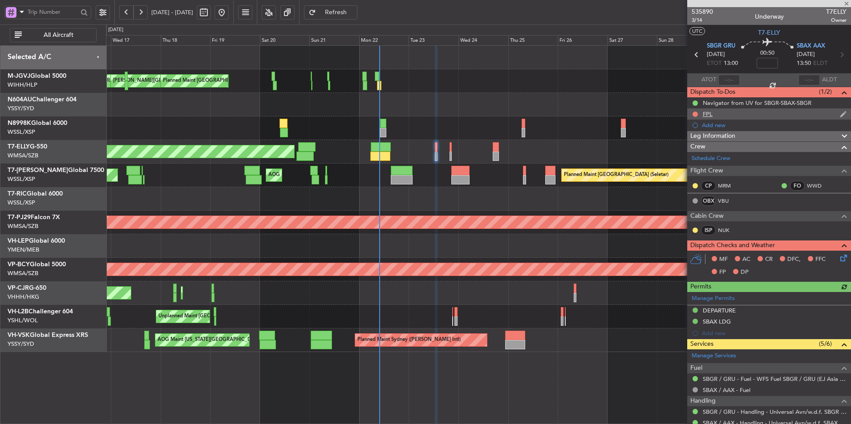
click at [709, 115] on div "FPL" at bounding box center [708, 114] width 10 height 8
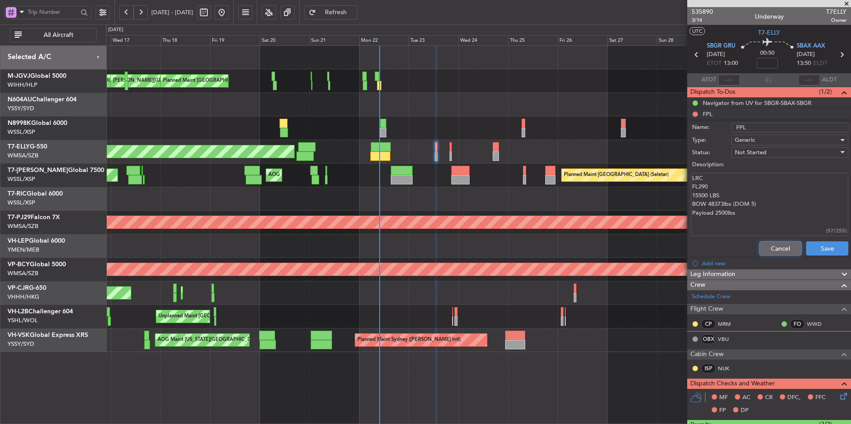
click at [762, 246] on button "Cancel" at bounding box center [780, 249] width 42 height 14
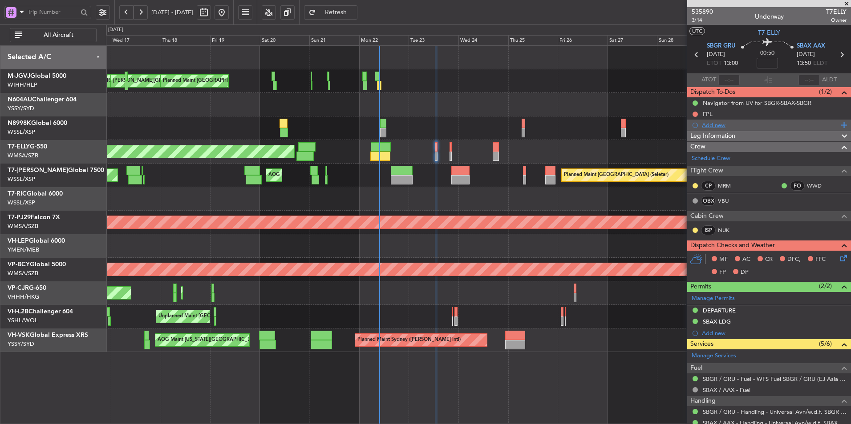
click at [718, 125] on div "Add new" at bounding box center [770, 125] width 137 height 8
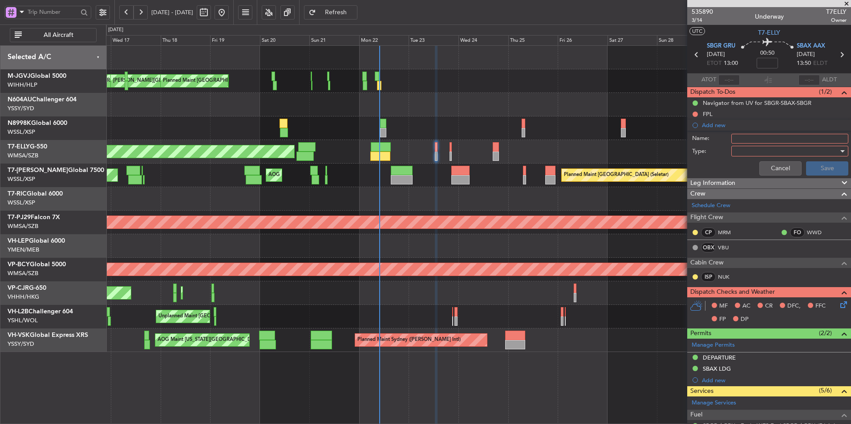
click at [744, 137] on input "Name:" at bounding box center [789, 139] width 117 height 10
click at [739, 153] on div at bounding box center [787, 151] width 104 height 13
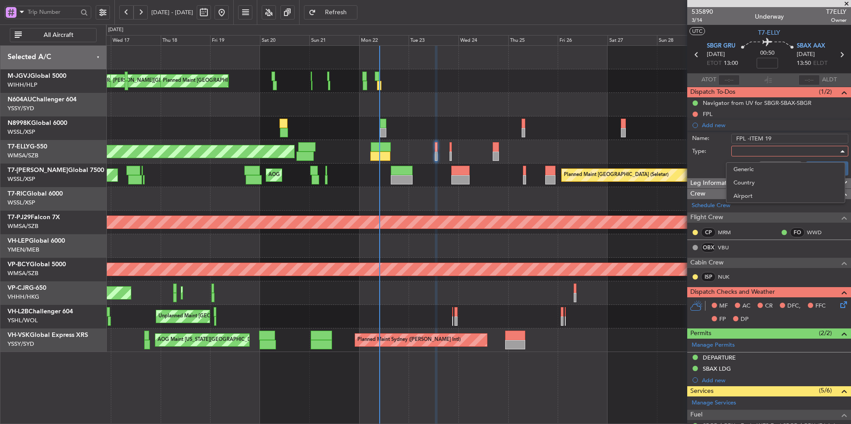
click at [750, 137] on div at bounding box center [425, 212] width 851 height 424
click at [774, 137] on input "FPL -ITEM 19" at bounding box center [789, 139] width 117 height 10
drag, startPoint x: 779, startPoint y: 137, endPoint x: 717, endPoint y: 137, distance: 61.4
click at [717, 137] on div "Name: FPL -ITEM 19" at bounding box center [769, 138] width 173 height 13
click at [757, 139] on input "FPL -ITEM 19" at bounding box center [789, 139] width 117 height 10
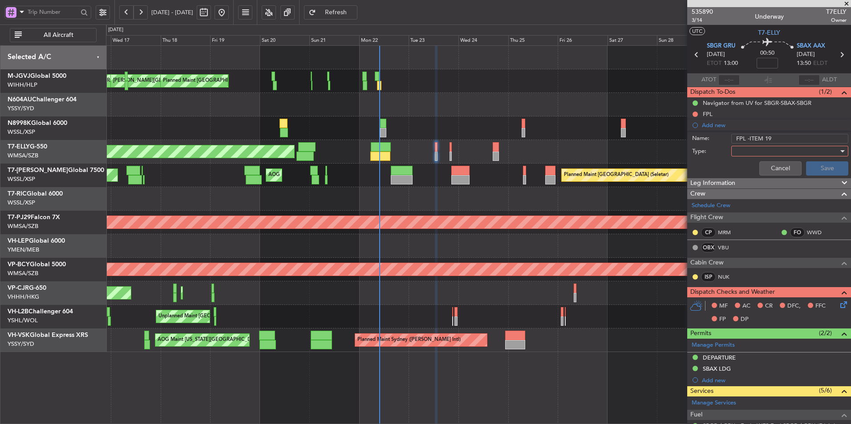
click at [748, 138] on input "FPL -ITEM 19" at bounding box center [789, 139] width 117 height 10
type input "FPL - ITEM 19"
click at [739, 149] on div at bounding box center [787, 151] width 104 height 13
click at [740, 166] on span "Generic" at bounding box center [785, 169] width 104 height 13
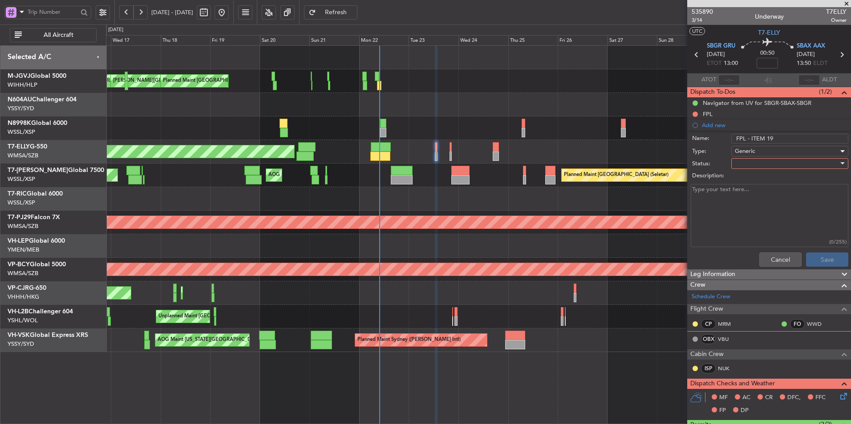
click at [740, 166] on div at bounding box center [787, 163] width 104 height 13
click at [737, 180] on span "Not Started" at bounding box center [785, 181] width 104 height 13
click at [725, 204] on textarea "Description:" at bounding box center [770, 216] width 158 height 64
paste textarea "PIC MUSA 999999 FROM (Previous origin airport operated) PERMIT AVANAC20564N25 G…"
drag, startPoint x: 701, startPoint y: 231, endPoint x: 680, endPoint y: 184, distance: 52.2
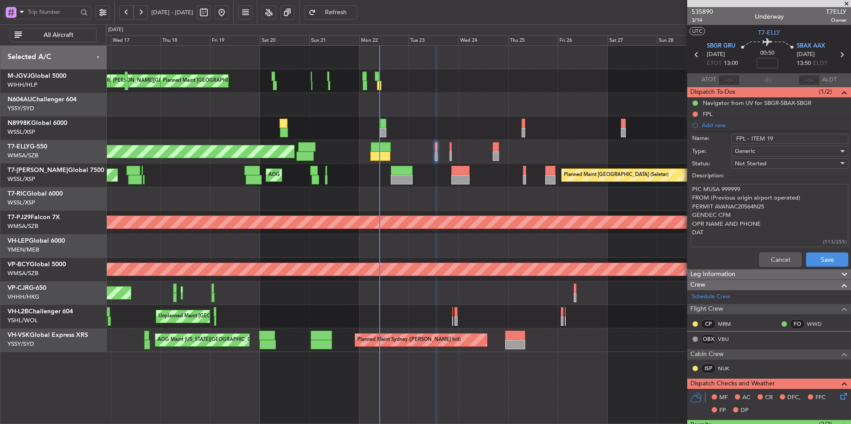
click at [680, 184] on fb-app "[DATE] - [DATE] Refresh Quick Links All Aircraft AOG Maint [GEOGRAPHIC_DATA] (H…" at bounding box center [425, 218] width 851 height 414
paste textarea "(Airport fee receipt number)*"
type textarea "PIC MUSA 999999 FROM (Previous origin airport operated) PERMIT AVANAC20564N25 G…"
drag, startPoint x: 775, startPoint y: 256, endPoint x: 770, endPoint y: 253, distance: 6.2
click at [775, 256] on button "Cancel" at bounding box center [780, 260] width 42 height 14
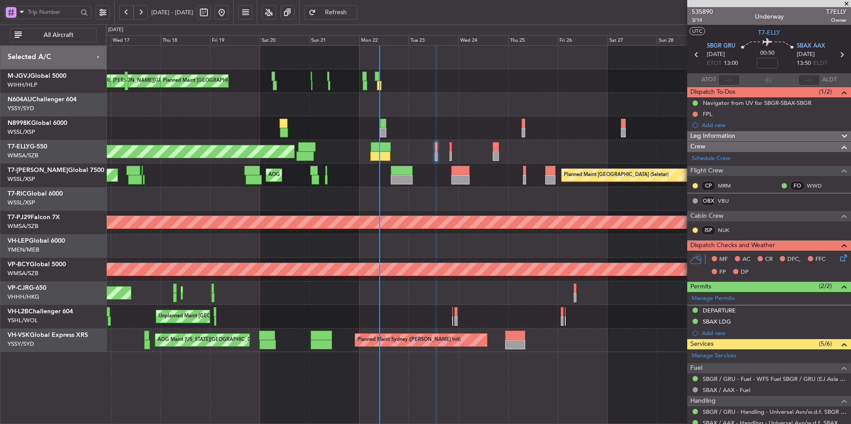
click at [704, 113] on div "FPL" at bounding box center [708, 114] width 10 height 8
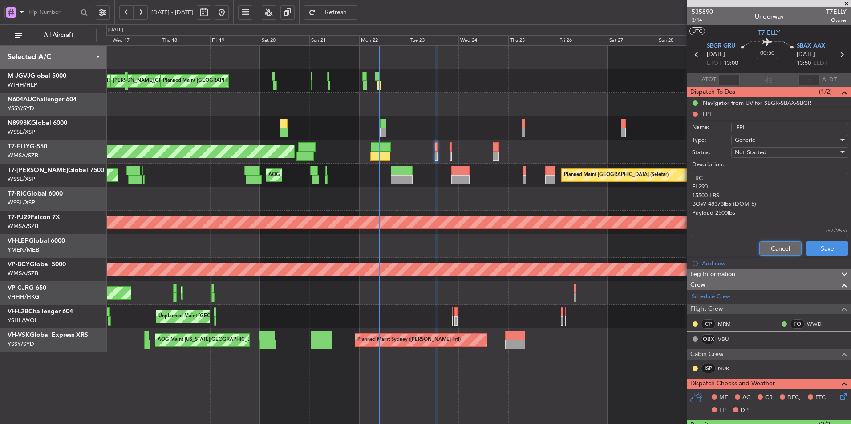
click at [771, 249] on button "Cancel" at bounding box center [780, 249] width 42 height 14
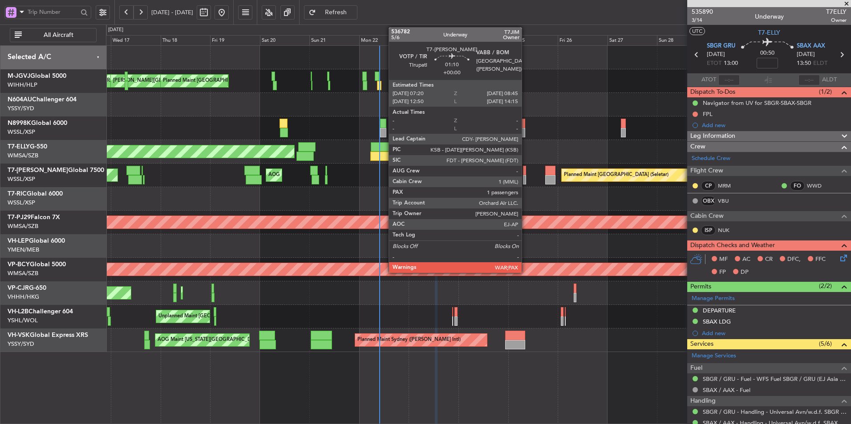
click at [526, 177] on div at bounding box center [524, 179] width 3 height 9
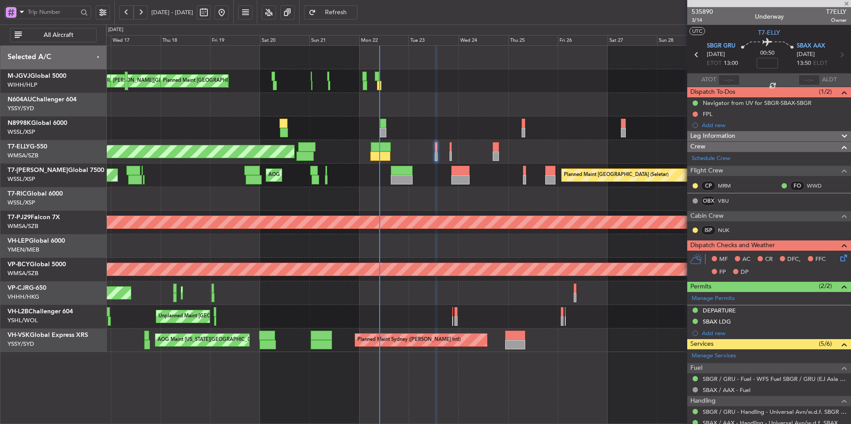
click at [550, 207] on div at bounding box center [478, 199] width 744 height 24
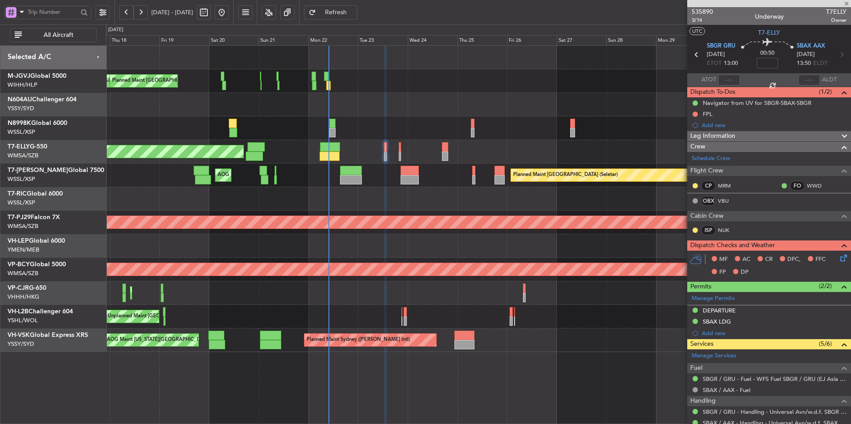
type input "1"
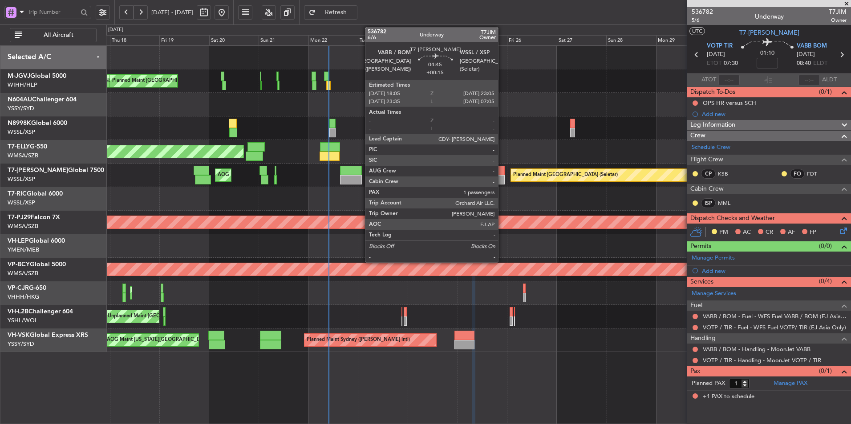
click at [502, 174] on div at bounding box center [499, 170] width 11 height 9
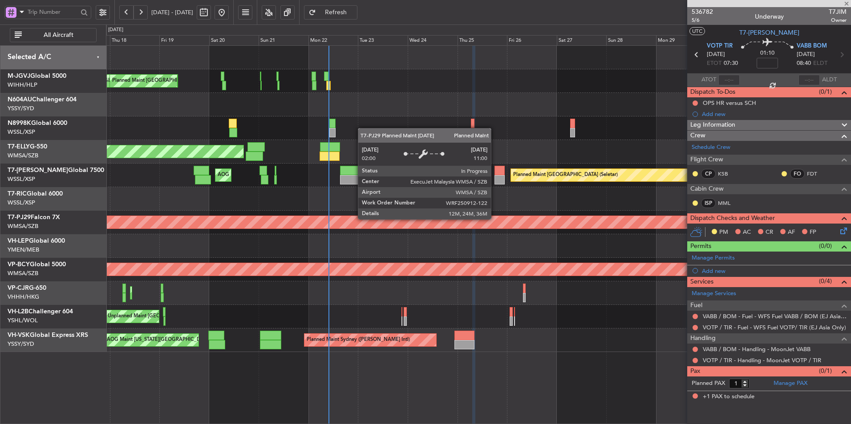
type input "+00:15"
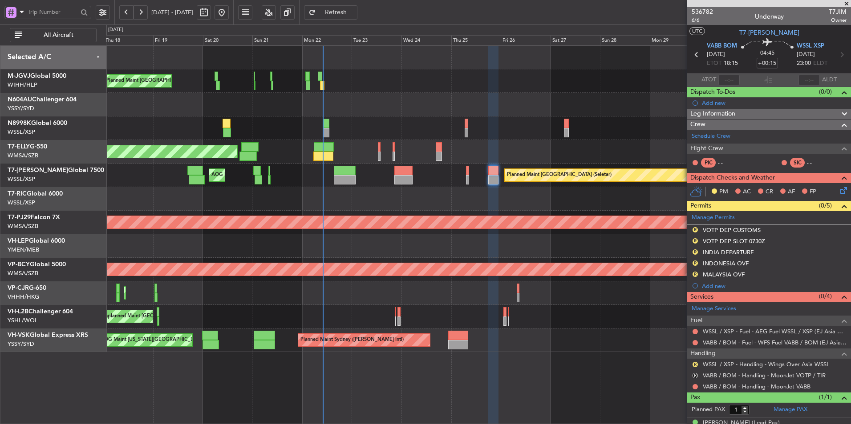
click at [510, 203] on div at bounding box center [478, 199] width 744 height 24
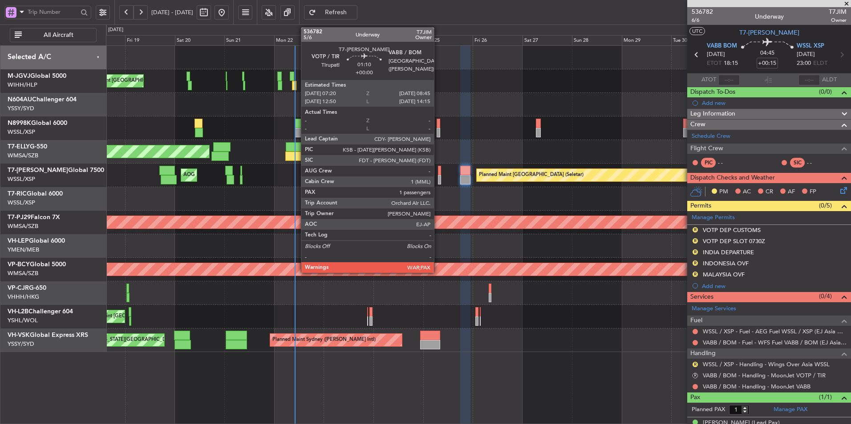
click at [438, 172] on div at bounding box center [439, 170] width 3 height 9
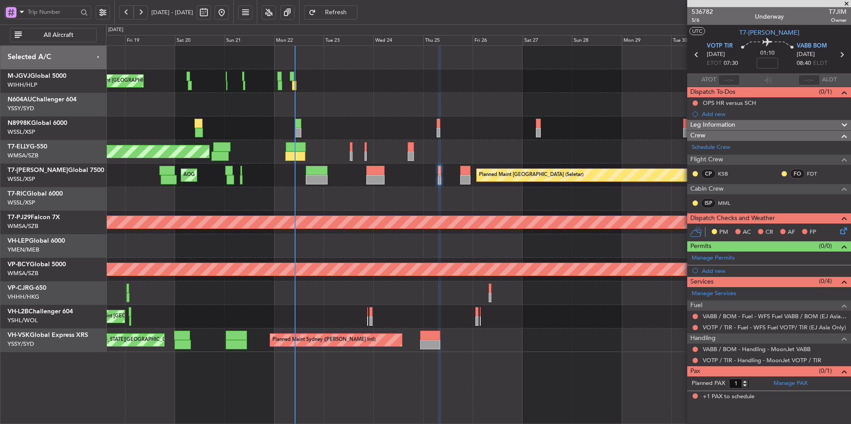
click at [315, 194] on div at bounding box center [478, 199] width 744 height 24
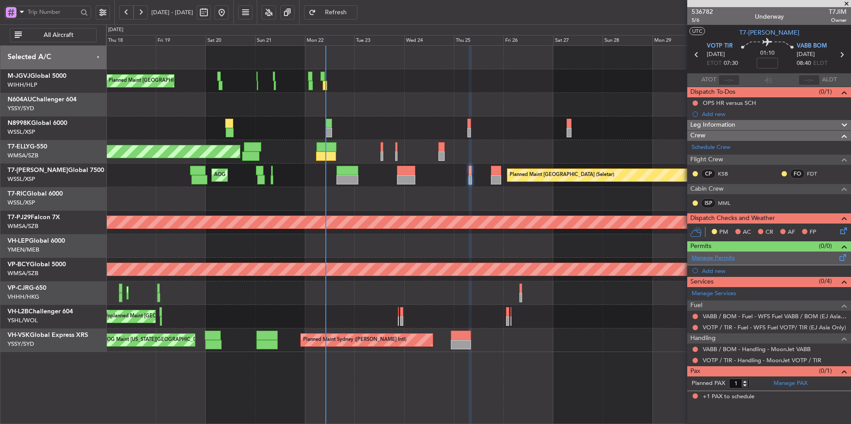
click at [716, 258] on link "Manage Permits" at bounding box center [712, 258] width 43 height 9
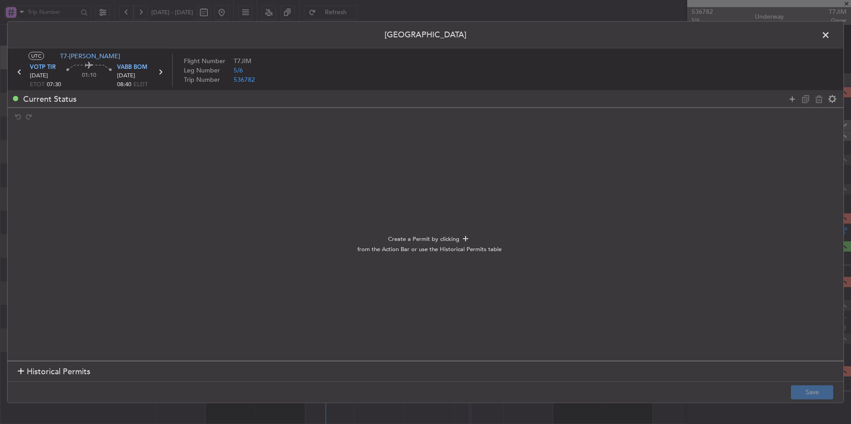
click at [71, 371] on span "Historical Permits" at bounding box center [59, 372] width 64 height 12
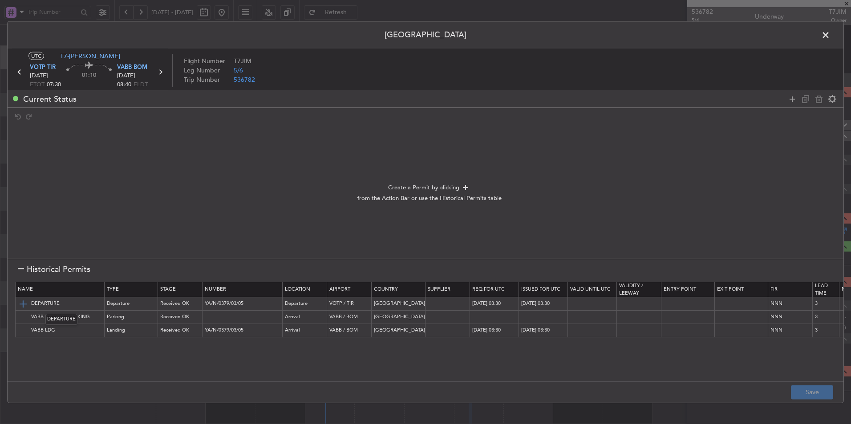
click at [24, 302] on img at bounding box center [23, 304] width 11 height 11
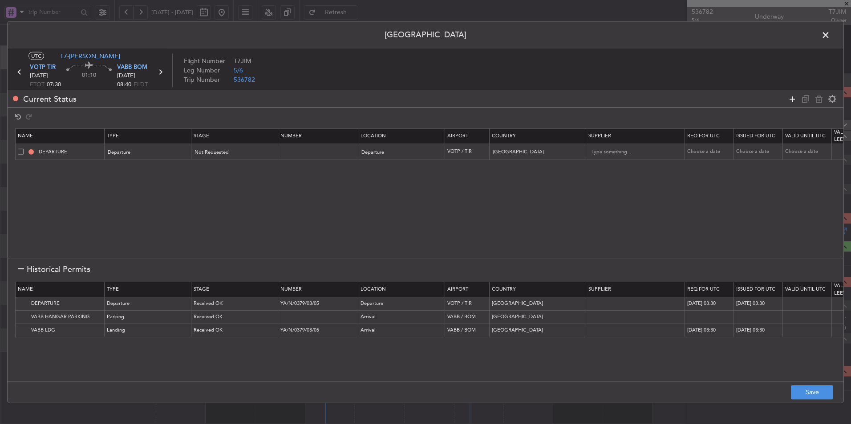
click at [790, 96] on icon at bounding box center [792, 98] width 11 height 11
click at [146, 179] on section "Name Type Stage Number Location Airport Country Supplier Req For Utc Issued For…" at bounding box center [426, 192] width 836 height 133
click at [142, 176] on mat-form-field "Type" at bounding box center [148, 169] width 86 height 16
click at [140, 174] on div "Type" at bounding box center [146, 168] width 74 height 13
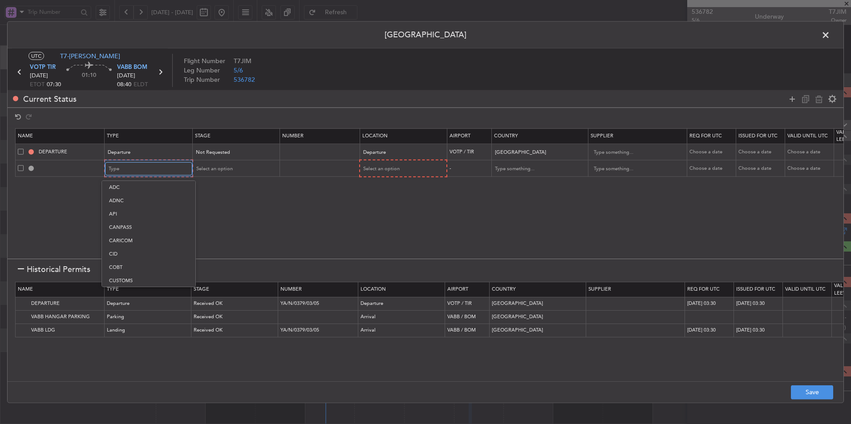
scroll to position [268, 0]
click at [130, 258] on span "Slot" at bounding box center [148, 253] width 79 height 13
click at [396, 178] on section "Name Type Stage Number Location Airport Country Supplier Req For Utc Issued For…" at bounding box center [426, 192] width 836 height 133
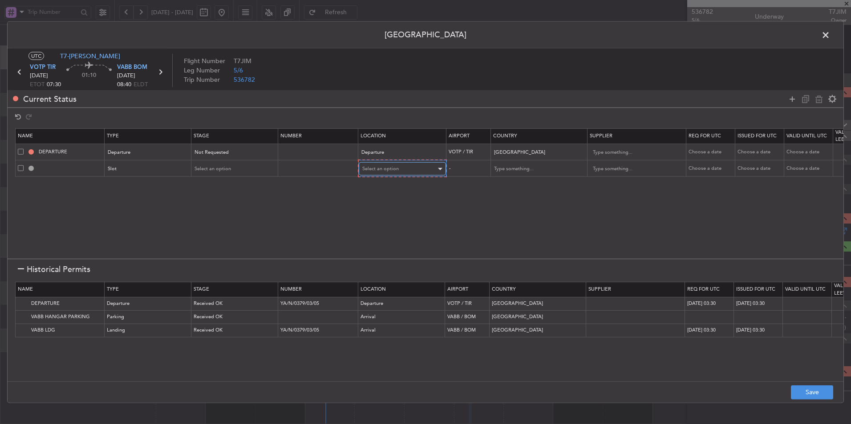
click at [384, 167] on span "Select an option" at bounding box center [380, 169] width 36 height 7
click at [382, 182] on span "Departure" at bounding box center [402, 187] width 79 height 13
drag, startPoint x: 788, startPoint y: 102, endPoint x: 743, endPoint y: 116, distance: 47.6
click at [788, 101] on icon at bounding box center [792, 98] width 11 height 11
click at [134, 187] on div "Type" at bounding box center [146, 184] width 74 height 13
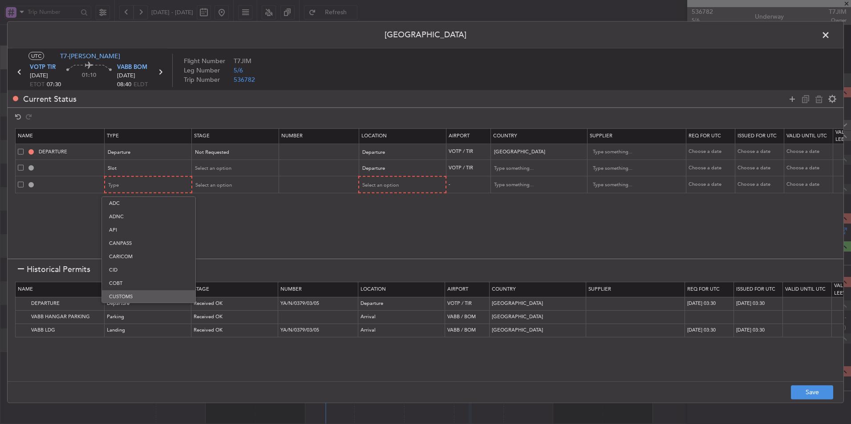
click at [126, 296] on span "CUSTOMS" at bounding box center [148, 297] width 79 height 13
click at [380, 188] on span "Select an option" at bounding box center [380, 185] width 36 height 7
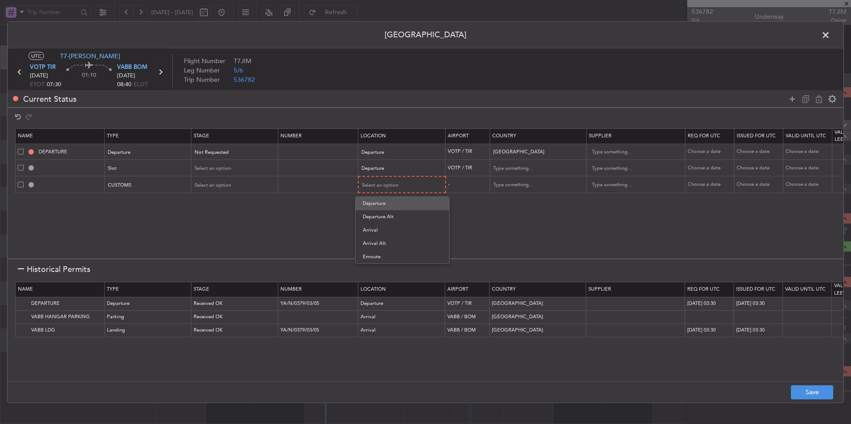
click at [379, 201] on span "Departure" at bounding box center [402, 203] width 79 height 13
click at [792, 101] on icon at bounding box center [792, 98] width 11 height 11
click at [397, 202] on span "Select an option" at bounding box center [381, 201] width 36 height 7
click at [392, 247] on span "Arrival" at bounding box center [402, 246] width 79 height 13
click at [808, 399] on button "Save" at bounding box center [812, 392] width 42 height 14
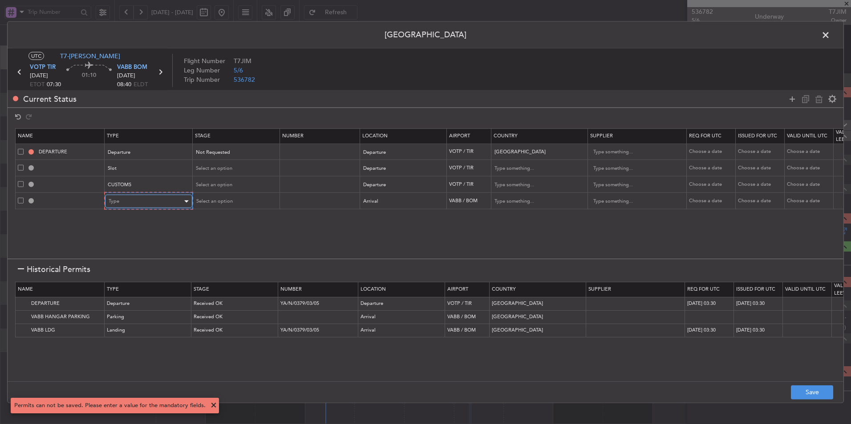
click at [146, 195] on div "Type" at bounding box center [146, 201] width 74 height 13
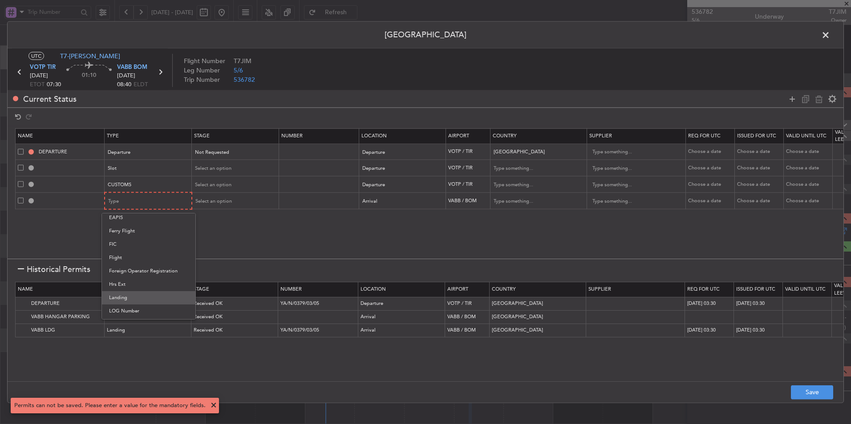
click at [142, 293] on span "Landing" at bounding box center [148, 297] width 79 height 13
click at [804, 386] on button "Save" at bounding box center [812, 392] width 42 height 14
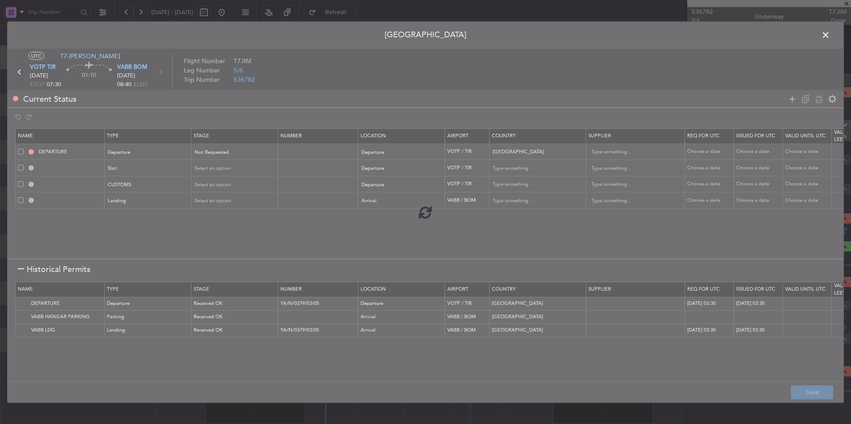
type input "INDIA DEPARTURE"
type input "NNN"
type input "3"
type input "VOTP DEP SLOT"
type input "[GEOGRAPHIC_DATA]"
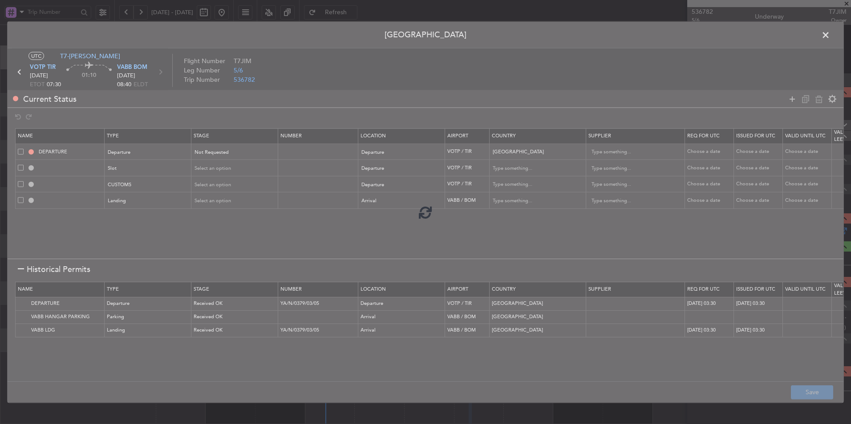
type input "NNN"
type input "3"
type input "VOTP DEP CUSTOMS"
type input "[GEOGRAPHIC_DATA]"
type input "NNN"
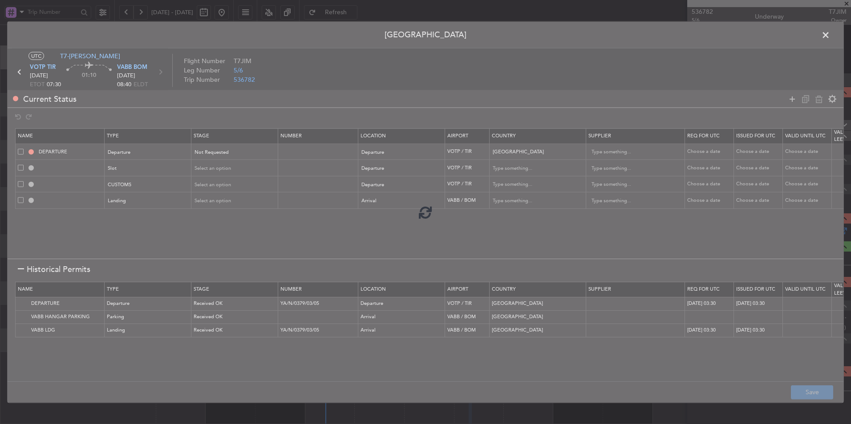
type input "3"
type input "VABB LDG"
type input "[GEOGRAPHIC_DATA]"
type input "NNN"
type input "3"
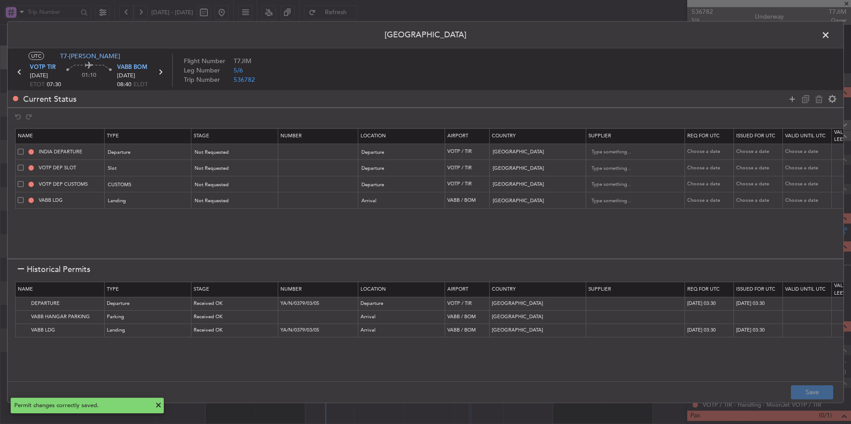
click at [830, 35] on span at bounding box center [830, 37] width 0 height 18
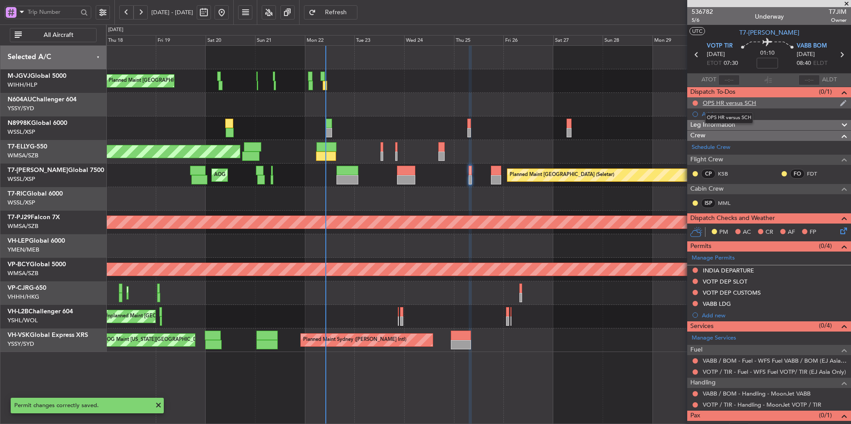
click at [736, 104] on div "OPS HR versus SCH" at bounding box center [729, 103] width 53 height 8
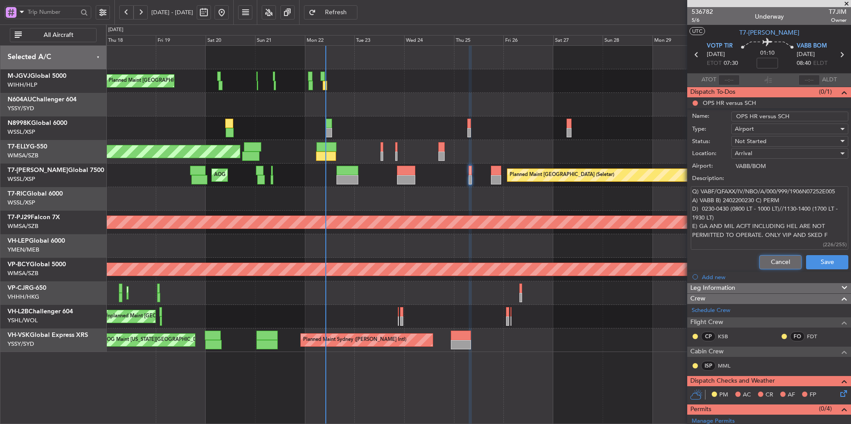
click at [769, 266] on button "Cancel" at bounding box center [780, 262] width 42 height 14
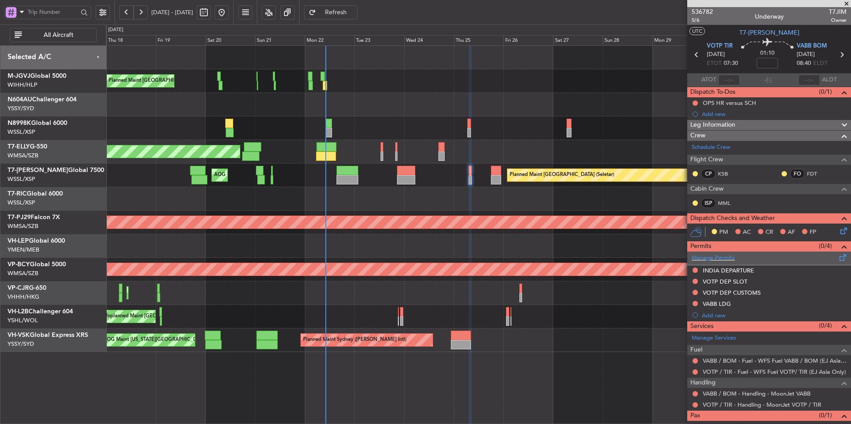
scroll to position [23, 0]
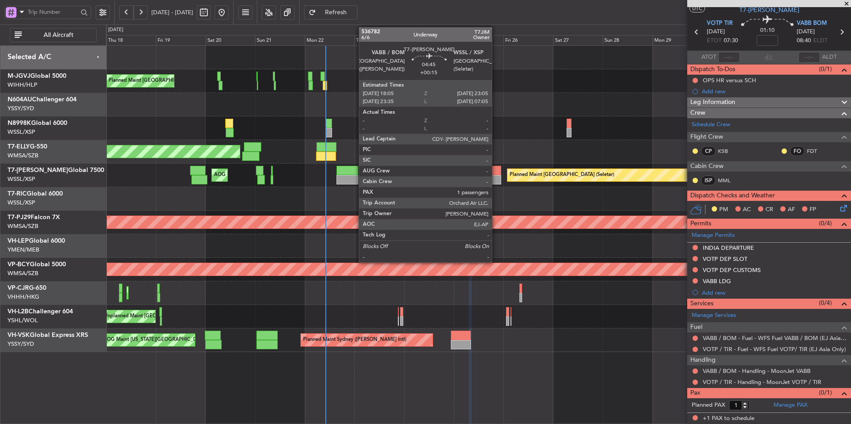
click at [496, 174] on div at bounding box center [496, 170] width 11 height 9
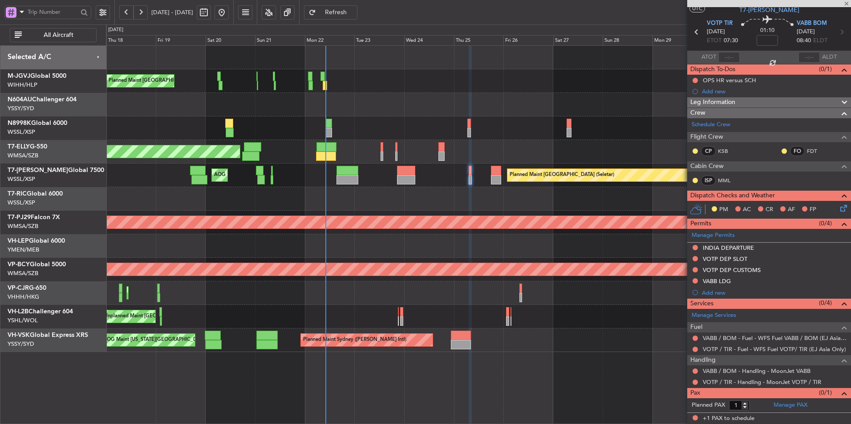
type input "+00:15"
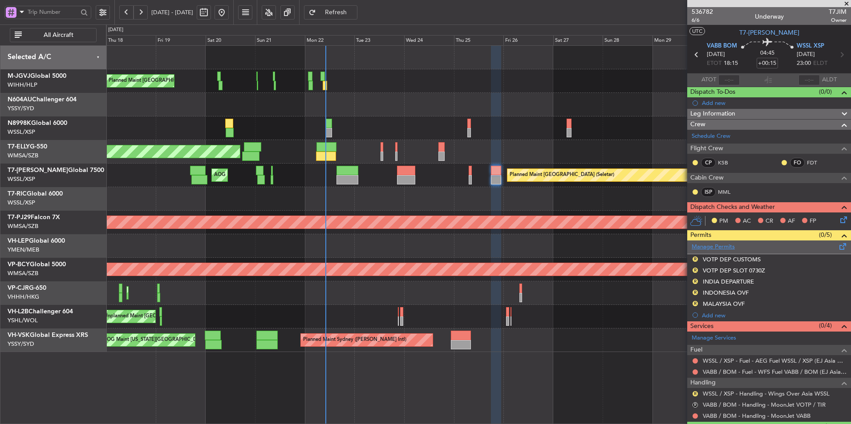
click at [720, 249] on link "Manage Permits" at bounding box center [712, 247] width 43 height 9
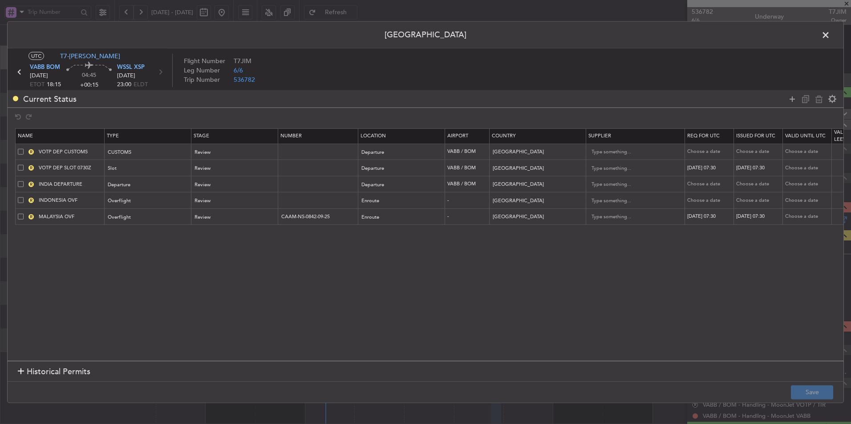
click at [39, 372] on span "Historical Permits" at bounding box center [59, 372] width 64 height 12
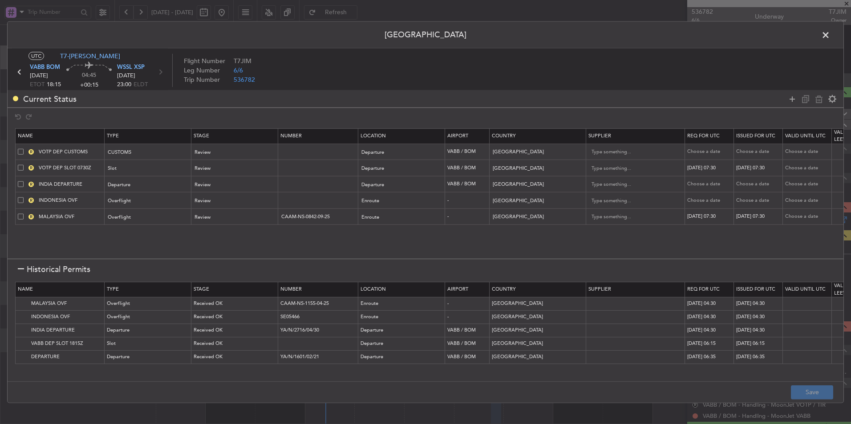
click at [22, 152] on span at bounding box center [21, 152] width 6 height 6
click at [24, 149] on input "checkbox" at bounding box center [24, 149] width 0 height 0
click at [23, 168] on span at bounding box center [21, 168] width 6 height 6
click at [24, 165] on input "checkbox" at bounding box center [24, 165] width 0 height 0
click at [820, 101] on icon at bounding box center [818, 98] width 11 height 11
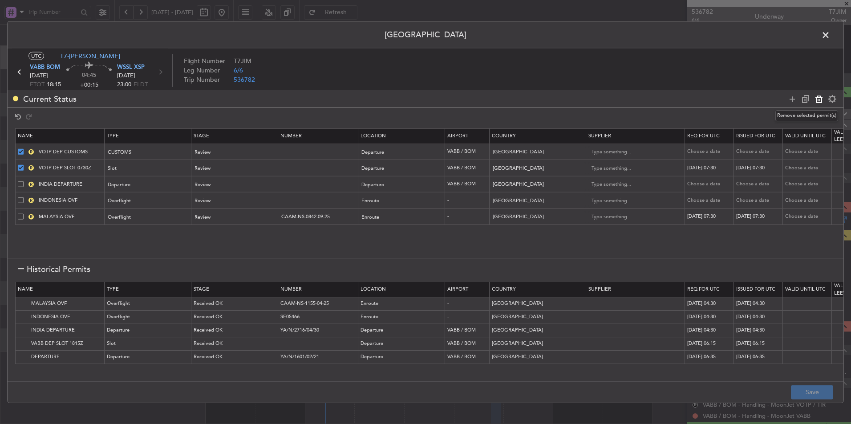
type input "INDIA DEPARTURE"
type input "INDONESIA OVF"
type input "[GEOGRAPHIC_DATA]"
type input "2"
type input "MALAYSIA OVF"
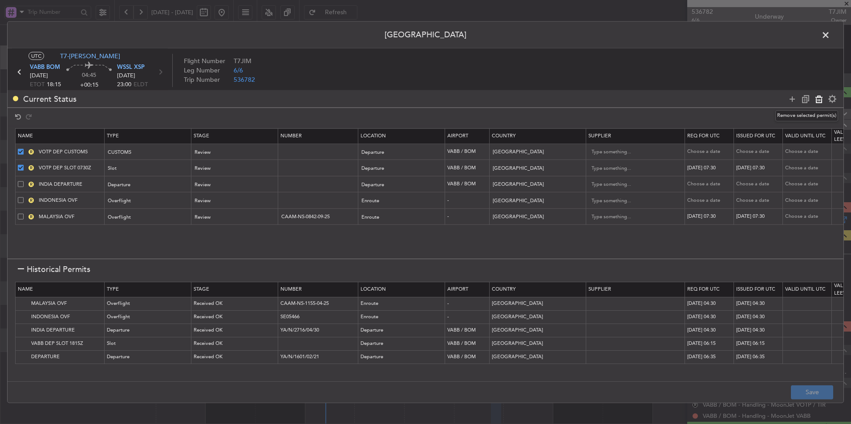
type input "CAAM-NS-0842-09-25"
type input "[GEOGRAPHIC_DATA]"
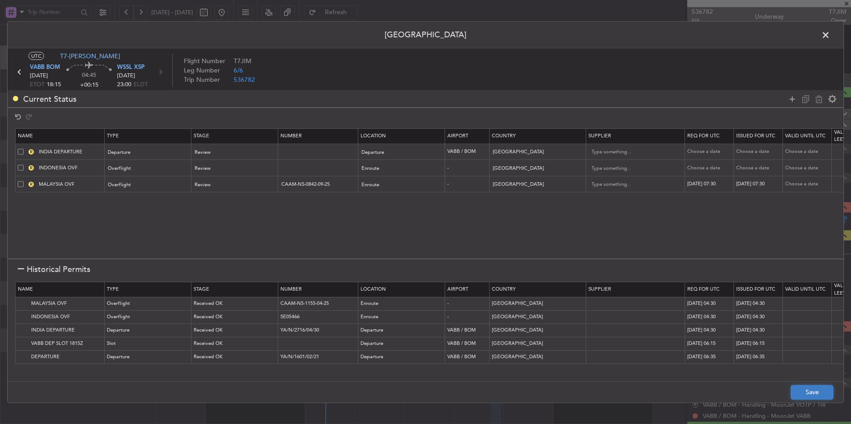
click at [803, 386] on button "Save" at bounding box center [812, 392] width 42 height 14
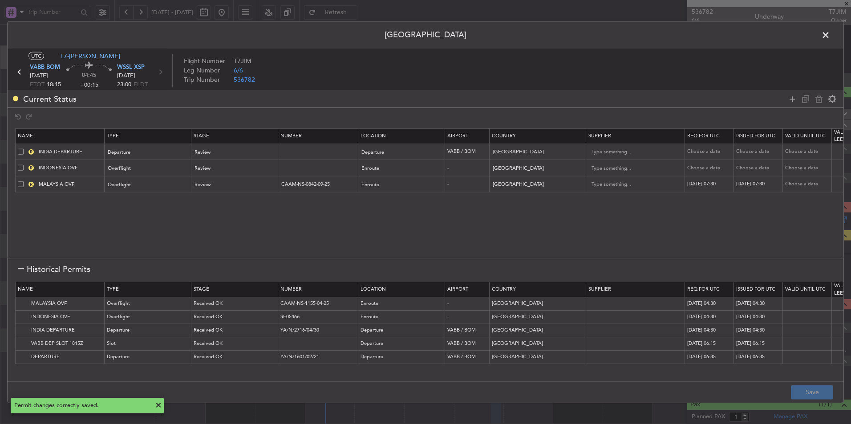
click at [830, 36] on span at bounding box center [830, 37] width 0 height 18
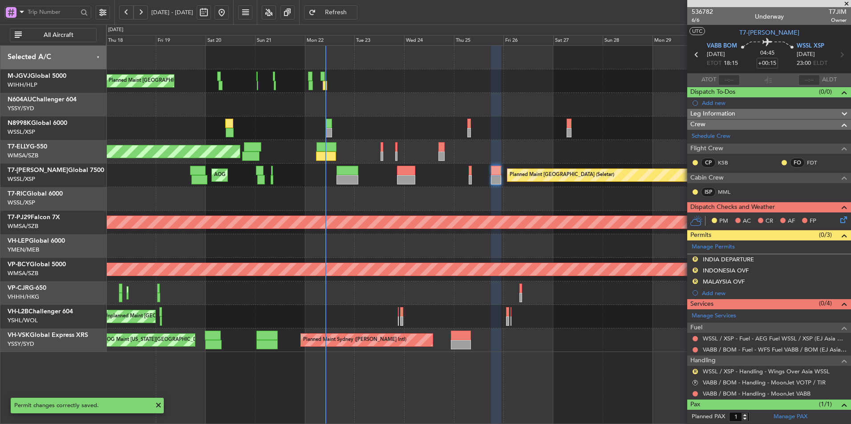
click at [495, 206] on div at bounding box center [478, 199] width 744 height 24
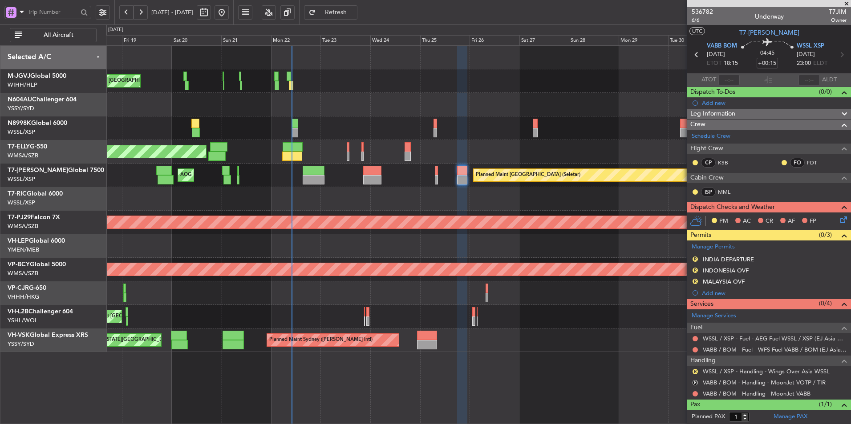
click at [370, 110] on div at bounding box center [478, 105] width 744 height 24
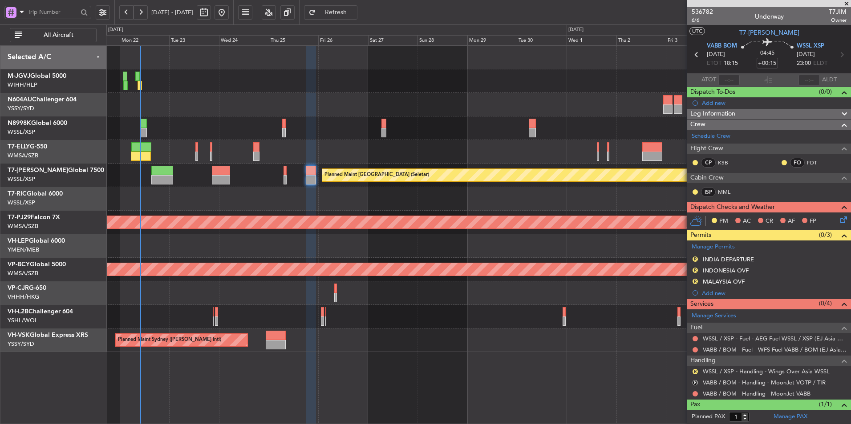
click at [452, 121] on div at bounding box center [478, 129] width 744 height 24
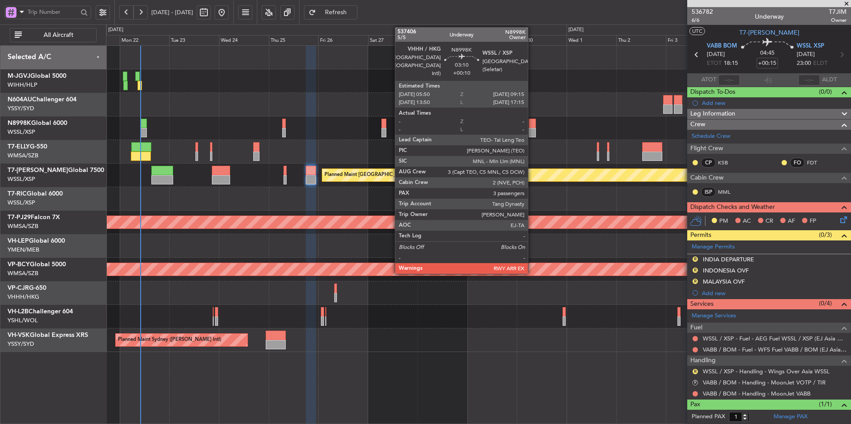
click at [532, 127] on div at bounding box center [532, 123] width 7 height 9
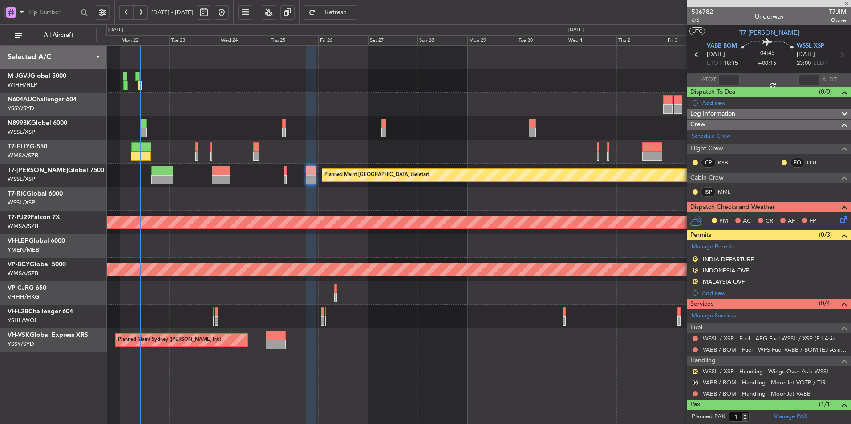
type input "+00:10"
type input "3"
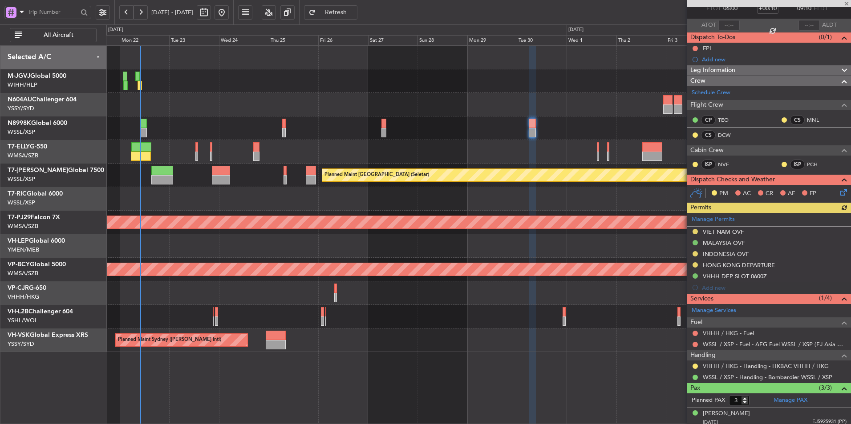
scroll to position [89, 0]
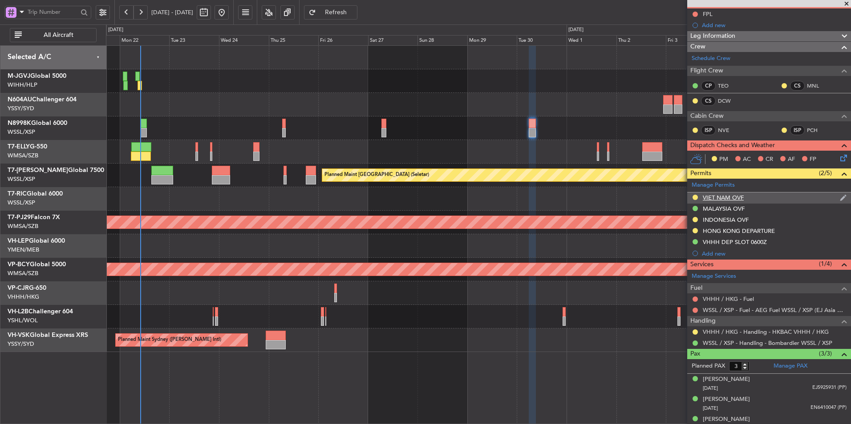
click at [717, 199] on div "VIET NAM OVF" at bounding box center [723, 198] width 41 height 8
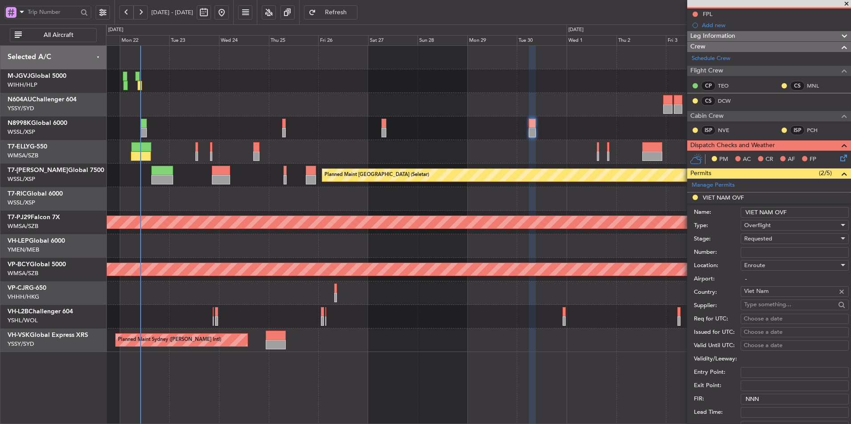
click at [762, 254] on input "Number:" at bounding box center [794, 252] width 108 height 11
paste input "OF-6316/9/2025VN"
type input "OF-6316/9/2025VN"
click at [771, 241] on span "Requested" at bounding box center [758, 239] width 28 height 8
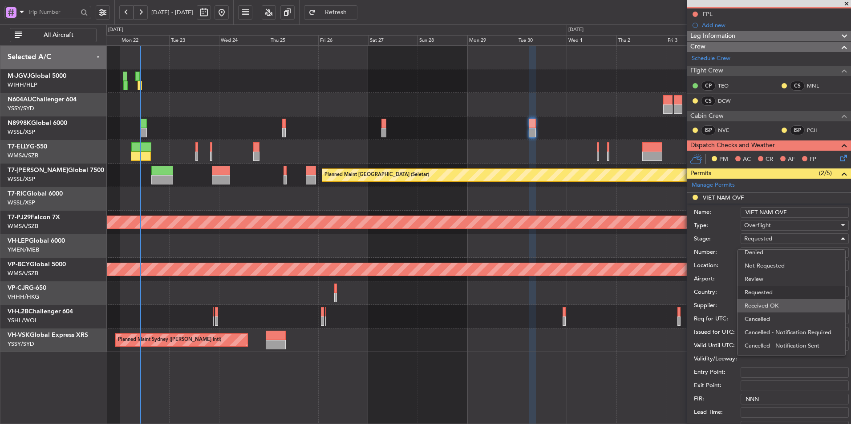
click at [777, 304] on span "Received OK" at bounding box center [790, 305] width 93 height 13
click at [764, 317] on div "Choose a date" at bounding box center [795, 319] width 102 height 9
select select "9"
select select "2025"
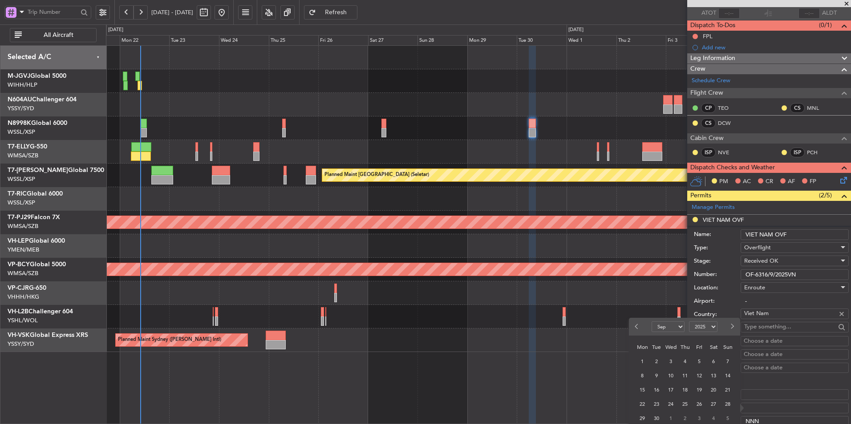
scroll to position [133, 0]
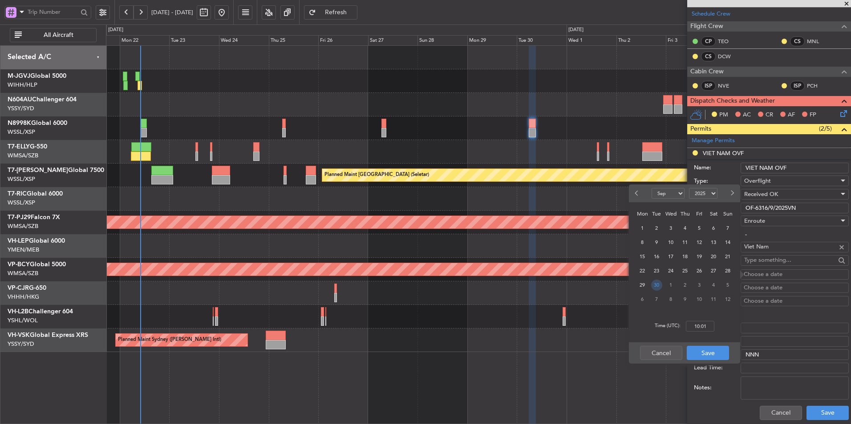
click at [655, 285] on span "30" at bounding box center [656, 285] width 11 height 11
click at [706, 325] on input "00:00" at bounding box center [700, 326] width 28 height 11
type input "06:00"
click at [700, 352] on button "Save" at bounding box center [708, 353] width 42 height 14
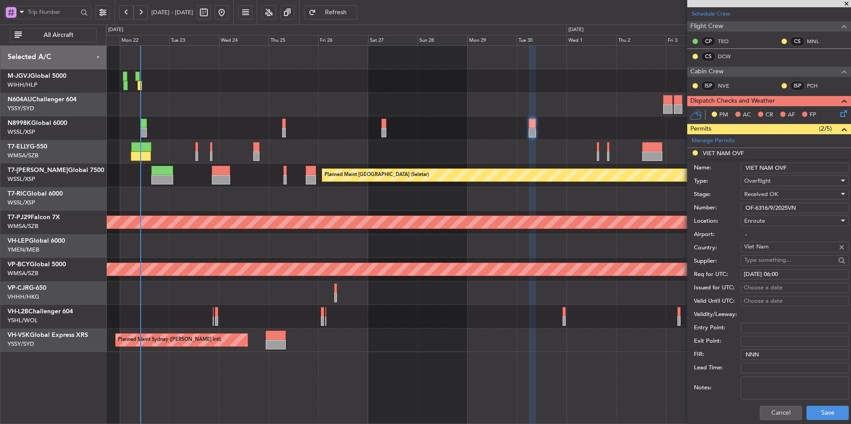
click at [749, 285] on div "Choose a date" at bounding box center [795, 288] width 102 height 9
select select "9"
select select "2025"
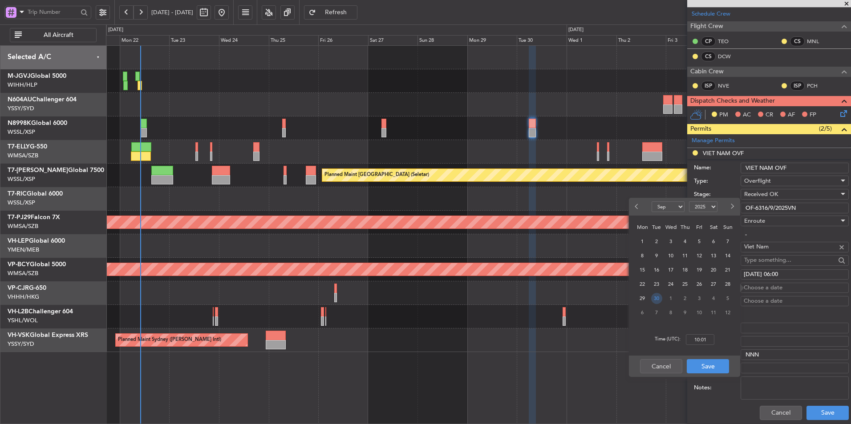
click at [651, 300] on span "30" at bounding box center [656, 298] width 11 height 11
click at [708, 336] on input "00:00" at bounding box center [700, 340] width 28 height 11
type input "06:00"
click at [707, 362] on button "Save" at bounding box center [708, 367] width 42 height 14
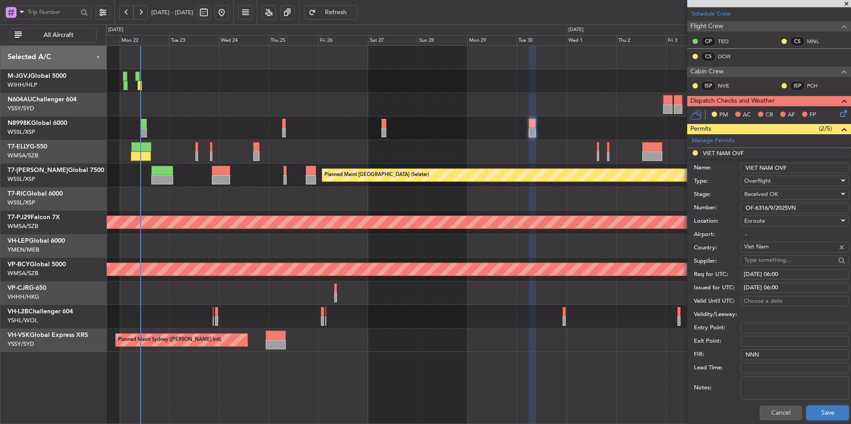
click at [829, 414] on button "Save" at bounding box center [827, 413] width 42 height 14
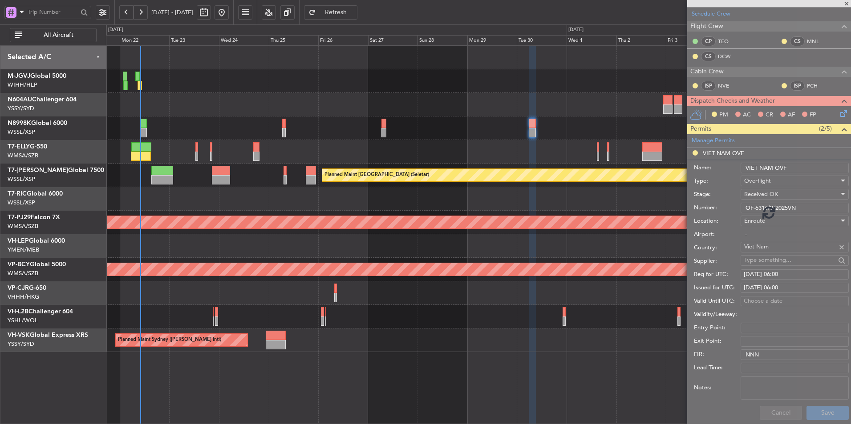
scroll to position [98, 0]
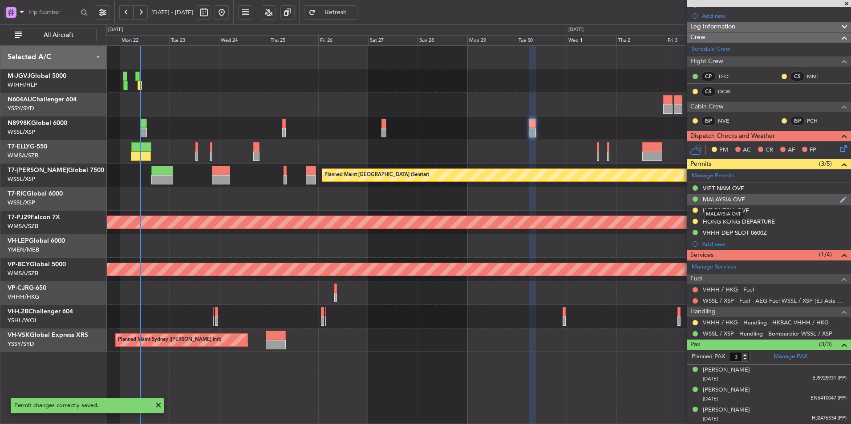
click at [727, 197] on div "MALAYSIA OVF" at bounding box center [724, 200] width 42 height 8
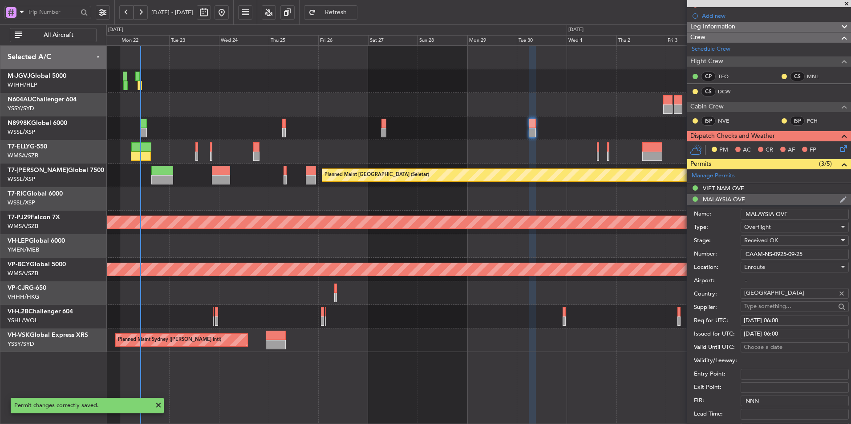
scroll to position [133, 0]
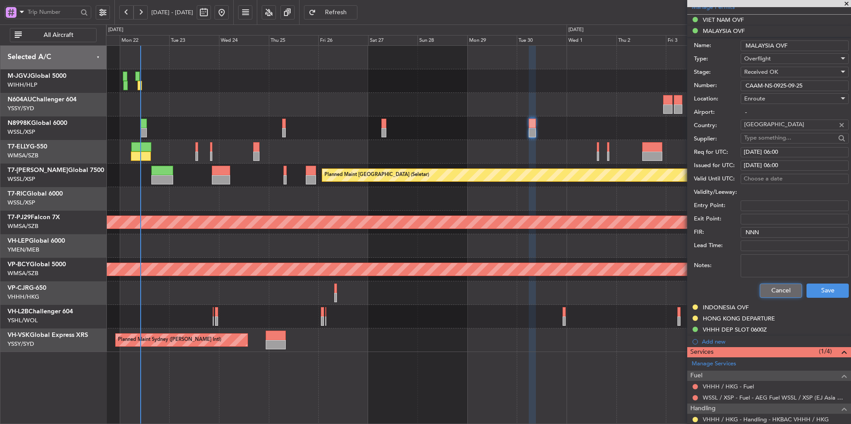
click at [778, 287] on button "Cancel" at bounding box center [781, 291] width 42 height 14
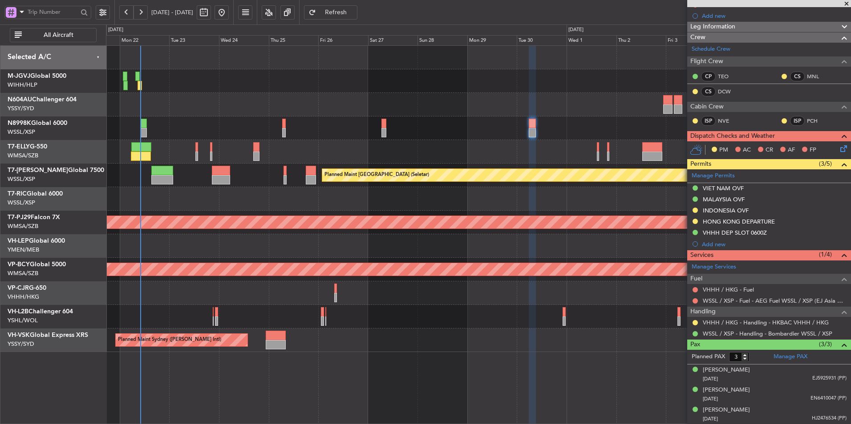
click at [423, 160] on div "Planned Maint Dubai (Dubai Intl) MEL Dubai (Dubai Intl)" at bounding box center [478, 152] width 744 height 24
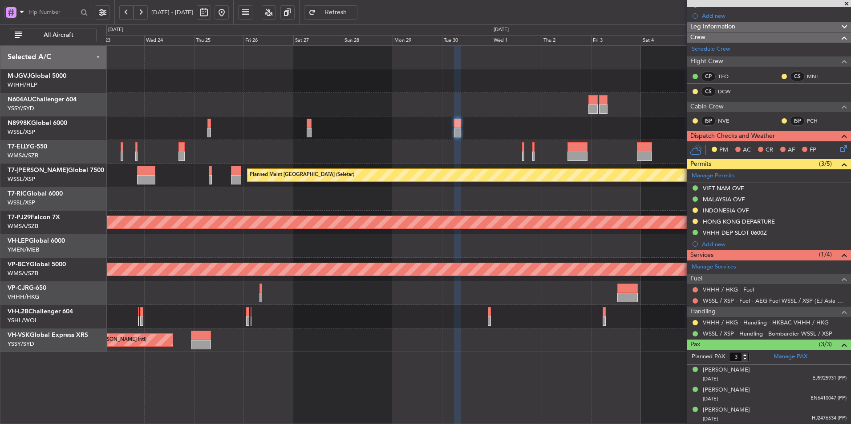
click at [367, 162] on div "Planned Maint Dubai (Dubai Intl) MEL Dubai (Dubai Intl)" at bounding box center [478, 152] width 744 height 24
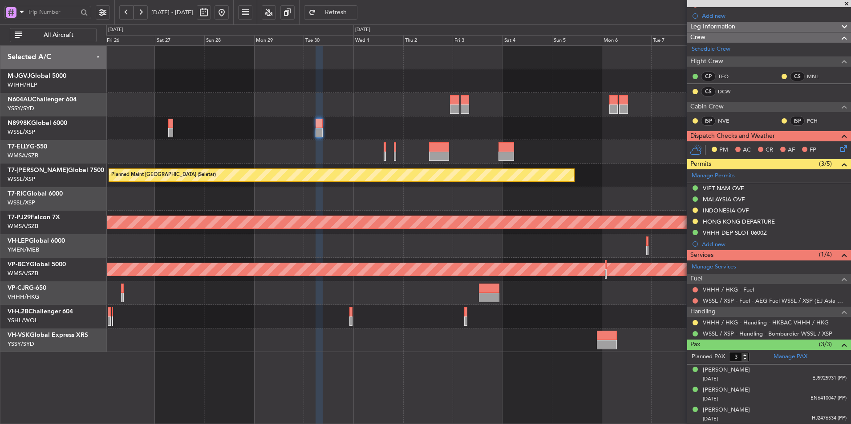
click at [395, 166] on div "Planned Maint Singapore (Seletar) Planned Maint Kuala Lumpur (Sultan Abdul Aziz…" at bounding box center [478, 199] width 744 height 307
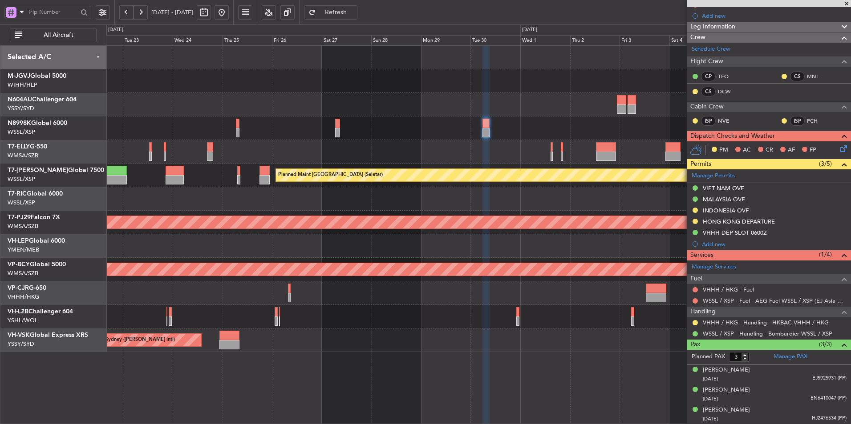
click at [418, 203] on div at bounding box center [478, 199] width 744 height 24
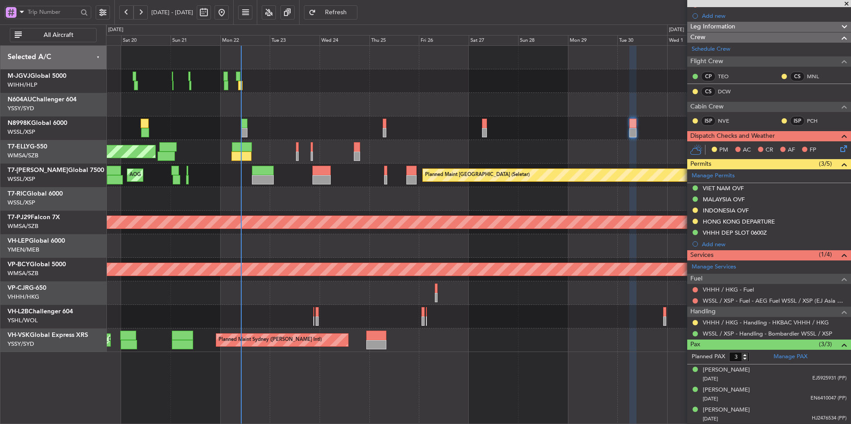
click at [454, 205] on div at bounding box center [478, 199] width 744 height 24
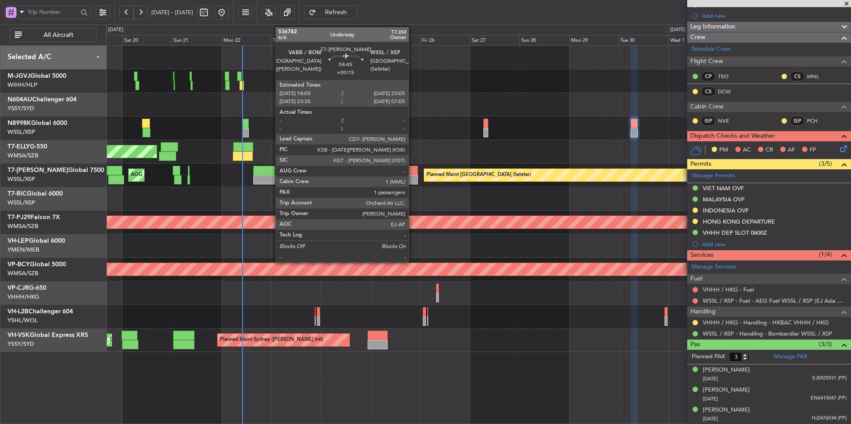
click at [412, 175] on div at bounding box center [413, 179] width 11 height 9
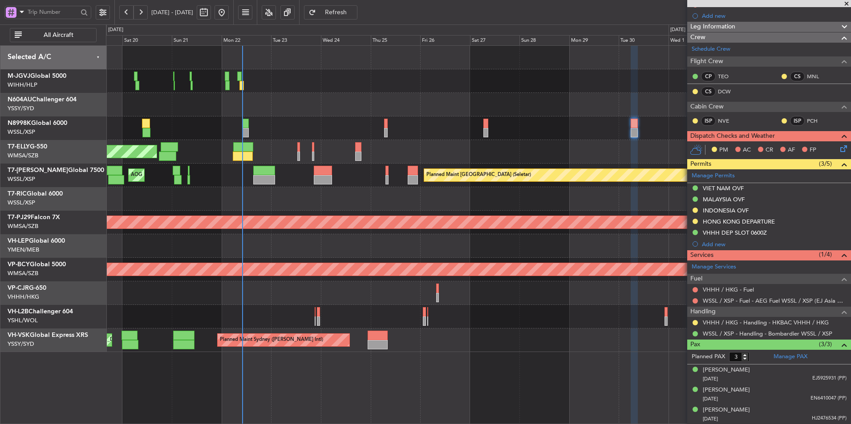
click at [415, 202] on div at bounding box center [478, 199] width 744 height 24
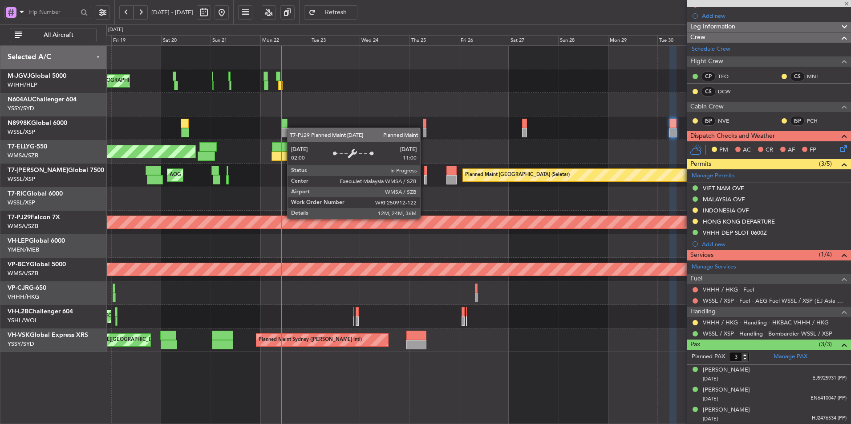
type input "+00:15"
type input "1"
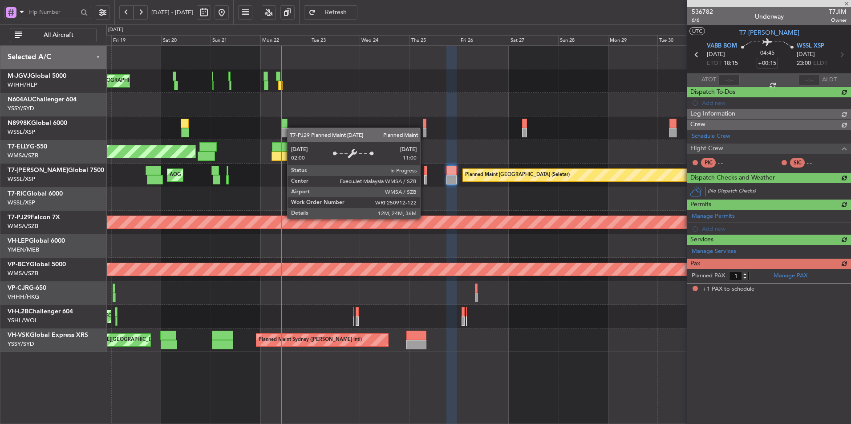
scroll to position [0, 0]
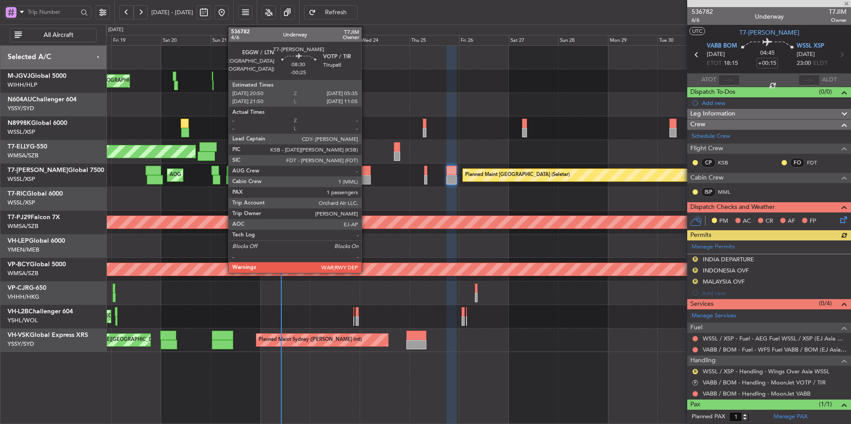
click at [364, 178] on div at bounding box center [361, 179] width 18 height 9
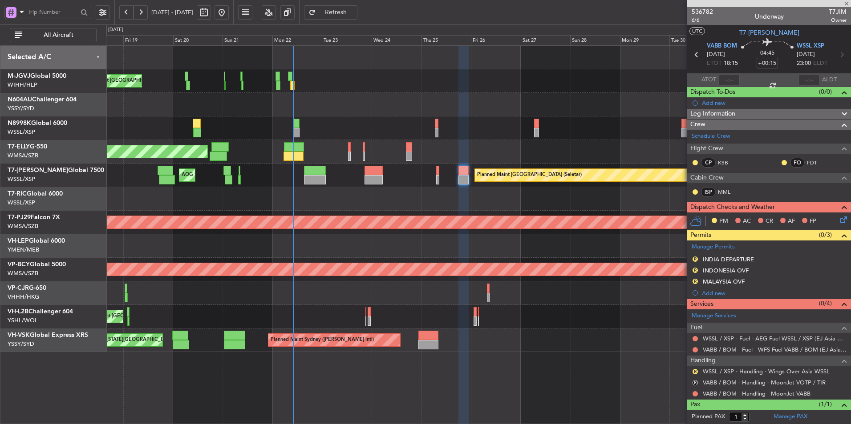
click at [411, 206] on div at bounding box center [478, 199] width 744 height 24
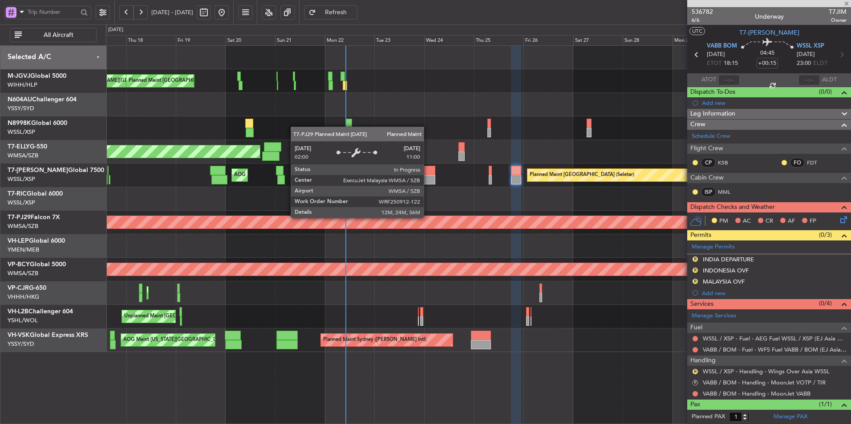
type input "-00:25"
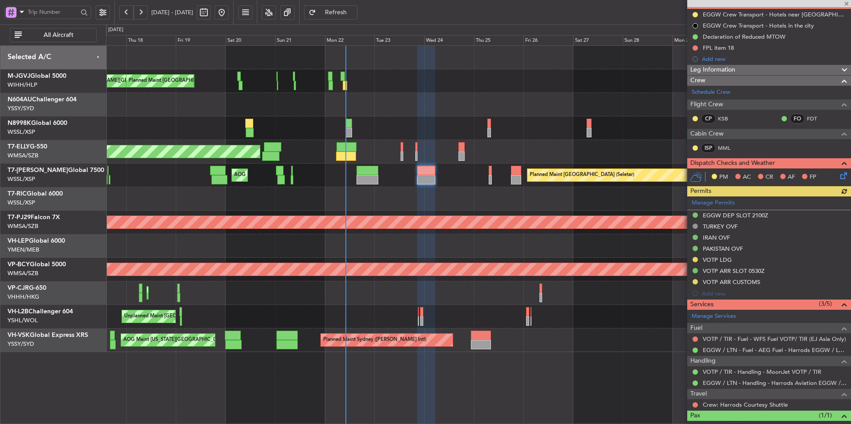
scroll to position [120, 0]
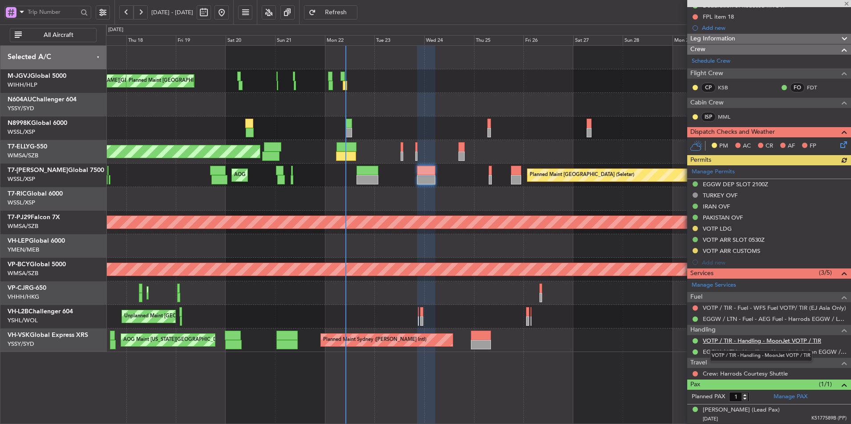
click at [737, 342] on link "VOTP / TIR - Handling - MoonJet VOTP / TIR" at bounding box center [762, 341] width 118 height 8
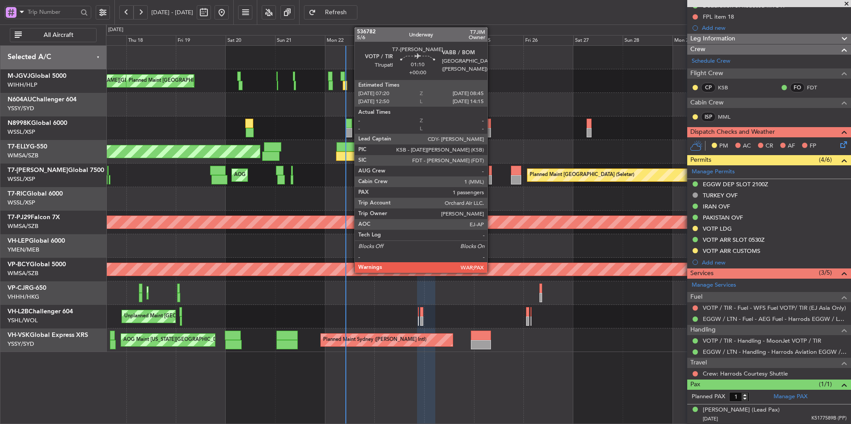
click at [491, 172] on div at bounding box center [490, 170] width 3 height 9
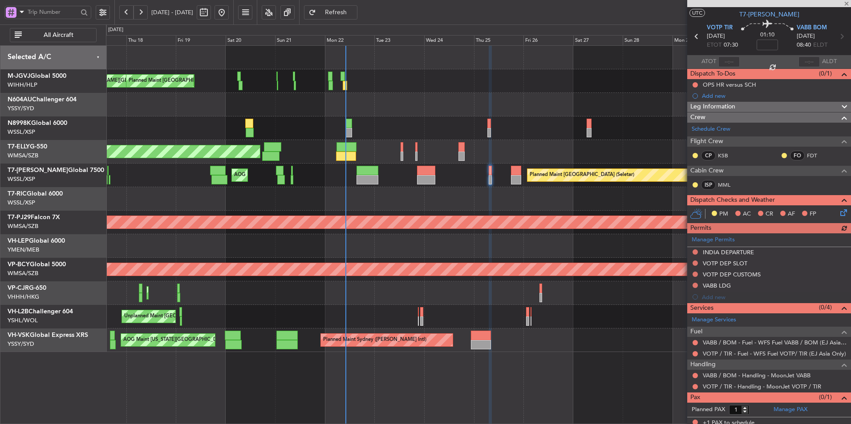
scroll to position [23, 0]
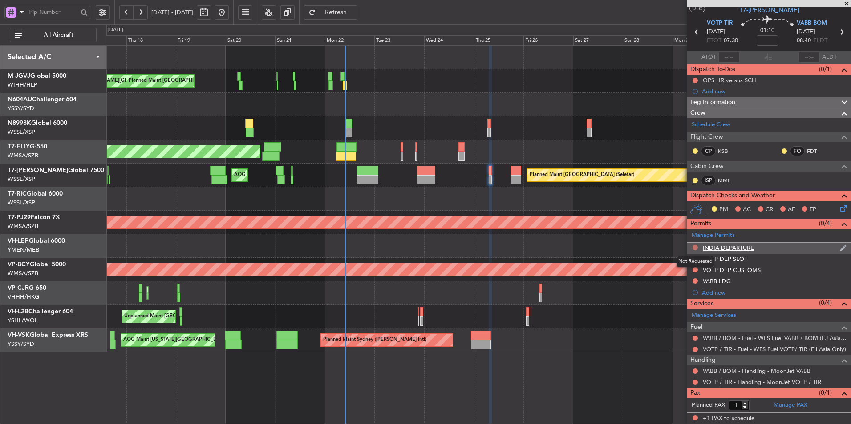
click at [693, 248] on button at bounding box center [694, 247] width 5 height 5
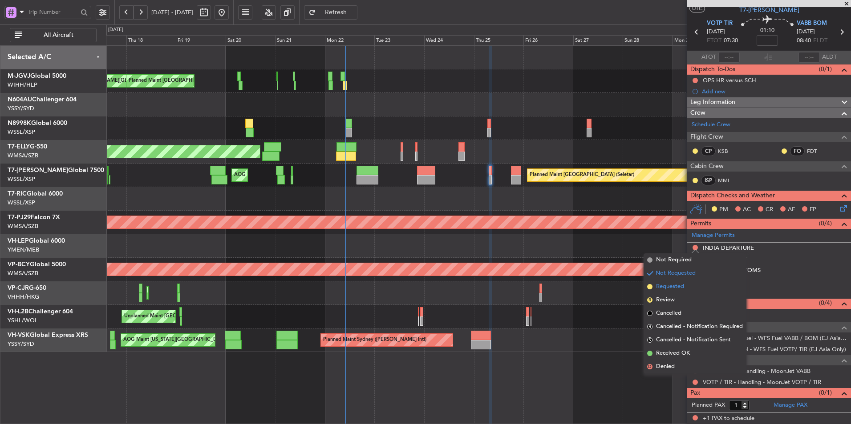
click at [688, 287] on li "Requested" at bounding box center [694, 286] width 103 height 13
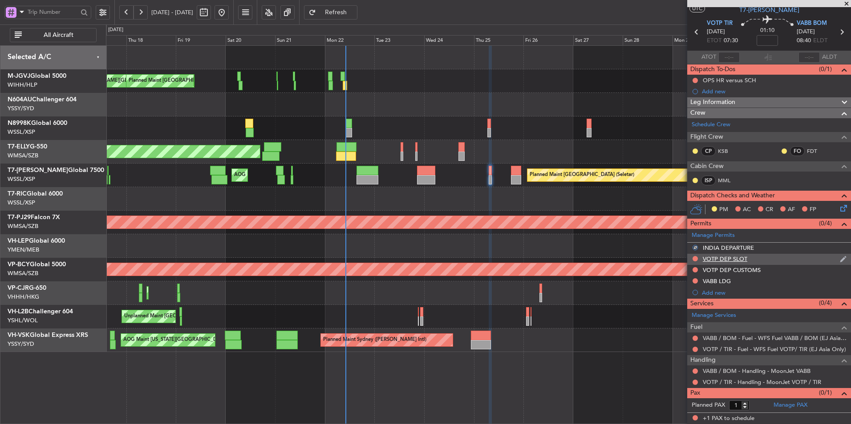
click at [691, 257] on div "VOTP DEP SLOT" at bounding box center [769, 259] width 164 height 11
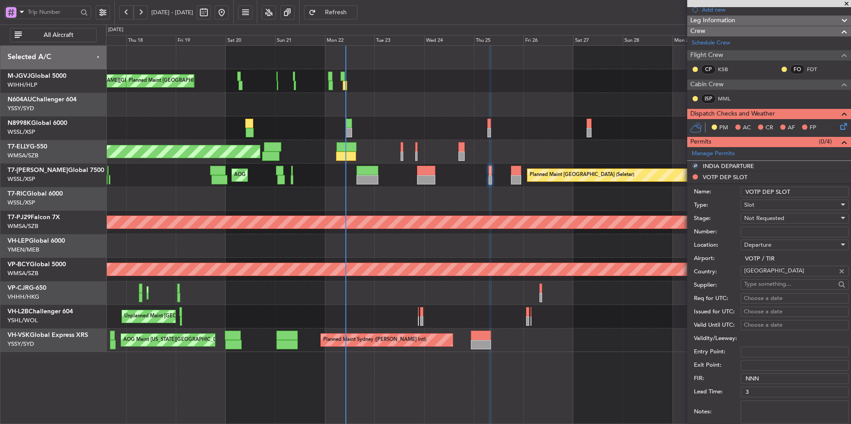
scroll to position [156, 0]
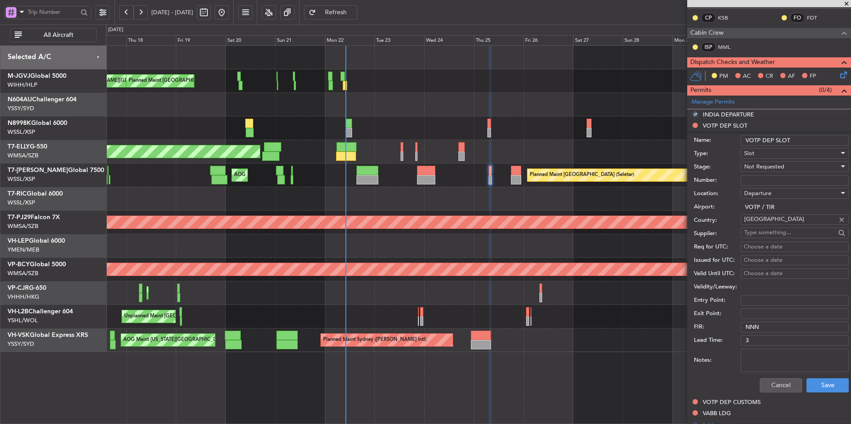
click at [769, 367] on textarea "Notes:" at bounding box center [794, 360] width 108 height 23
click at [772, 389] on button "Cancel" at bounding box center [781, 386] width 42 height 14
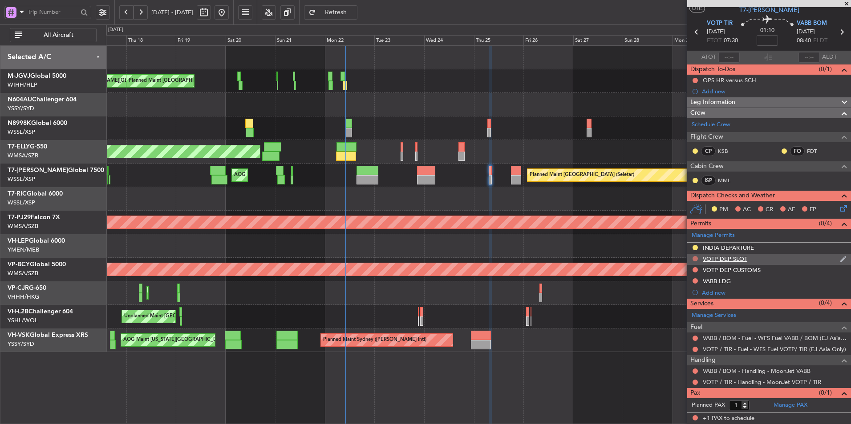
click at [696, 256] on button at bounding box center [694, 258] width 5 height 5
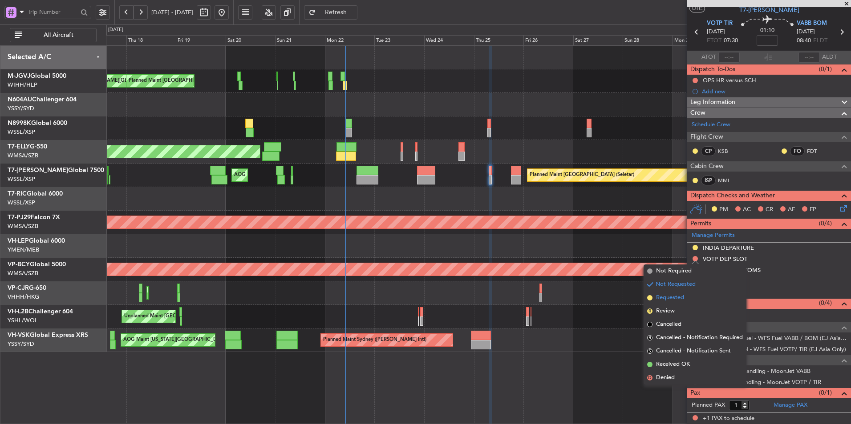
click at [685, 303] on li "Requested" at bounding box center [694, 297] width 103 height 13
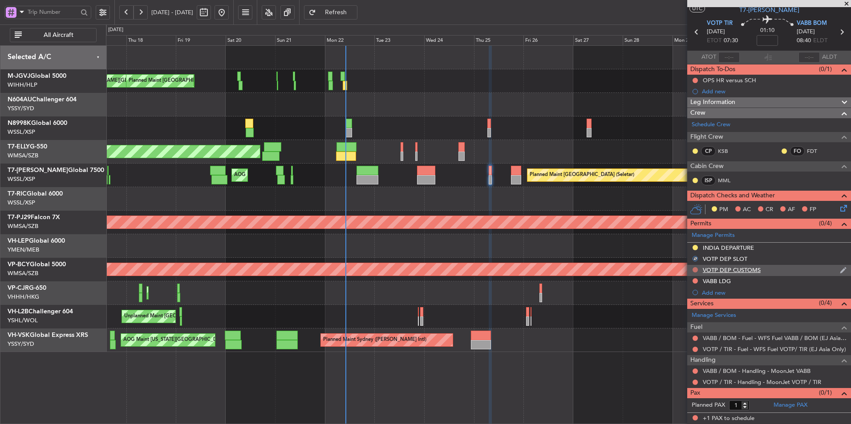
click at [694, 270] on button at bounding box center [694, 269] width 5 height 5
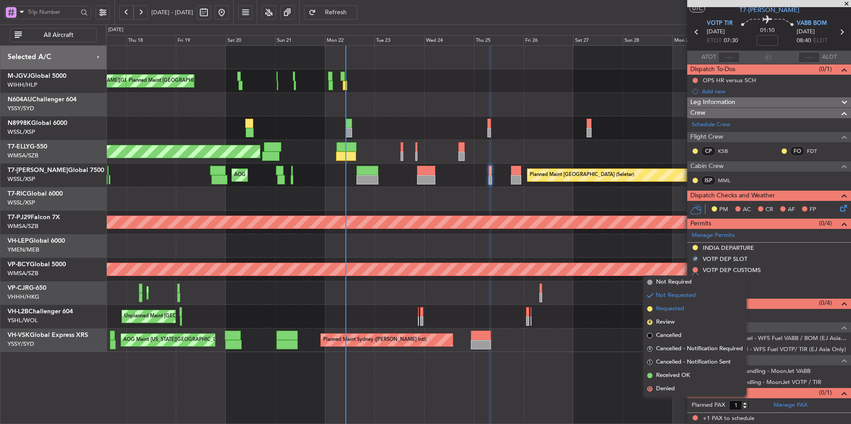
click at [685, 303] on li "Requested" at bounding box center [694, 309] width 103 height 13
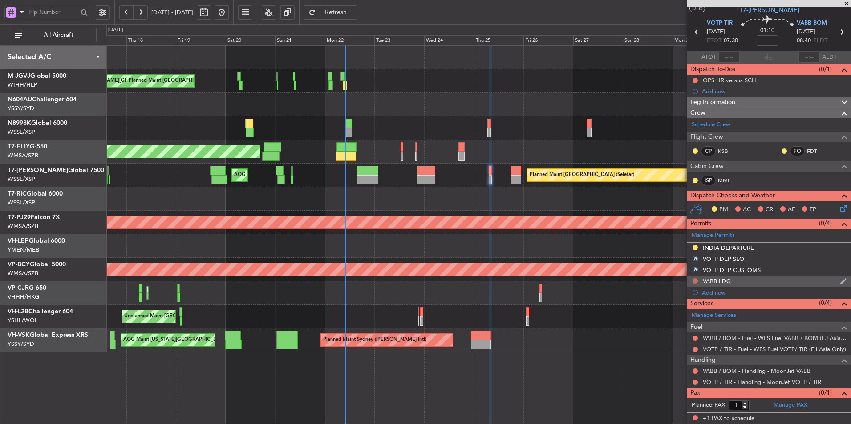
click at [695, 282] on button at bounding box center [694, 281] width 5 height 5
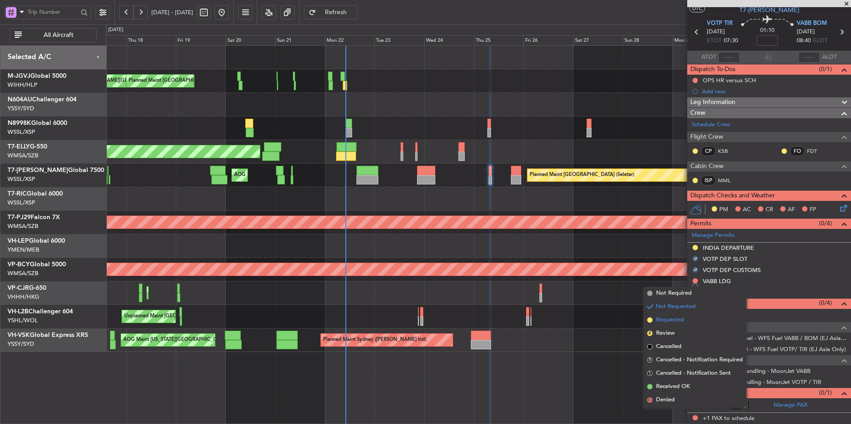
click at [687, 315] on li "Requested" at bounding box center [694, 320] width 103 height 13
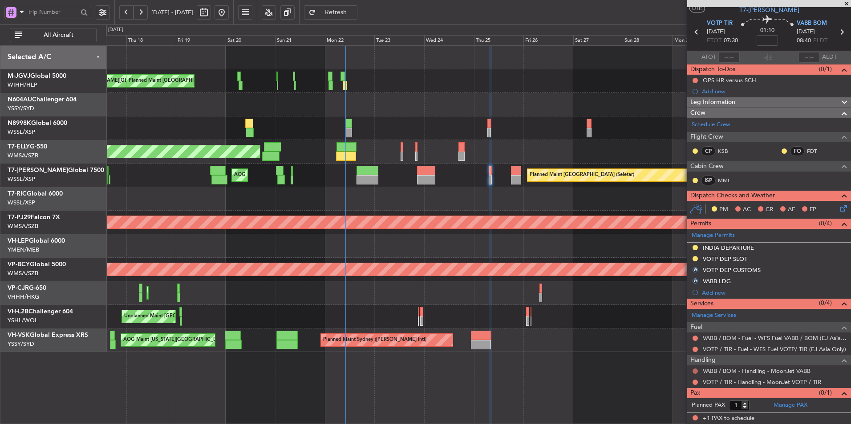
click at [696, 371] on button at bounding box center [694, 371] width 5 height 5
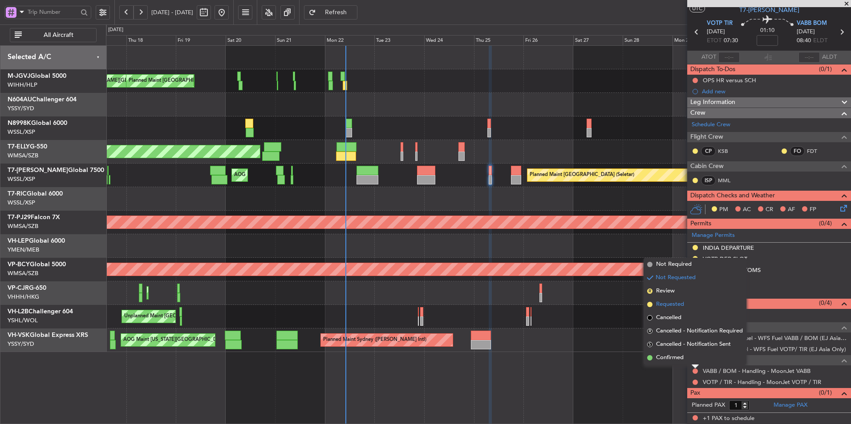
click at [675, 307] on span "Requested" at bounding box center [670, 304] width 28 height 9
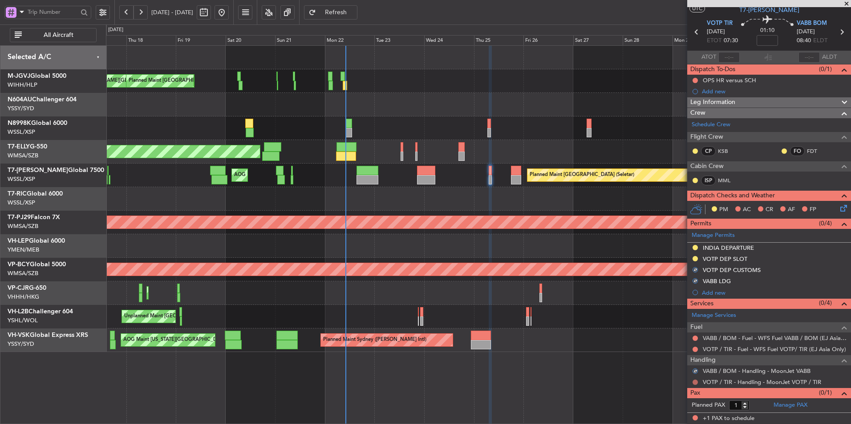
click at [695, 382] on button at bounding box center [694, 382] width 5 height 5
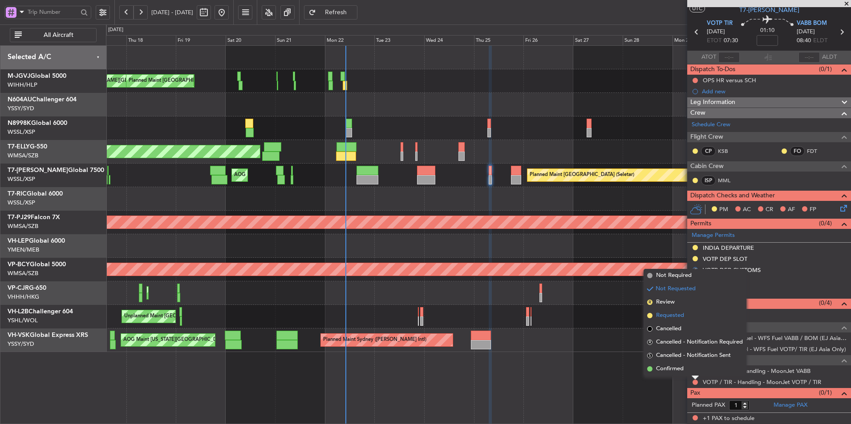
click at [672, 319] on span "Requested" at bounding box center [670, 315] width 28 height 9
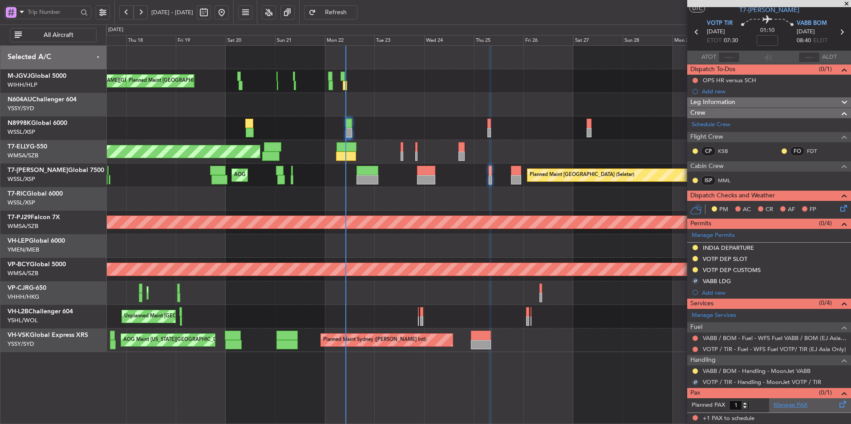
click at [783, 405] on link "Manage PAX" at bounding box center [790, 405] width 34 height 9
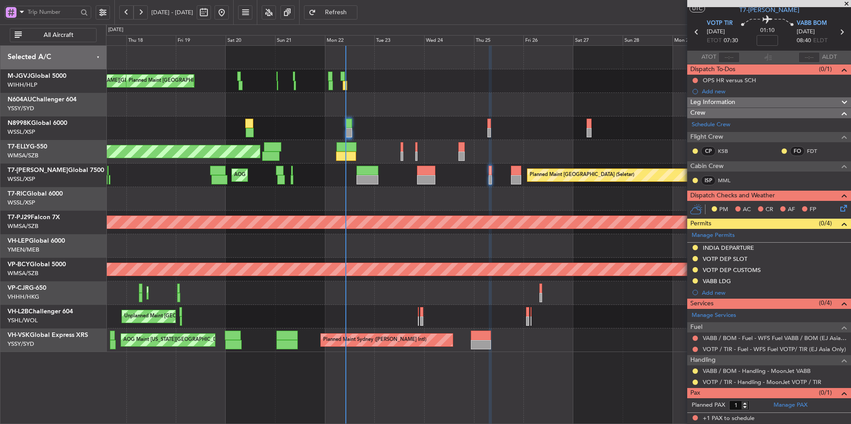
click at [351, 10] on span "Refresh" at bounding box center [336, 12] width 36 height 6
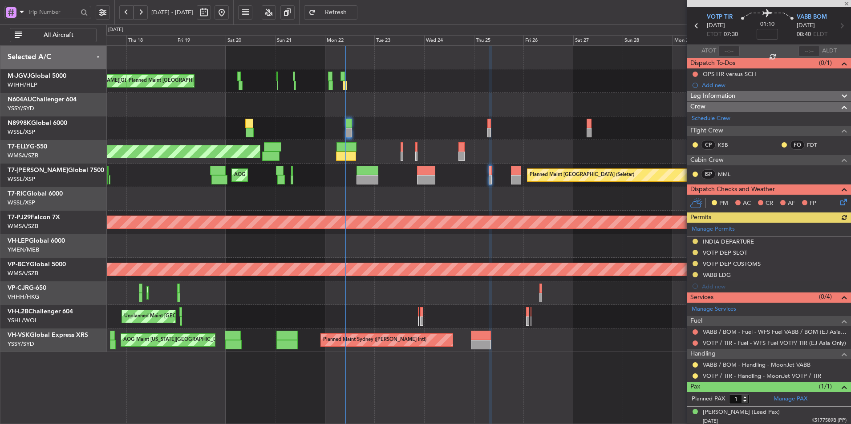
scroll to position [31, 0]
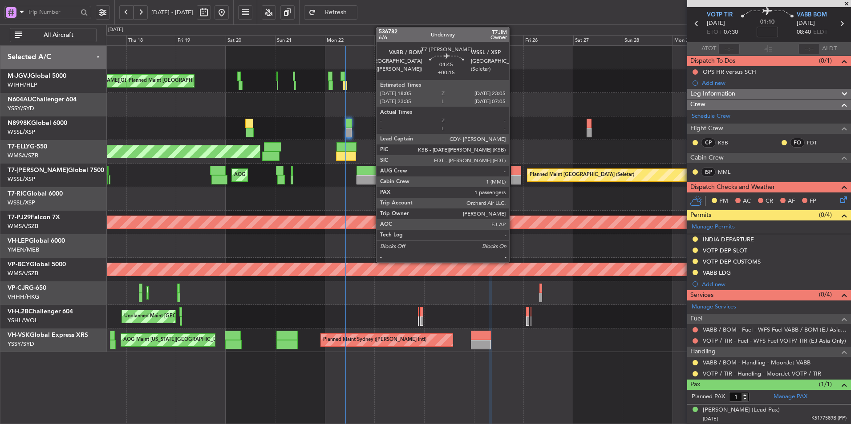
click at [513, 177] on div at bounding box center [516, 179] width 11 height 9
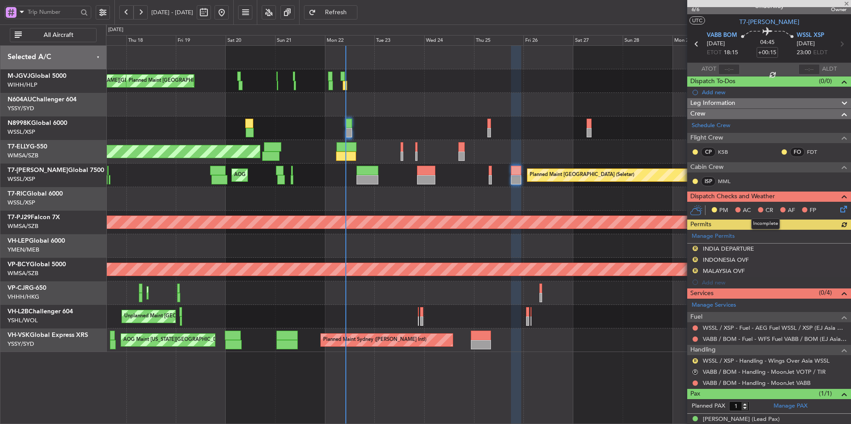
scroll to position [20, 0]
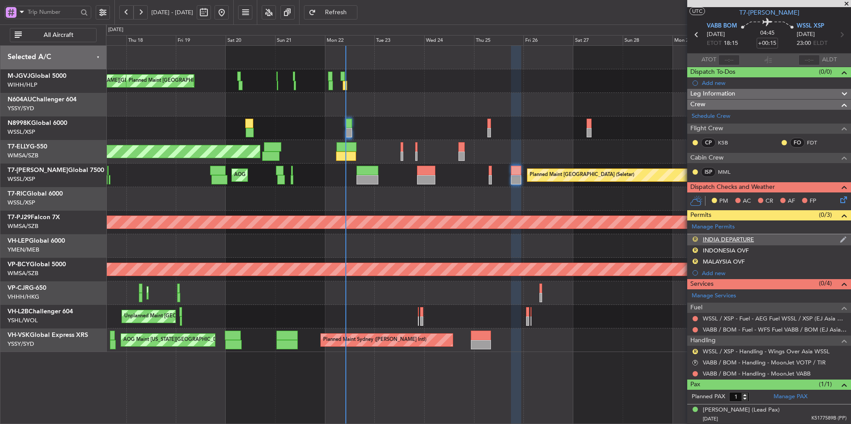
click at [693, 238] on button "R" at bounding box center [694, 239] width 5 height 5
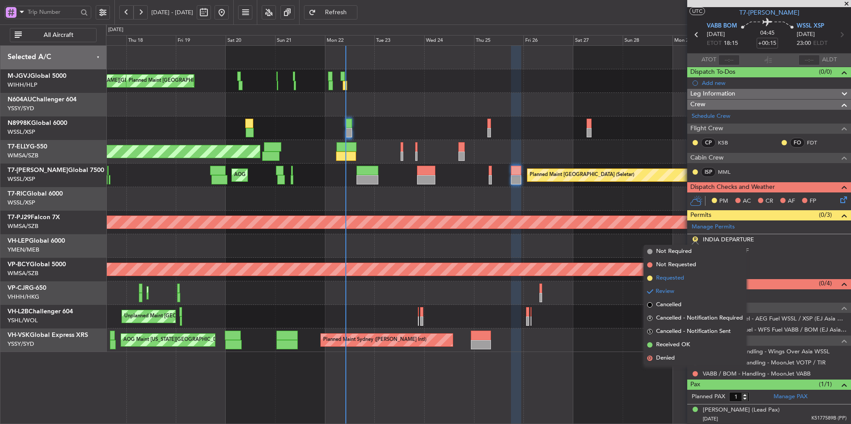
click at [681, 274] on span "Requested" at bounding box center [670, 278] width 28 height 9
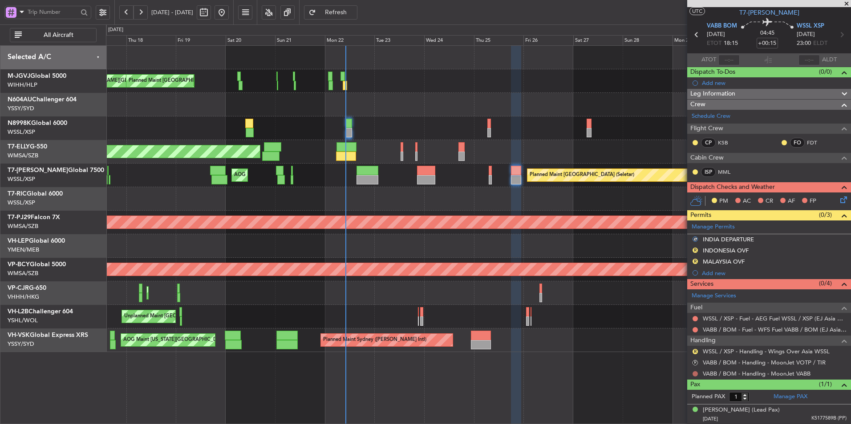
click at [695, 373] on button at bounding box center [694, 374] width 5 height 5
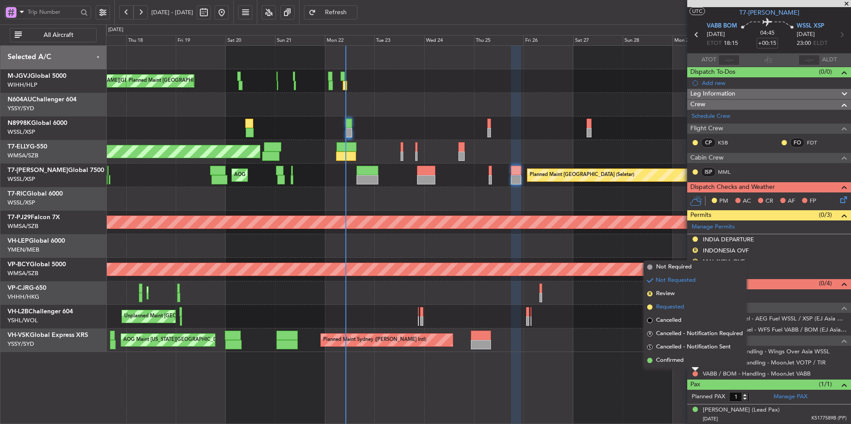
click at [678, 311] on span "Requested" at bounding box center [670, 307] width 28 height 9
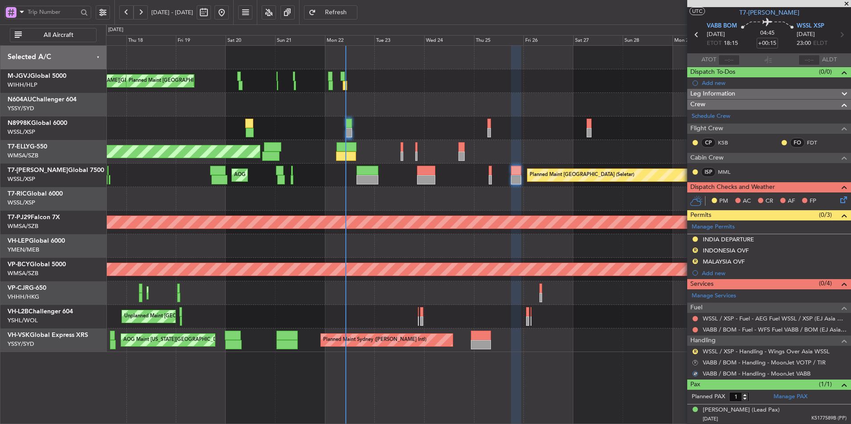
click at [695, 361] on button "R" at bounding box center [694, 362] width 5 height 5
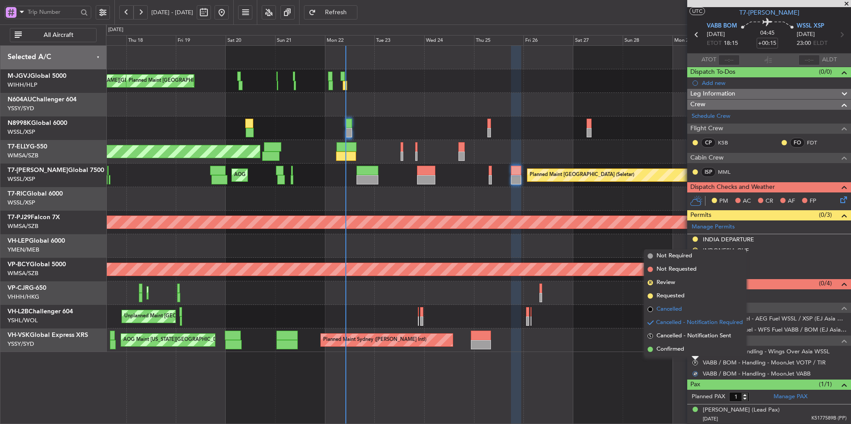
click at [677, 312] on span "Cancelled" at bounding box center [668, 309] width 25 height 9
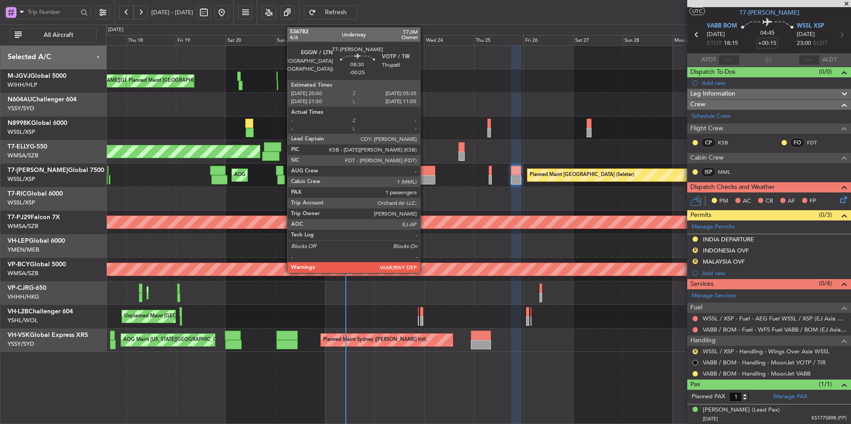
click at [424, 176] on div at bounding box center [426, 179] width 18 height 9
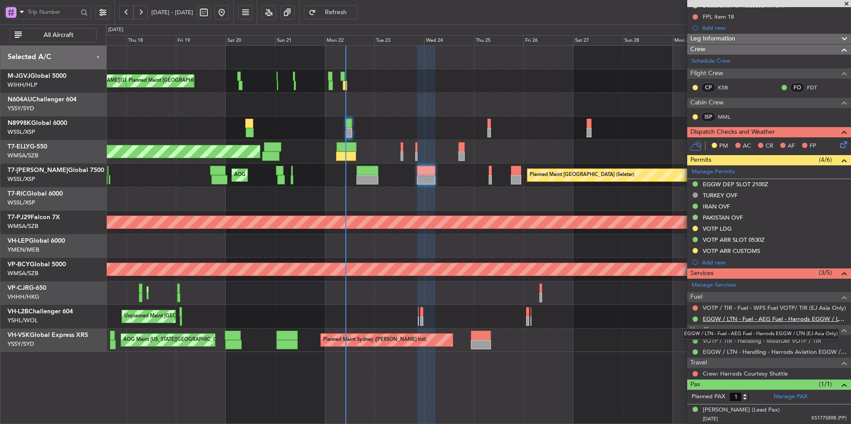
scroll to position [0, 0]
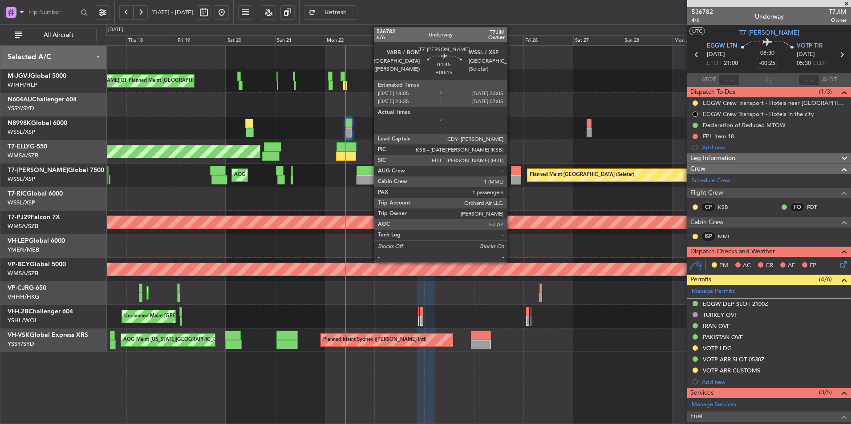
click at [511, 176] on div at bounding box center [516, 179] width 11 height 9
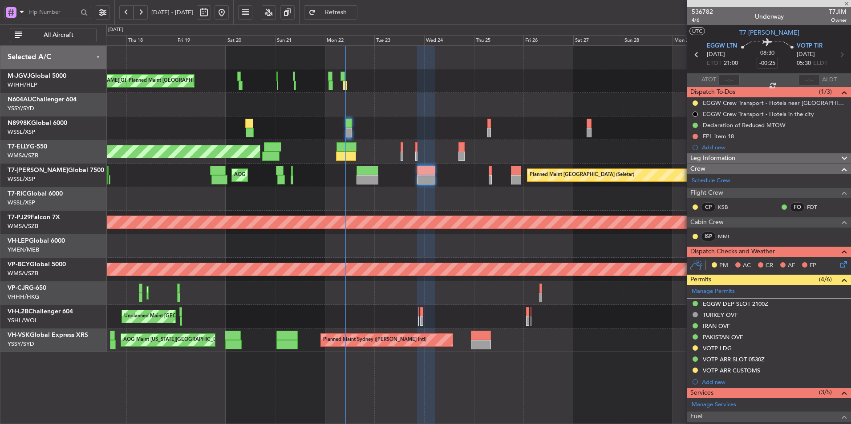
type input "+00:15"
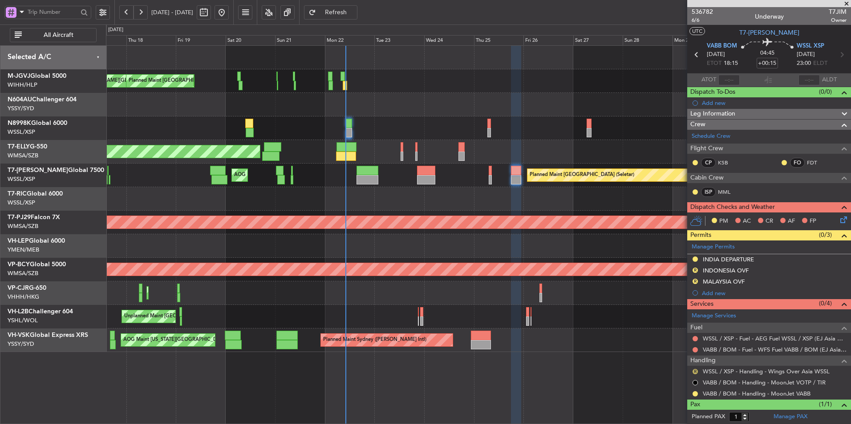
click at [696, 372] on button "R" at bounding box center [694, 371] width 5 height 5
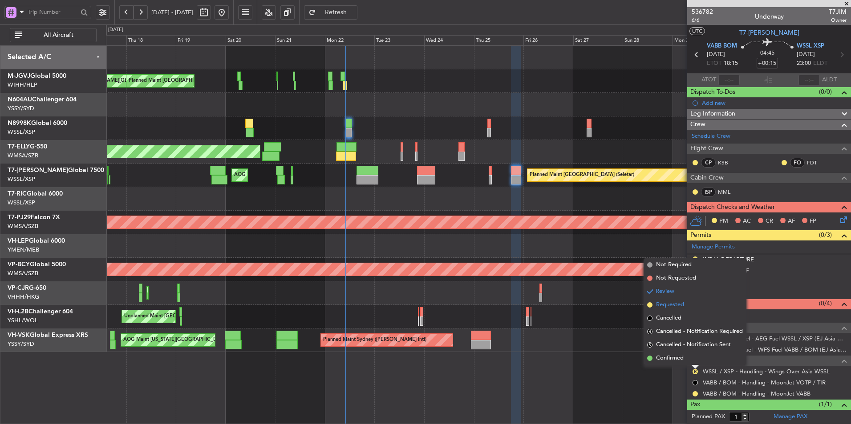
click at [674, 306] on span "Requested" at bounding box center [670, 305] width 28 height 9
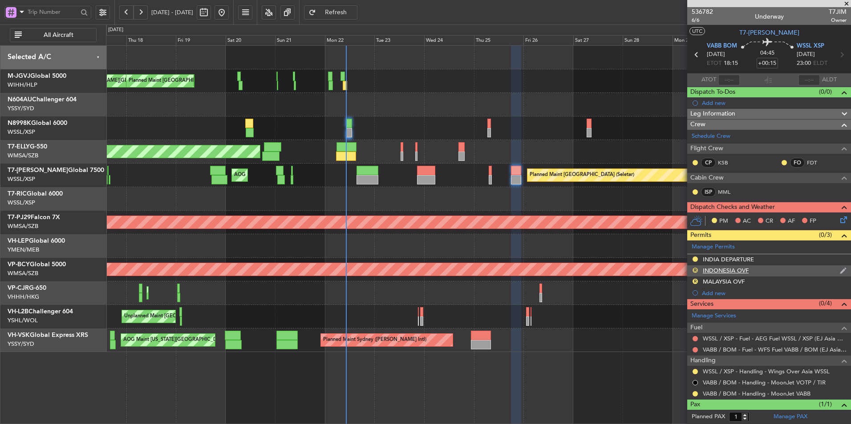
click at [694, 269] on button "R" at bounding box center [694, 270] width 5 height 5
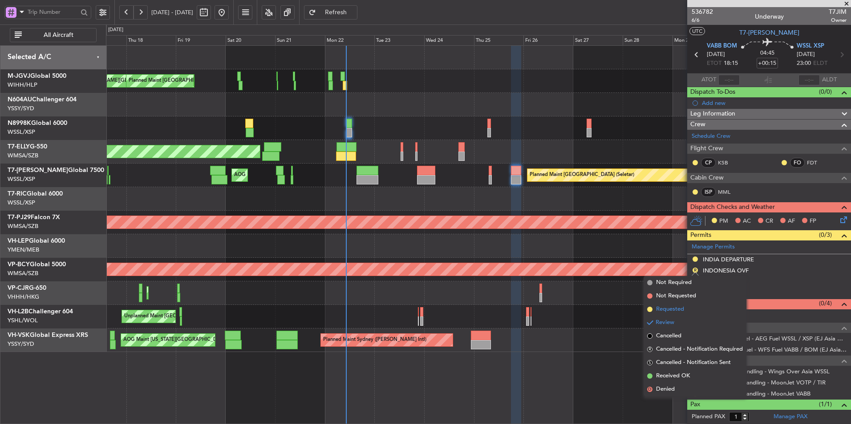
click at [678, 306] on span "Requested" at bounding box center [670, 309] width 28 height 9
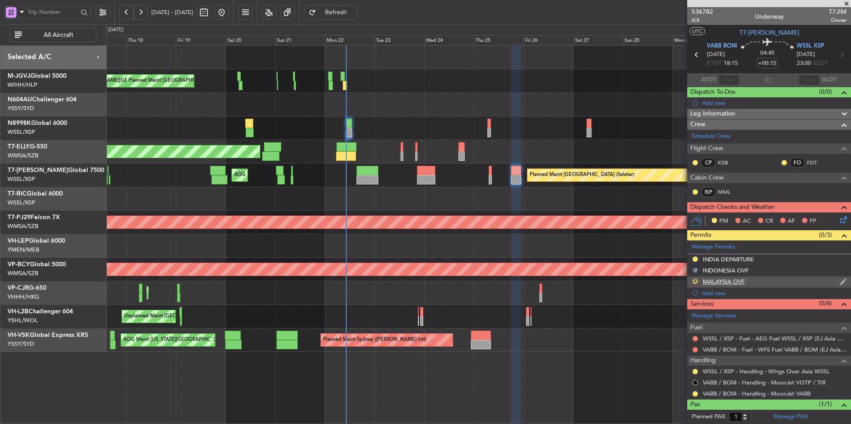
click at [695, 282] on button "R" at bounding box center [694, 281] width 5 height 5
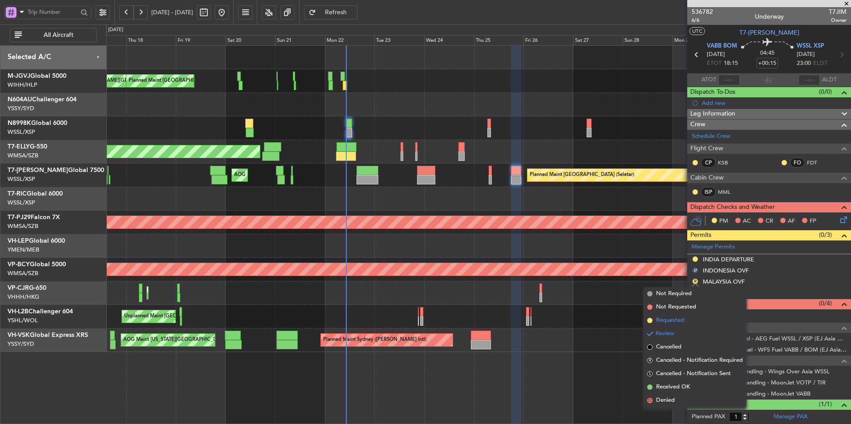
click at [683, 322] on span "Requested" at bounding box center [670, 320] width 28 height 9
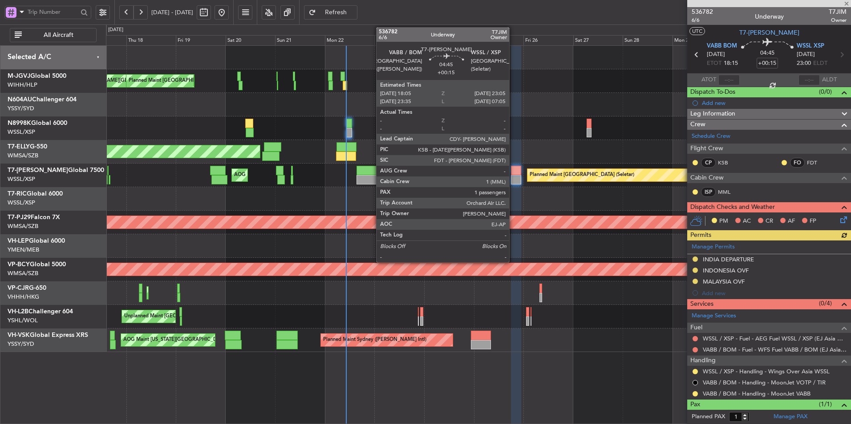
click at [513, 178] on div at bounding box center [516, 179] width 11 height 9
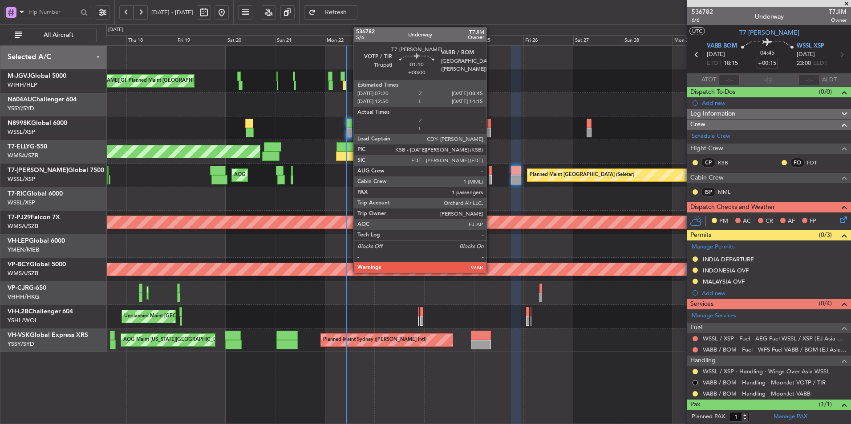
click at [490, 176] on div at bounding box center [490, 179] width 3 height 9
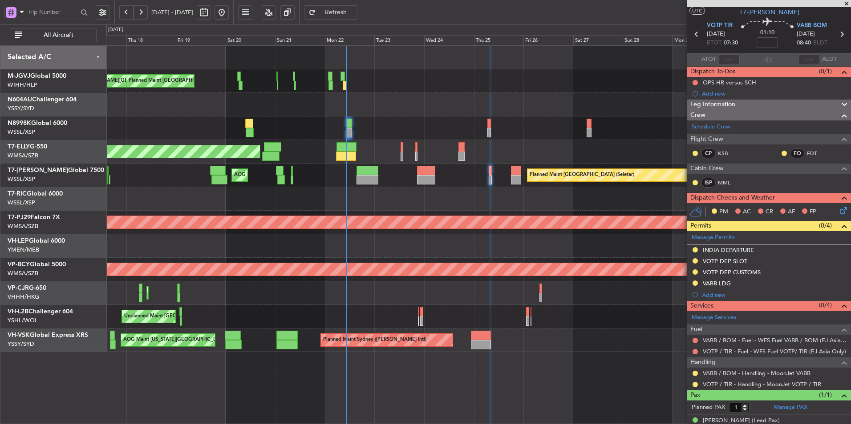
scroll to position [31, 0]
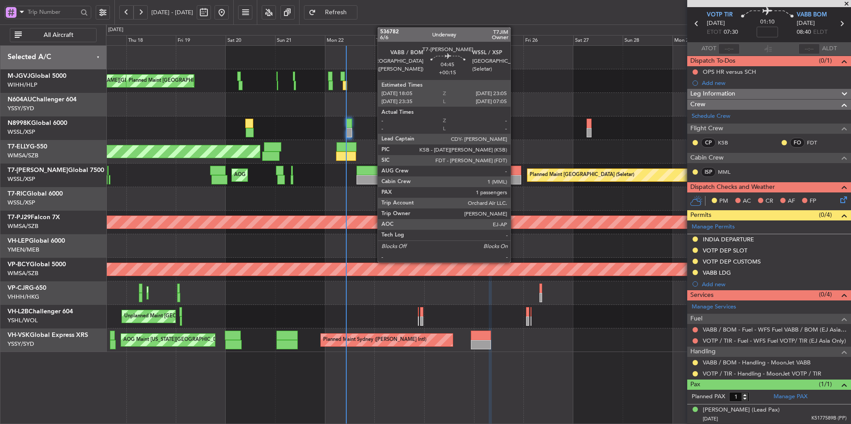
click at [514, 171] on div at bounding box center [516, 170] width 11 height 9
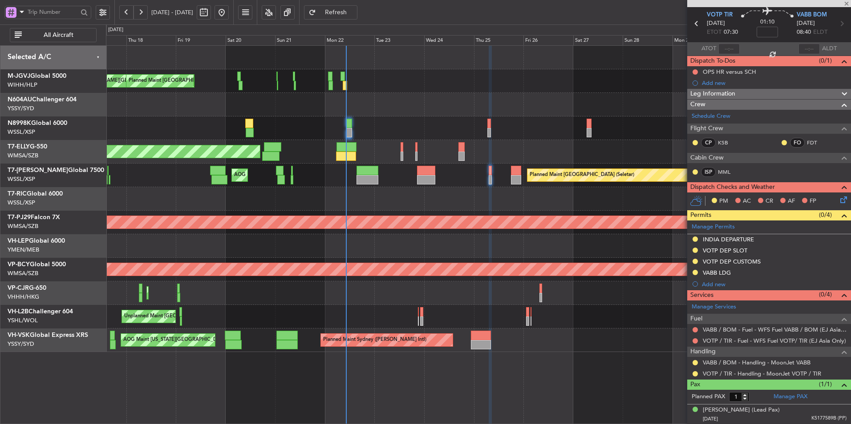
type input "+00:15"
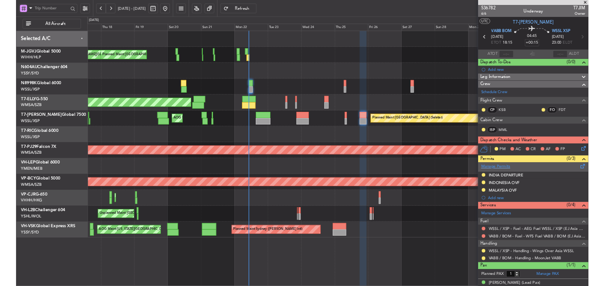
scroll to position [9, 0]
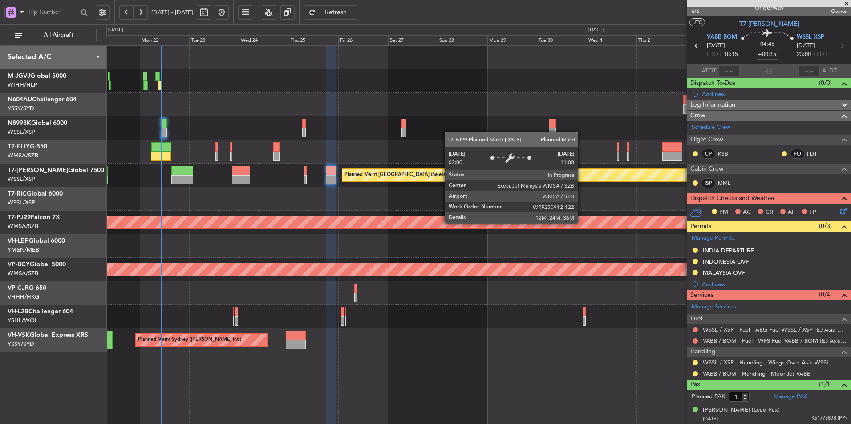
click at [369, 221] on div "Planned Maint Kuala Lumpur (Sultan Abdul Aziz Shah - Subang)" at bounding box center [302, 222] width 1309 height 12
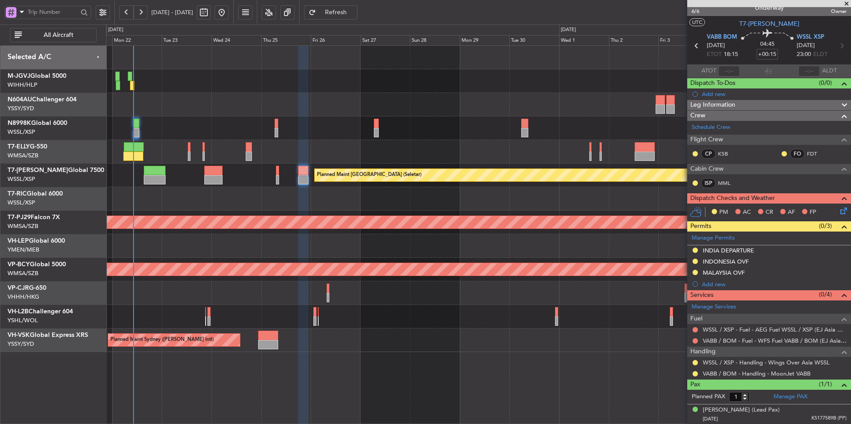
click at [368, 190] on div at bounding box center [478, 199] width 744 height 24
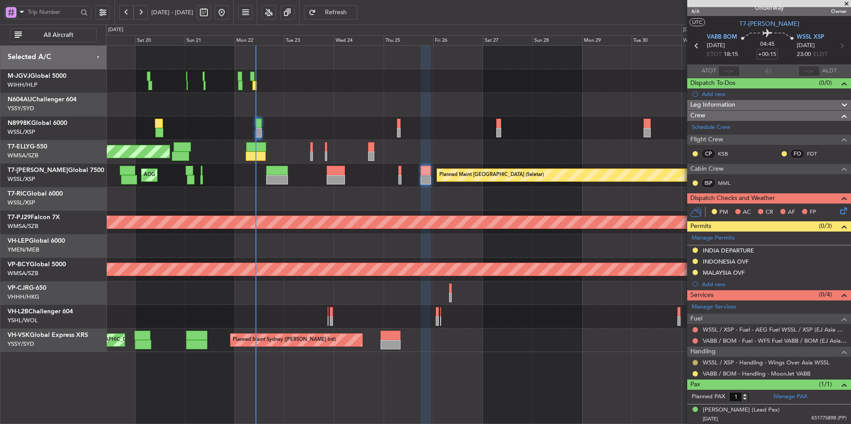
click at [696, 363] on button at bounding box center [694, 362] width 5 height 5
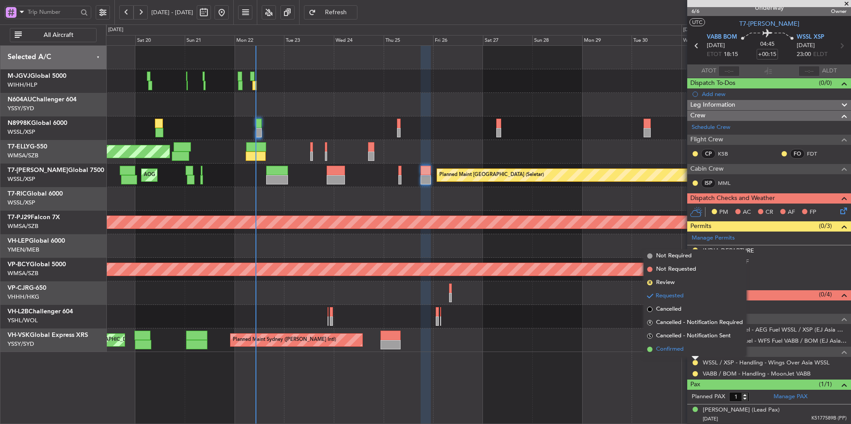
click at [672, 350] on span "Confirmed" at bounding box center [670, 349] width 28 height 9
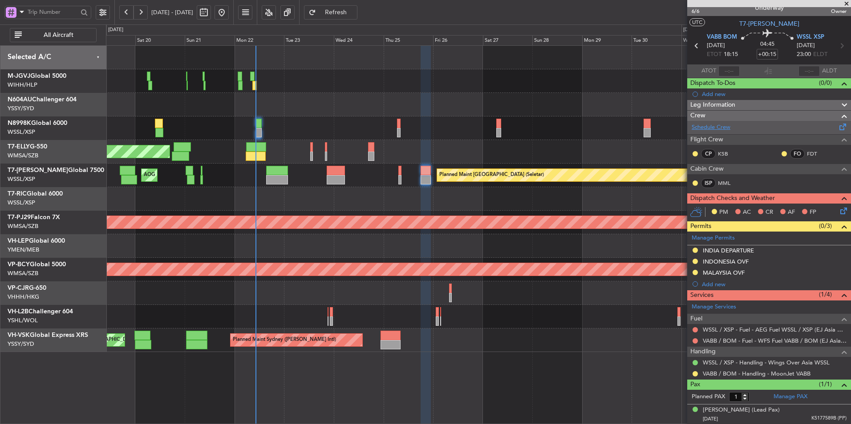
click at [707, 129] on link "Schedule Crew" at bounding box center [710, 127] width 39 height 9
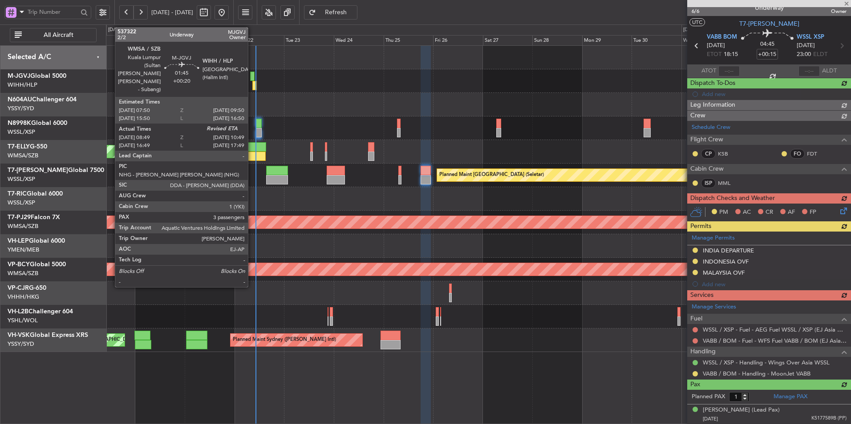
click at [330, 125] on div at bounding box center [478, 129] width 744 height 24
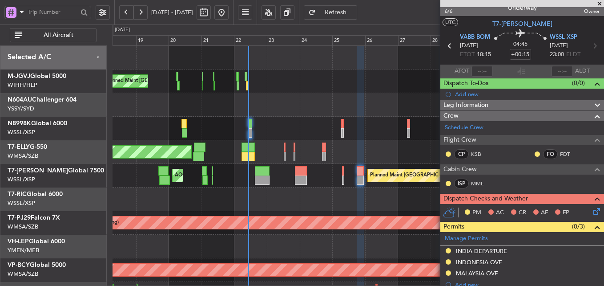
click at [258, 119] on div at bounding box center [358, 129] width 491 height 24
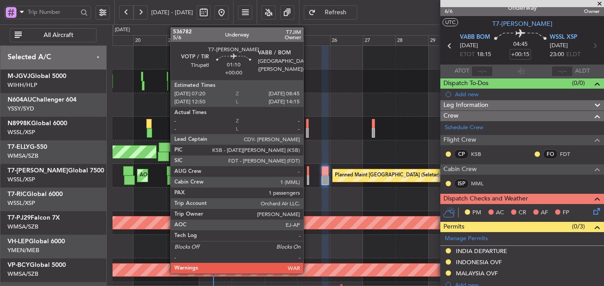
click at [307, 172] on div at bounding box center [308, 170] width 2 height 9
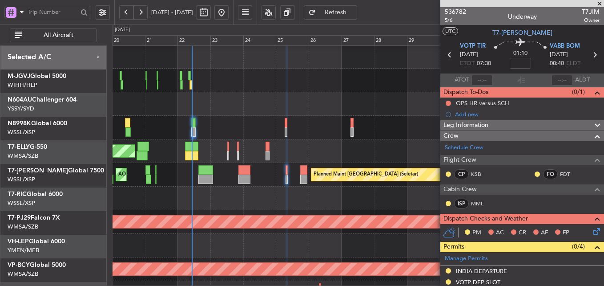
scroll to position [1, 0]
click at [320, 146] on div "Planned Maint Dubai (Dubai Intl) MEL Dubai (Dubai Intl)" at bounding box center [358, 151] width 491 height 24
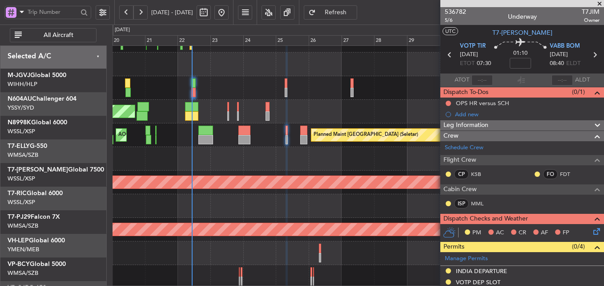
scroll to position [66, 0]
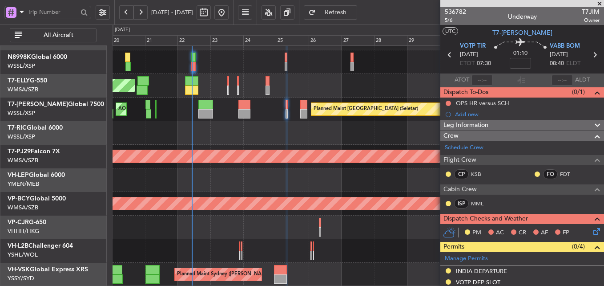
click at [317, 224] on div "Planned Maint [GEOGRAPHIC_DATA] ([GEOGRAPHIC_DATA] Intl) Planned Maint [GEOGRAP…" at bounding box center [358, 227] width 491 height 24
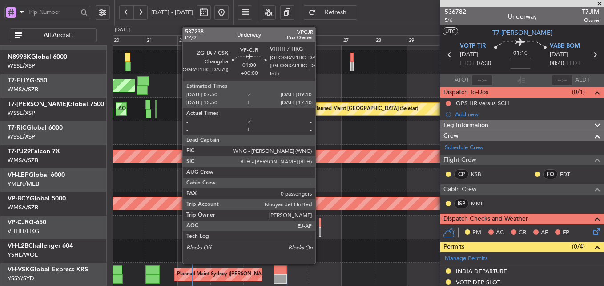
click at [319, 222] on div at bounding box center [320, 222] width 2 height 9
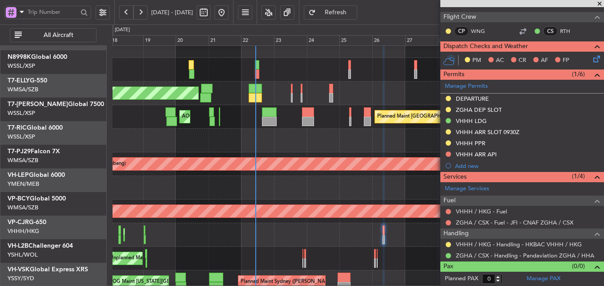
scroll to position [59, 0]
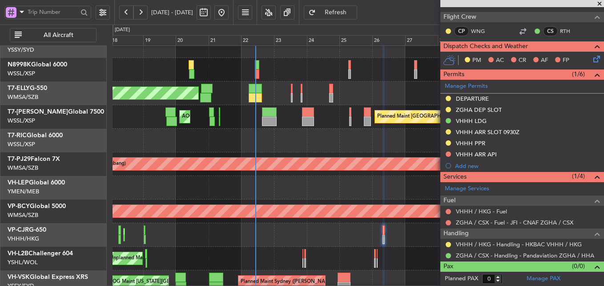
click at [303, 190] on div at bounding box center [358, 188] width 491 height 24
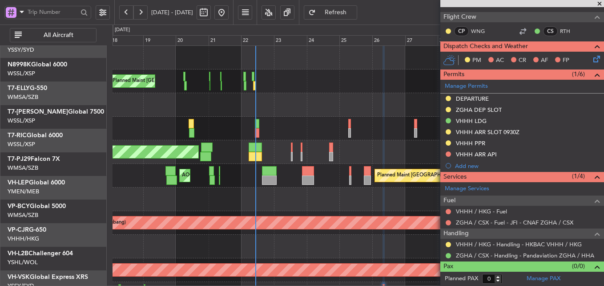
scroll to position [0, 0]
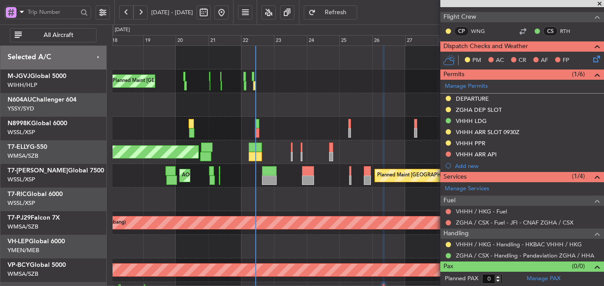
click at [270, 197] on div at bounding box center [358, 199] width 491 height 24
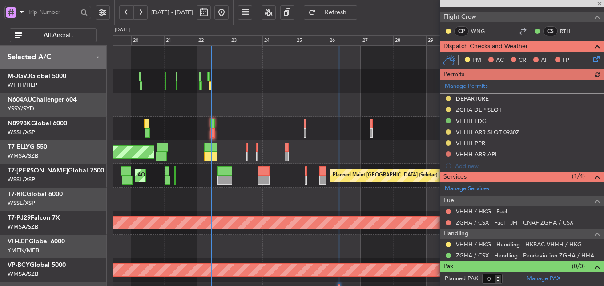
click at [246, 93] on div at bounding box center [358, 105] width 491 height 24
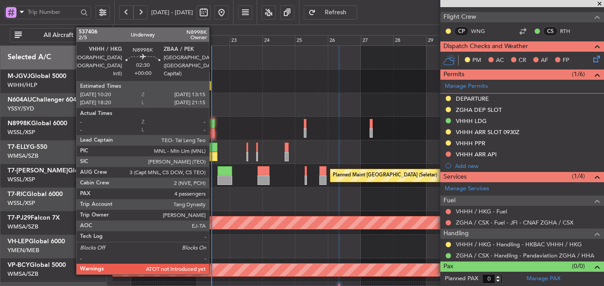
click at [213, 131] on div at bounding box center [212, 132] width 4 height 9
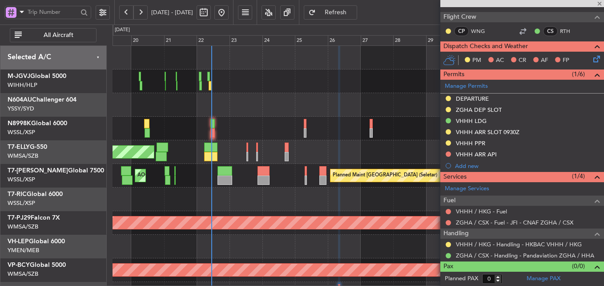
click at [247, 112] on div at bounding box center [358, 105] width 491 height 24
type input "4"
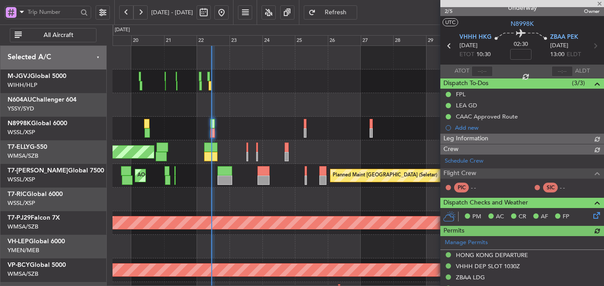
scroll to position [165, 0]
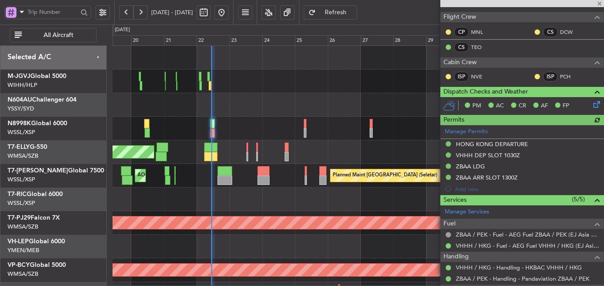
type input "Hafiz Sapuwan (HHAFI)"
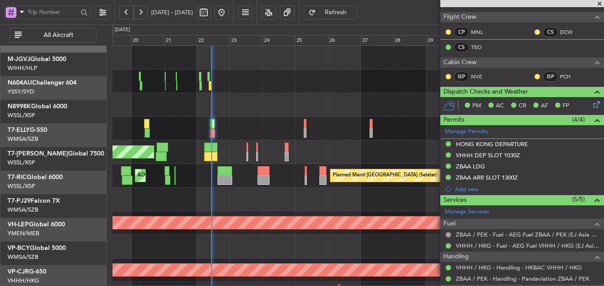
click at [168, 191] on div at bounding box center [358, 199] width 491 height 24
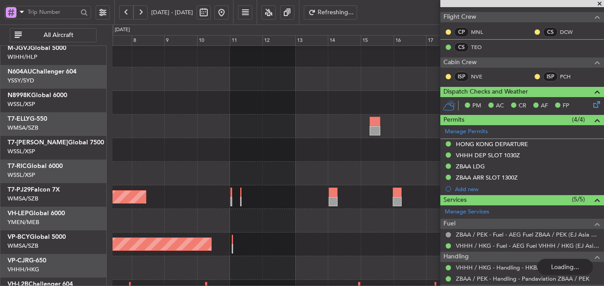
scroll to position [26, 0]
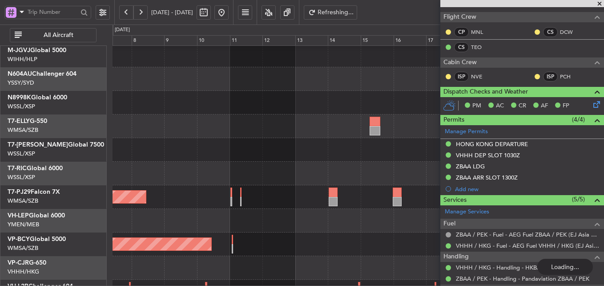
click at [195, 160] on div "Planned Maint [GEOGRAPHIC_DATA] (Seletar)" at bounding box center [358, 150] width 491 height 24
click at [211, 13] on button at bounding box center [204, 12] width 14 height 14
select select "10"
select select "2025"
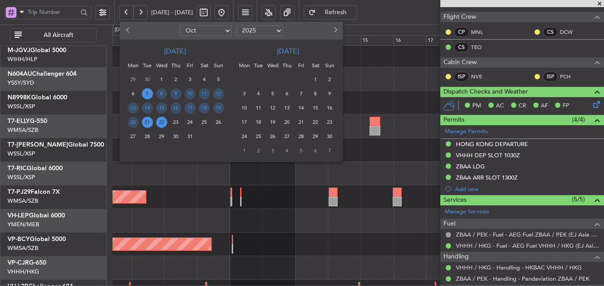
click at [151, 120] on span "21" at bounding box center [147, 122] width 11 height 11
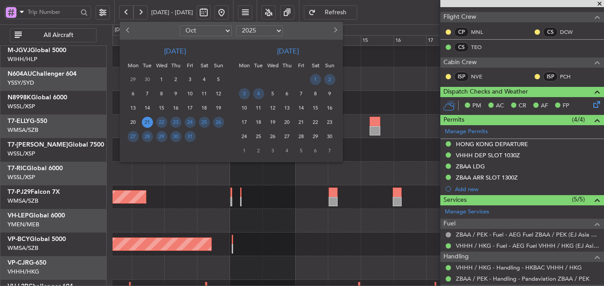
click at [151, 120] on span "21" at bounding box center [147, 122] width 11 height 11
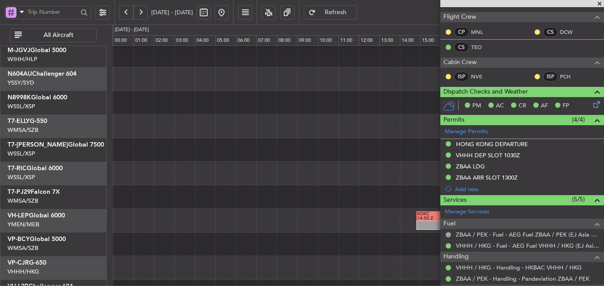
click at [72, 35] on span "All Aircraft" at bounding box center [59, 35] width 70 height 6
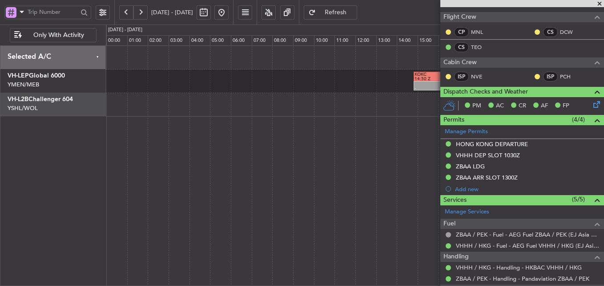
scroll to position [0, 0]
click at [155, 154] on div "- - KOKC 14:50 Z SBGR 01:00 Z" at bounding box center [355, 165] width 498 height 240
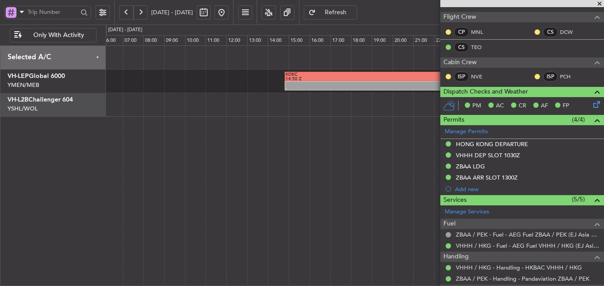
click at [193, 171] on div "- - KOKC 14:50 Z SBGR 01:00 Z" at bounding box center [355, 165] width 498 height 240
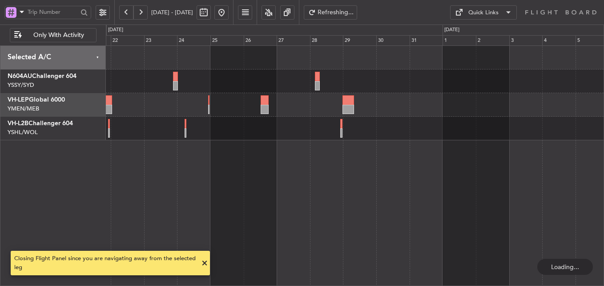
click at [164, 175] on div at bounding box center [355, 165] width 498 height 240
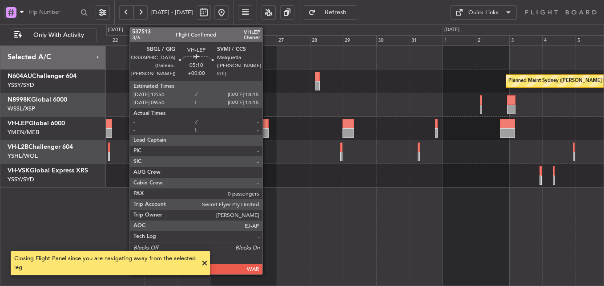
click at [267, 125] on div at bounding box center [265, 123] width 8 height 9
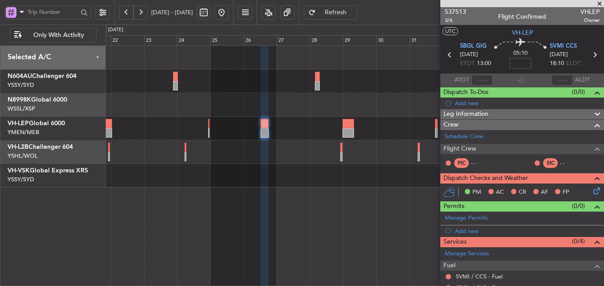
click at [516, 65] on input at bounding box center [520, 63] width 21 height 11
type input "+00:15"
click at [460, 100] on div "Add new" at bounding box center [523, 103] width 137 height 8
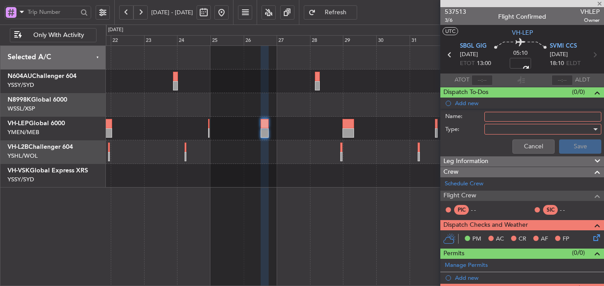
click at [492, 119] on input "Name:" at bounding box center [543, 117] width 117 height 10
click at [489, 127] on div at bounding box center [540, 128] width 104 height 13
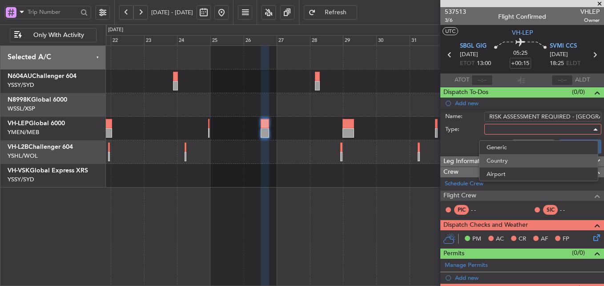
click at [496, 159] on span "Country" at bounding box center [539, 160] width 104 height 13
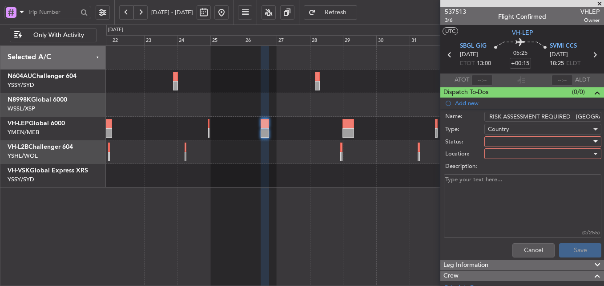
click at [493, 143] on div at bounding box center [540, 141] width 104 height 13
click at [495, 158] on span "Not Started" at bounding box center [539, 159] width 104 height 13
click at [494, 156] on div at bounding box center [540, 153] width 104 height 13
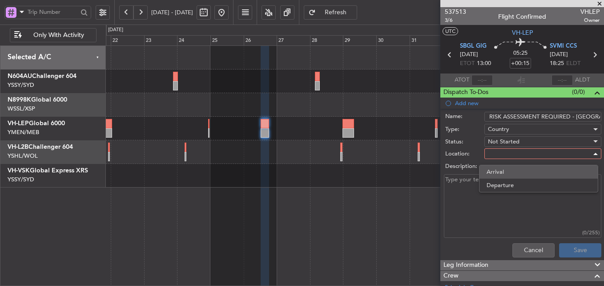
click at [498, 174] on span "Arrival" at bounding box center [539, 171] width 104 height 13
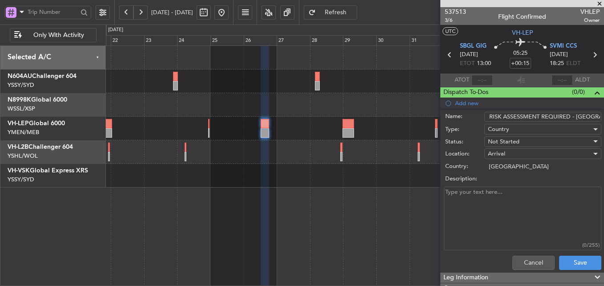
scroll to position [0, 13]
drag, startPoint x: 562, startPoint y: 116, endPoint x: 606, endPoint y: 105, distance: 45.5
click at [604, 105] on html "21 Oct 2025 - 05 Nov 2025 Refresh Quick Links Only With Activity Planned Maint …" at bounding box center [302, 143] width 604 height 286
click at [570, 113] on input "RISK ASSESSMENT REQUIRED - VENEZUELA" at bounding box center [543, 117] width 117 height 10
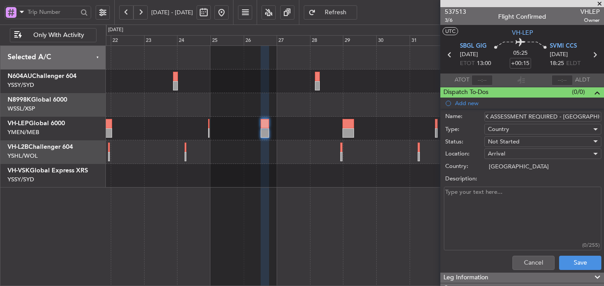
drag, startPoint x: 575, startPoint y: 117, endPoint x: 606, endPoint y: 117, distance: 30.7
click at [604, 117] on html "21 Oct 2025 - 05 Nov 2025 Refresh Quick Links Only With Activity Planned Maint …" at bounding box center [302, 143] width 604 height 286
paste input "Venezuela"
click at [567, 118] on input "RISK ASSESSMENT REQUIRED - Venezuela" at bounding box center [543, 117] width 117 height 10
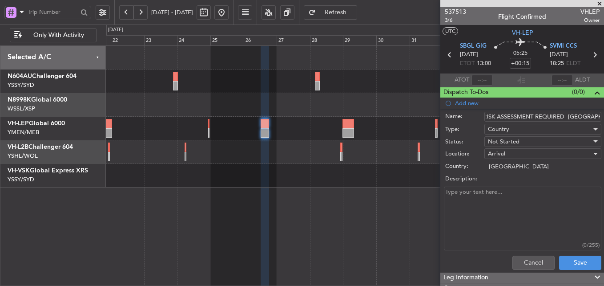
scroll to position [0, 4]
drag, startPoint x: 562, startPoint y: 115, endPoint x: 606, endPoint y: 108, distance: 43.7
click at [604, 108] on html "21 Oct 2025 - 05 Nov 2025 Refresh Quick Links Only With Activity Planned Maint …" at bounding box center [302, 143] width 604 height 286
type input "RISK ASSESSMENT REQUIRED"
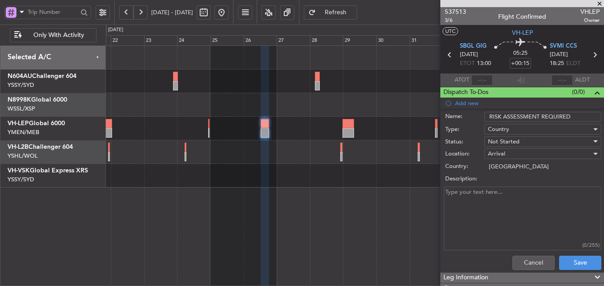
click at [488, 194] on textarea "Description:" at bounding box center [523, 218] width 158 height 64
paste textarea "-Venezuela"
drag, startPoint x: 449, startPoint y: 194, endPoint x: 429, endPoint y: 190, distance: 19.9
click at [429, 190] on fb-app "21 Oct 2025 - 05 Nov 2025 Refresh Quick Links Only With Activity Planned Maint …" at bounding box center [302, 148] width 604 height 275
type textarea "Venezuela - risk assessment required for landing and overflight - BESSO"
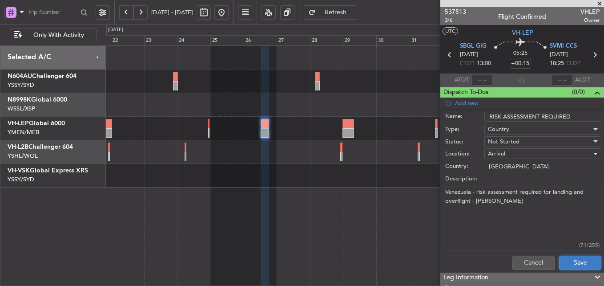
click at [567, 261] on button "Save" at bounding box center [580, 262] width 42 height 14
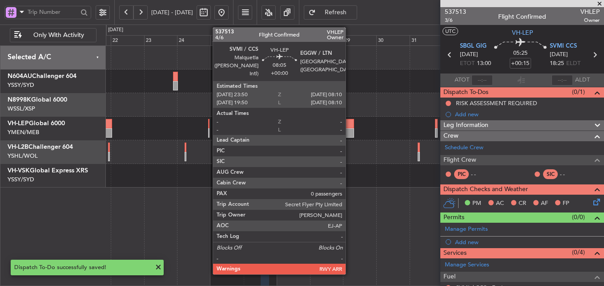
click at [350, 129] on div at bounding box center [349, 132] width 12 height 9
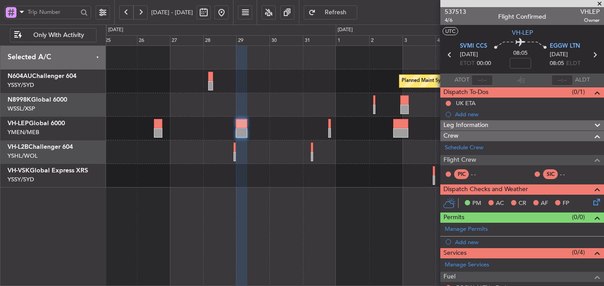
click at [232, 183] on div at bounding box center [355, 176] width 498 height 24
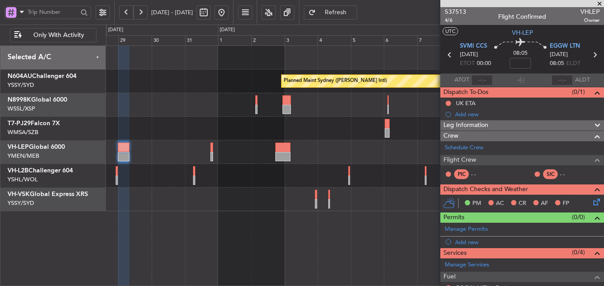
click at [262, 194] on div at bounding box center [355, 199] width 498 height 24
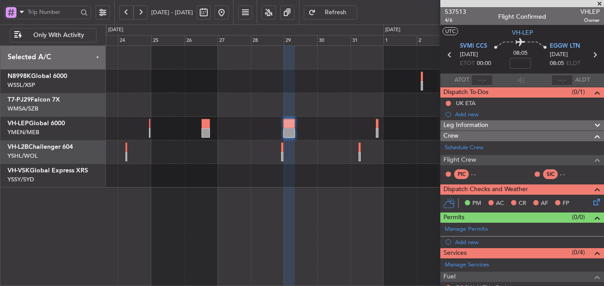
click at [376, 210] on div at bounding box center [355, 165] width 498 height 240
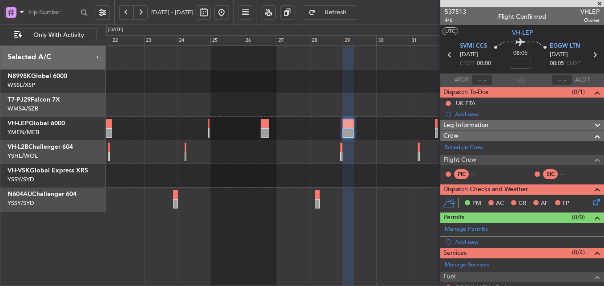
click at [315, 226] on div "Planned Maint Sydney ([PERSON_NAME] Intl)" at bounding box center [355, 165] width 498 height 240
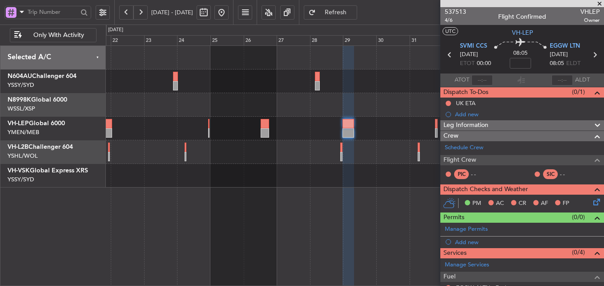
click at [229, 5] on button at bounding box center [221, 12] width 14 height 14
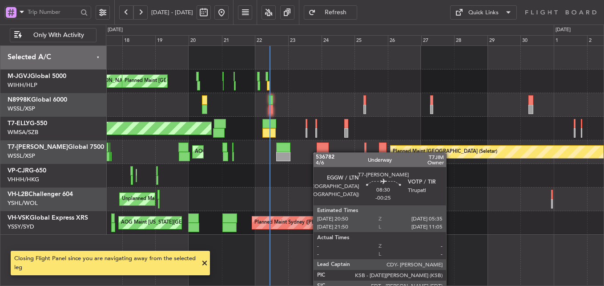
click at [318, 152] on div "MEL Jakarta (Halim Intl) MEL Jakarta (Halim Intl) MEL Jakarta (Halim Intl) Plan…" at bounding box center [355, 140] width 498 height 189
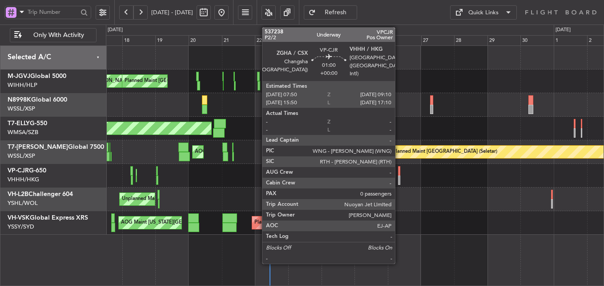
click at [399, 176] on div at bounding box center [399, 179] width 2 height 9
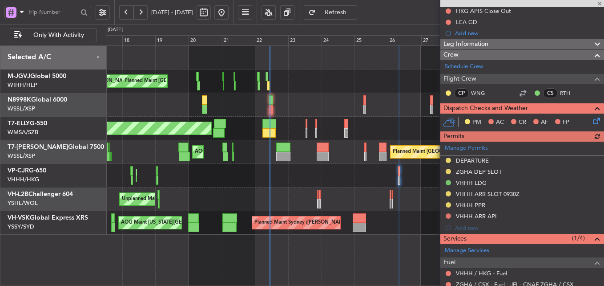
scroll to position [126, 0]
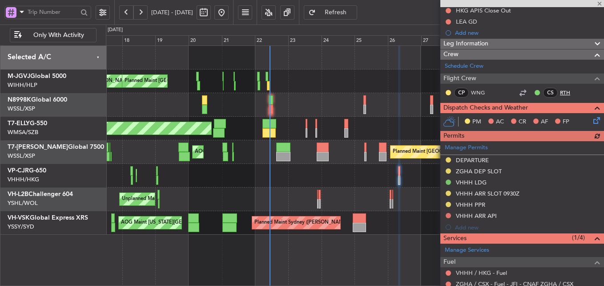
click at [560, 92] on link "RTH" at bounding box center [570, 93] width 20 height 8
click at [29, 169] on link "VP-CJR G-650" at bounding box center [27, 170] width 39 height 6
click at [211, 17] on button at bounding box center [204, 12] width 14 height 14
select select "9"
select select "2025"
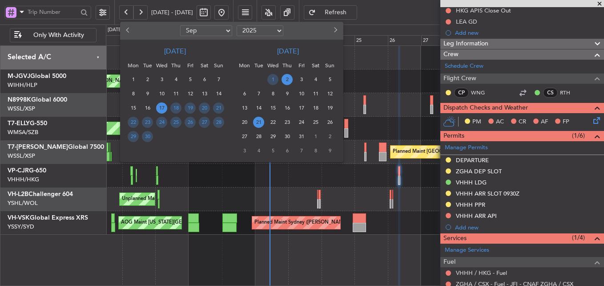
click at [258, 120] on span "21" at bounding box center [258, 122] width 11 height 11
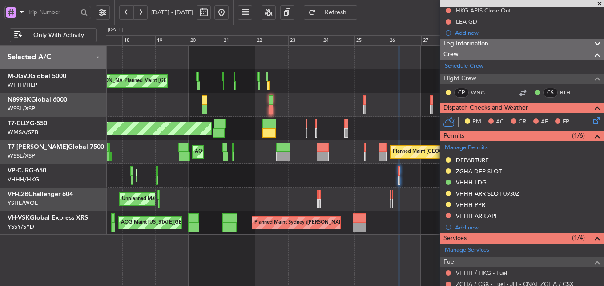
select select "10"
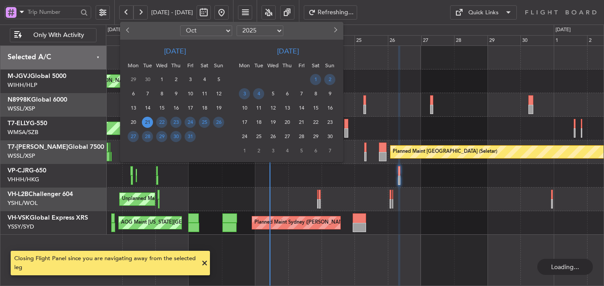
scroll to position [0, 0]
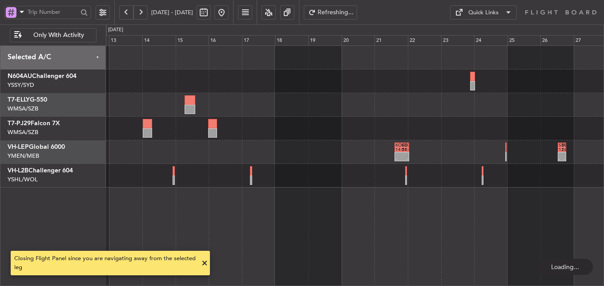
click at [399, 80] on div at bounding box center [355, 81] width 498 height 24
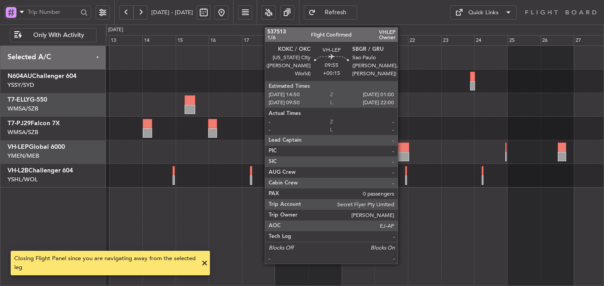
click at [402, 146] on div at bounding box center [402, 146] width 14 height 9
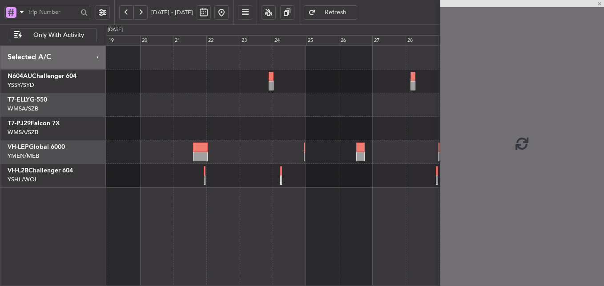
click at [142, 157] on div at bounding box center [355, 152] width 498 height 24
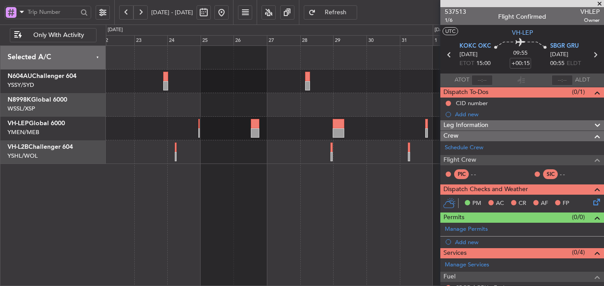
click at [255, 171] on div "Planned Maint Sydney ([PERSON_NAME] Intl)" at bounding box center [355, 165] width 498 height 240
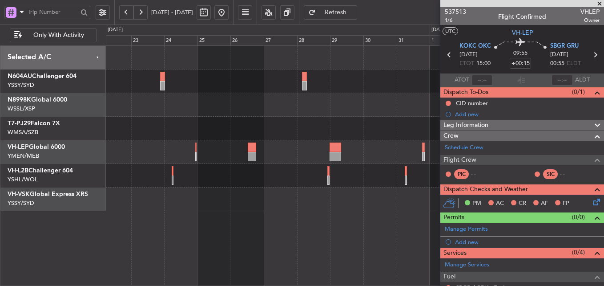
click at [229, 10] on button at bounding box center [221, 12] width 14 height 14
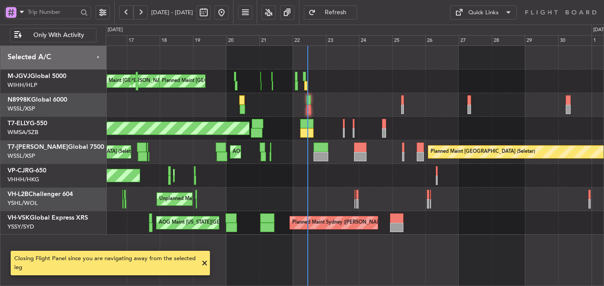
click at [286, 172] on div "Planned Maint [GEOGRAPHIC_DATA] ([GEOGRAPHIC_DATA] Intl) Planned Maint [GEOGRAP…" at bounding box center [355, 176] width 498 height 24
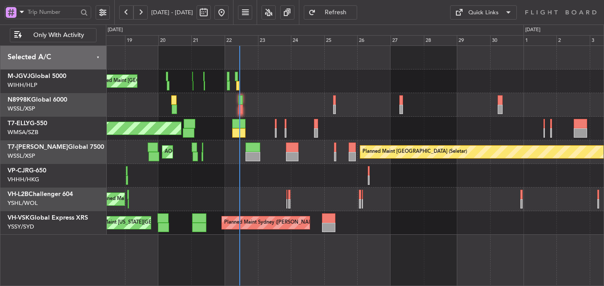
click at [328, 175] on div "Planned Maint [GEOGRAPHIC_DATA] ([GEOGRAPHIC_DATA] Intl) Planned Maint [GEOGRAP…" at bounding box center [355, 176] width 498 height 24
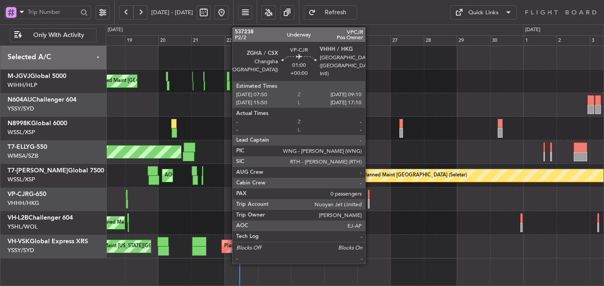
click at [369, 195] on div at bounding box center [369, 194] width 2 height 9
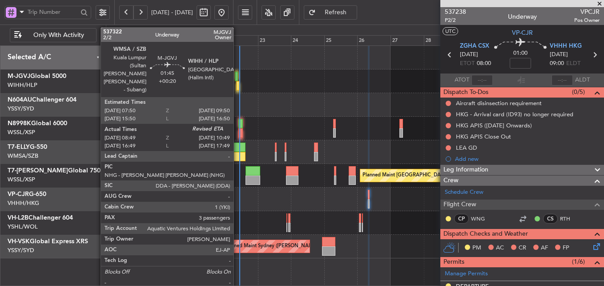
click at [238, 86] on div at bounding box center [237, 85] width 3 height 9
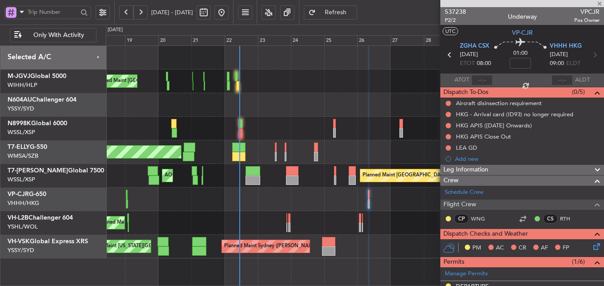
type input "+00:20"
type input "08:59"
type input "3"
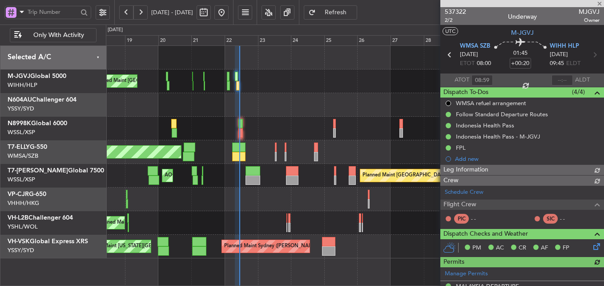
type input "Brien Tan (BTA)"
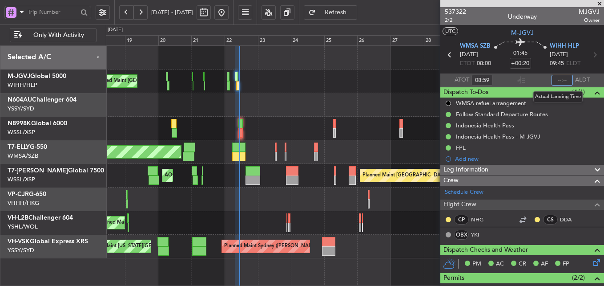
click at [555, 81] on input "text" at bounding box center [562, 80] width 21 height 11
type input "10:55"
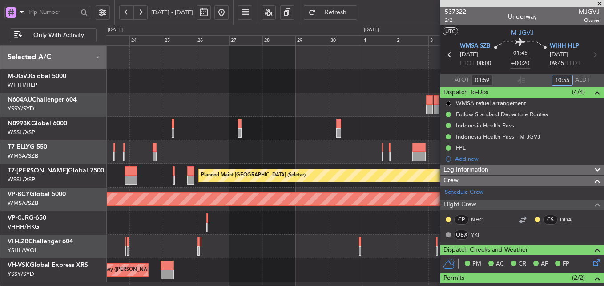
click at [289, 67] on div at bounding box center [355, 58] width 498 height 24
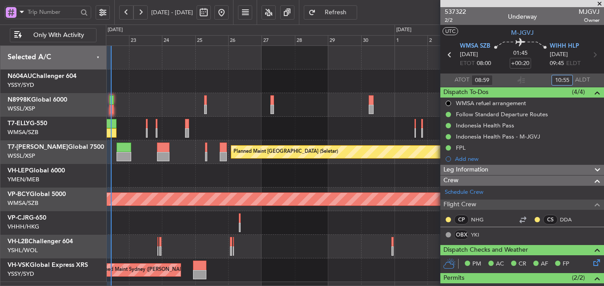
click at [342, 129] on div "MEL Dubai (Dubai Intl) Planned Maint Dubai (Dubai Intl)" at bounding box center [355, 129] width 498 height 24
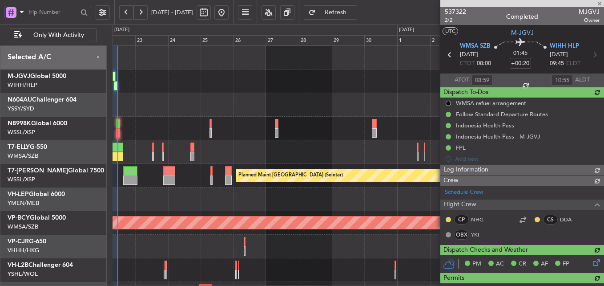
type input "Brien Tan (BTA)"
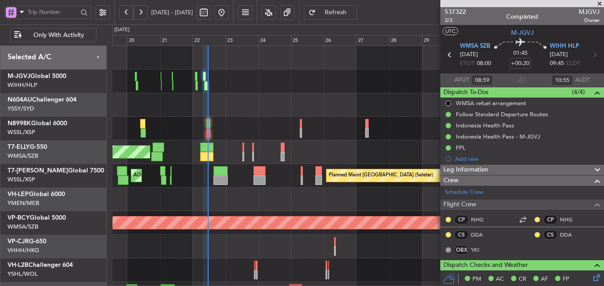
click at [259, 119] on div "MEL Jakarta (Halim Intl) MEL Jakarta (Halim Intl) MEL Jakarta (Halim Intl) AOG …" at bounding box center [358, 175] width 491 height 259
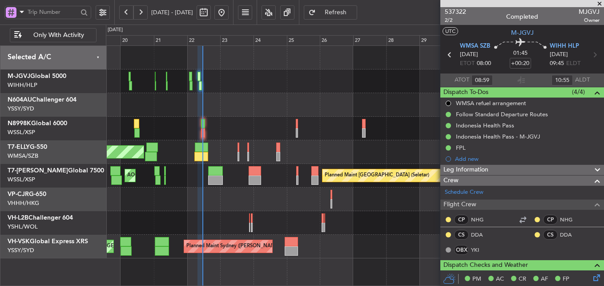
click at [206, 127] on div at bounding box center [355, 129] width 498 height 24
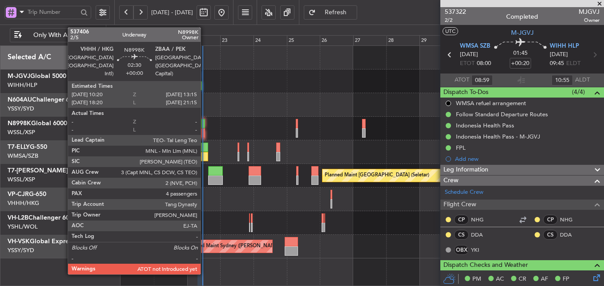
click at [205, 125] on div at bounding box center [203, 123] width 4 height 9
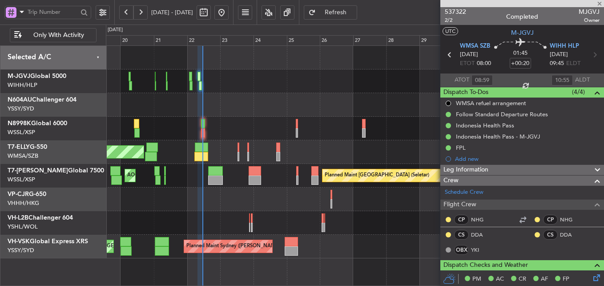
type input "4"
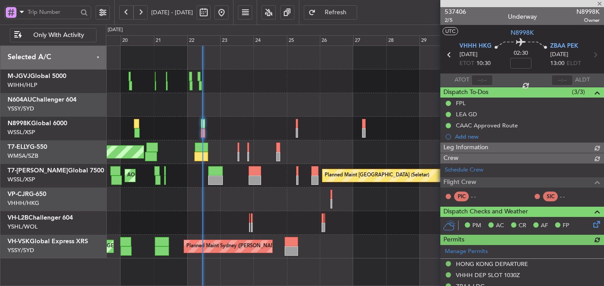
type input "Hafiz Sapuwan (HHAFI)"
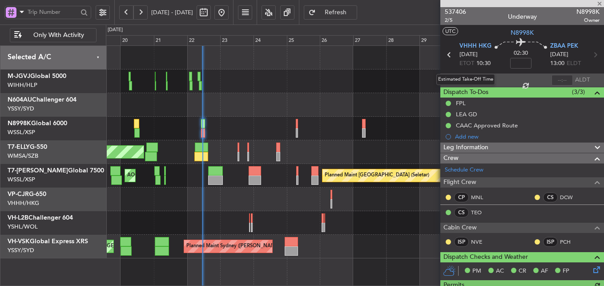
click at [481, 79] on div "Estimated Take-Off Time" at bounding box center [466, 79] width 59 height 11
click at [481, 77] on div at bounding box center [482, 80] width 21 height 11
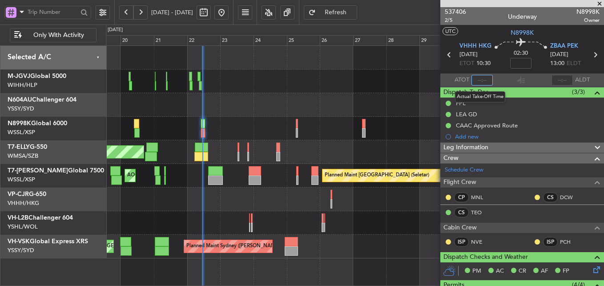
click at [476, 79] on input "text" at bounding box center [482, 80] width 21 height 11
type input "10:54"
type input "Hafiz Sapuwan (HHAFI)"
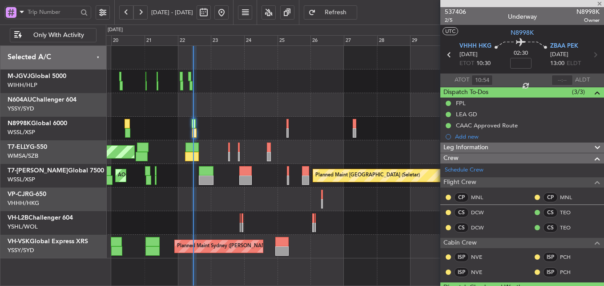
click at [299, 155] on div "Planned Maint Dubai (Dubai Intl) MEL Dubai (Dubai Intl)" at bounding box center [355, 152] width 498 height 24
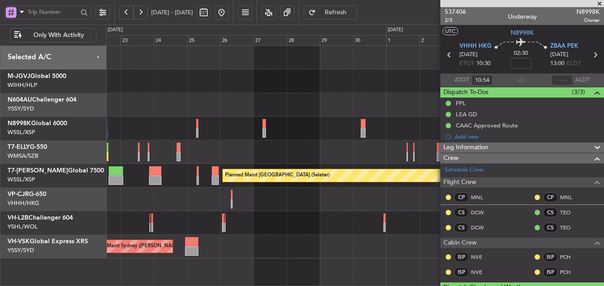
click at [235, 154] on div "MEL Dubai (Dubai Intl) Planned Maint Dubai (Dubai Intl)" at bounding box center [355, 152] width 498 height 24
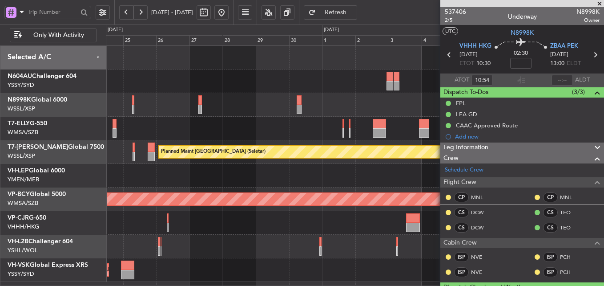
click at [250, 134] on div at bounding box center [355, 129] width 498 height 24
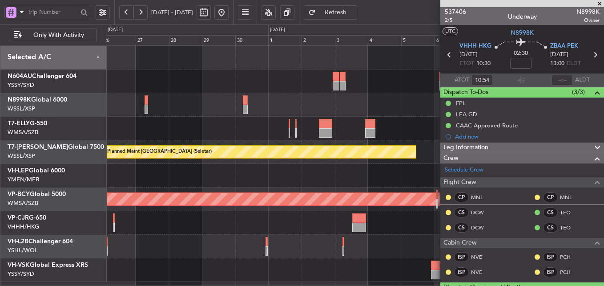
click at [199, 129] on div at bounding box center [355, 129] width 498 height 24
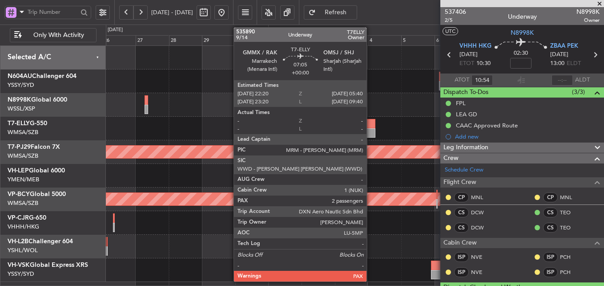
click at [371, 128] on div at bounding box center [370, 123] width 10 height 9
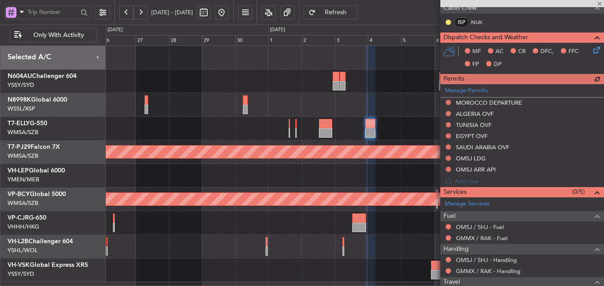
scroll to position [241, 0]
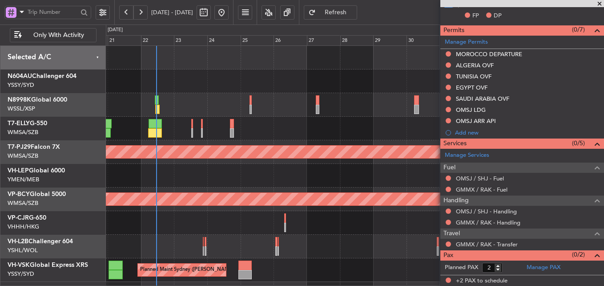
click at [348, 160] on div "MEL Dubai (Dubai Intl) Planned Maint Dubai (Dubai Intl) Planned Maint Kuala Lum…" at bounding box center [355, 164] width 498 height 236
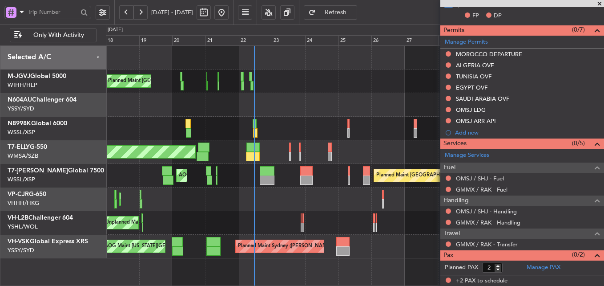
click at [342, 170] on div "Planned Maint Singapore (Seletar) AOG Maint Singapore (Seletar) Planned Maint S…" at bounding box center [355, 176] width 498 height 24
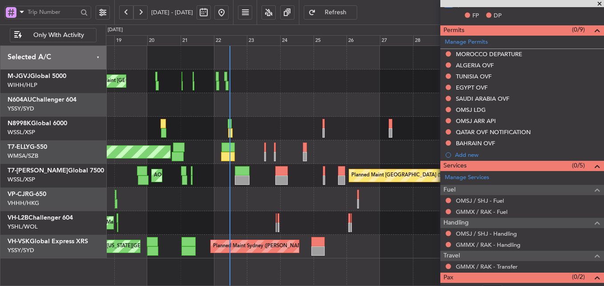
click at [258, 114] on div at bounding box center [355, 105] width 498 height 24
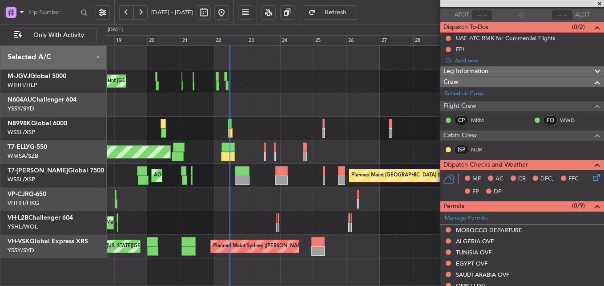
scroll to position [0, 0]
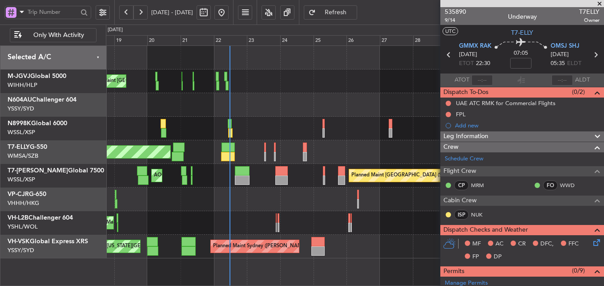
click at [598, 0] on span at bounding box center [599, 4] width 9 height 8
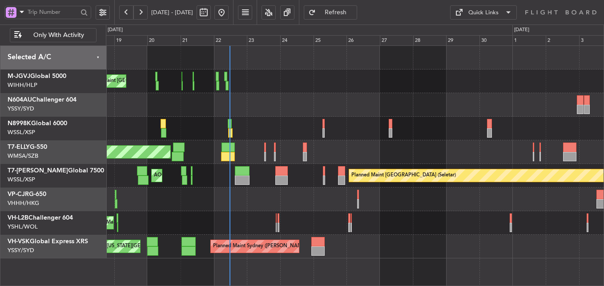
type input "0"
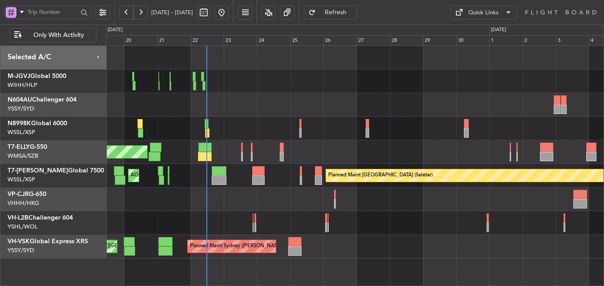
click at [242, 81] on div "MEL Jakarta (Halim Intl) MEL Jakarta (Halim Intl) MEL Jakarta (Halim Intl) AOG …" at bounding box center [355, 81] width 498 height 24
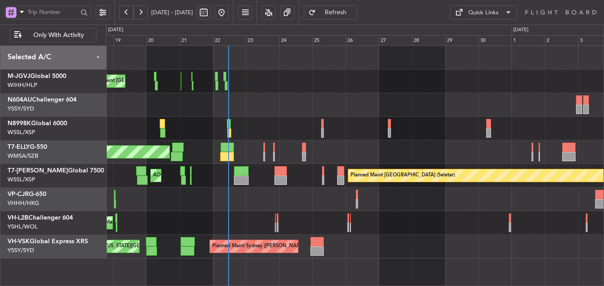
click at [266, 113] on div at bounding box center [355, 105] width 498 height 24
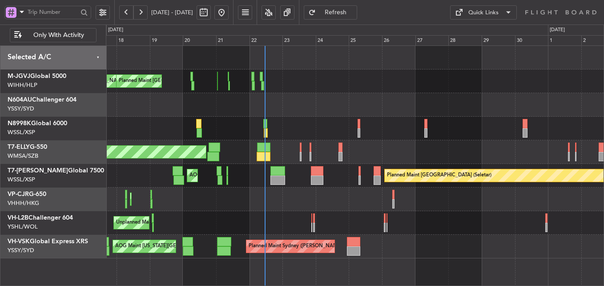
click at [290, 97] on div at bounding box center [355, 105] width 498 height 24
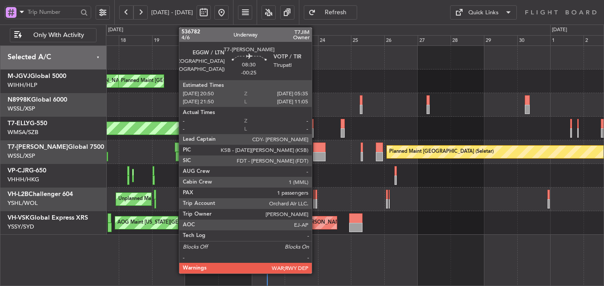
click at [316, 152] on div at bounding box center [319, 156] width 12 height 9
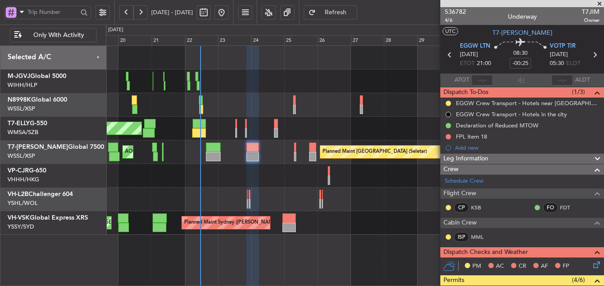
click at [280, 179] on div "Planned Maint [GEOGRAPHIC_DATA] ([GEOGRAPHIC_DATA] Intl) Planned Maint [GEOGRAP…" at bounding box center [355, 176] width 498 height 24
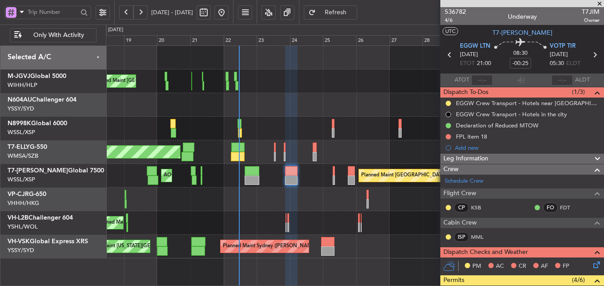
click at [258, 222] on div "Unplanned Maint [GEOGRAPHIC_DATA] ([GEOGRAPHIC_DATA])" at bounding box center [355, 223] width 498 height 24
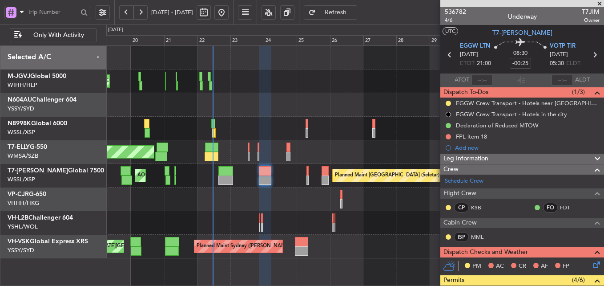
click at [276, 202] on div "Planned Maint [GEOGRAPHIC_DATA] ([GEOGRAPHIC_DATA] Intl) Planned Maint [GEOGRAP…" at bounding box center [355, 199] width 498 height 24
